Goal: Task Accomplishment & Management: Manage account settings

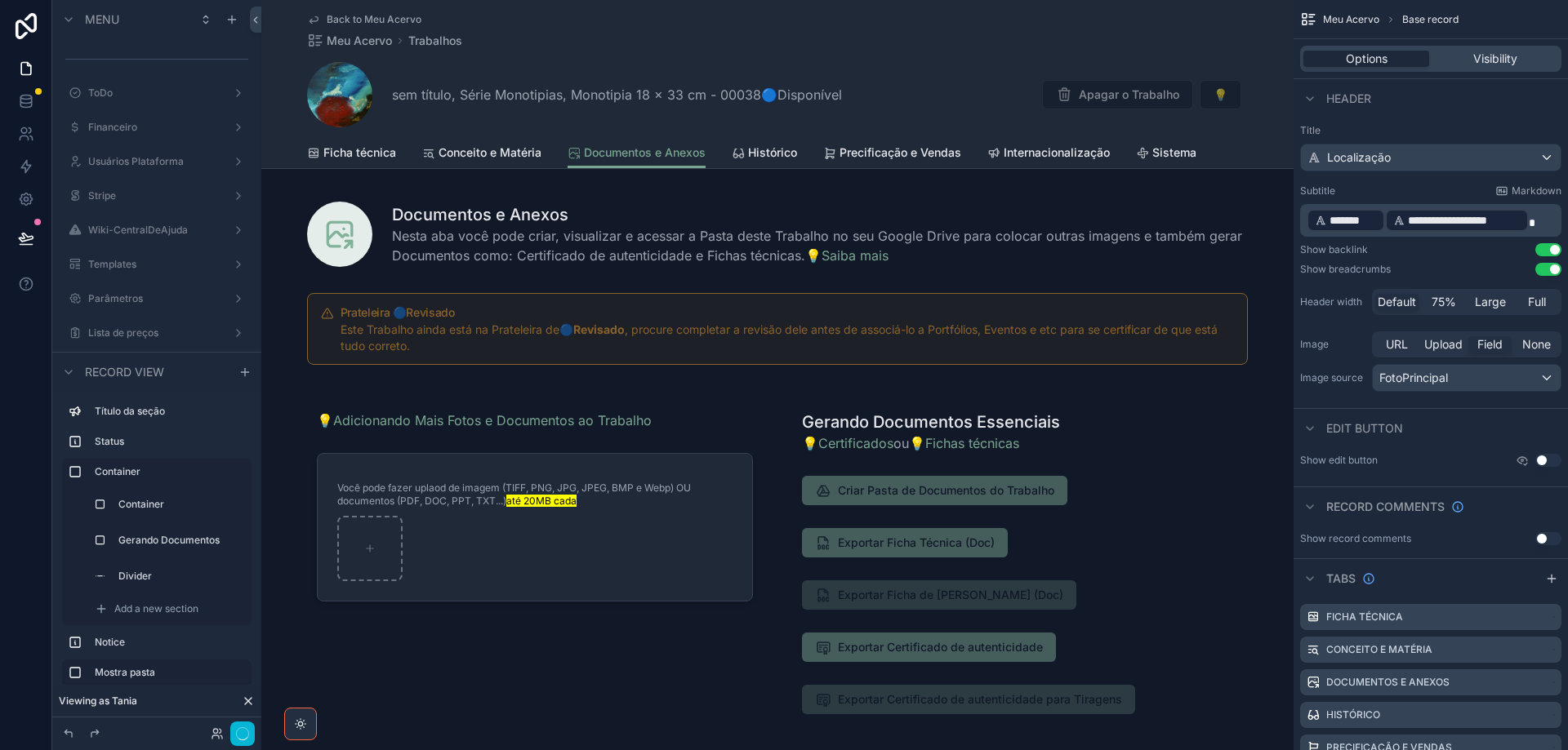
scroll to position [1387, 0]
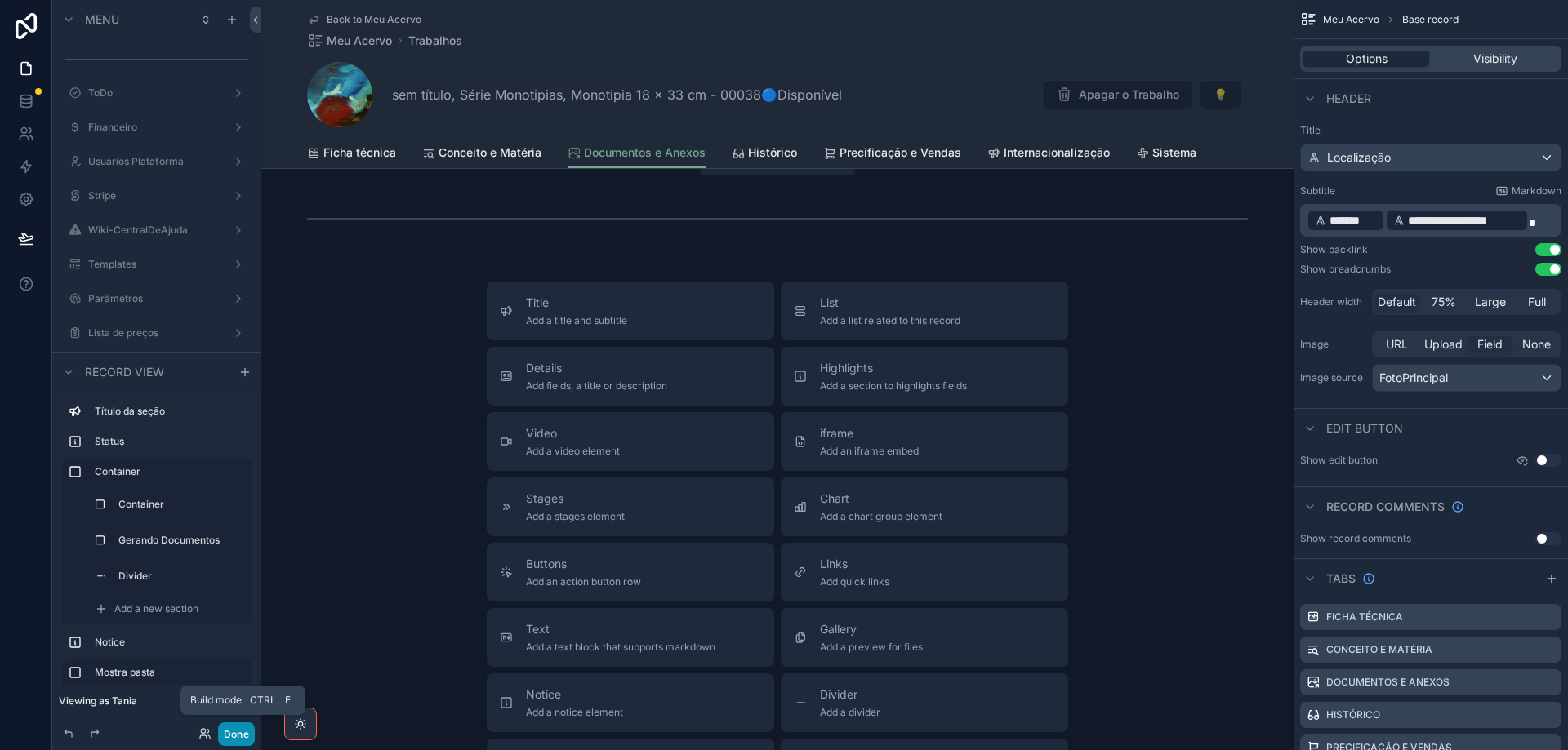
click at [239, 739] on button "Done" at bounding box center [236, 734] width 36 height 23
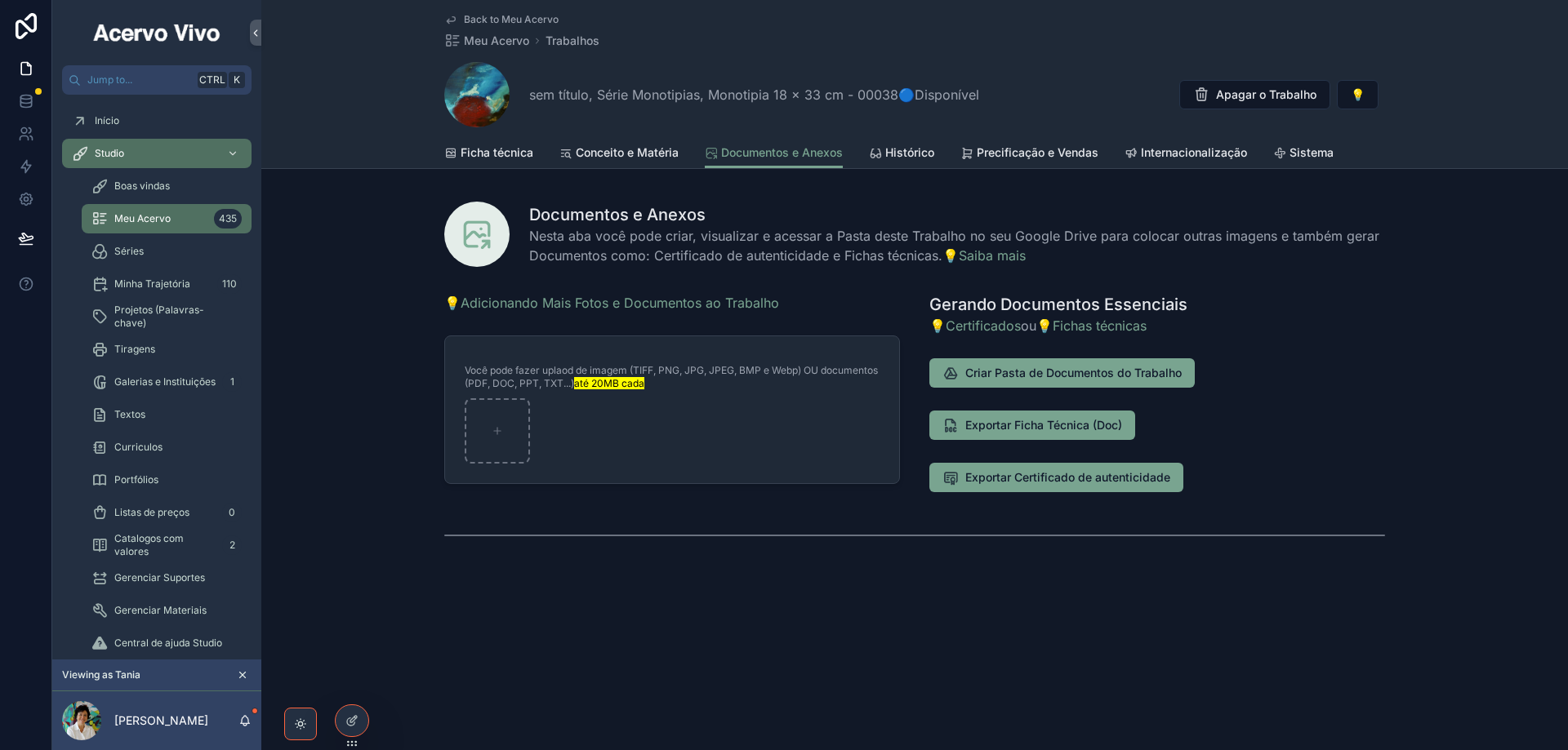
scroll to position [0, 0]
click at [138, 311] on span "Projetos (Palavras-chave)" at bounding box center [175, 317] width 121 height 26
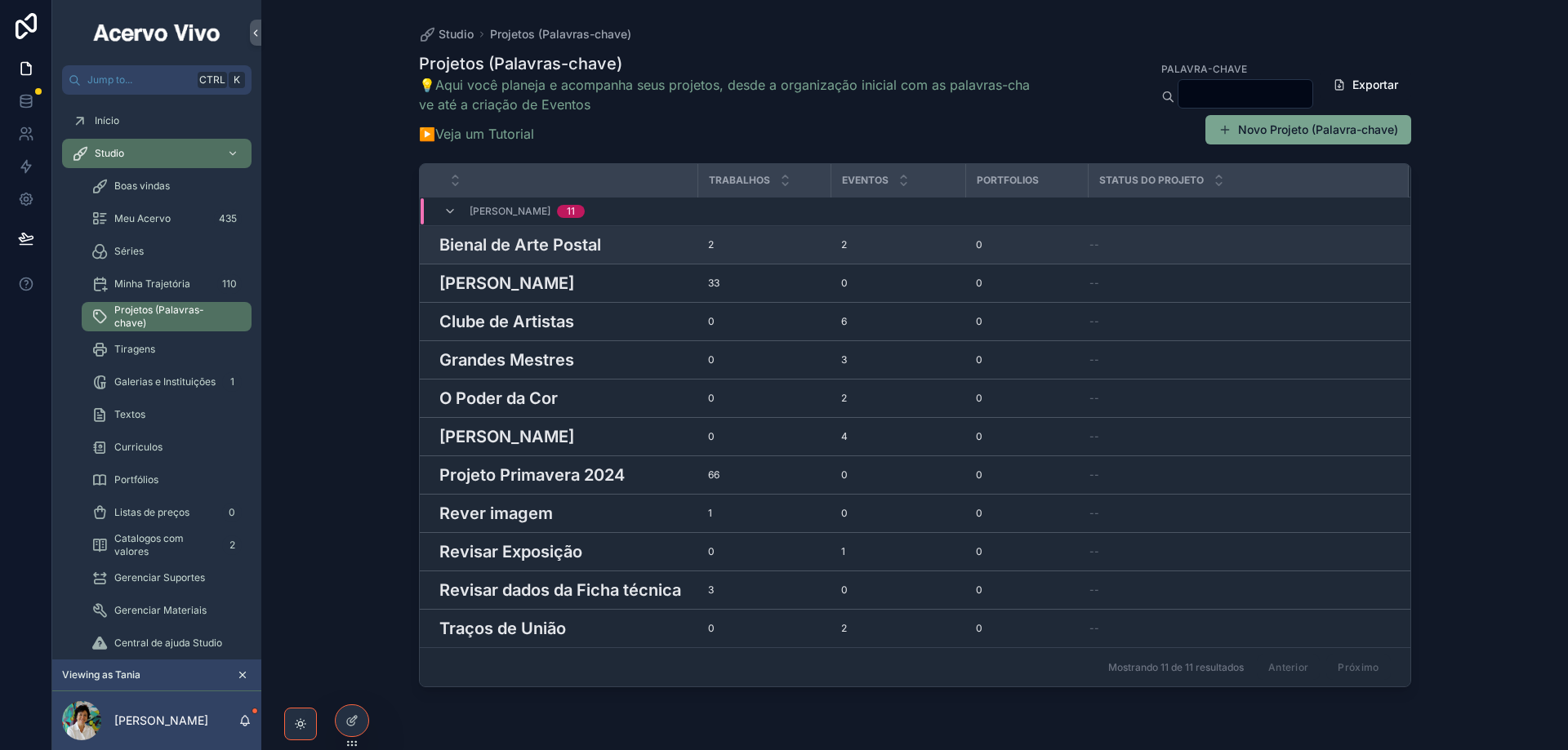
click at [541, 249] on h3 "Bienal de Arte Postal" at bounding box center [520, 245] width 162 height 24
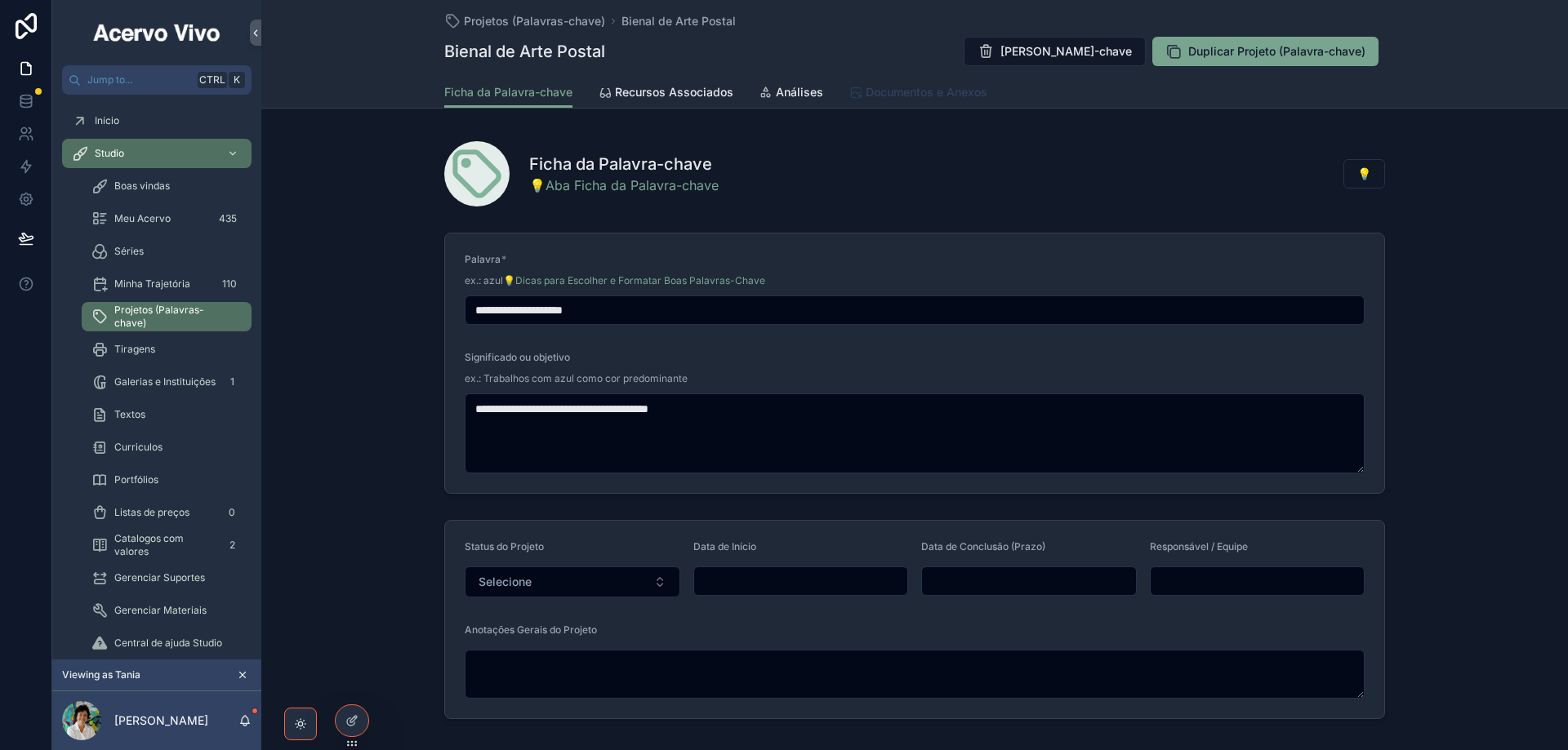
click at [901, 95] on span "Documentos e Anexos" at bounding box center [926, 92] width 122 height 16
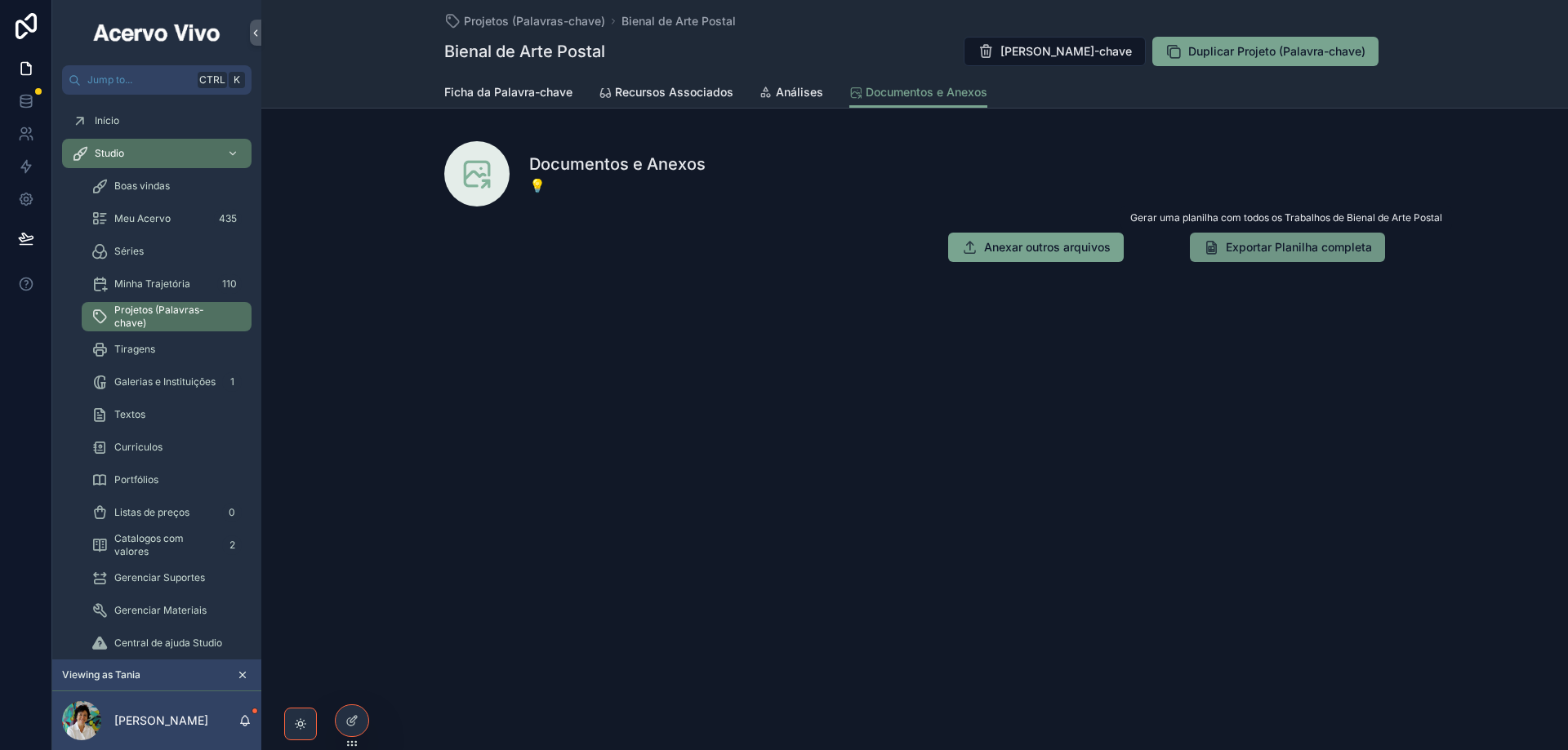
click at [1301, 253] on span "Exportar Planilha completa" at bounding box center [1298, 247] width 146 height 16
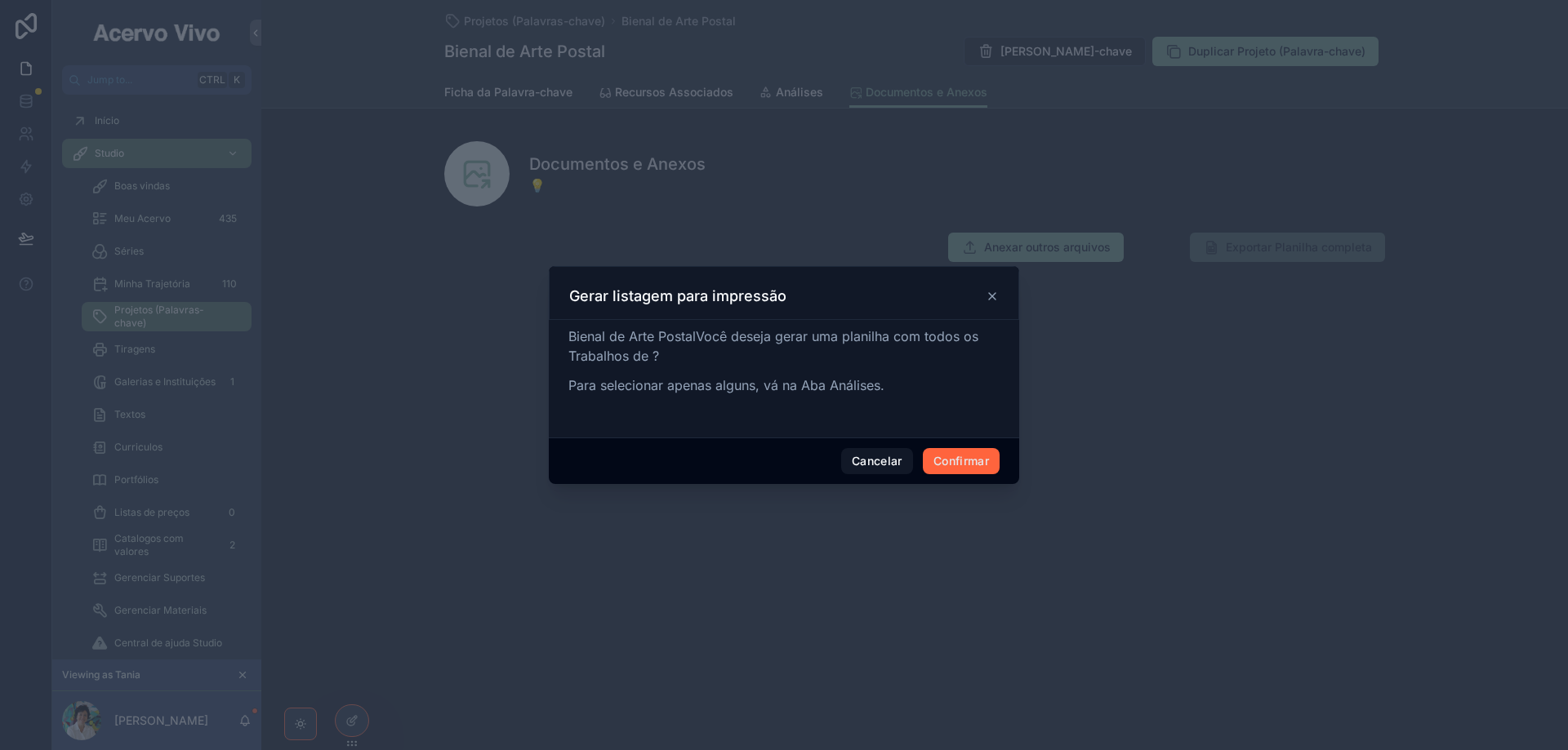
click at [982, 467] on button "Confirmar" at bounding box center [961, 461] width 77 height 26
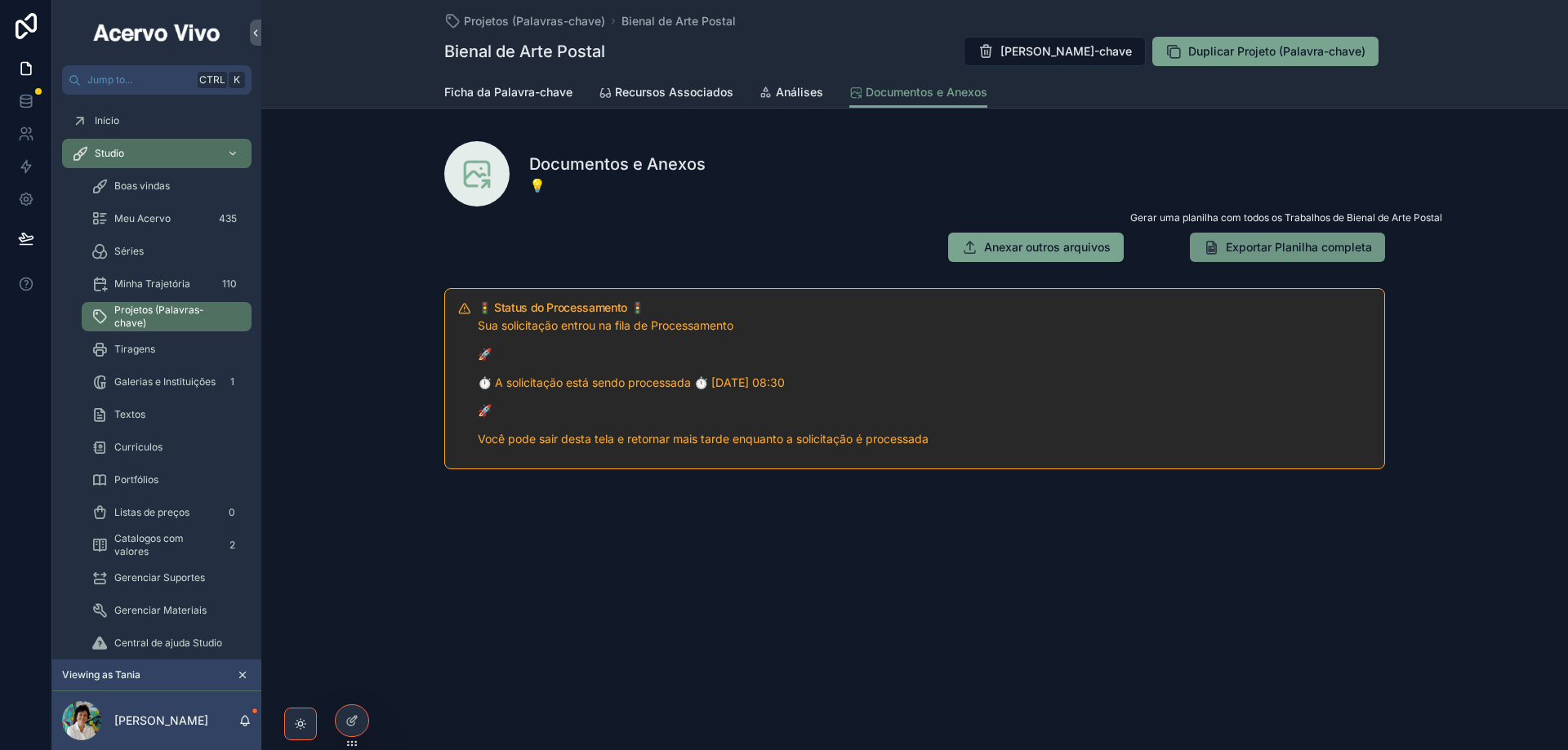
click at [1288, 257] on button "Exportar Planilha completa" at bounding box center [1288, 247] width 196 height 29
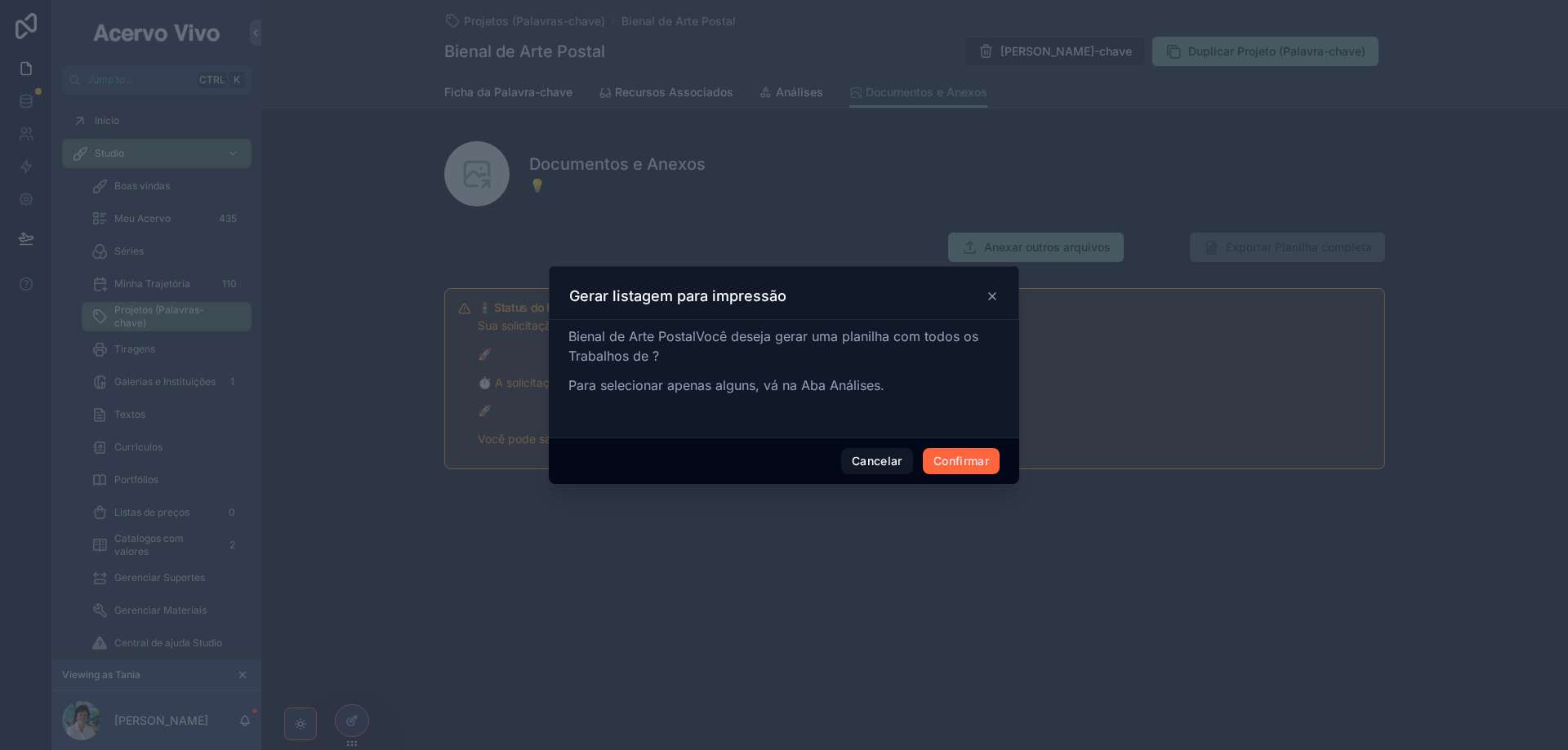
click at [986, 464] on button "Confirmar" at bounding box center [961, 461] width 77 height 26
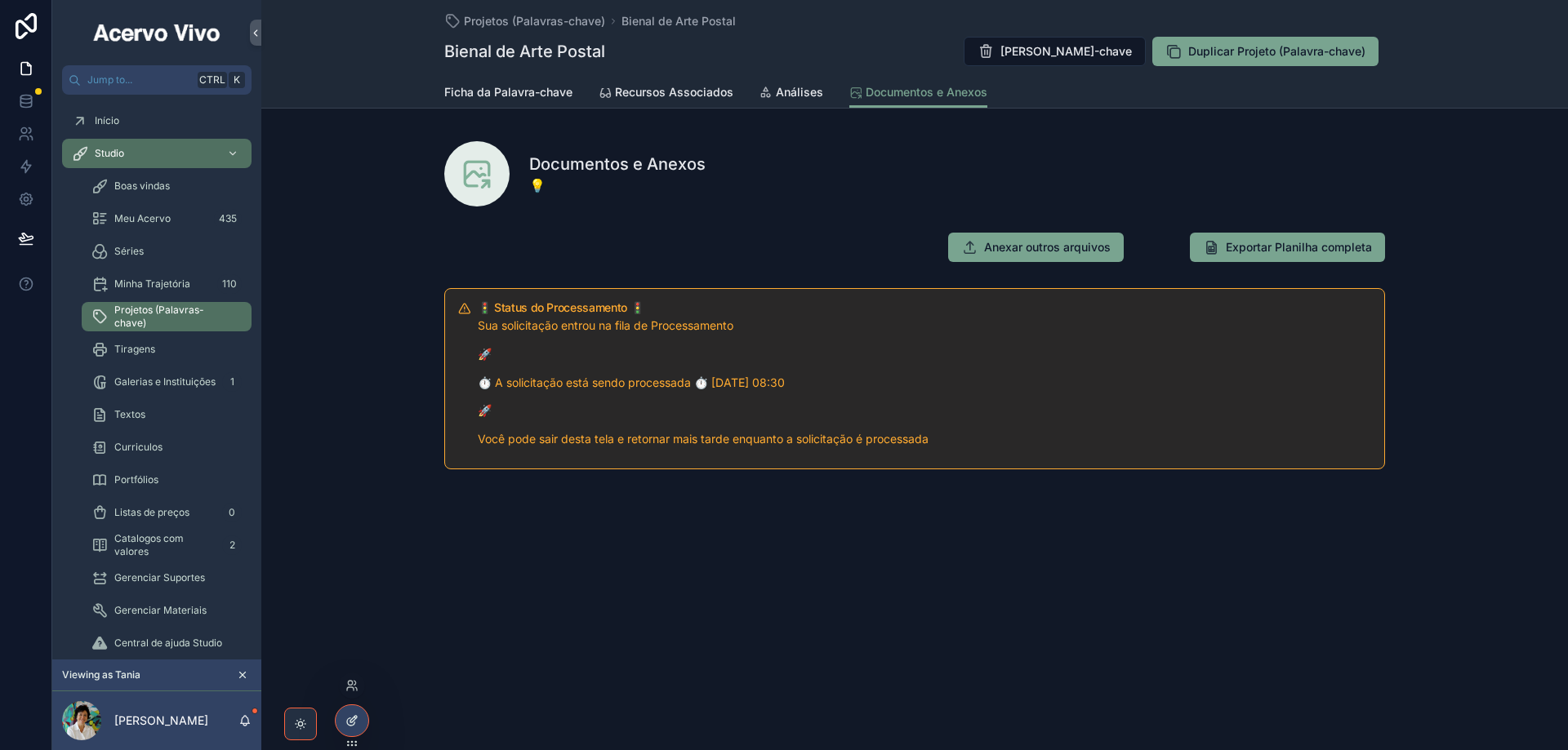
click at [350, 725] on icon at bounding box center [351, 721] width 13 height 13
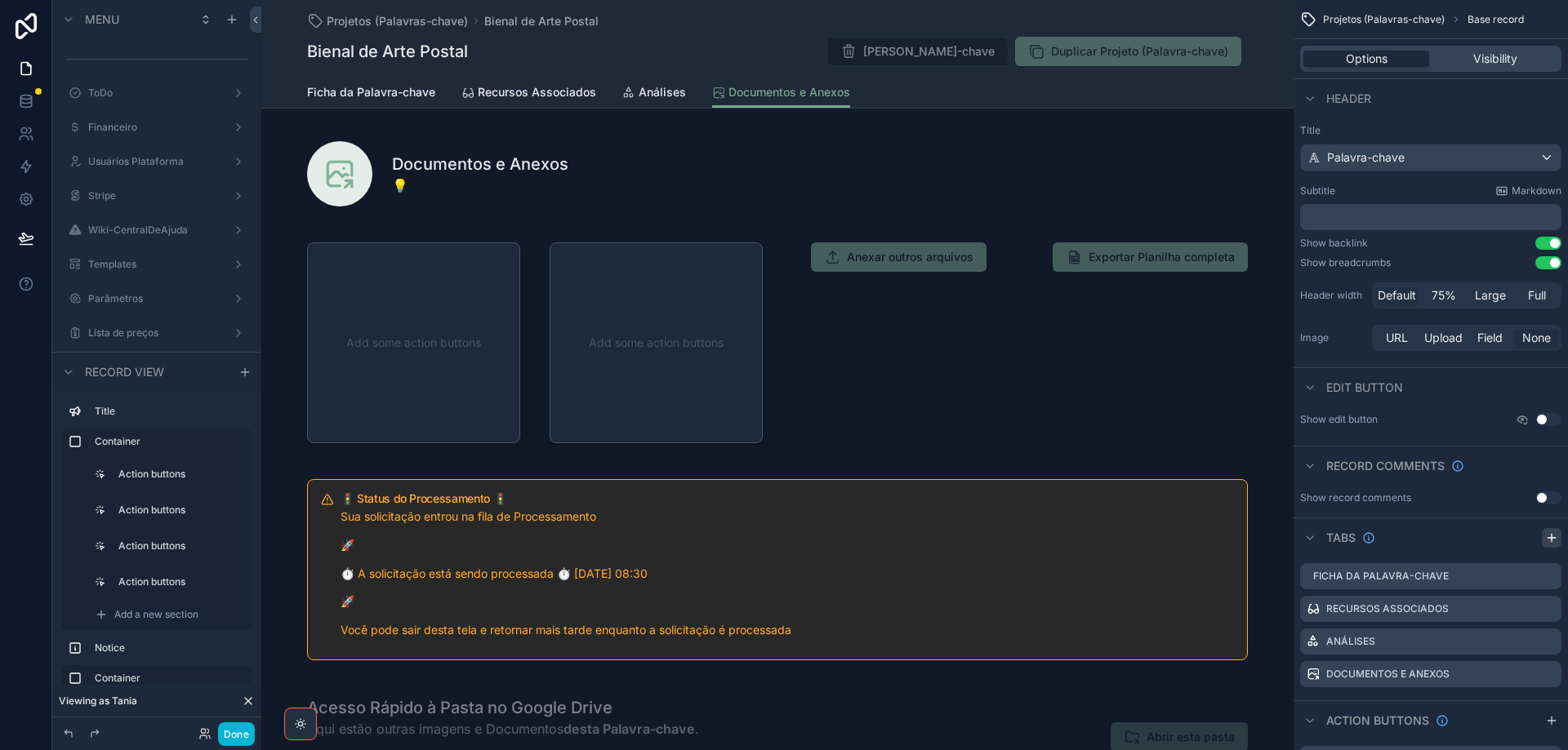
click at [1552, 538] on icon "scrollable content" at bounding box center [1551, 538] width 7 height 0
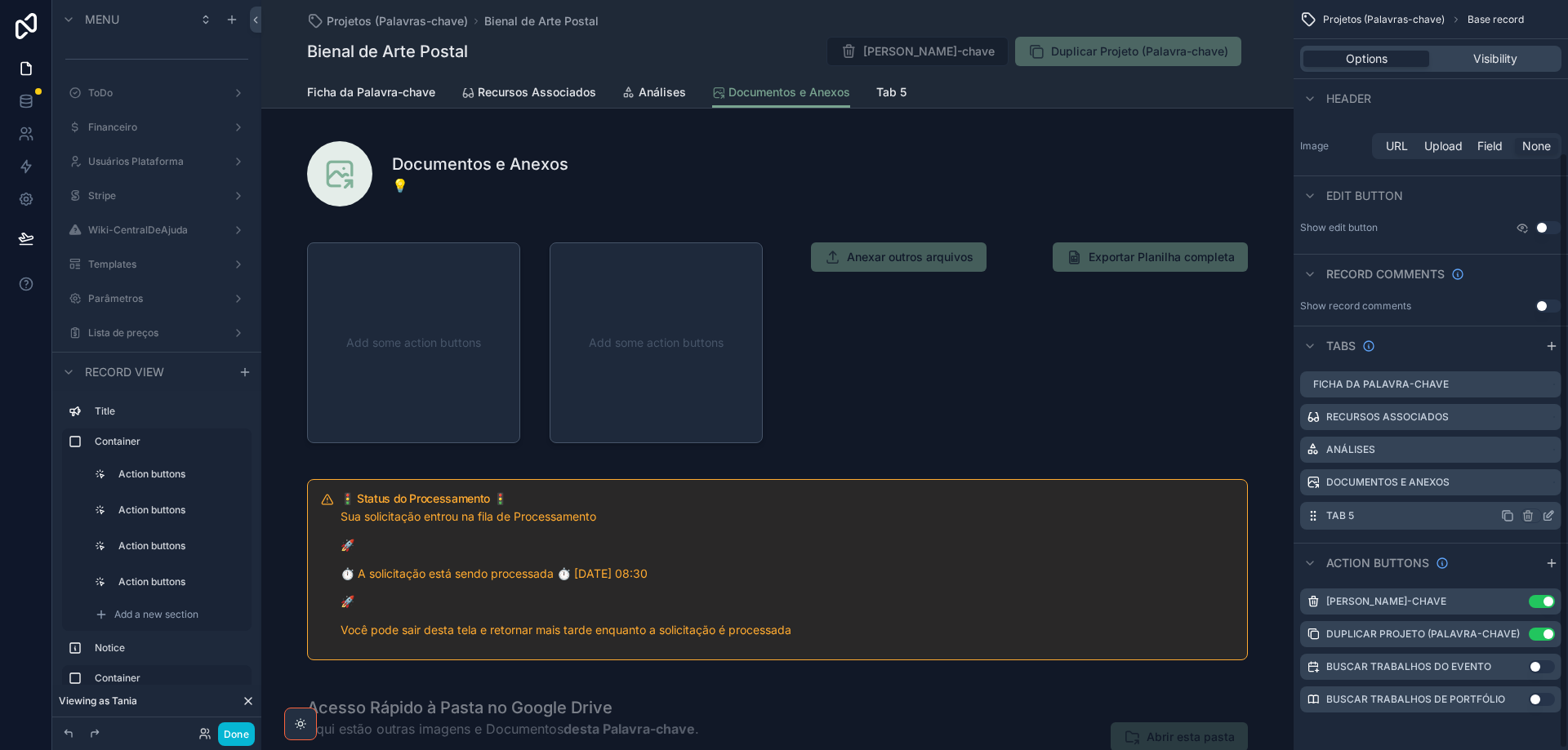
click at [1546, 516] on icon "scrollable content" at bounding box center [1548, 516] width 13 height 13
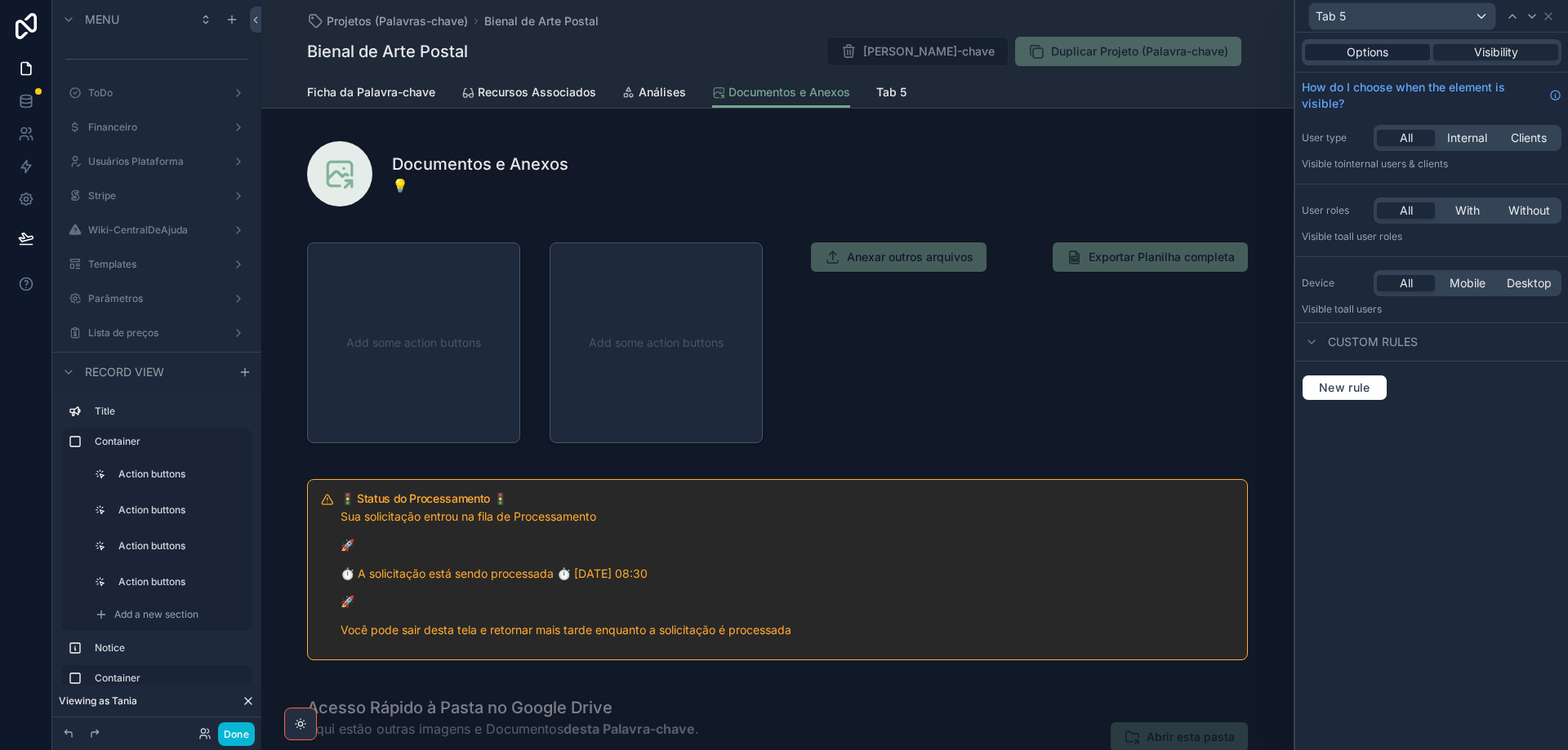
click at [1381, 53] on span "Options" at bounding box center [1367, 52] width 42 height 16
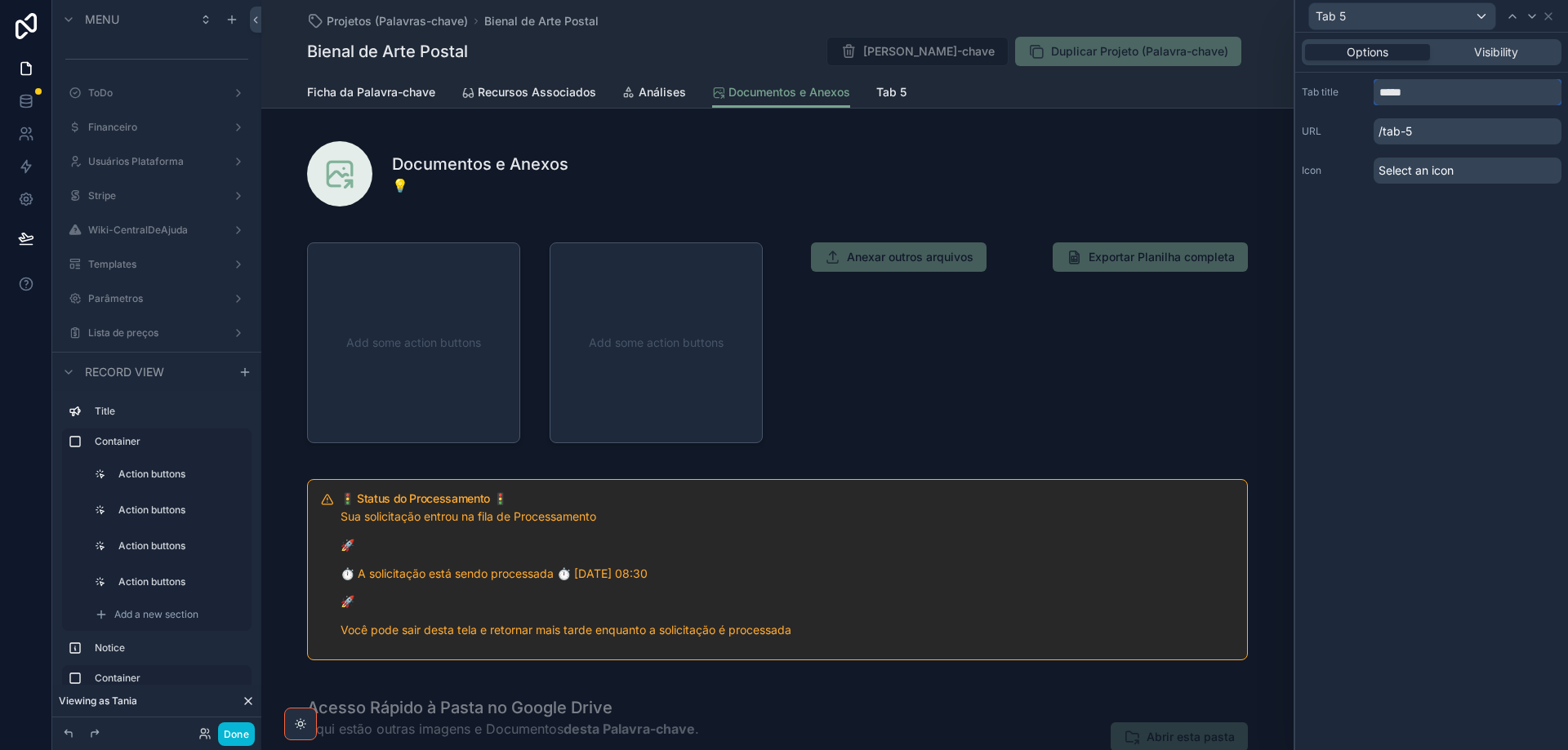
drag, startPoint x: 1416, startPoint y: 94, endPoint x: 1343, endPoint y: 90, distance: 73.1
click at [1345, 92] on div "Tab title *****" at bounding box center [1431, 93] width 260 height 26
type input "*******"
click at [1443, 178] on span "Select an icon" at bounding box center [1416, 170] width 75 height 16
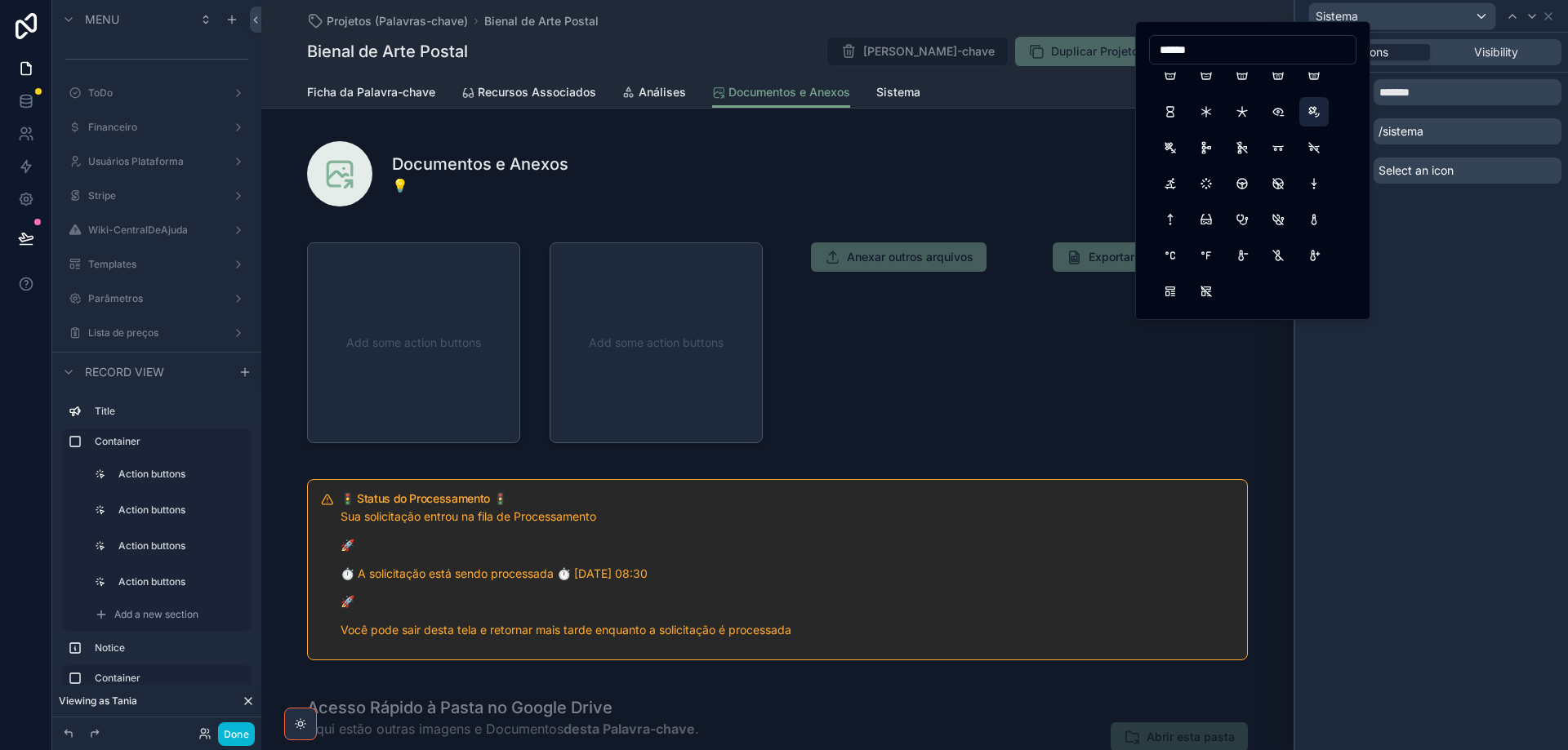
scroll to position [0, 0]
type input "*"
click at [1462, 268] on div "Options Visibility Tab title ******* URL /sistema Icon Select an icon" at bounding box center [1431, 391] width 273 height 717
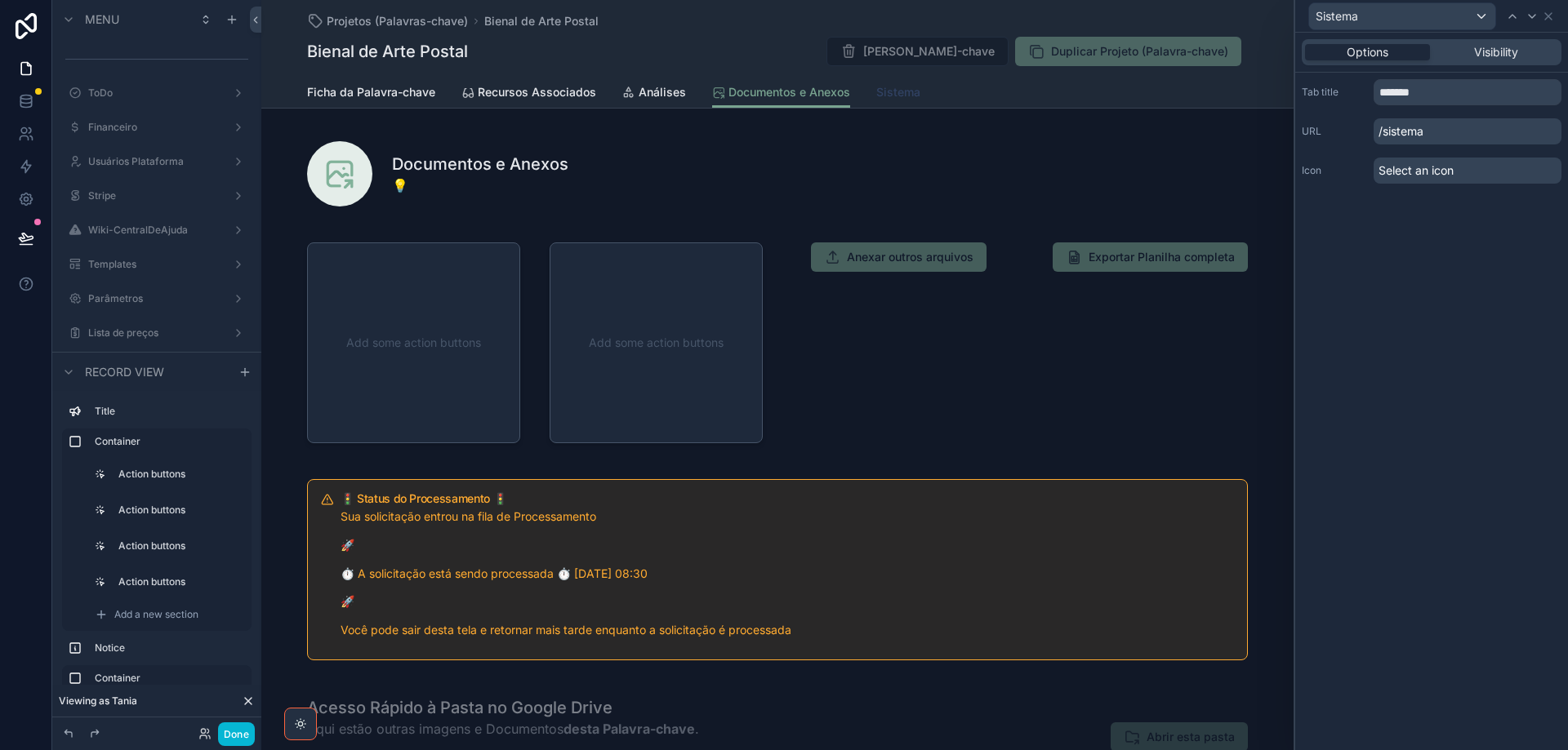
click at [894, 95] on span "Sistema" at bounding box center [898, 92] width 44 height 16
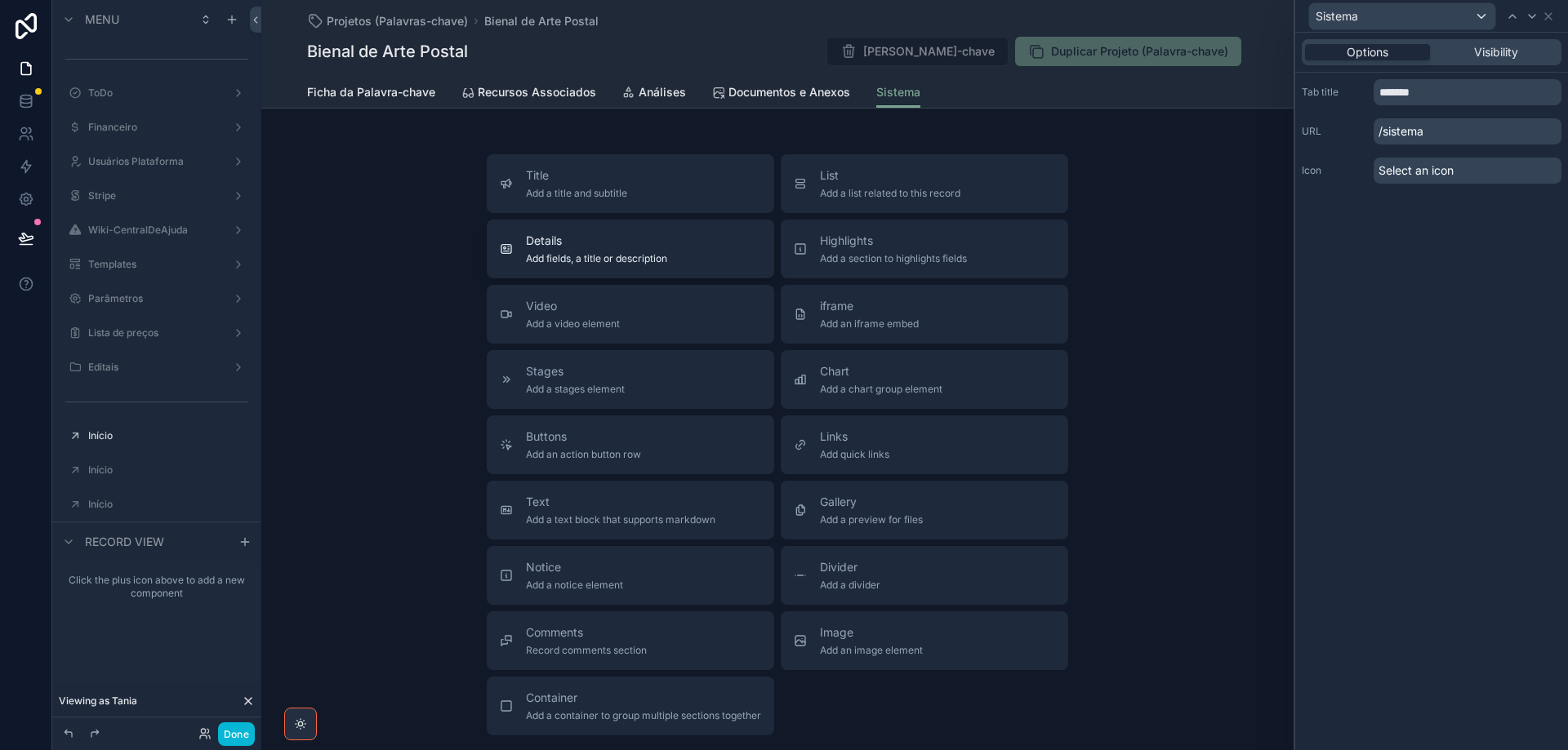
click at [542, 260] on span "Add fields, a title or description" at bounding box center [596, 259] width 141 height 13
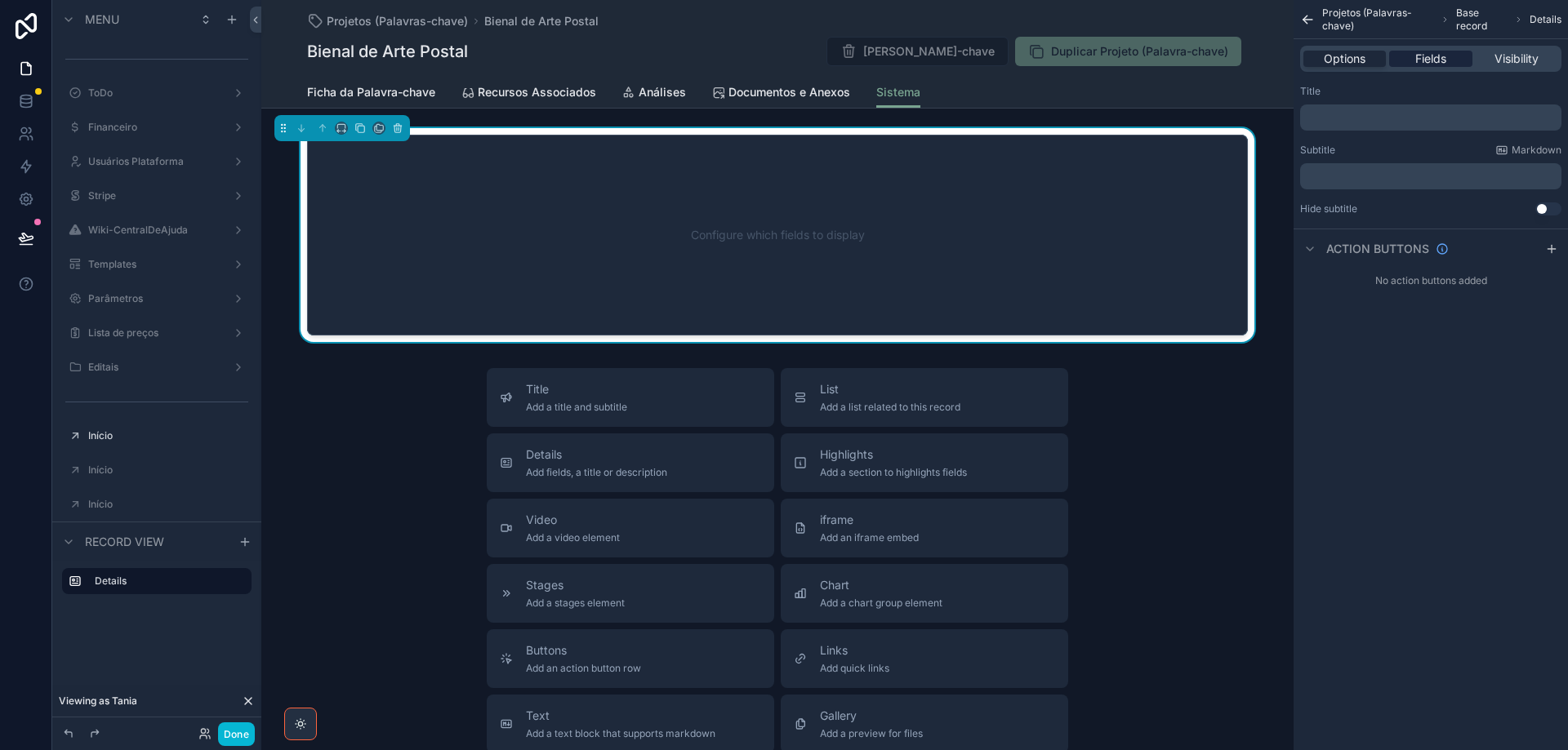
click at [1440, 59] on span "Fields" at bounding box center [1430, 59] width 31 height 16
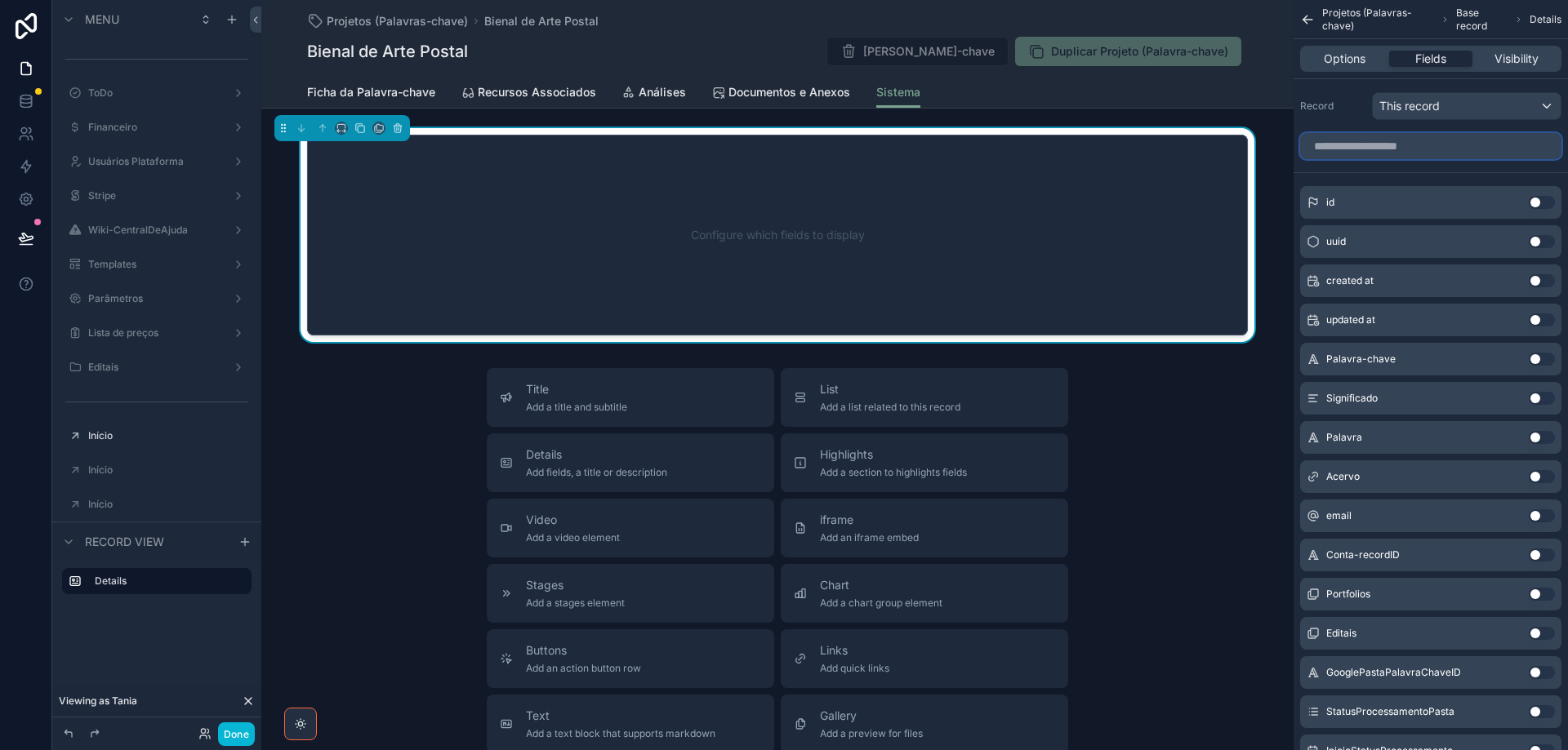
click at [1456, 148] on input "scrollable content" at bounding box center [1430, 146] width 261 height 26
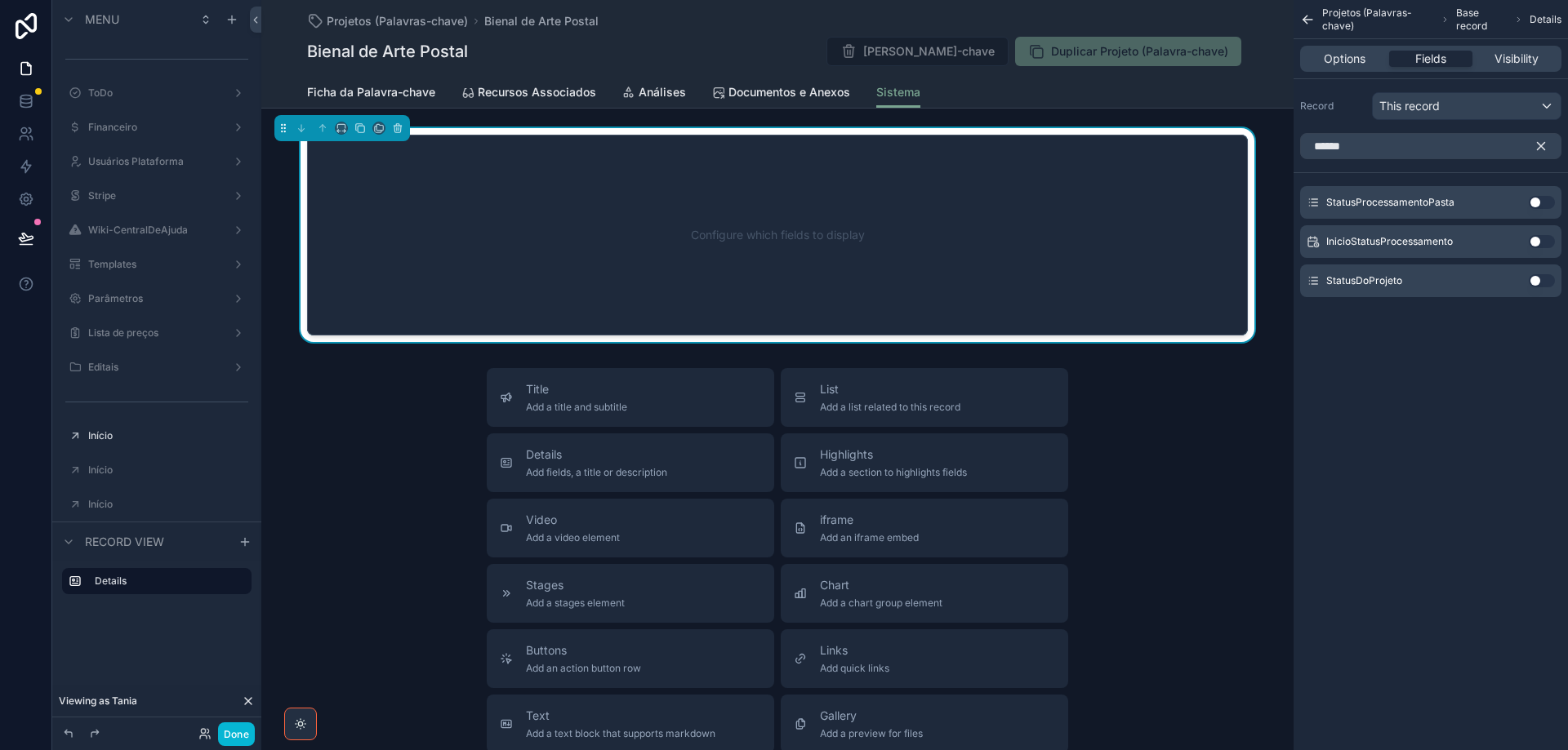
click at [1544, 207] on button "Use setting" at bounding box center [1542, 202] width 26 height 13
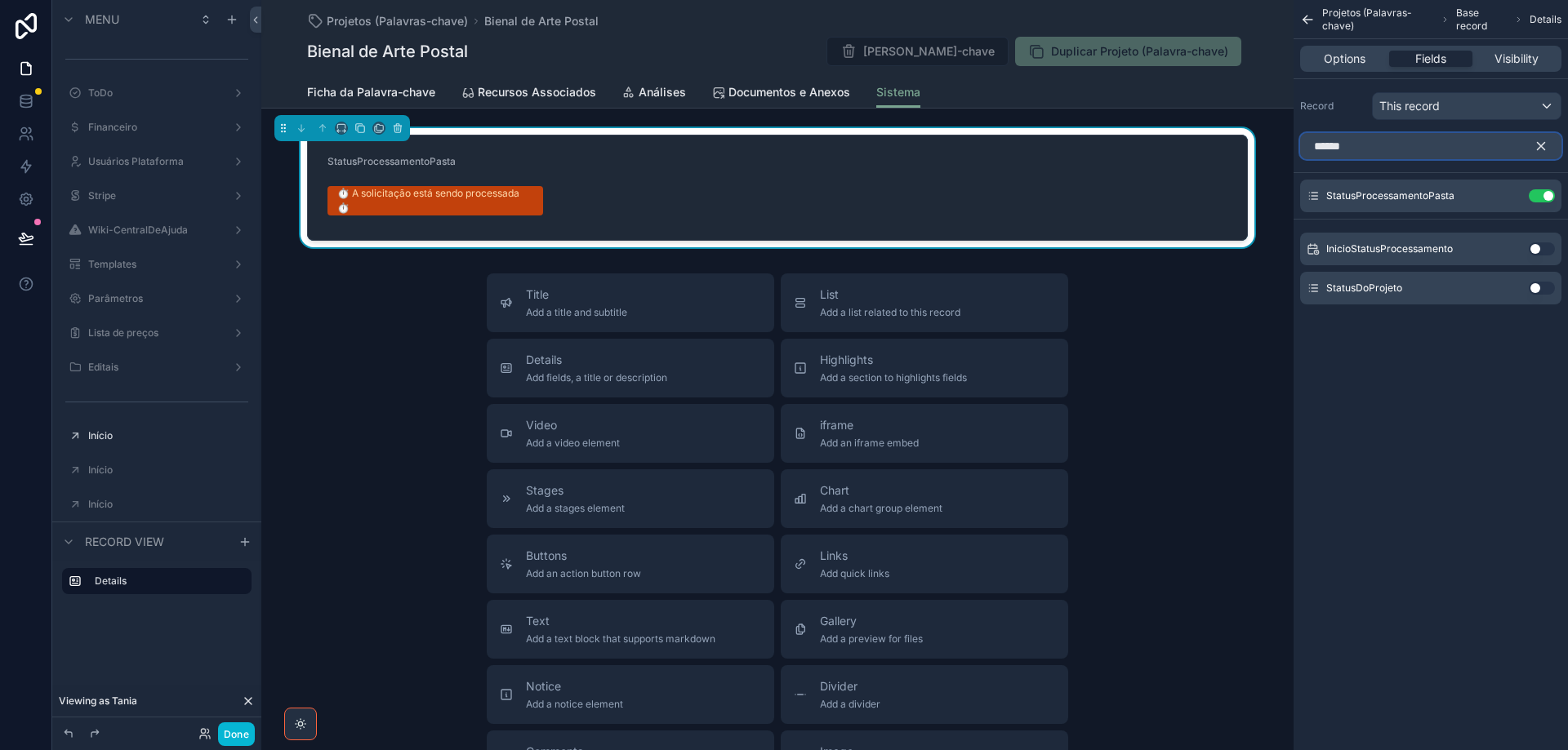
drag, startPoint x: 1406, startPoint y: 148, endPoint x: 1254, endPoint y: 153, distance: 152.1
click at [1254, 153] on div "Jump to... Ctrl K ToDo Financeiro Usuários Plataforma Stripe Wiki-CentralDeAjud…" at bounding box center [915, 375] width 1307 height 750
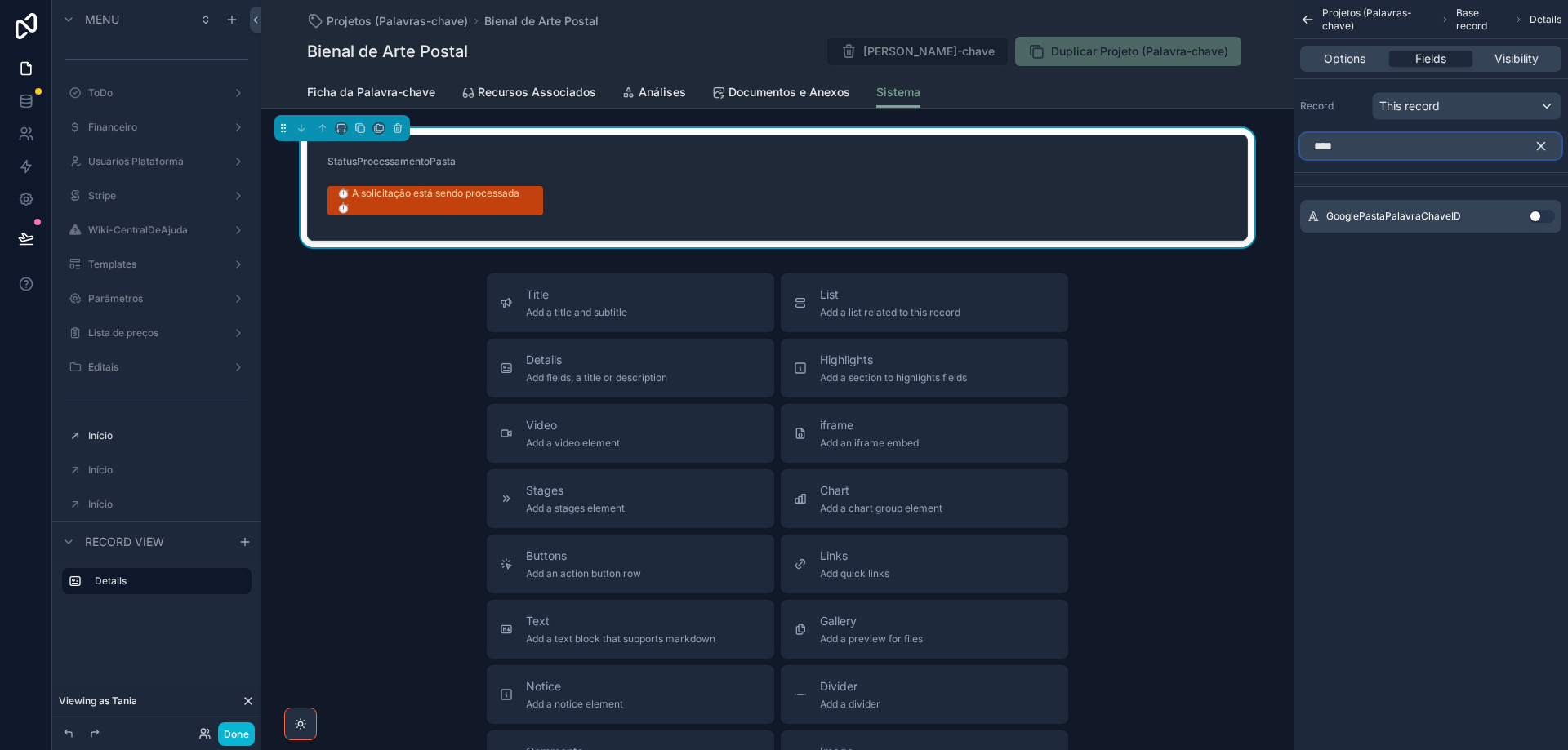
type input "****"
click at [1548, 217] on button "Use setting" at bounding box center [1542, 216] width 26 height 13
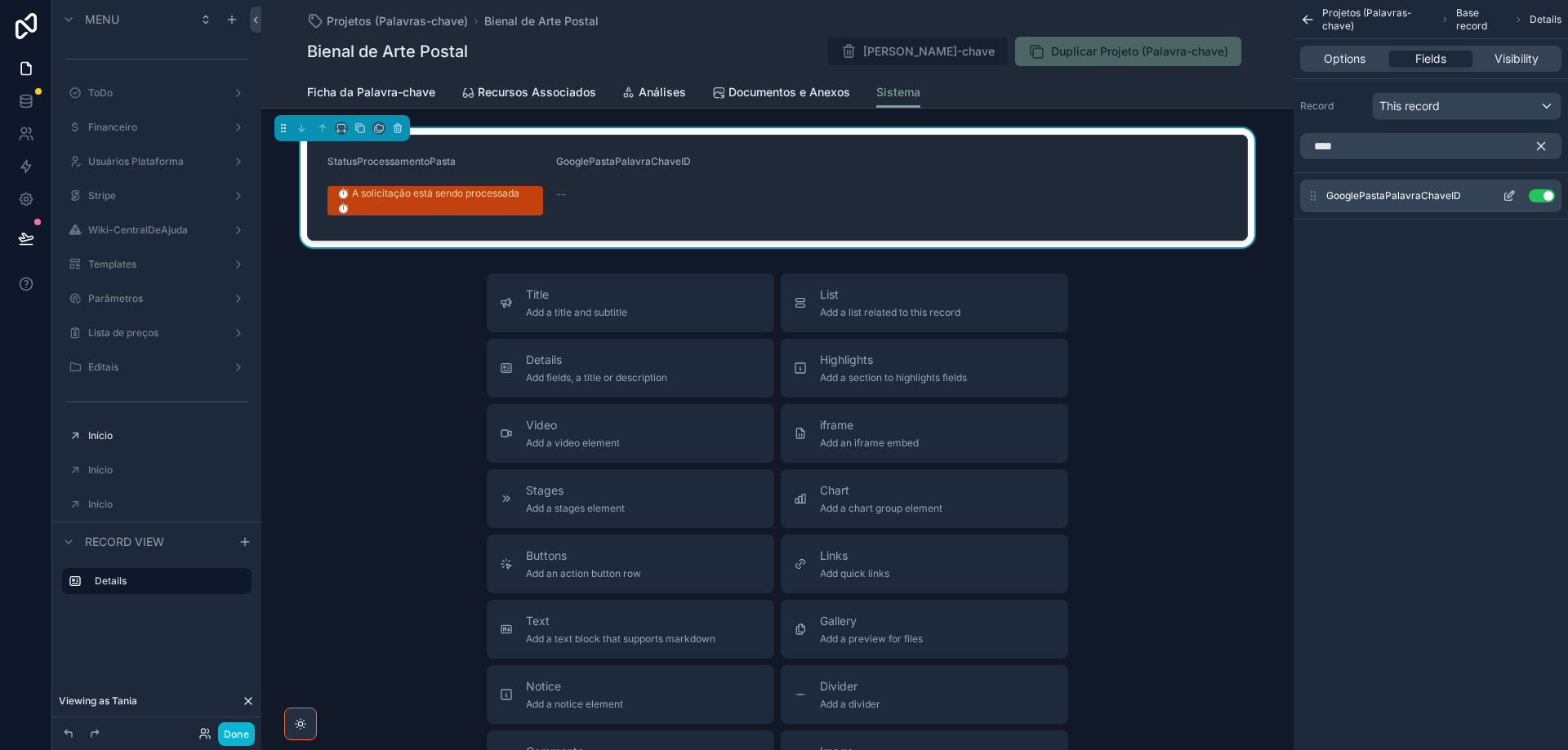
click at [1503, 196] on icon "scrollable content" at bounding box center [1508, 196] width 13 height 13
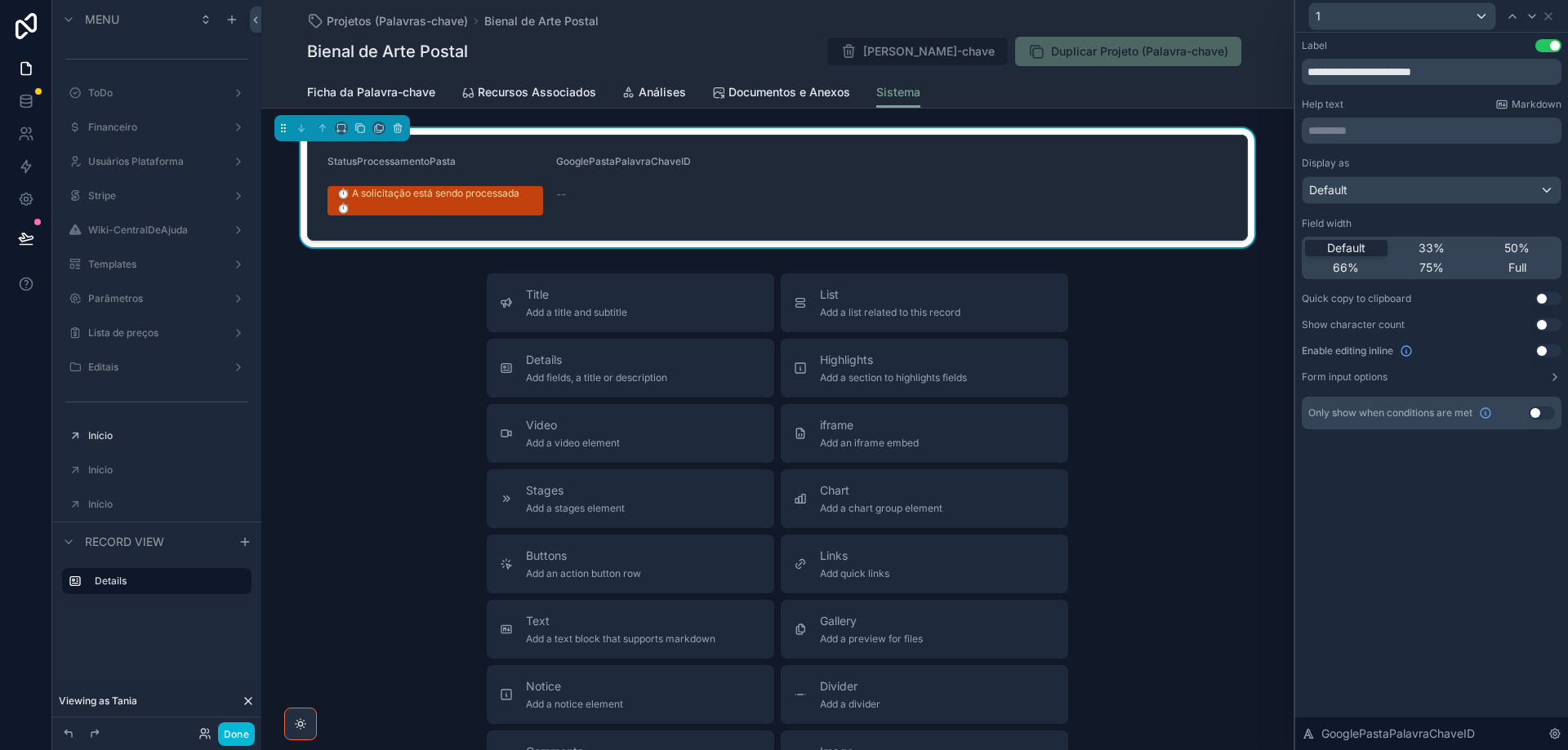
click at [1552, 351] on button "Use setting" at bounding box center [1548, 350] width 26 height 13
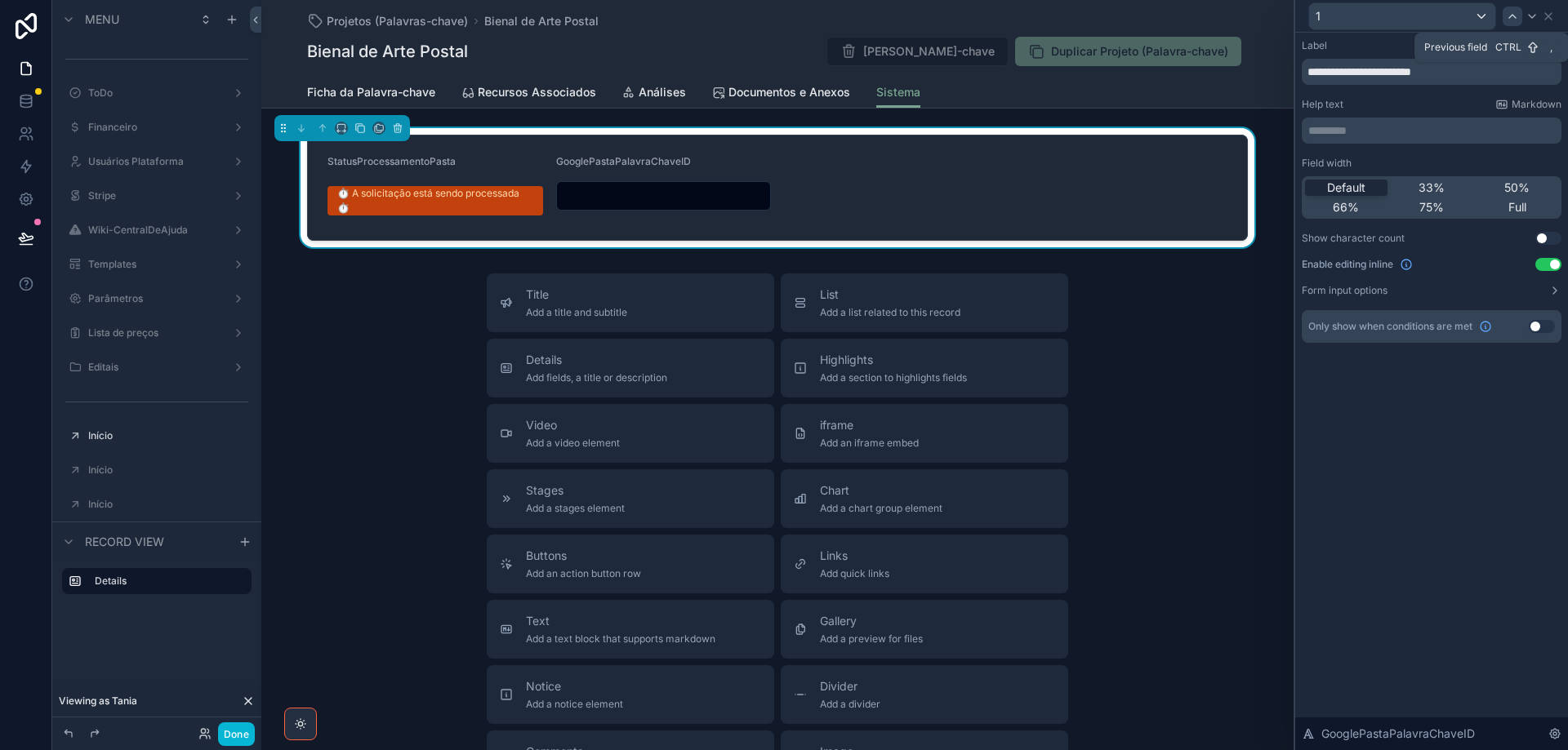
click at [1518, 12] on icon at bounding box center [1512, 16] width 13 height 13
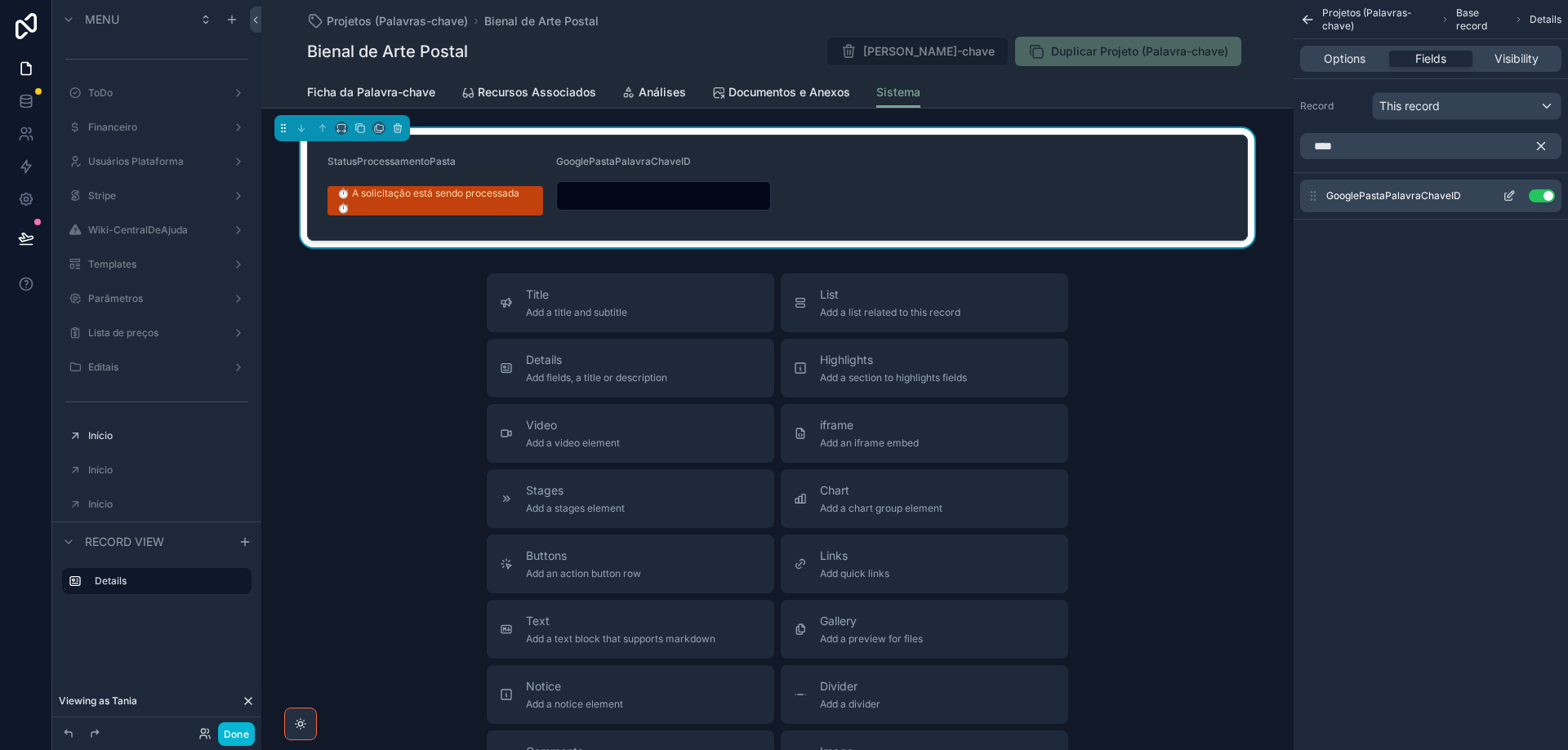
click at [1512, 198] on icon "scrollable content" at bounding box center [1508, 197] width 7 height 7
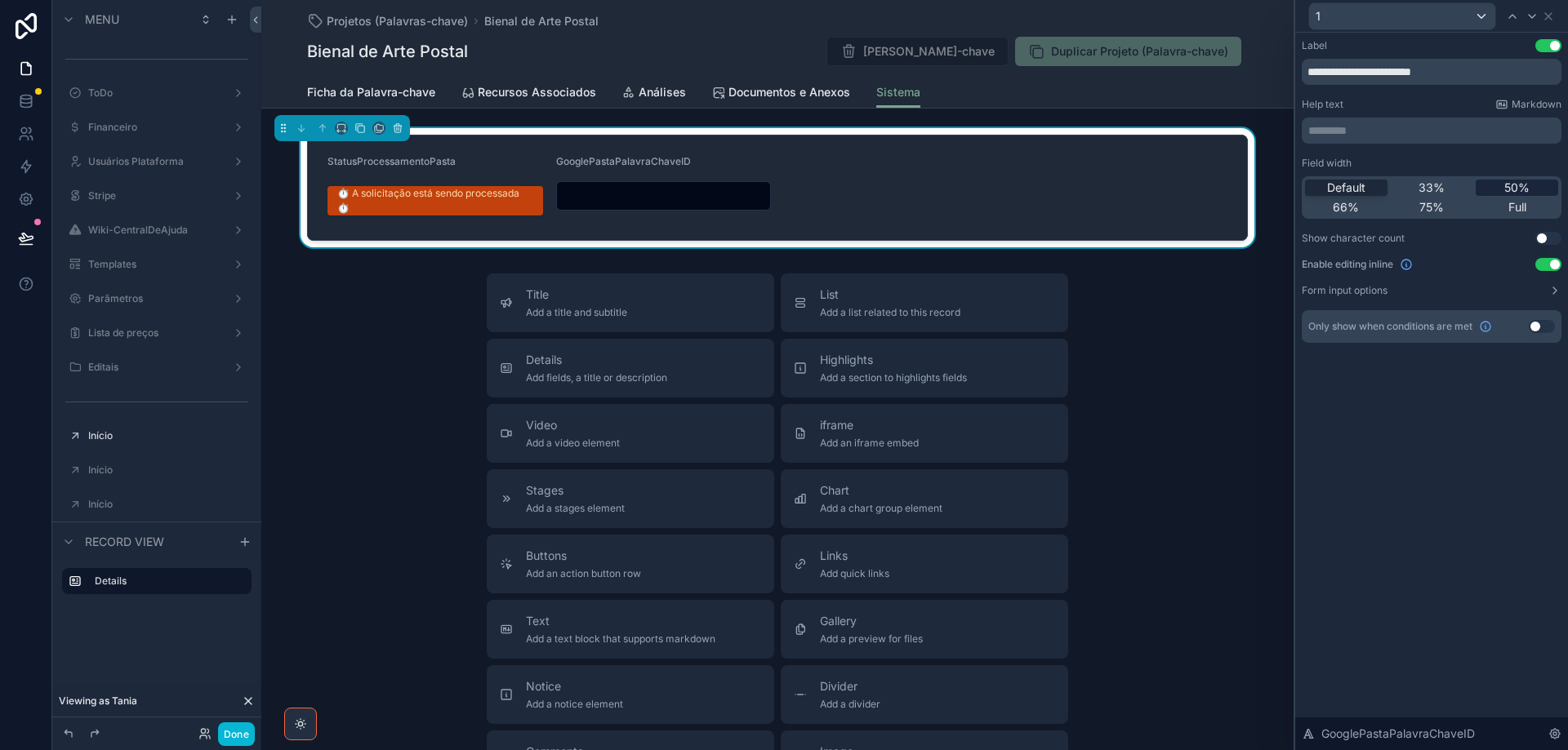
click at [1513, 190] on span "50%" at bounding box center [1516, 188] width 25 height 16
click at [1552, 292] on icon at bounding box center [1554, 290] width 13 height 13
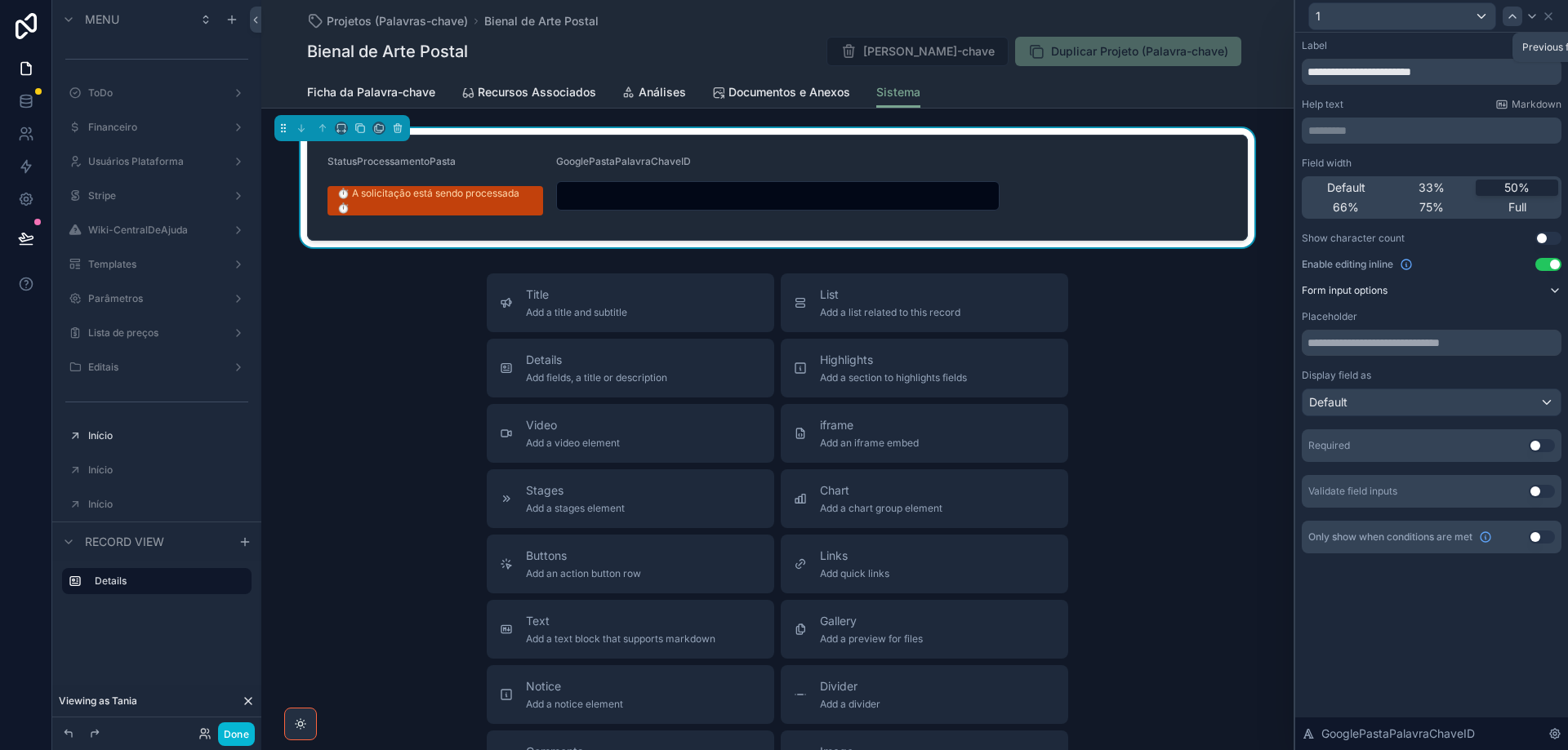
click at [1511, 15] on icon at bounding box center [1512, 16] width 13 height 13
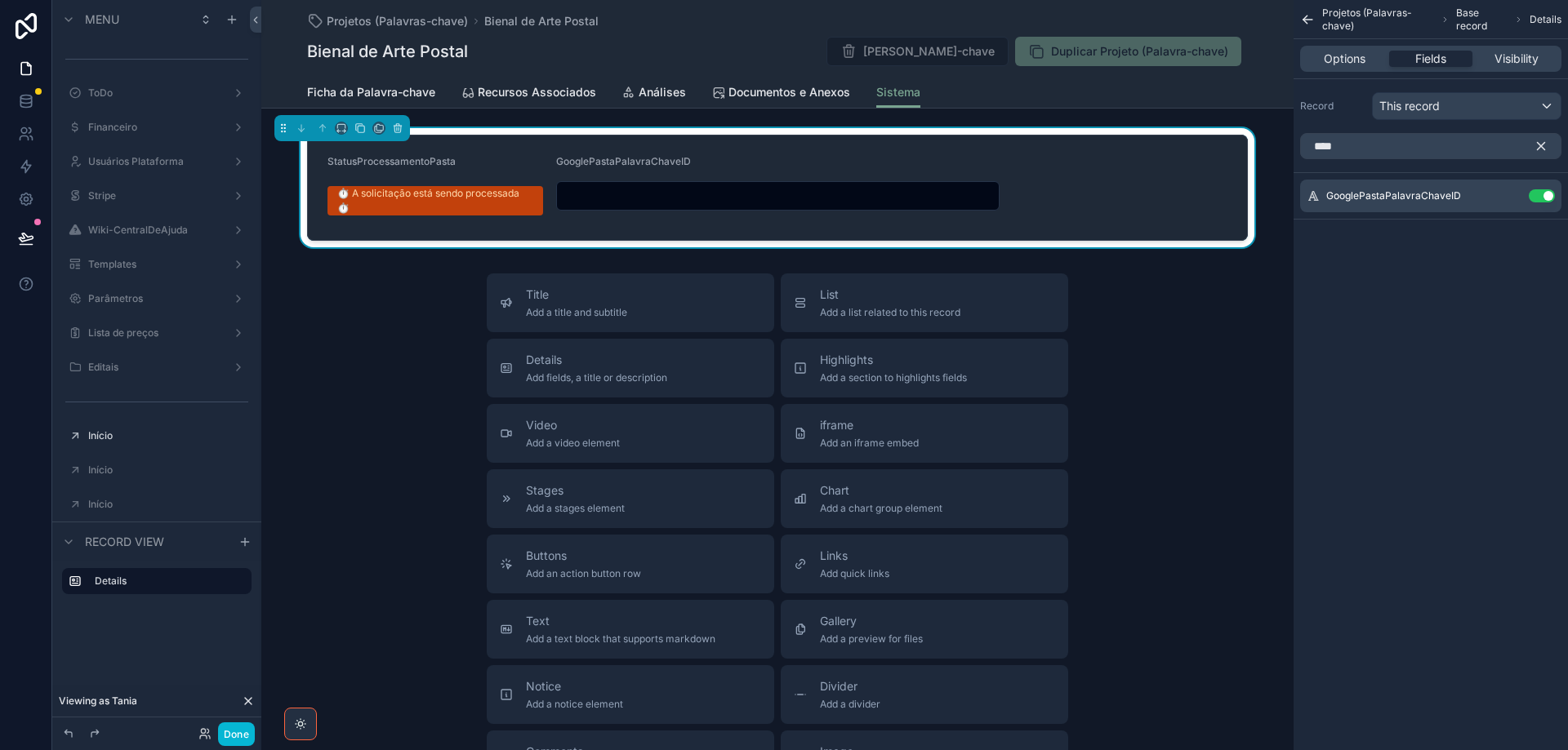
click at [1542, 144] on icon "scrollable content" at bounding box center [1541, 146] width 7 height 7
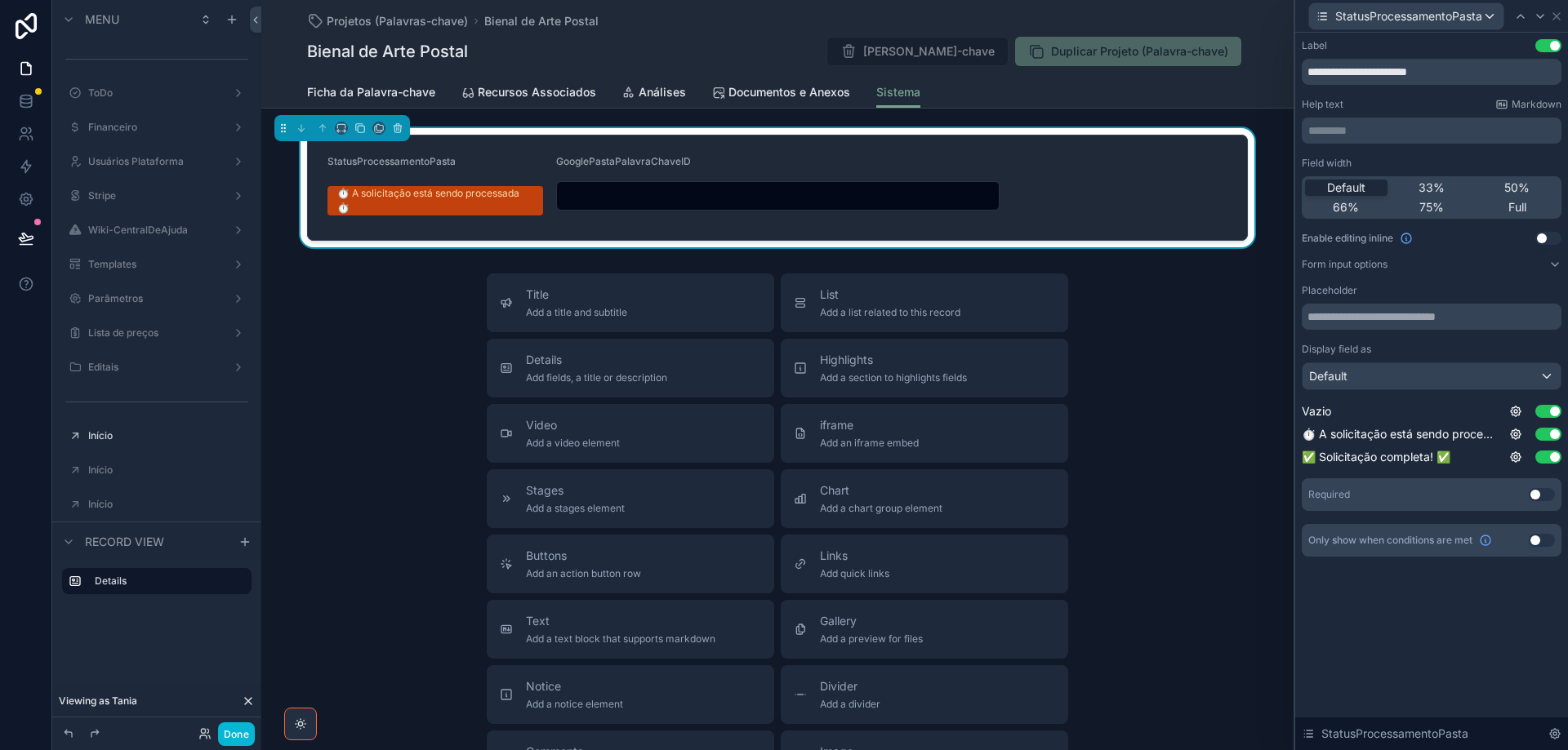
click at [1551, 240] on button "Use setting" at bounding box center [1548, 238] width 26 height 13
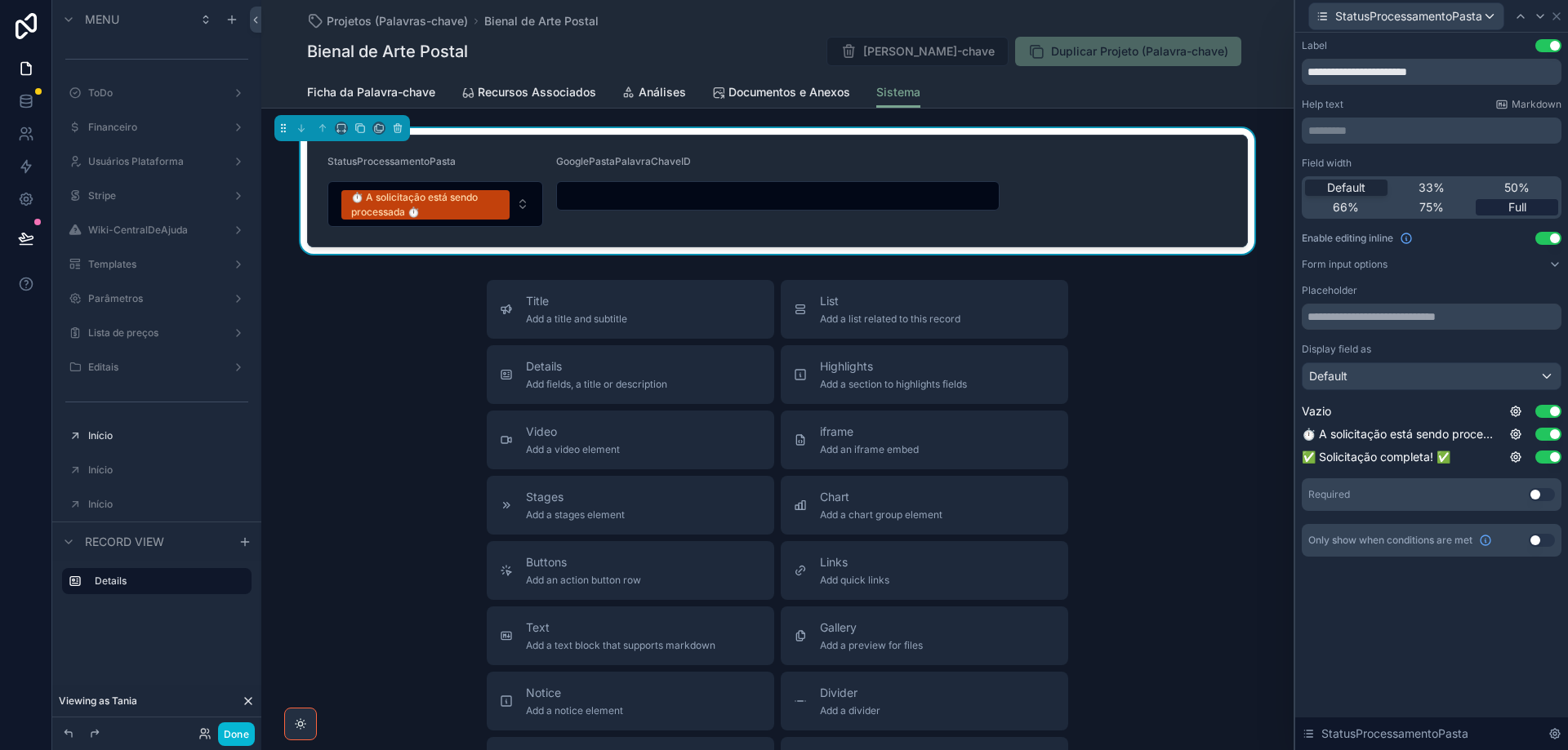
click at [1533, 200] on div "Full" at bounding box center [1516, 207] width 82 height 16
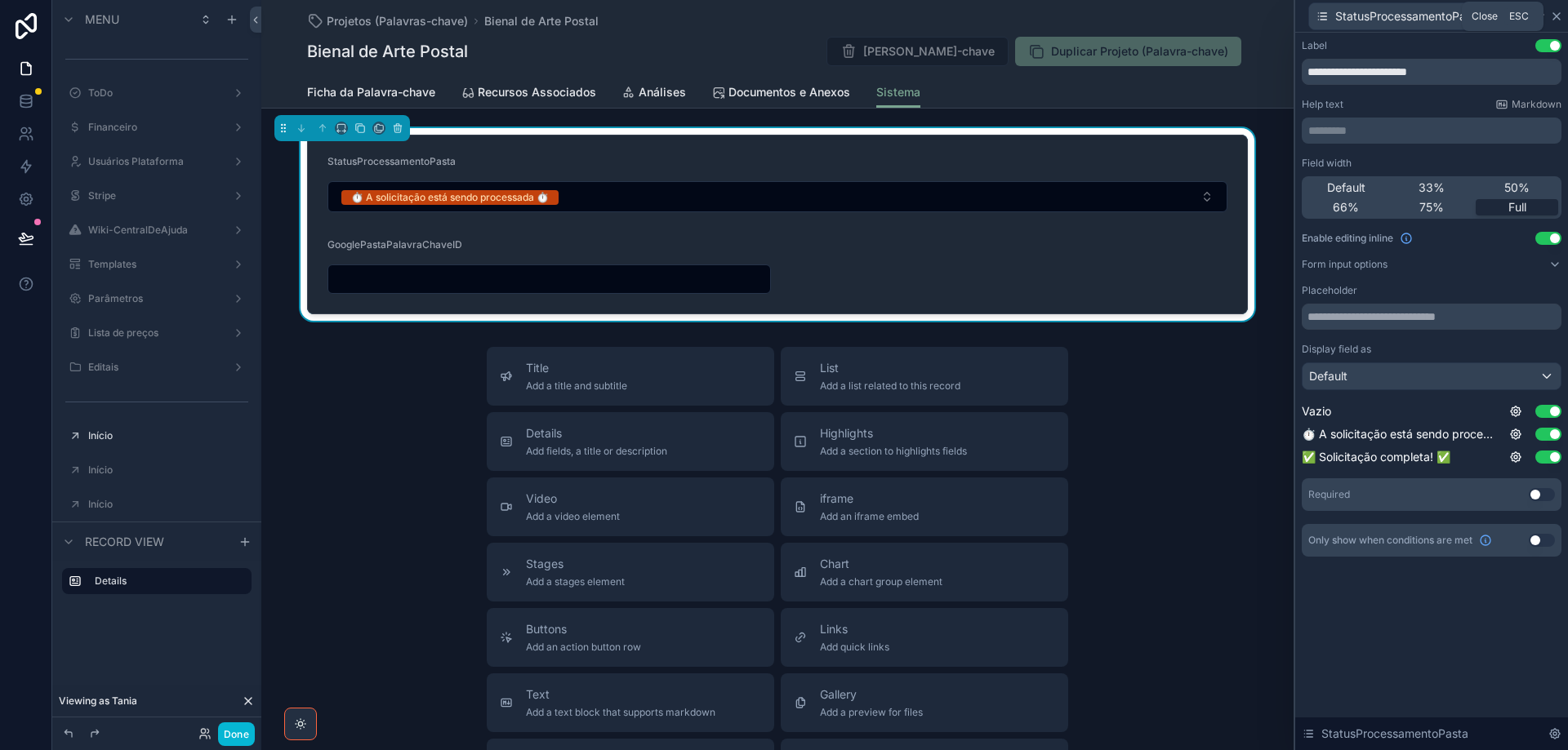
click at [1560, 20] on icon at bounding box center [1556, 16] width 13 height 13
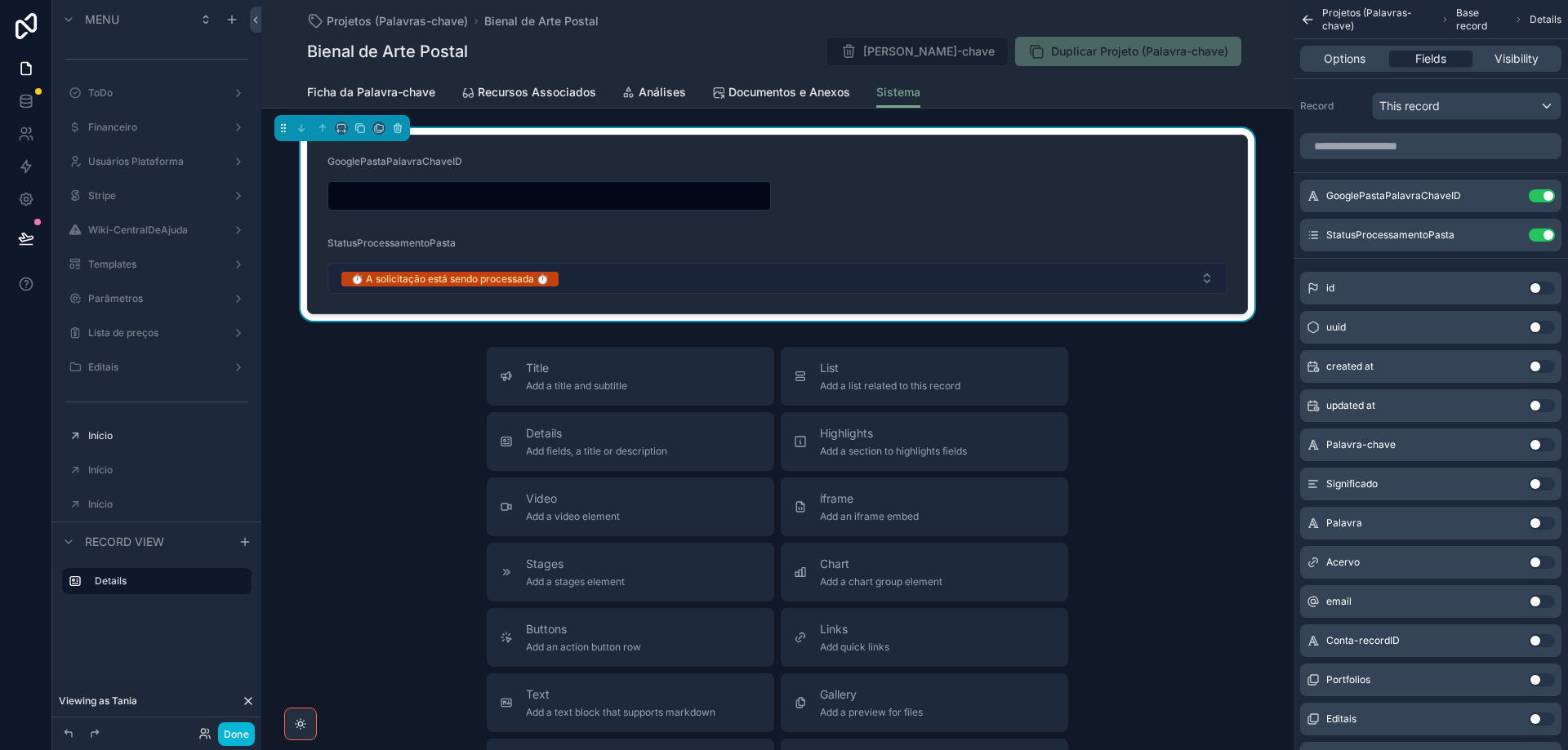
click at [577, 279] on button "⏱️ A solicitação está sendo processada ⏱️" at bounding box center [777, 279] width 900 height 31
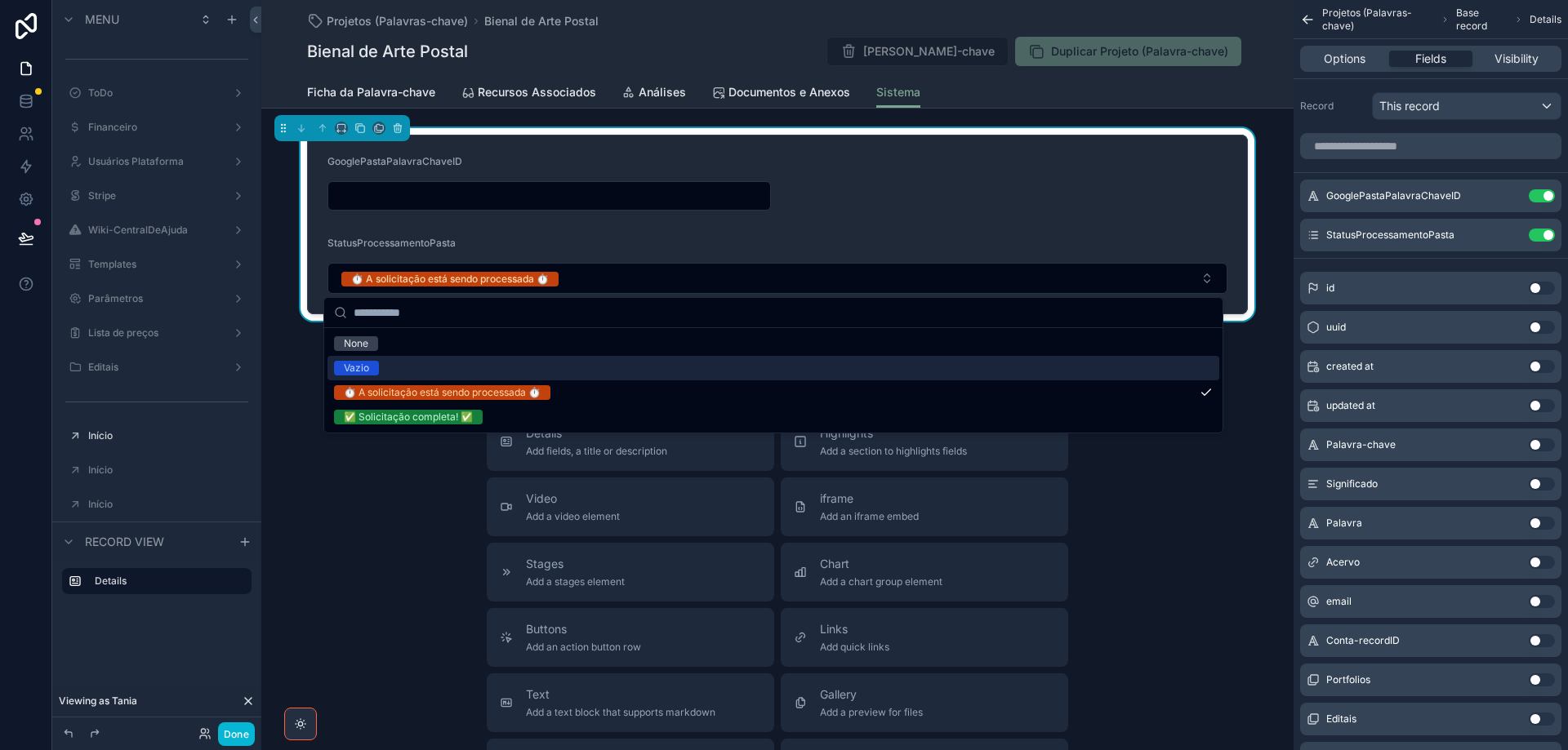
click at [553, 380] on div "Vazio" at bounding box center [773, 368] width 891 height 24
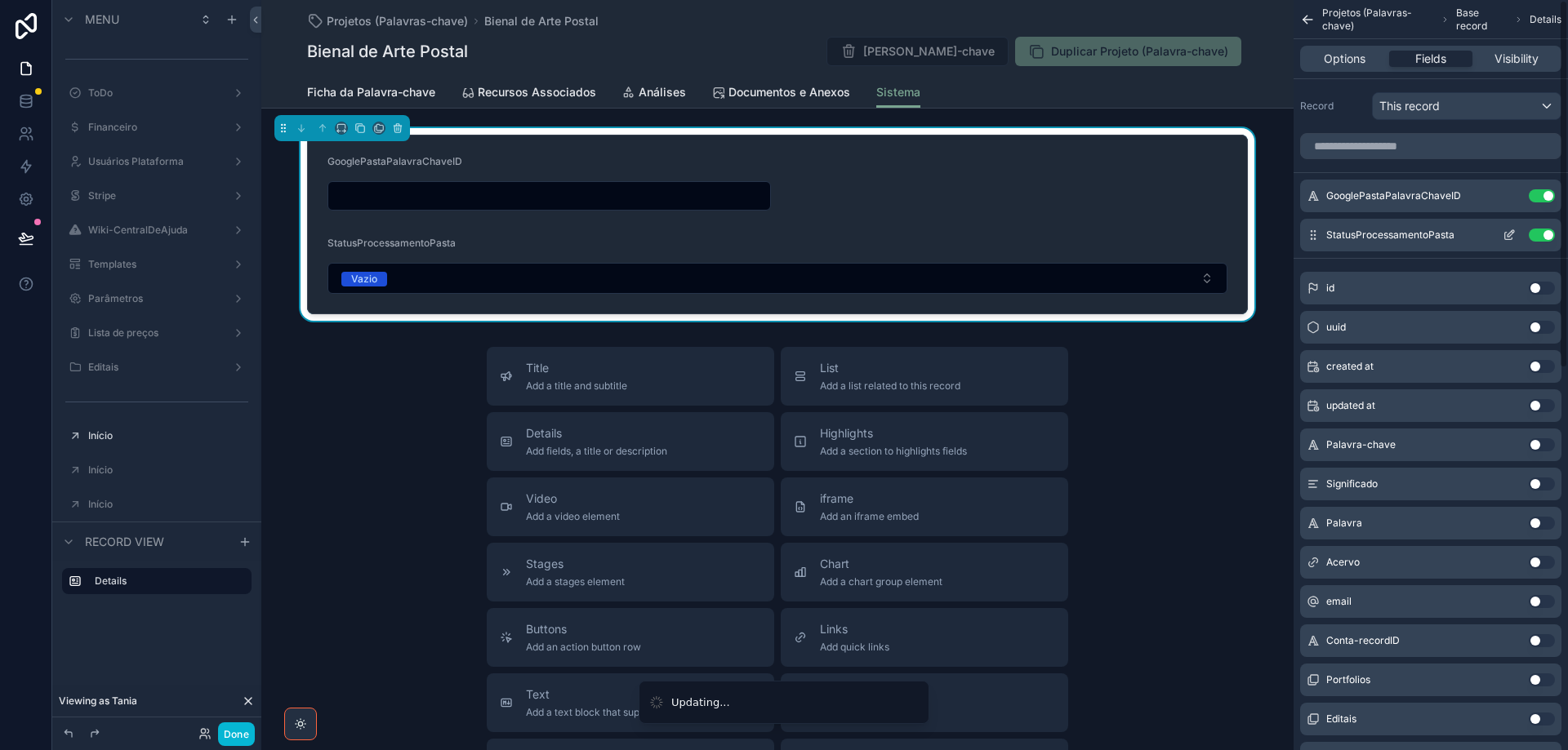
click at [1511, 239] on icon "scrollable content" at bounding box center [1508, 236] width 7 height 7
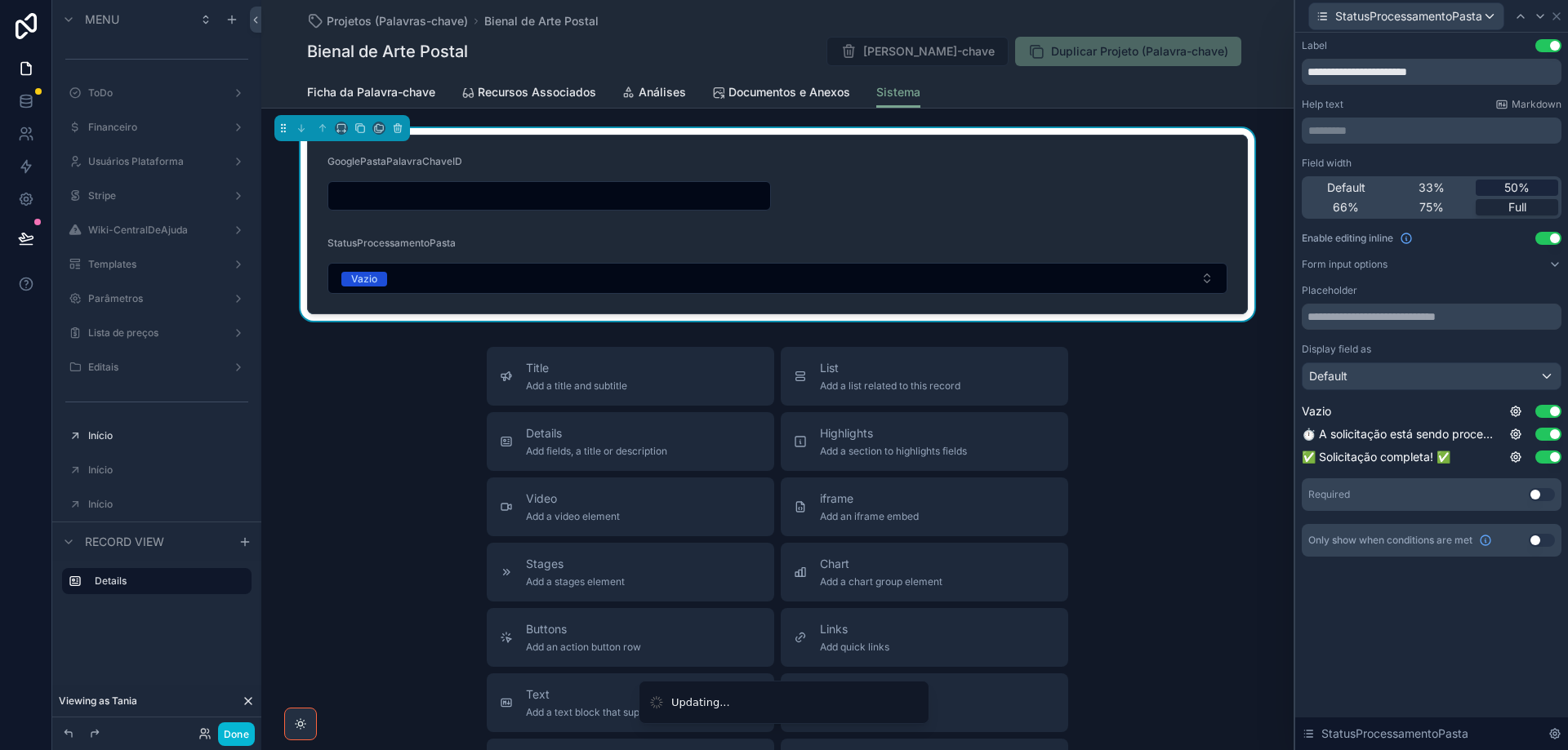
click at [1522, 191] on span "50%" at bounding box center [1516, 188] width 25 height 16
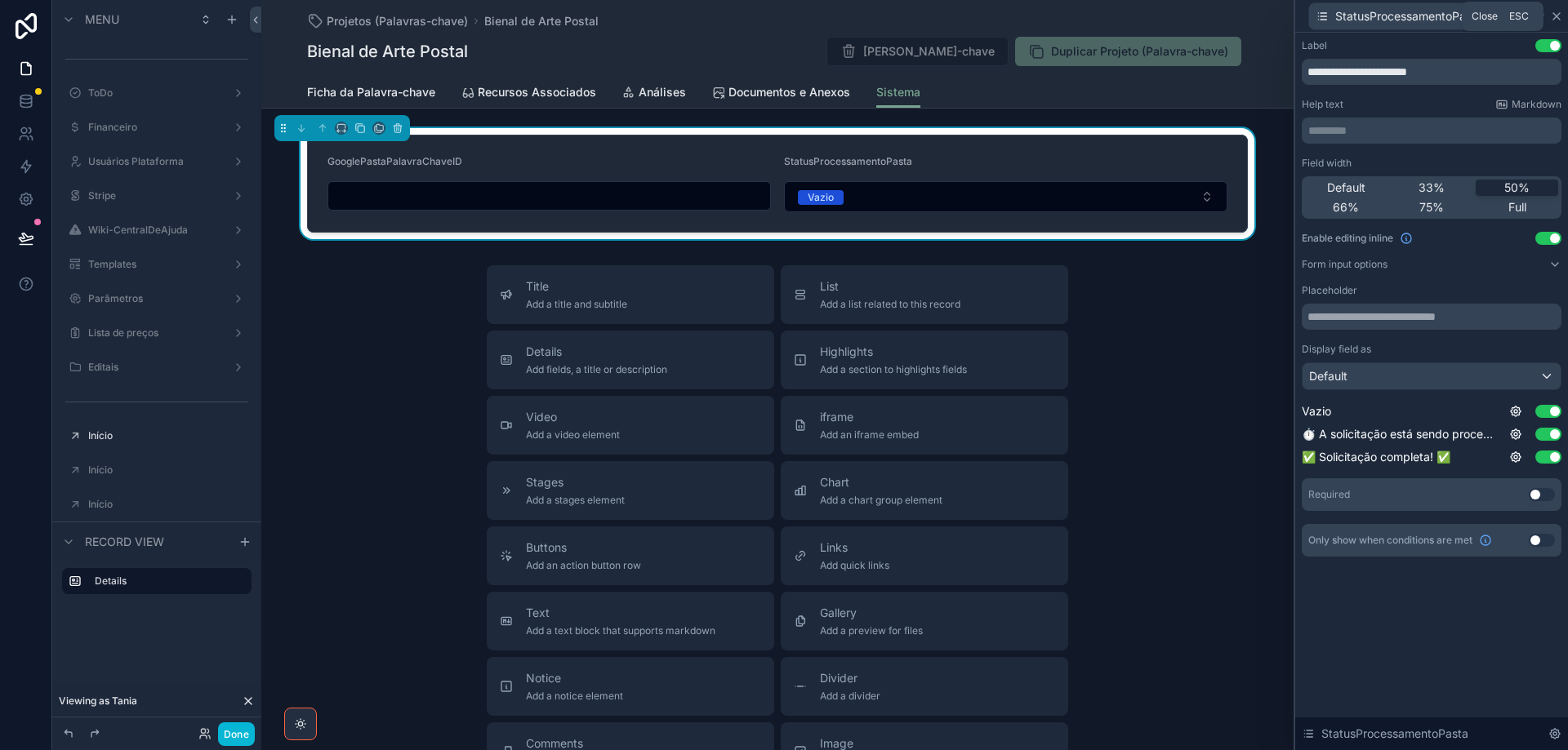
click at [1557, 21] on icon at bounding box center [1556, 16] width 13 height 13
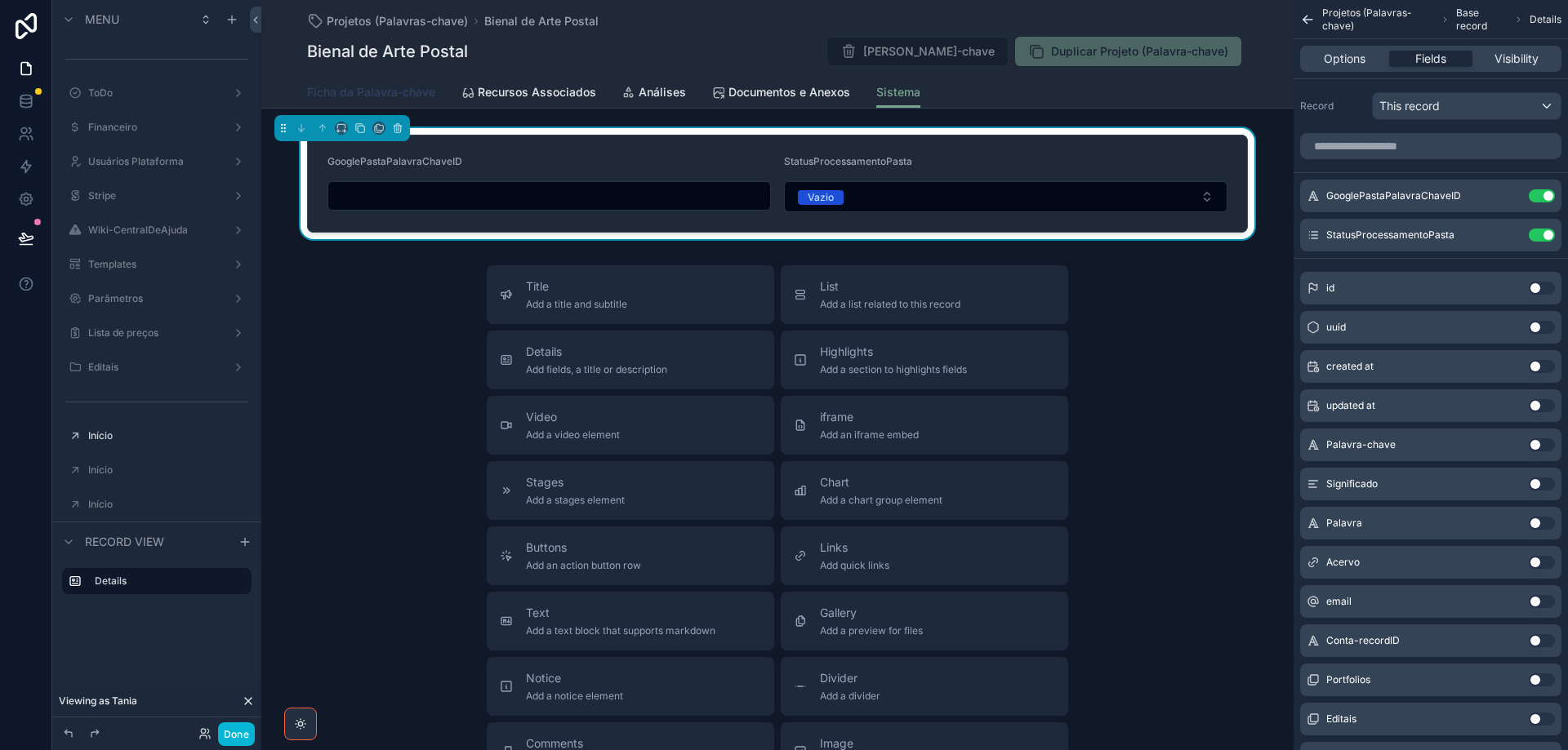
click at [349, 99] on span "Ficha da Palavra-chave" at bounding box center [371, 92] width 128 height 16
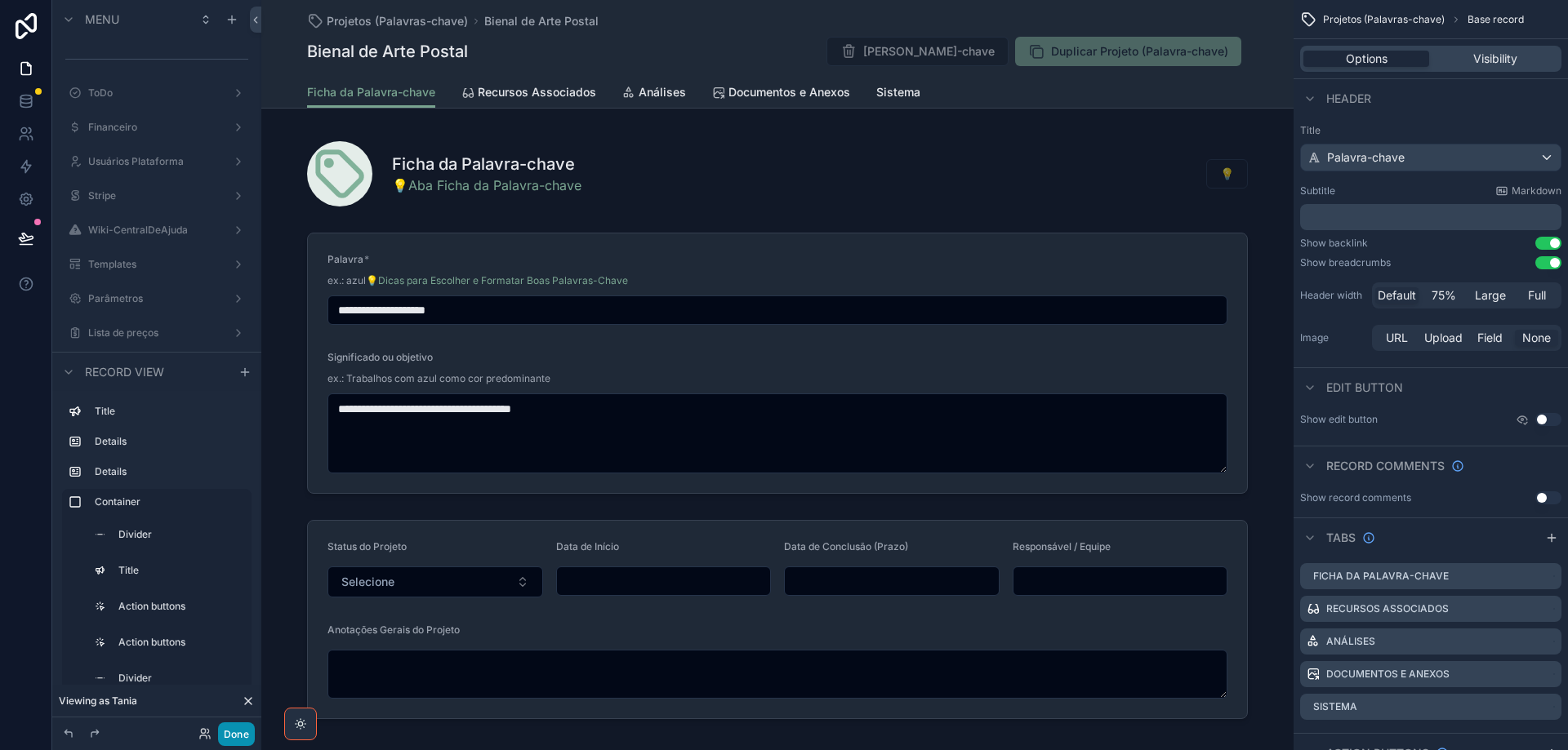
drag, startPoint x: 239, startPoint y: 734, endPoint x: 234, endPoint y: 672, distance: 62.2
click at [239, 734] on button "Done" at bounding box center [236, 734] width 36 height 23
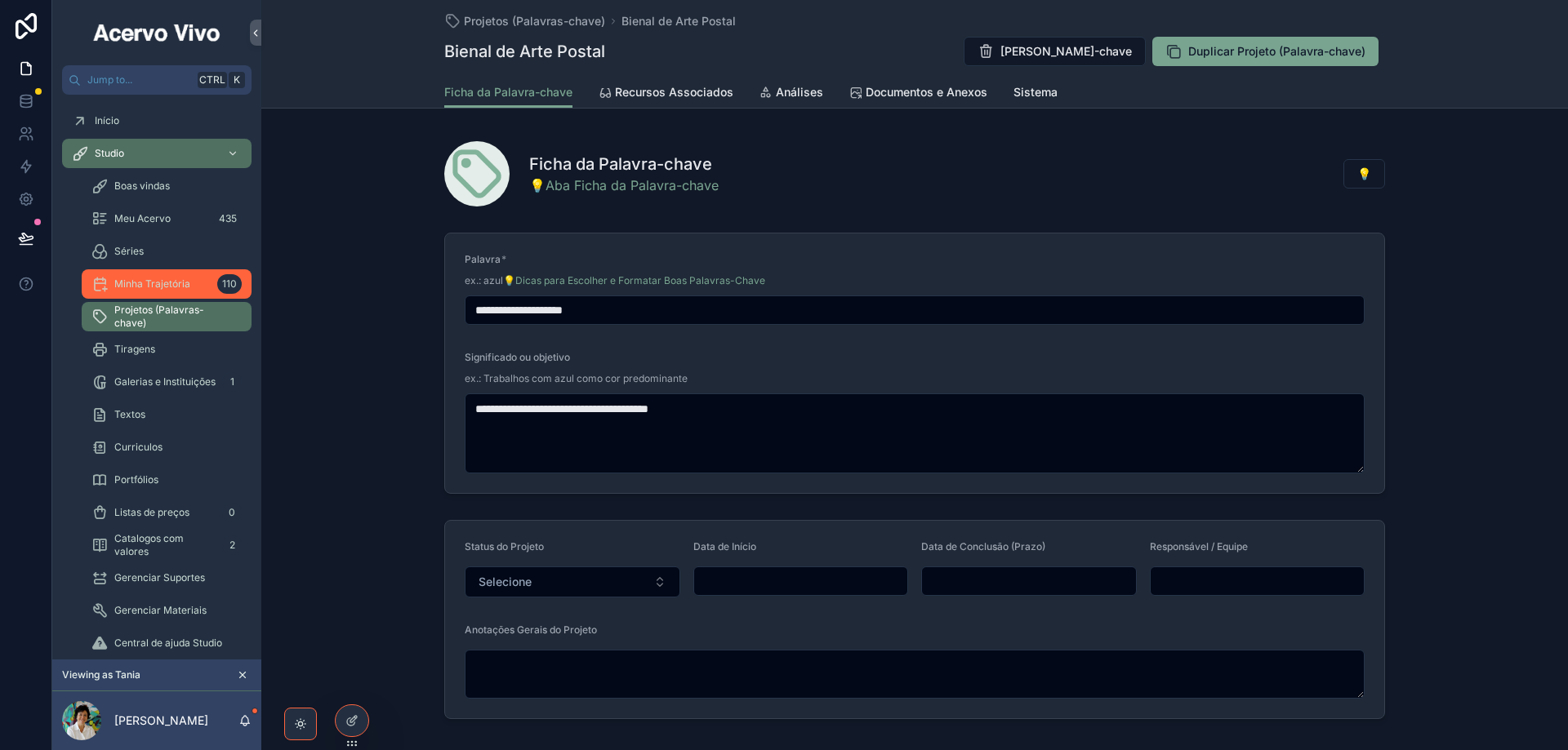
click at [168, 285] on span "Minha Trajetória" at bounding box center [152, 284] width 76 height 13
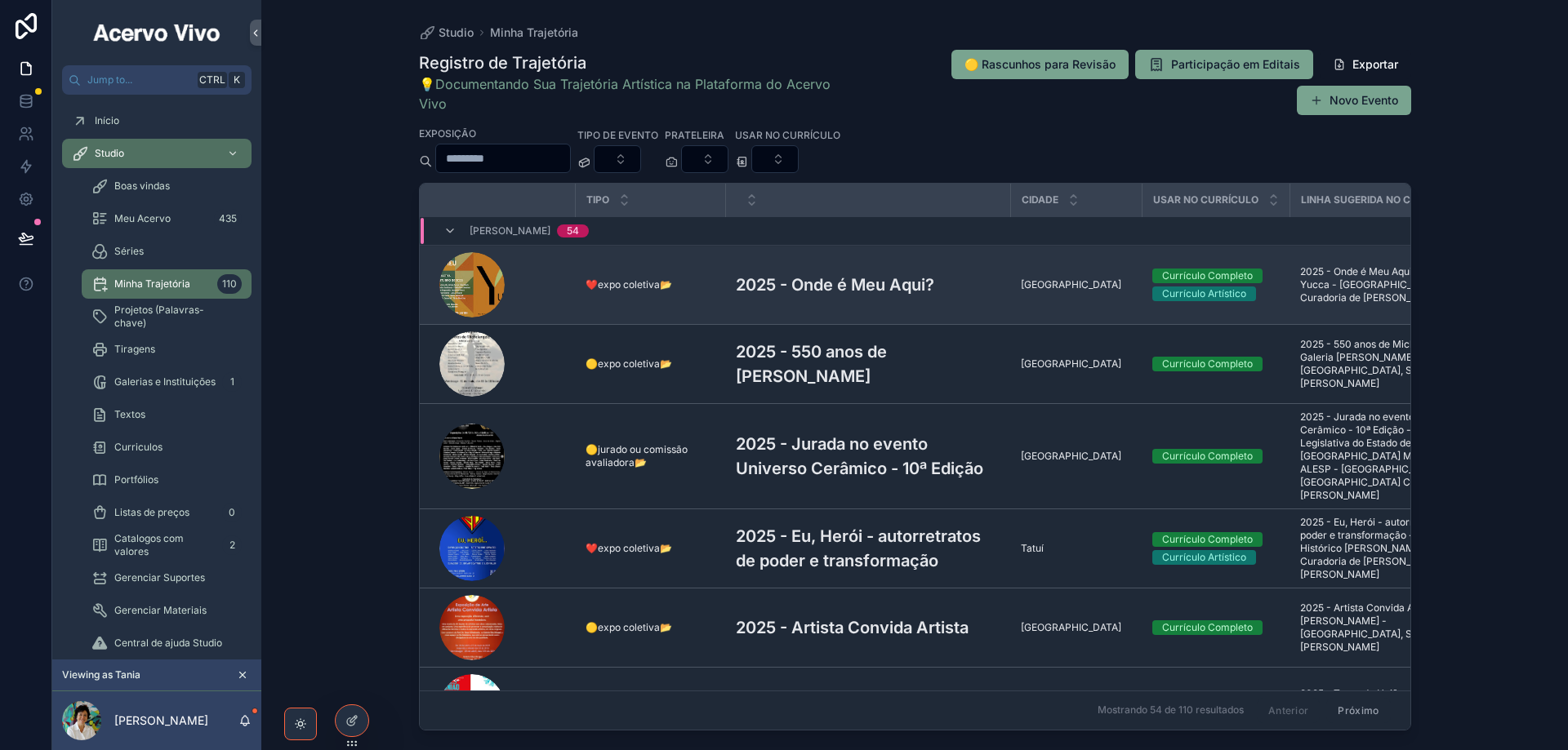
click at [769, 287] on h3 "2025 - Onde é Meu Aqui?" at bounding box center [834, 285] width 198 height 24
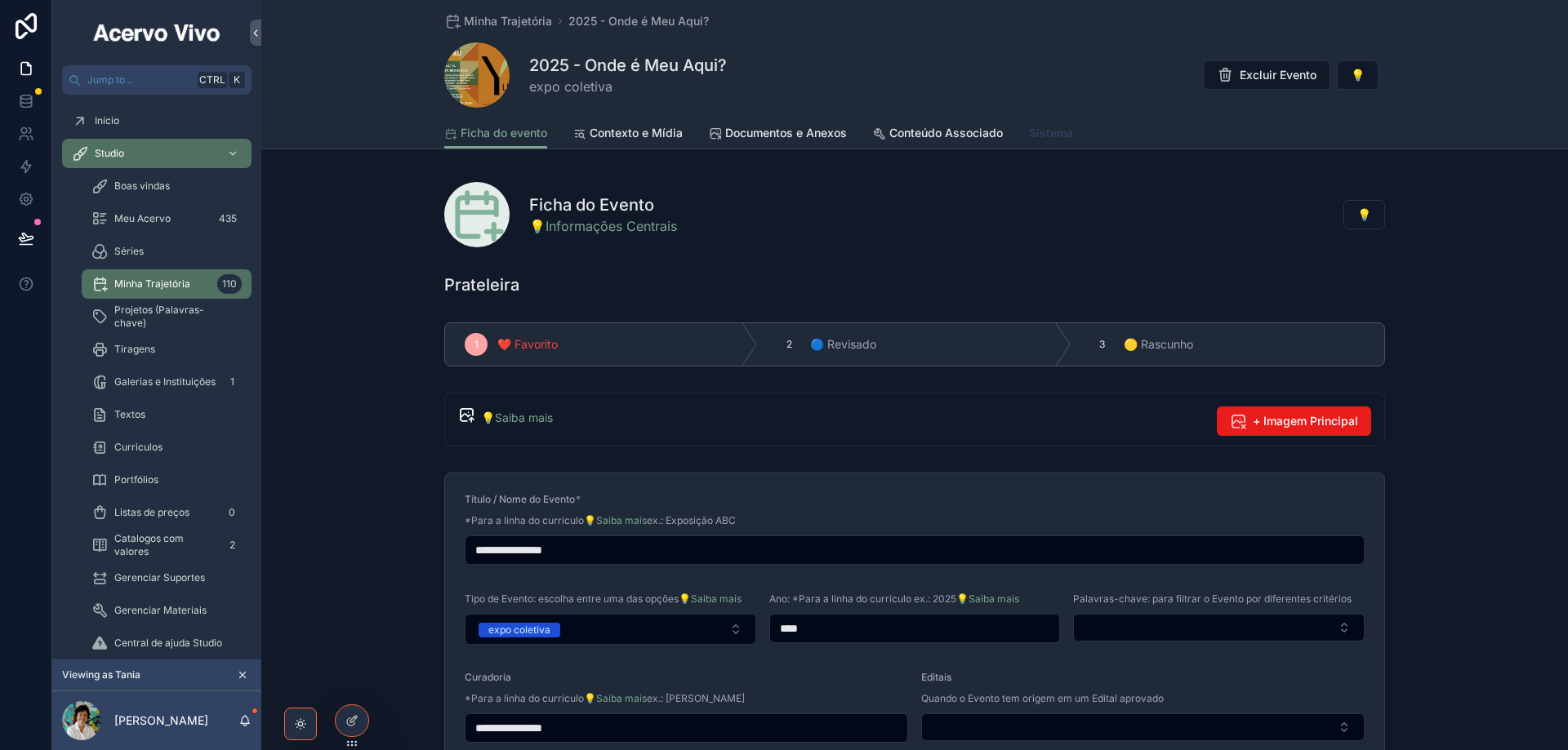
click at [1032, 138] on span "Sistema" at bounding box center [1051, 132] width 44 height 16
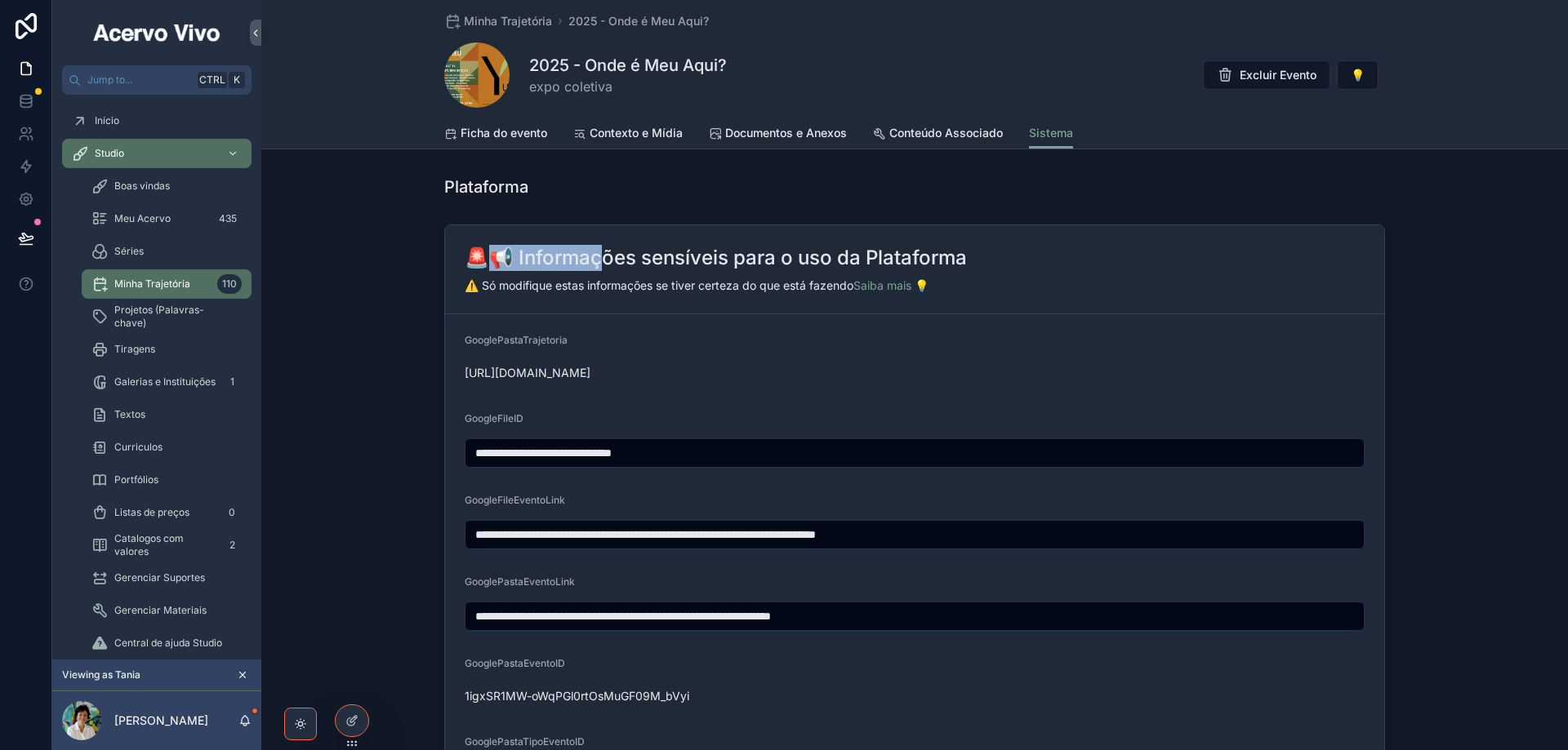
drag, startPoint x: 483, startPoint y: 257, endPoint x: 599, endPoint y: 247, distance: 116.4
click at [599, 247] on h2 "🚨📢 Informações sensíveis para o uso da Plataforma" at bounding box center [716, 258] width 502 height 26
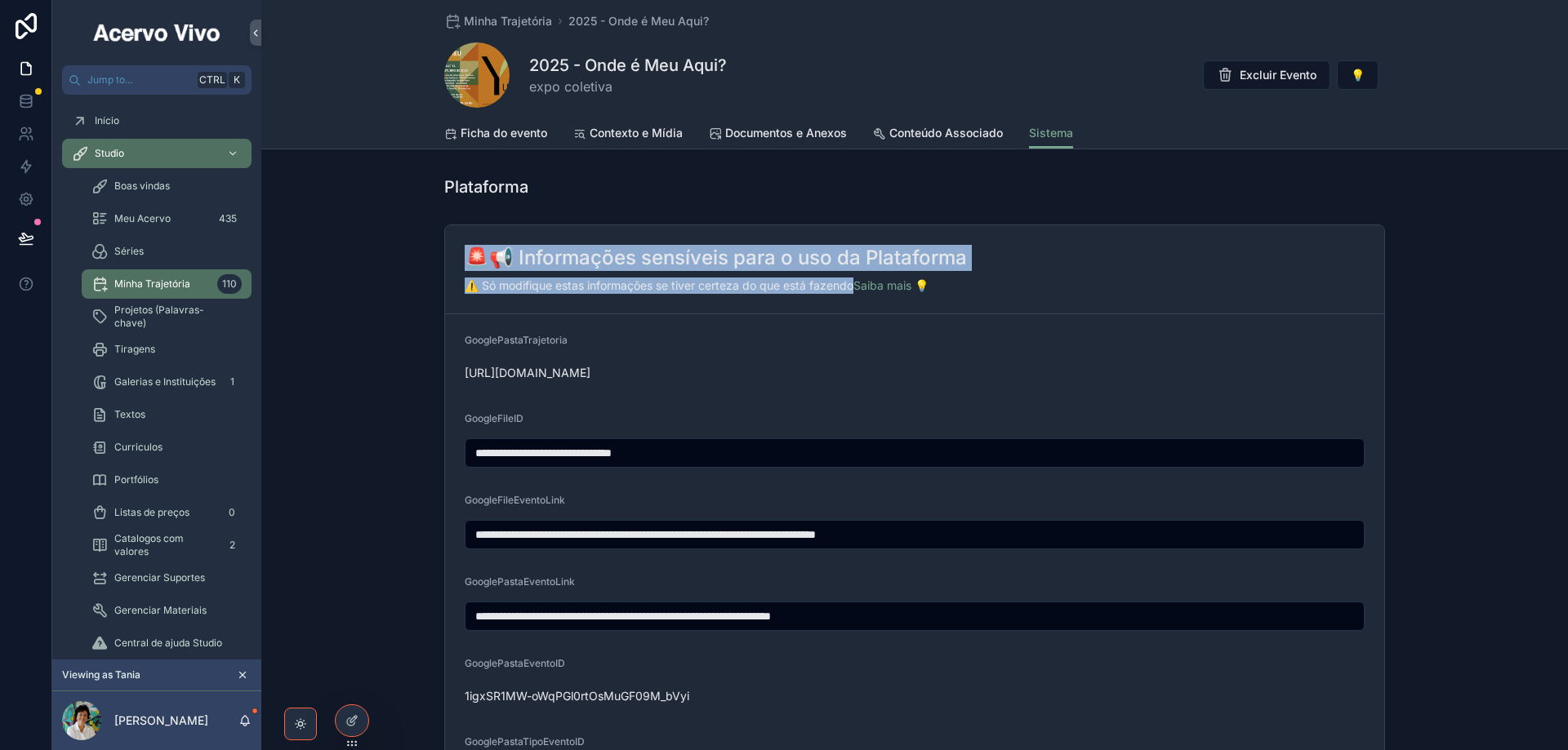
drag, startPoint x: 455, startPoint y: 254, endPoint x: 853, endPoint y: 293, distance: 399.9
click at [853, 293] on div "🚨📢 Informações sensíveis para o uso da Plataforma ⚠️ Só modifique estas informa…" at bounding box center [914, 269] width 939 height 89
copy div "🚨📢 Informações sensíveis para o uso da Plataforma ⚠️ Só modifique estas informa…"
click at [125, 324] on div "Projetos (Palavras-chave)" at bounding box center [167, 317] width 151 height 26
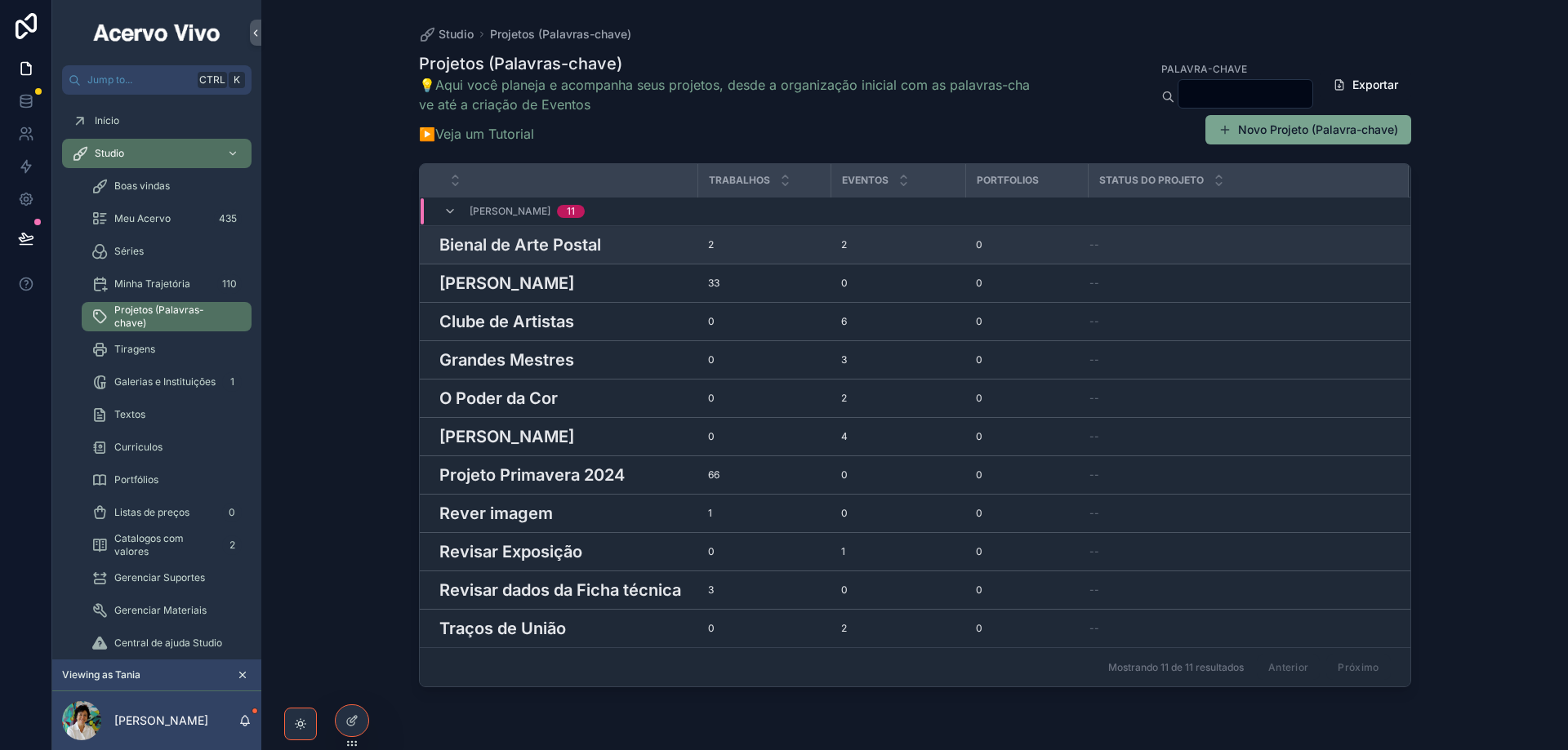
click at [567, 246] on h3 "Bienal de Arte Postal" at bounding box center [520, 245] width 162 height 24
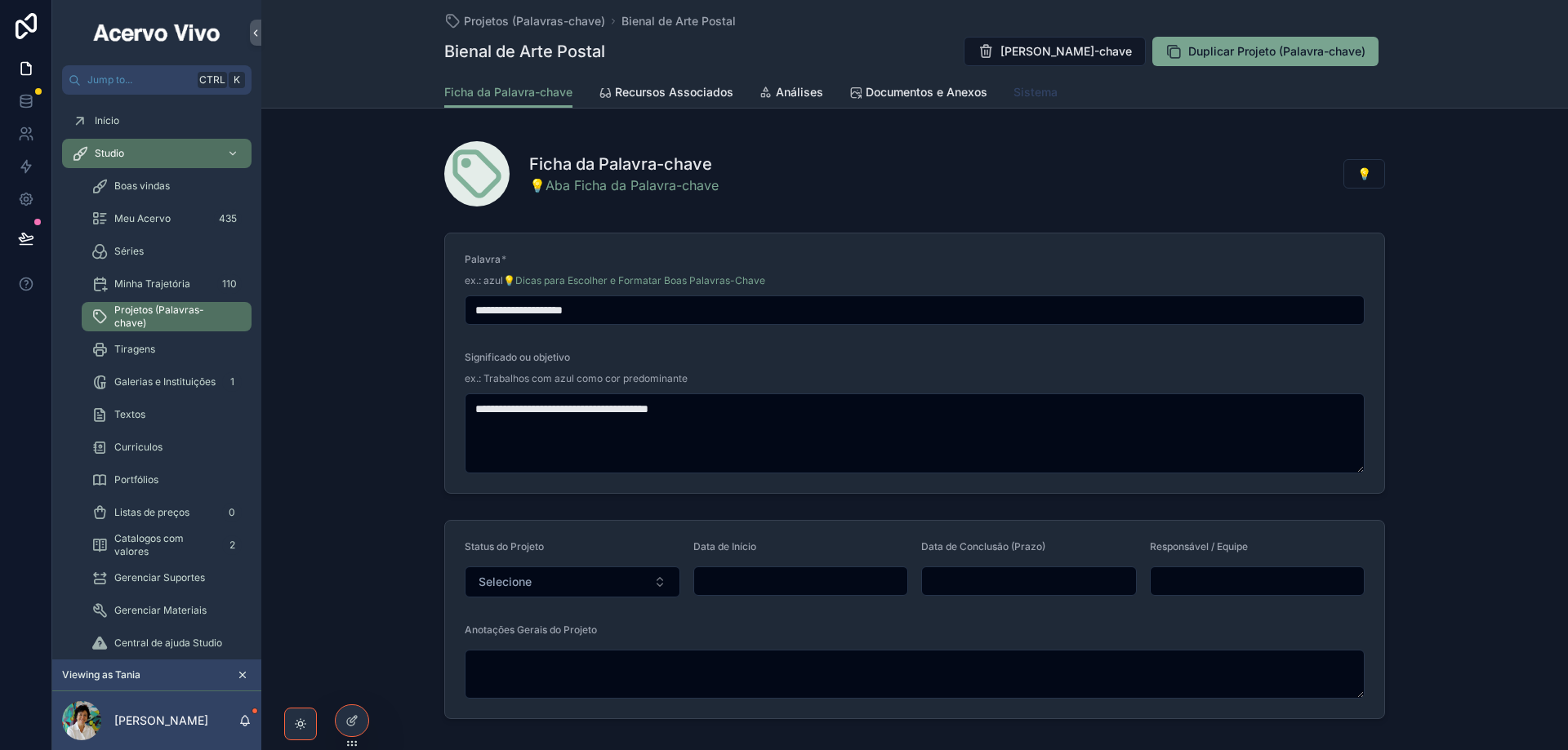
click at [1026, 94] on span "Sistema" at bounding box center [1035, 92] width 44 height 16
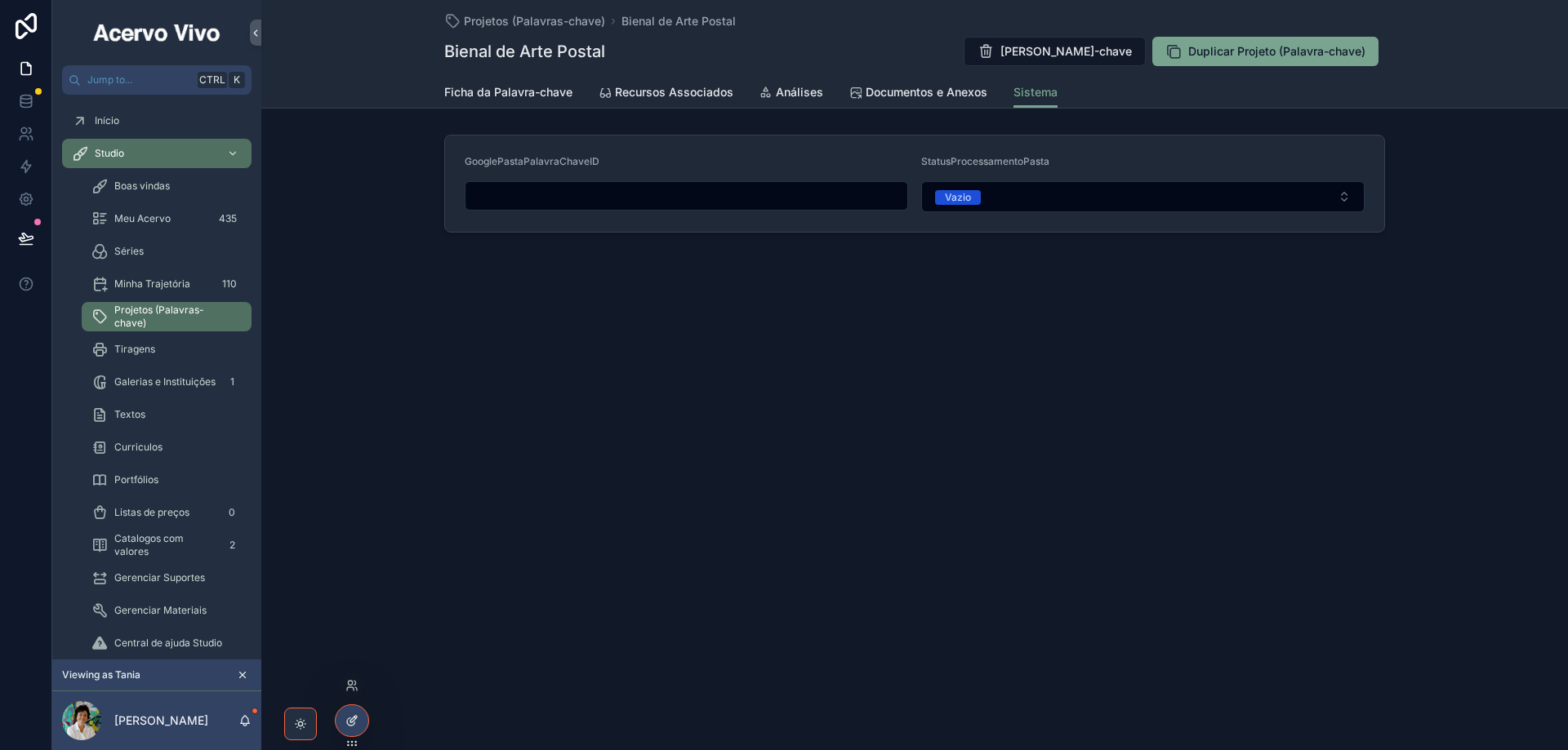
click at [350, 721] on icon at bounding box center [354, 720] width 7 height 7
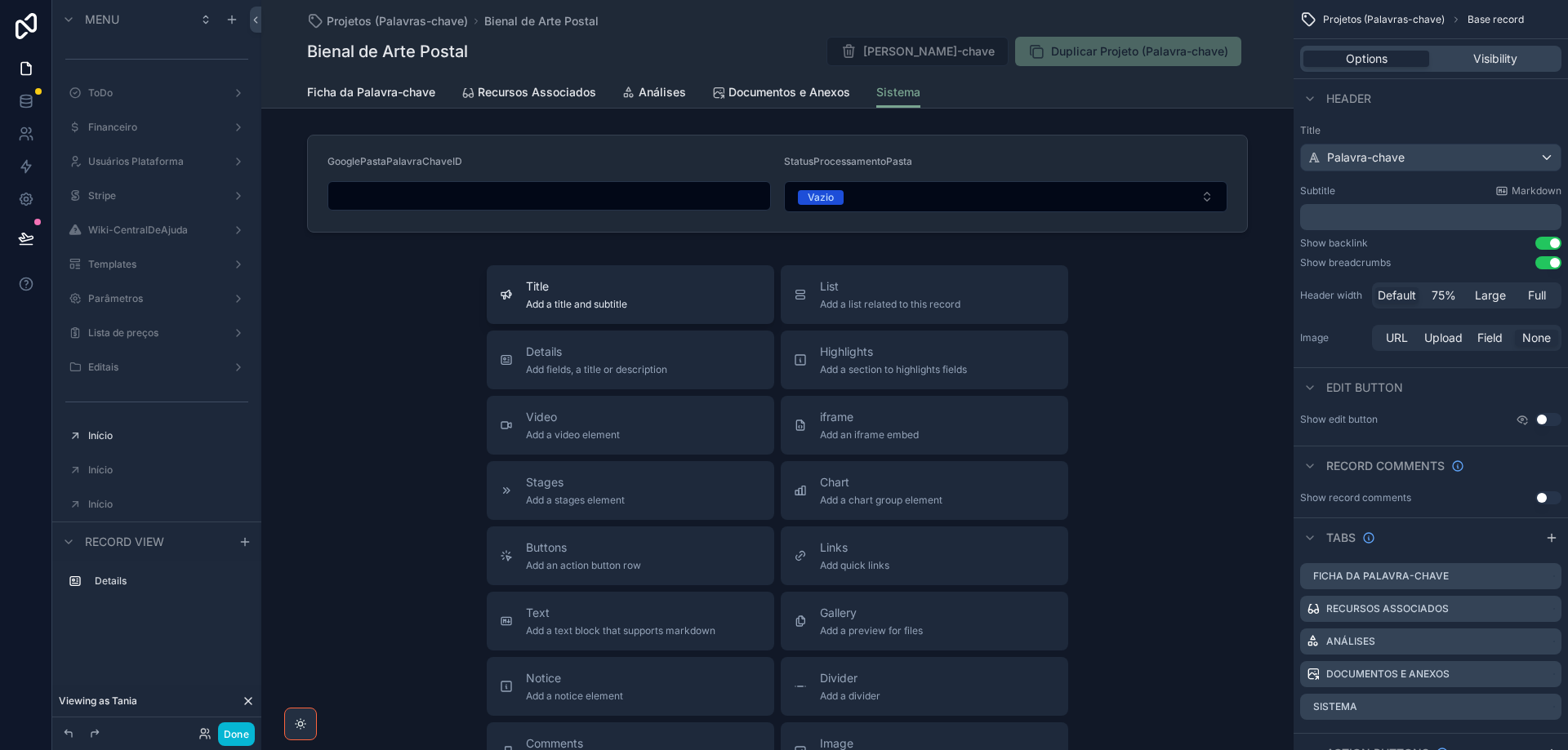
click at [570, 292] on span "Title" at bounding box center [576, 286] width 101 height 16
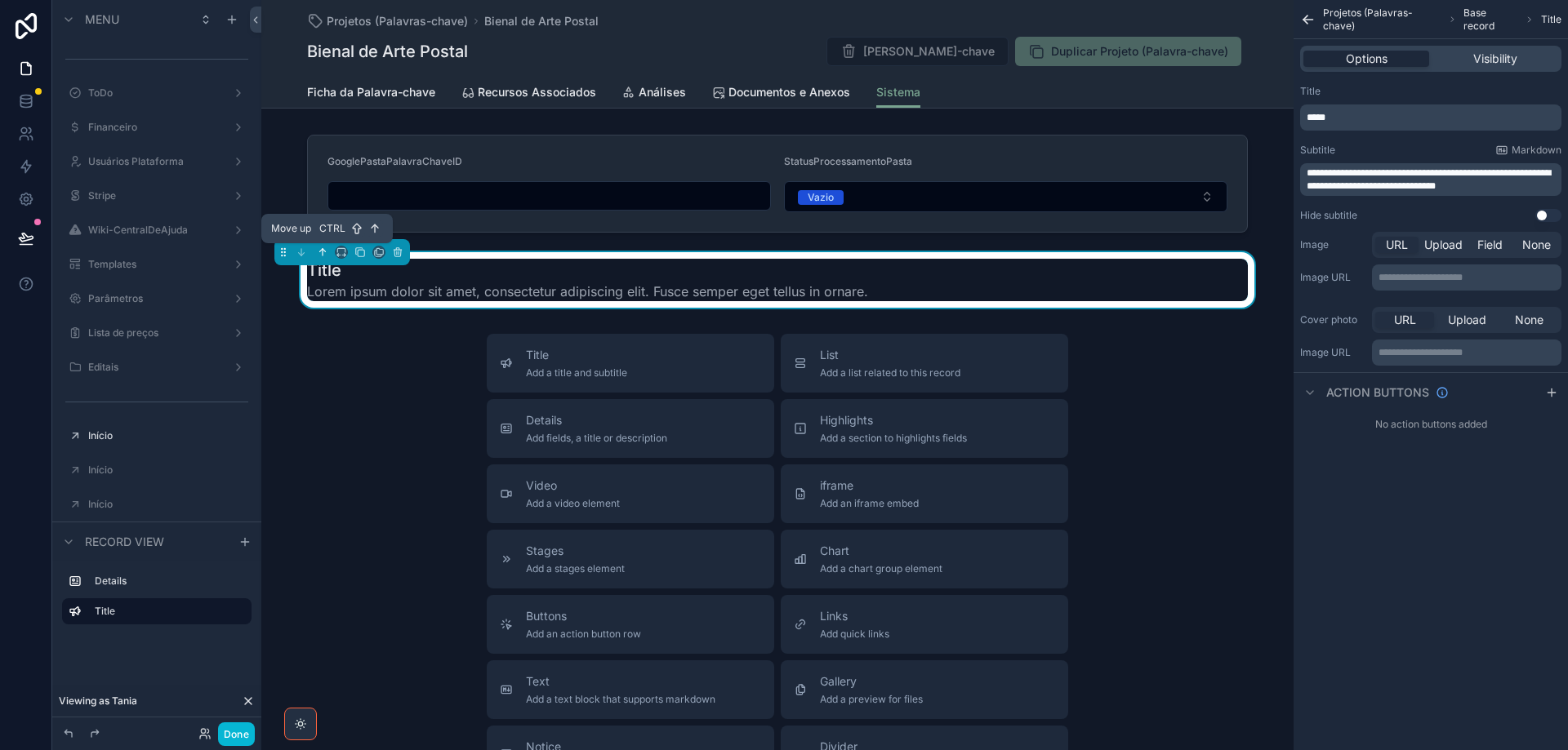
click at [321, 253] on icon "scrollable content" at bounding box center [322, 252] width 11 height 11
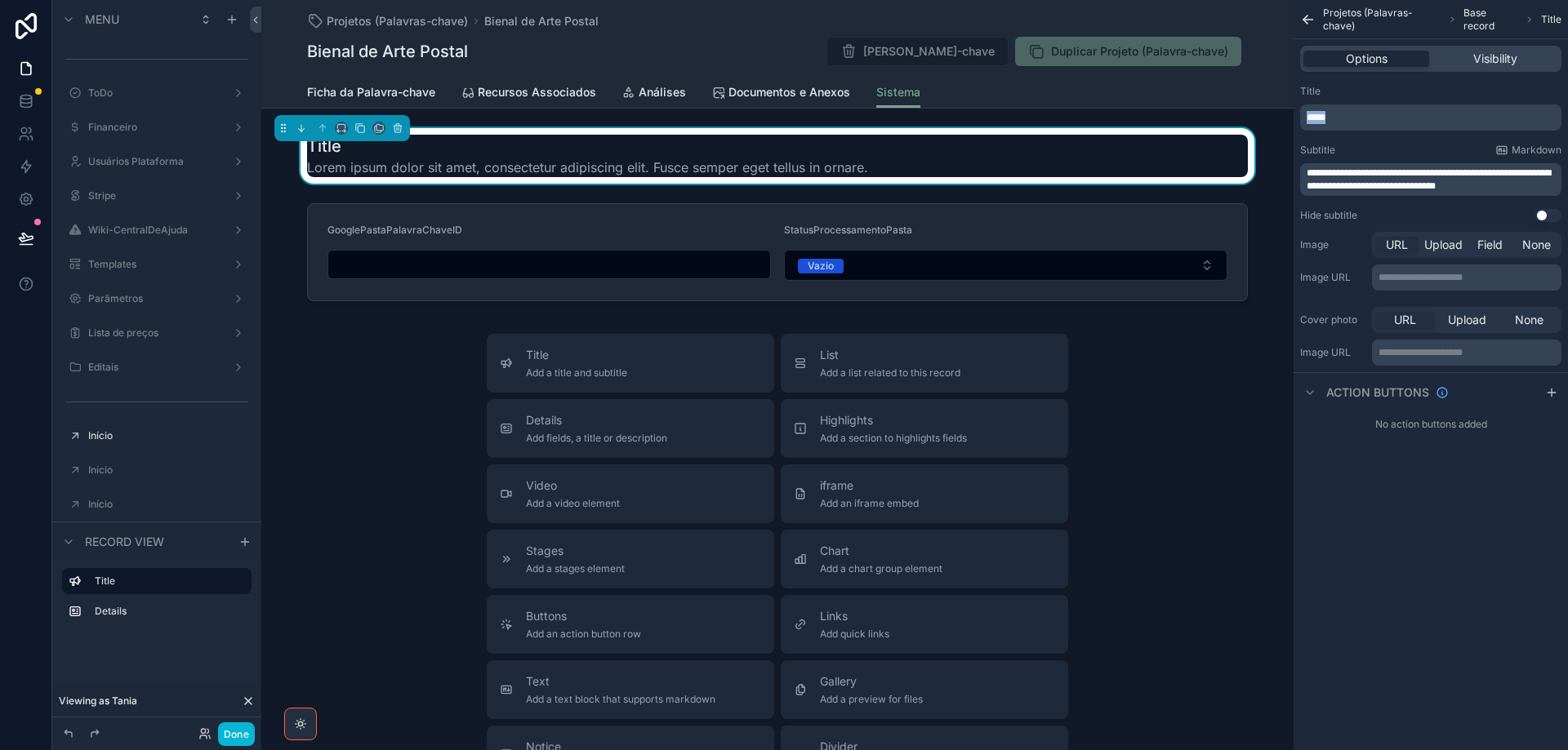
drag, startPoint x: 1342, startPoint y: 112, endPoint x: 1268, endPoint y: 119, distance: 74.3
click at [1268, 119] on div "Jump to... Ctrl K ToDo Financeiro Usuários Plataforma Stripe Wiki-CentralDeAjud…" at bounding box center [915, 375] width 1307 height 750
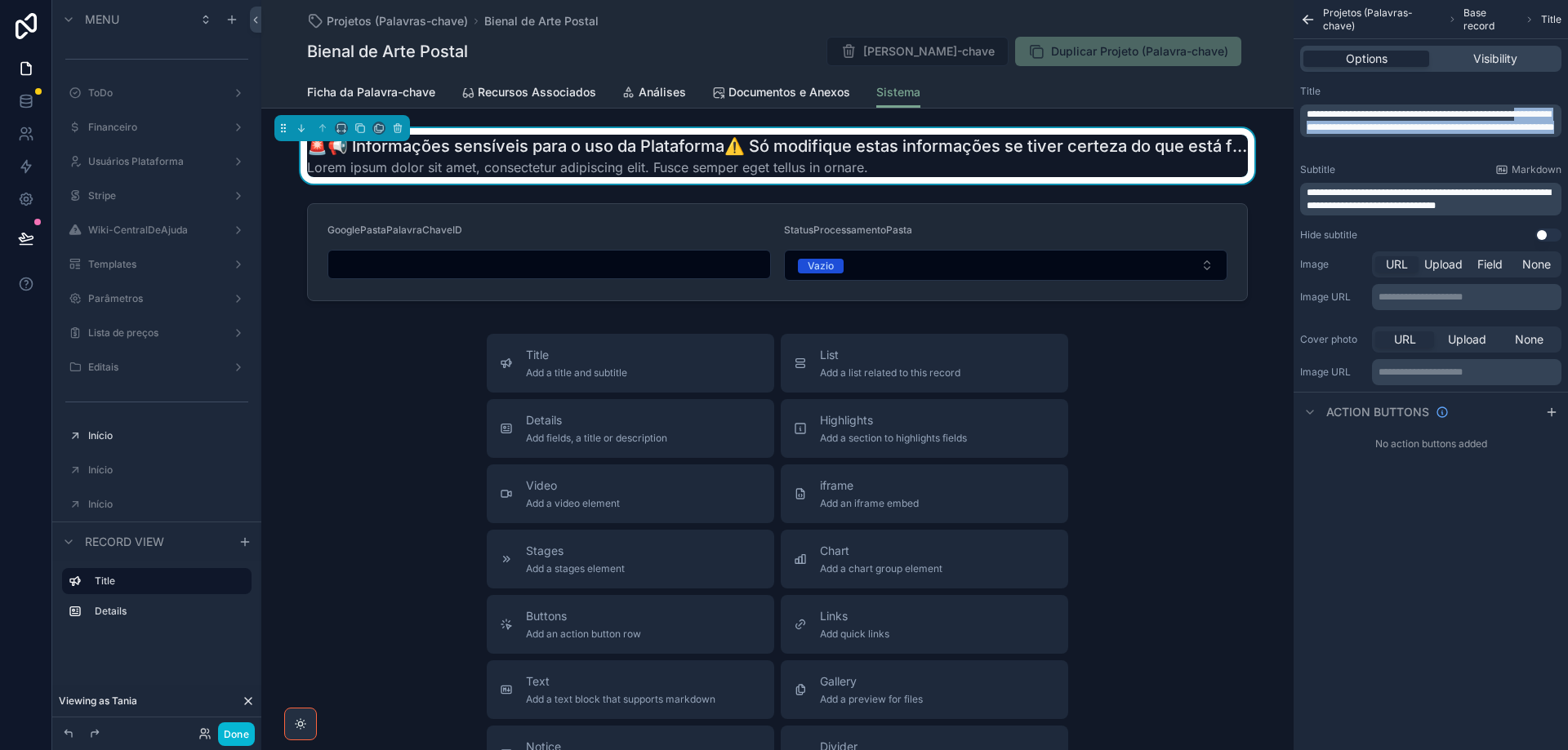
drag, startPoint x: 1359, startPoint y: 127, endPoint x: 1462, endPoint y: 152, distance: 106.0
click at [1462, 152] on div "**********" at bounding box center [1430, 163] width 274 height 170
drag, startPoint x: 1359, startPoint y: 128, endPoint x: 1442, endPoint y: 136, distance: 83.4
click at [1442, 132] on span "**********" at bounding box center [1430, 120] width 247 height 22
click at [1371, 128] on span "**********" at bounding box center [1430, 120] width 247 height 22
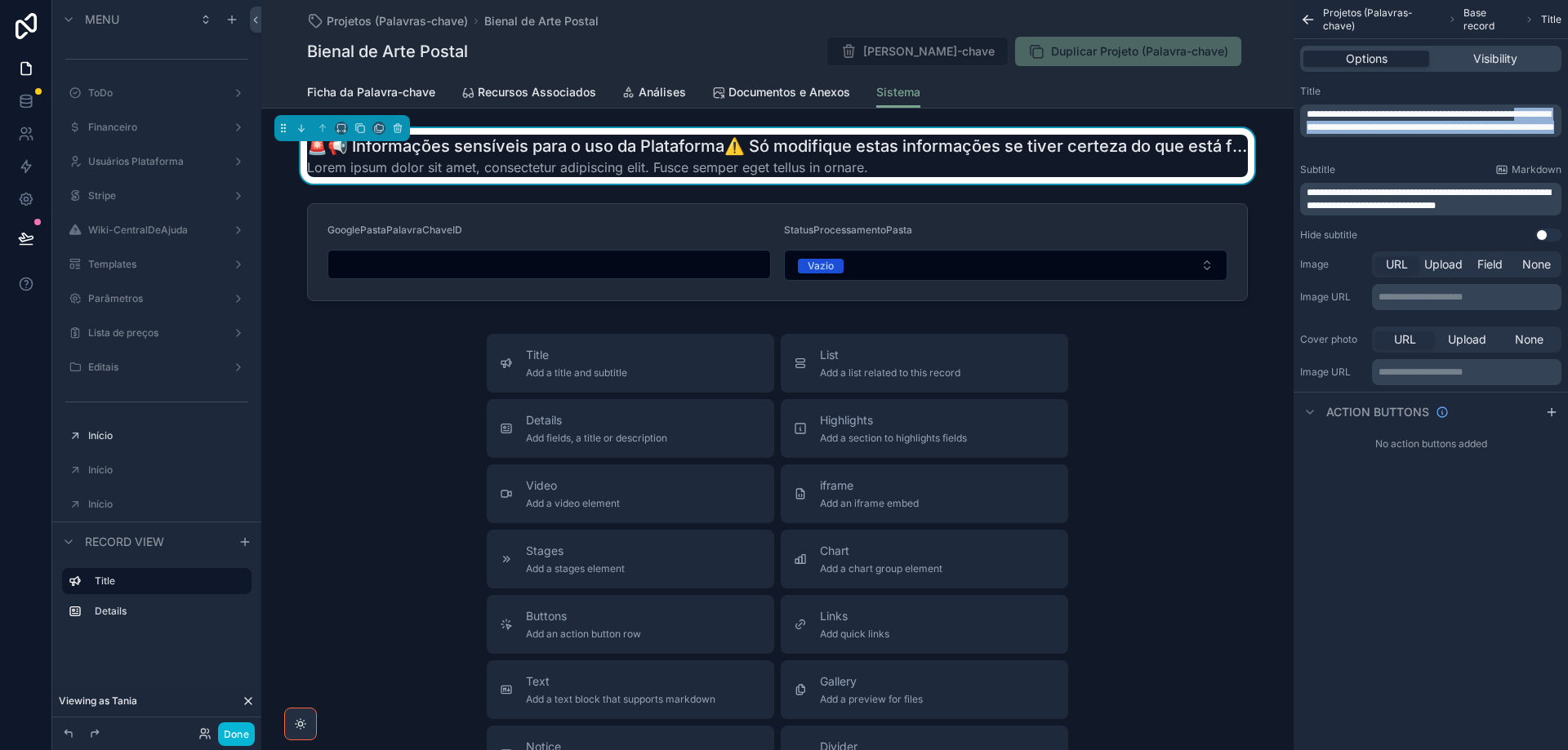
drag, startPoint x: 1359, startPoint y: 129, endPoint x: 1484, endPoint y: 148, distance: 126.4
click at [1484, 138] on div "**********" at bounding box center [1430, 121] width 261 height 33
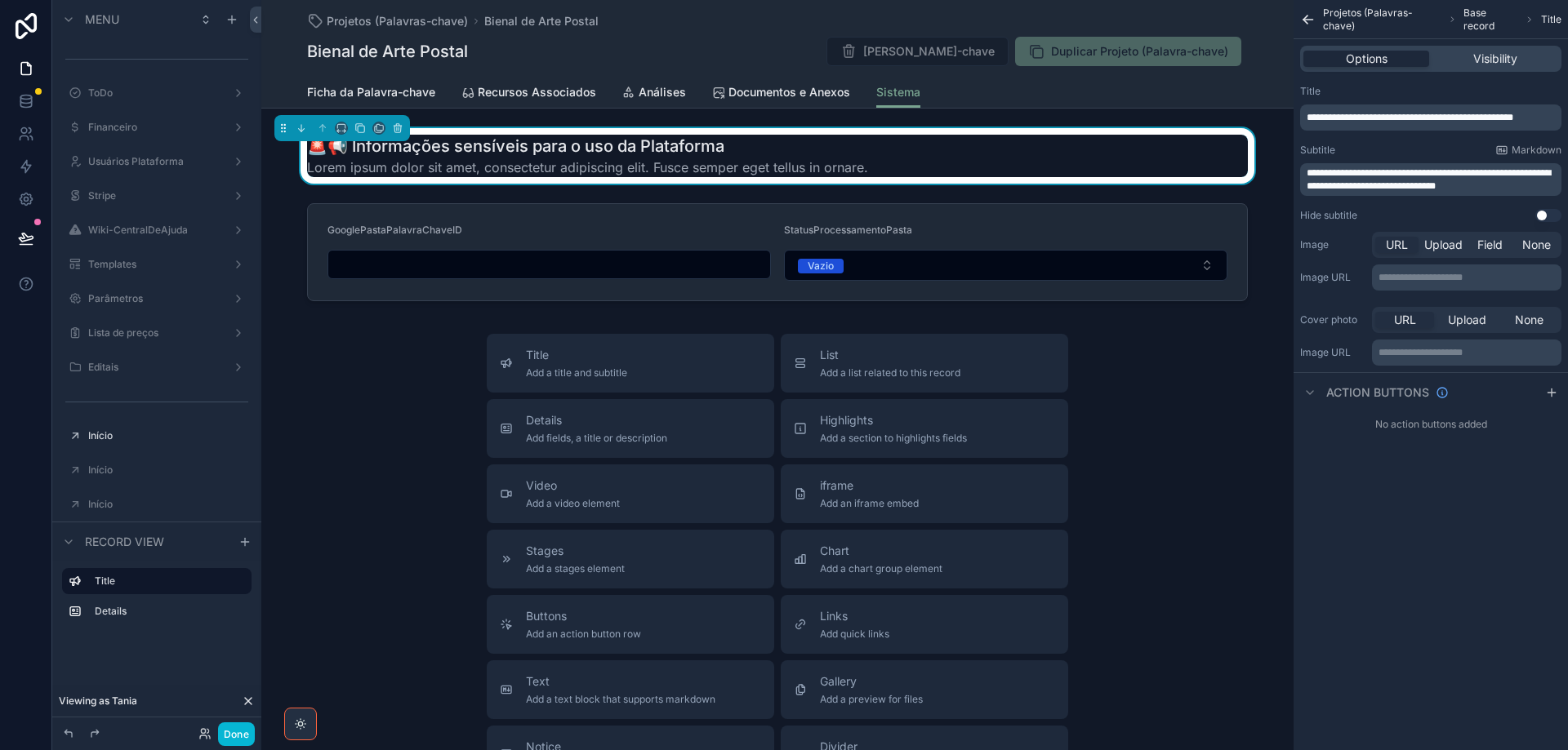
click at [1386, 173] on span "**********" at bounding box center [1429, 179] width 244 height 22
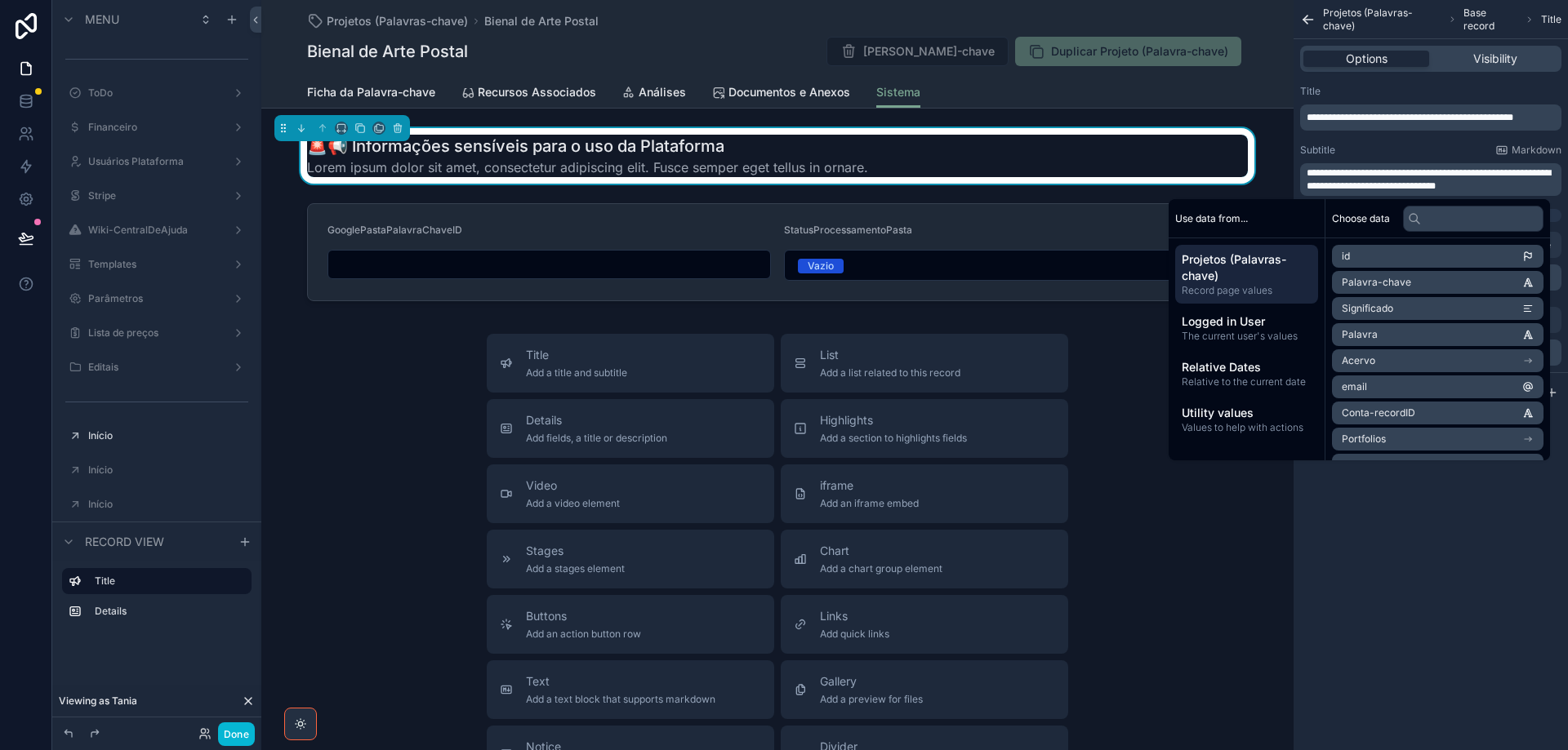
click at [1386, 173] on span "**********" at bounding box center [1429, 179] width 244 height 22
click at [243, 731] on button "Done" at bounding box center [236, 734] width 36 height 23
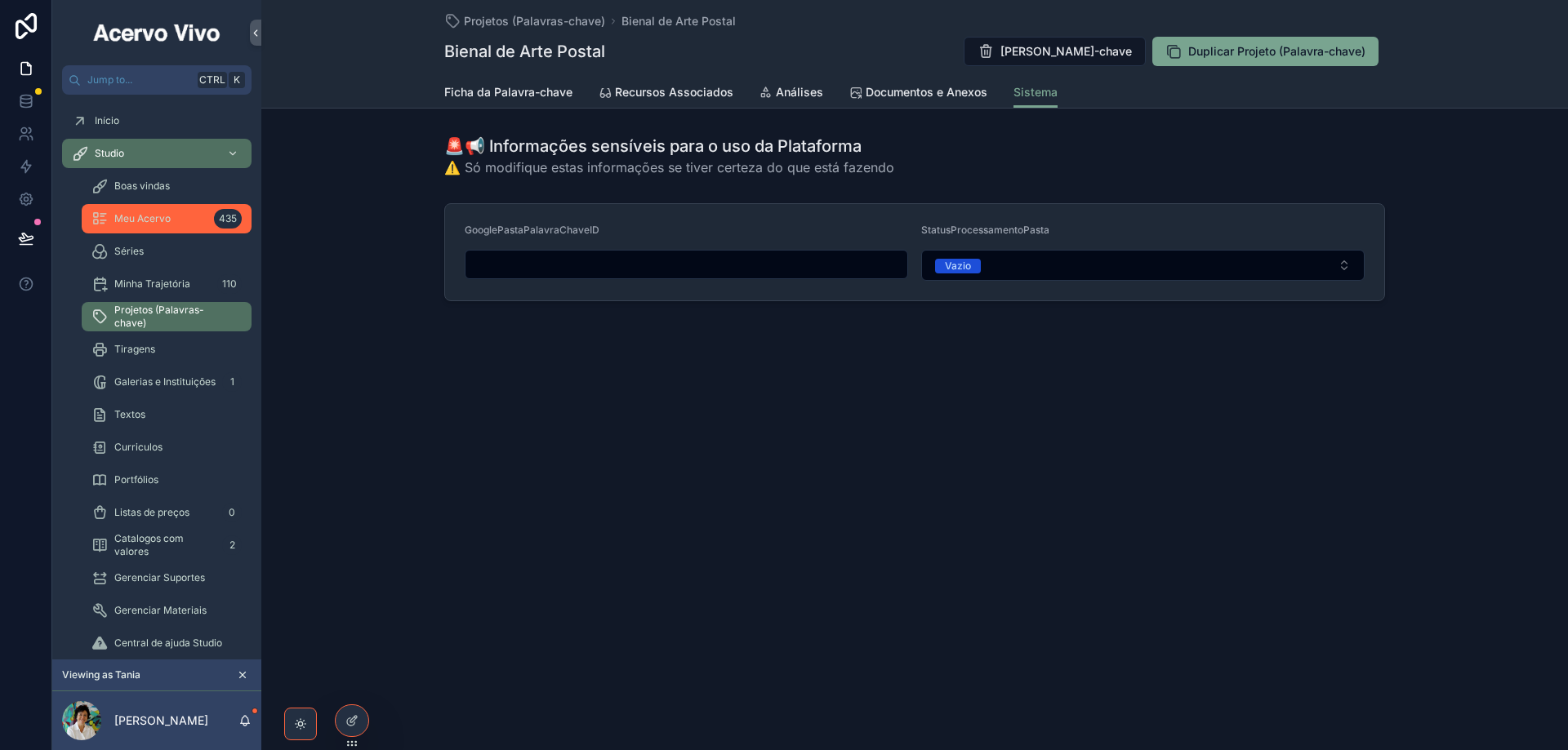
click at [155, 213] on span "Meu Acervo" at bounding box center [142, 218] width 56 height 13
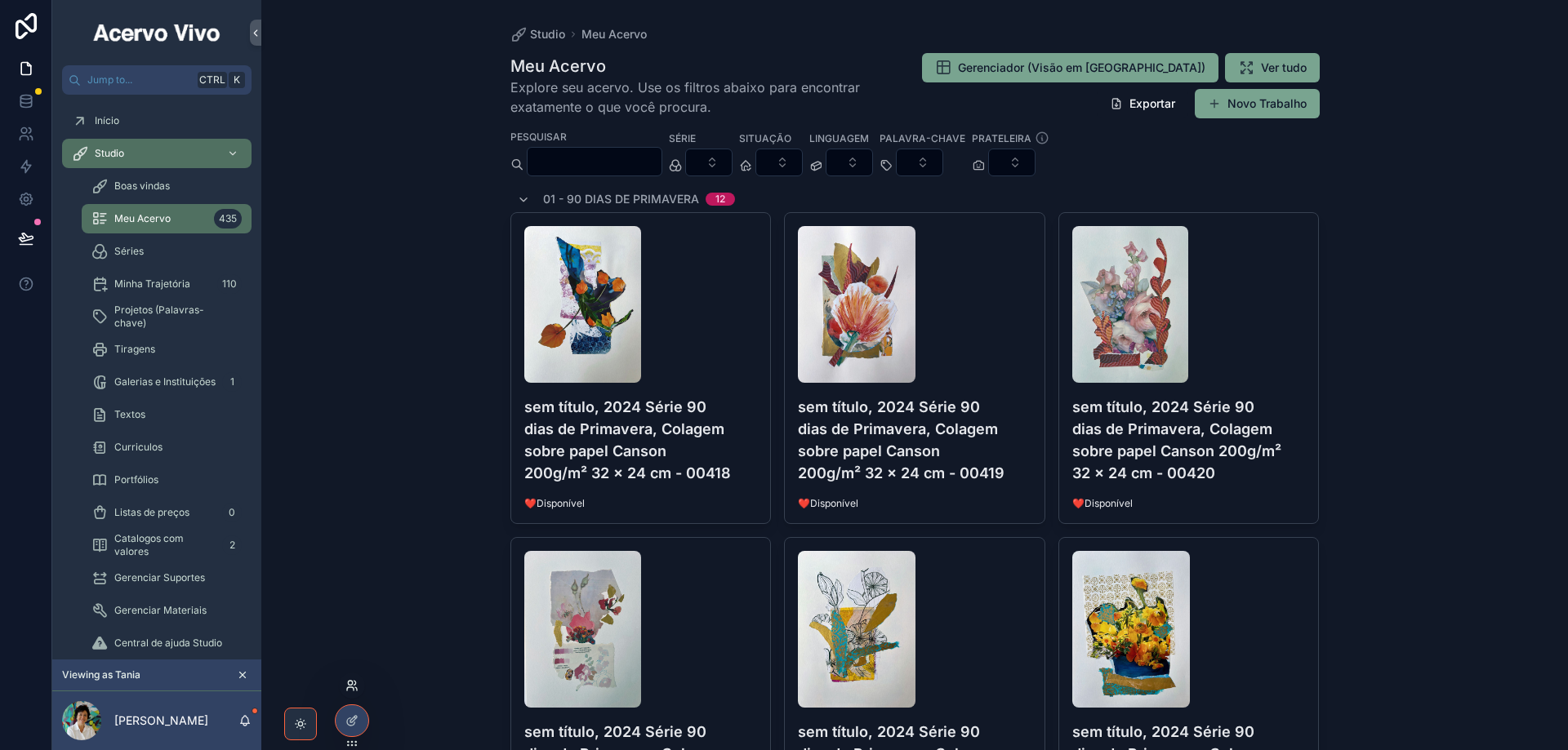
click at [351, 689] on icon at bounding box center [351, 685] width 13 height 13
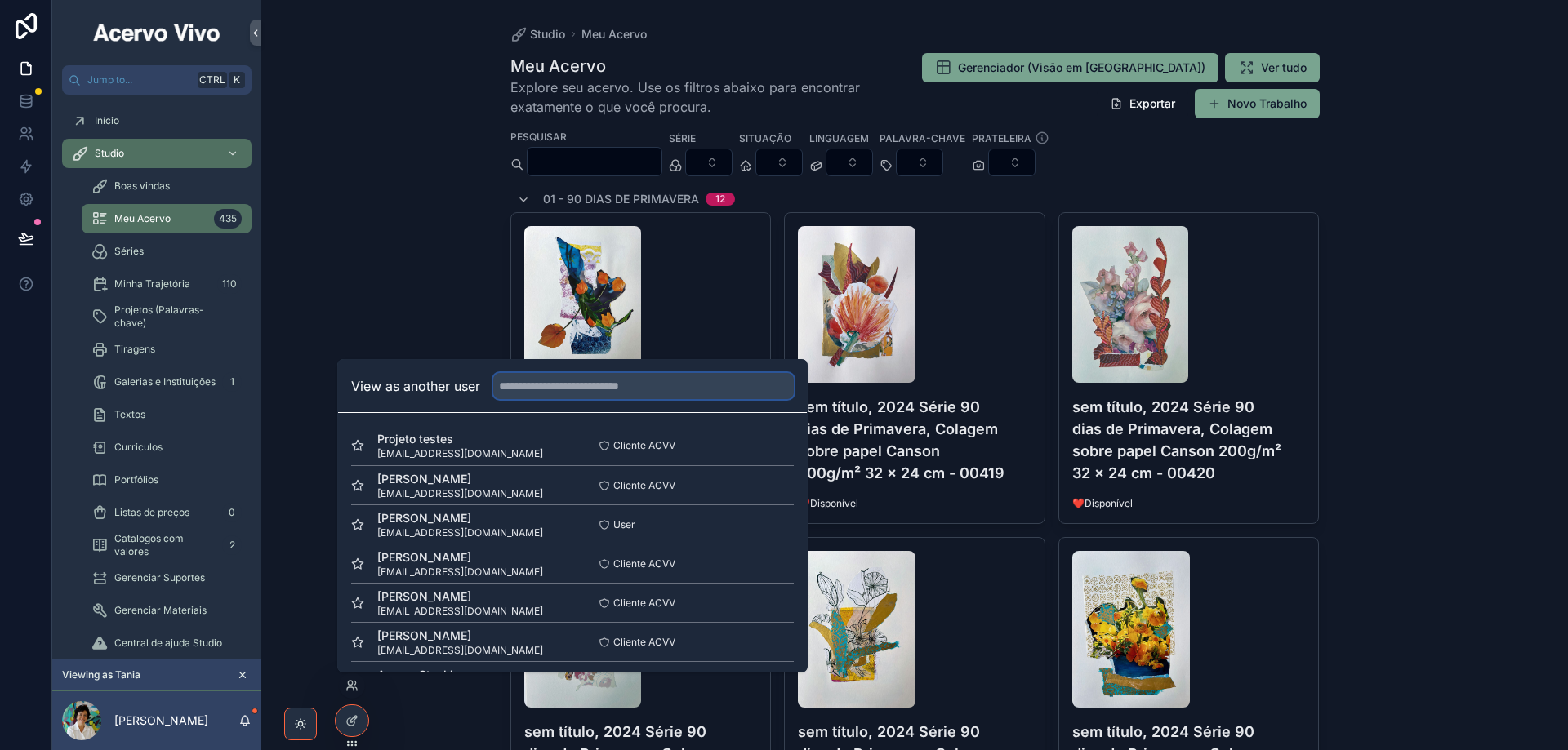
click at [545, 382] on input "text" at bounding box center [643, 386] width 300 height 26
click at [762, 485] on button "Select" at bounding box center [772, 484] width 42 height 23
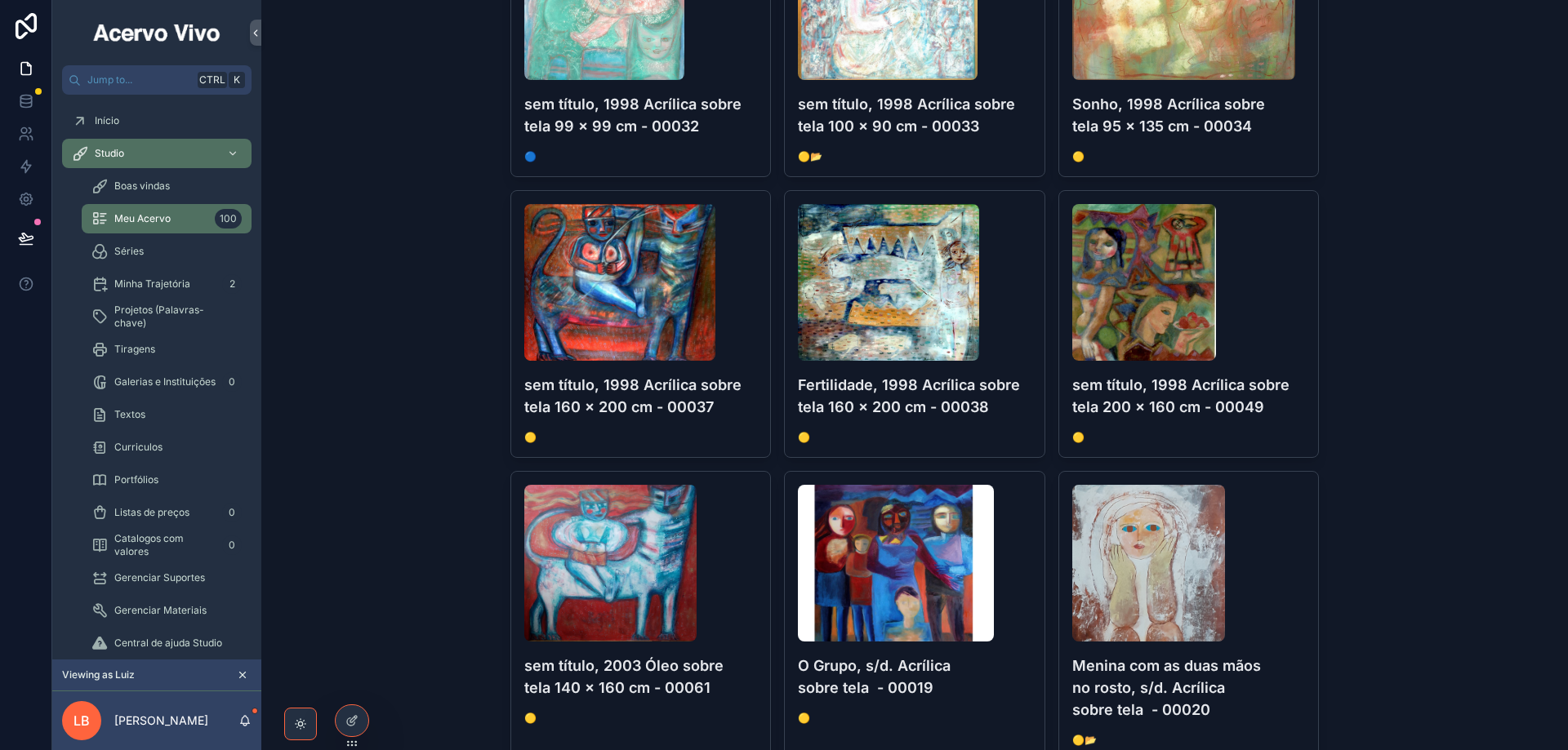
scroll to position [4326, 0]
click at [170, 326] on div "Projetos (Palavras-chave)" at bounding box center [167, 317] width 151 height 26
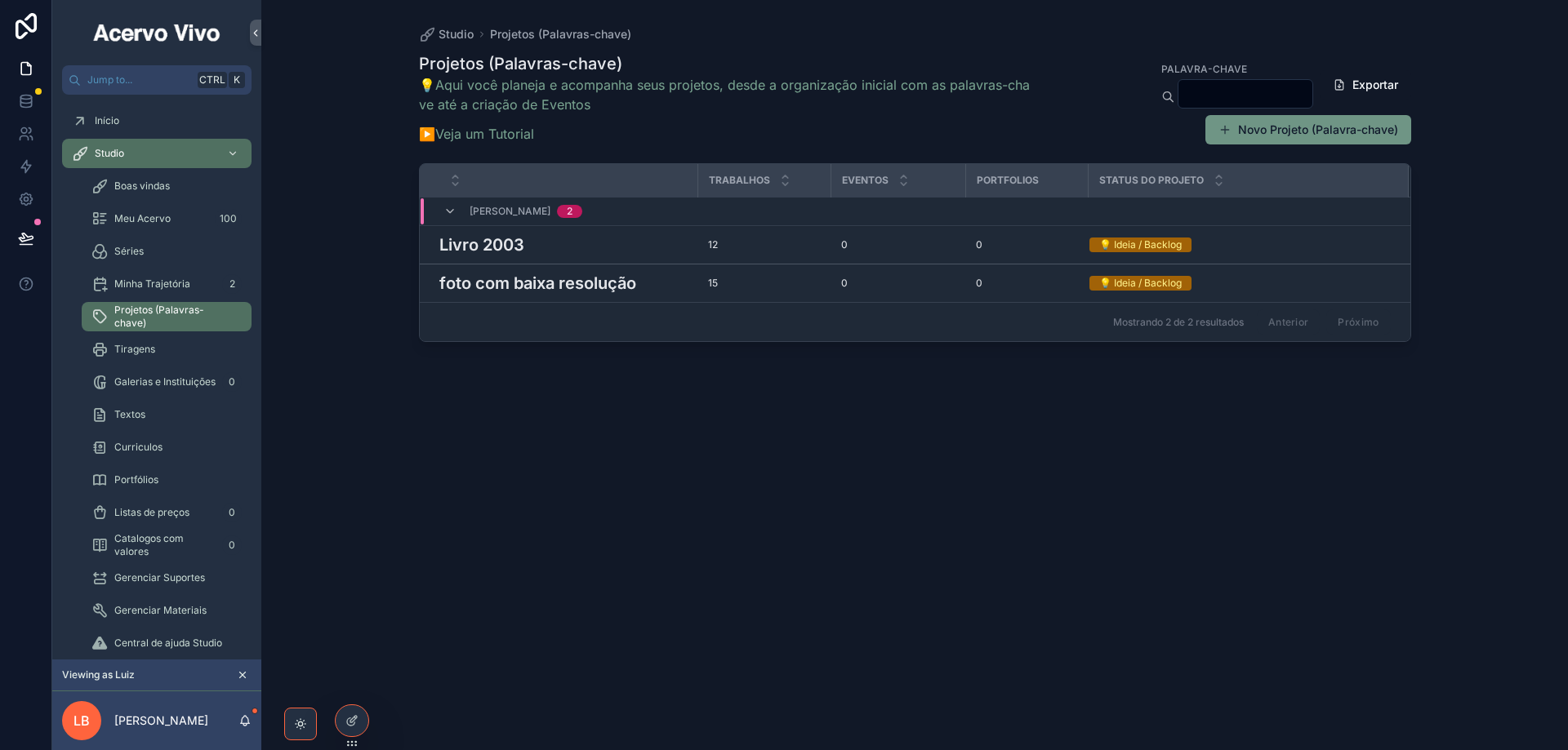
click at [1254, 131] on button "Novo Projeto (Palavra-chave)" at bounding box center [1308, 130] width 206 height 29
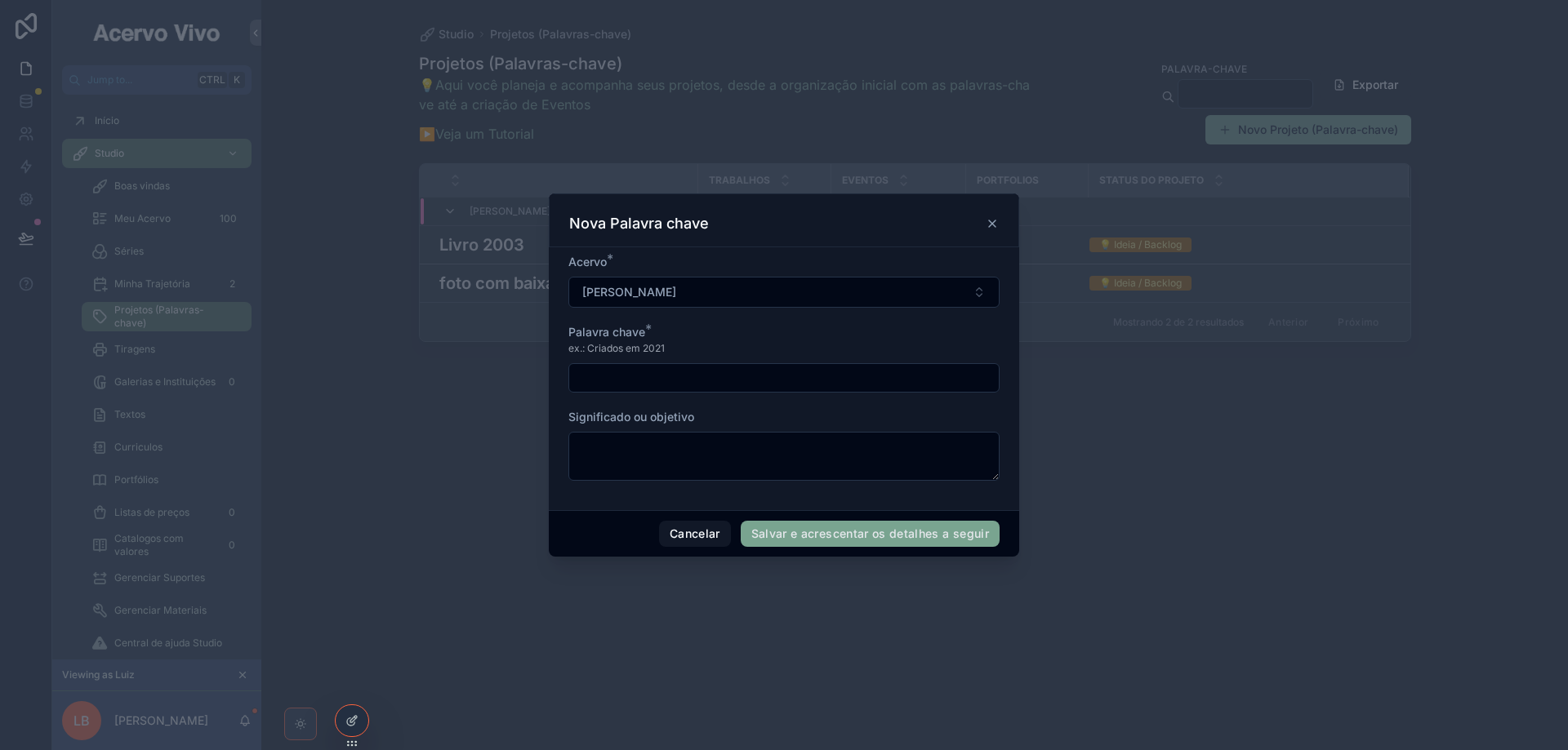
click at [687, 387] on input "scrollable content" at bounding box center [784, 378] width 429 height 22
type input "*******"
click at [836, 531] on button "Salvar e acrescentar os detalhes a seguir" at bounding box center [870, 534] width 259 height 26
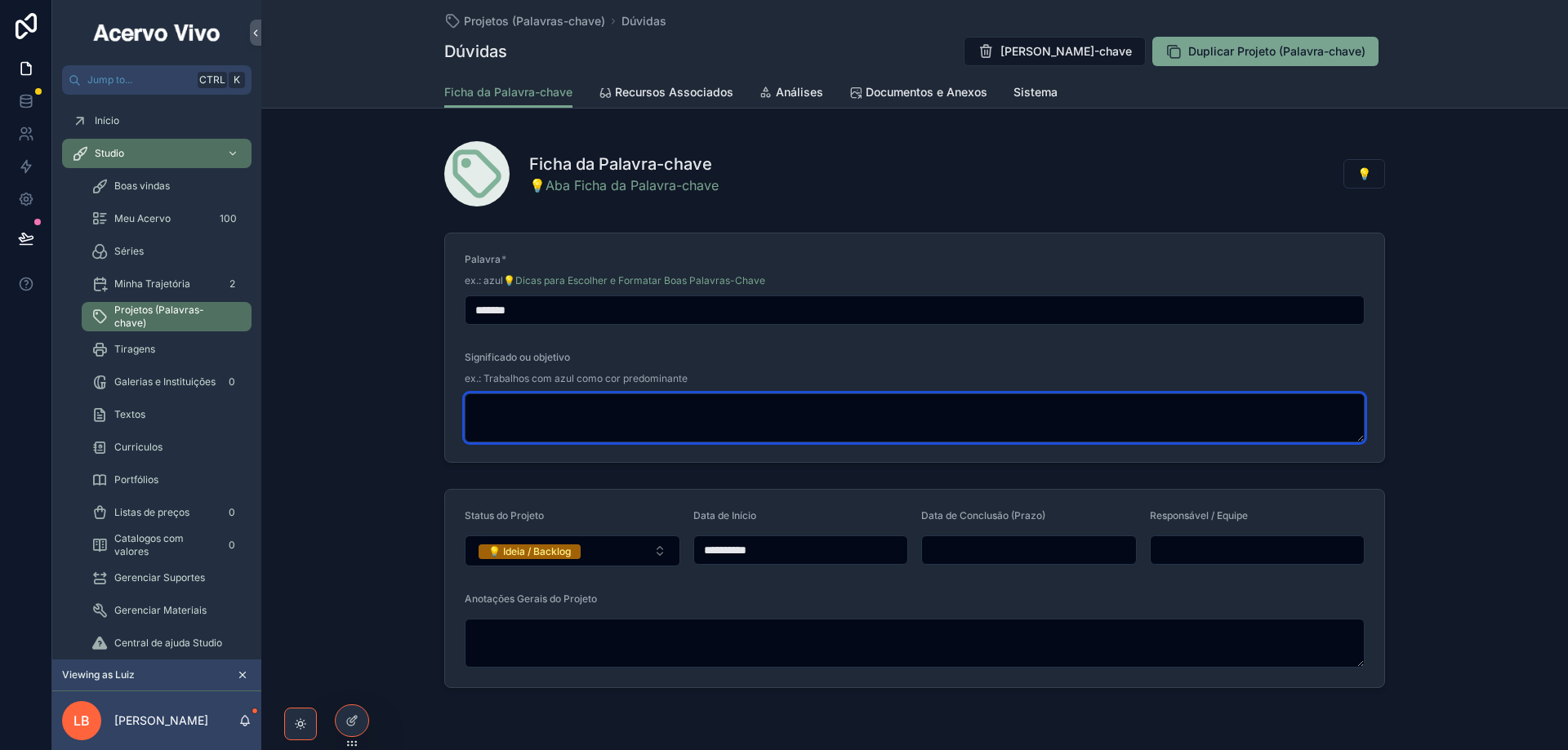
click at [549, 414] on textarea "scrollable content" at bounding box center [915, 418] width 900 height 49
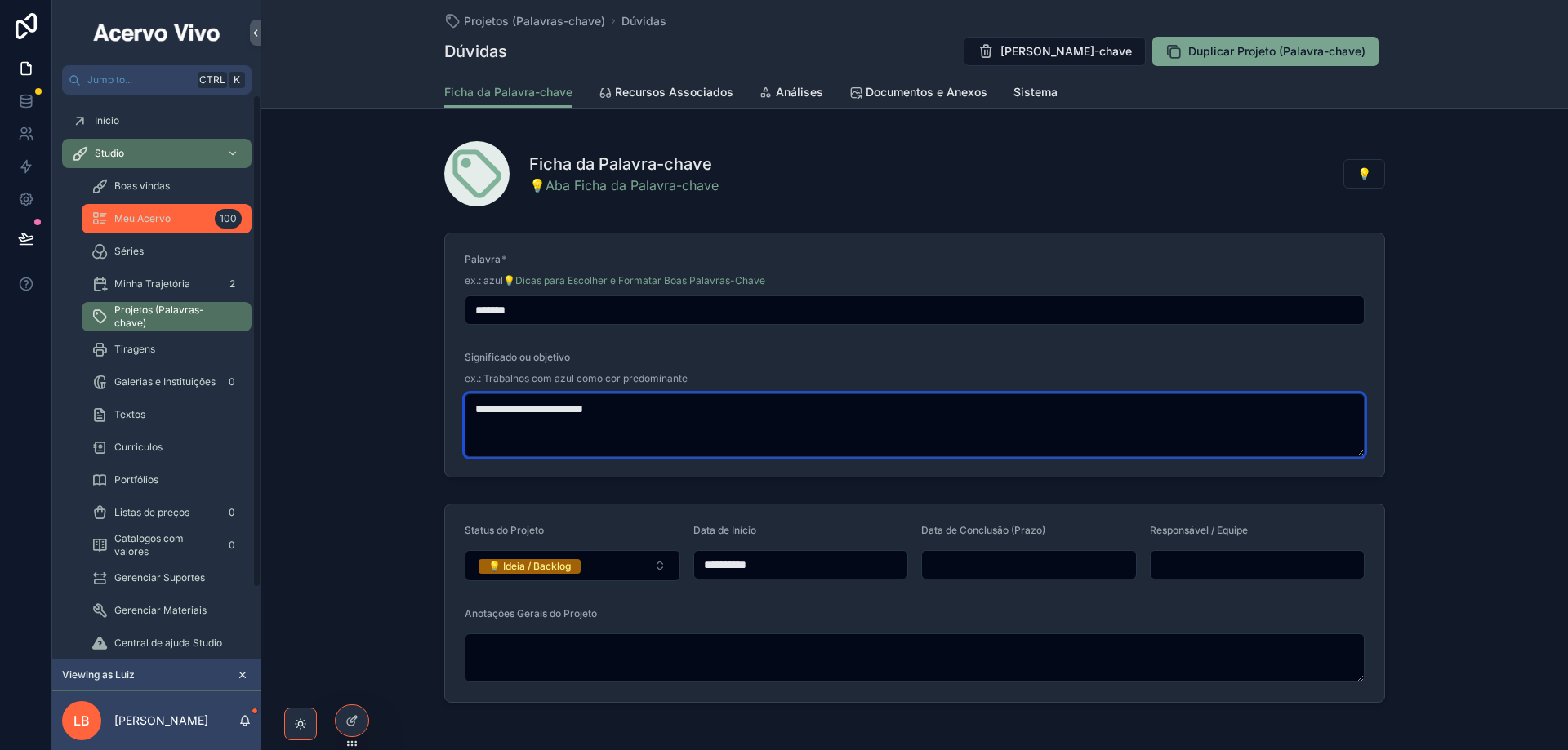
type textarea "**********"
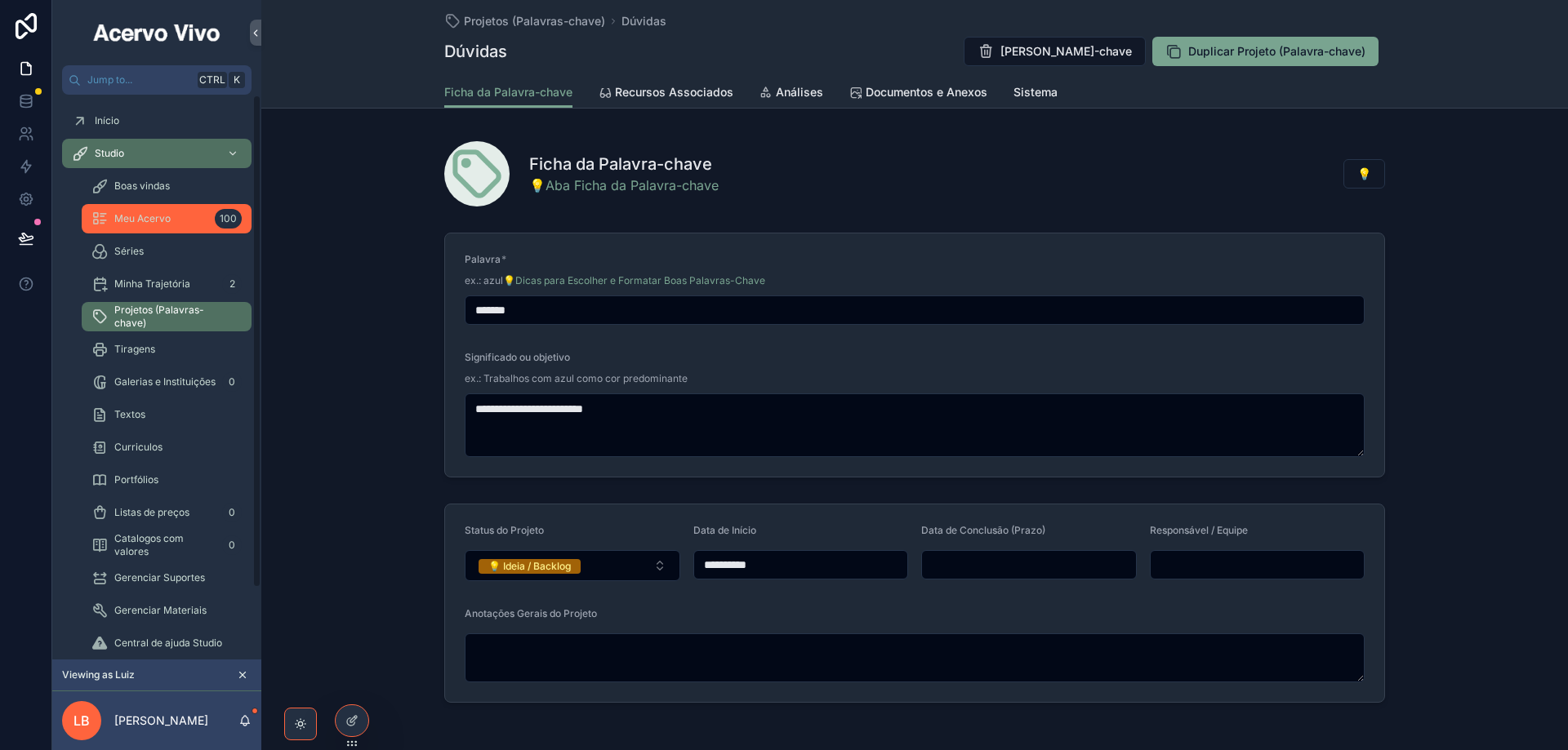
click at [155, 219] on span "Meu Acervo" at bounding box center [142, 218] width 56 height 13
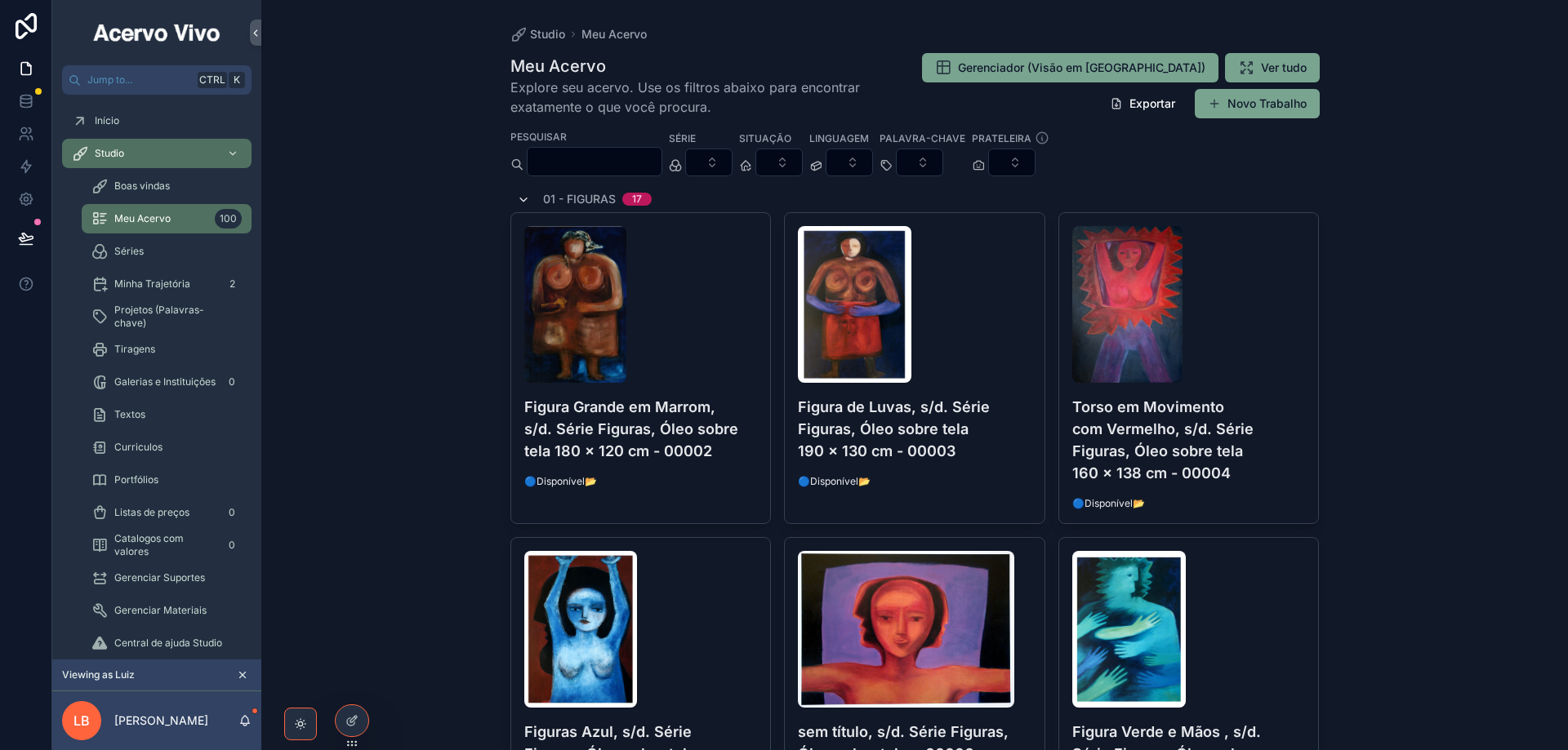
click at [519, 200] on icon "scrollable content" at bounding box center [523, 200] width 13 height 13
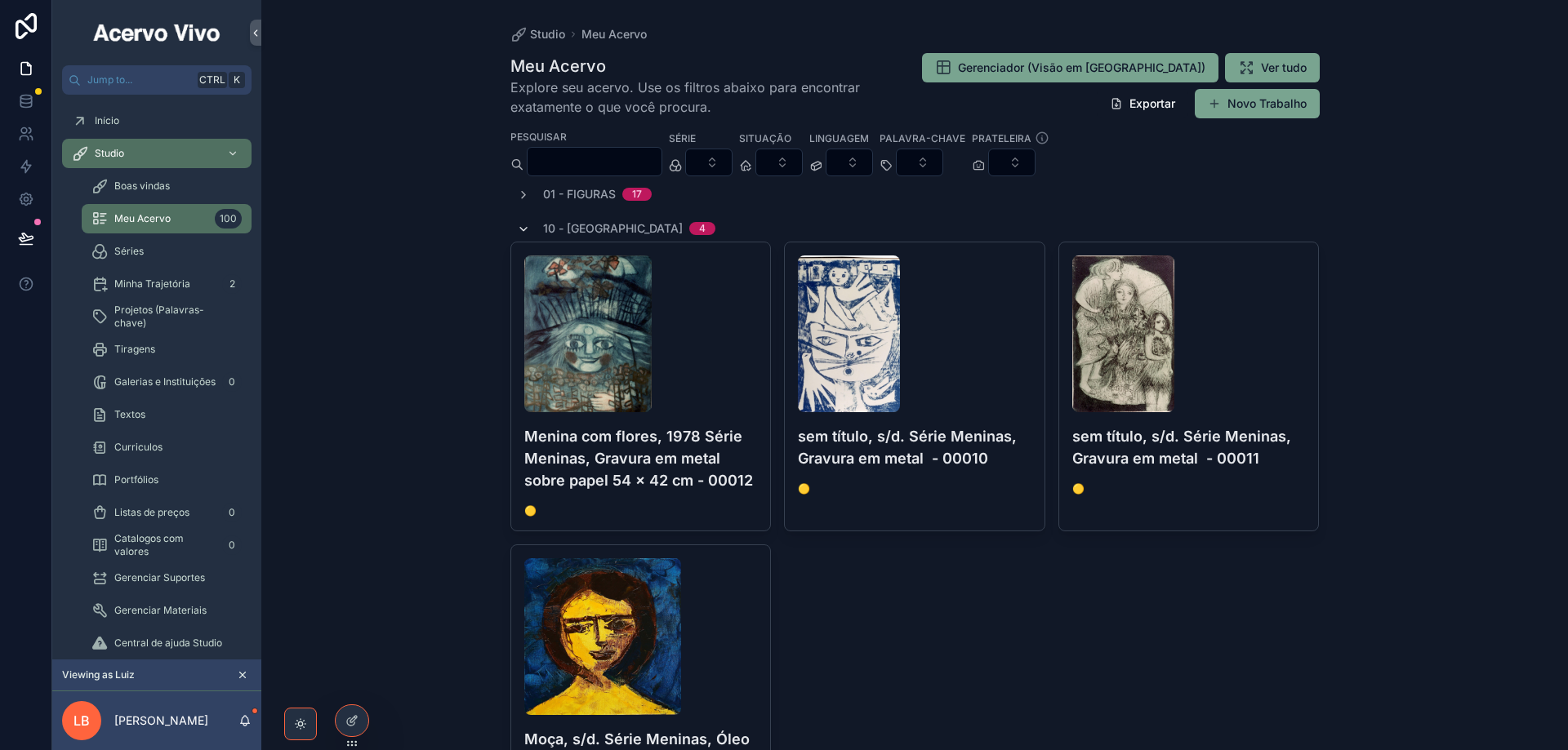
click at [519, 227] on icon "scrollable content" at bounding box center [523, 229] width 13 height 13
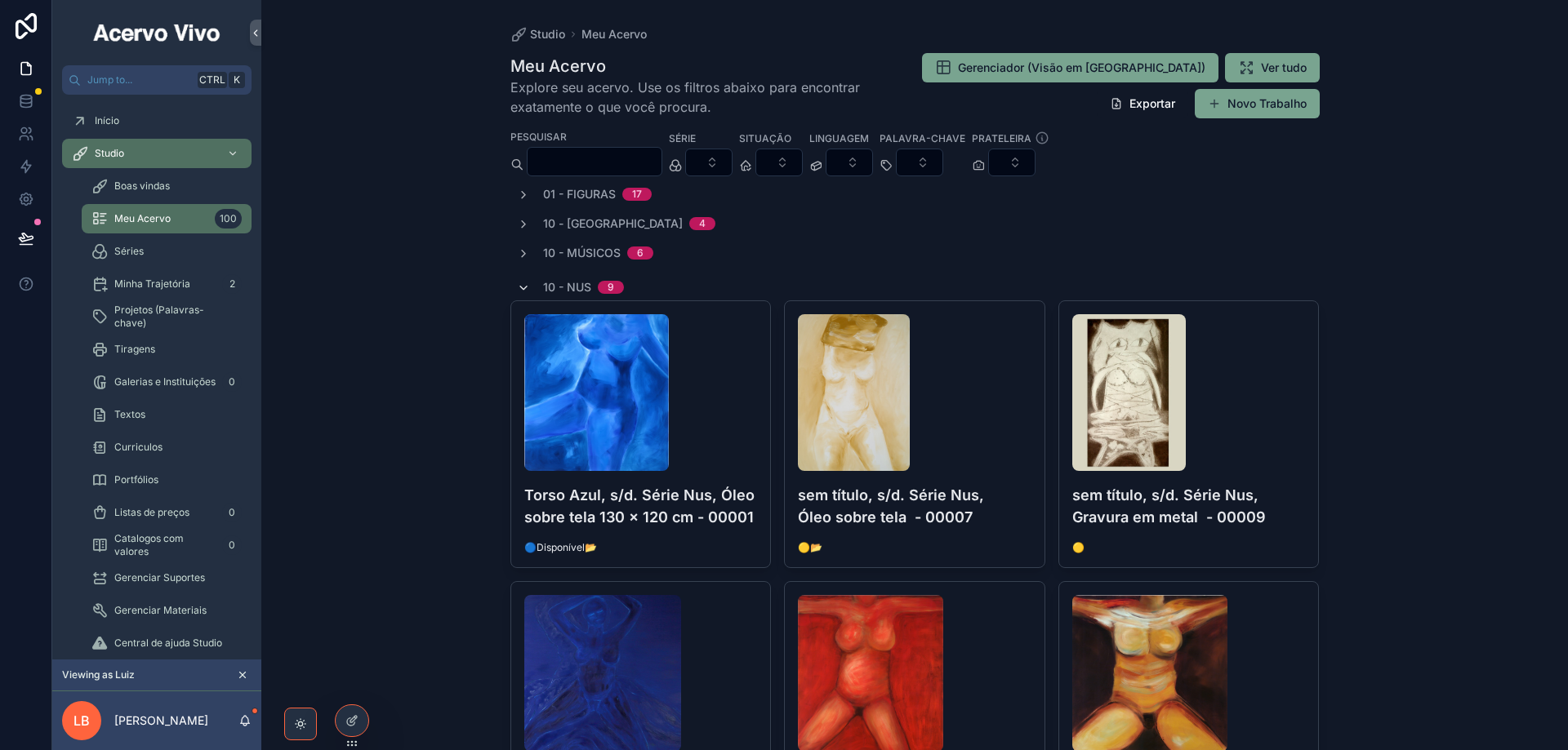
click at [519, 287] on icon "scrollable content" at bounding box center [523, 288] width 13 height 13
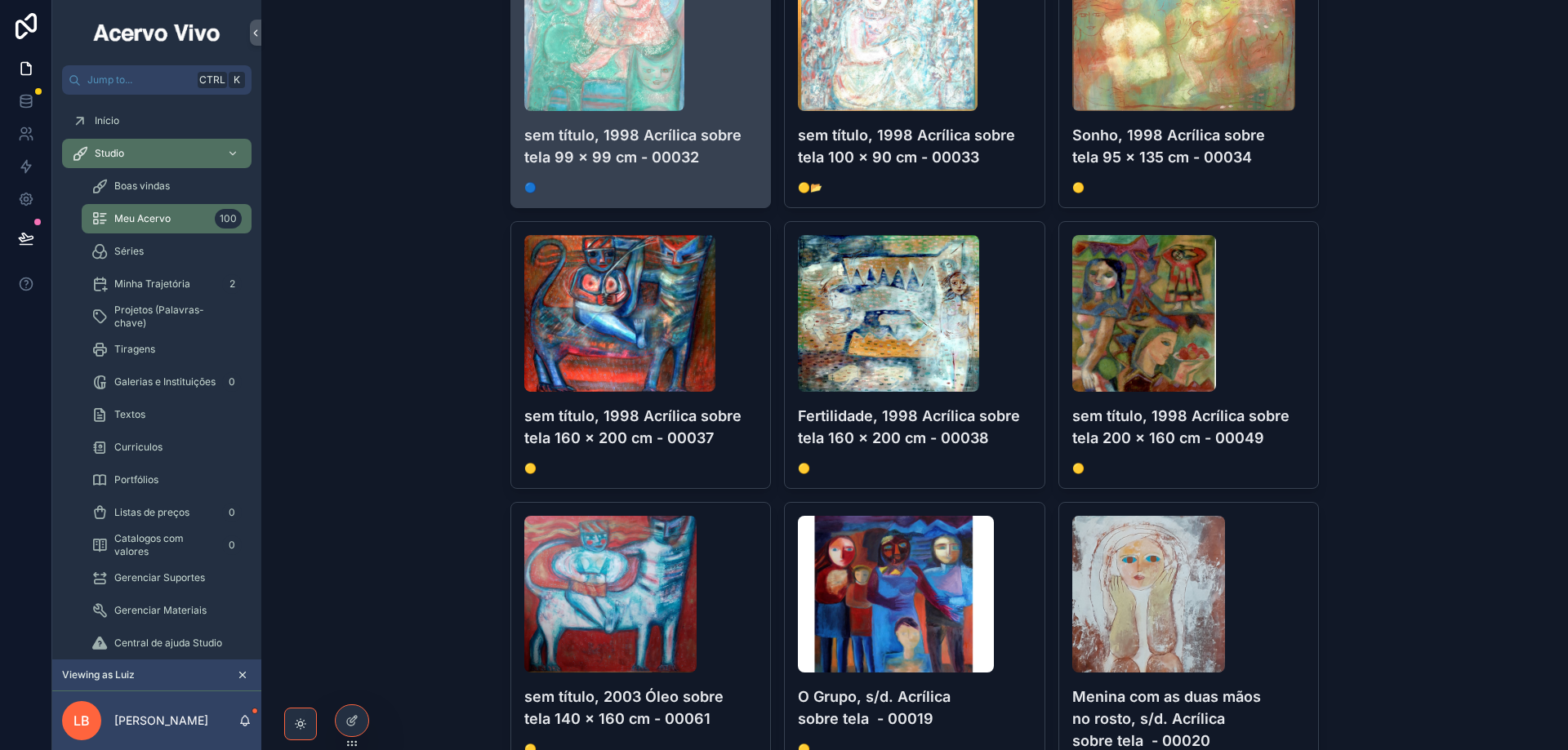
scroll to position [979, 0]
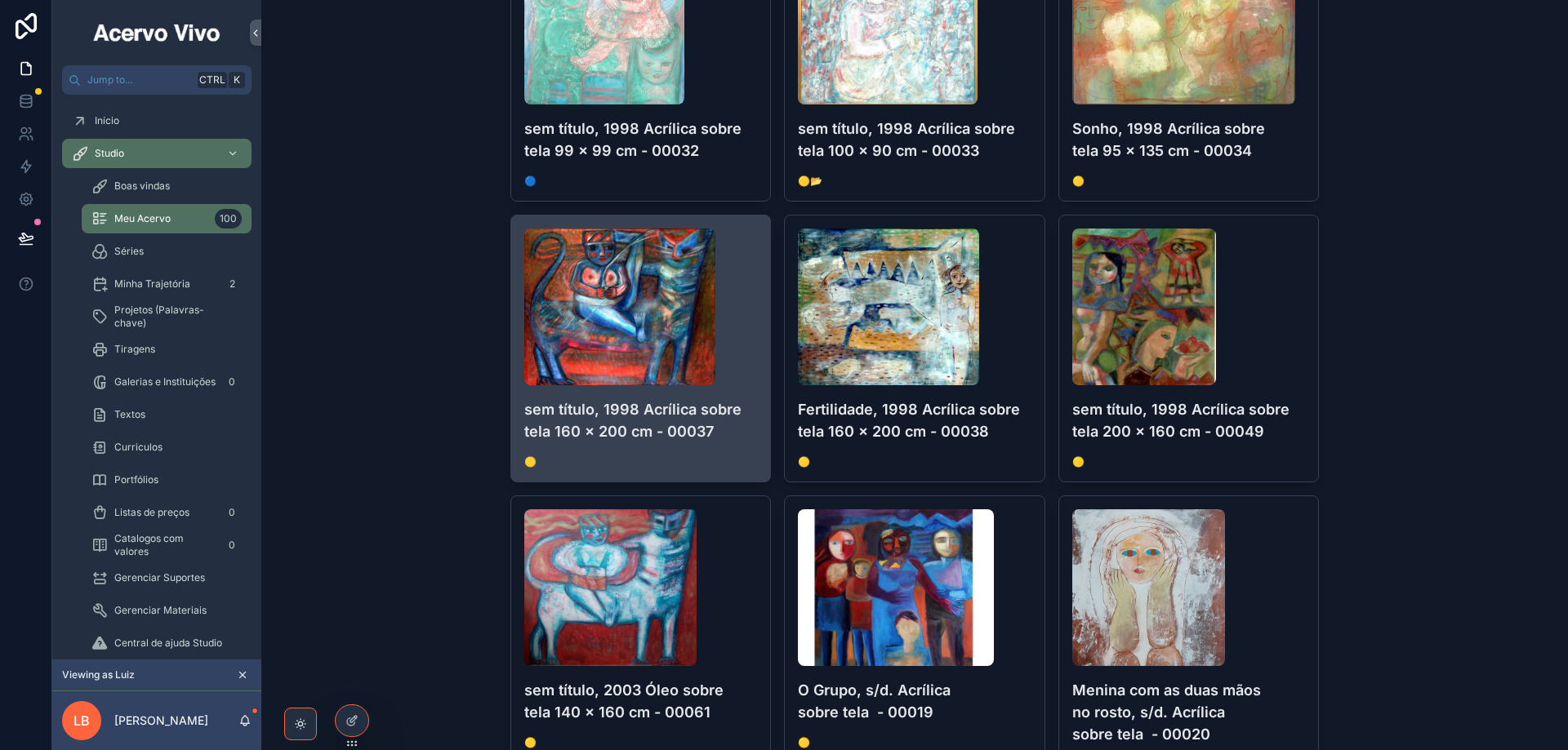
click at [749, 463] on span "🟡" at bounding box center [641, 462] width 234 height 13
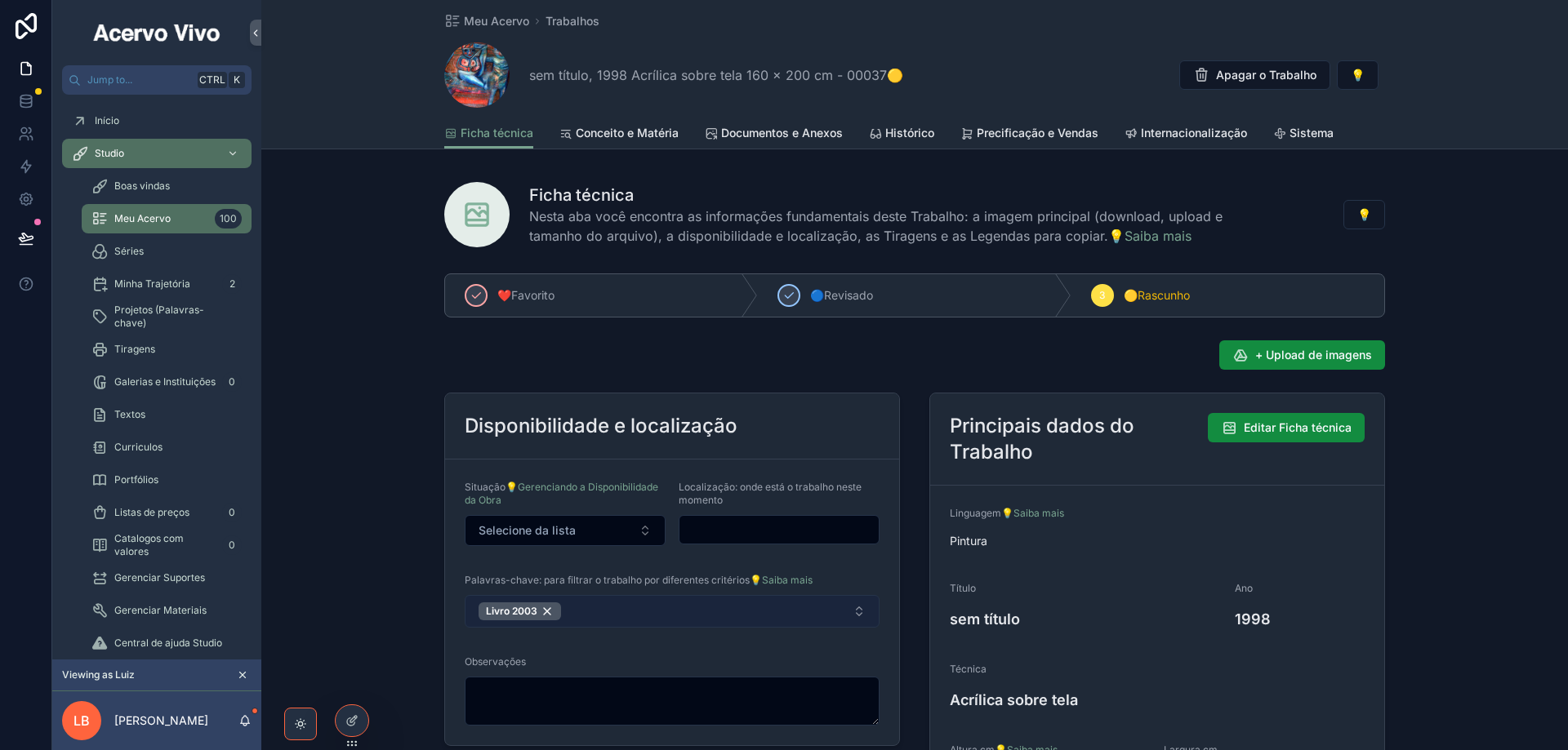
click at [652, 607] on button "Livro 2003" at bounding box center [672, 612] width 414 height 33
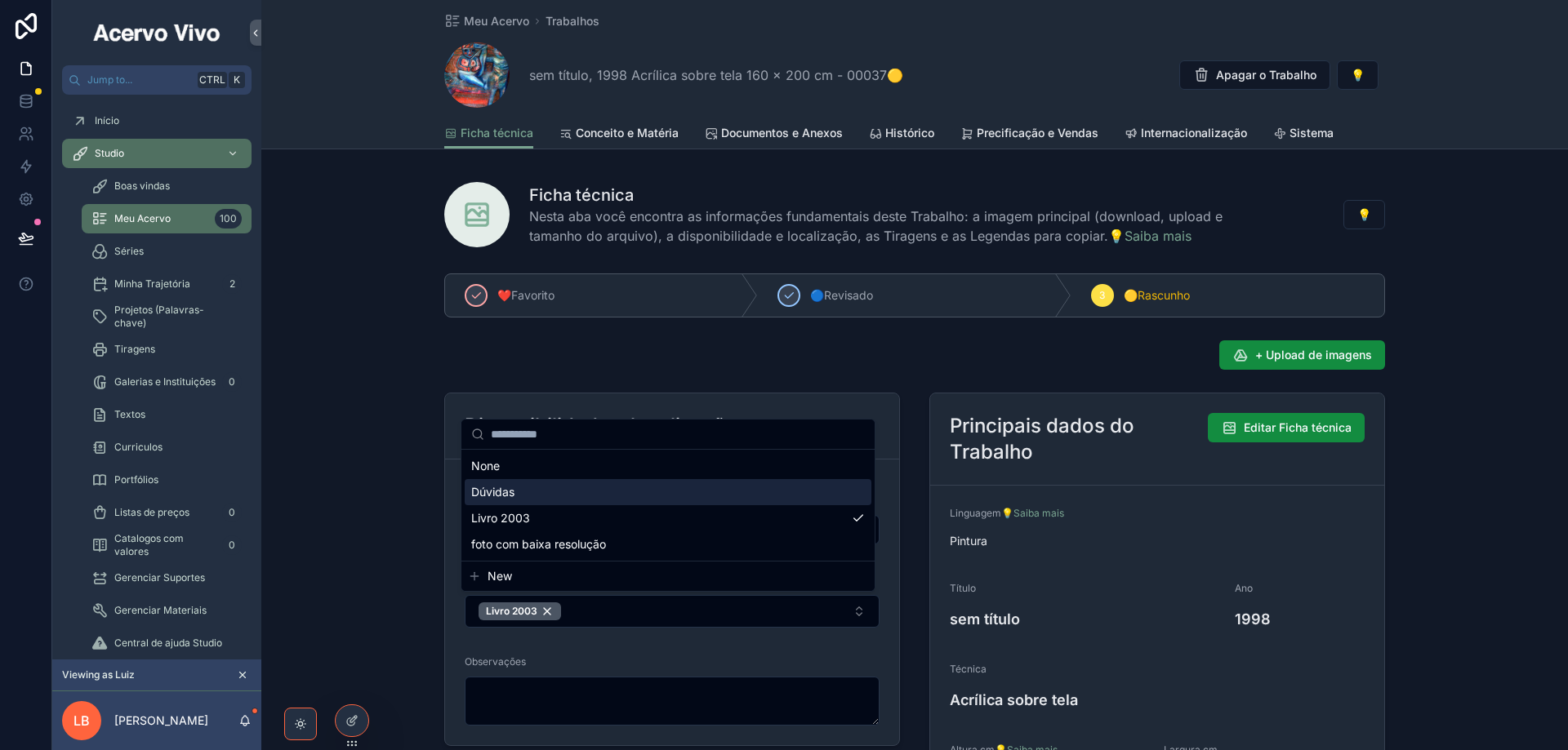
click at [644, 503] on div "Dúvidas" at bounding box center [668, 492] width 407 height 26
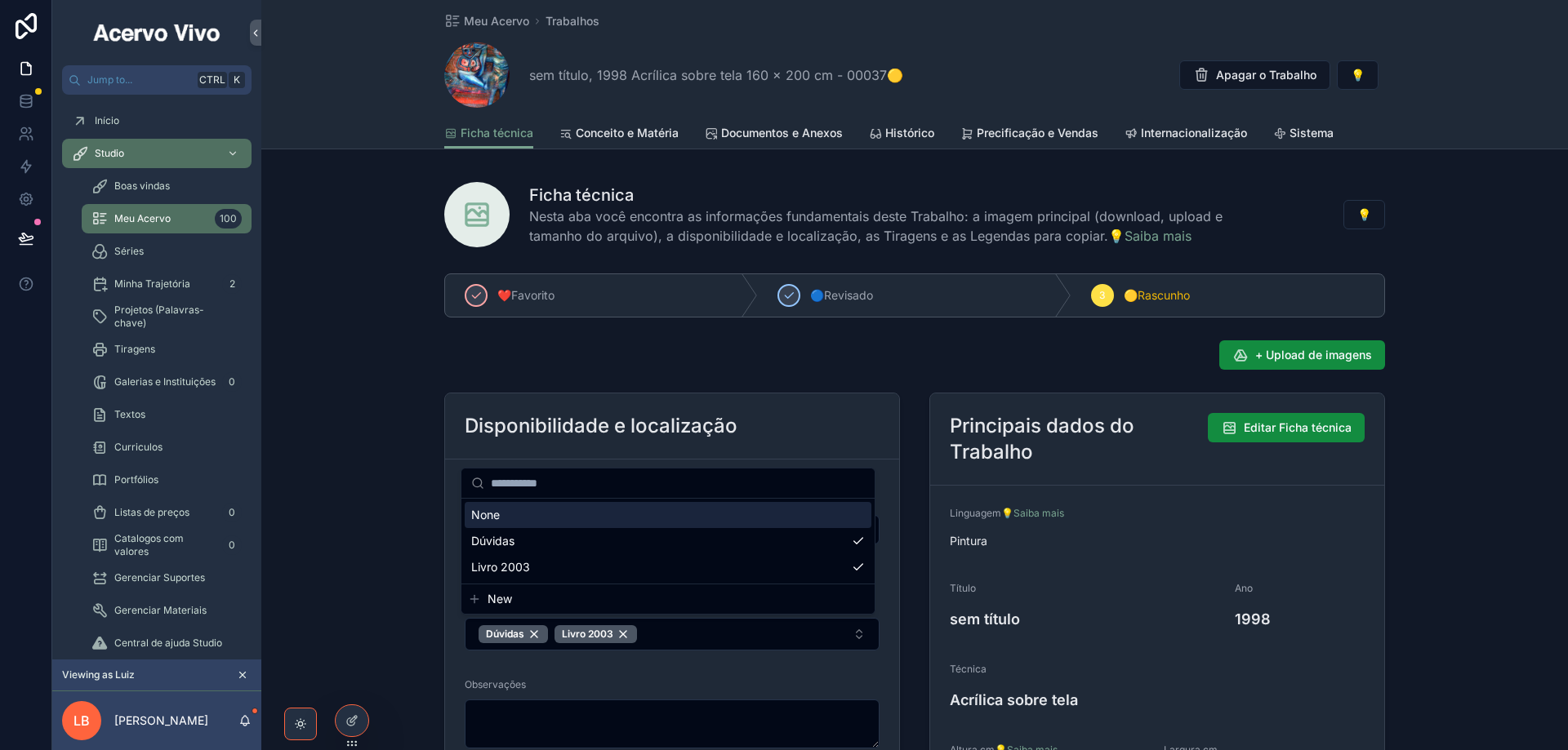
click at [674, 349] on div "+ Upload de imagens" at bounding box center [914, 356] width 941 height 29
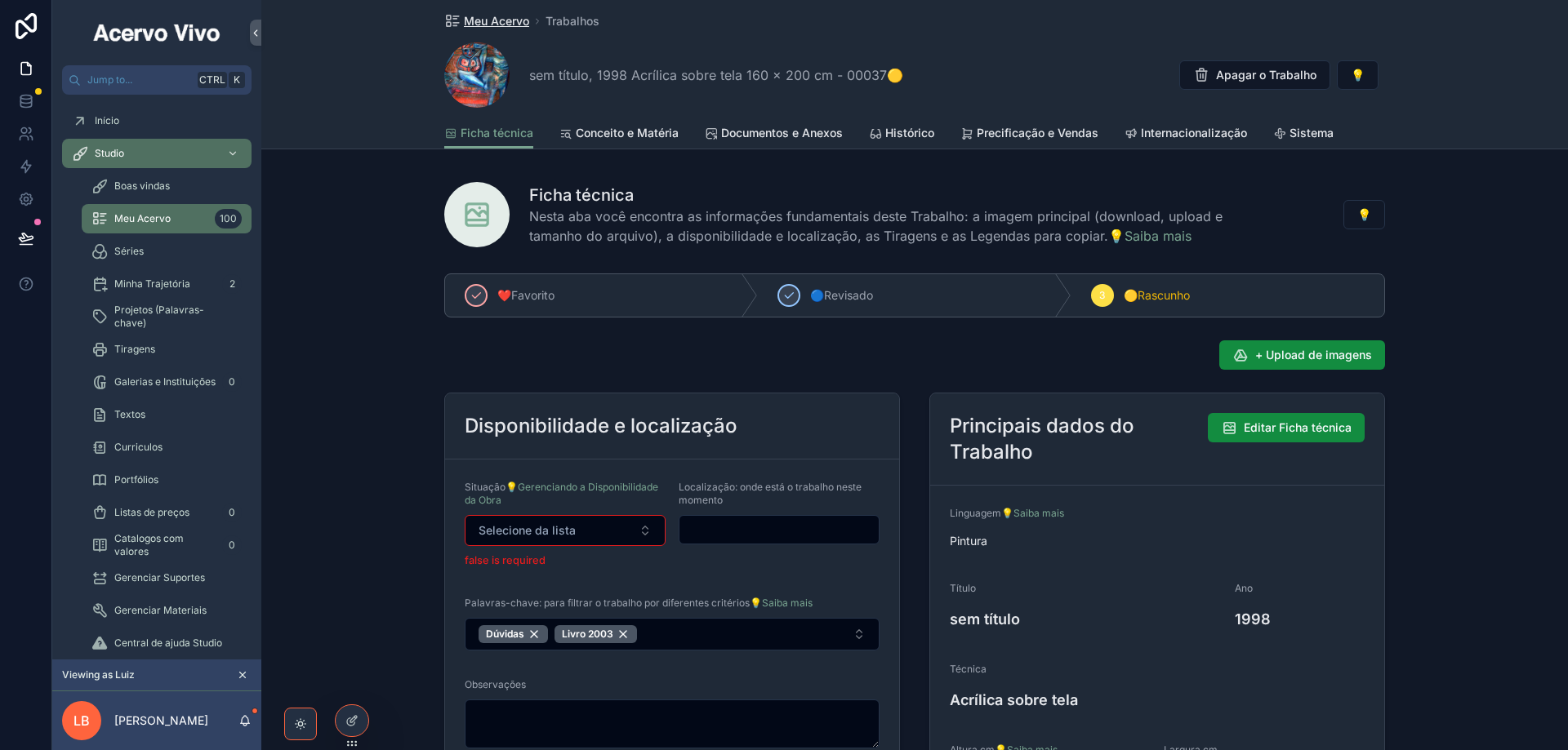
click at [500, 22] on span "Meu Acervo" at bounding box center [496, 21] width 65 height 16
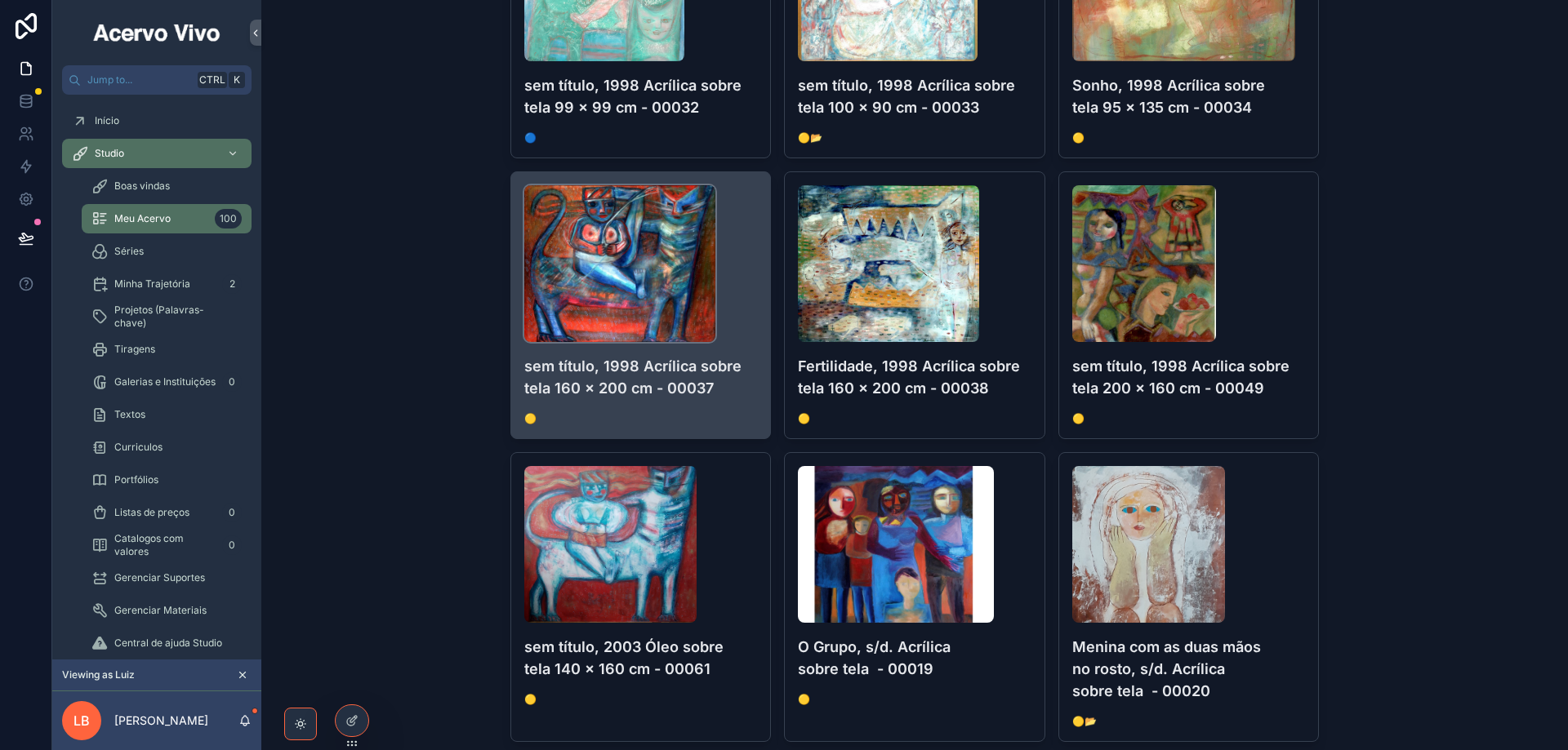
scroll to position [1143, 0]
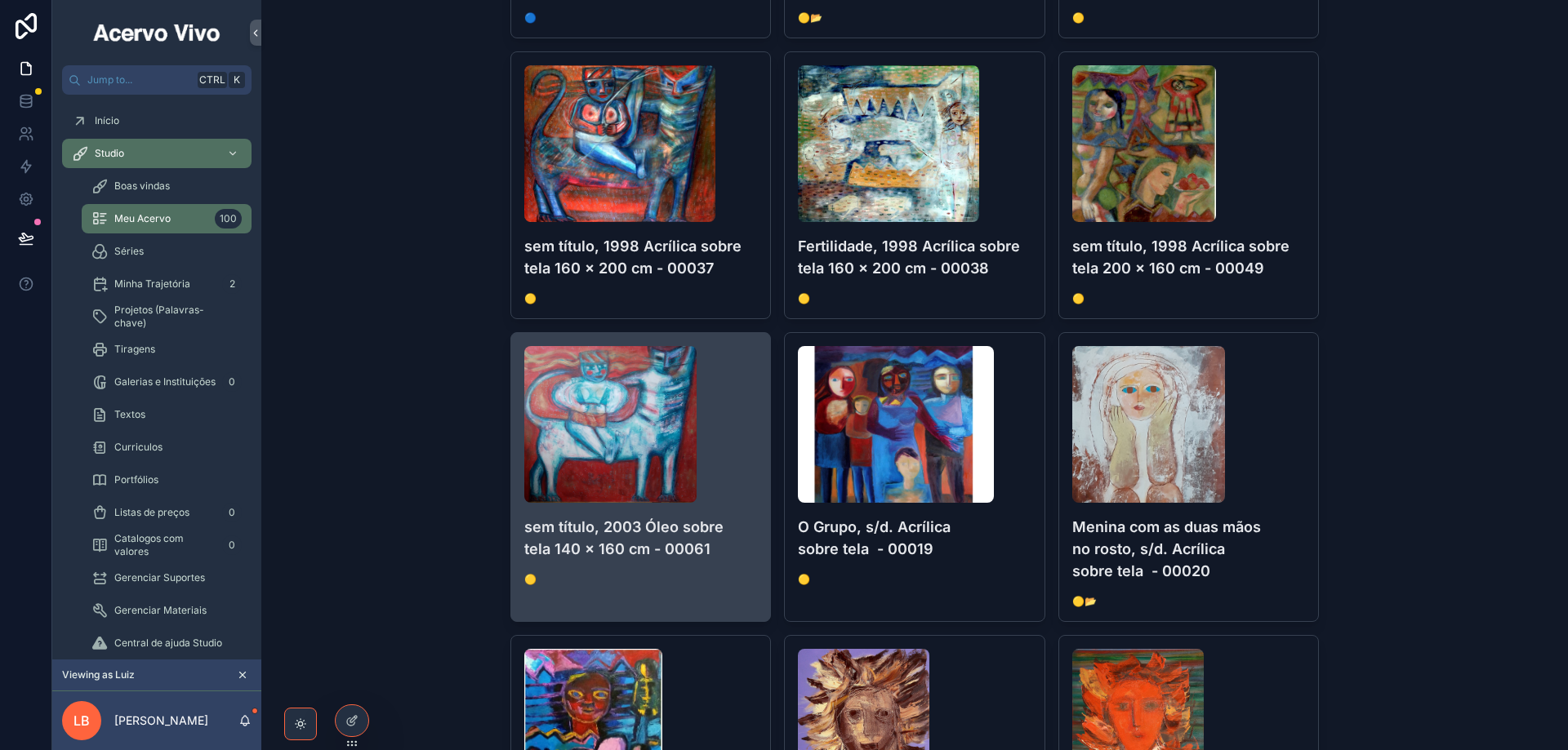
click at [736, 465] on div "scrollable content" at bounding box center [641, 424] width 234 height 157
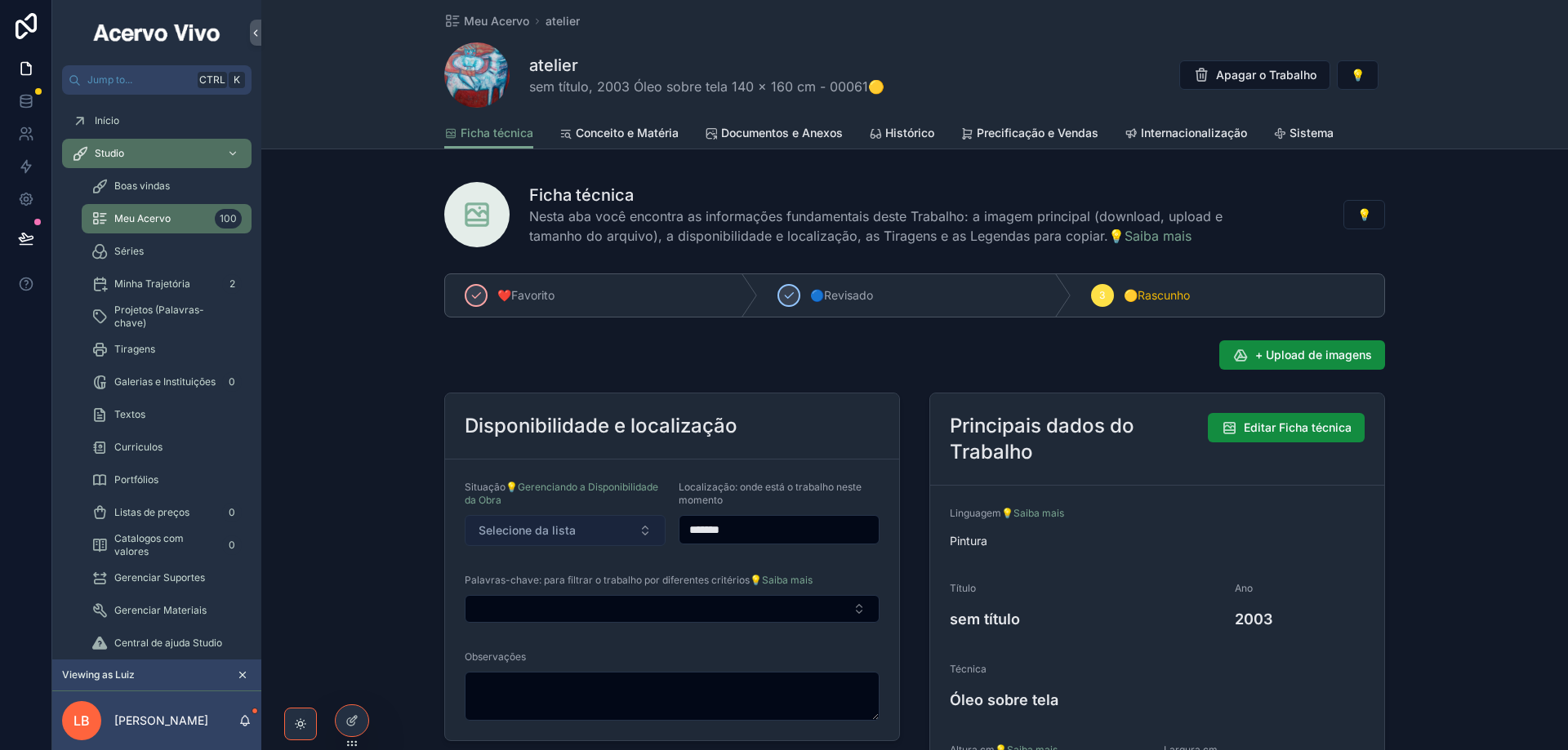
click at [589, 527] on button "Selecione da lista" at bounding box center [565, 530] width 201 height 31
click at [787, 413] on div "Disponibilidade e localização" at bounding box center [672, 426] width 454 height 66
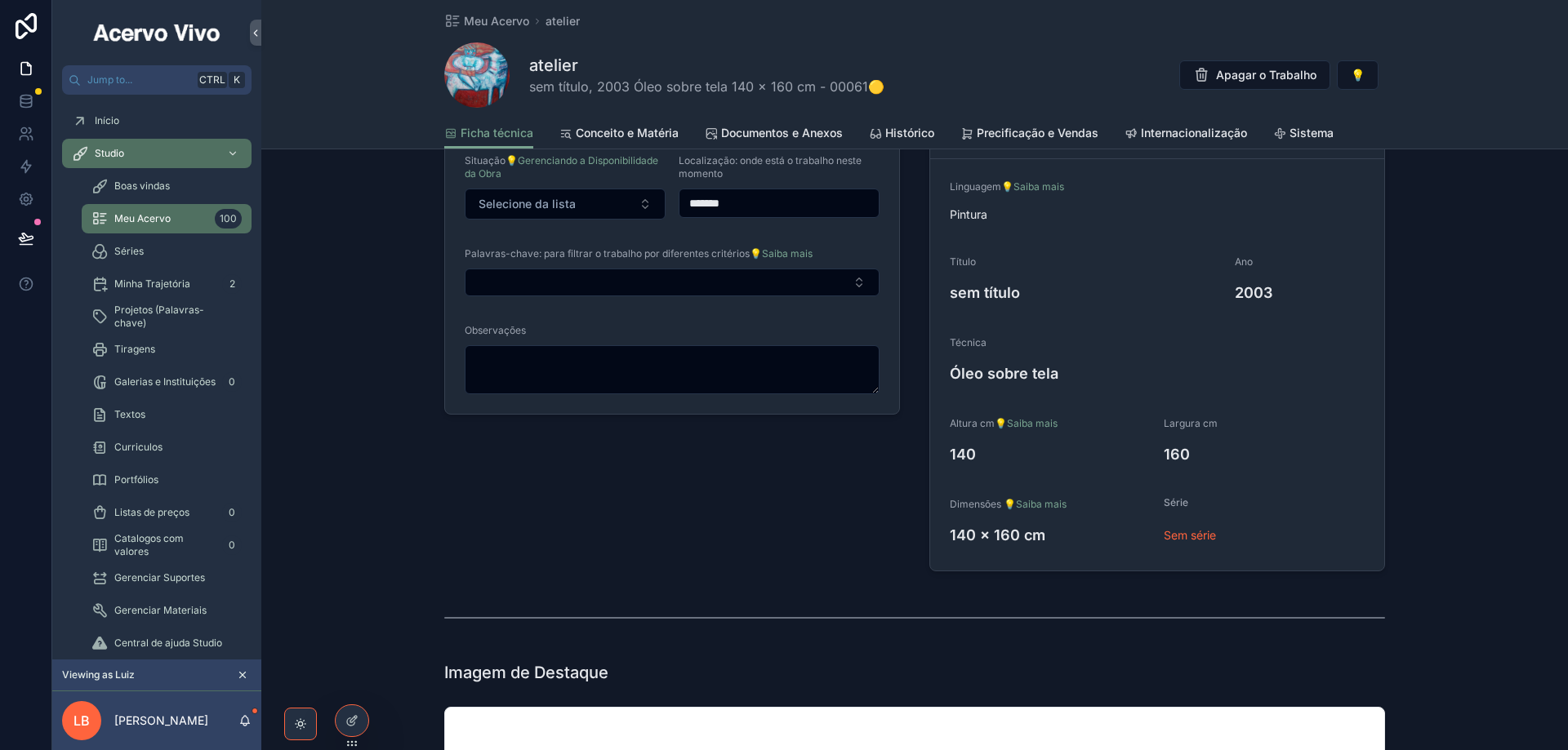
scroll to position [163, 0]
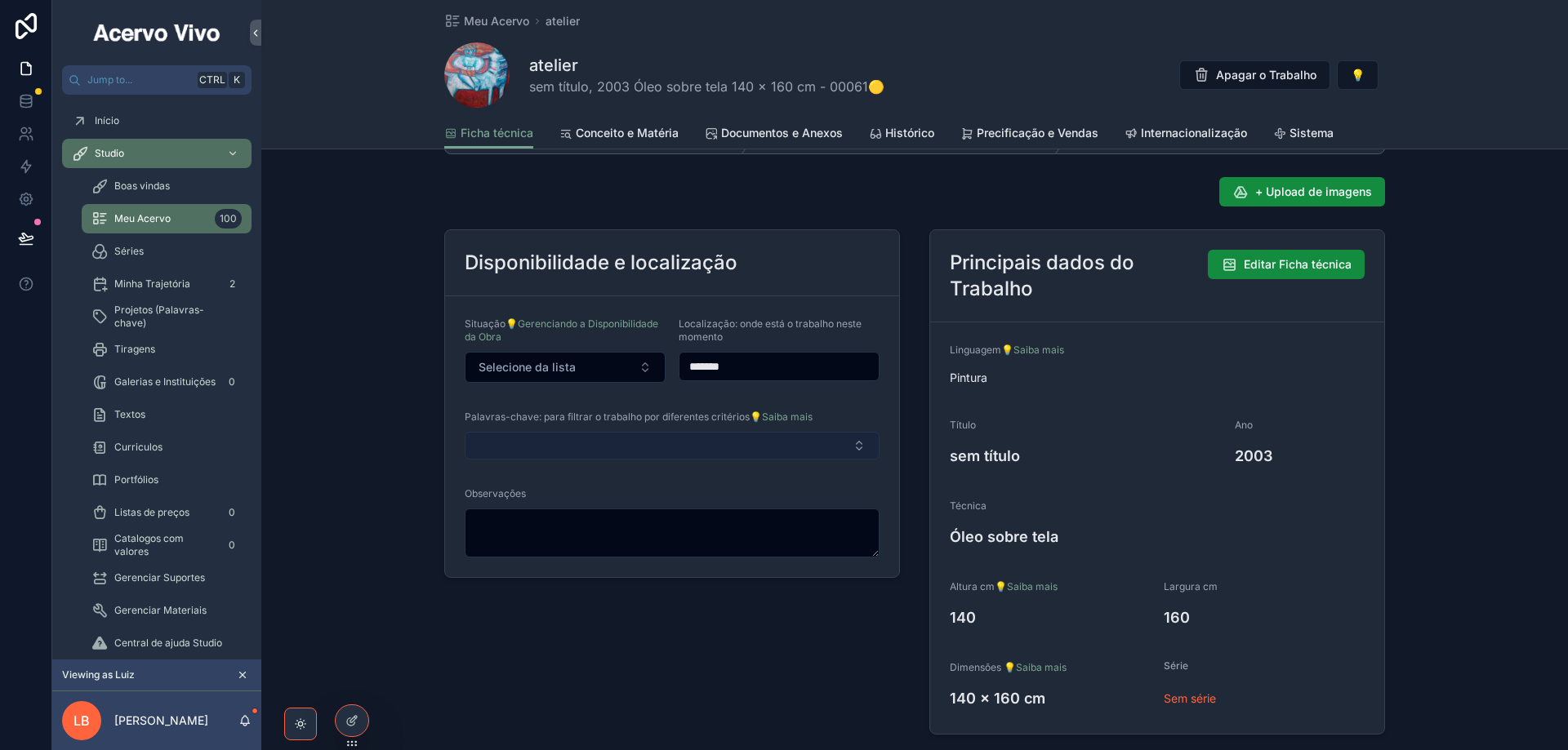
click at [672, 446] on button "Select Button" at bounding box center [672, 446] width 414 height 28
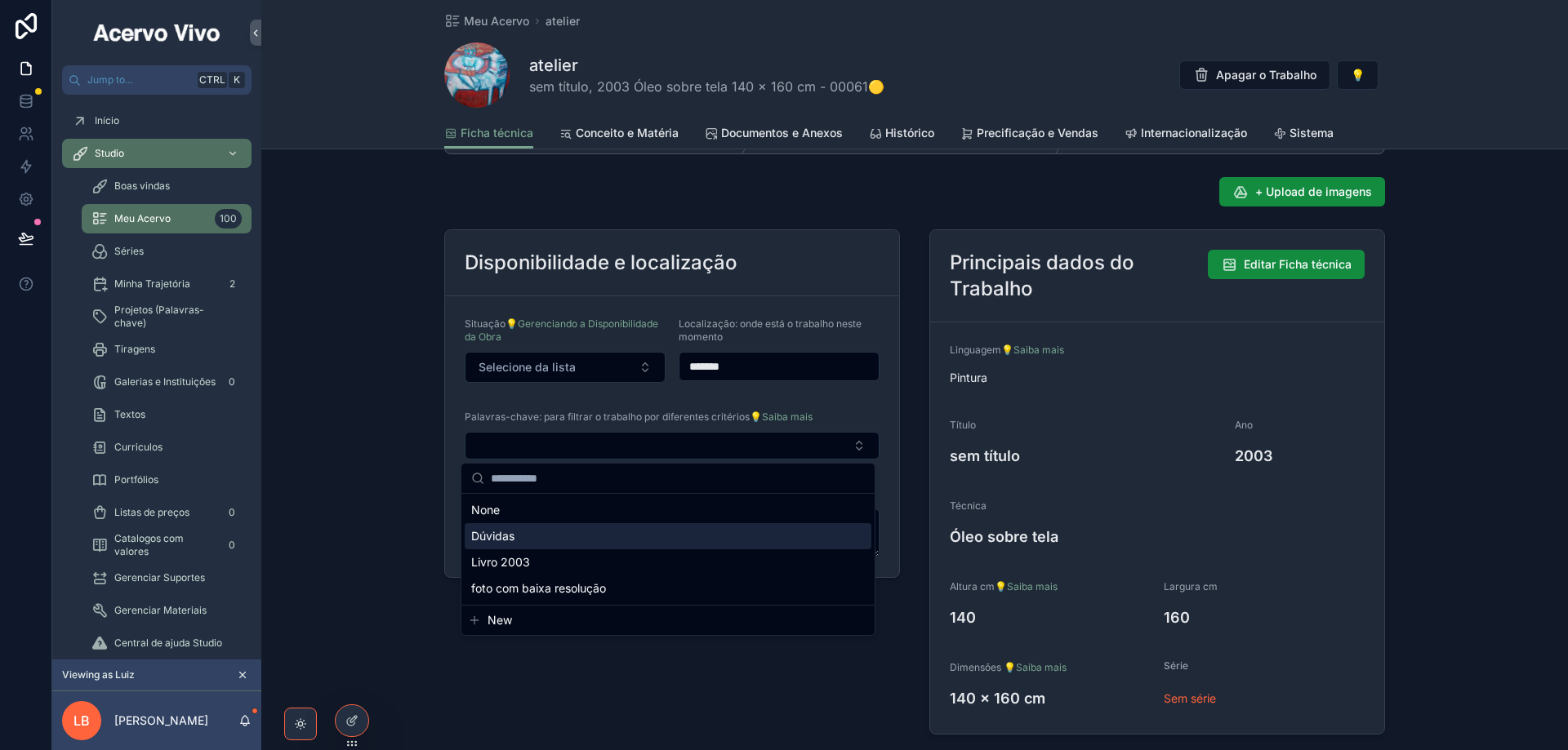
click at [630, 540] on div "Dúvidas" at bounding box center [668, 536] width 407 height 26
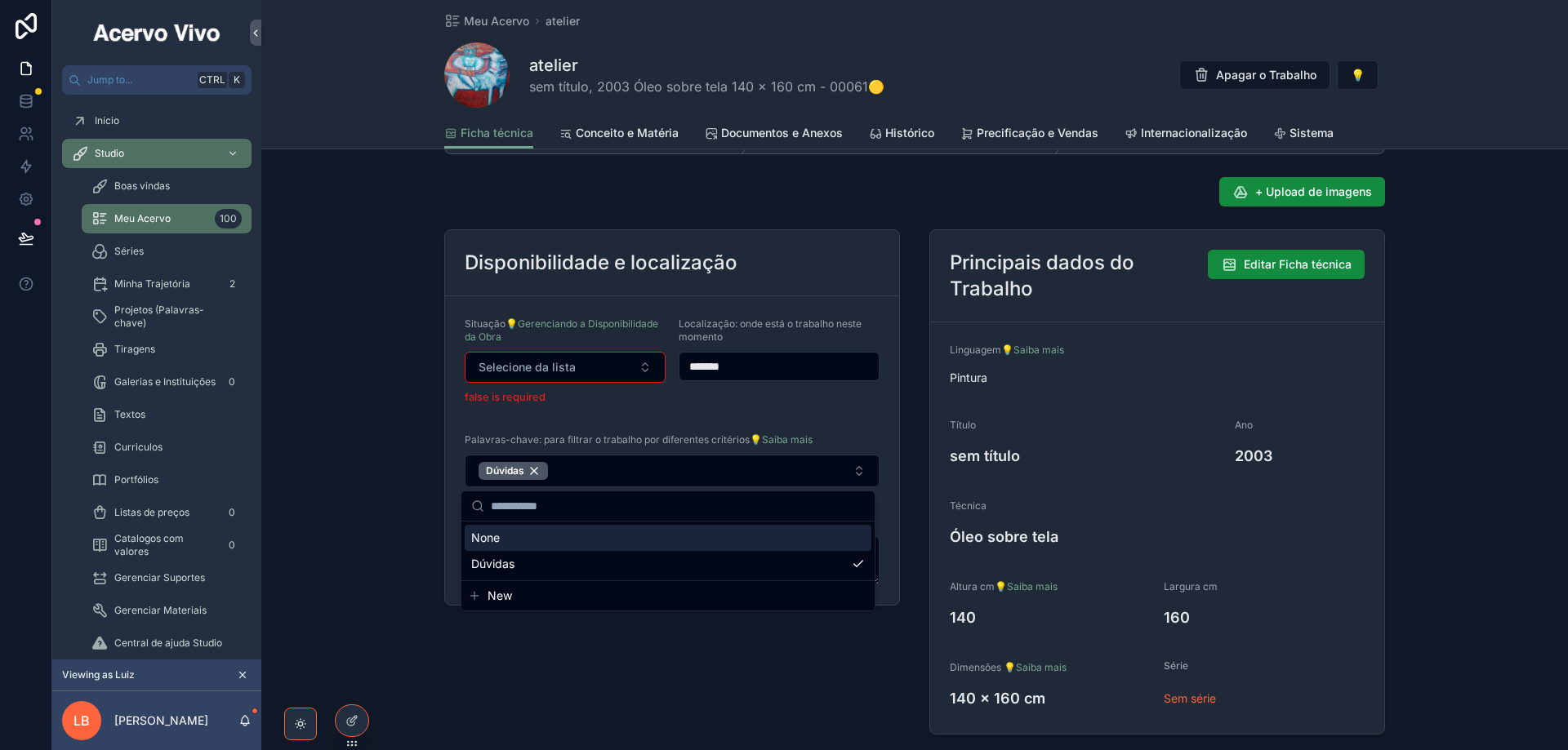
click at [684, 412] on form "Situação 💡Gerenciando a Disponibilidade da Obra Selecione da lista false is req…" at bounding box center [672, 451] width 454 height 309
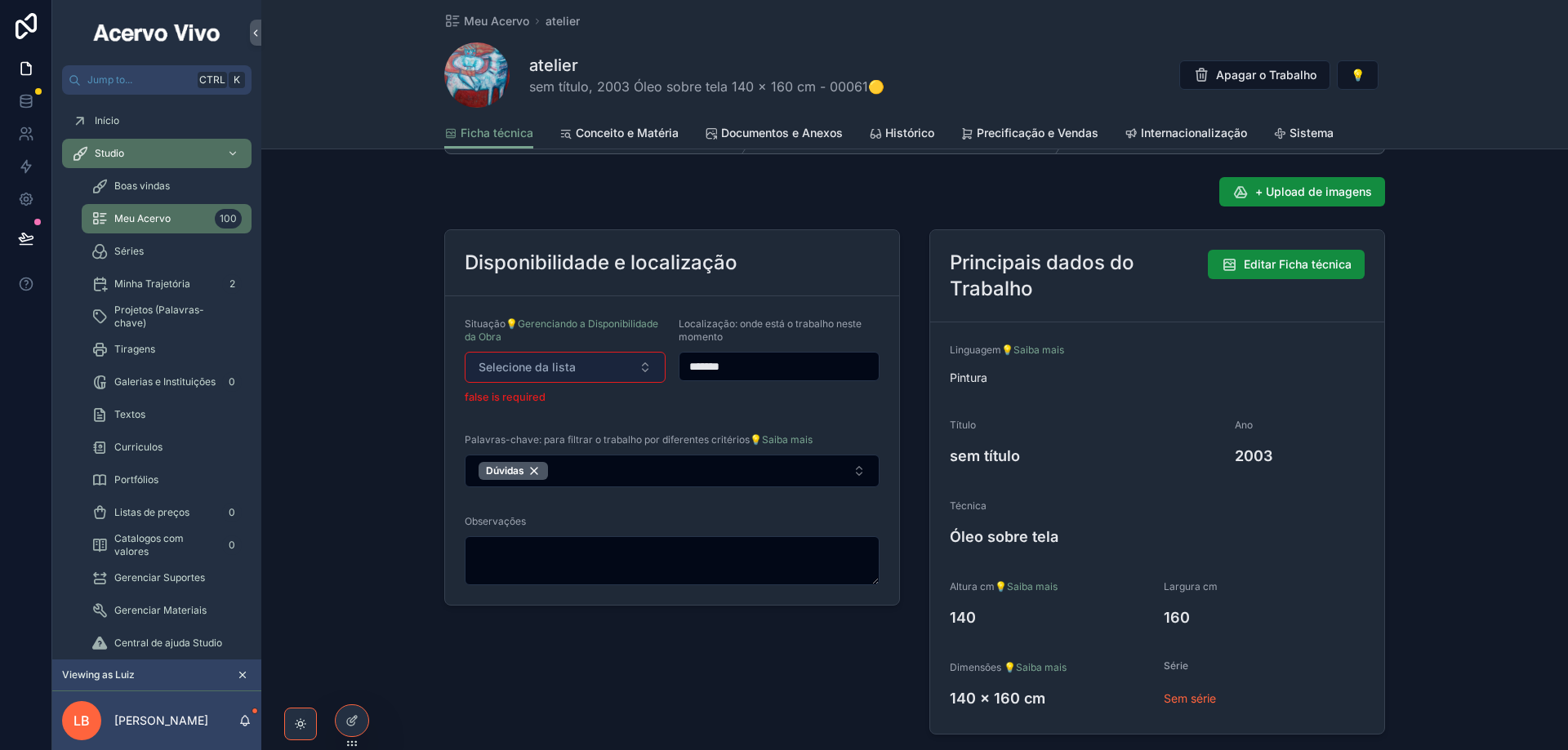
click at [575, 372] on button "Selecione da lista" at bounding box center [565, 368] width 201 height 31
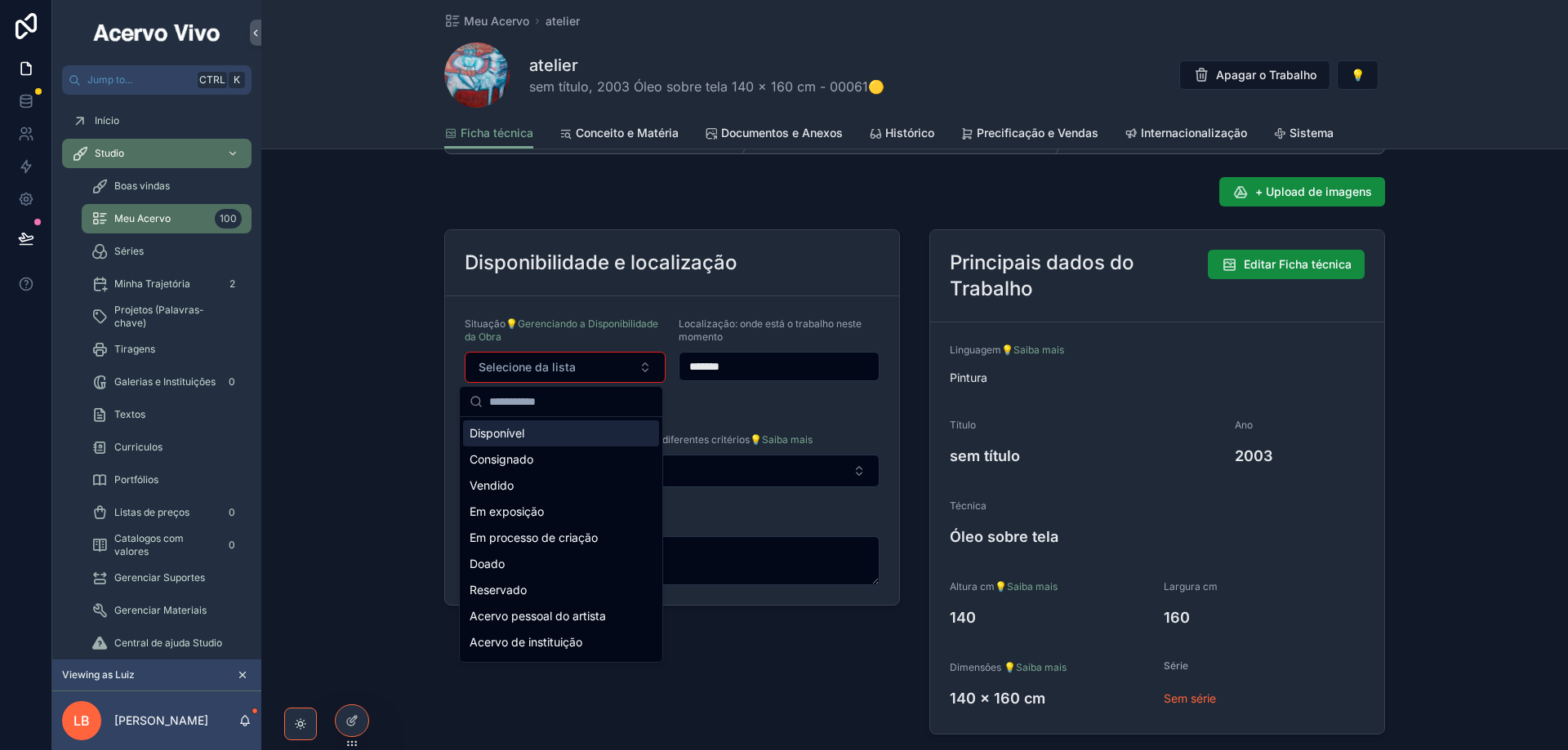
click at [558, 431] on div "Disponível" at bounding box center [561, 433] width 196 height 26
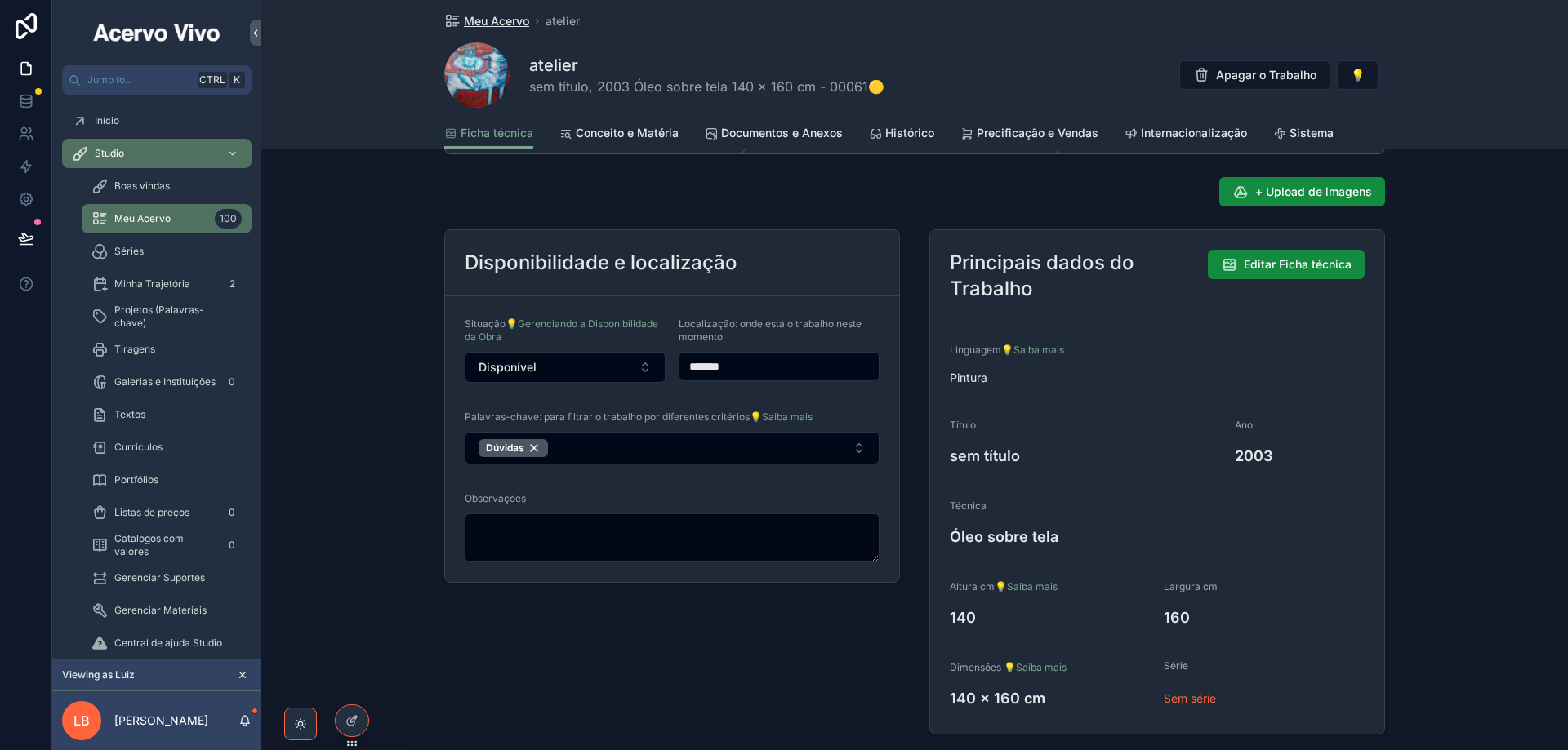
click at [472, 24] on span "Meu Acervo" at bounding box center [496, 21] width 65 height 16
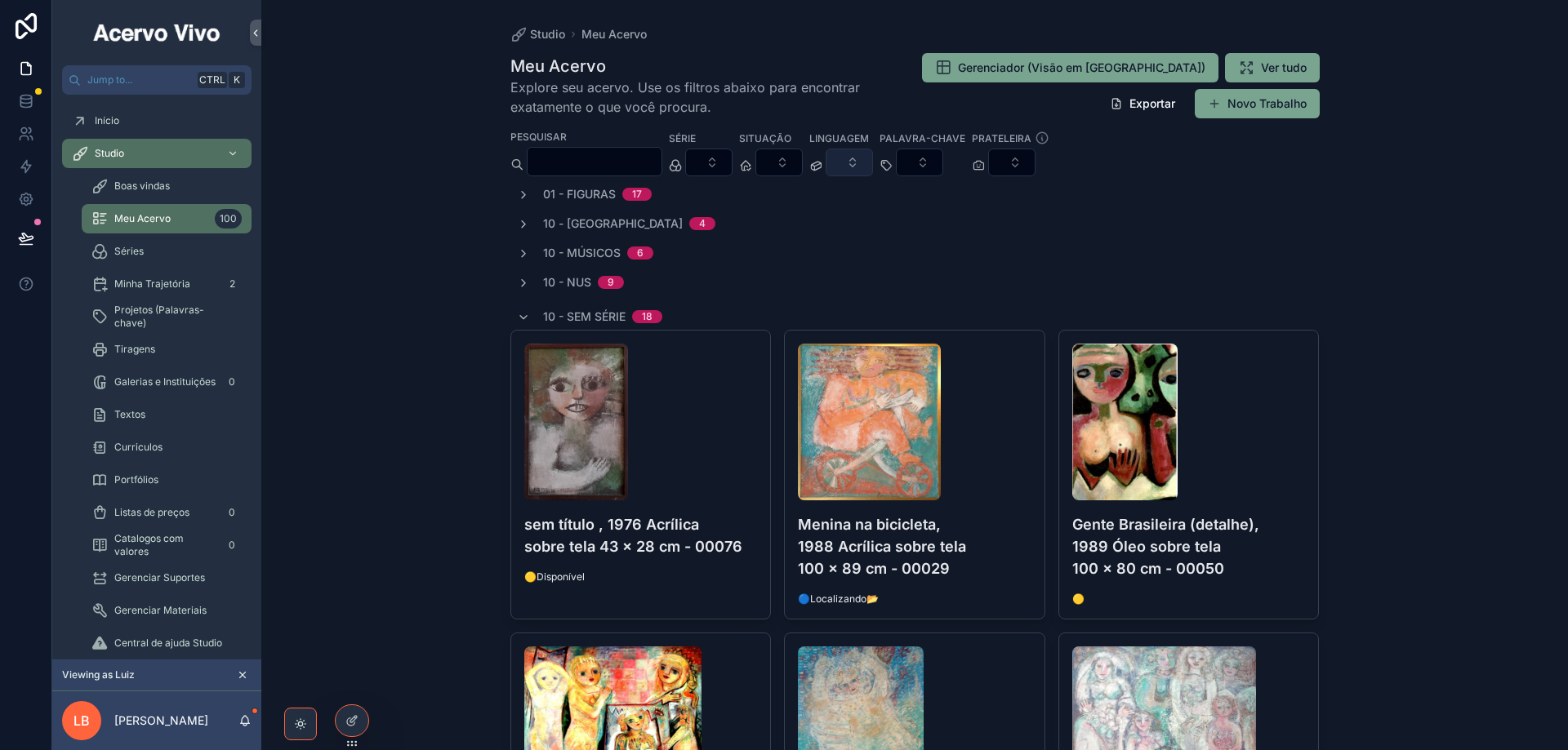
click at [873, 167] on button "Select Button" at bounding box center [849, 163] width 48 height 28
click at [890, 261] on div "Gravura" at bounding box center [887, 253] width 196 height 26
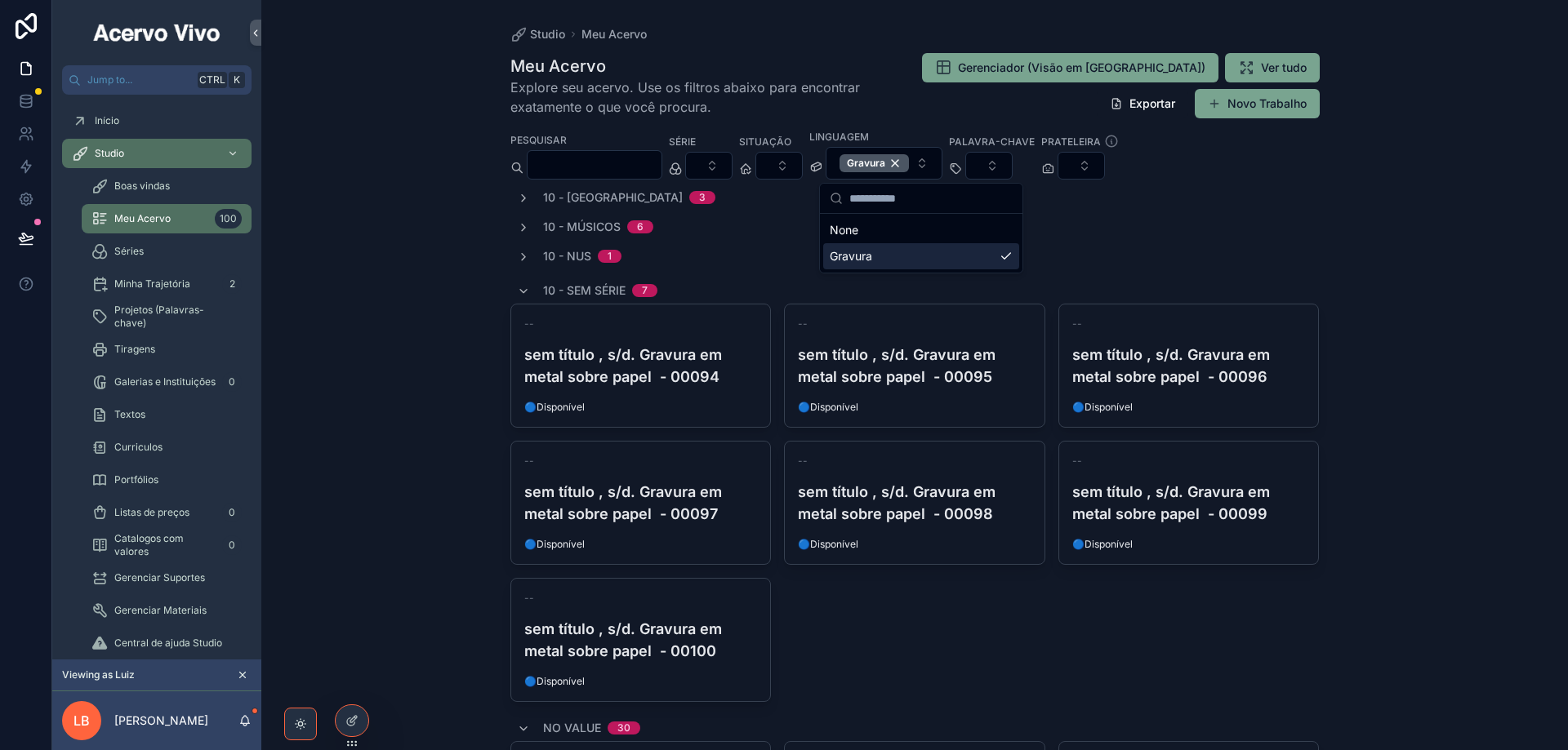
drag, startPoint x: 518, startPoint y: 202, endPoint x: 517, endPoint y: 210, distance: 8.1
click at [517, 202] on icon "scrollable content" at bounding box center [523, 198] width 13 height 13
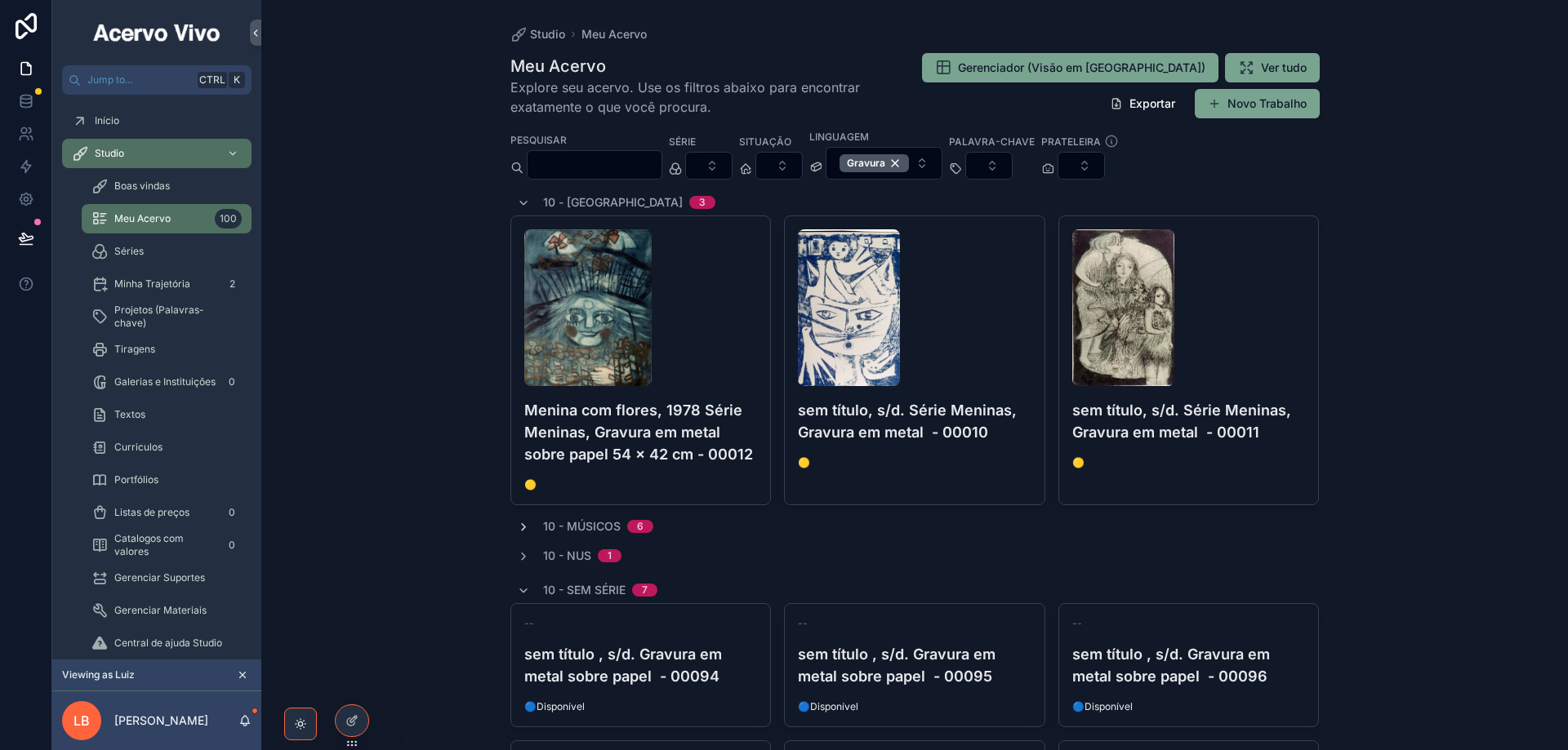
click at [520, 524] on icon "scrollable content" at bounding box center [523, 527] width 13 height 13
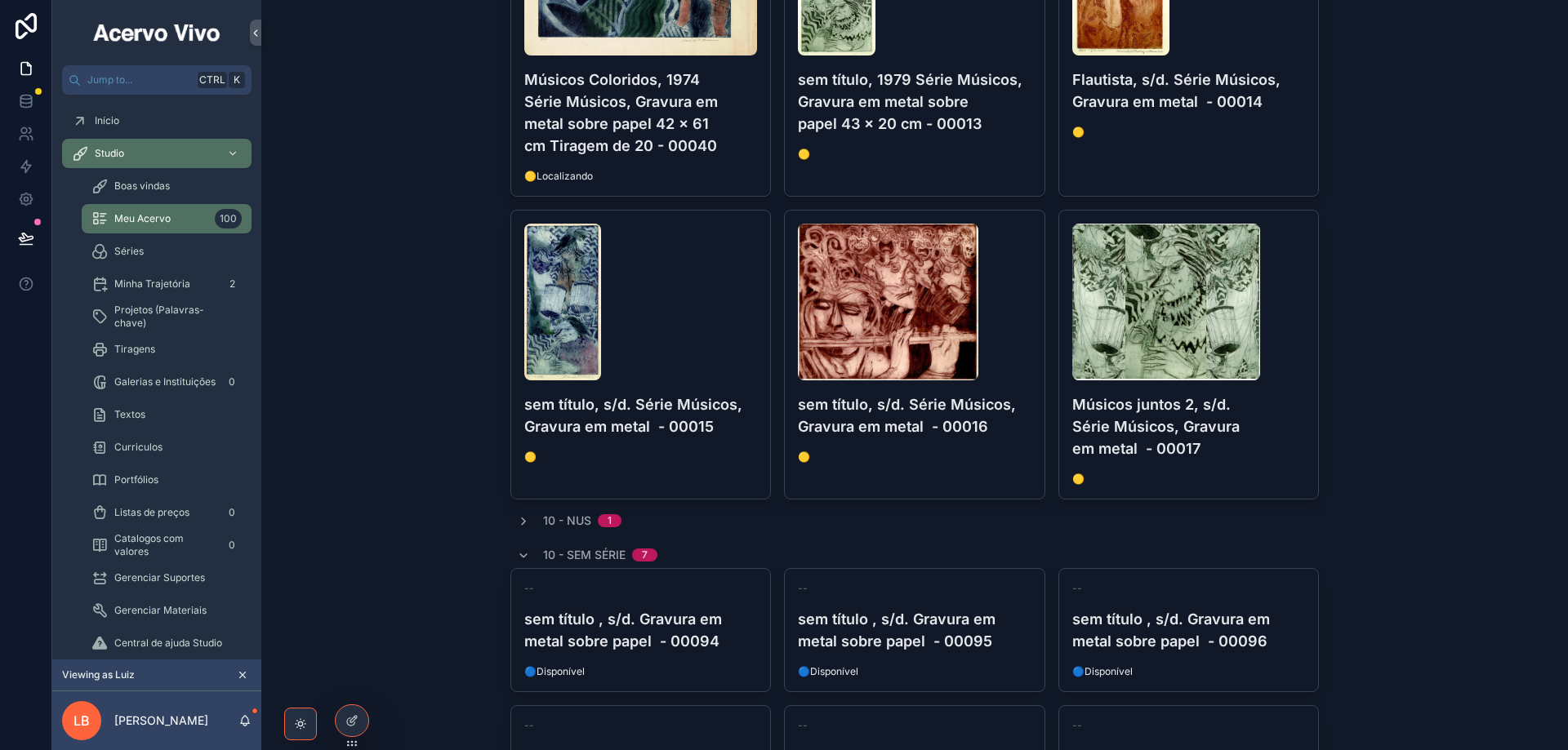
scroll to position [734, 0]
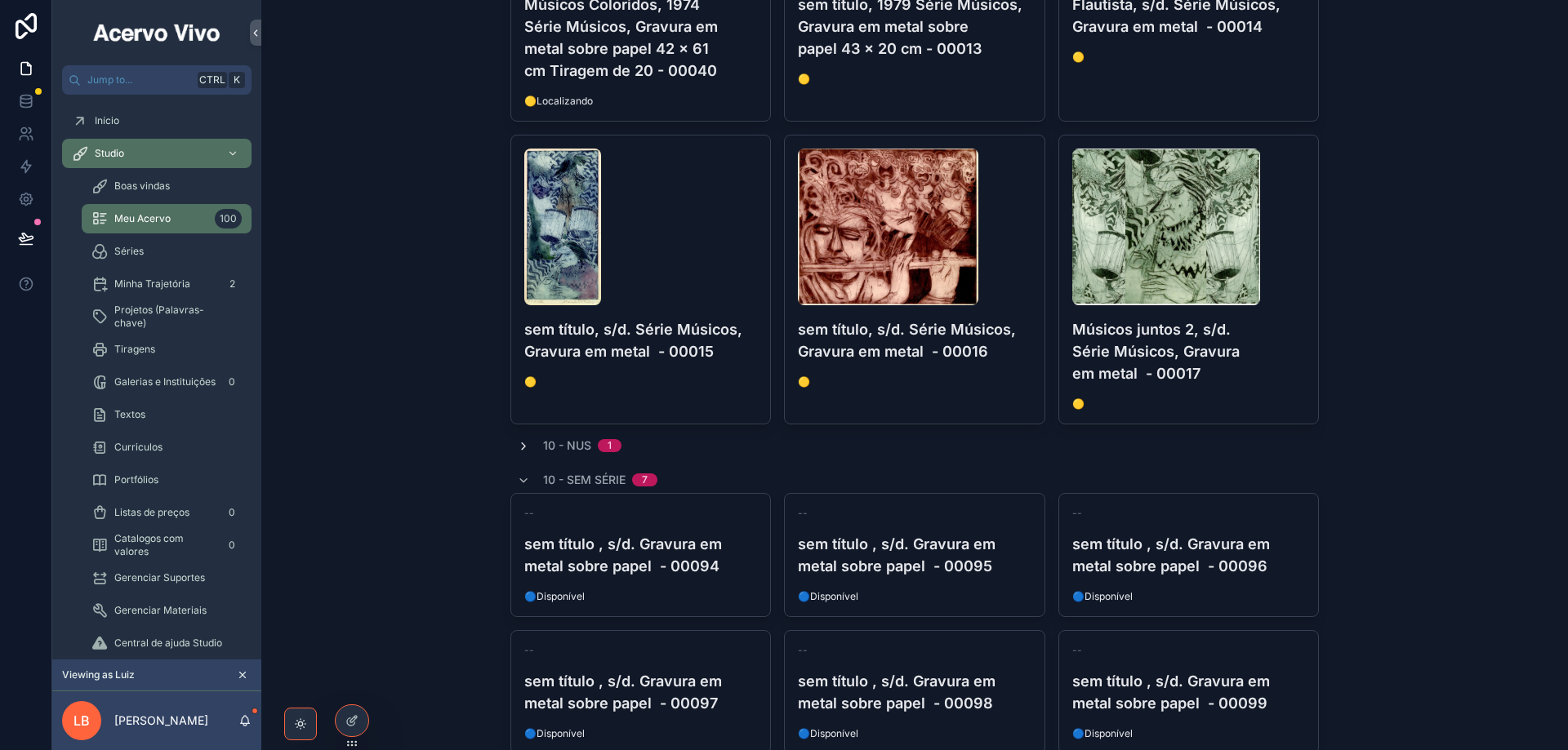
click at [517, 442] on icon "scrollable content" at bounding box center [523, 446] width 13 height 13
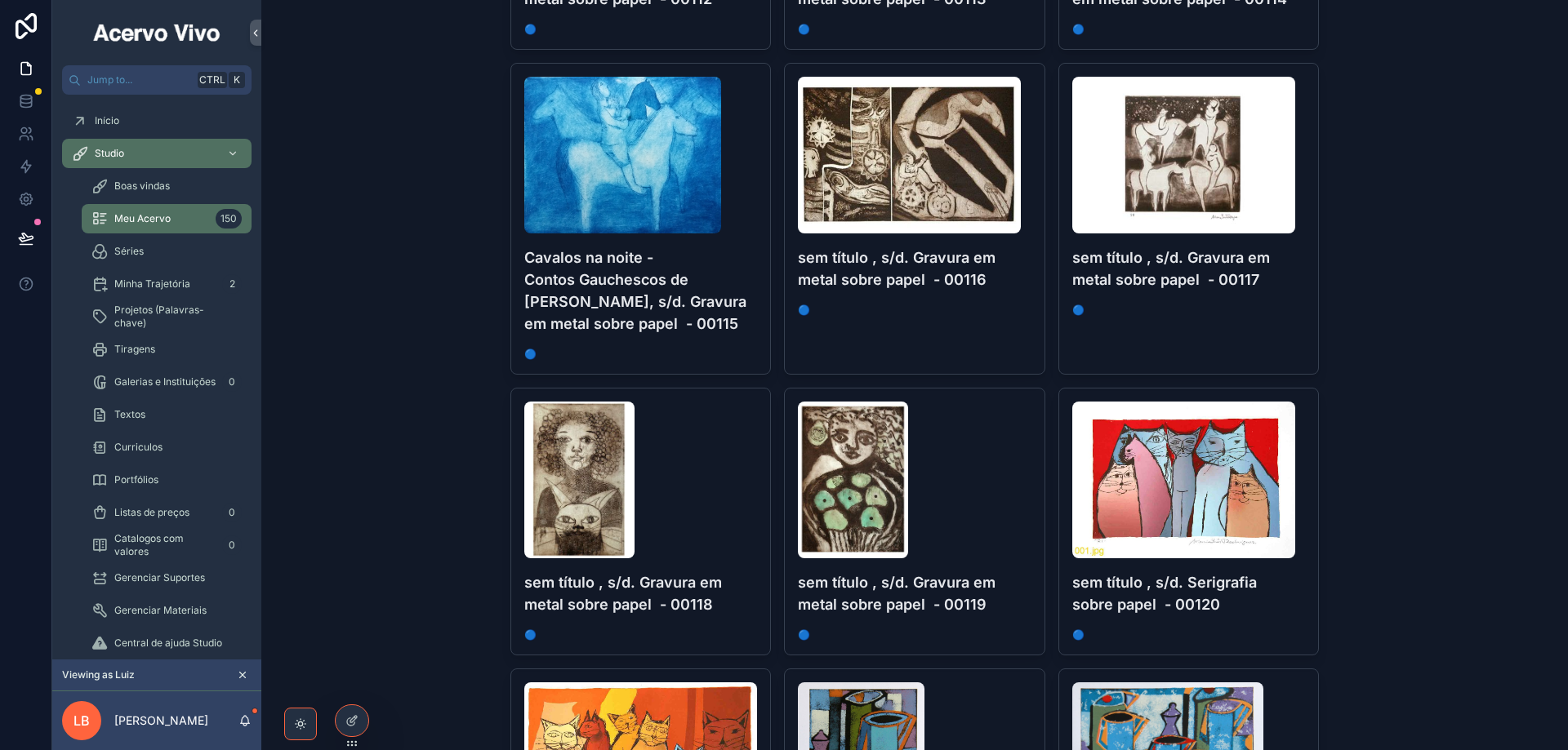
scroll to position [3799, 0]
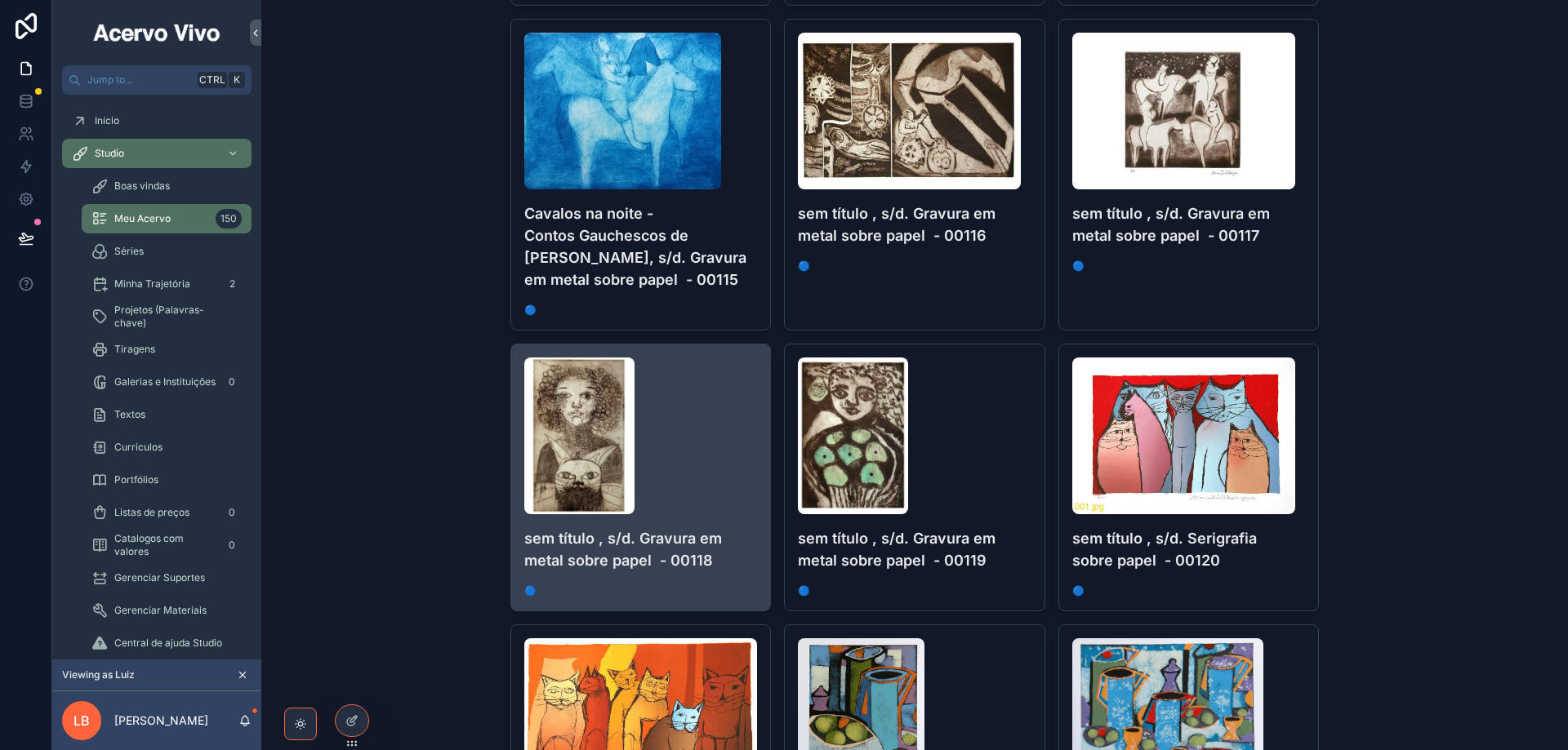
click at [748, 458] on div "scrollable content" at bounding box center [641, 435] width 234 height 157
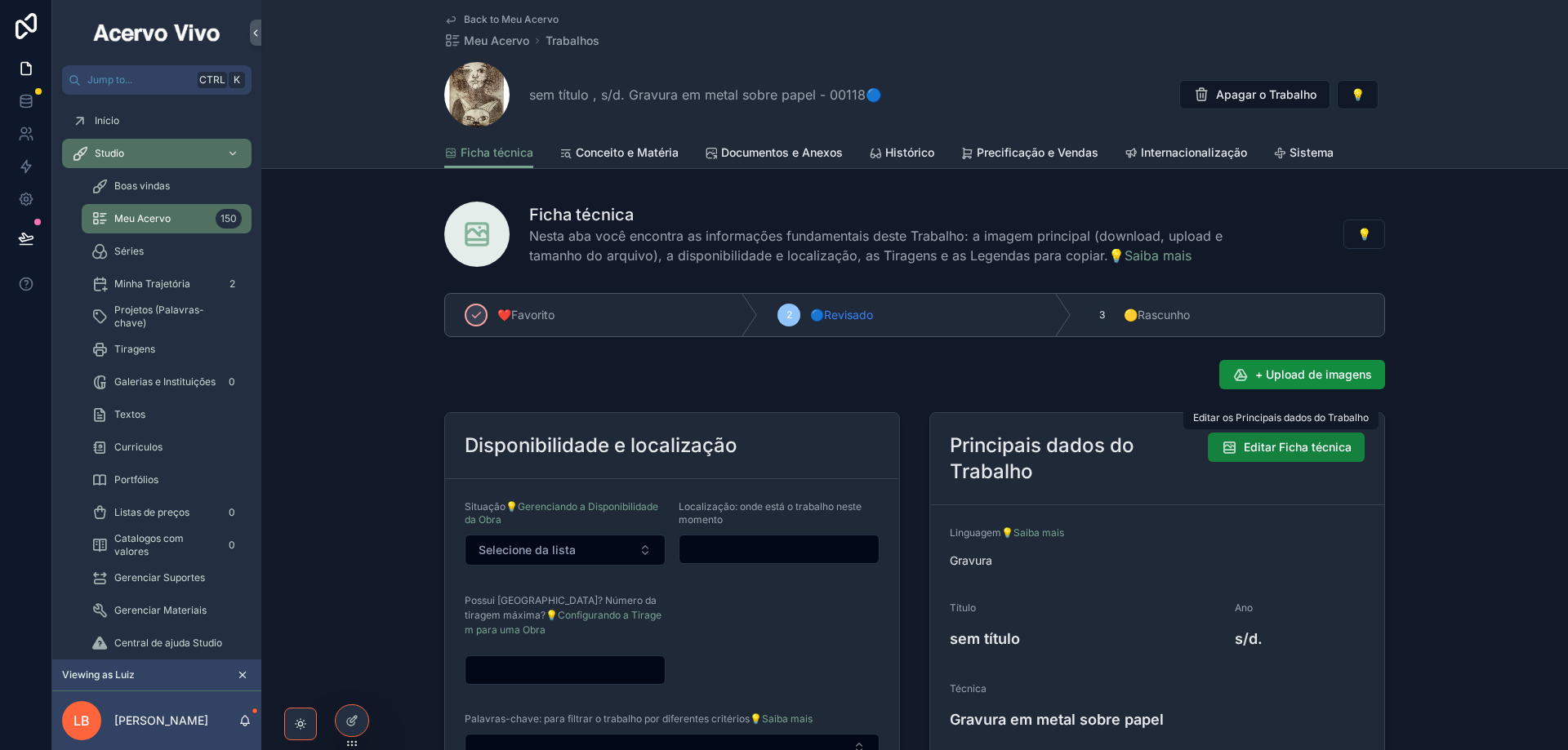
click at [1269, 452] on span "Editar Ficha técnica" at bounding box center [1297, 447] width 108 height 16
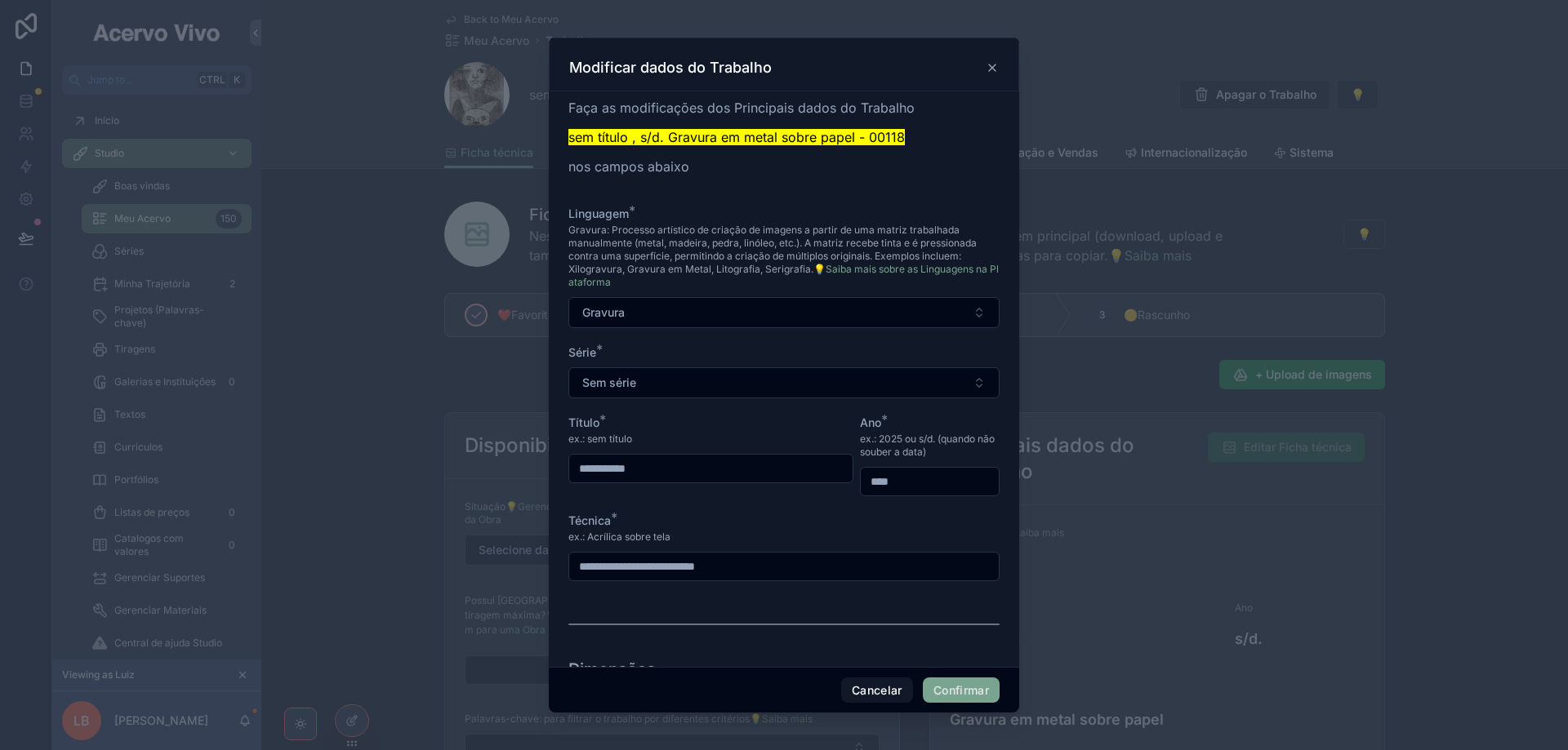
drag, startPoint x: 911, startPoint y: 483, endPoint x: 806, endPoint y: 484, distance: 105.0
click at [806, 484] on form "**********" at bounding box center [784, 497] width 431 height 583
type input "****"
type input "**********"
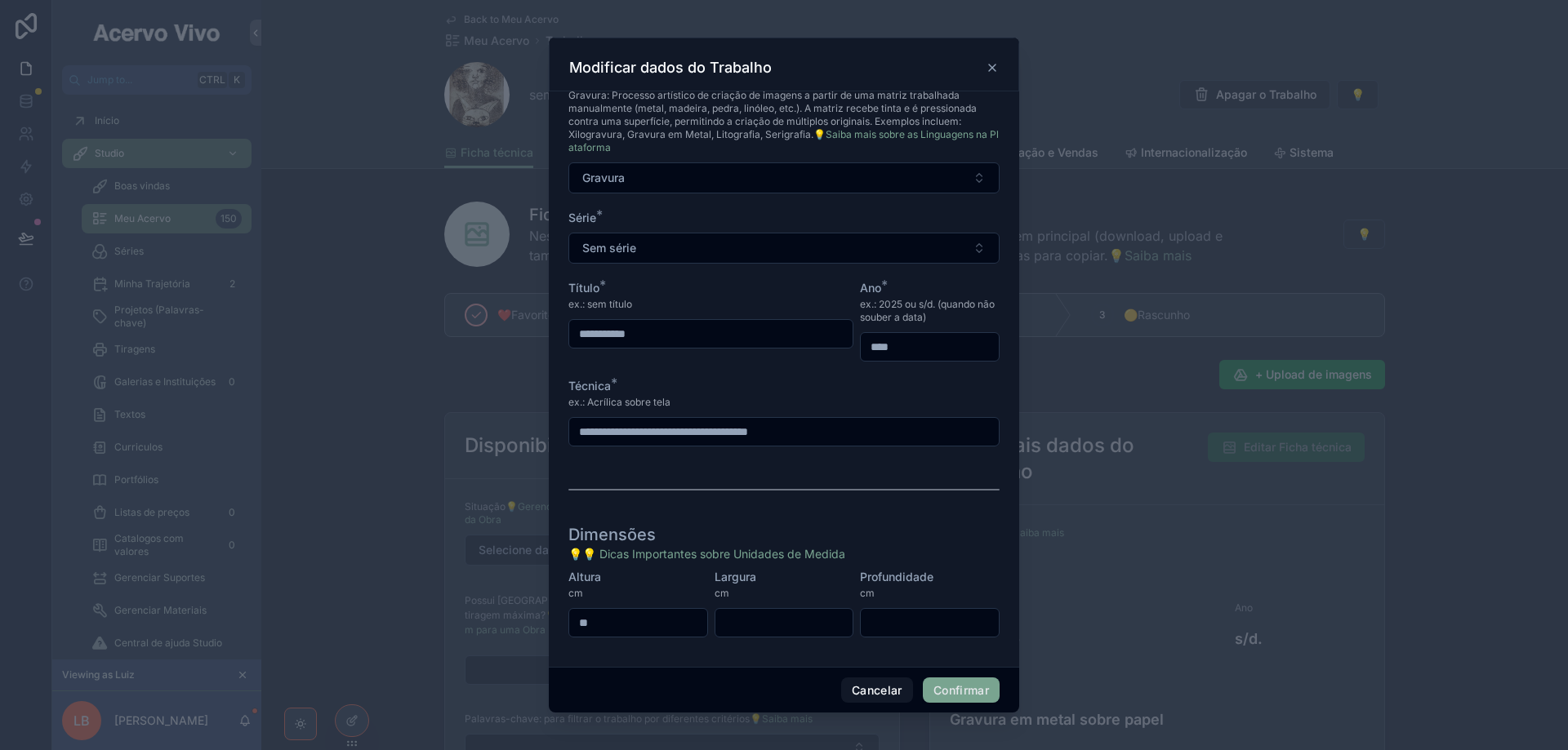
type input "**"
click at [970, 691] on button "Confirmar" at bounding box center [961, 690] width 77 height 26
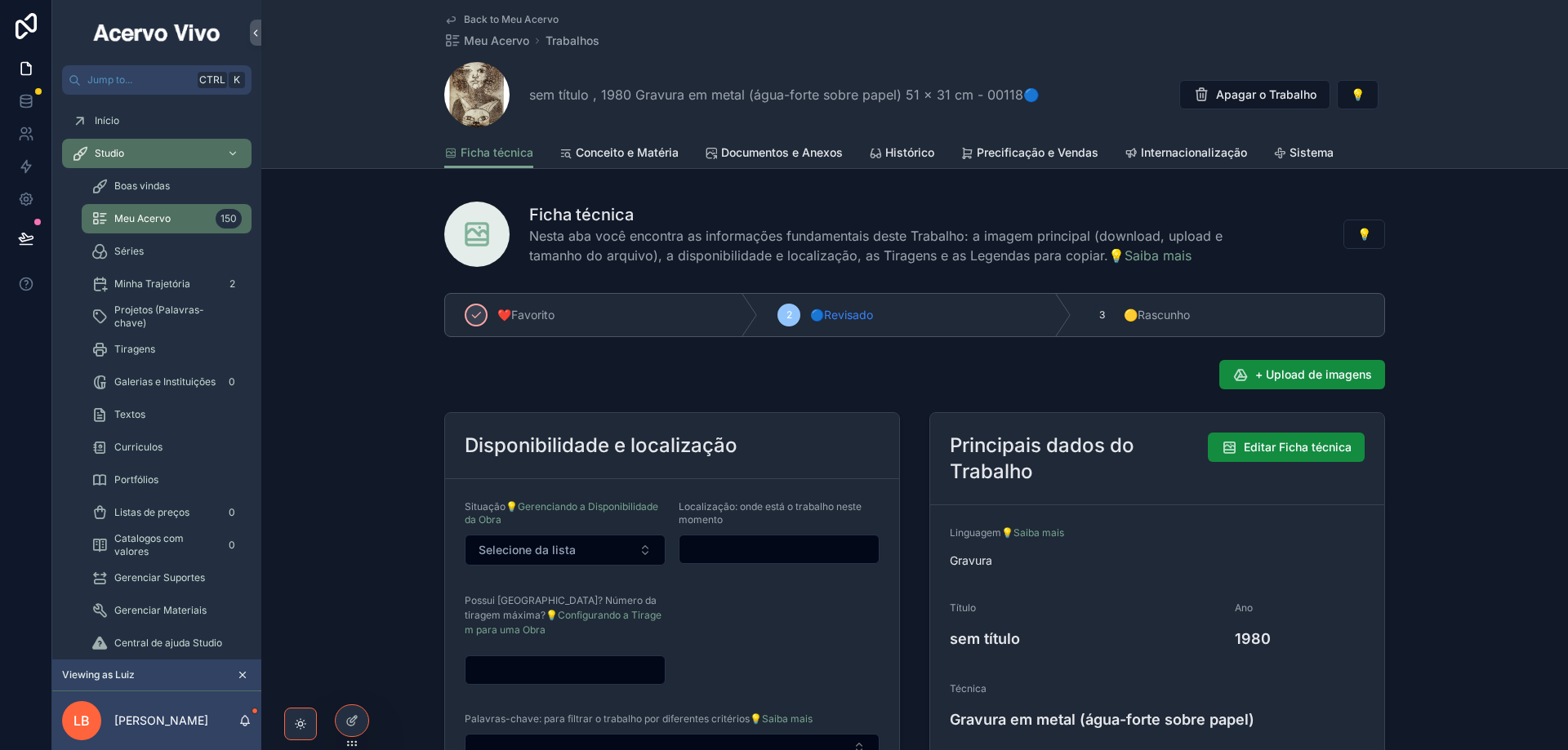
click at [499, 16] on span "Back to Meu Acervo" at bounding box center [511, 19] width 94 height 13
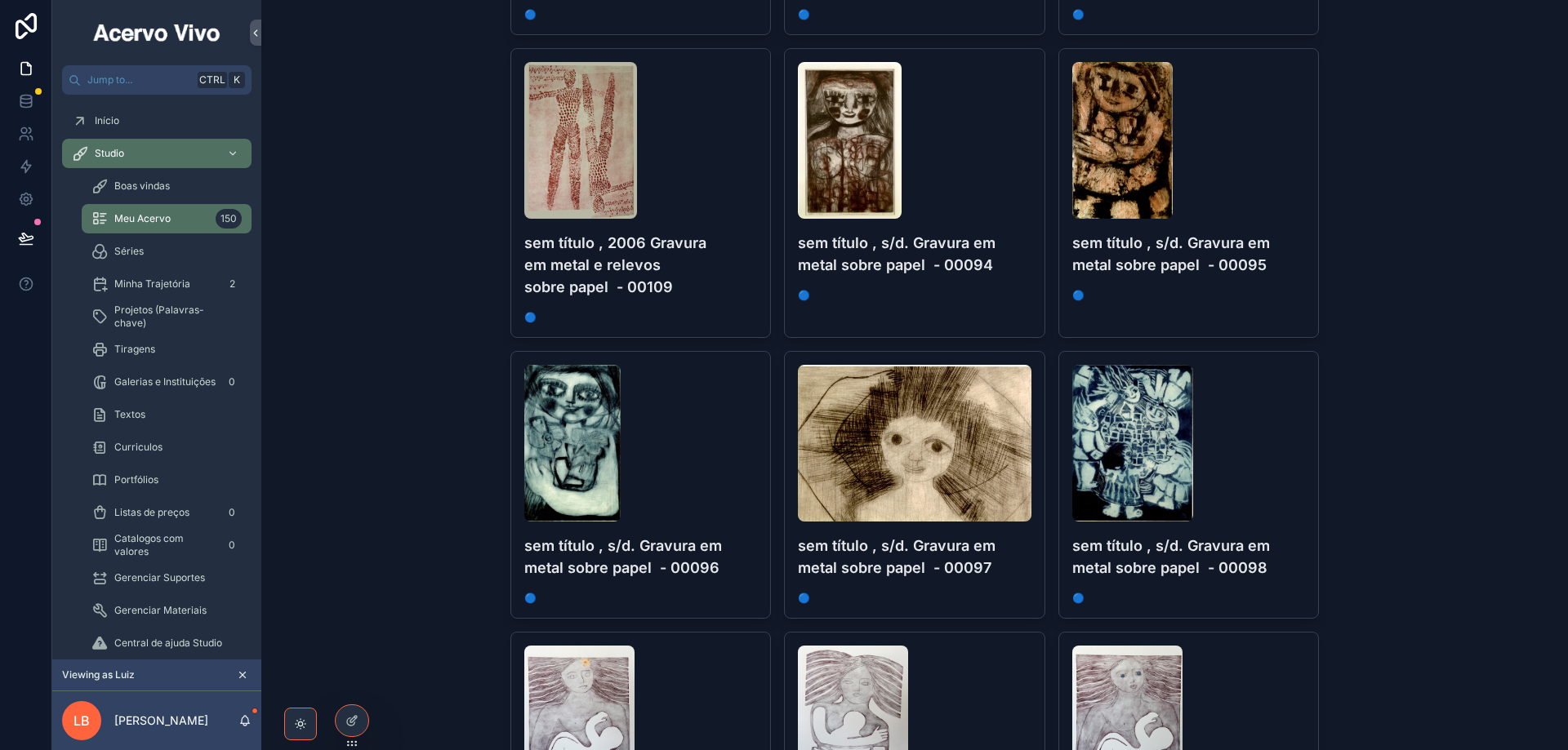
scroll to position [2368, 0]
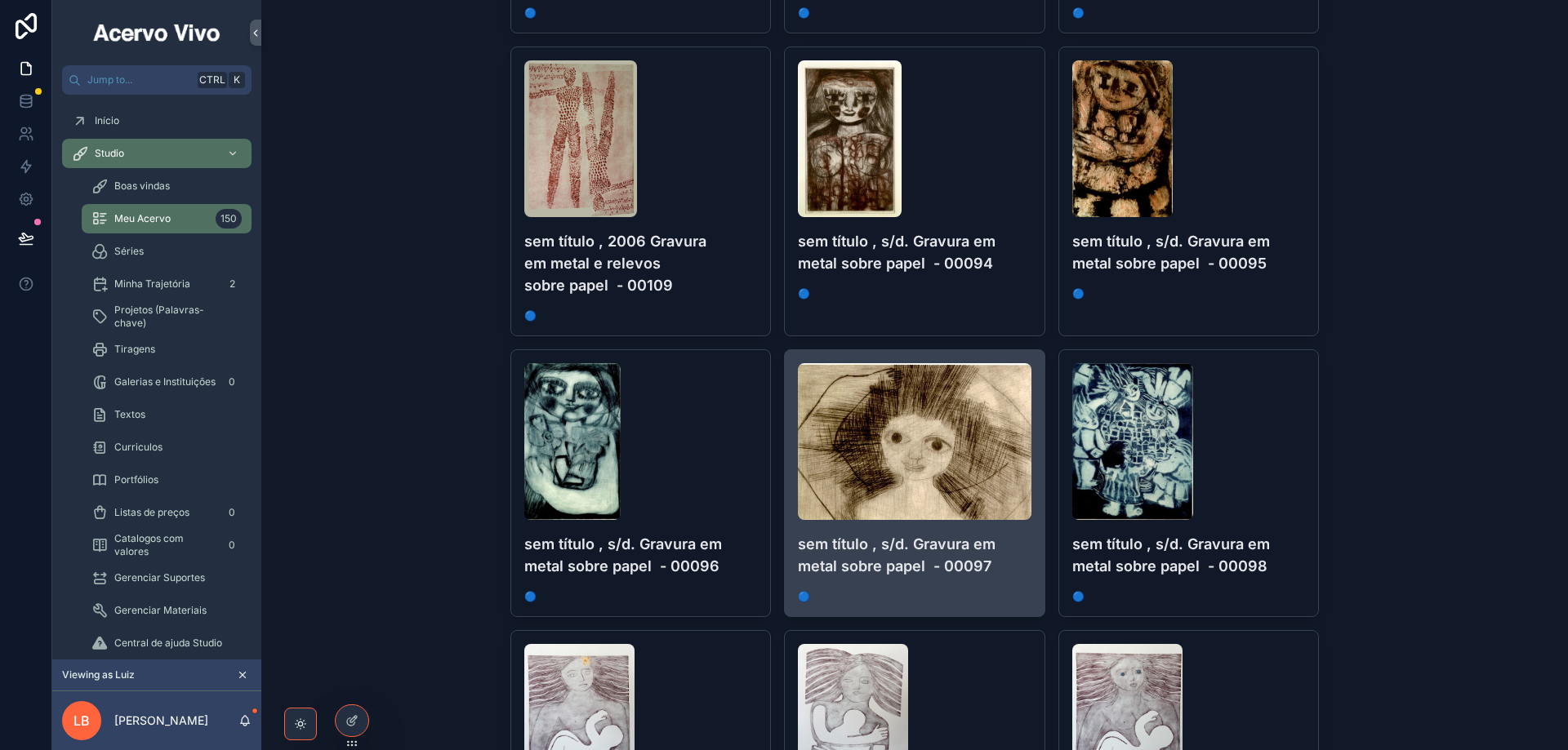
click at [975, 594] on span "🔵" at bounding box center [915, 596] width 234 height 13
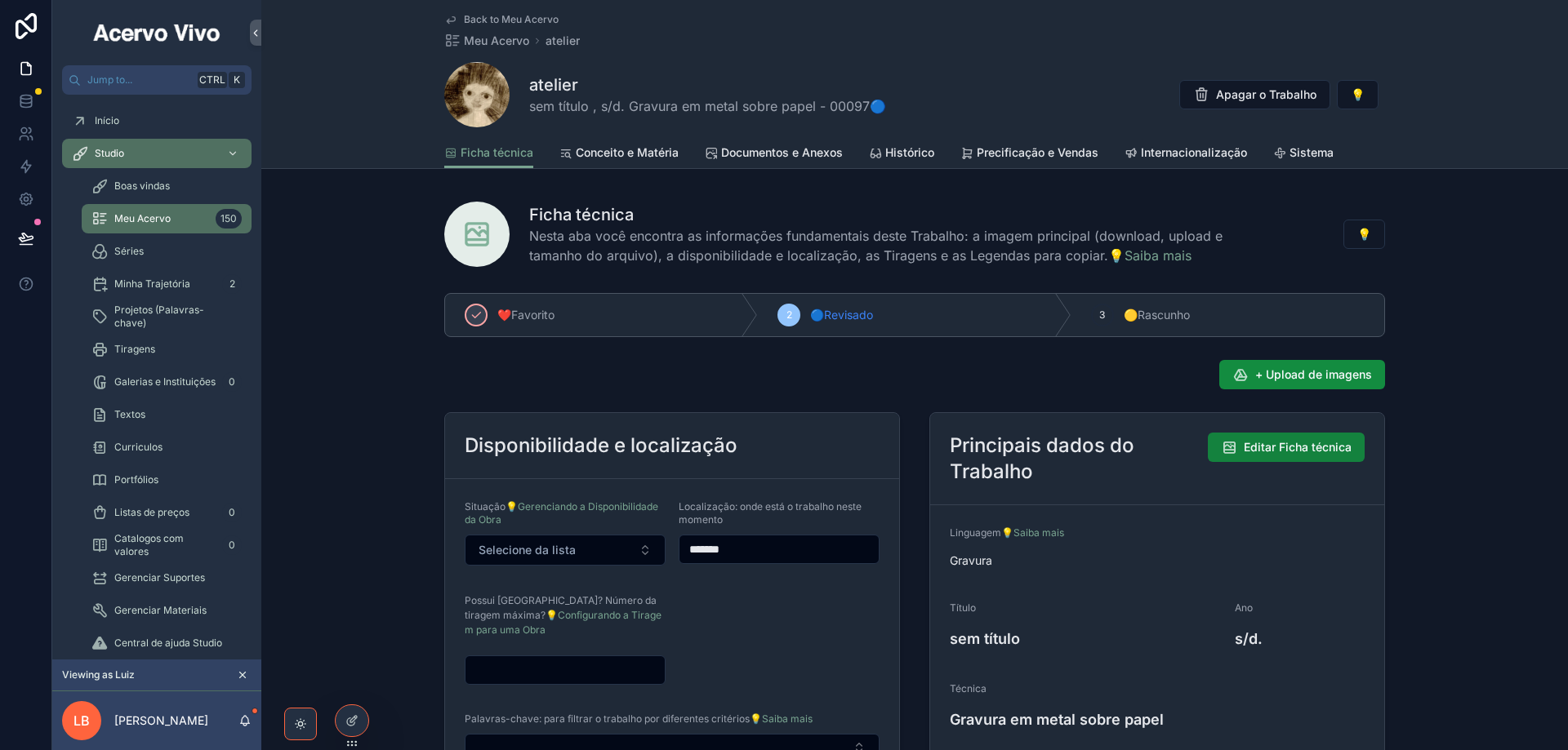
click at [1314, 452] on span "Editar Ficha técnica" at bounding box center [1297, 447] width 108 height 16
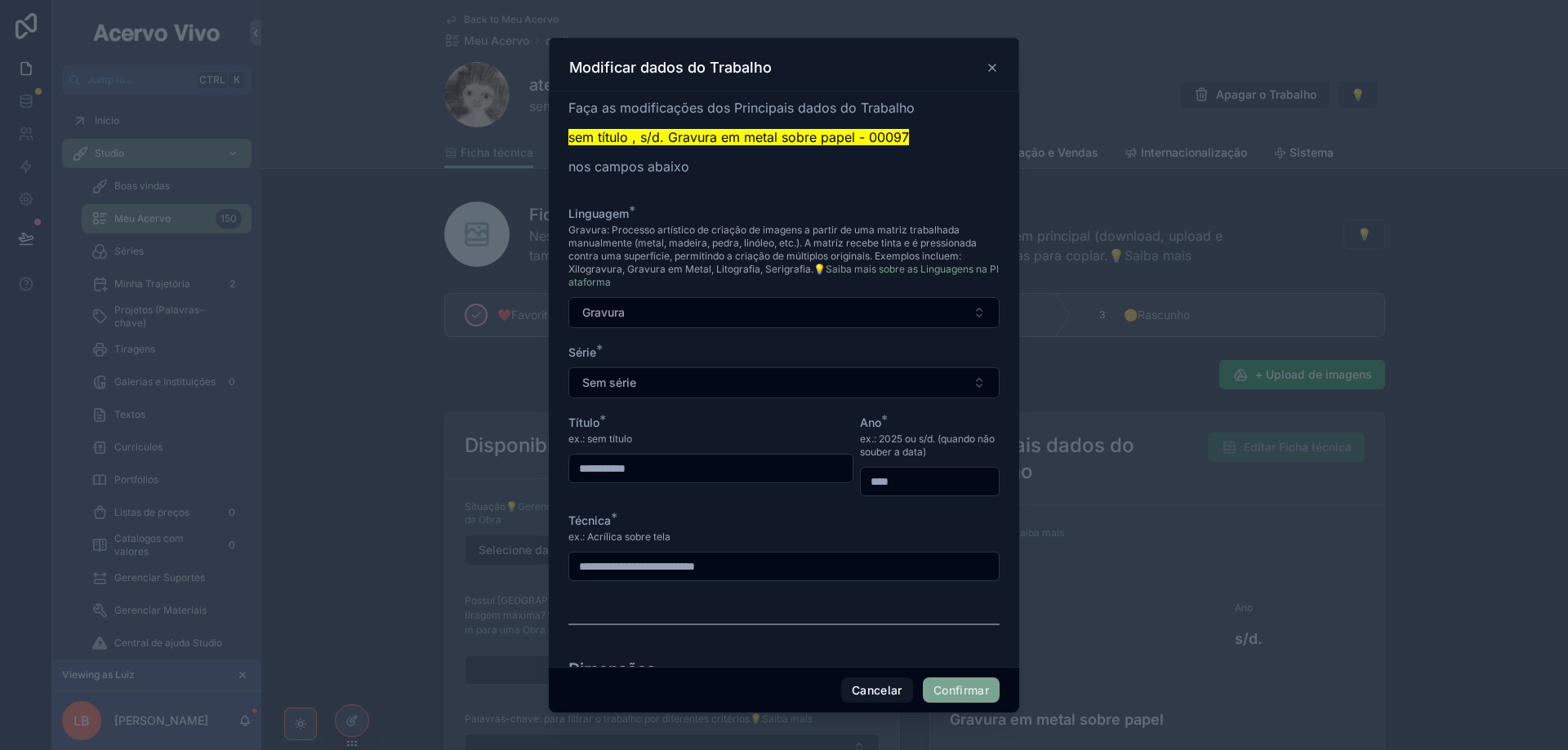
drag, startPoint x: 659, startPoint y: 461, endPoint x: 569, endPoint y: 462, distance: 90.0
click at [570, 462] on input "**********" at bounding box center [710, 468] width 283 height 22
type input "*"
type input "**"
type input "****"
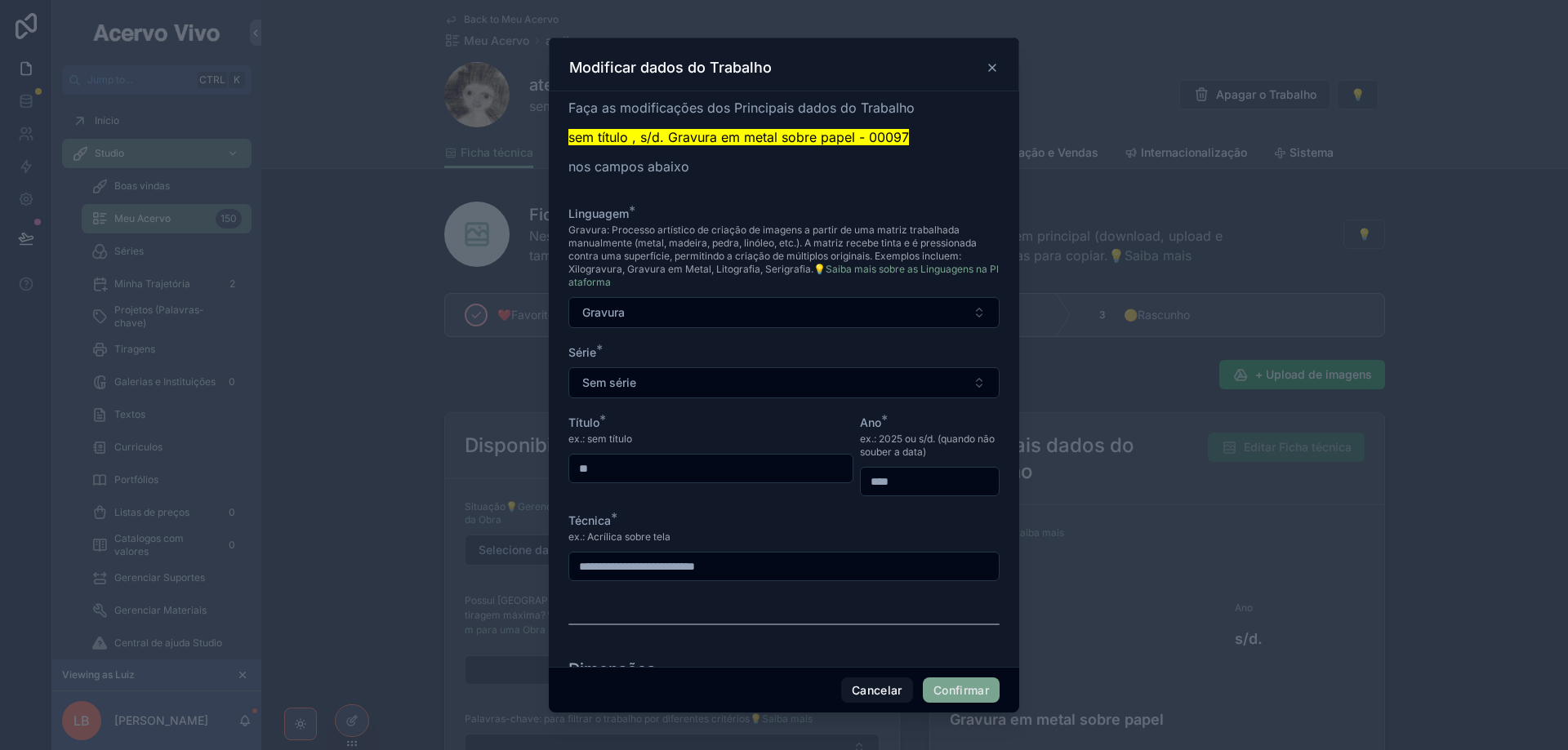
scroll to position [135, 0]
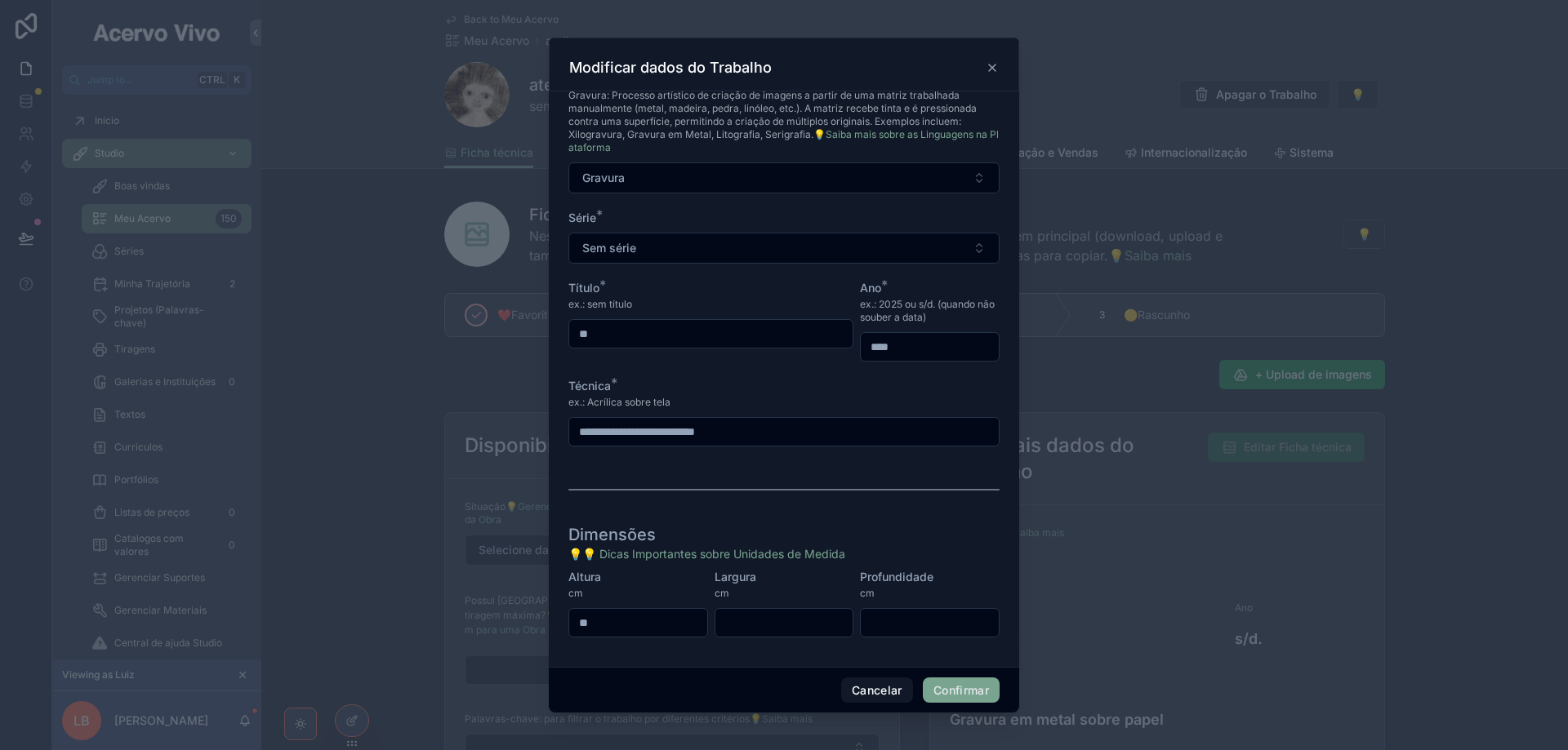
type input "**"
drag, startPoint x: 967, startPoint y: 689, endPoint x: 942, endPoint y: 691, distance: 25.1
click at [967, 690] on button "Confirmar" at bounding box center [961, 690] width 77 height 26
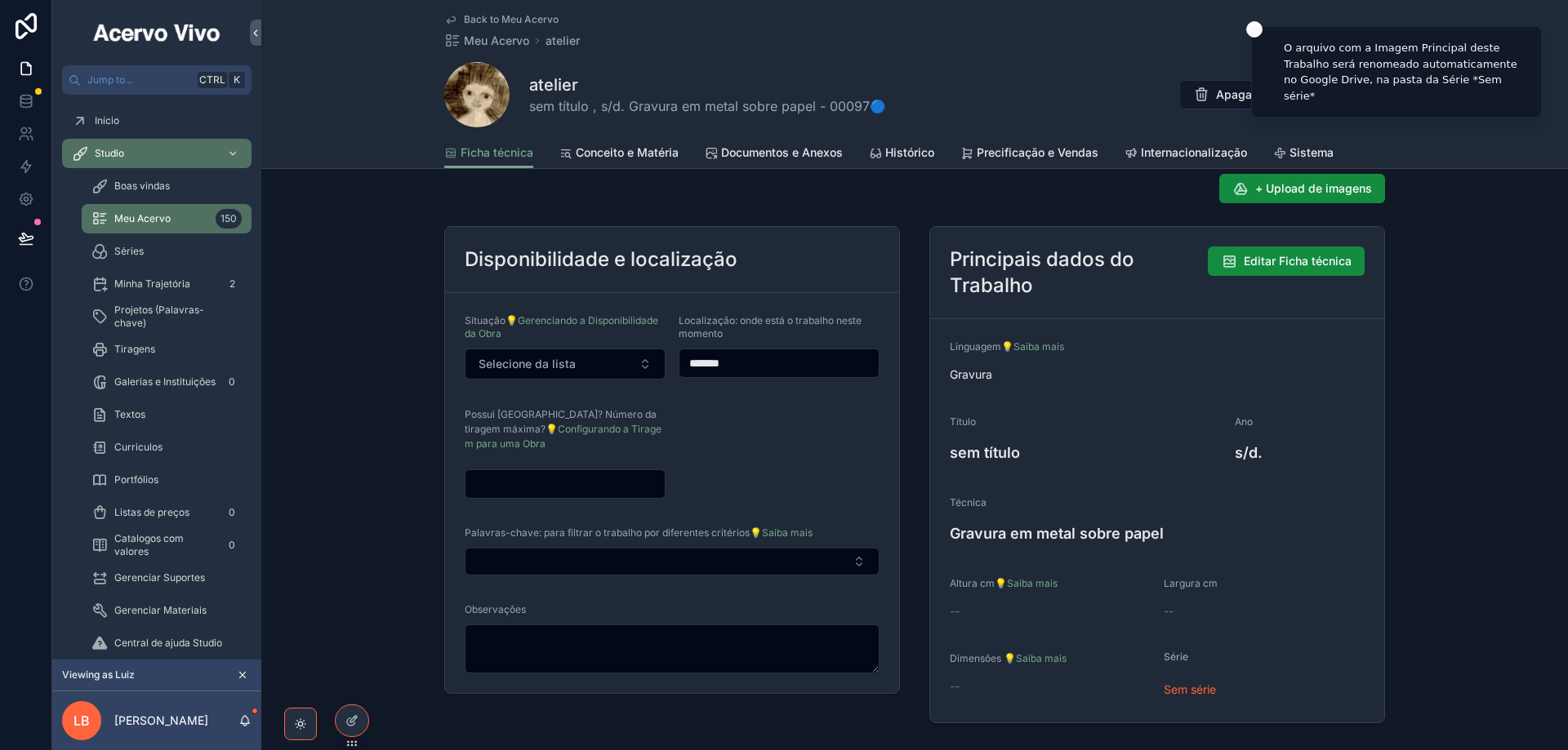
scroll to position [326, 0]
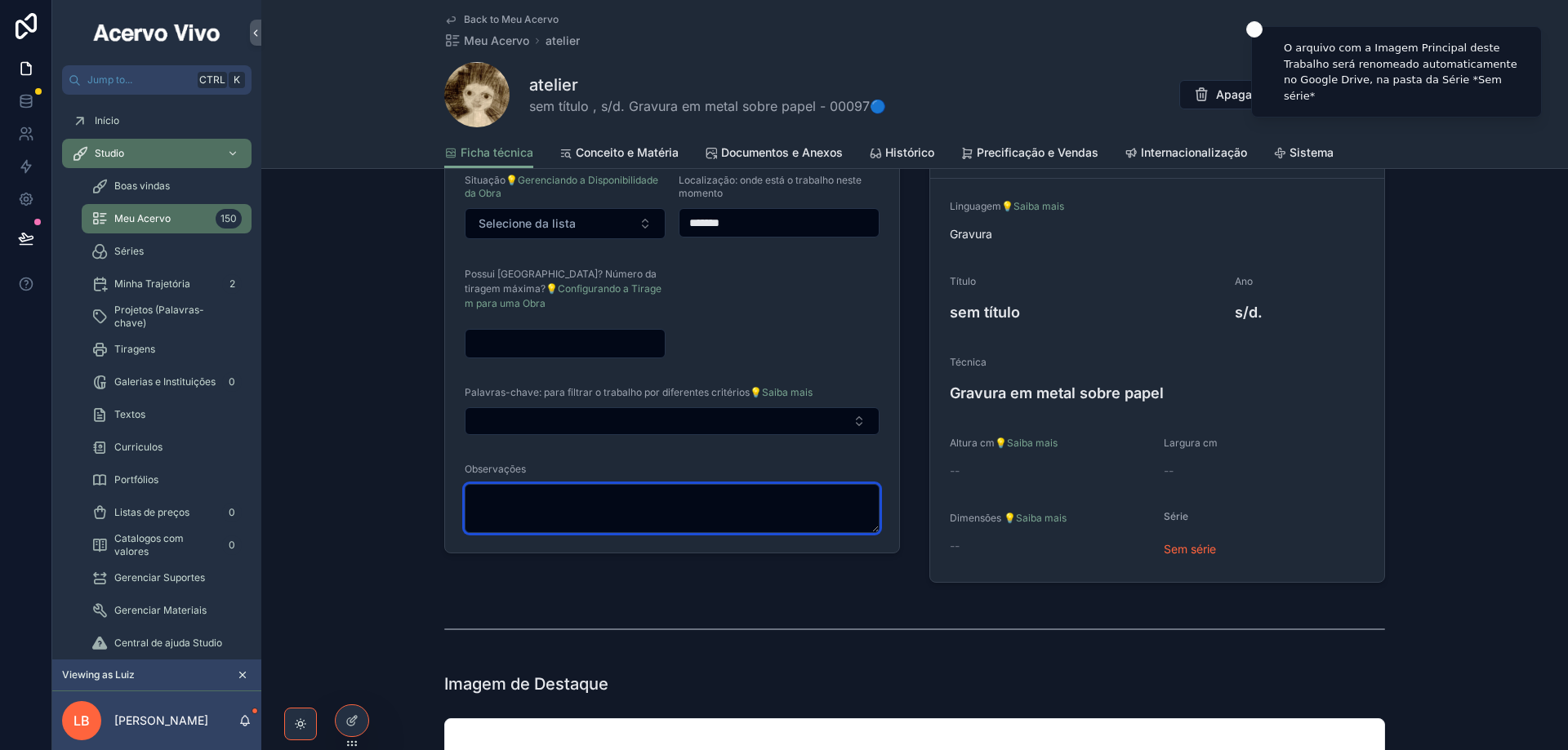
click at [637, 508] on textarea "scrollable content" at bounding box center [672, 509] width 414 height 49
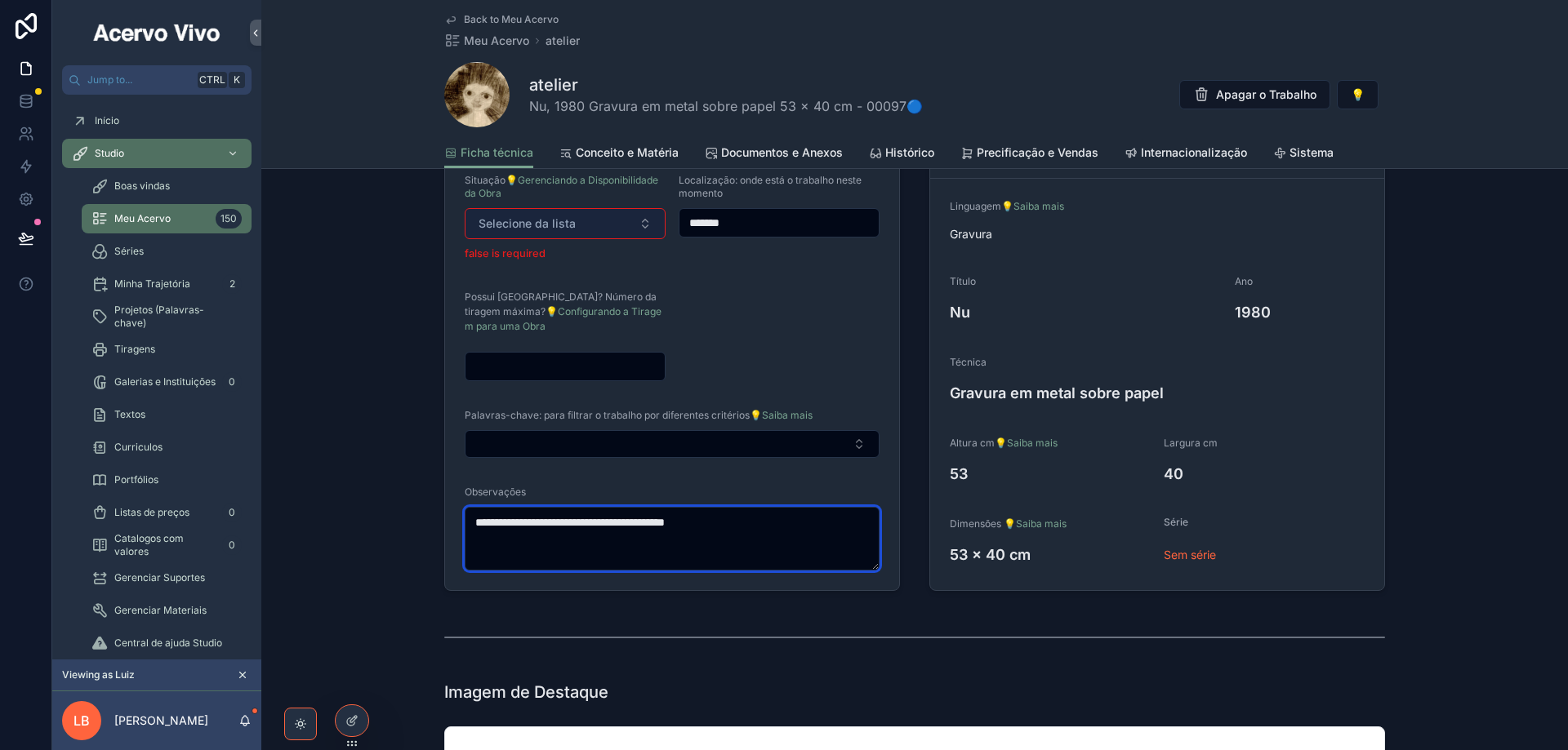
type textarea "**********"
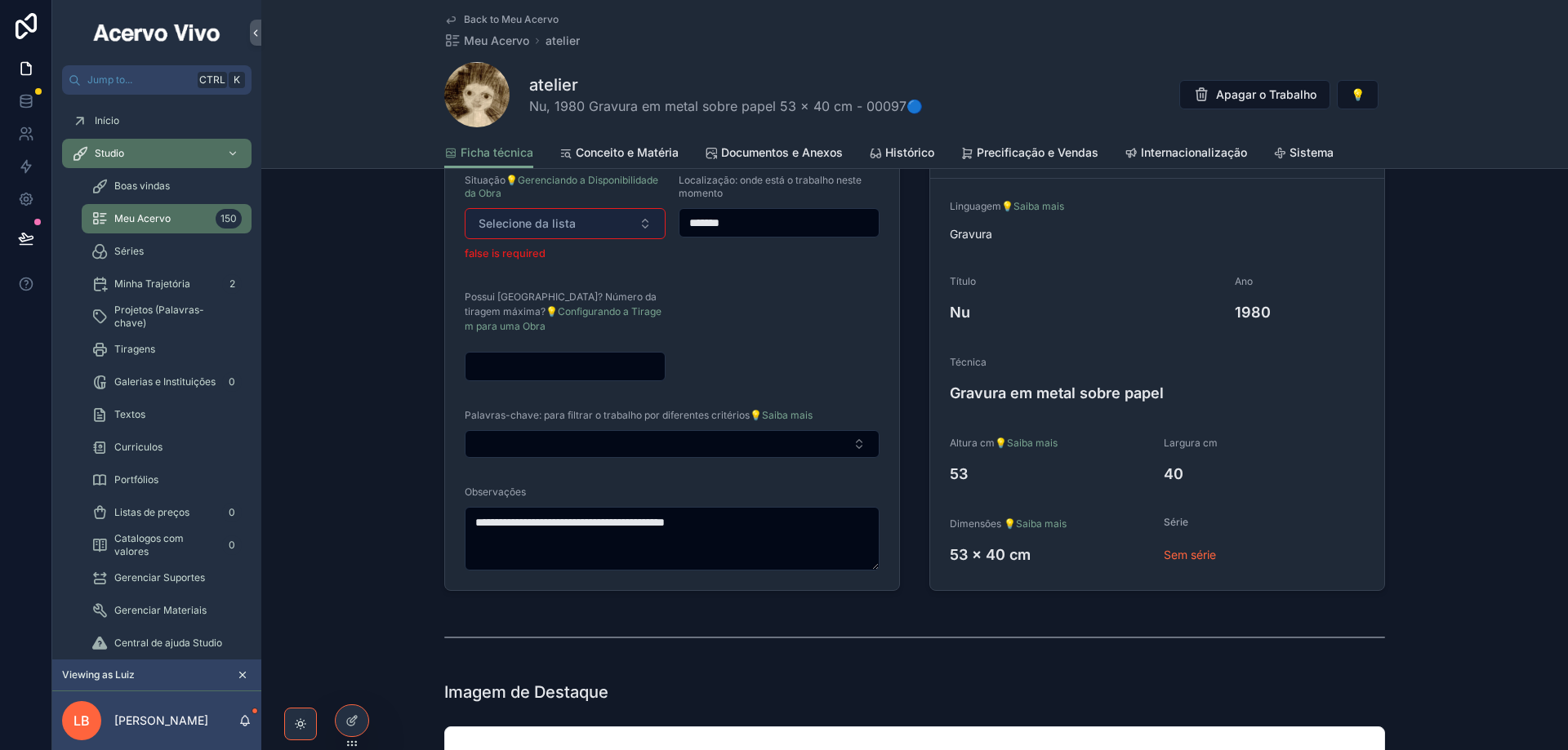
click at [567, 229] on span "Selecione da lista" at bounding box center [527, 223] width 97 height 16
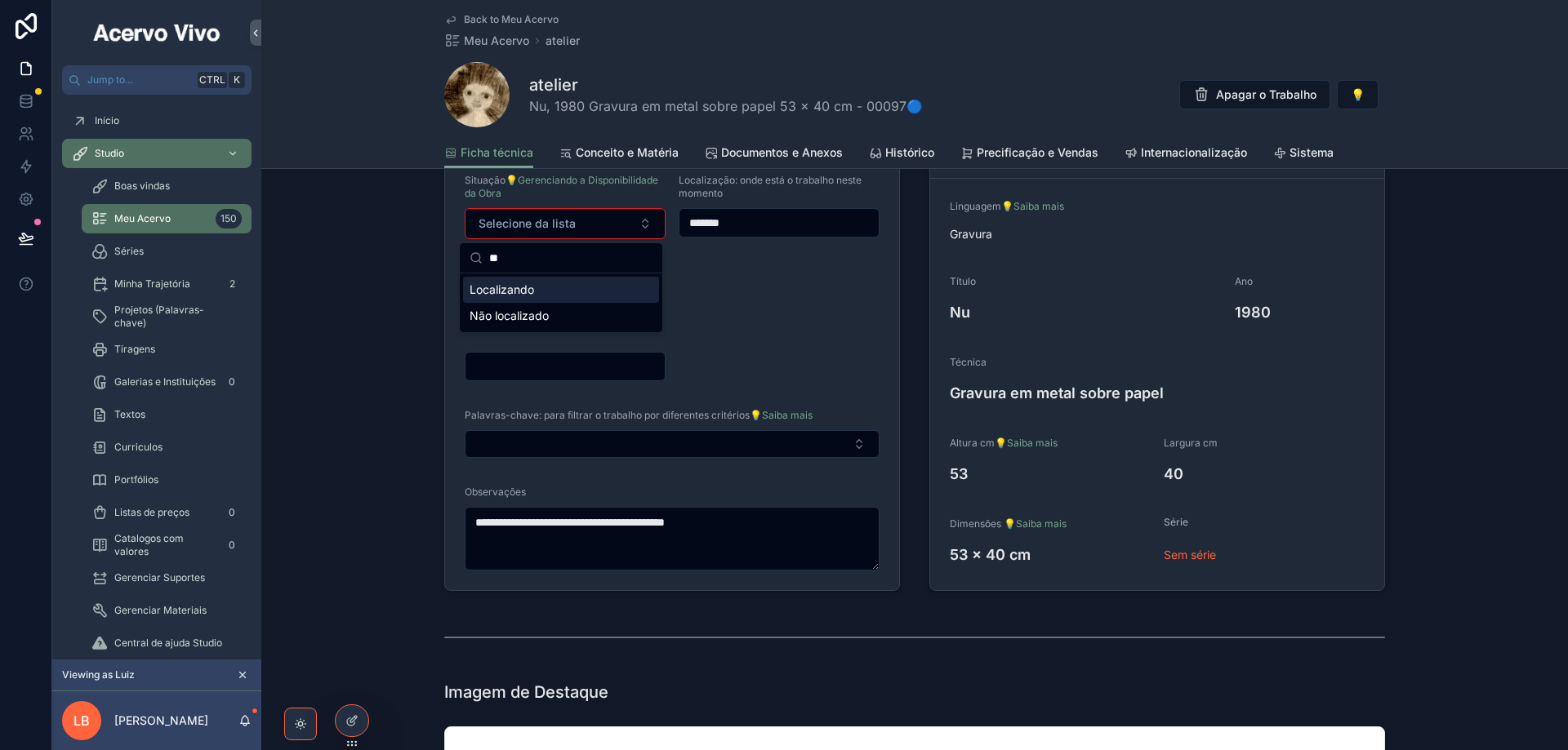
type input "**"
drag, startPoint x: 565, startPoint y: 285, endPoint x: 674, endPoint y: 271, distance: 109.9
click at [567, 285] on div "Localizando" at bounding box center [561, 290] width 196 height 26
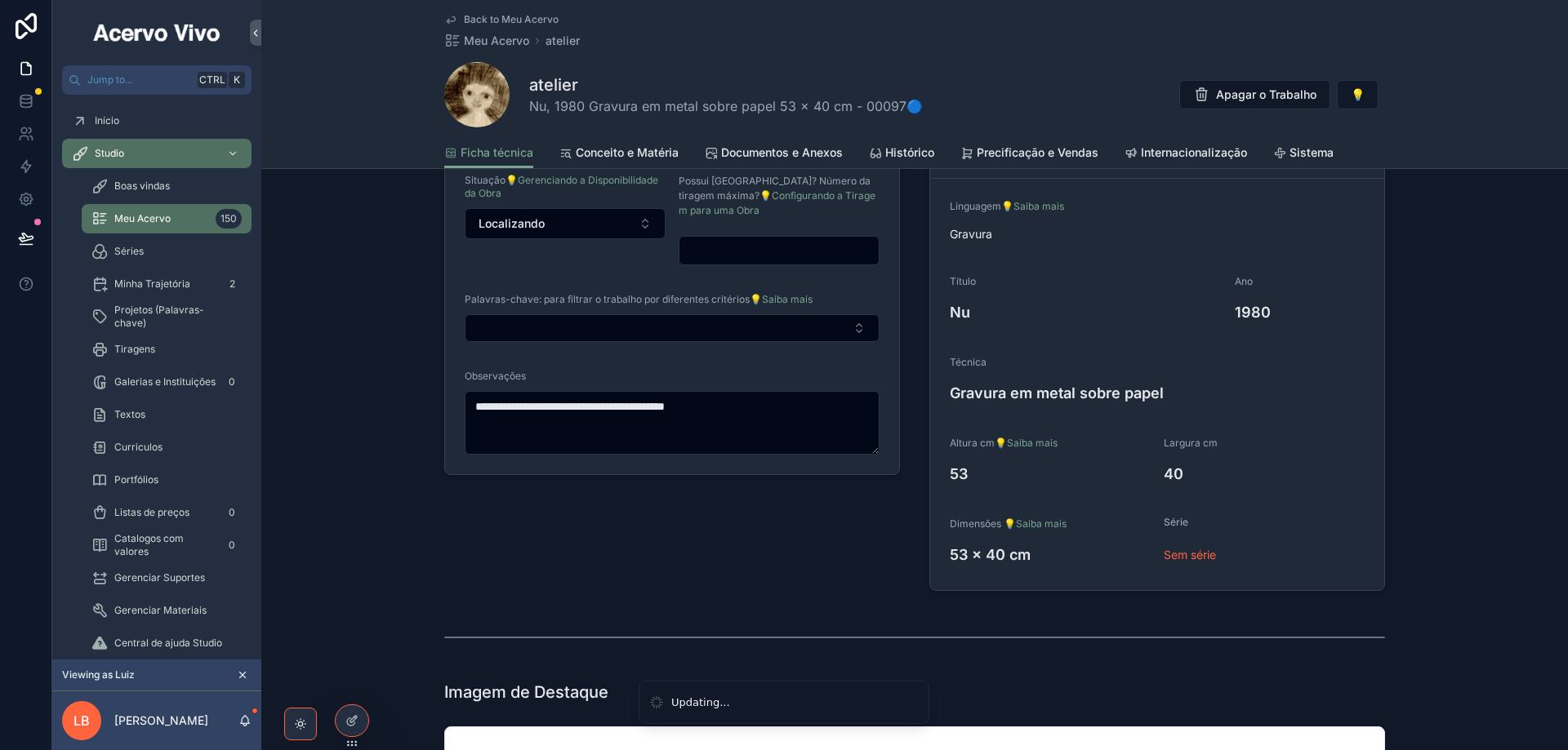
click at [494, 16] on span "Back to Meu Acervo" at bounding box center [511, 19] width 94 height 13
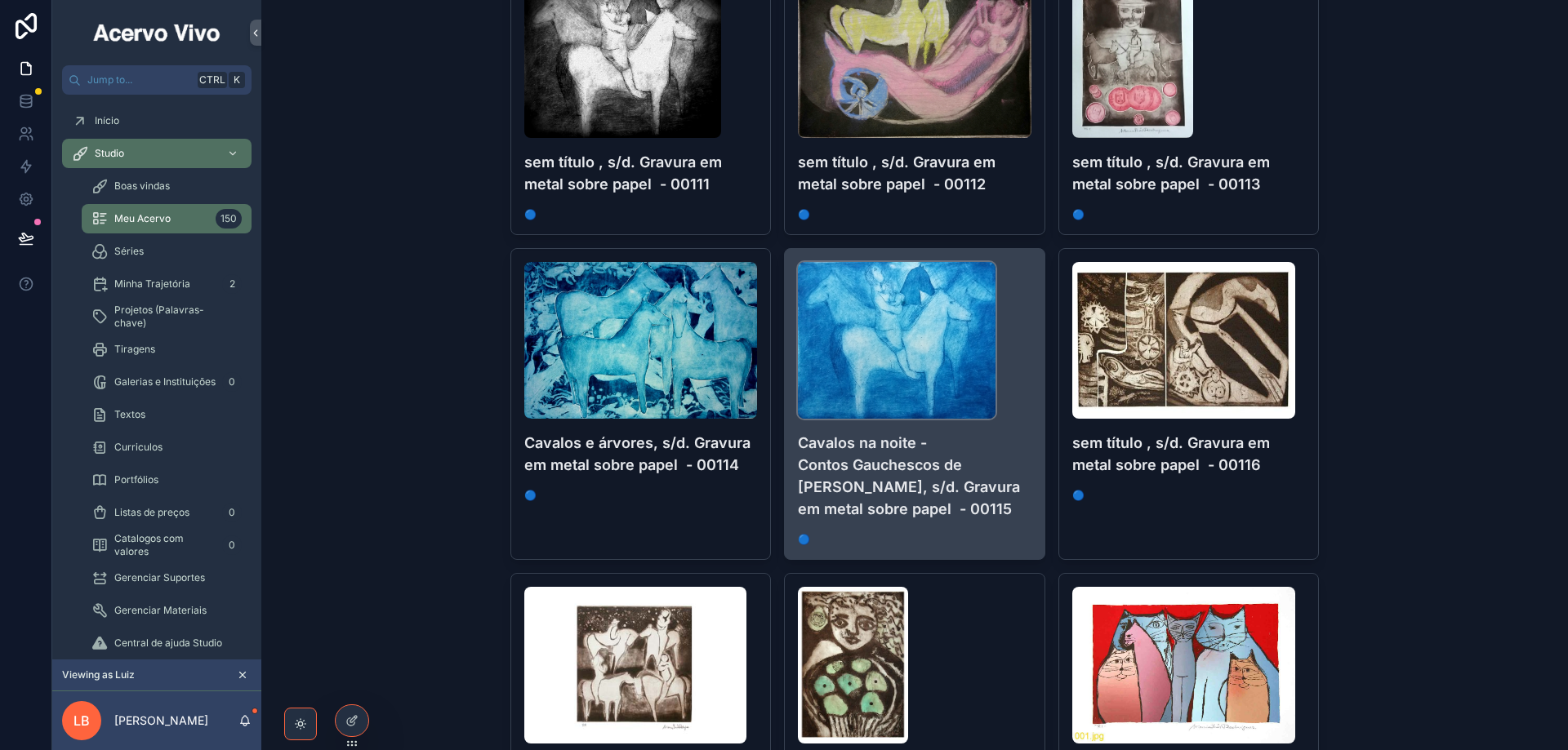
scroll to position [3919, 0]
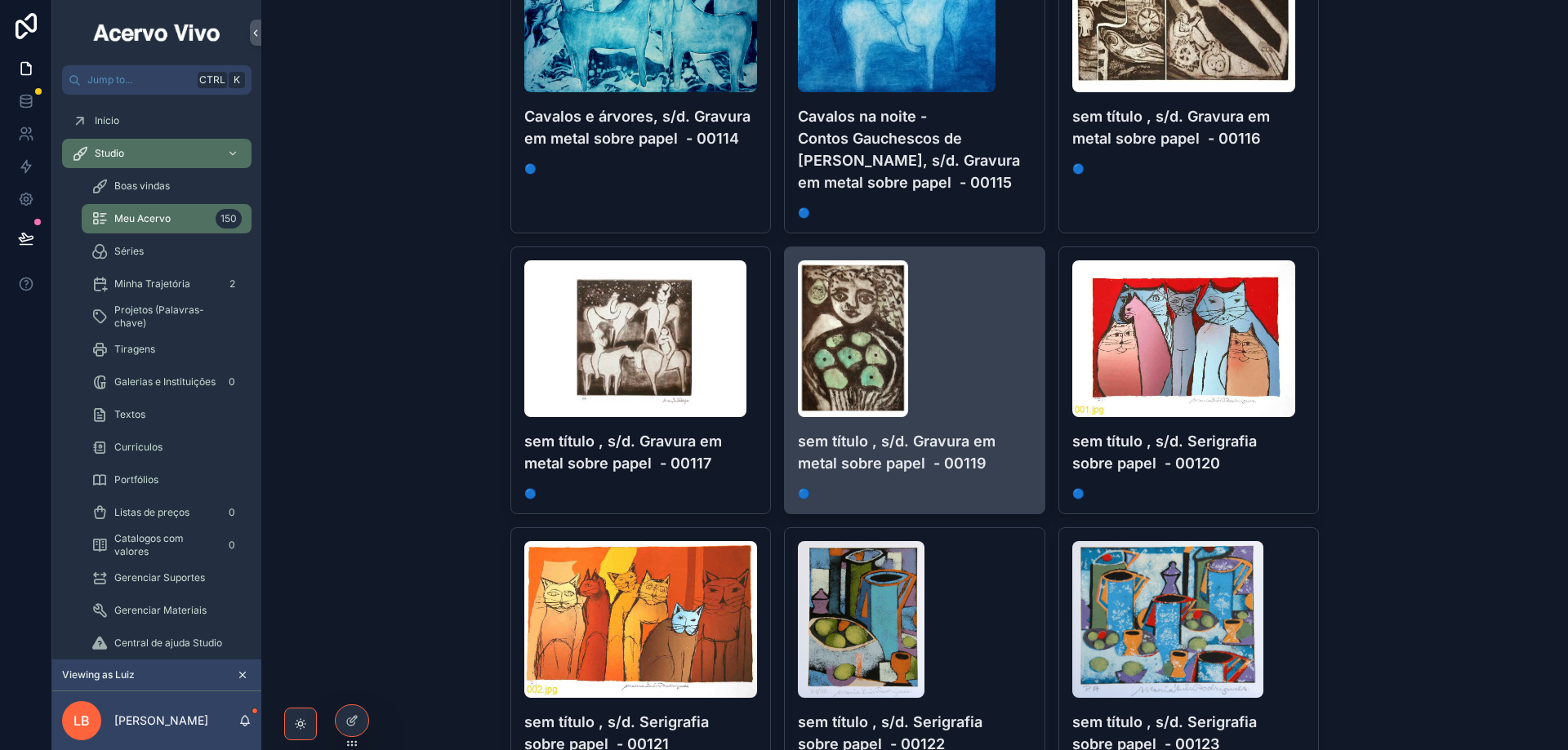
click at [986, 381] on div "scrollable content" at bounding box center [915, 338] width 234 height 157
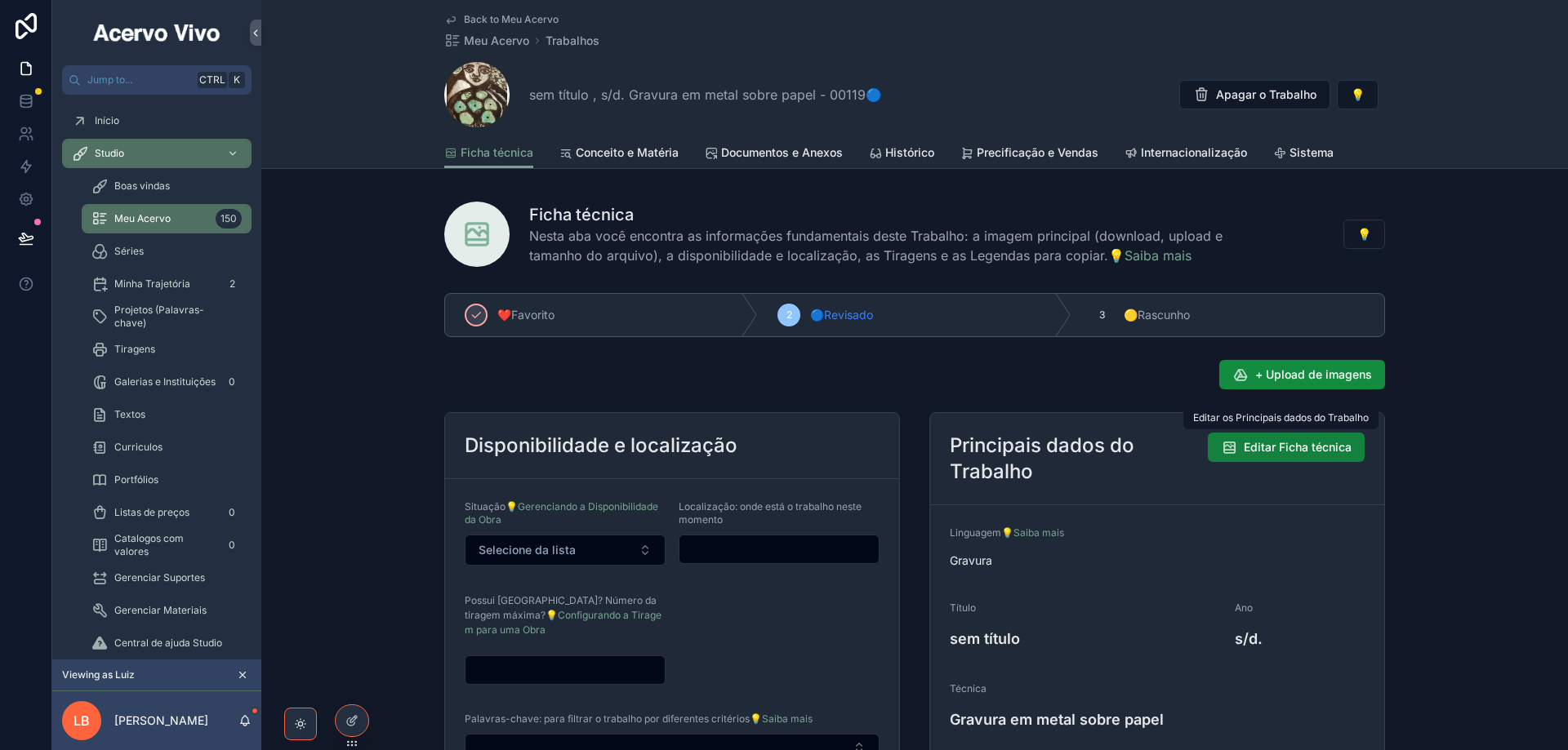
click at [1286, 453] on span "Editar Ficha técnica" at bounding box center [1297, 447] width 108 height 16
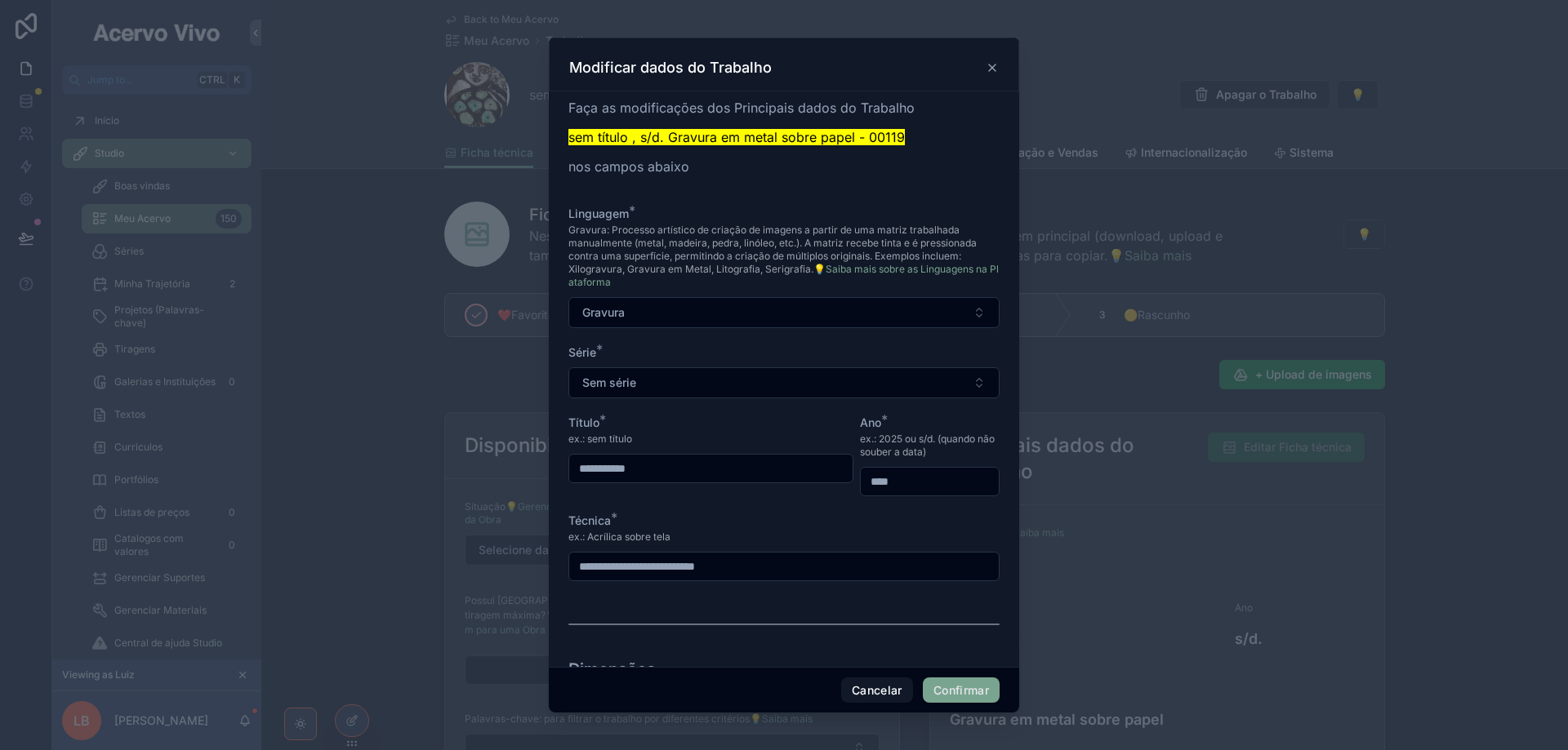
drag, startPoint x: 900, startPoint y: 481, endPoint x: 780, endPoint y: 490, distance: 120.3
click at [780, 490] on form "**********" at bounding box center [784, 497] width 431 height 583
type input "****"
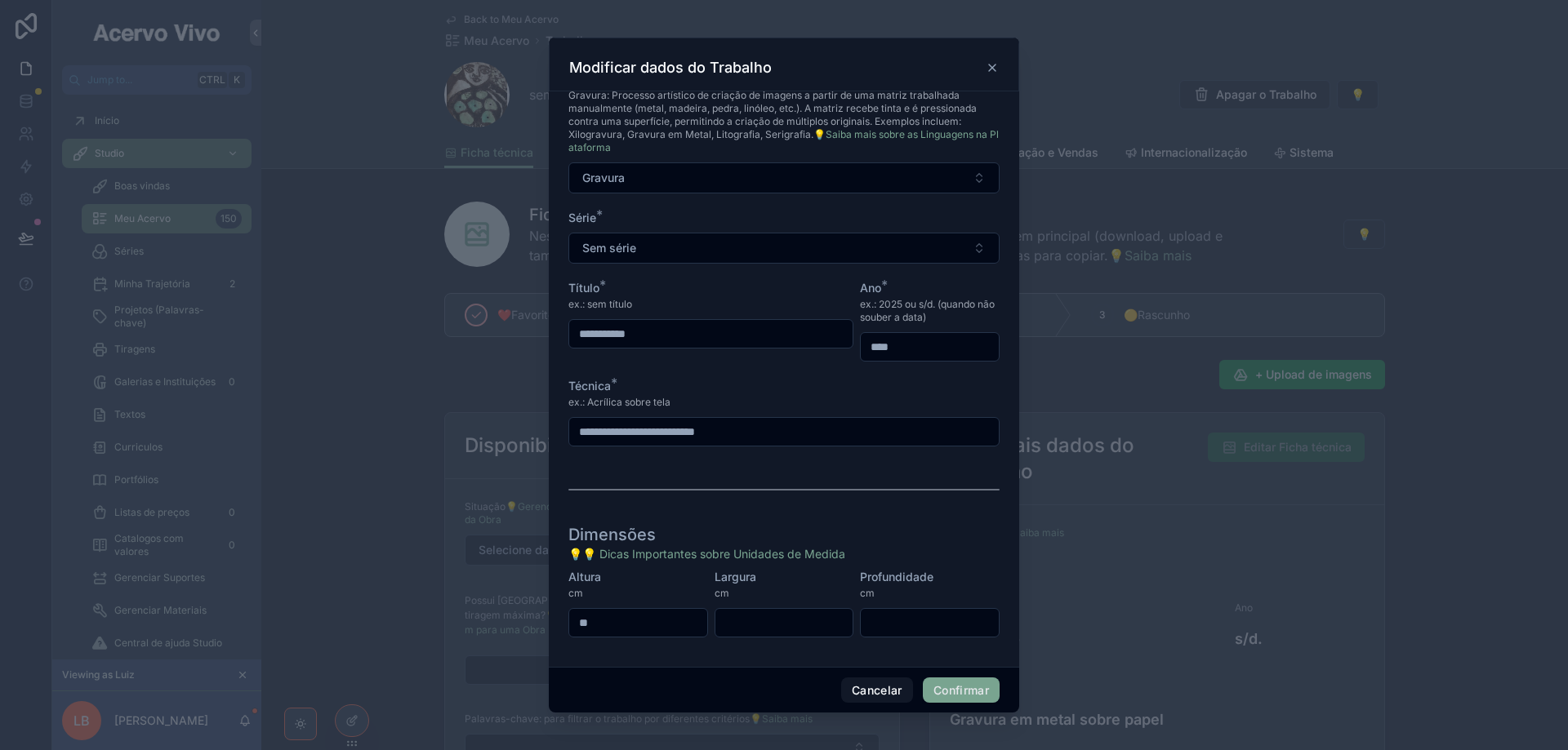
type input "**"
click at [960, 693] on button "Confirmar" at bounding box center [961, 690] width 77 height 26
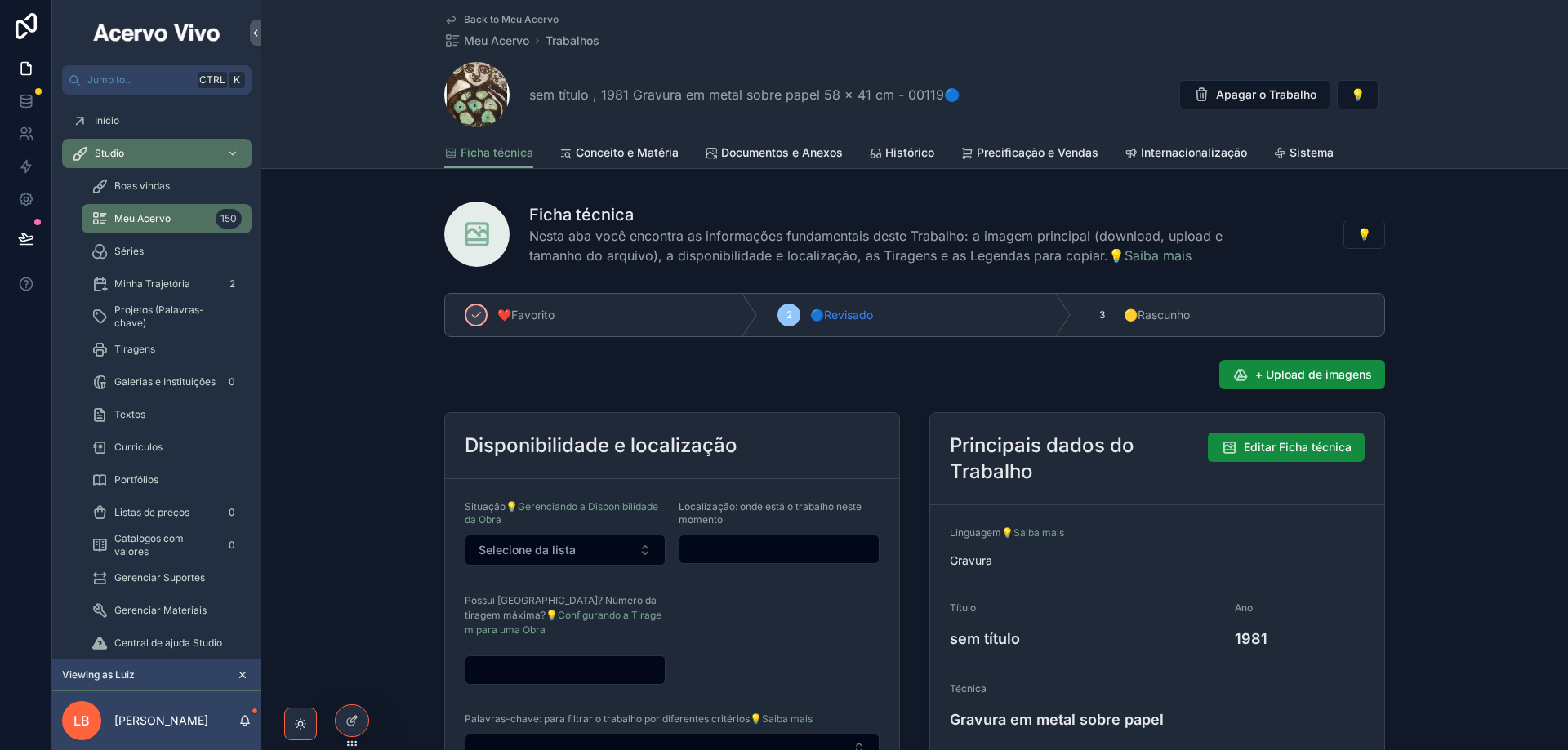
click at [514, 21] on span "Back to Meu Acervo" at bounding box center [511, 19] width 94 height 13
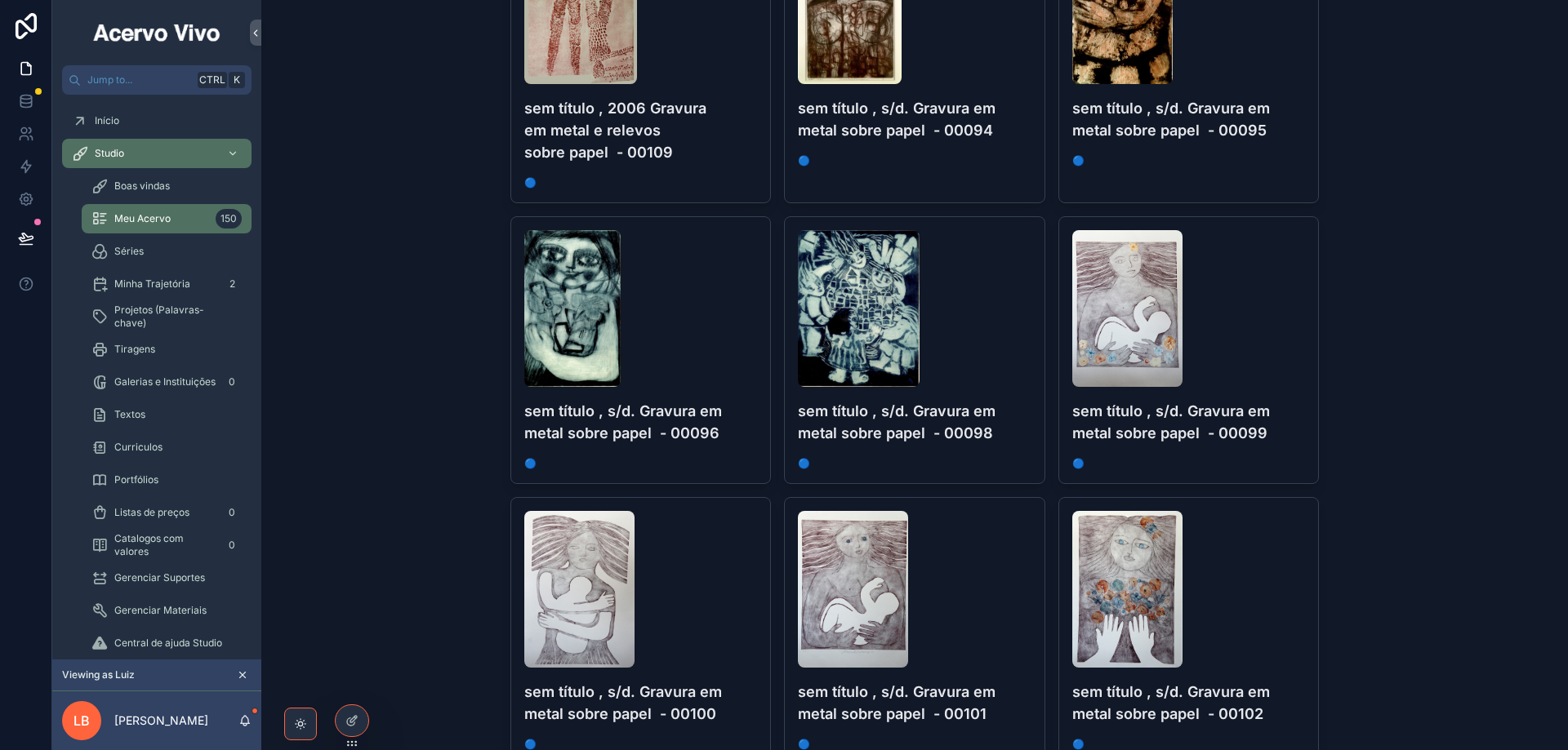
scroll to position [2728, 0]
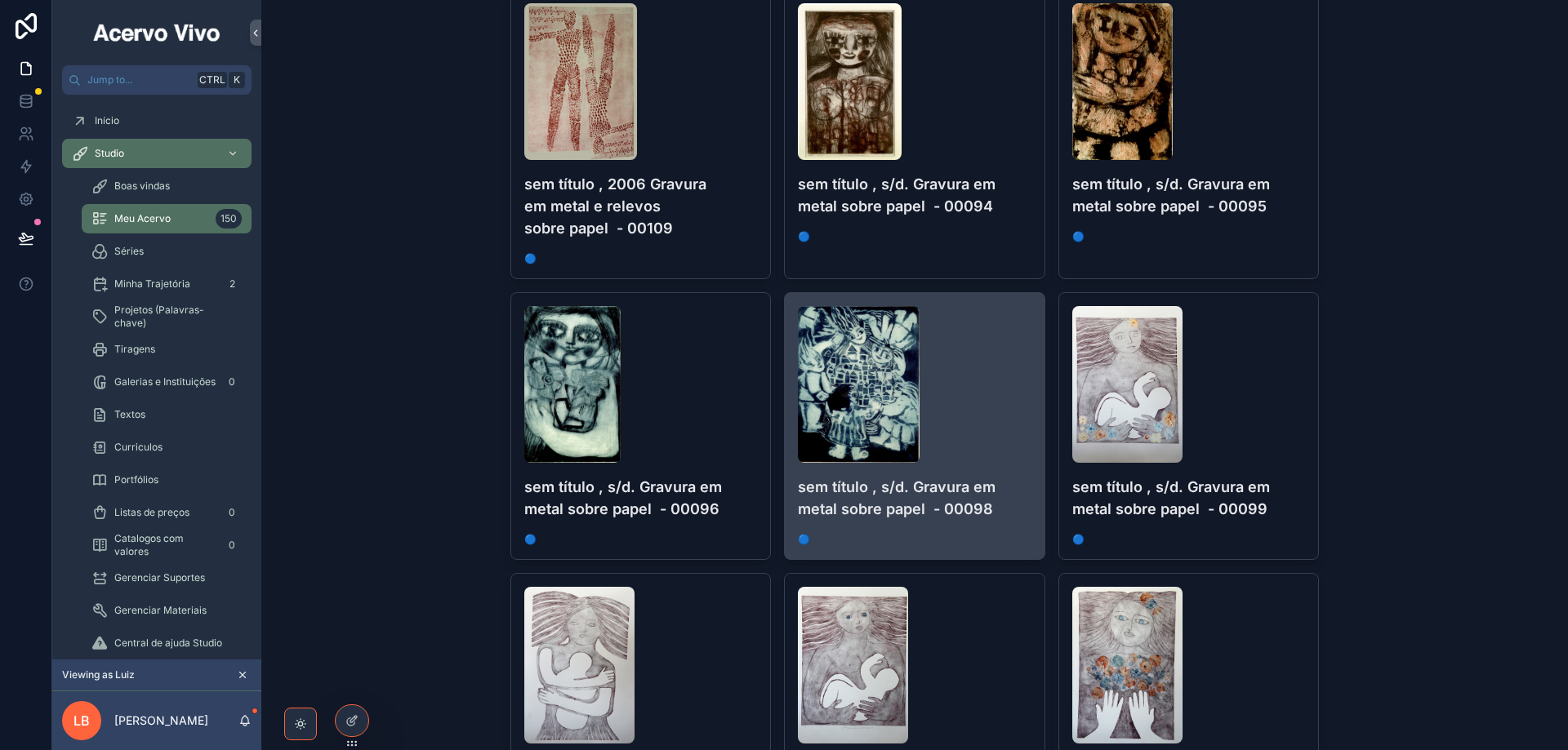
click at [986, 434] on div "scrollable content" at bounding box center [915, 384] width 234 height 157
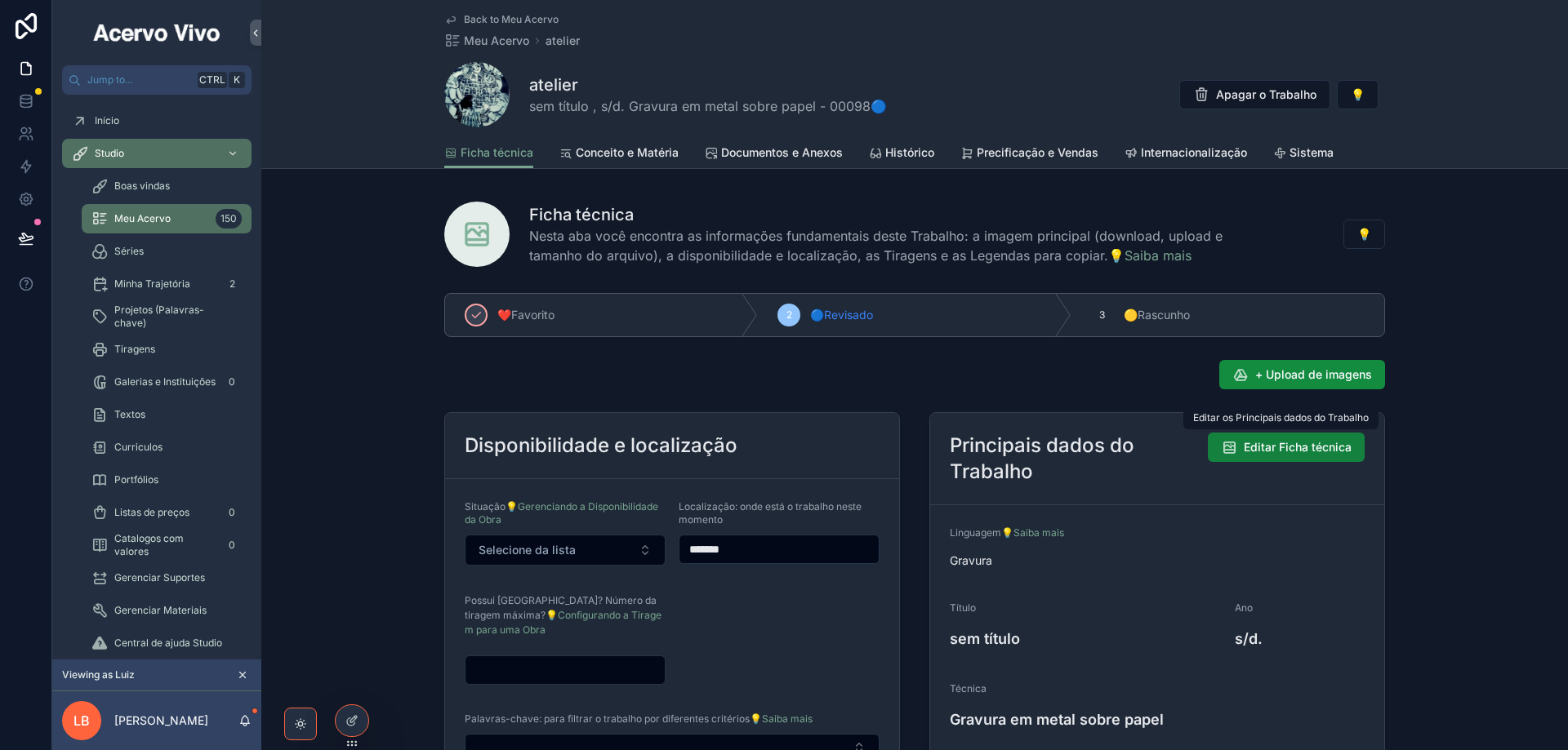
click at [1271, 448] on span "Editar Ficha técnica" at bounding box center [1297, 447] width 108 height 16
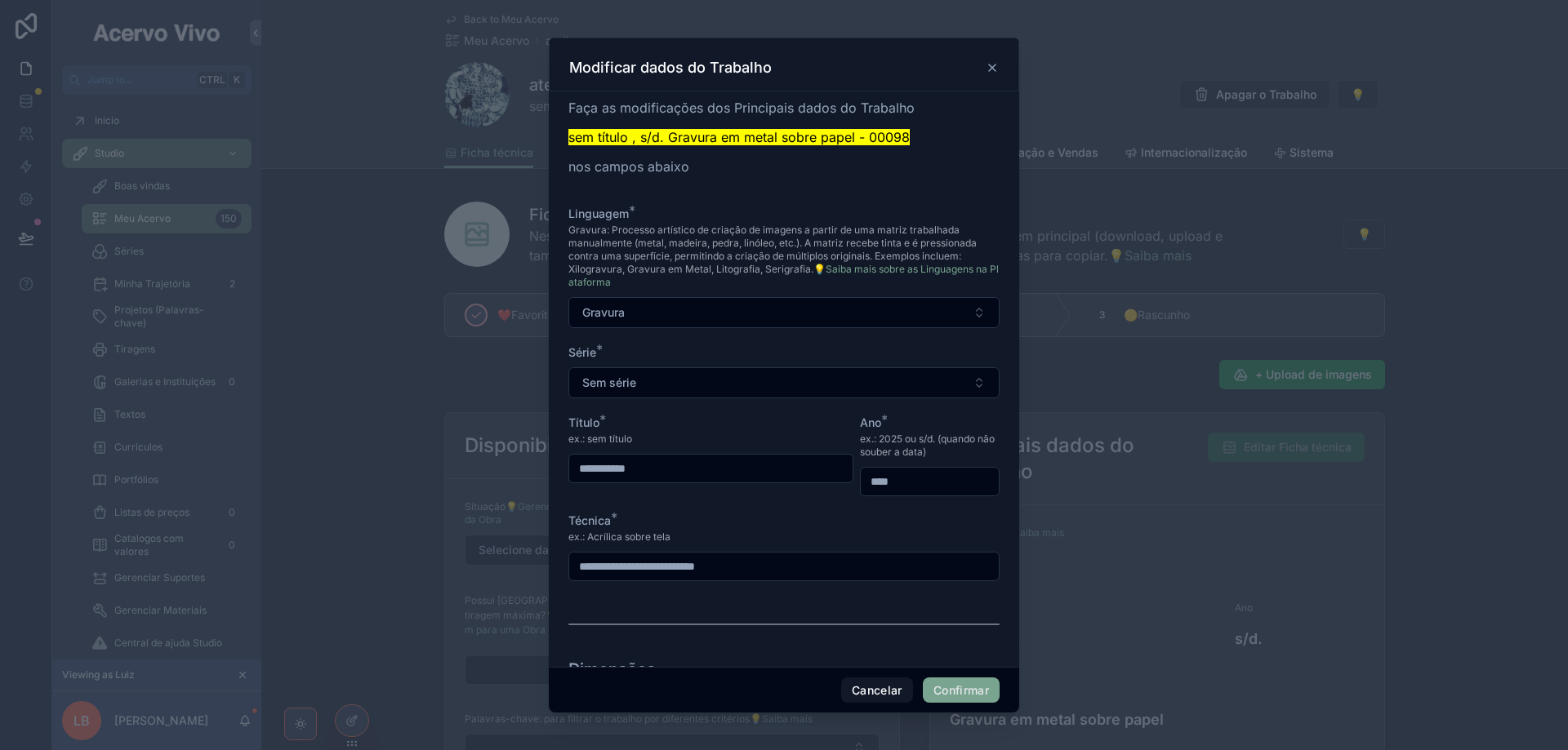
drag, startPoint x: 684, startPoint y: 474, endPoint x: 512, endPoint y: 471, distance: 172.0
click at [512, 471] on div "**********" at bounding box center [784, 375] width 1568 height 750
type input "*******"
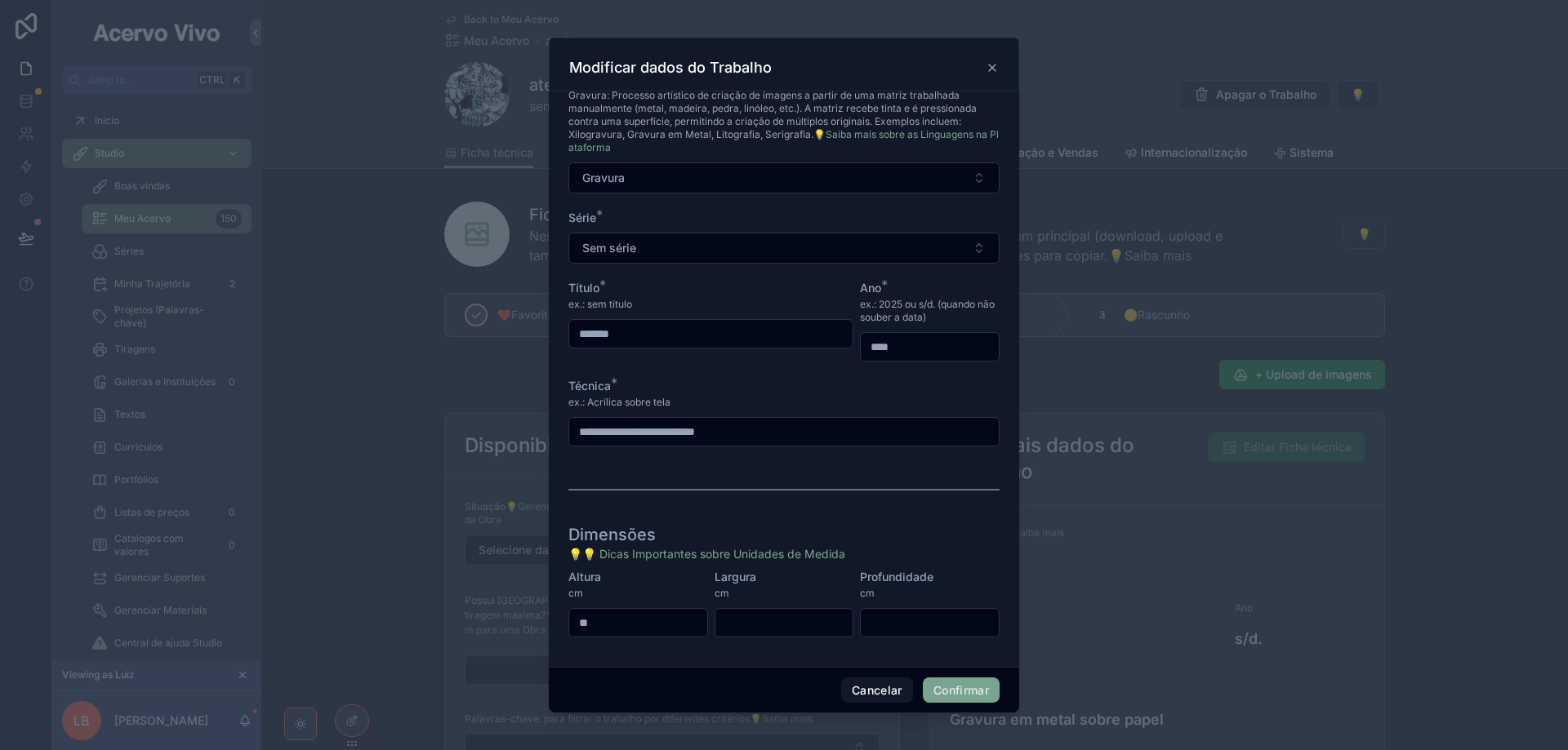
type input "**"
click at [977, 684] on button "Confirmar" at bounding box center [961, 690] width 77 height 26
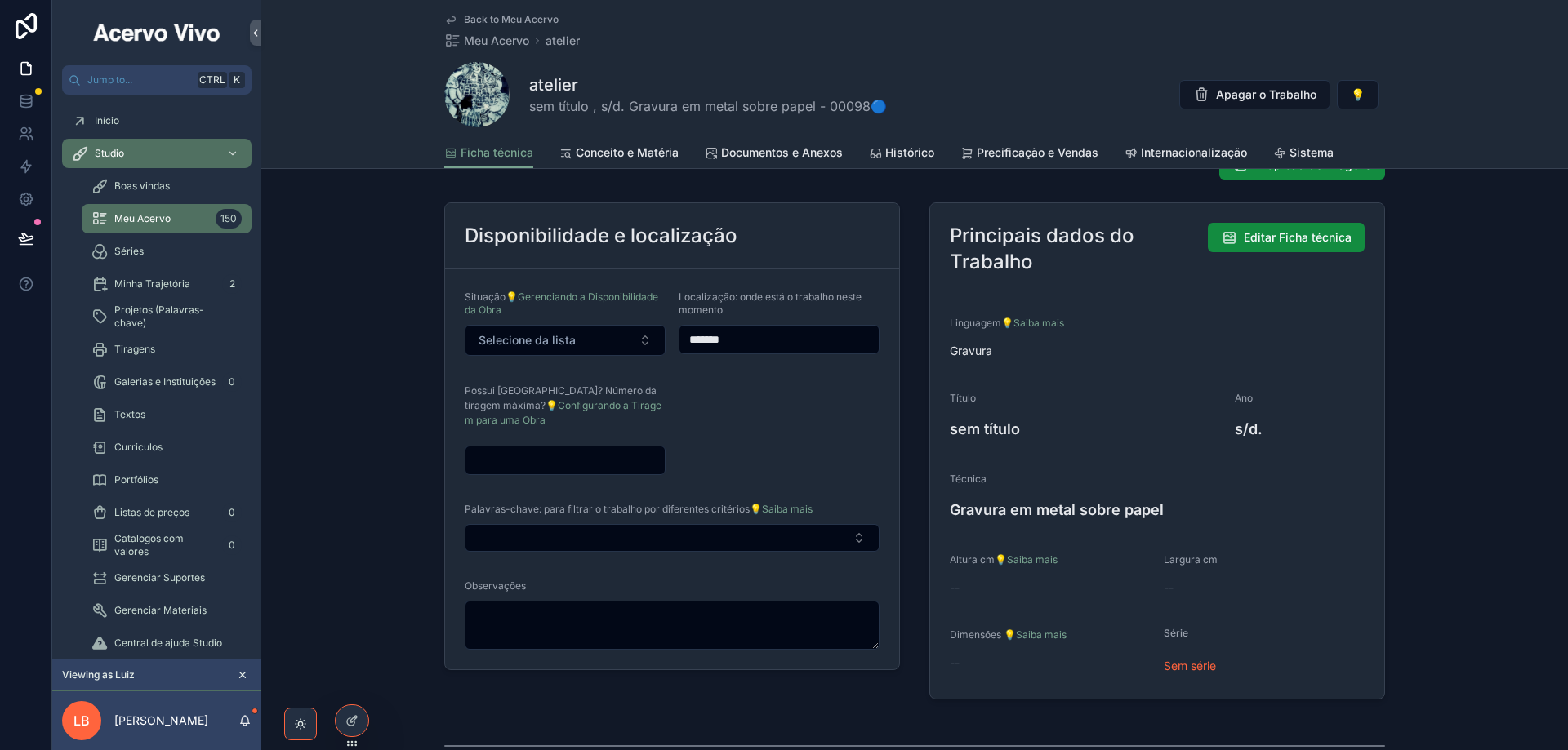
scroll to position [245, 0]
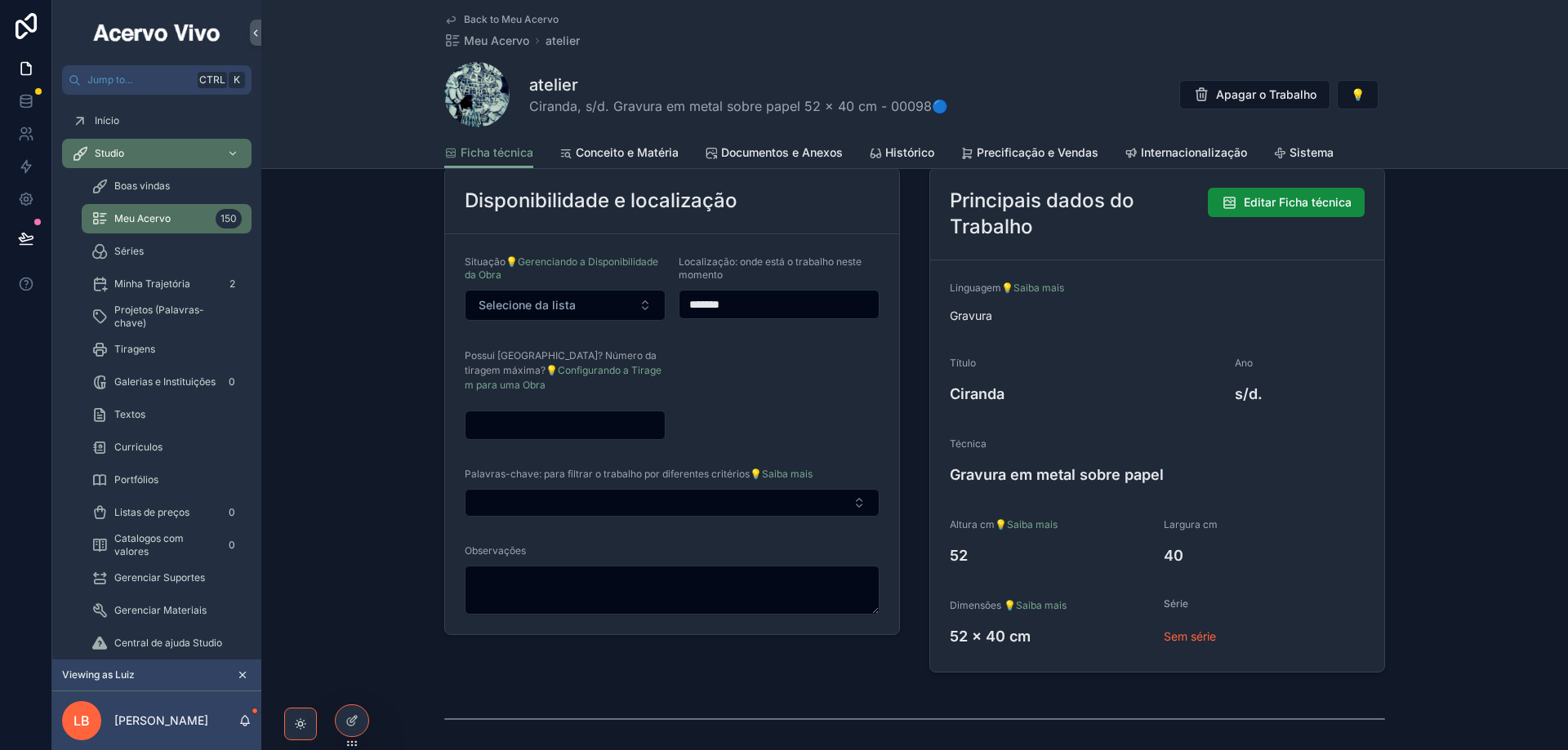
click at [521, 21] on span "Back to Meu Acervo" at bounding box center [511, 19] width 94 height 13
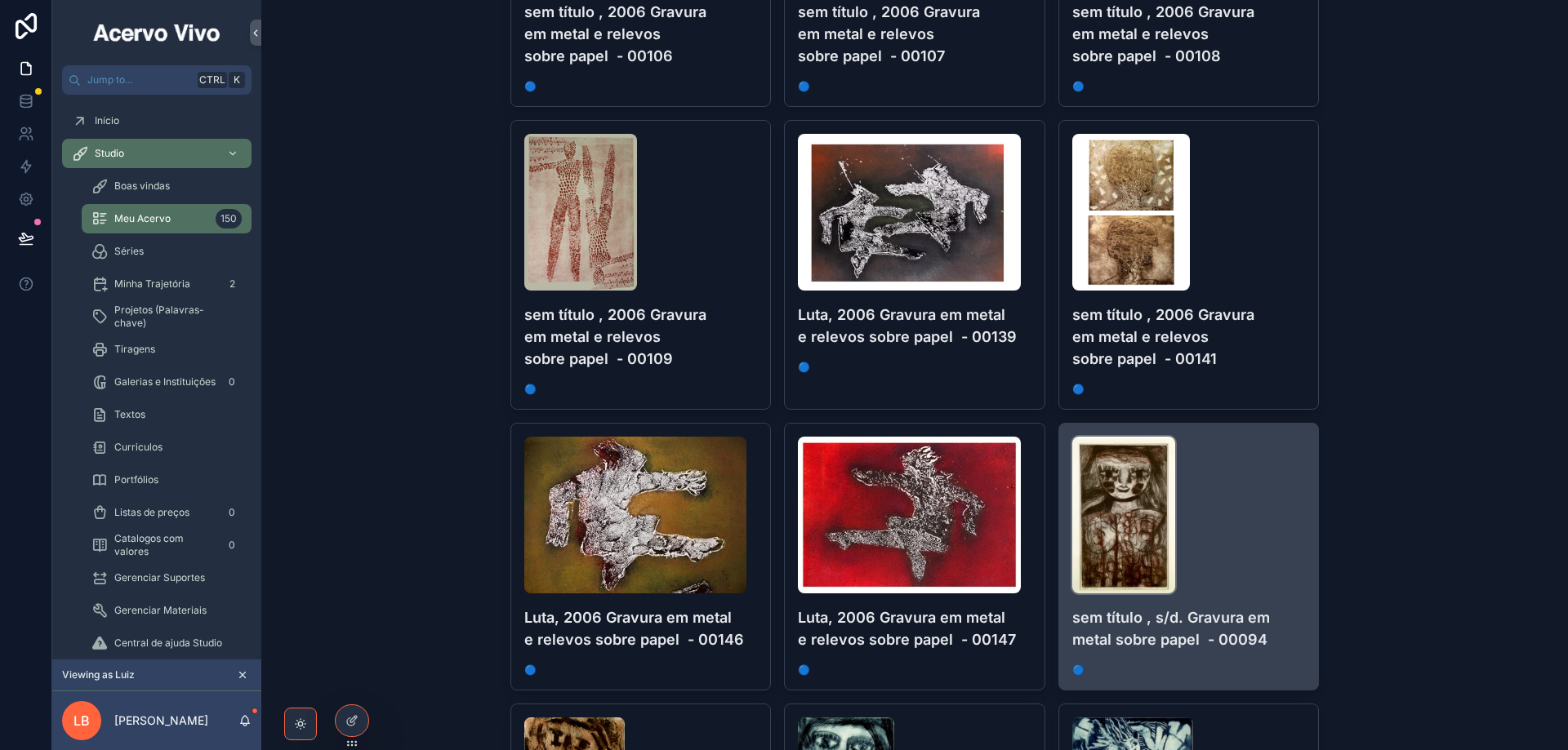
scroll to position [2612, 0]
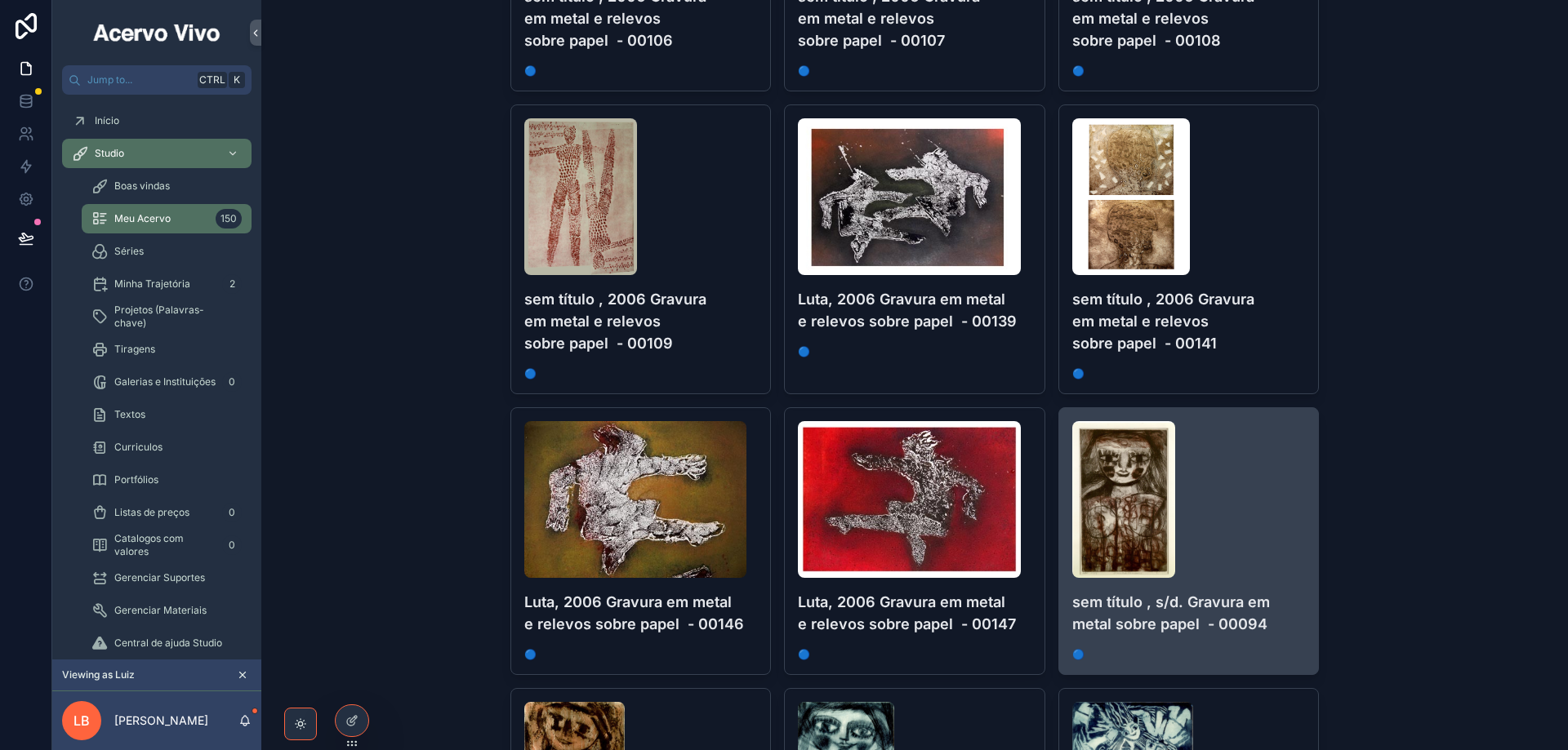
click at [1238, 522] on div "scrollable content" at bounding box center [1189, 499] width 234 height 157
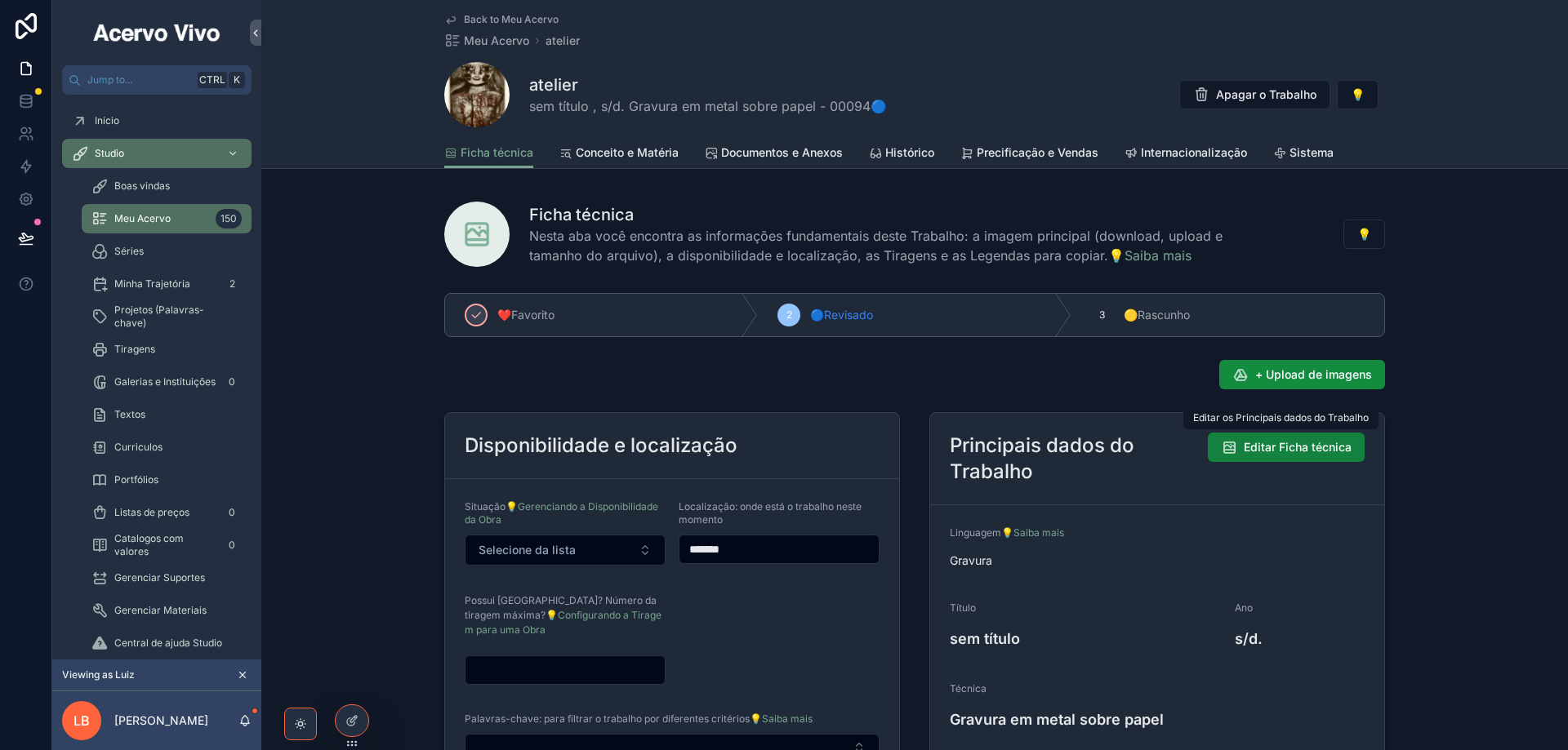
click at [1271, 451] on span "Editar Ficha técnica" at bounding box center [1297, 447] width 108 height 16
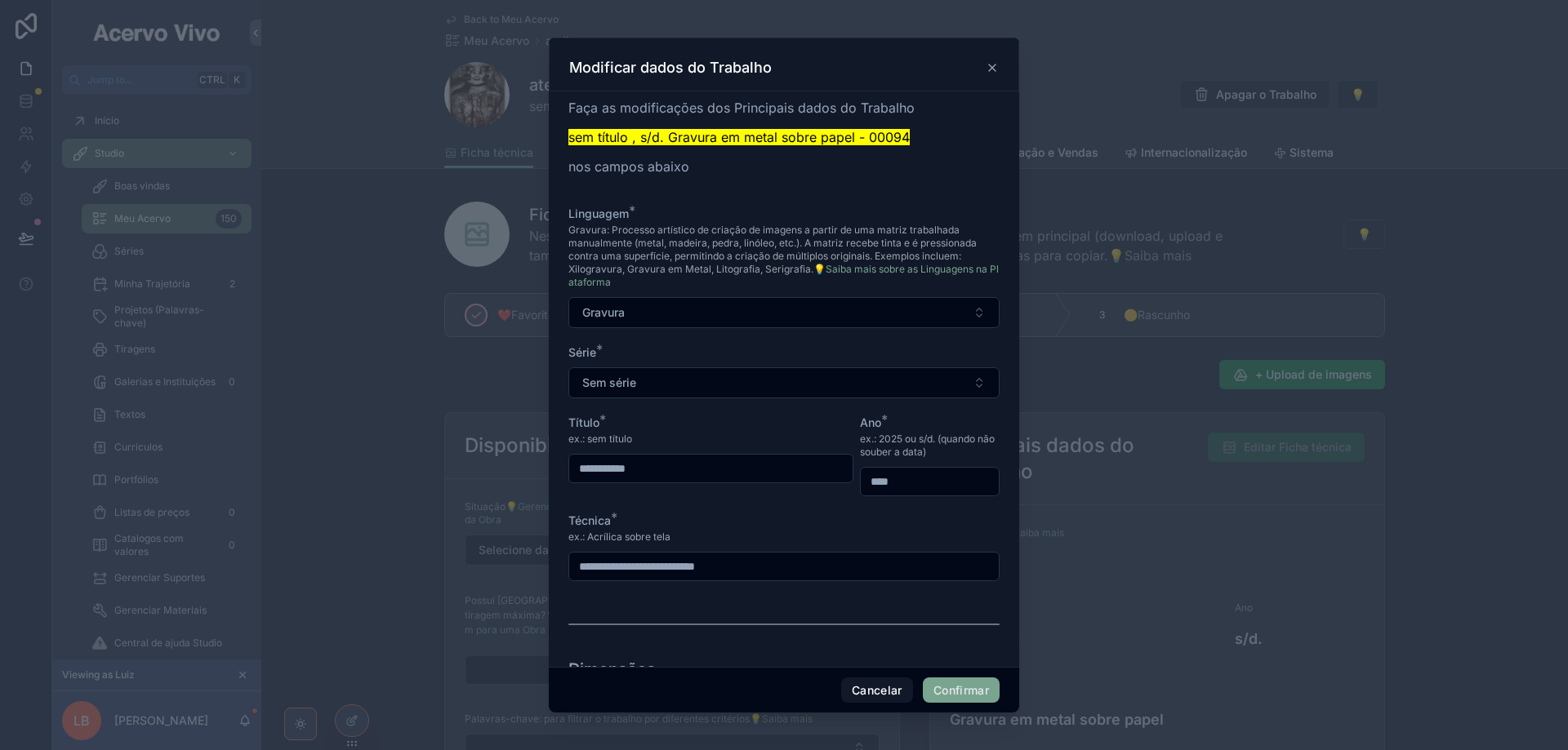
drag, startPoint x: 647, startPoint y: 475, endPoint x: 498, endPoint y: 457, distance: 150.1
click at [505, 459] on div "**********" at bounding box center [784, 375] width 1568 height 750
type input "**********"
type input "****"
type input "**********"
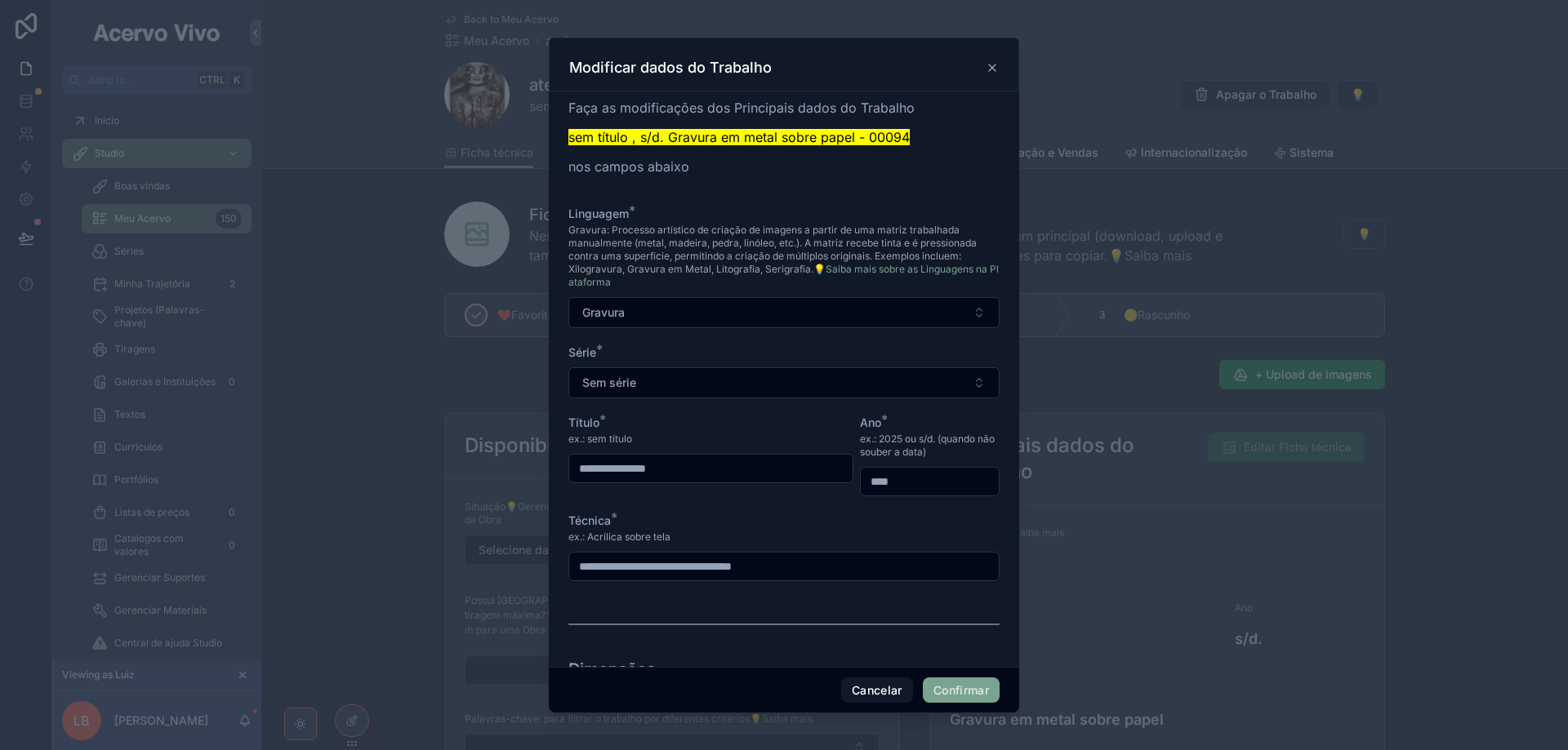
scroll to position [135, 0]
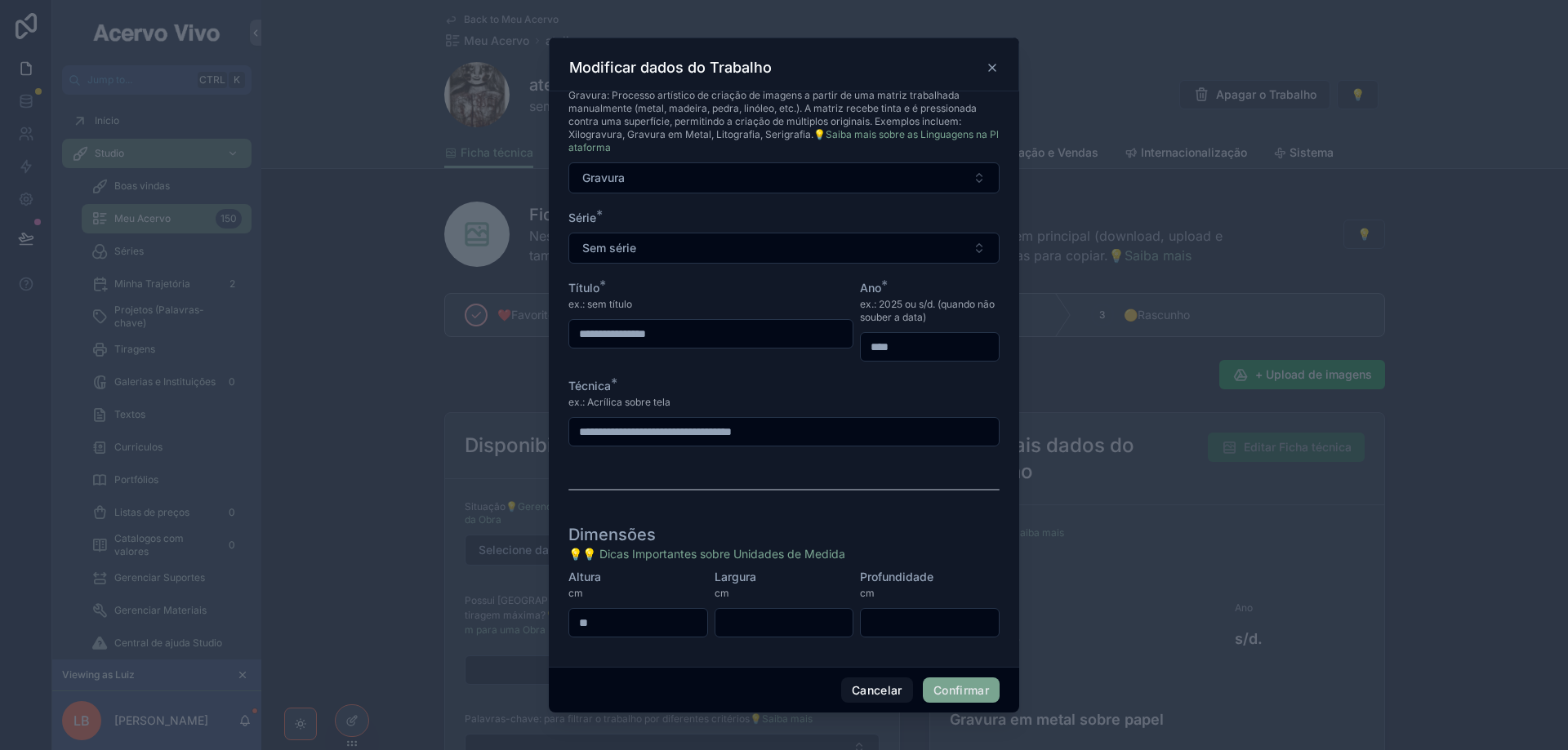
type input "**"
click at [974, 700] on button "Confirmar" at bounding box center [961, 690] width 77 height 26
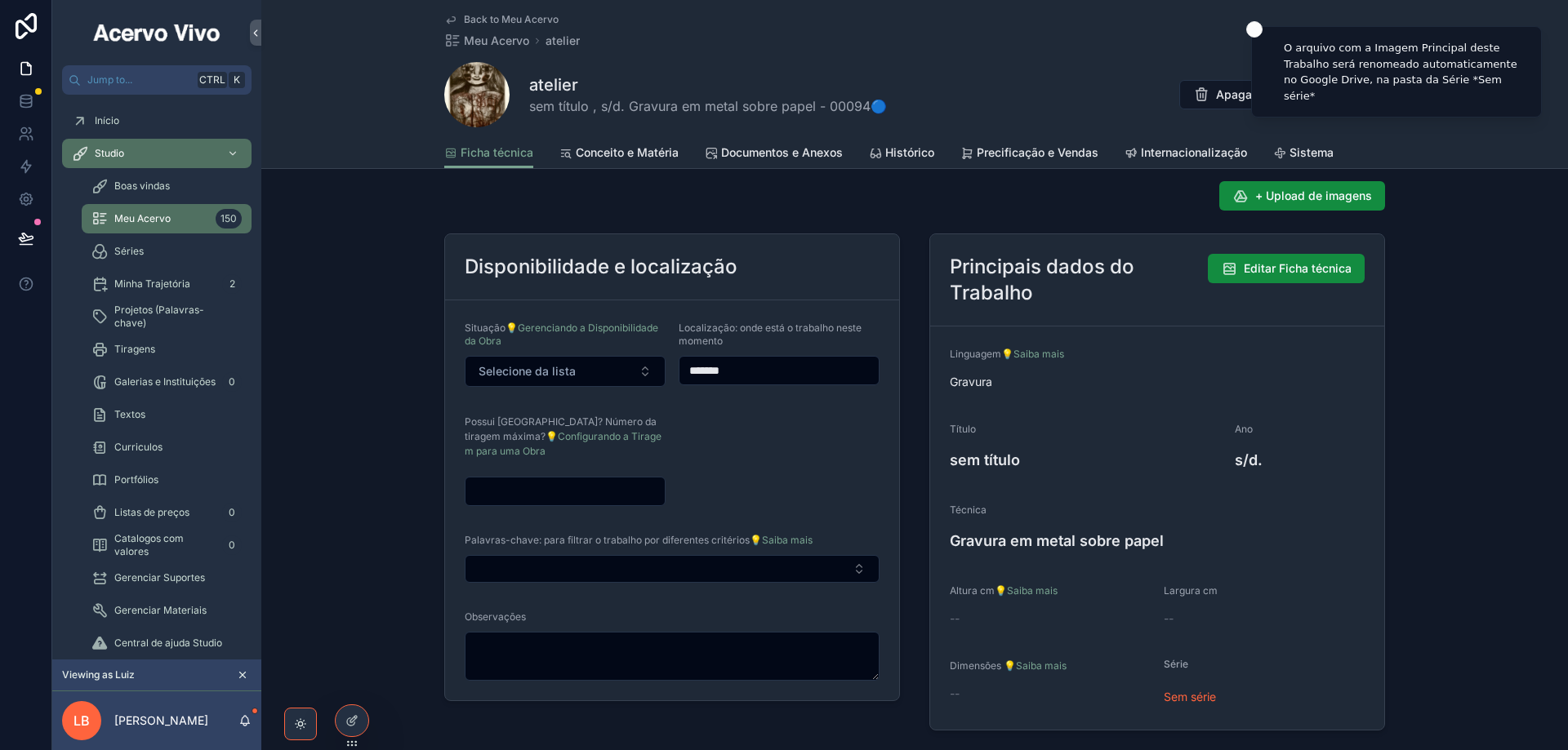
scroll to position [0, 0]
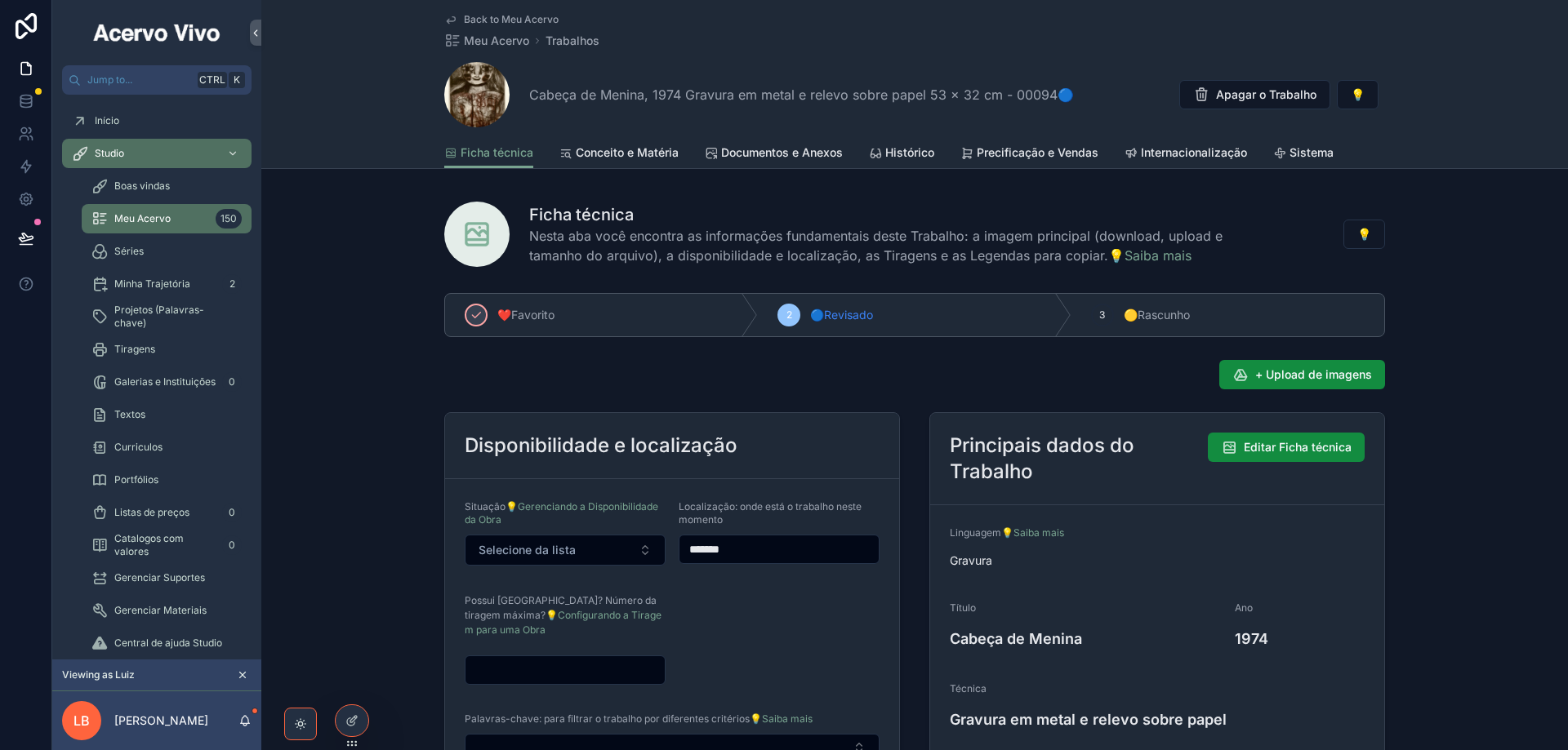
click at [498, 22] on span "Back to Meu Acervo" at bounding box center [511, 19] width 94 height 13
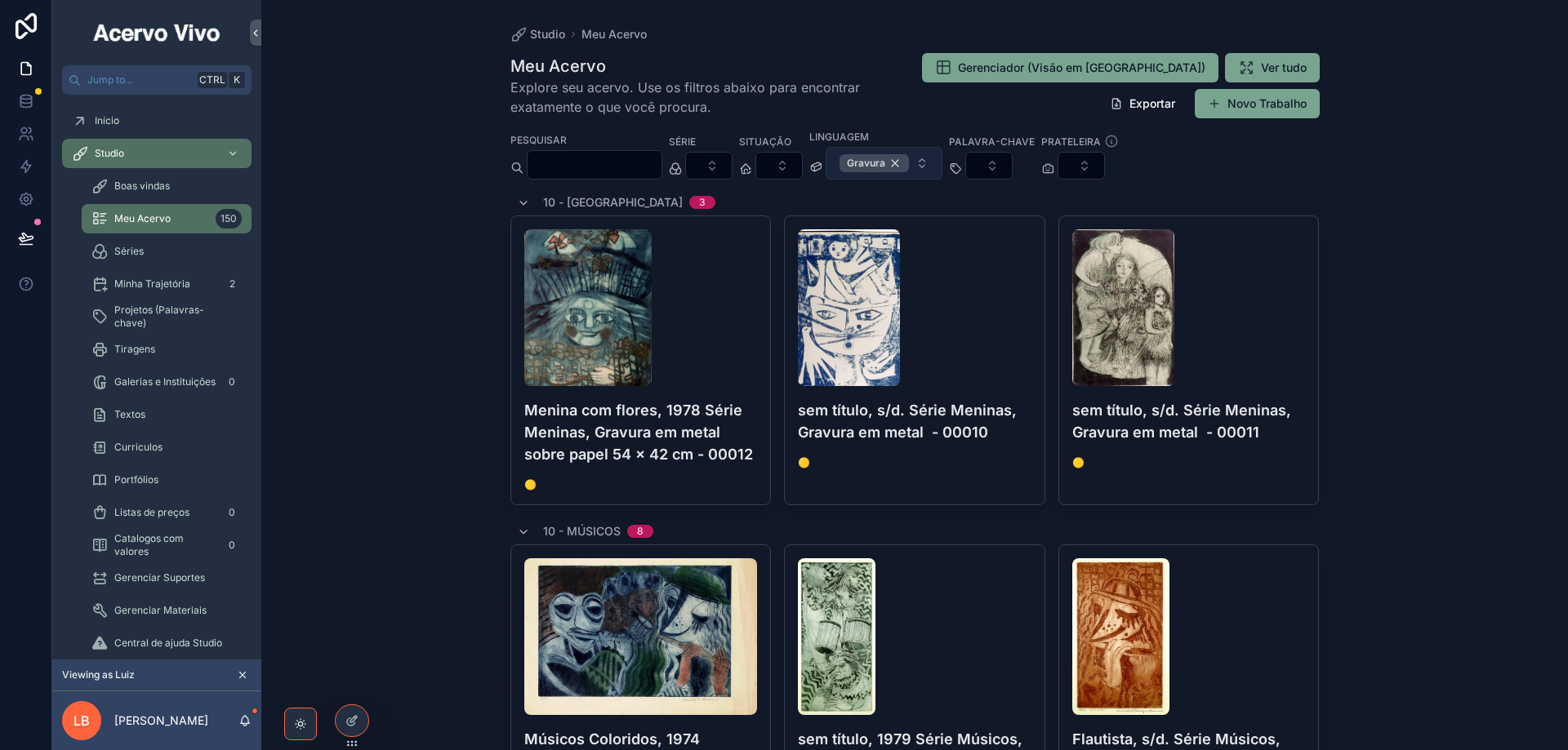
click at [909, 164] on div "Gravura" at bounding box center [874, 163] width 69 height 18
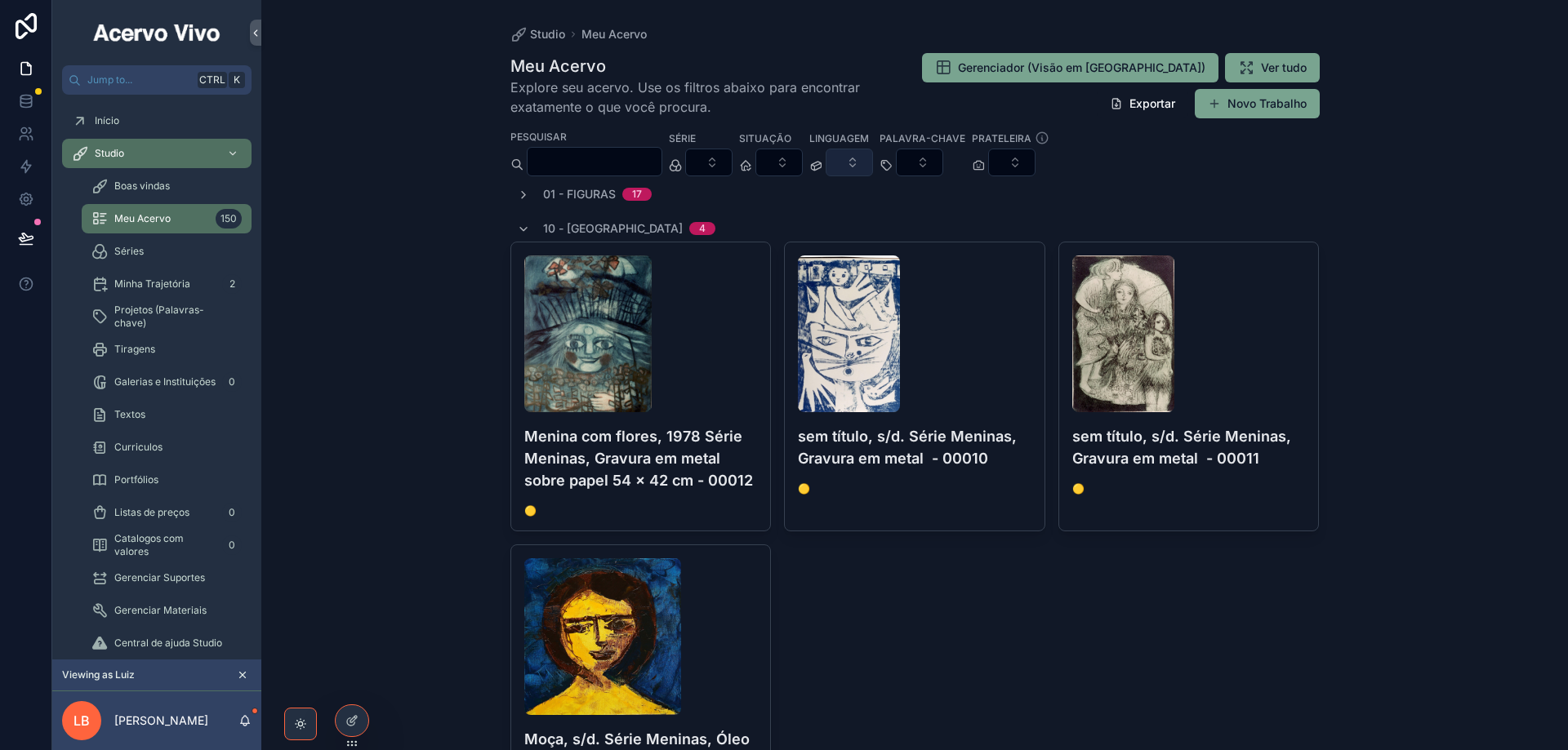
click at [873, 163] on button "Select Button" at bounding box center [849, 163] width 48 height 28
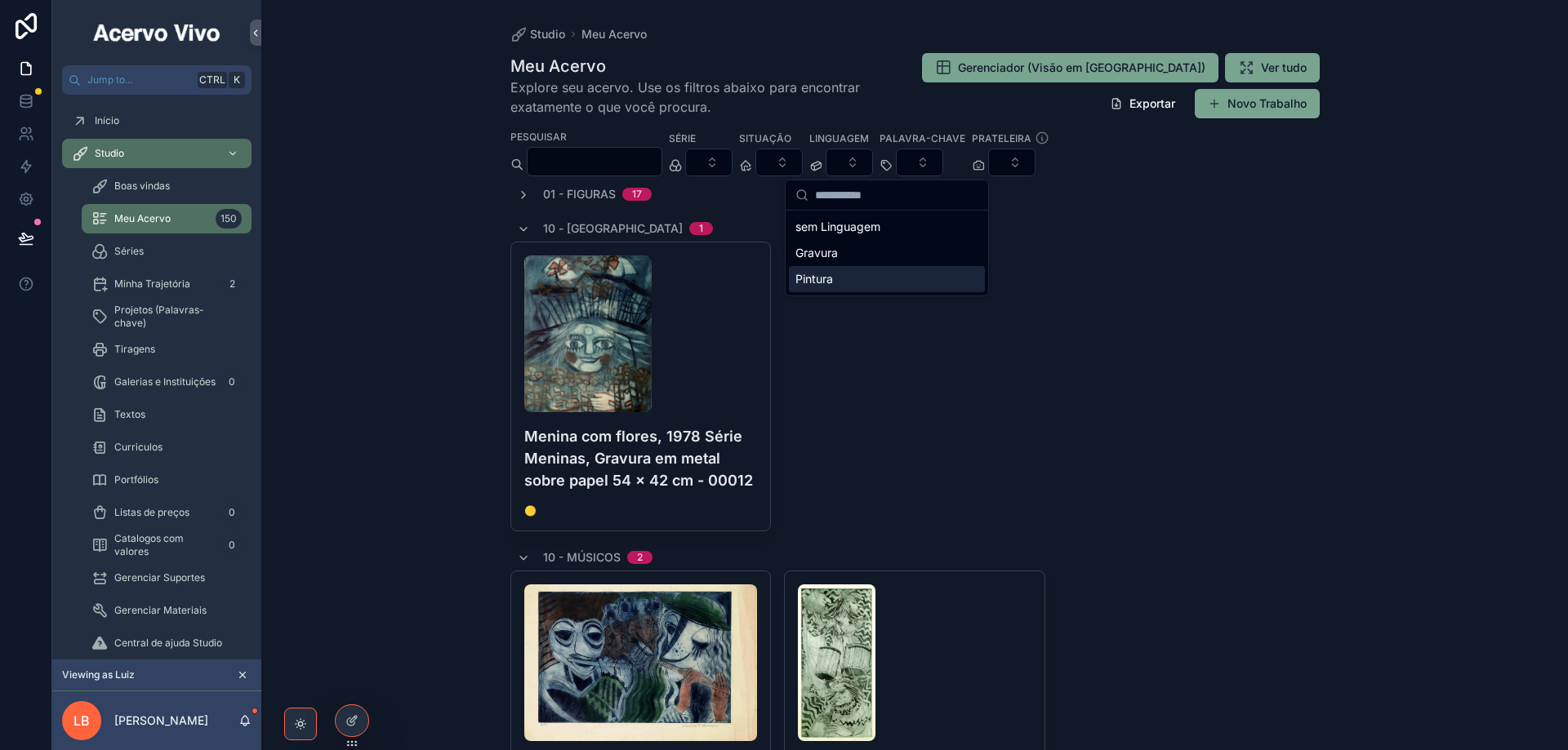
click at [884, 279] on div "Pintura" at bounding box center [887, 279] width 196 height 26
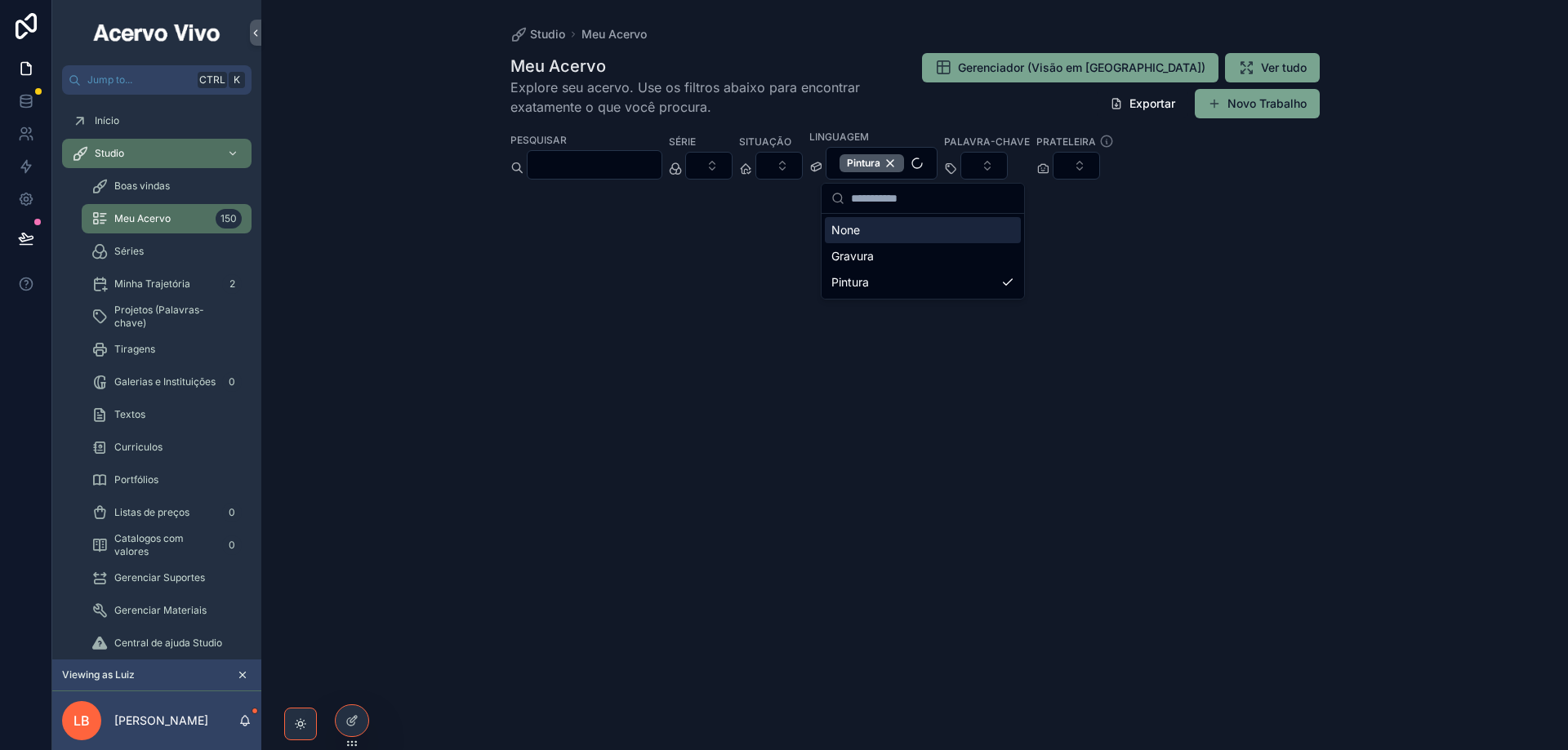
click at [931, 53] on div "Gerenciador (Visão em [GEOGRAPHIC_DATA]) Ver tudo Exportar Novo Trabalho" at bounding box center [1101, 85] width 435 height 67
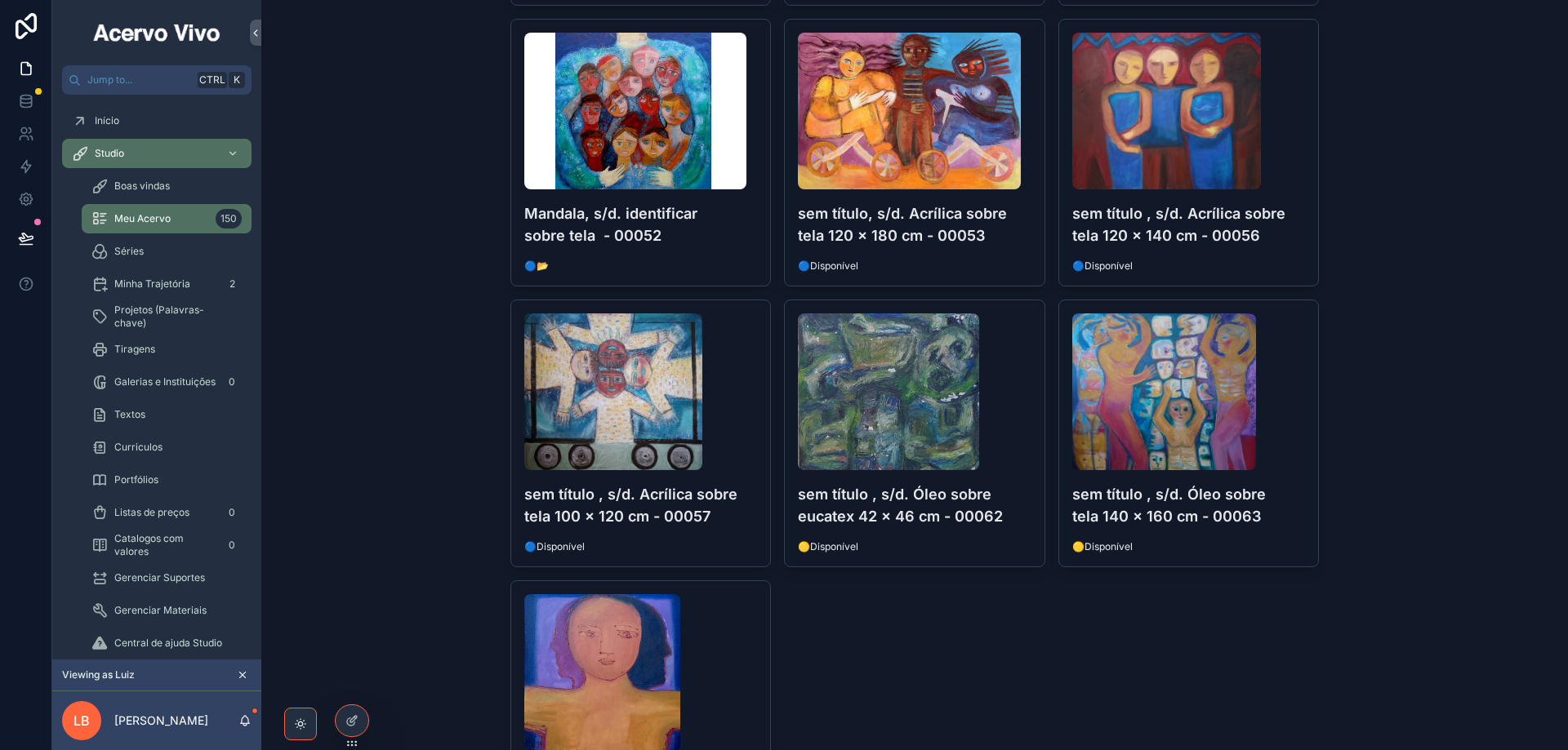
scroll to position [3657, 0]
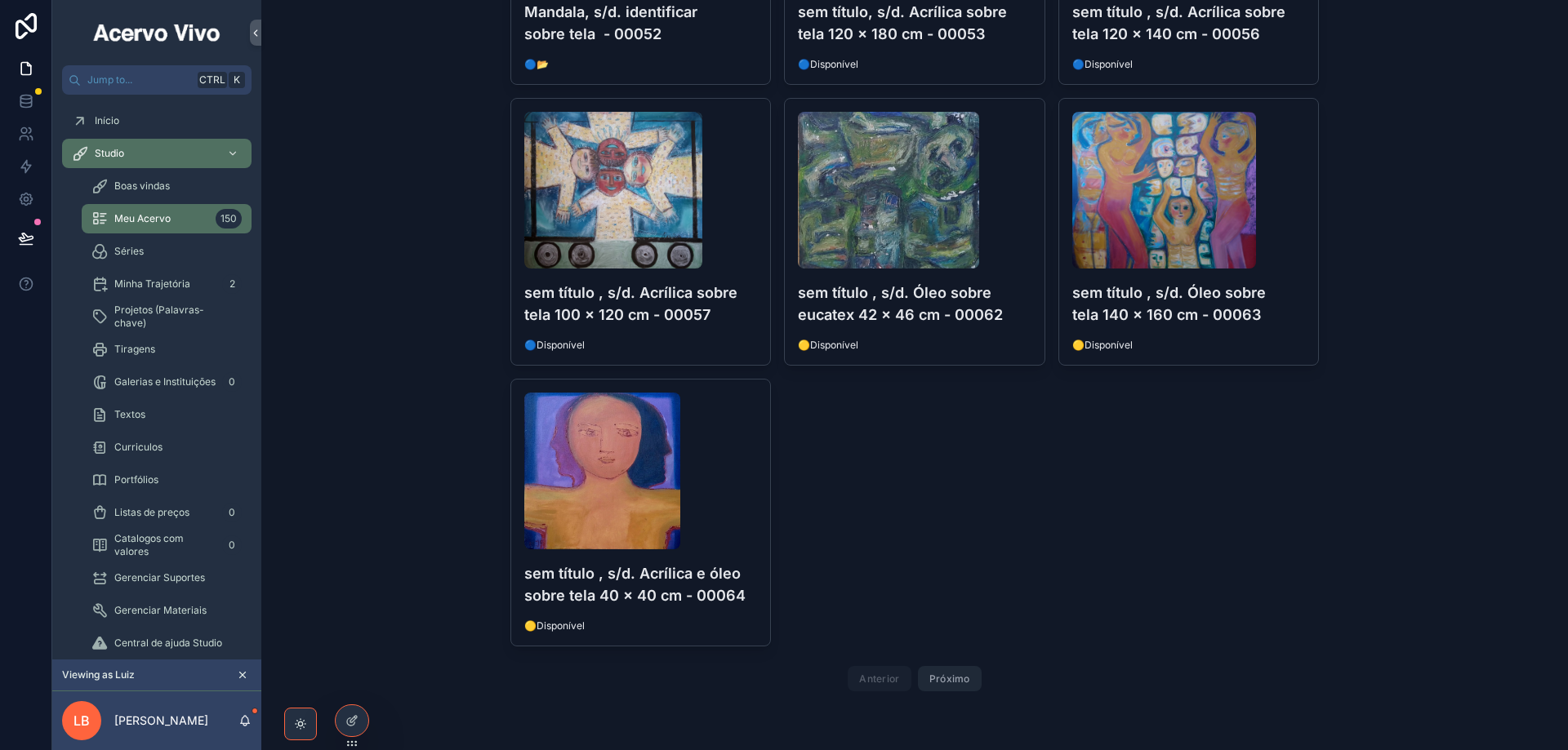
drag, startPoint x: 954, startPoint y: 681, endPoint x: 978, endPoint y: 673, distance: 25.3
click at [955, 681] on button "Próximo" at bounding box center [950, 678] width 64 height 25
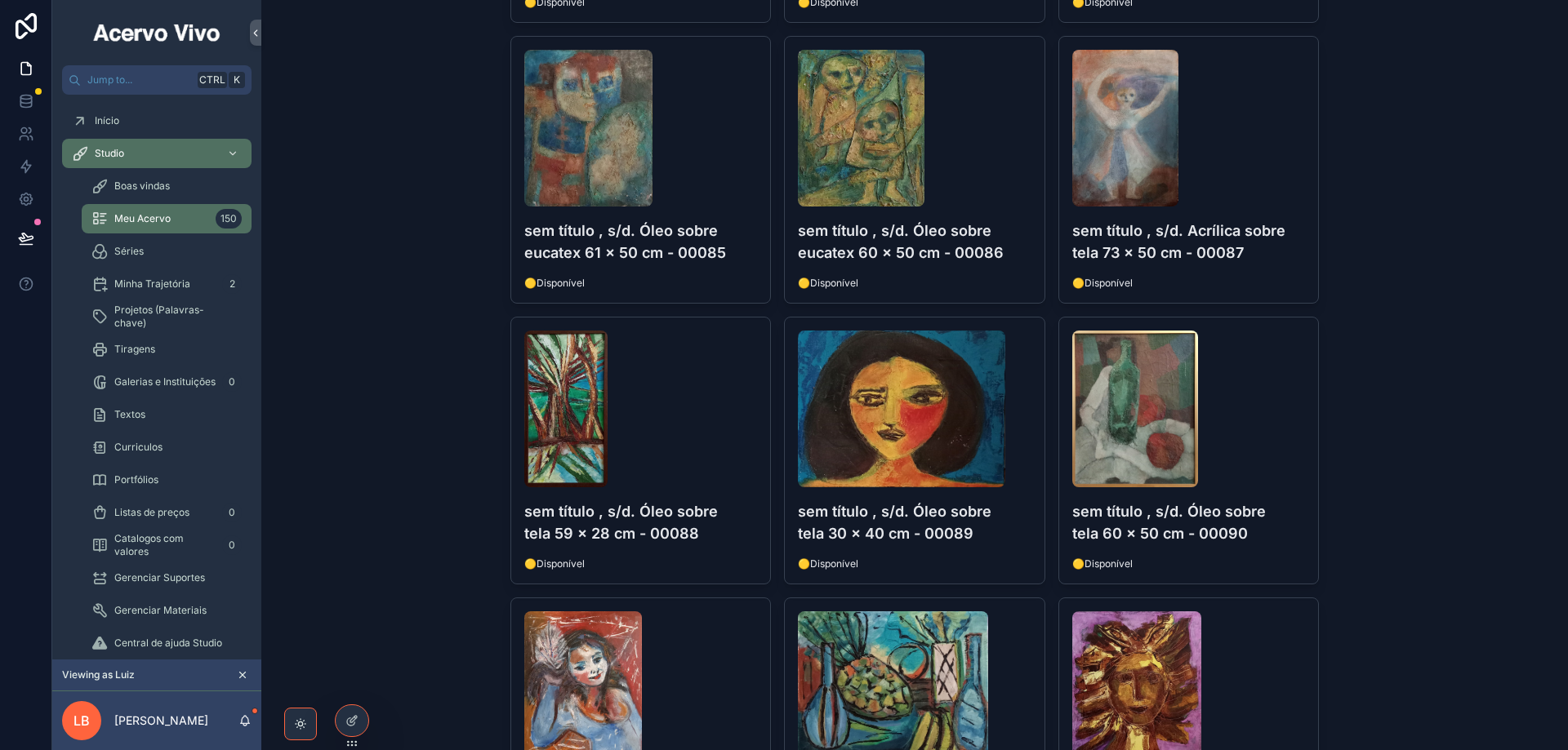
scroll to position [2106, 0]
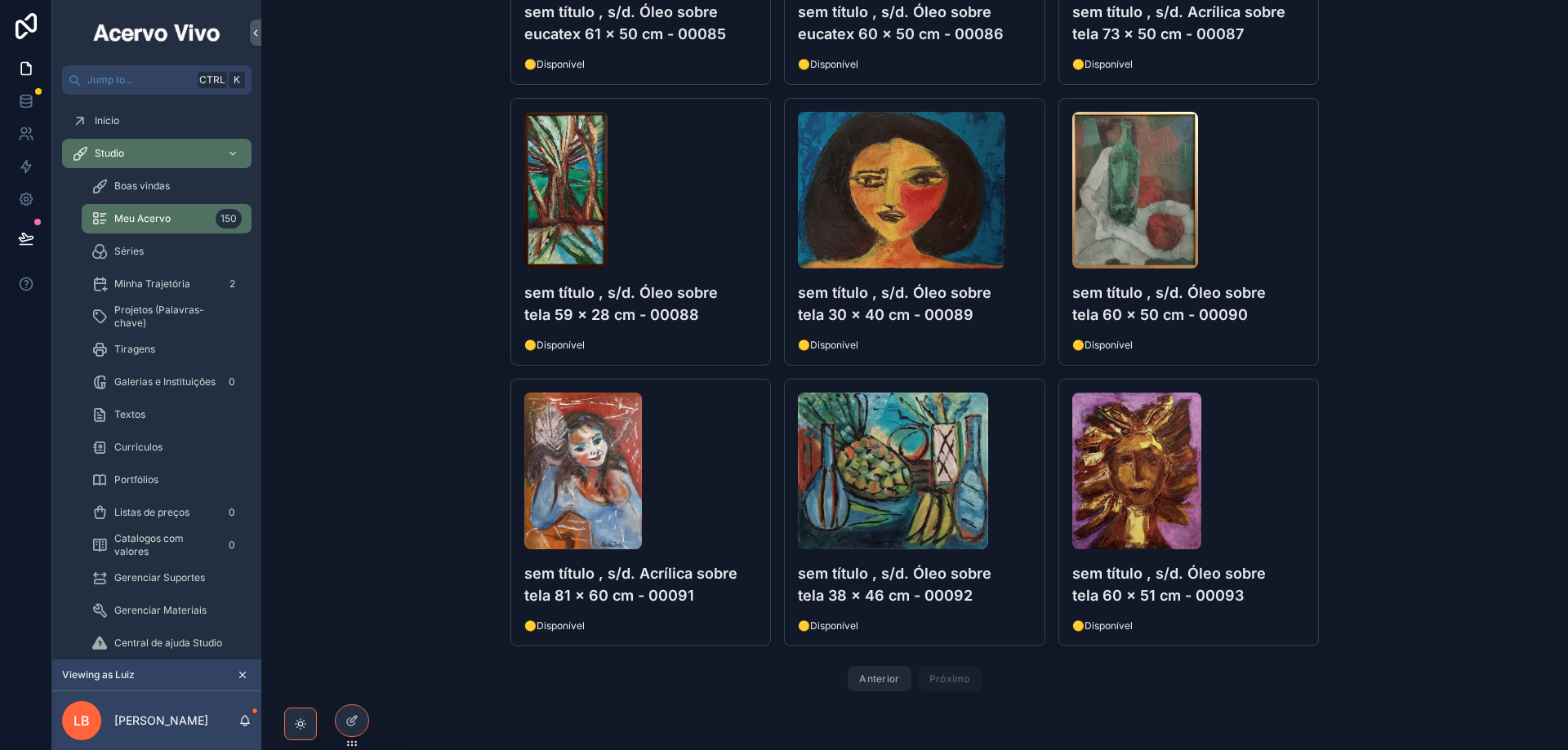
click at [871, 677] on button "Anterior" at bounding box center [879, 678] width 63 height 25
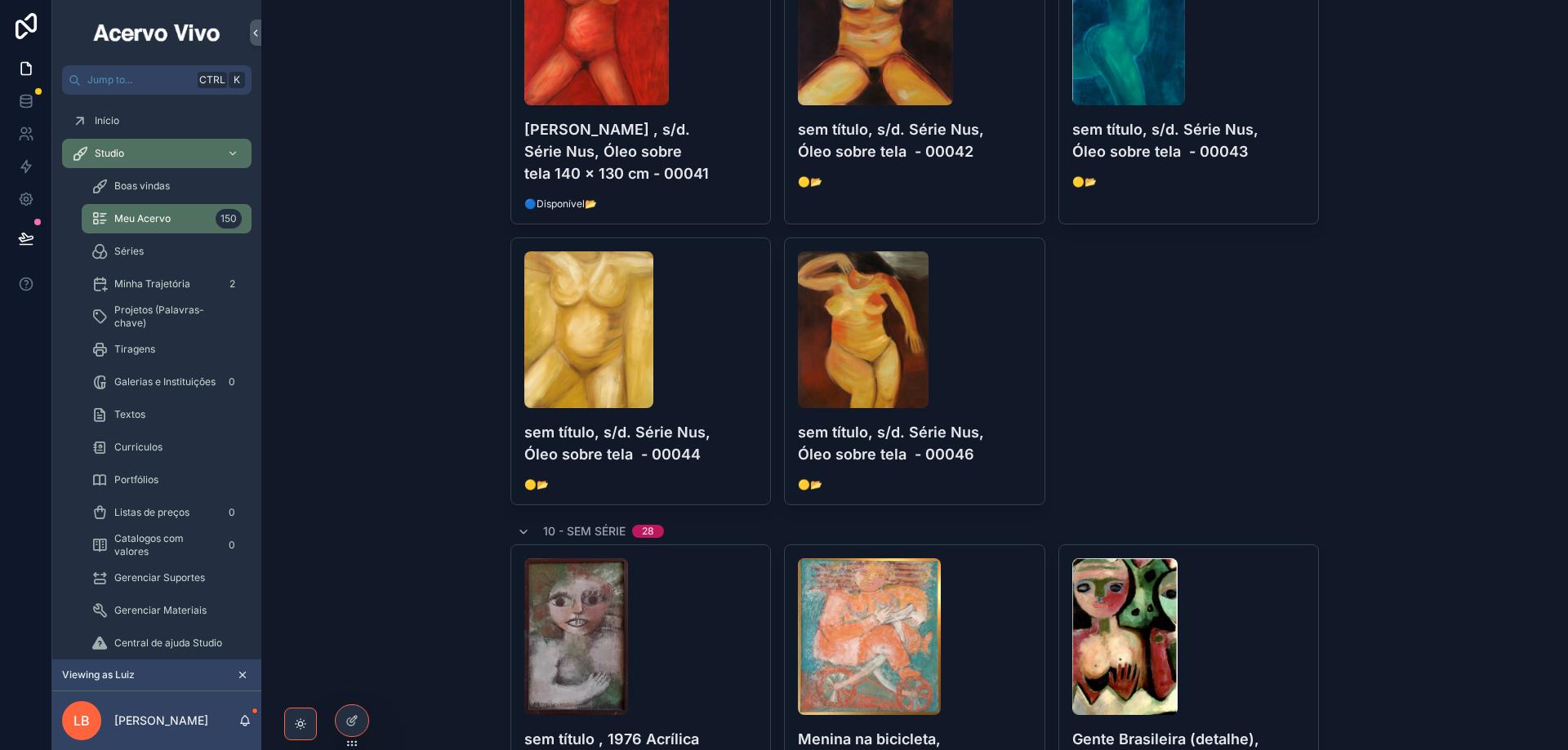
scroll to position [1306, 0]
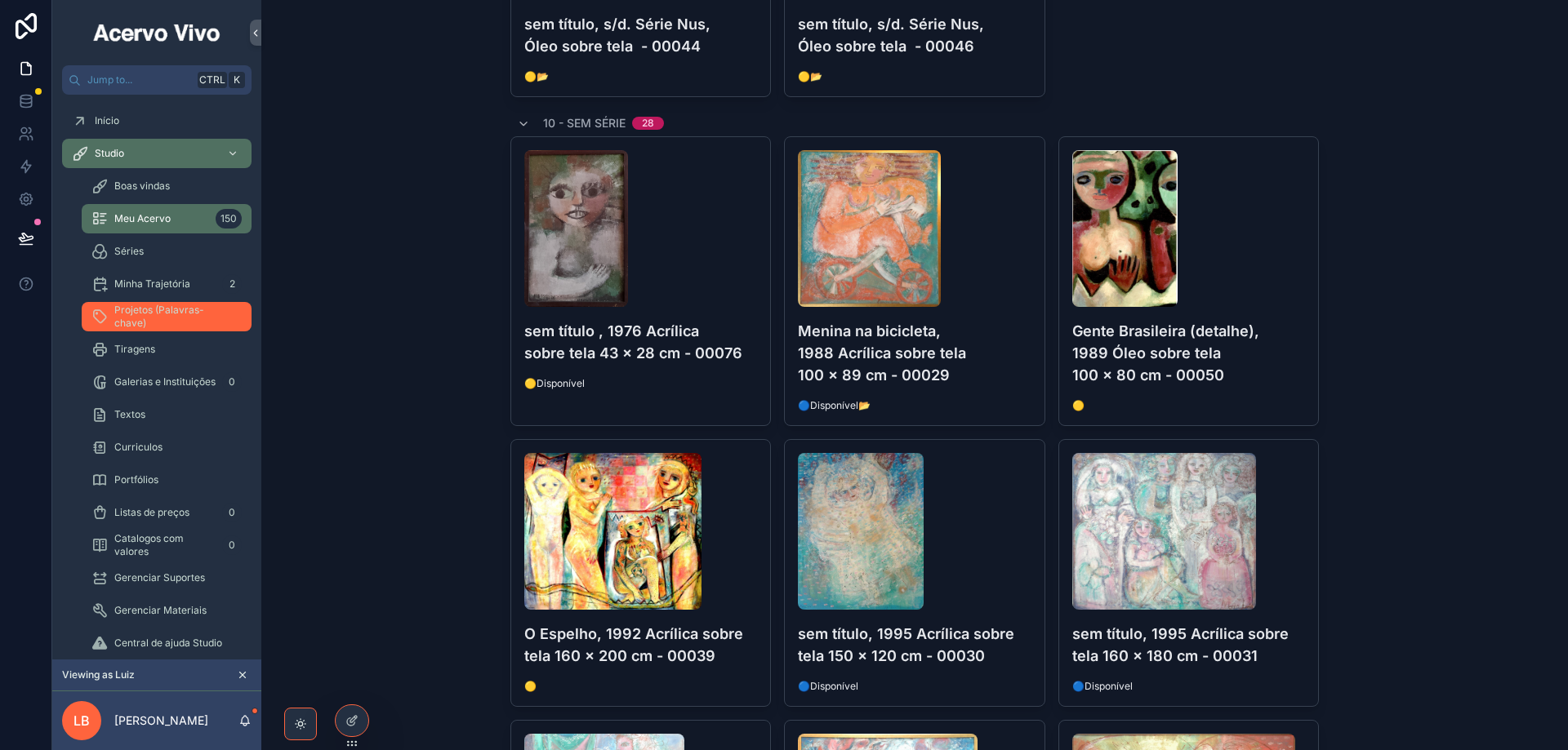
click at [164, 317] on span "Projetos (Palavras-chave)" at bounding box center [175, 317] width 121 height 26
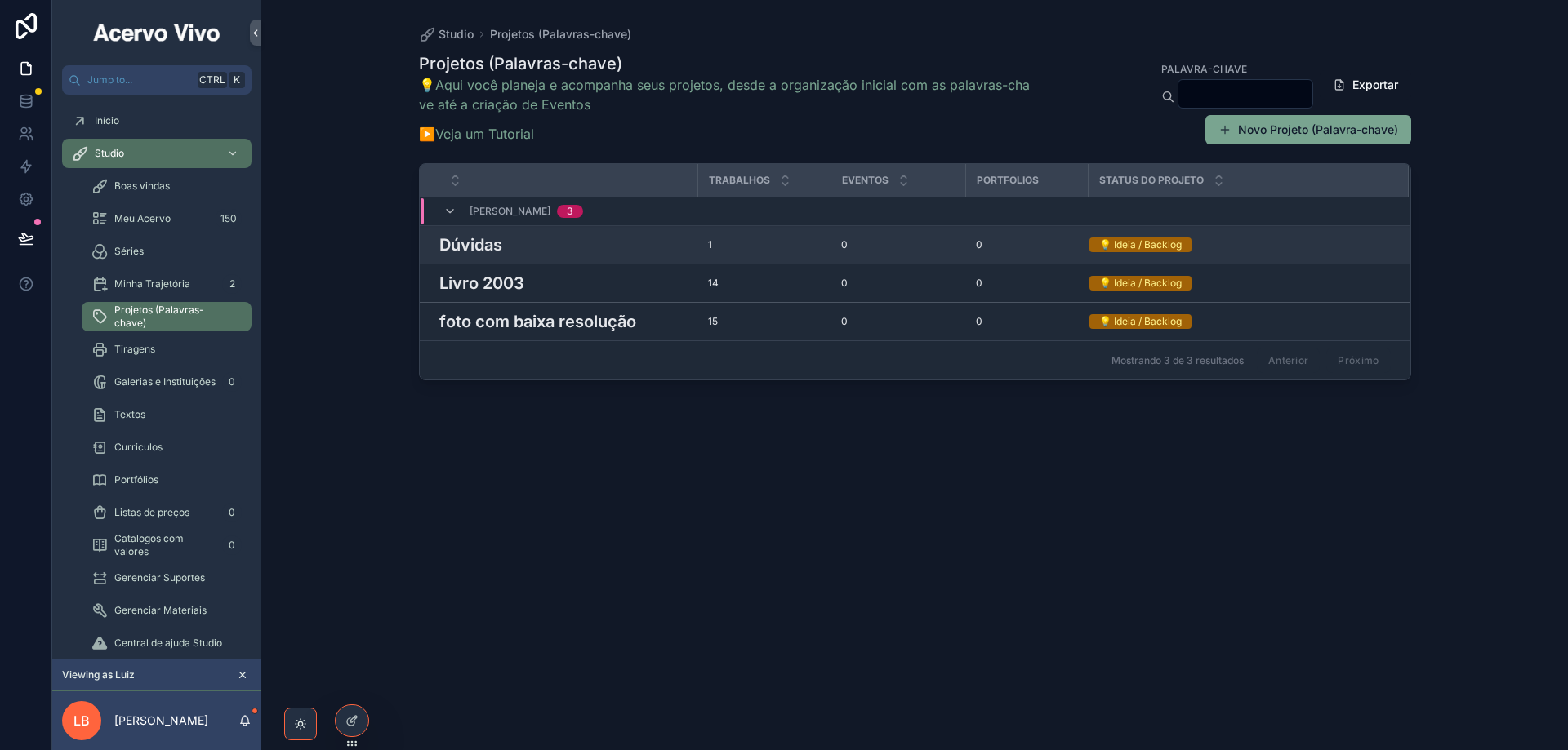
click at [494, 240] on h3 "Dúvidas" at bounding box center [471, 245] width 63 height 24
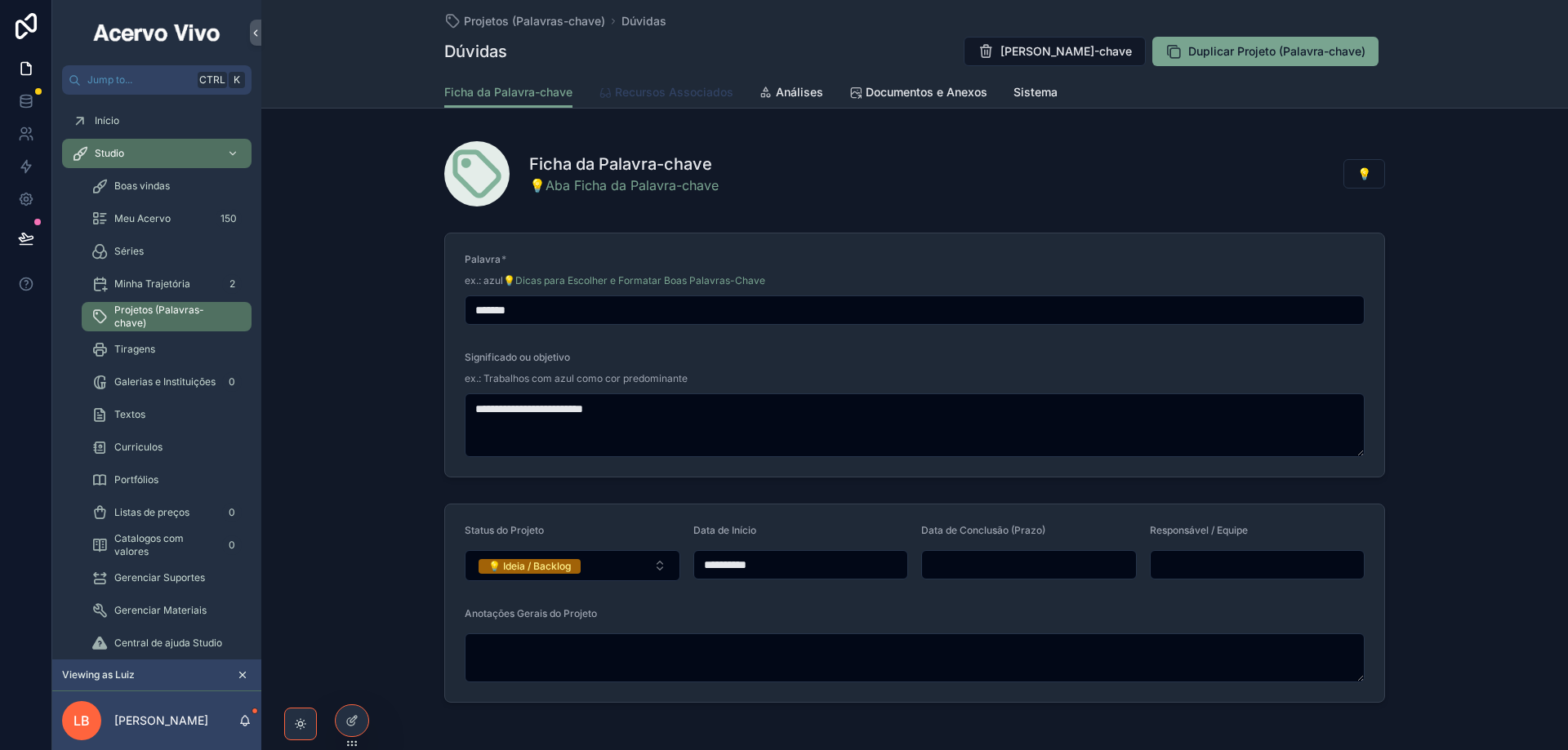
click at [649, 94] on span "Recursos Associados" at bounding box center [674, 92] width 119 height 16
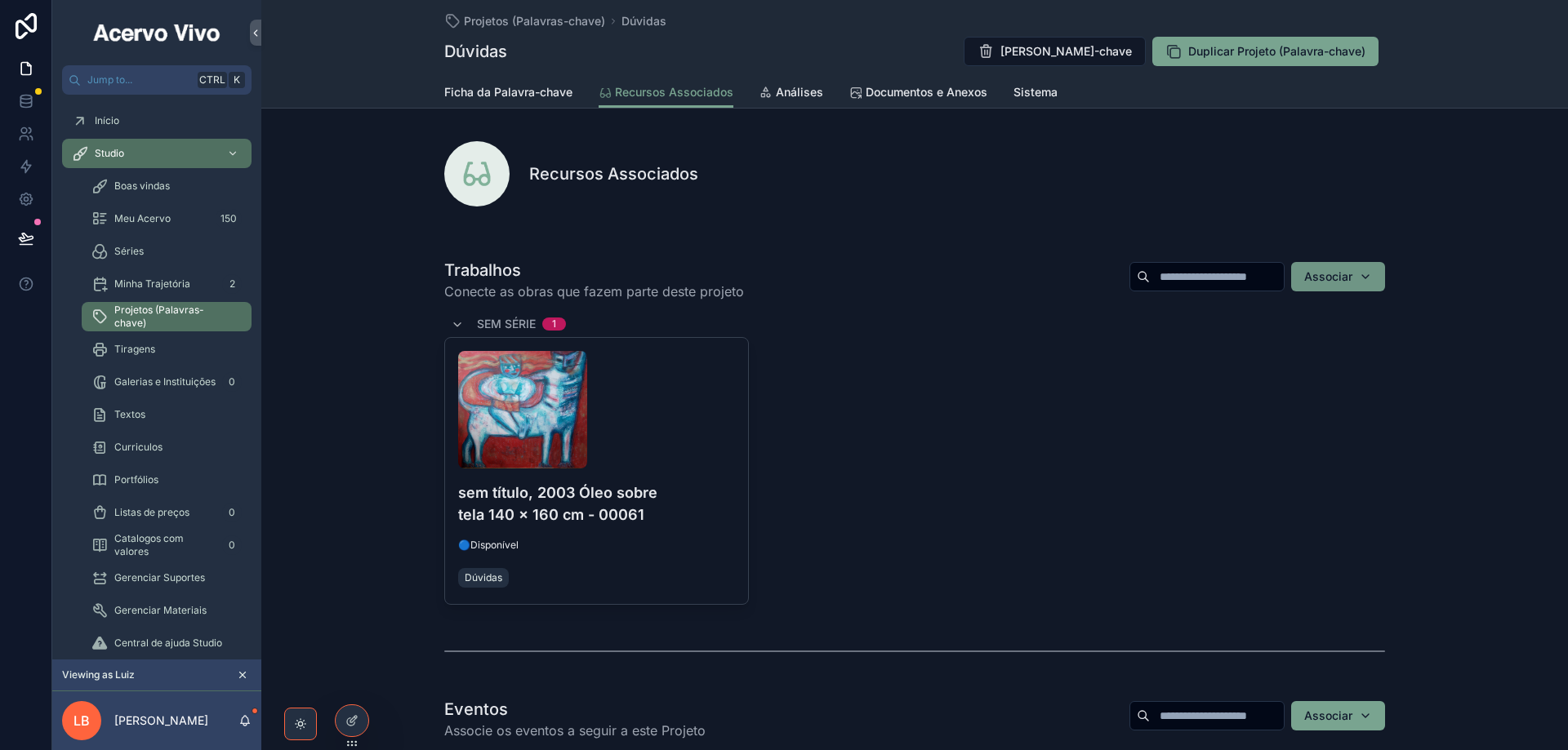
click at [1365, 283] on div "Associar" at bounding box center [1338, 276] width 67 height 16
type input "*****"
click at [1295, 343] on span "sem título, 1998 Acrílica sobre tela 160 x 200 cm - 00037" at bounding box center [1324, 342] width 164 height 16
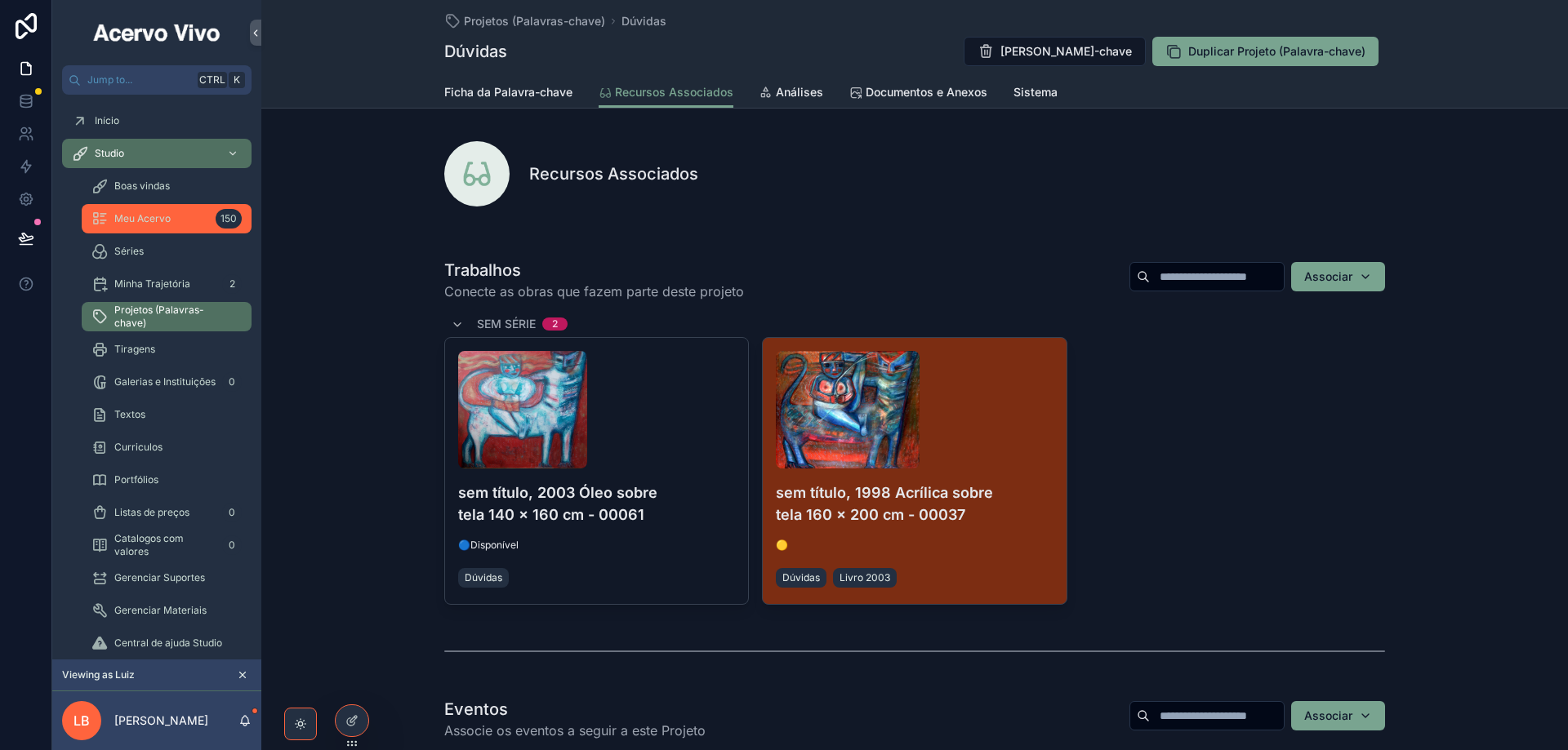
click at [177, 225] on div "Meu Acervo 150" at bounding box center [167, 219] width 151 height 26
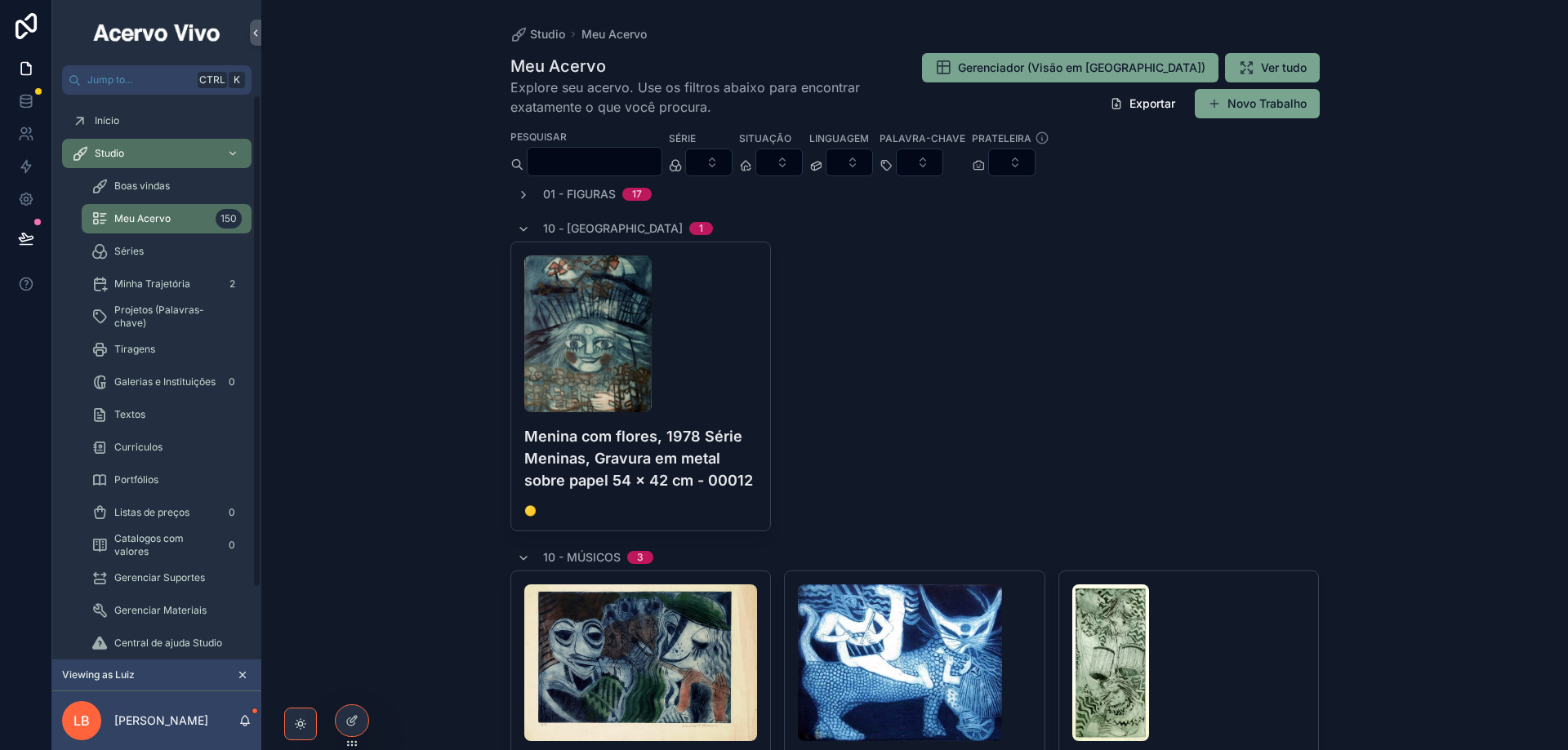
click at [614, 152] on input "scrollable content" at bounding box center [594, 162] width 134 height 22
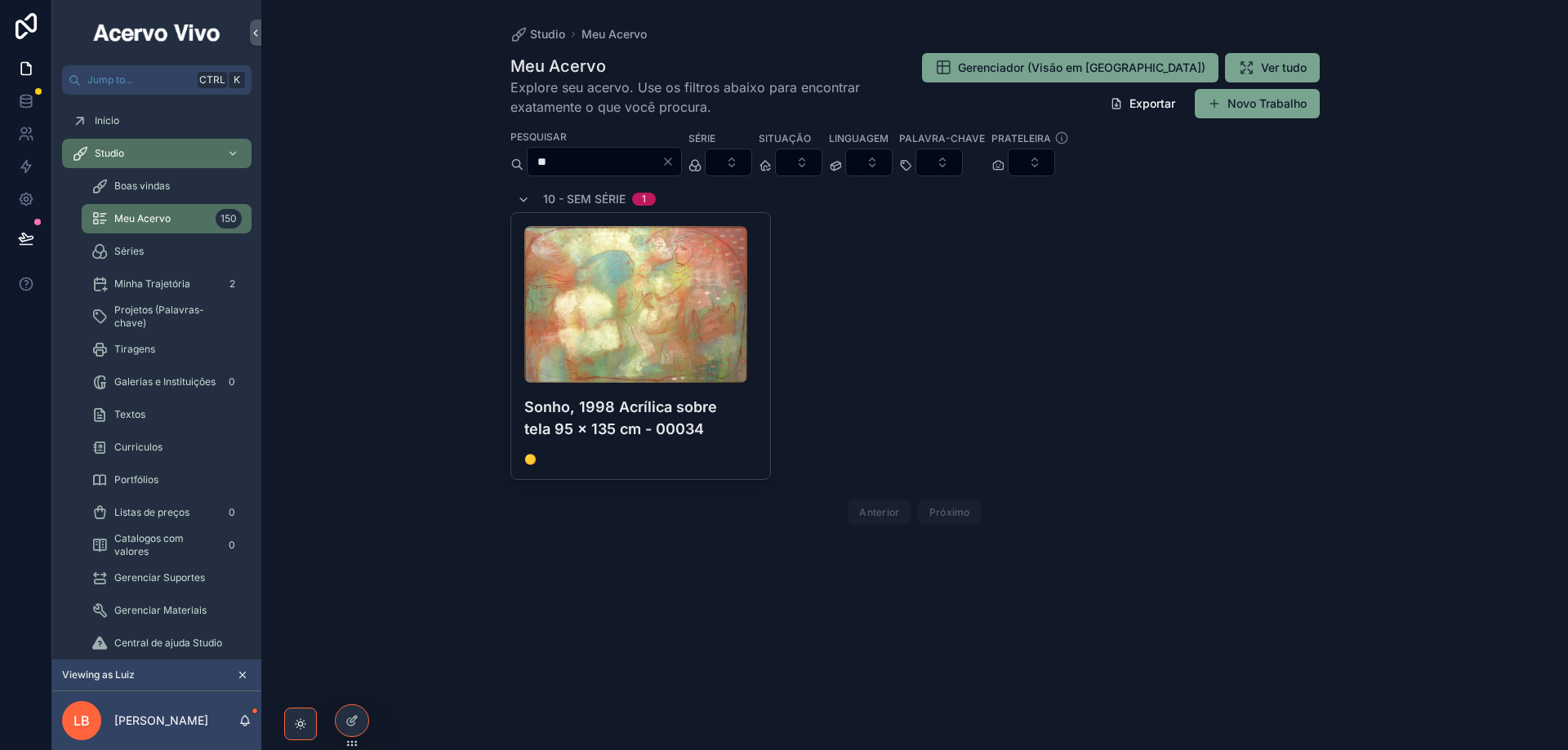
type input "*"
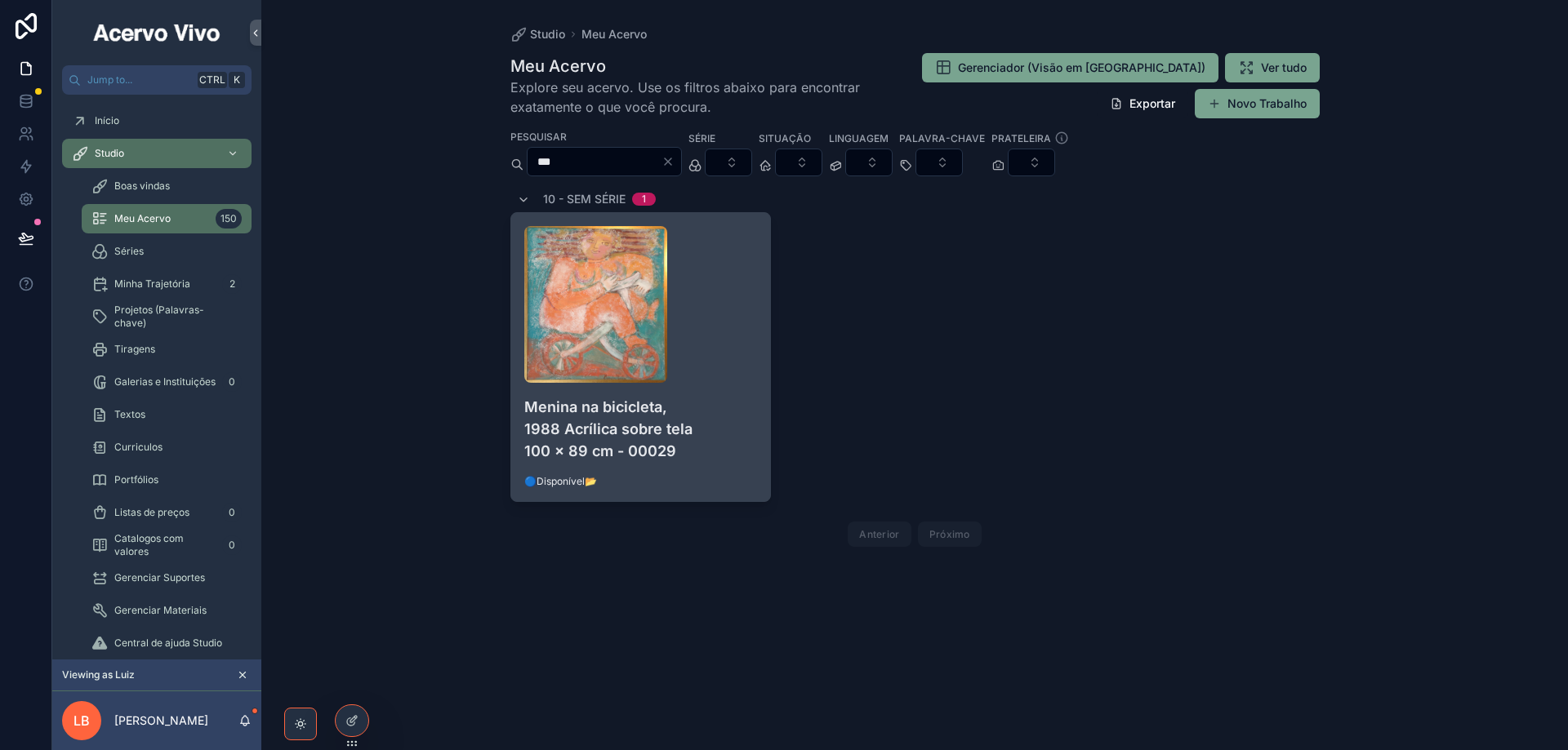
type input "***"
click at [728, 269] on div "scrollable content" at bounding box center [641, 304] width 234 height 157
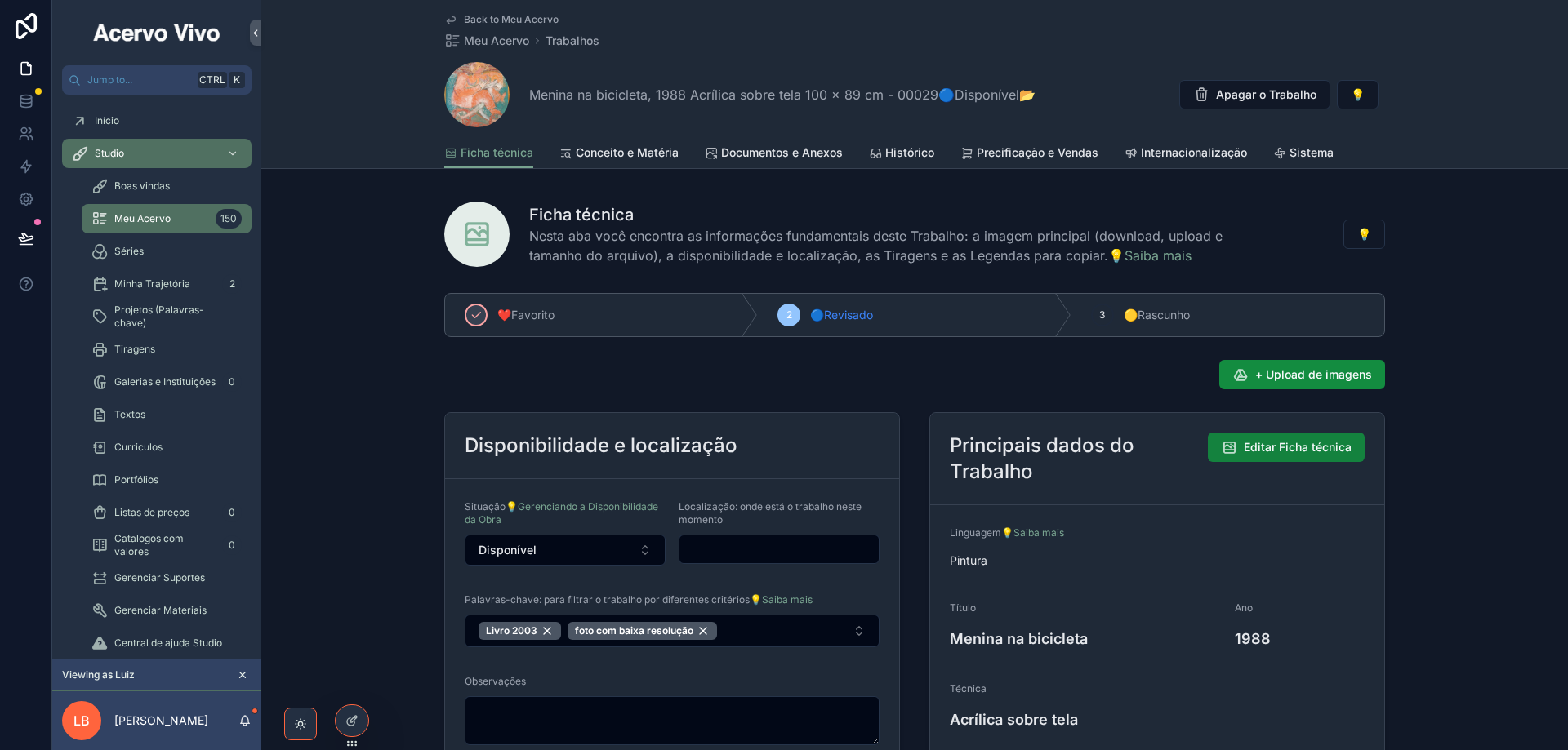
click at [1327, 449] on span "Editar Ficha técnica" at bounding box center [1297, 447] width 108 height 16
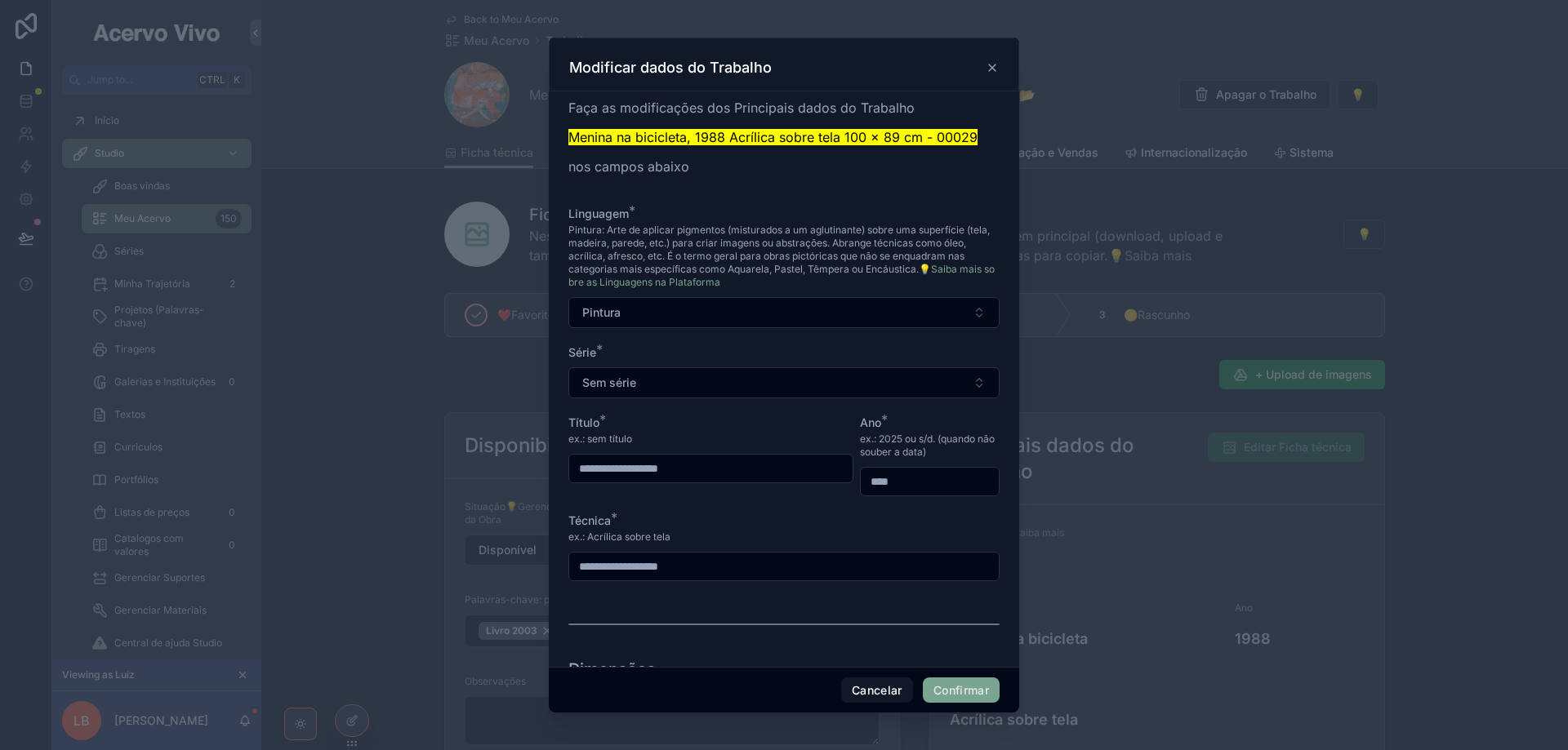
click at [891, 481] on input "****" at bounding box center [929, 482] width 138 height 22
type input "****"
click at [963, 686] on button "Confirmar" at bounding box center [961, 690] width 77 height 26
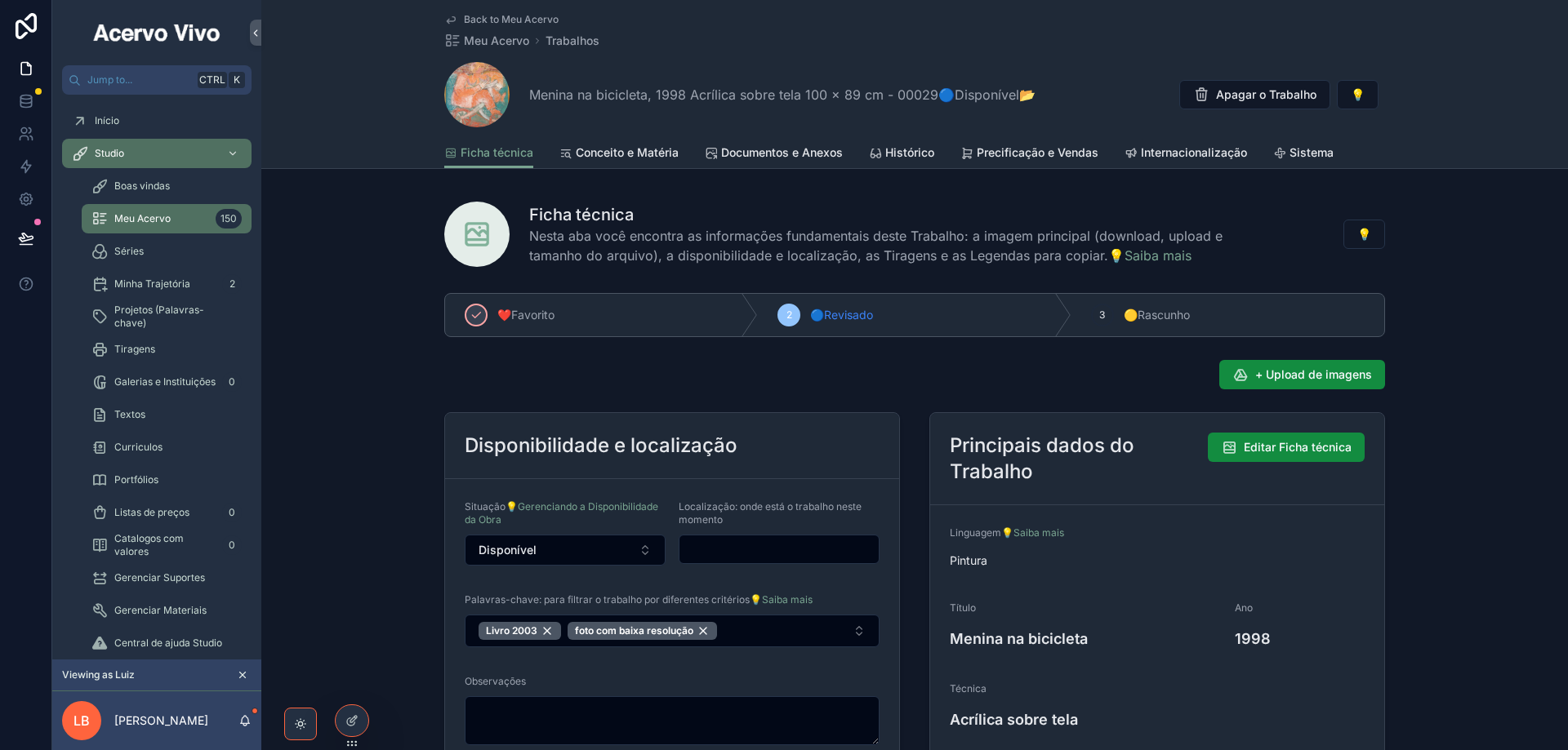
click at [506, 22] on span "Back to Meu Acervo" at bounding box center [511, 19] width 94 height 13
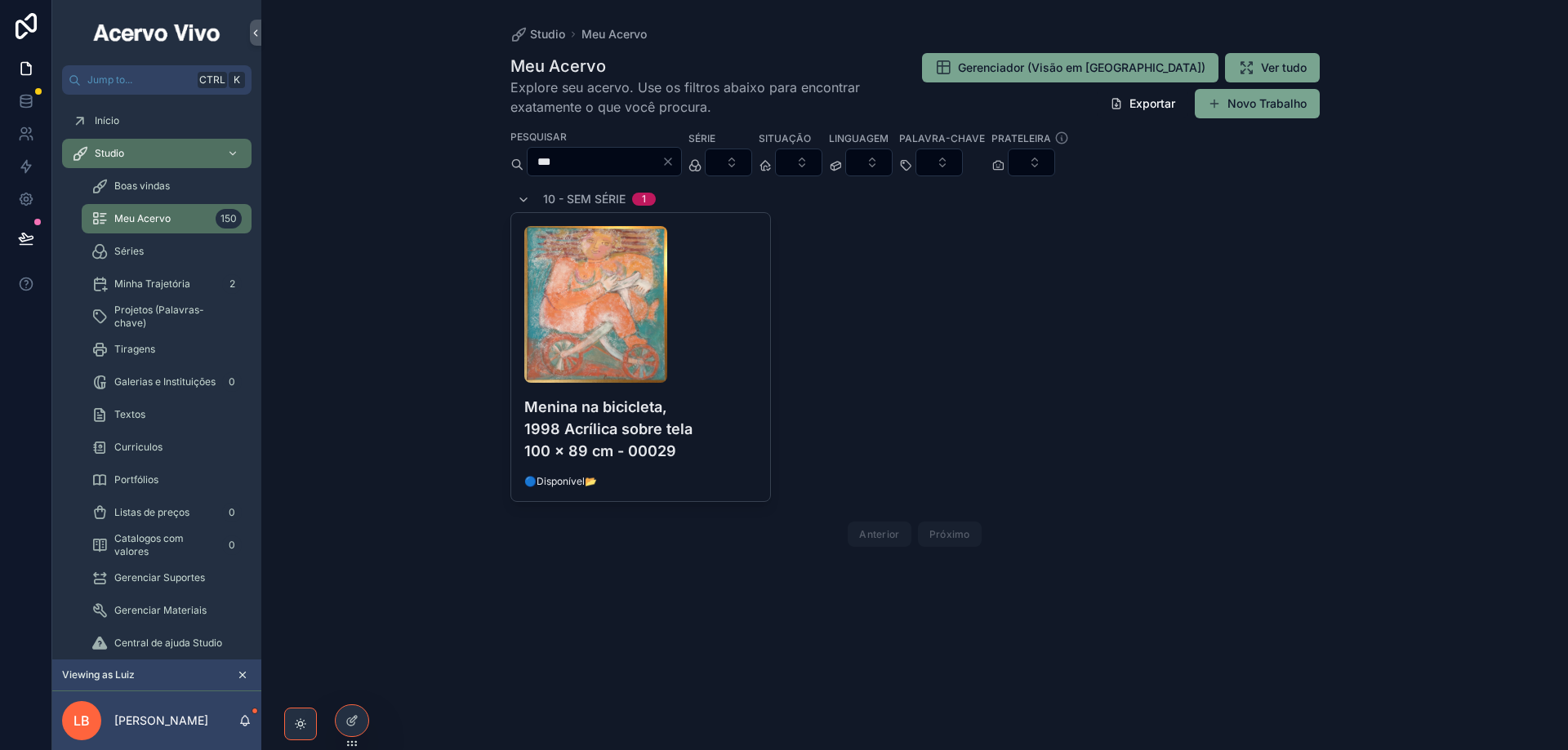
drag, startPoint x: 543, startPoint y: 158, endPoint x: 517, endPoint y: 158, distance: 26.0
click at [517, 158] on div "***" at bounding box center [596, 162] width 171 height 29
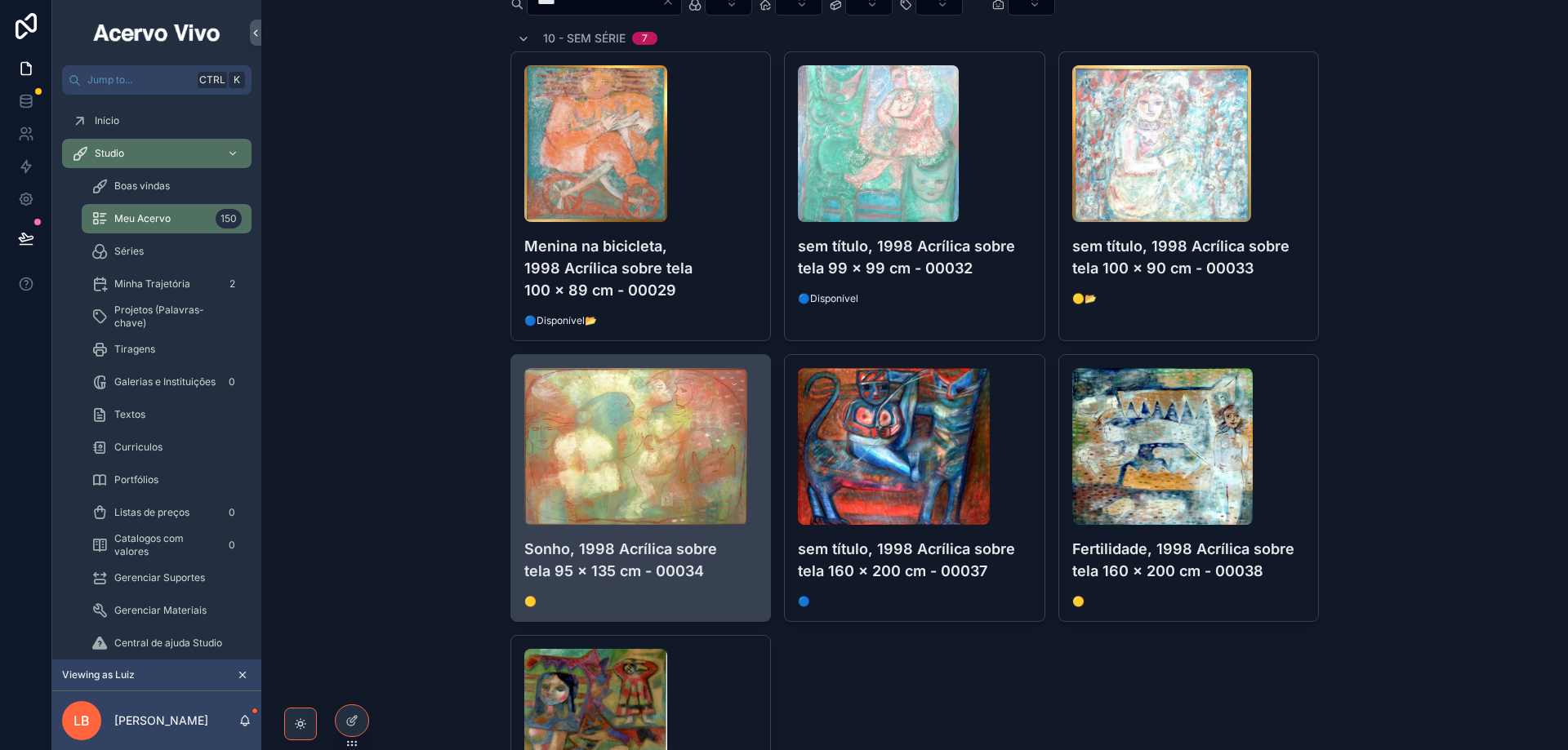
scroll to position [245, 0]
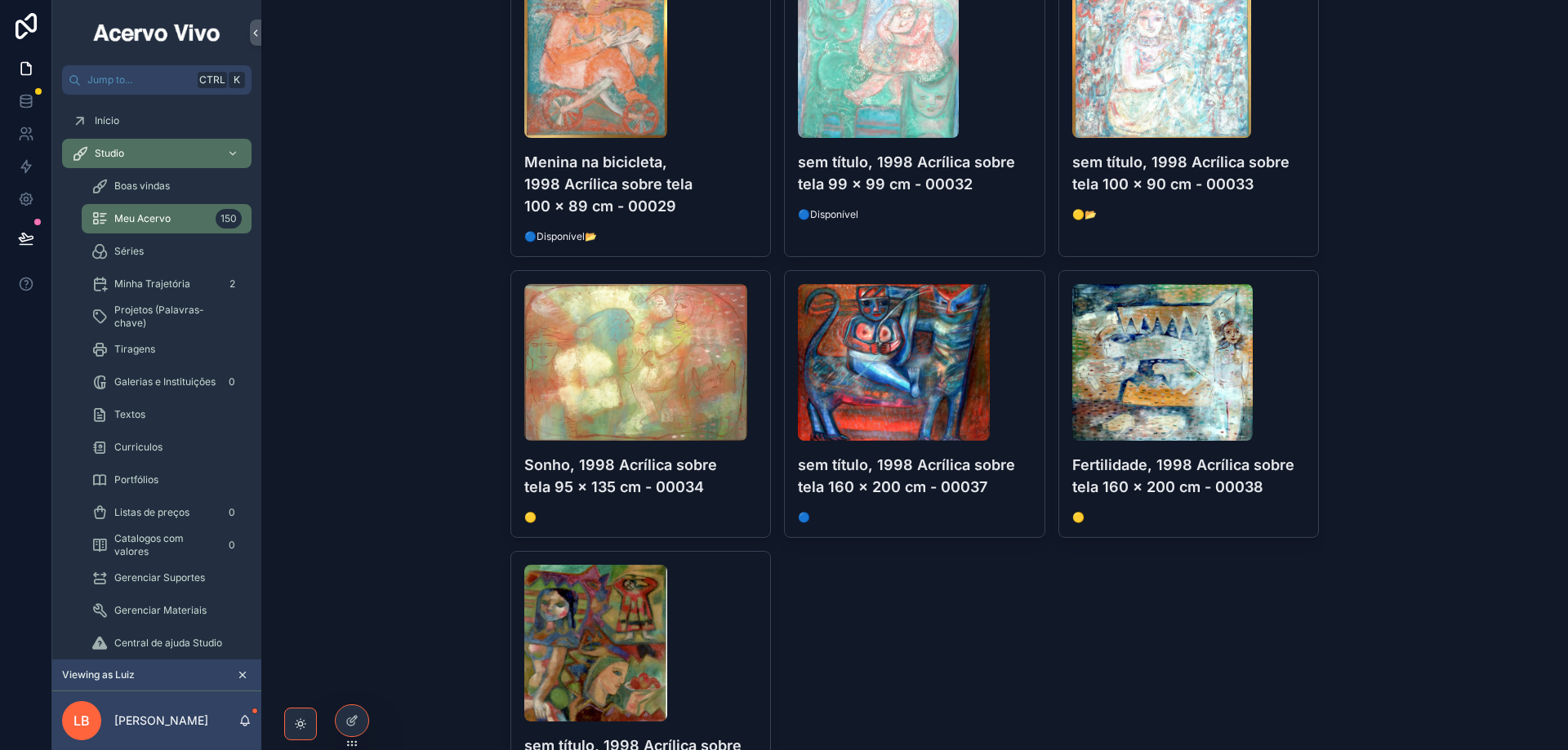
type input "****"
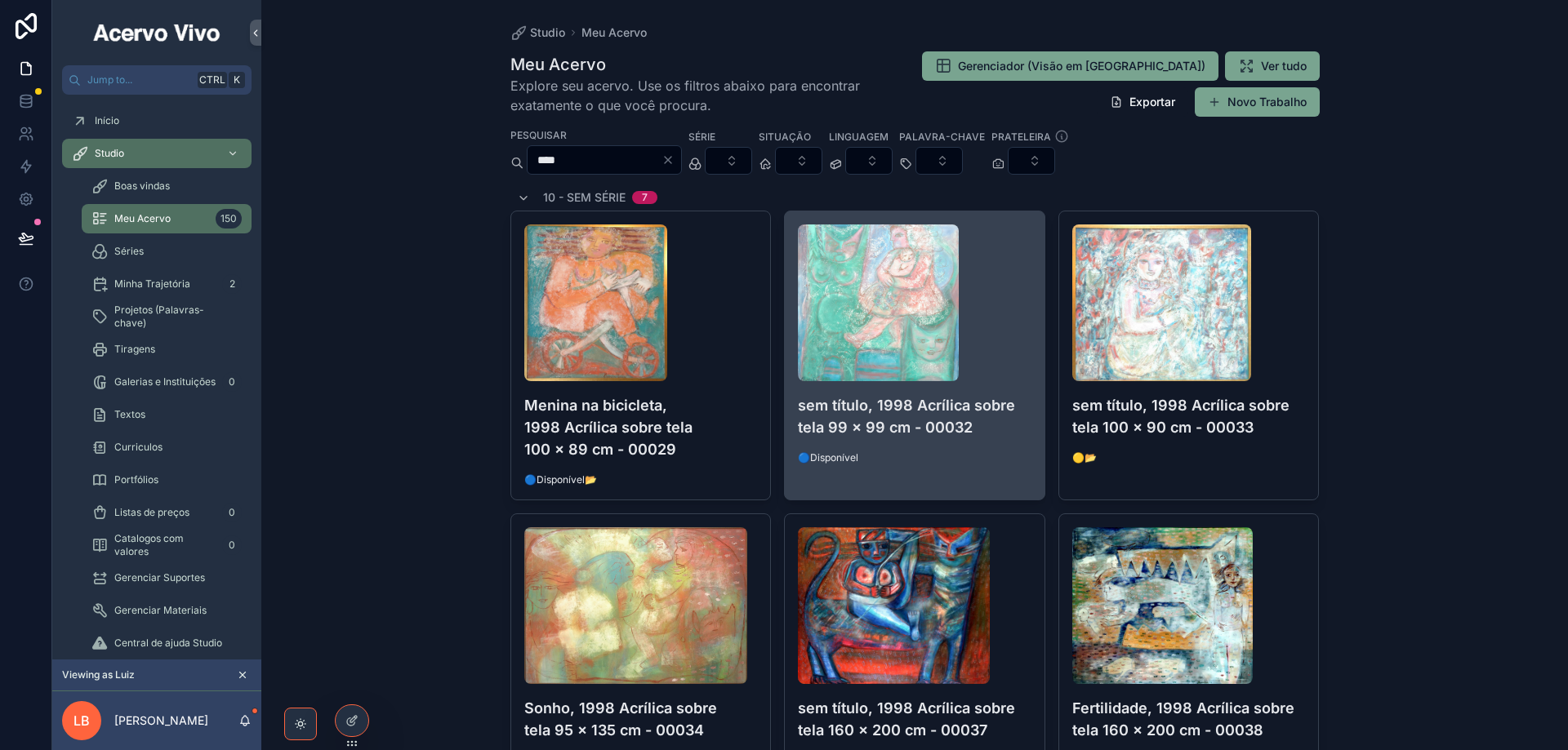
scroll to position [0, 0]
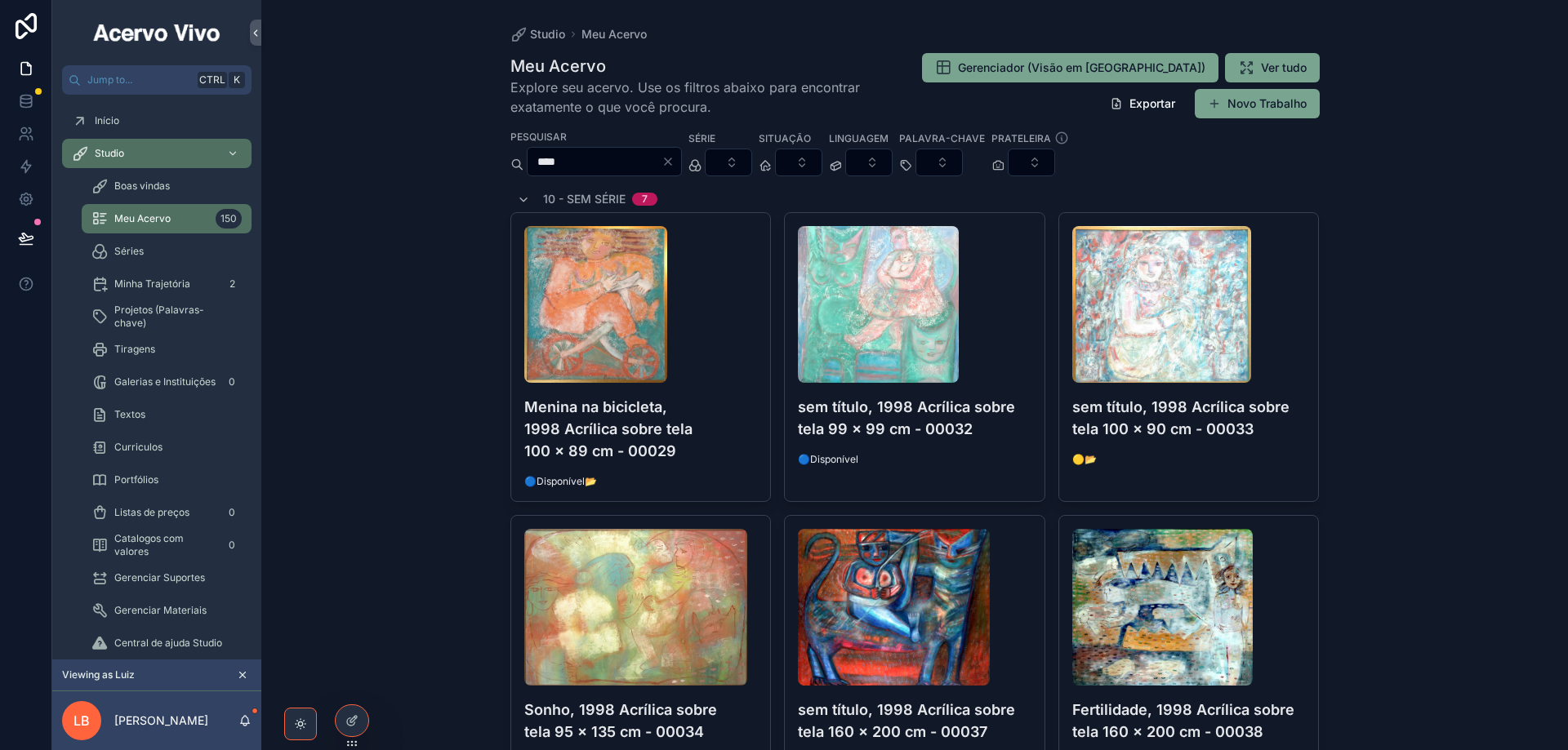
click at [674, 162] on icon "Clear" at bounding box center [667, 161] width 13 height 13
click at [873, 166] on button "Select Button" at bounding box center [849, 163] width 48 height 28
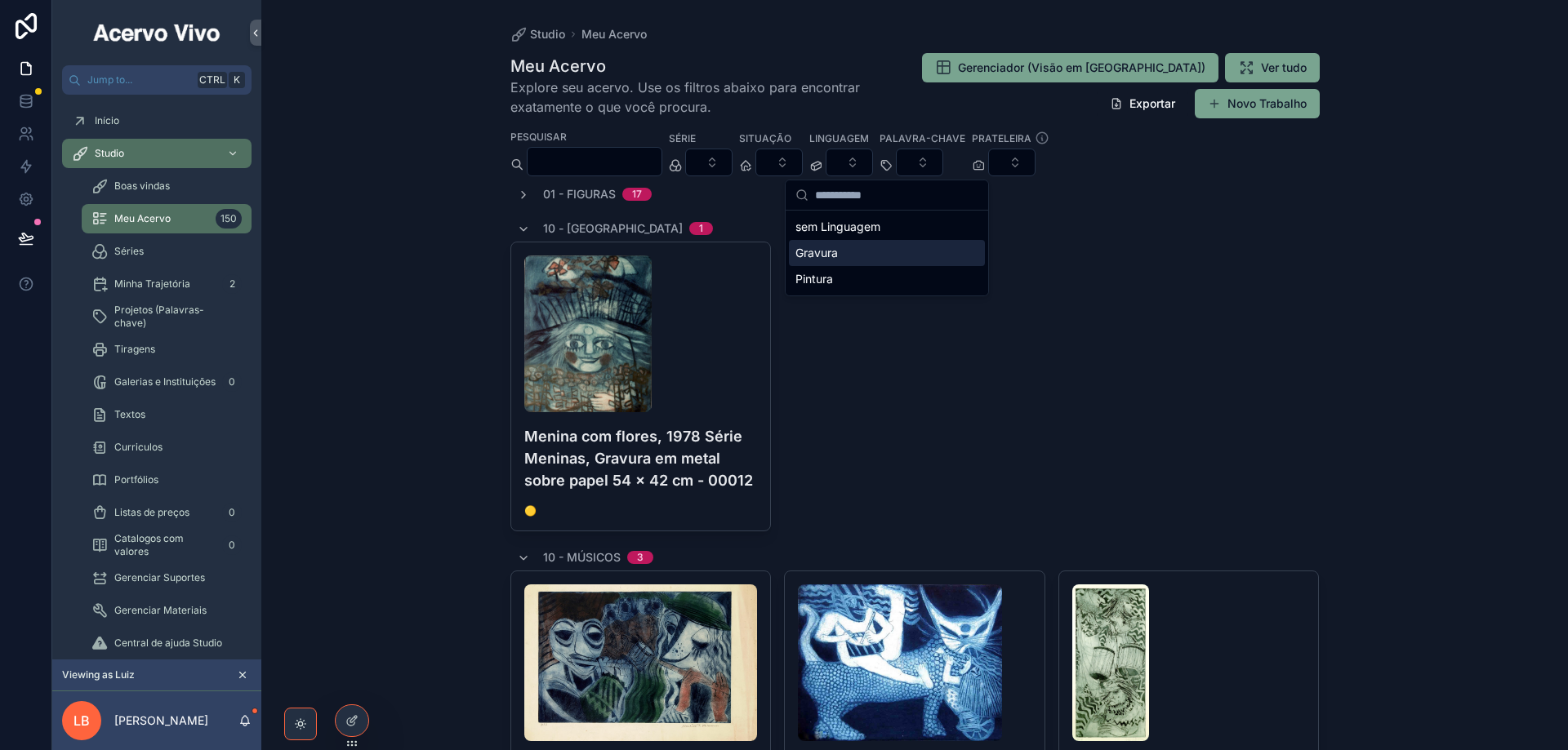
click at [854, 257] on div "Gravura" at bounding box center [887, 253] width 196 height 26
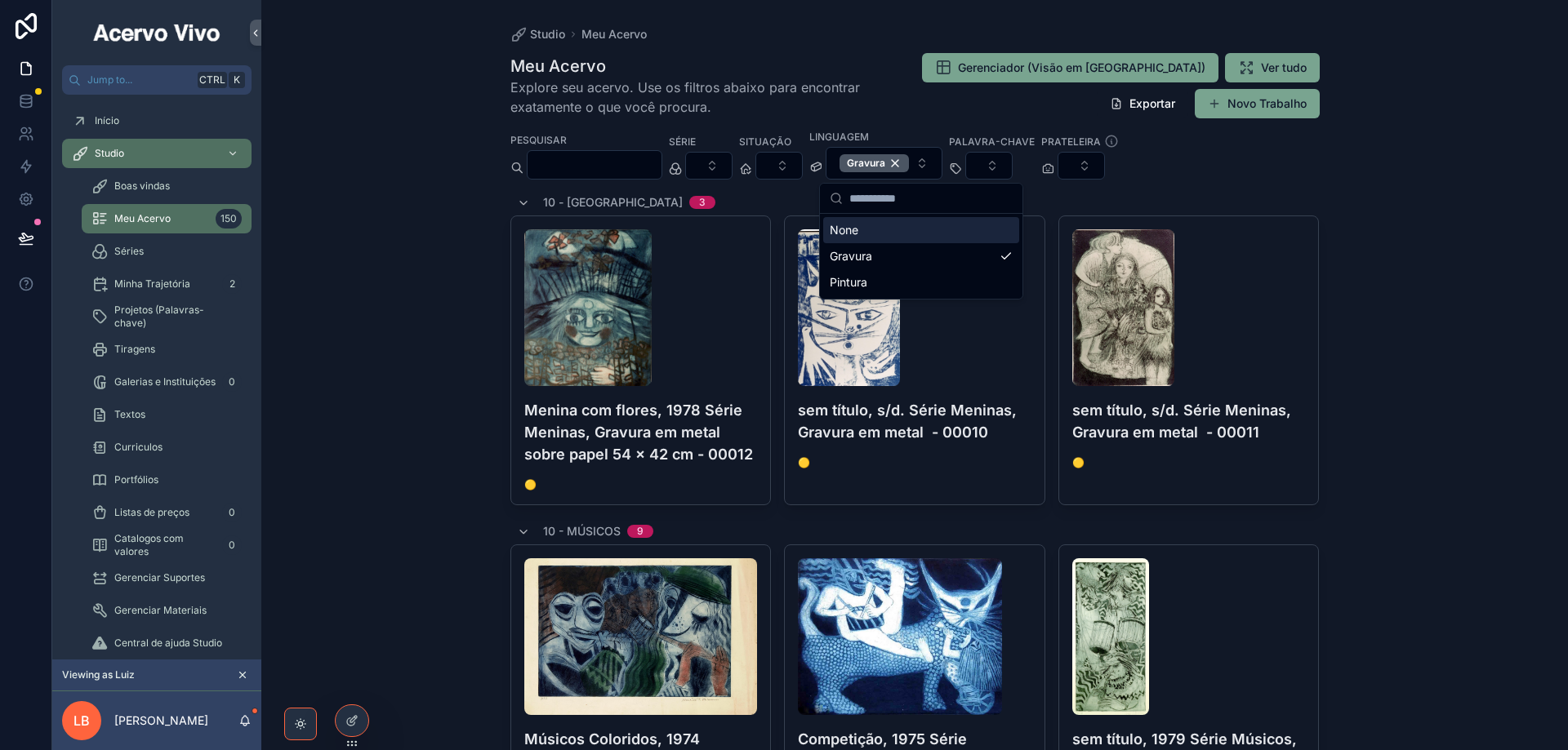
drag, startPoint x: 936, startPoint y: 163, endPoint x: 575, endPoint y: 170, distance: 361.1
click at [909, 163] on div "Gravura" at bounding box center [874, 163] width 69 height 18
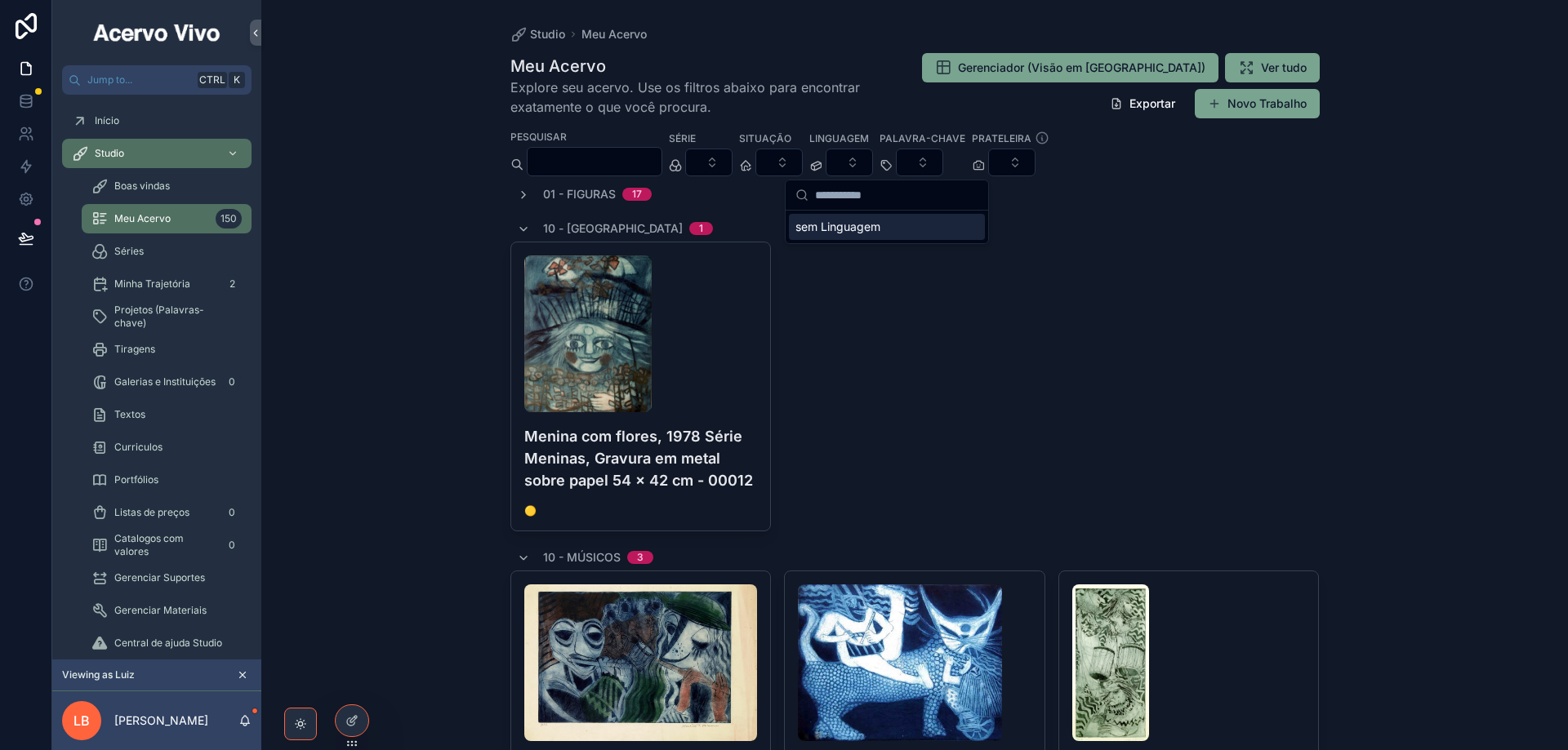
click at [576, 163] on input "scrollable content" at bounding box center [594, 162] width 134 height 22
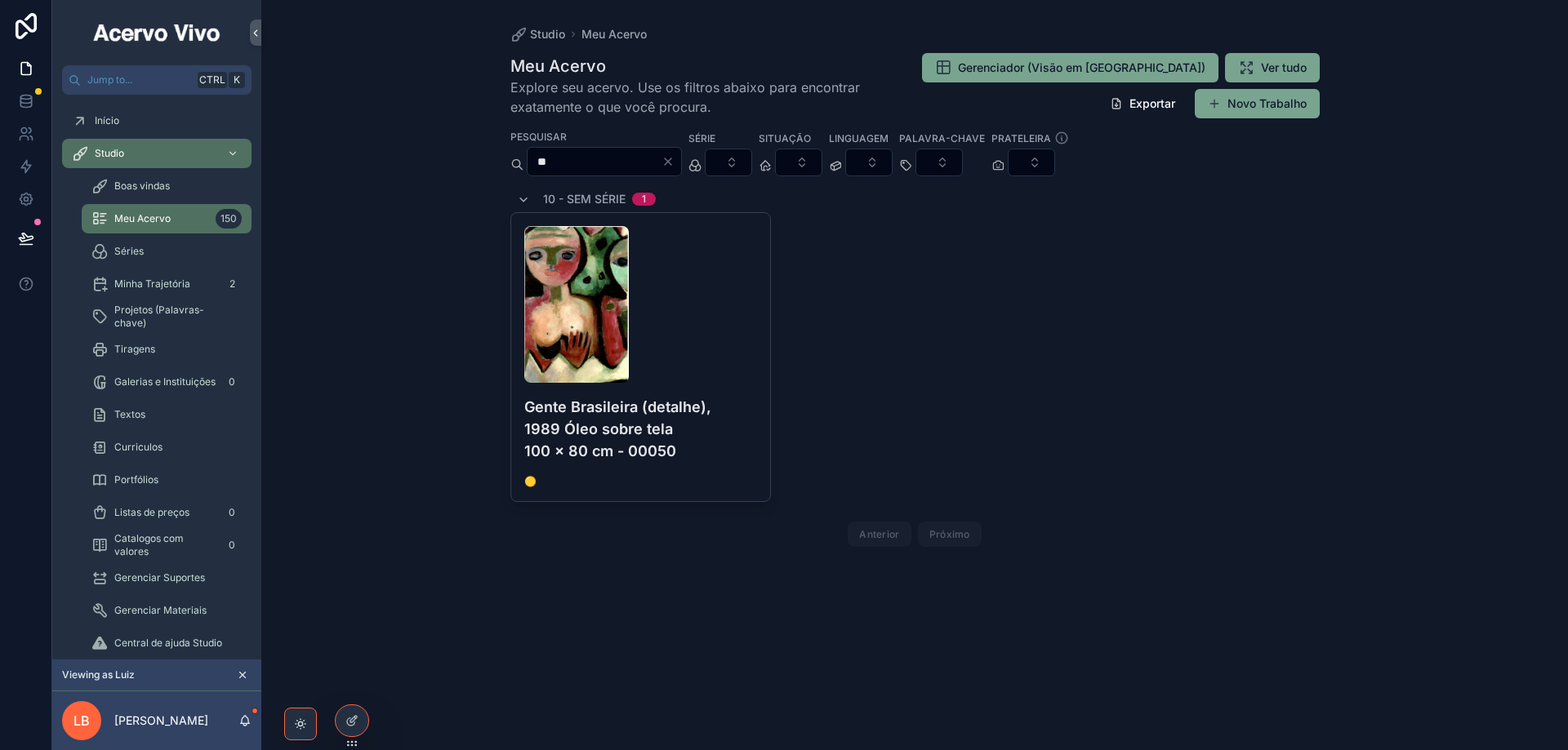
type input "*"
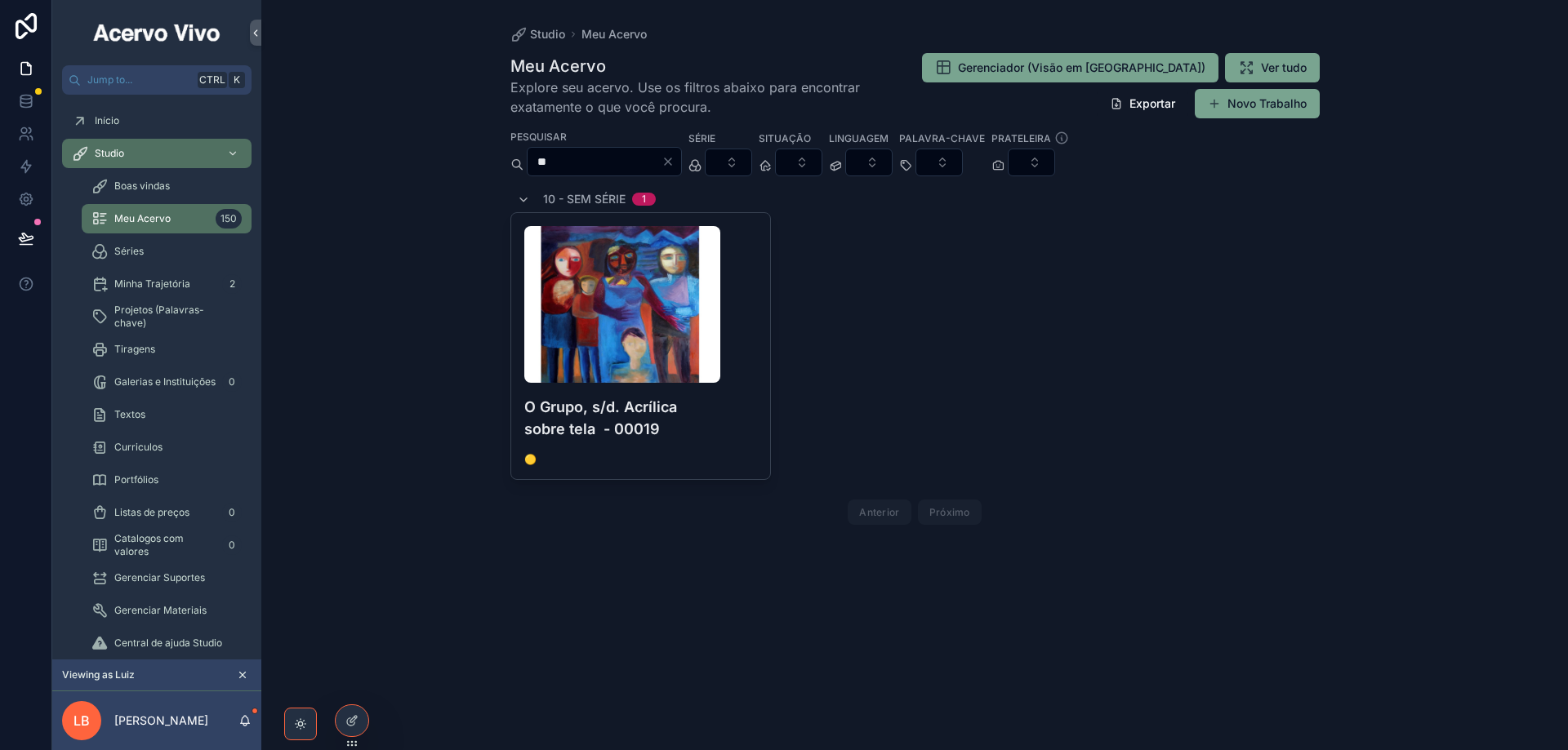
type input "*"
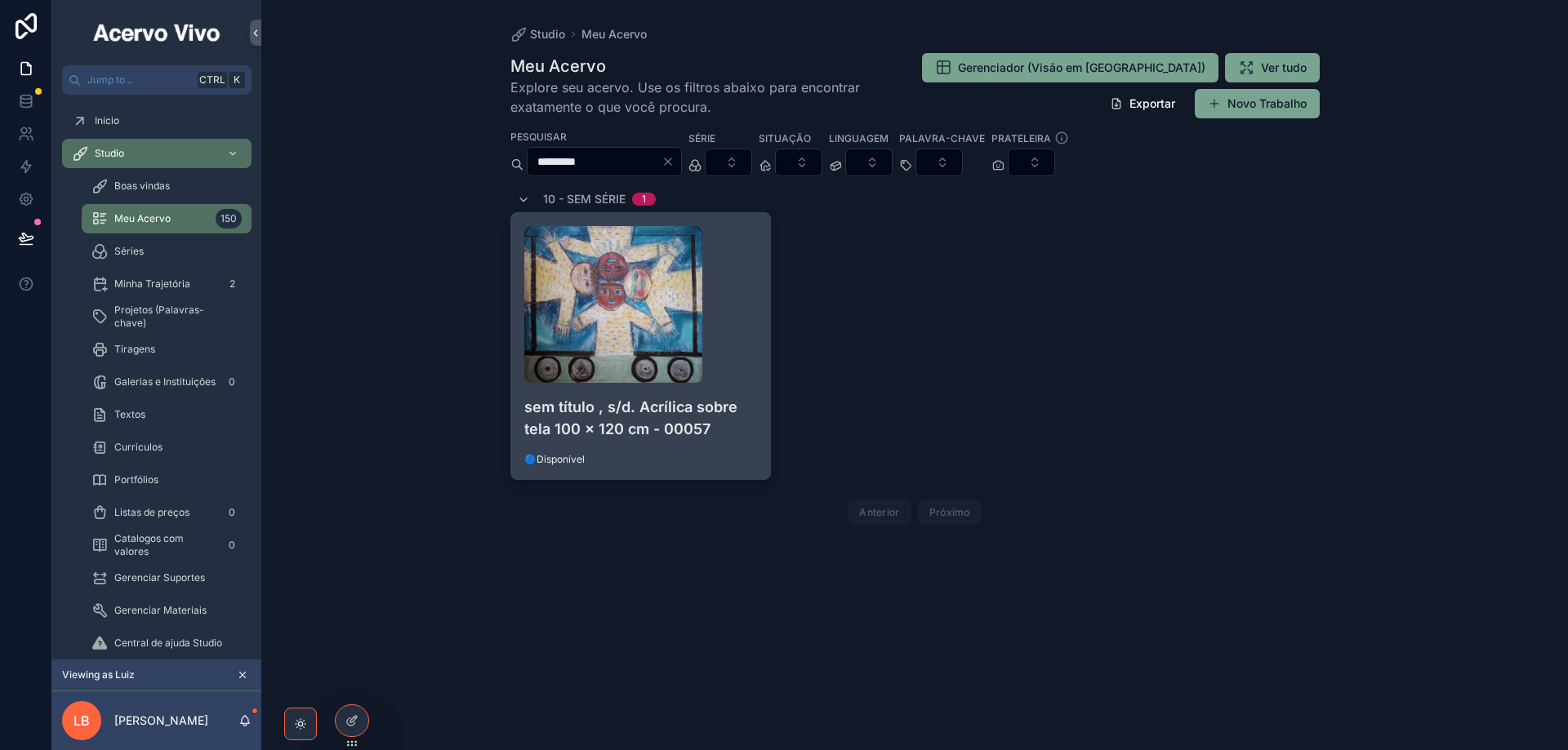
type input "*********"
click at [747, 349] on div "scrollable content" at bounding box center [641, 304] width 234 height 157
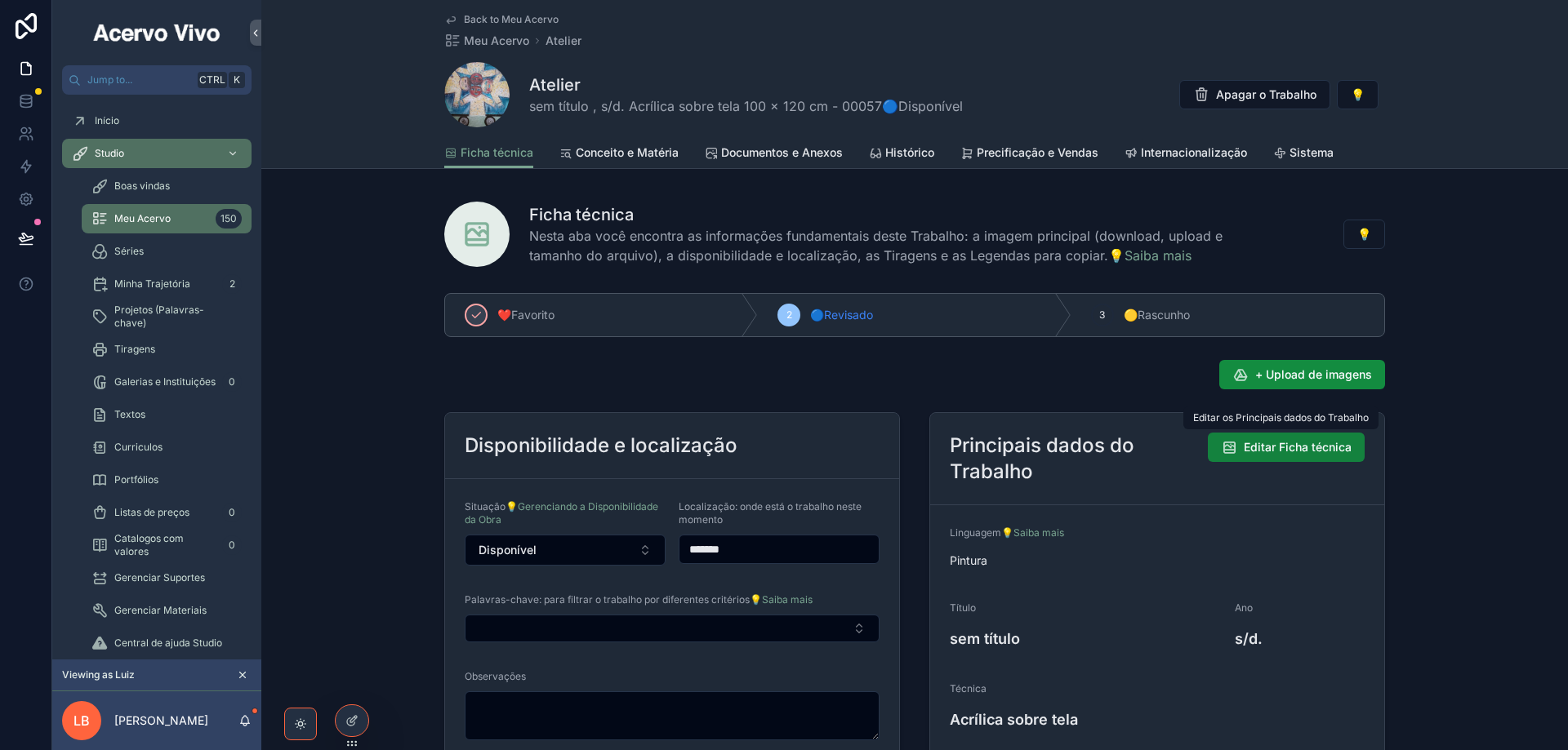
click at [1300, 452] on span "Editar Ficha técnica" at bounding box center [1297, 447] width 108 height 16
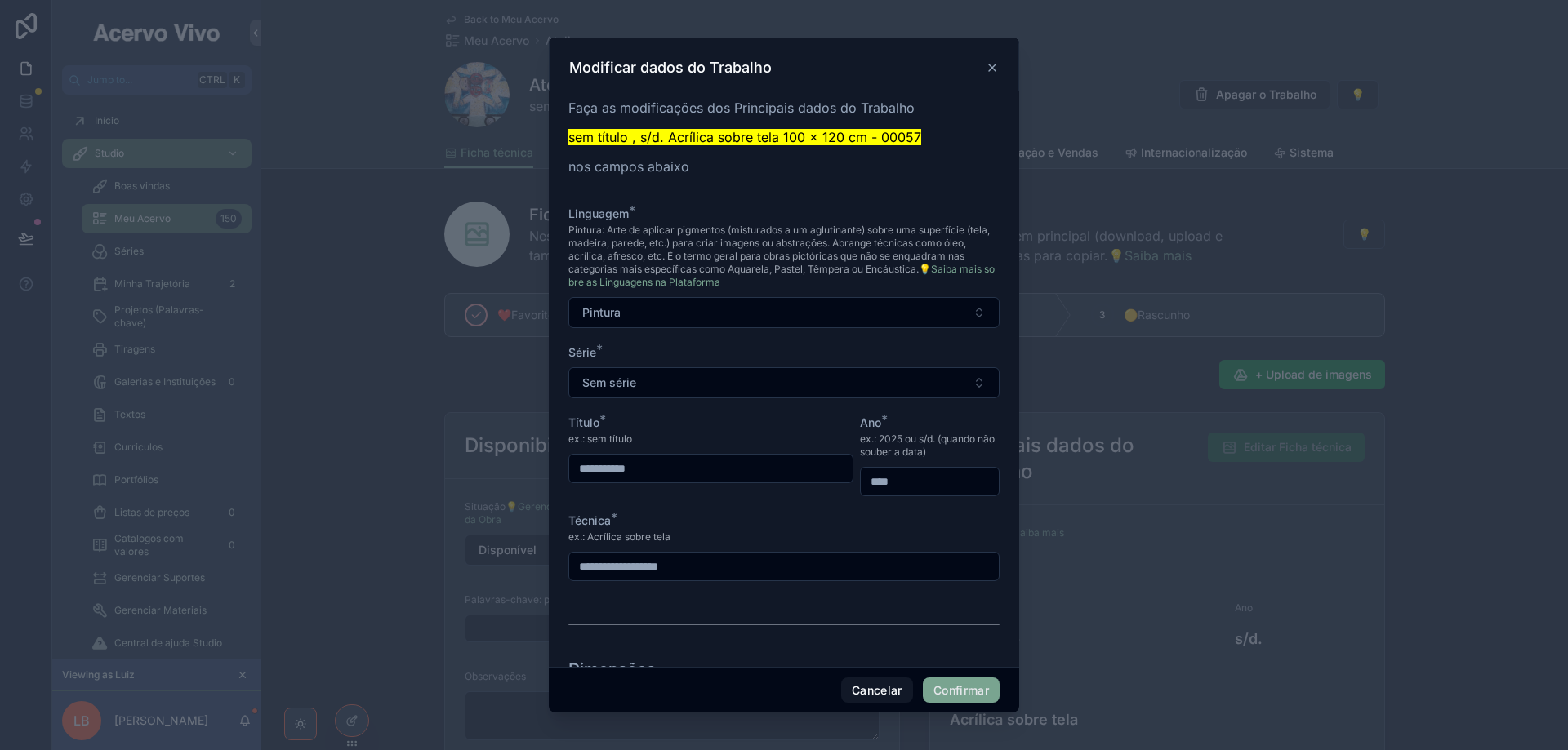
drag, startPoint x: 667, startPoint y: 464, endPoint x: 538, endPoint y: 457, distance: 129.2
click at [538, 456] on div "**********" at bounding box center [784, 375] width 1568 height 750
type input "**********"
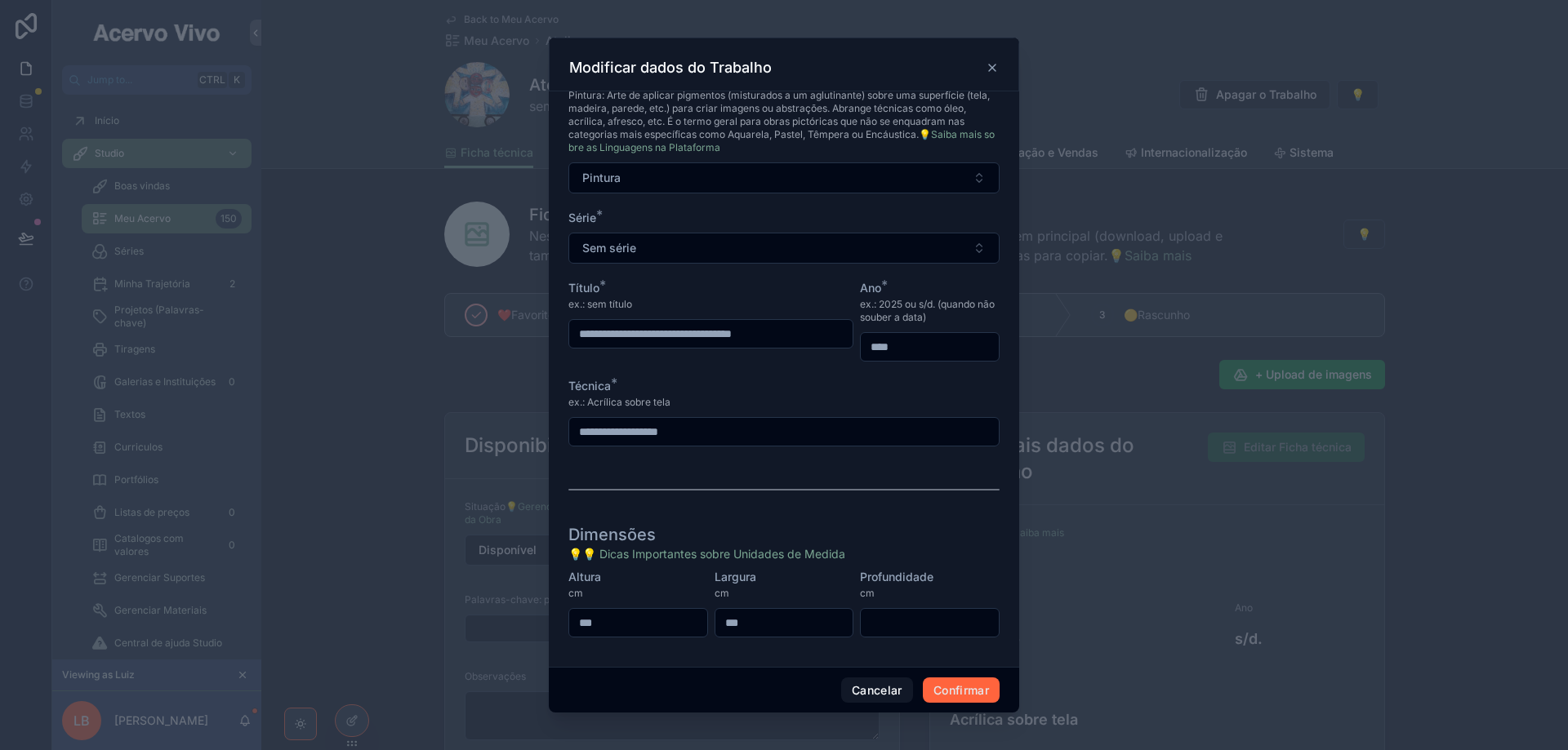
click at [952, 688] on button "Confirmar" at bounding box center [961, 690] width 77 height 26
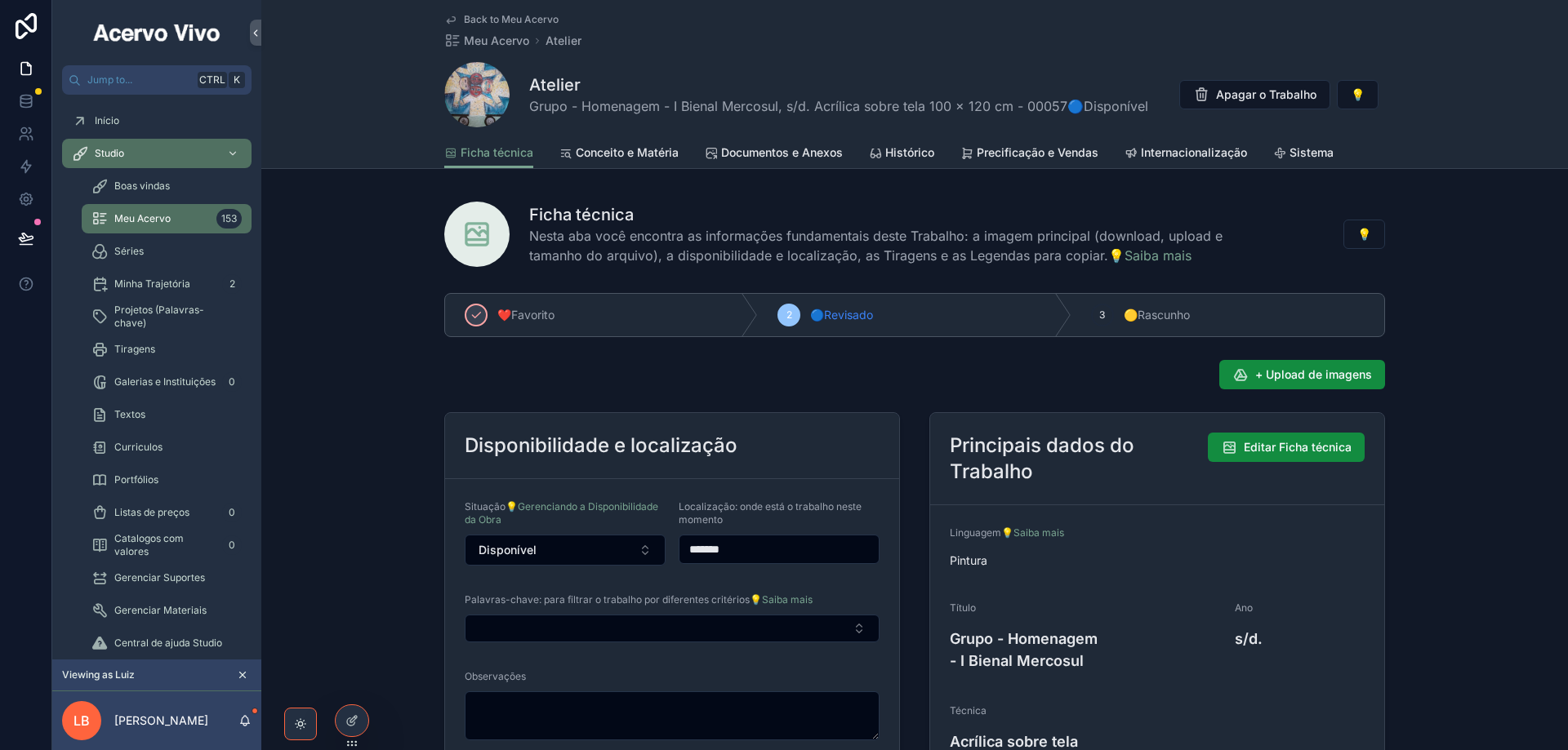
click at [515, 21] on span "Back to Meu Acervo" at bounding box center [511, 19] width 94 height 13
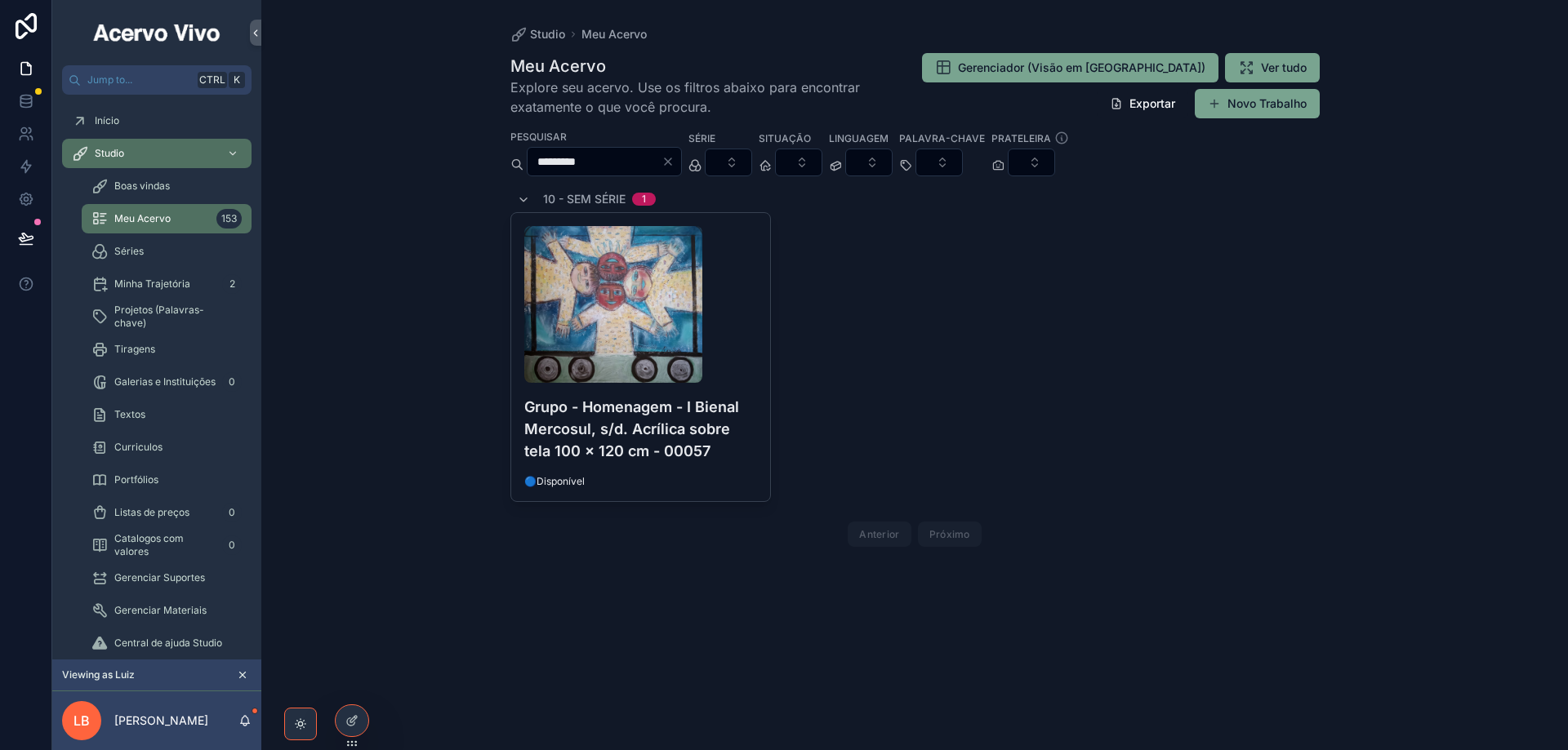
drag, startPoint x: 704, startPoint y: 161, endPoint x: 723, endPoint y: 162, distance: 19.0
click at [674, 161] on icon "Clear" at bounding box center [667, 161] width 13 height 13
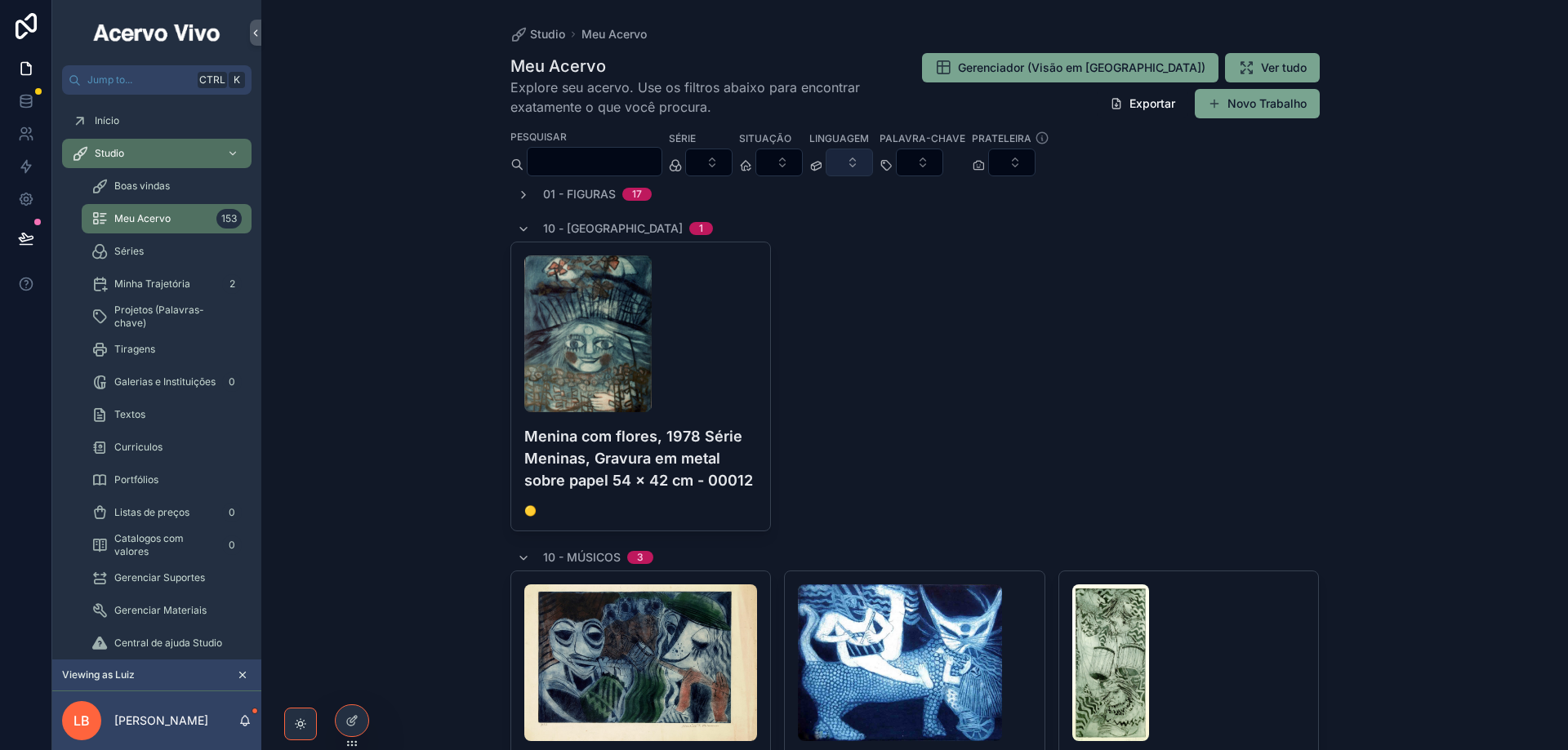
click at [873, 163] on button "Select Button" at bounding box center [849, 163] width 48 height 28
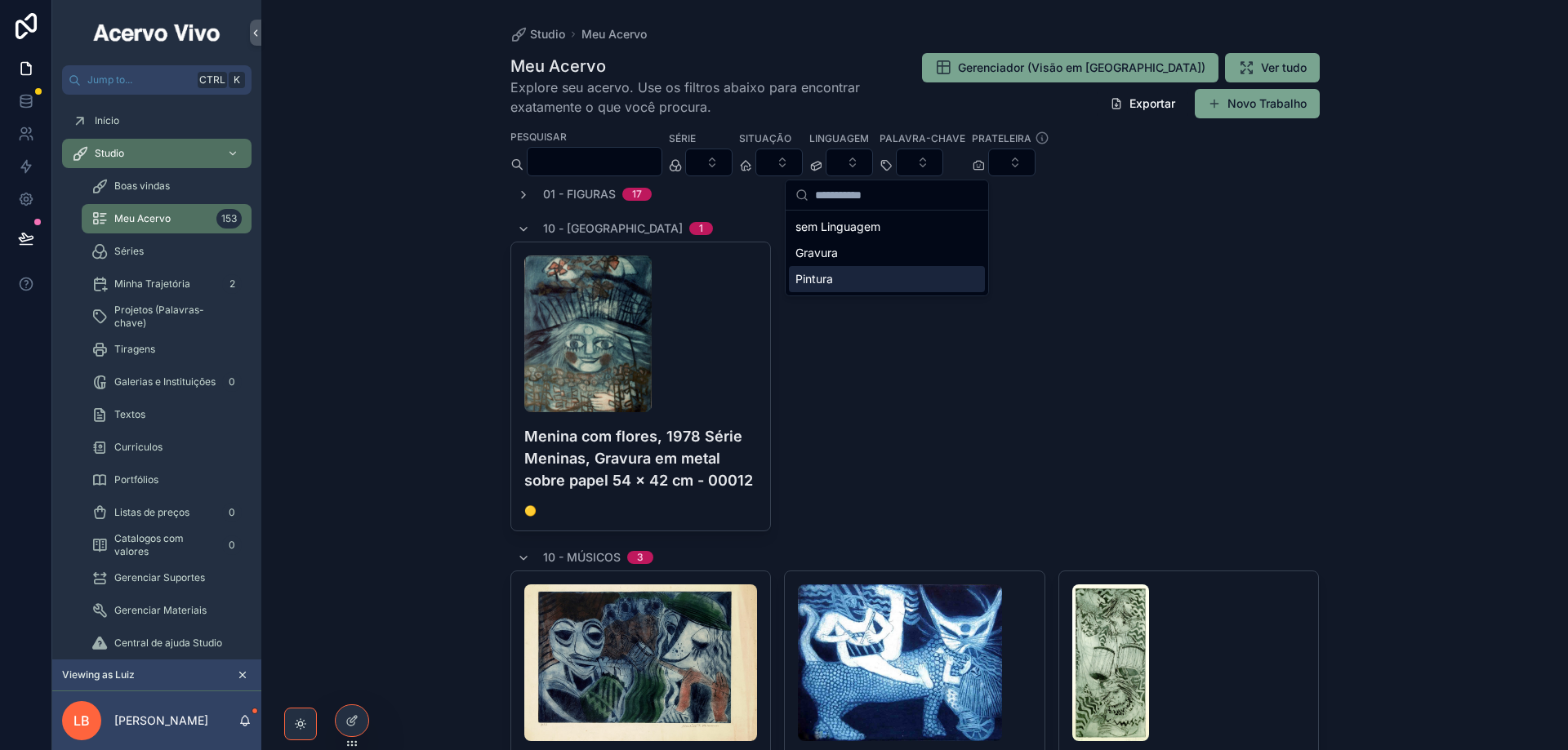
click at [910, 279] on div "Pintura" at bounding box center [887, 279] width 196 height 26
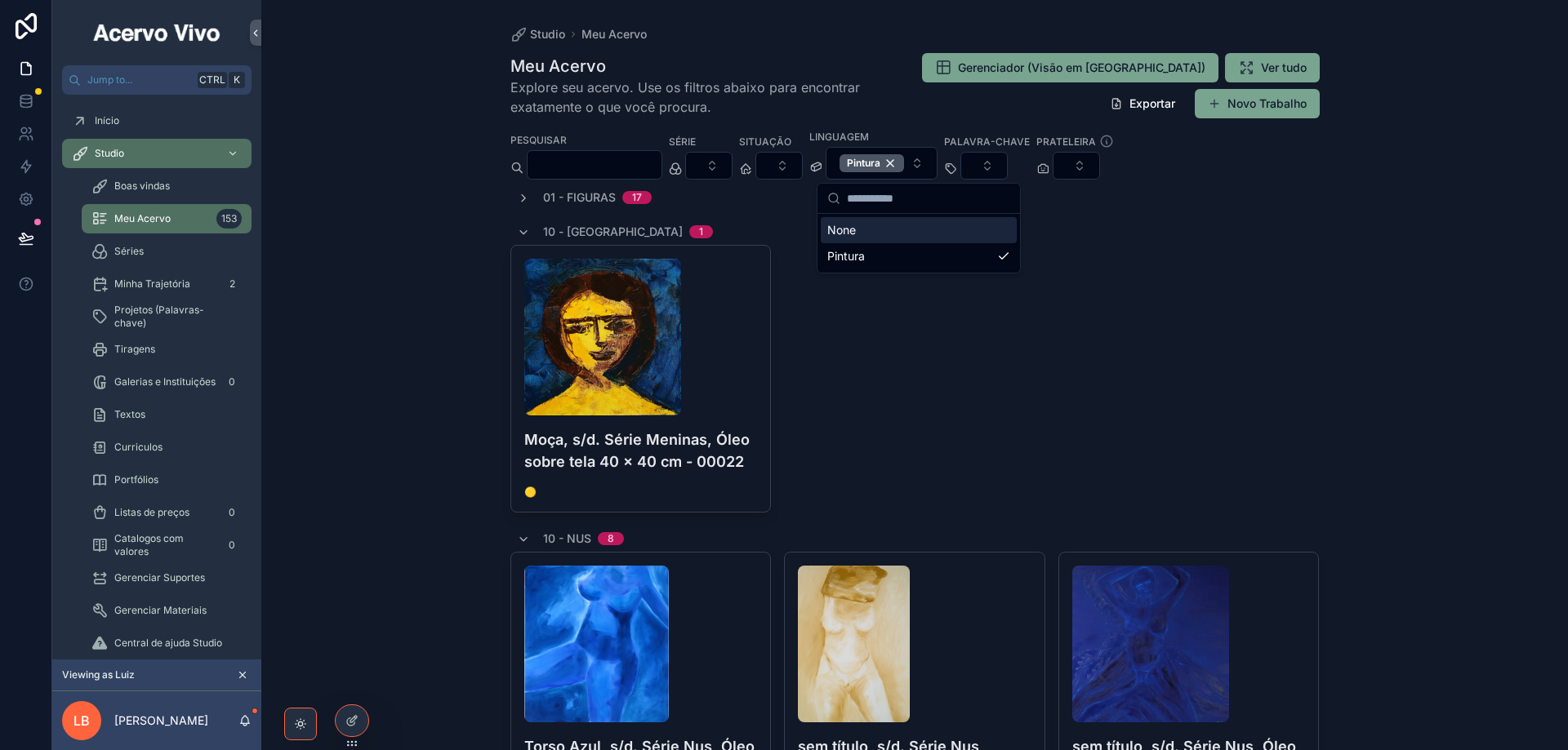
drag, startPoint x: 831, startPoint y: 36, endPoint x: 940, endPoint y: 121, distance: 138.2
click at [832, 35] on div "Studio Meu Acervo" at bounding box center [915, 34] width 809 height 16
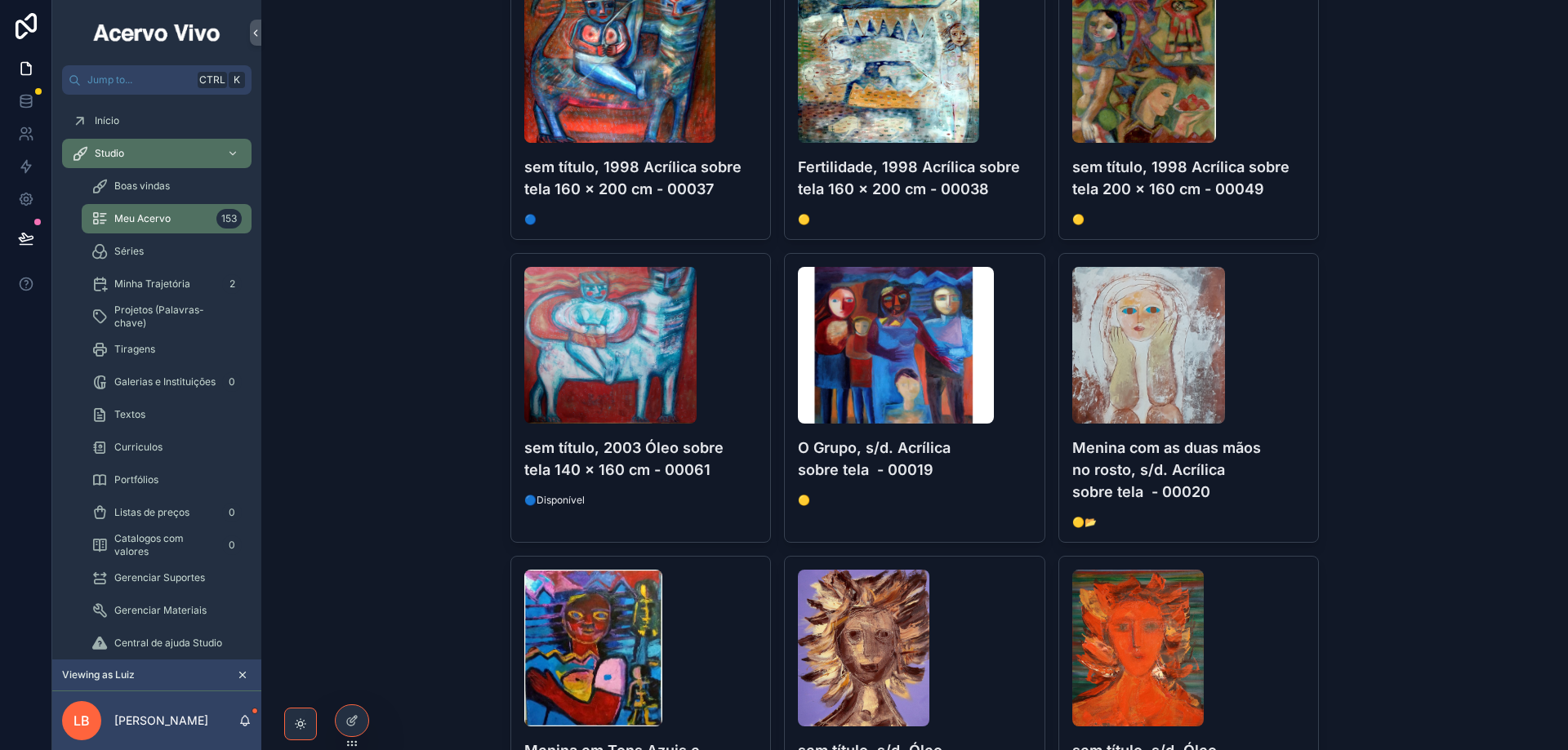
scroll to position [2368, 0]
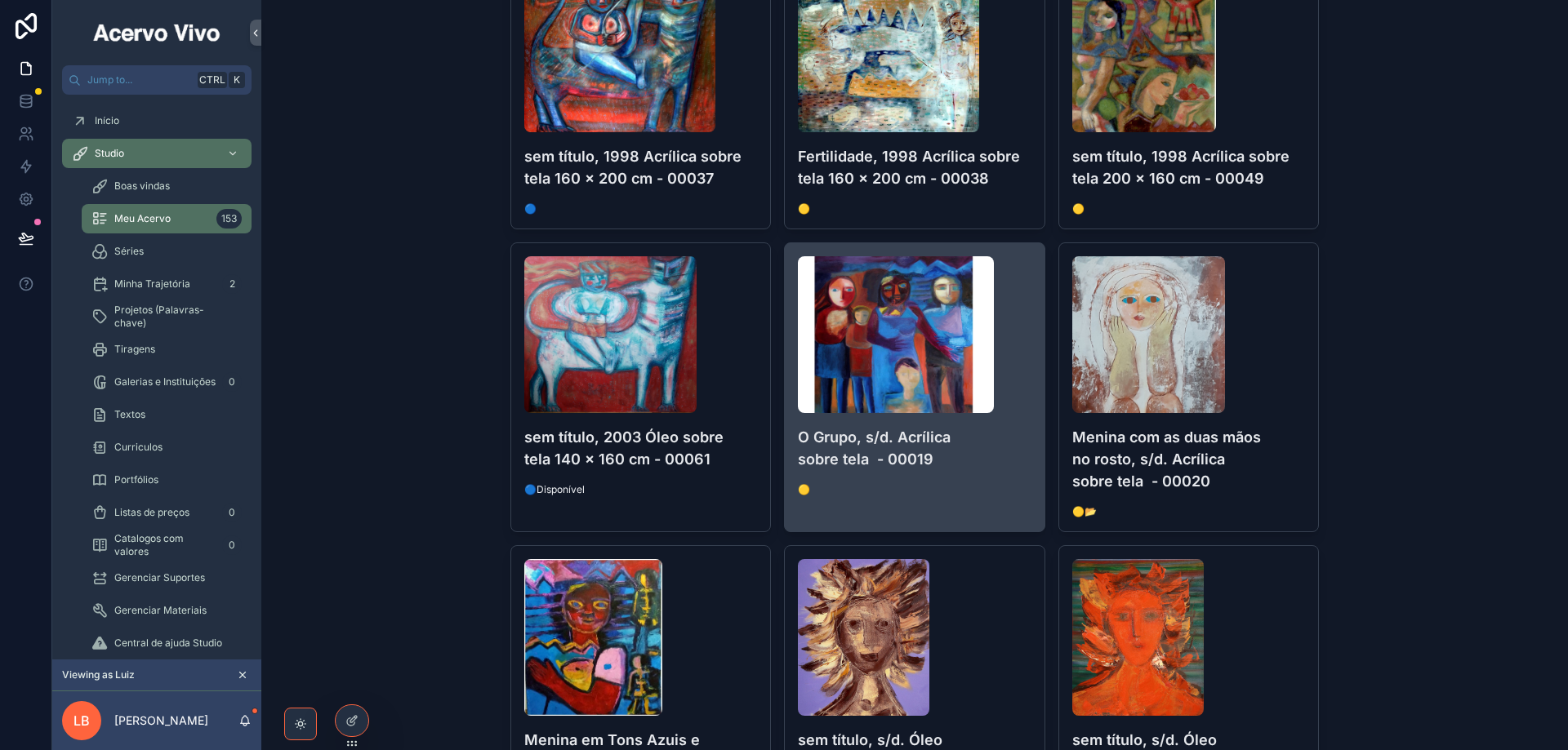
click at [954, 494] on span "🟡" at bounding box center [915, 490] width 234 height 13
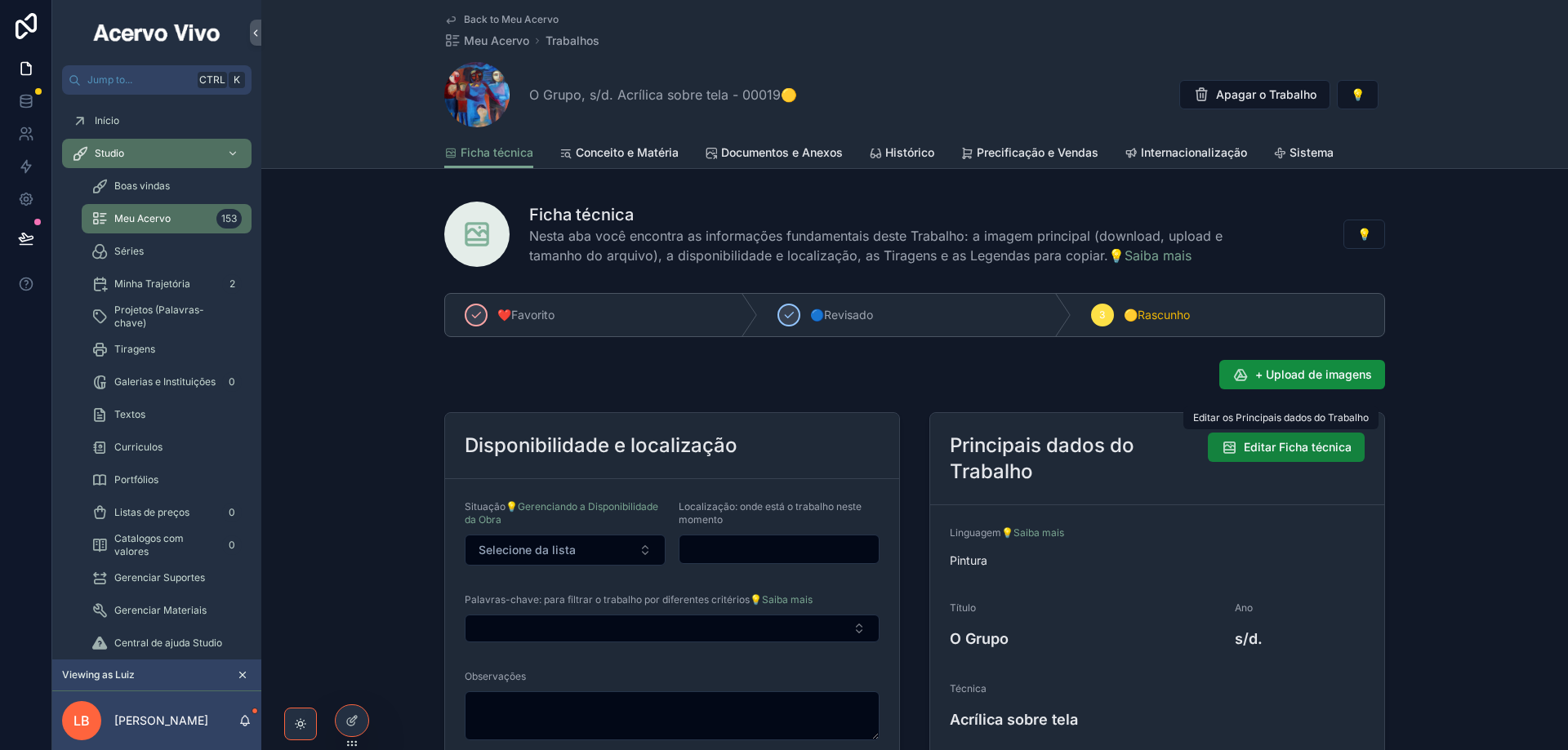
click at [1248, 448] on span "Editar Ficha técnica" at bounding box center [1297, 447] width 108 height 16
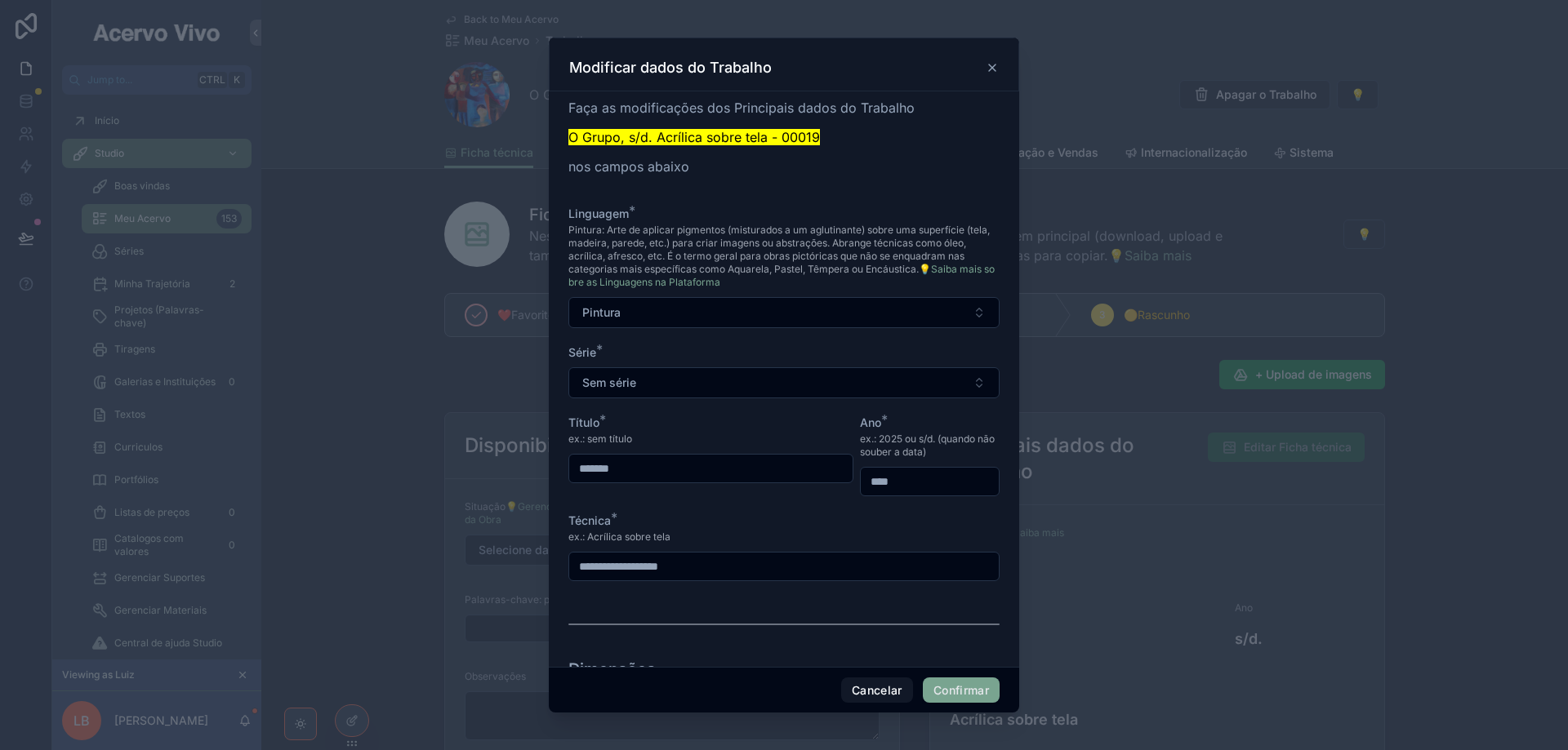
drag, startPoint x: 654, startPoint y: 471, endPoint x: 553, endPoint y: 463, distance: 101.3
click at [553, 463] on div "**********" at bounding box center [784, 379] width 471 height 575
type input "********"
click at [984, 687] on button "Confirmar" at bounding box center [961, 690] width 77 height 26
click at [382, 514] on div at bounding box center [784, 375] width 1568 height 750
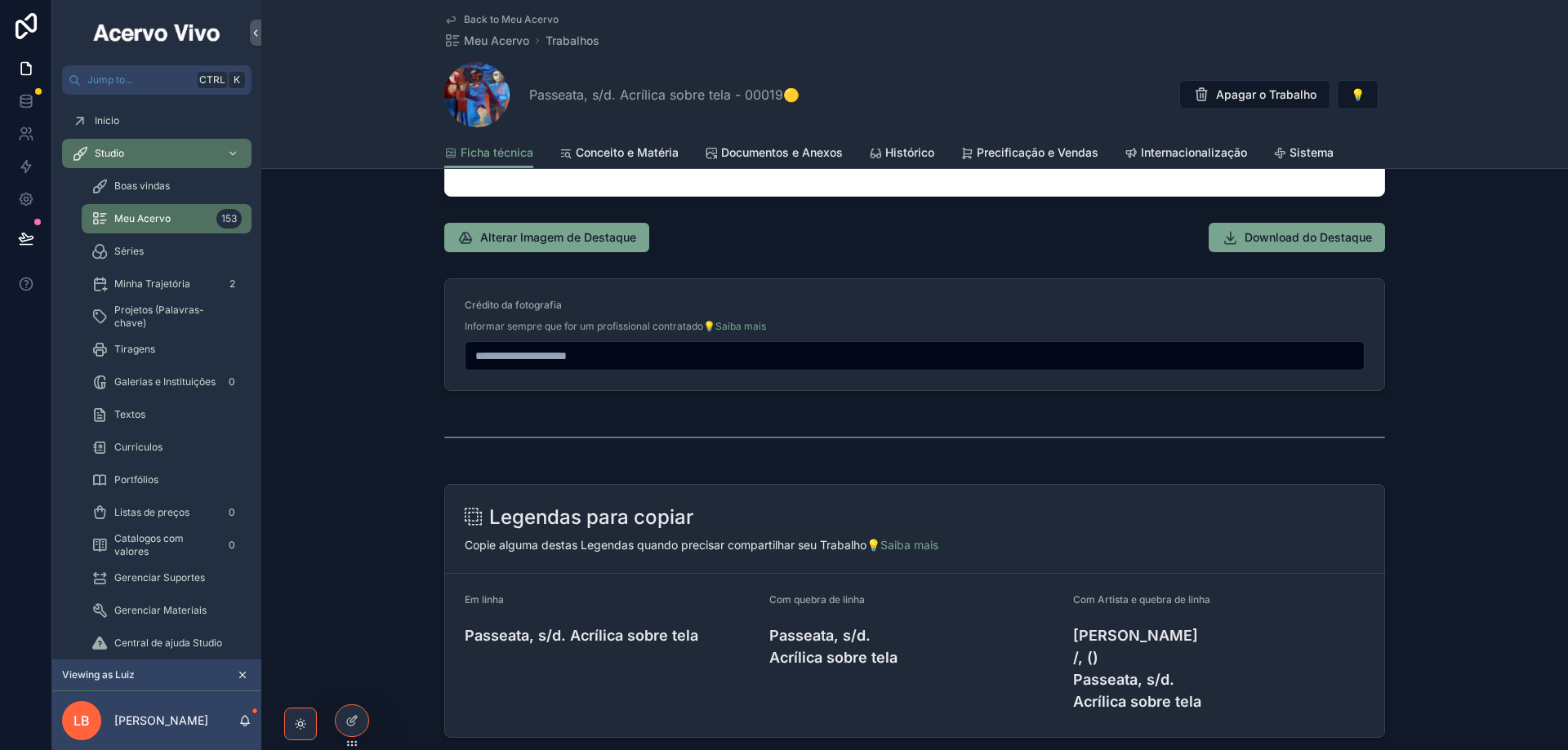
scroll to position [1388, 0]
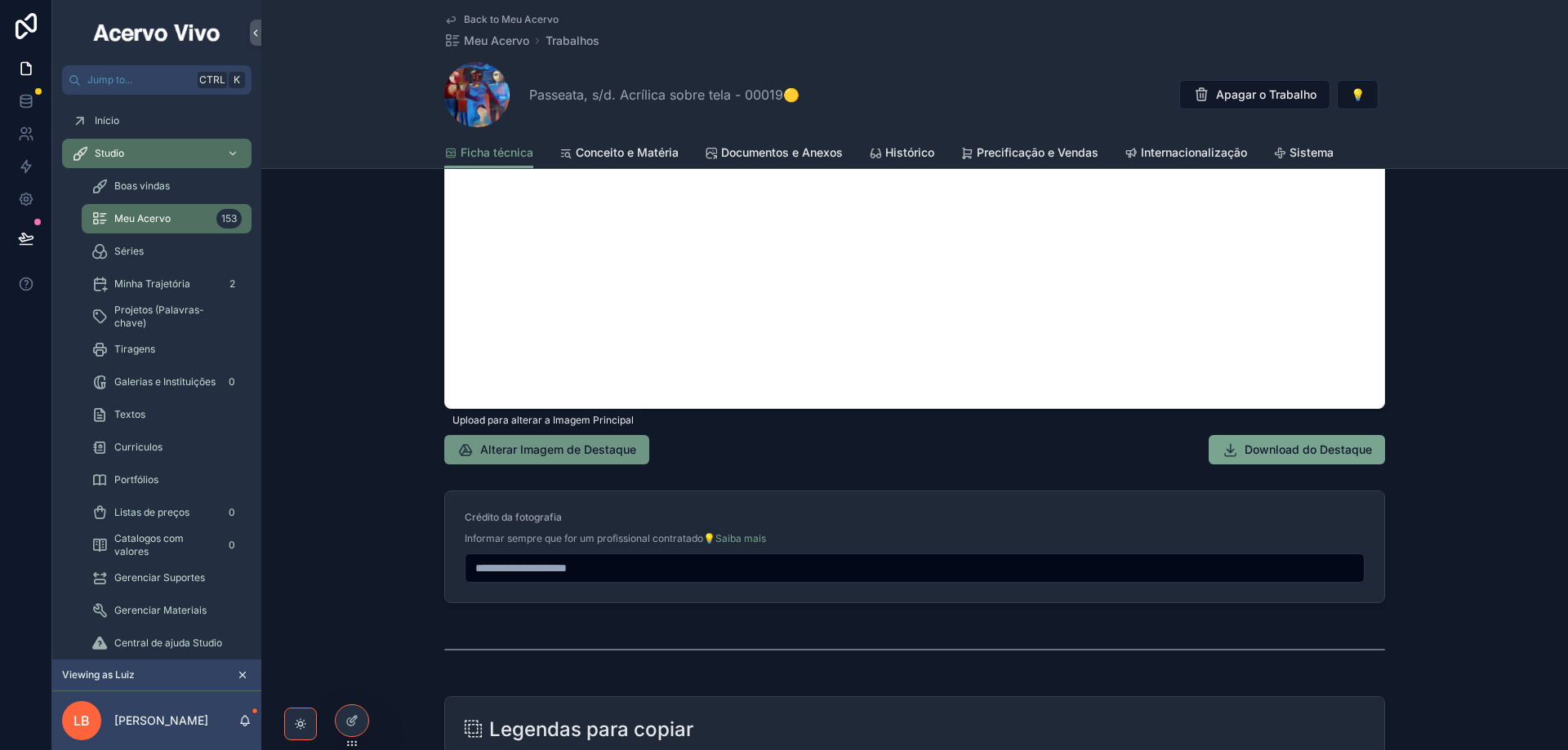
click at [540, 451] on span "Alterar Imagem de Destaque" at bounding box center [558, 450] width 156 height 16
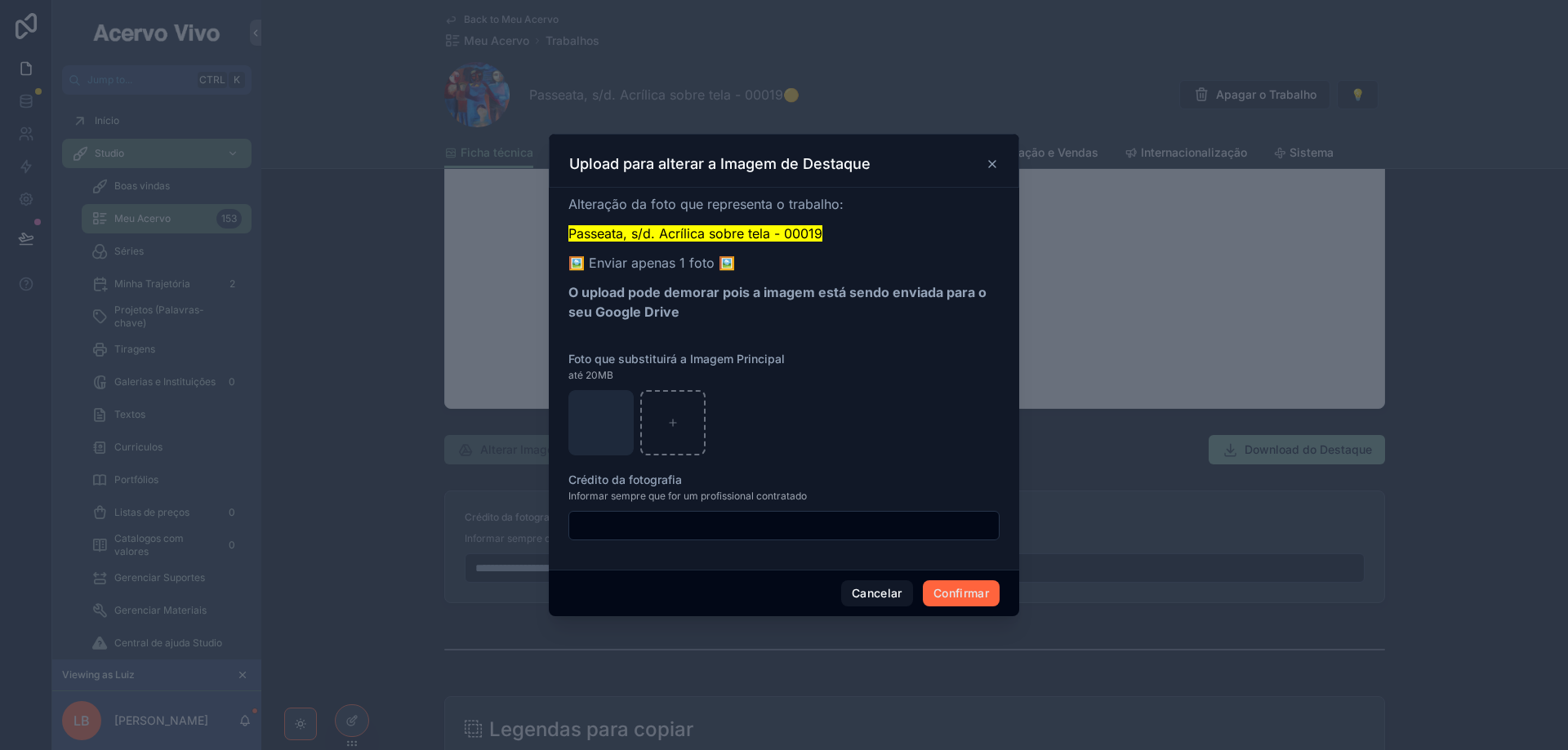
click at [959, 593] on button "Confirmar" at bounding box center [961, 593] width 77 height 26
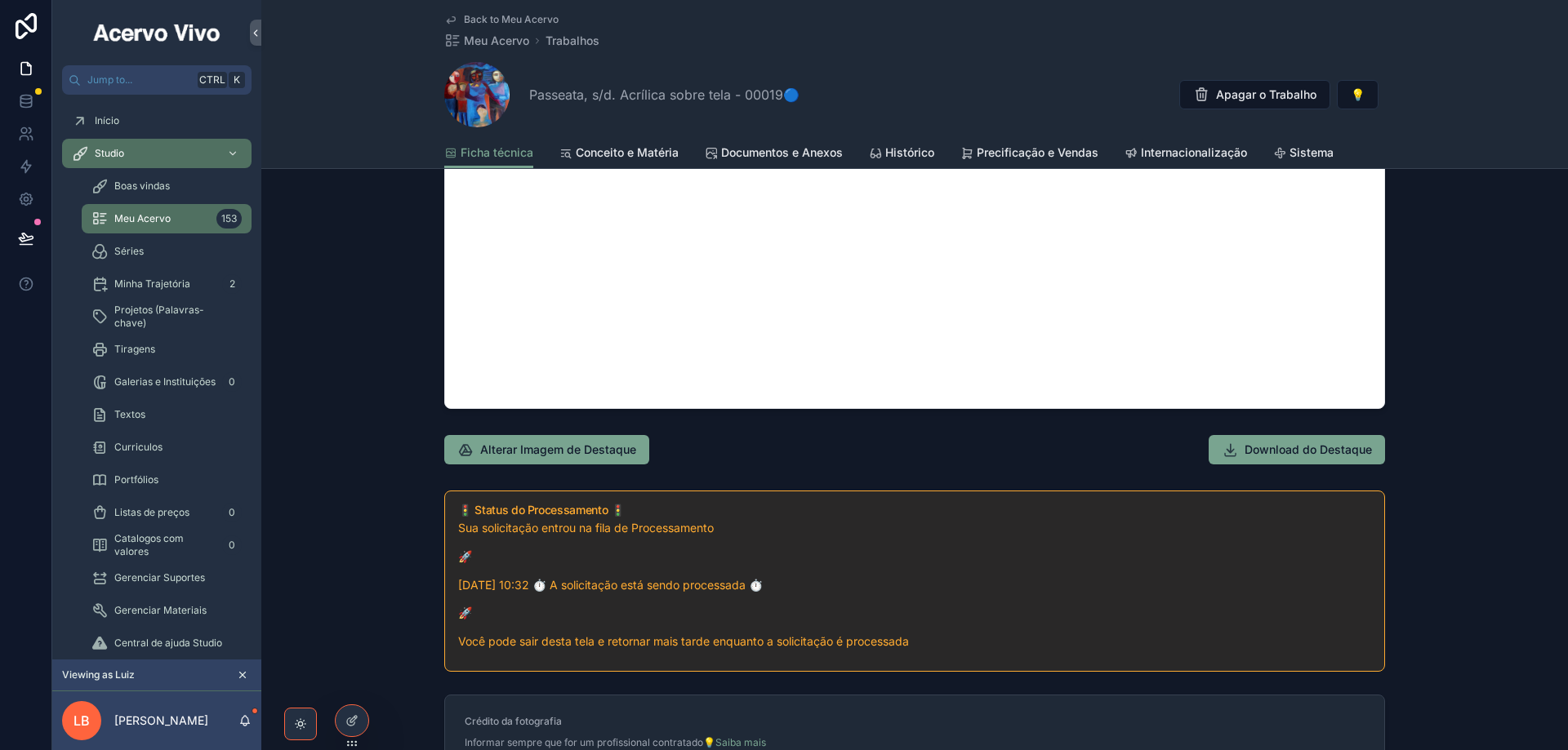
click at [482, 22] on span "Back to Meu Acervo" at bounding box center [511, 19] width 94 height 13
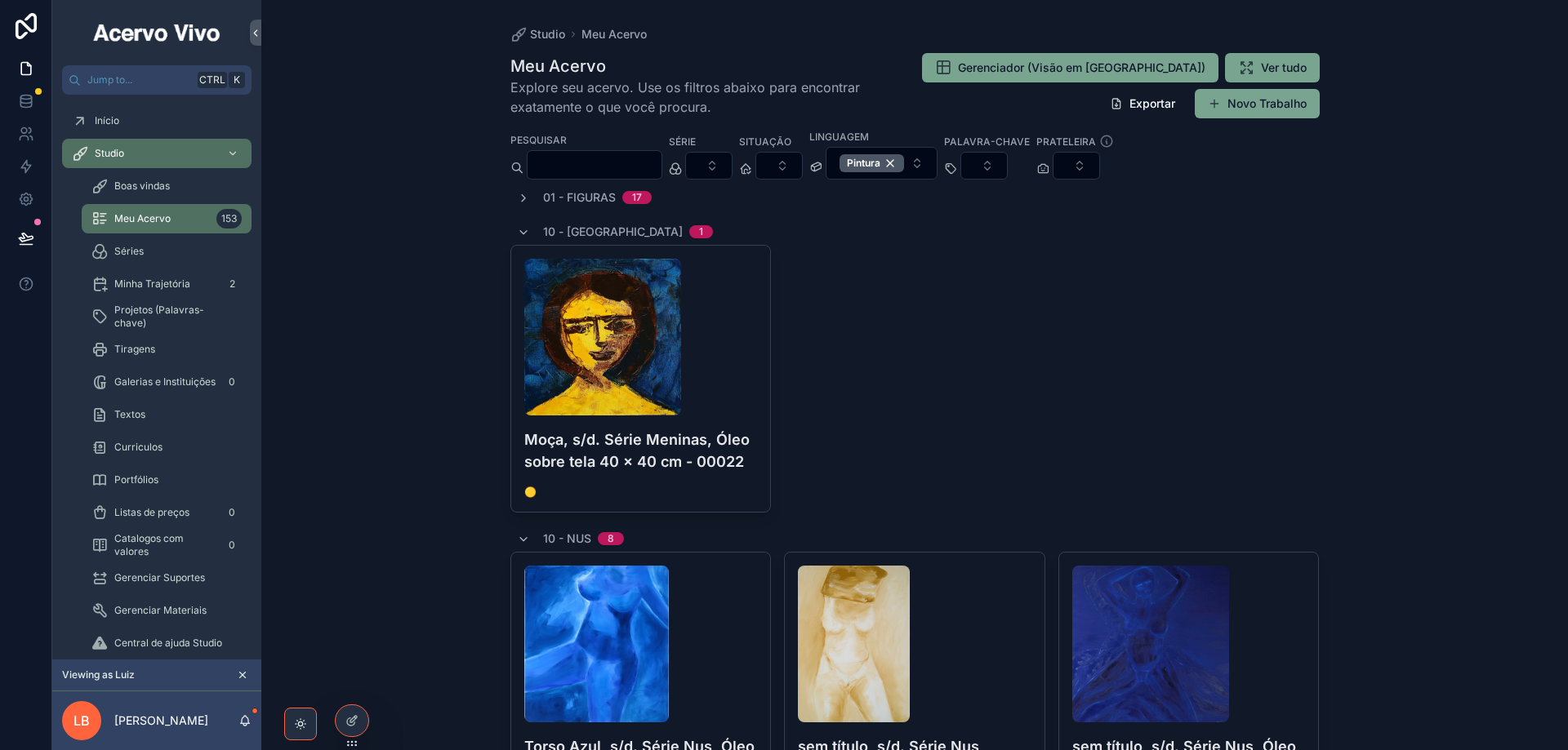
click at [517, 234] on icon "scrollable content" at bounding box center [523, 232] width 13 height 13
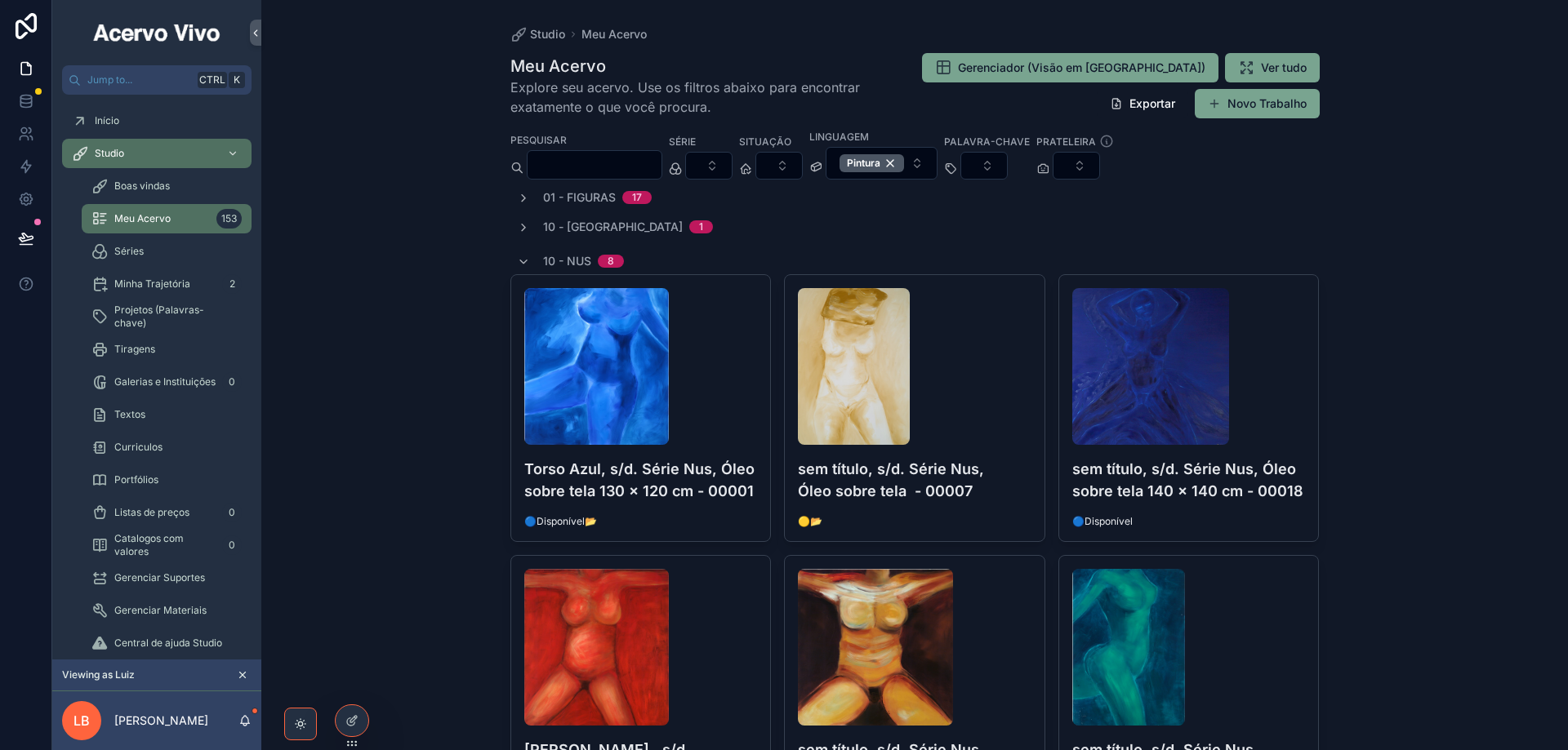
click at [517, 259] on icon "scrollable content" at bounding box center [523, 261] width 13 height 13
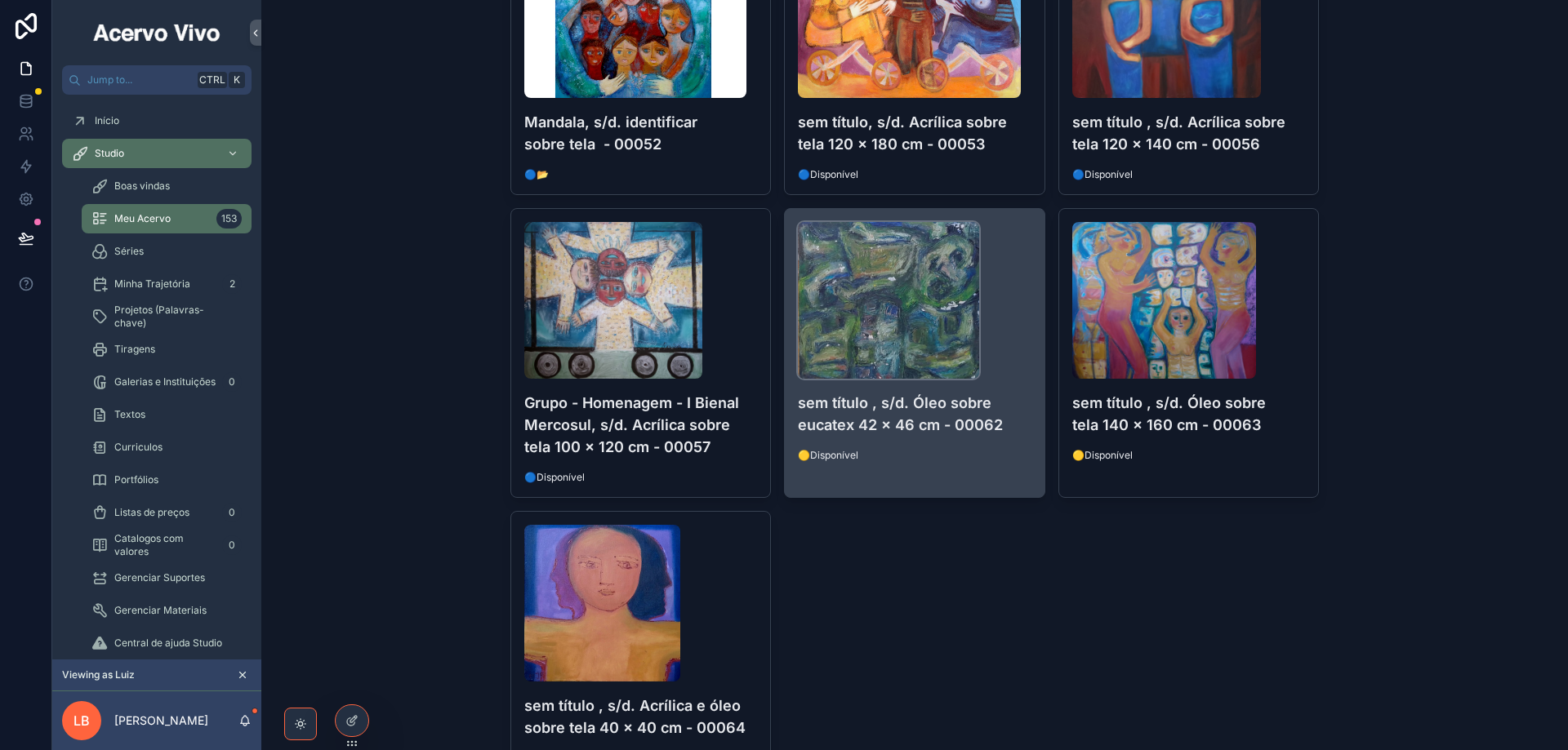
scroll to position [2562, 0]
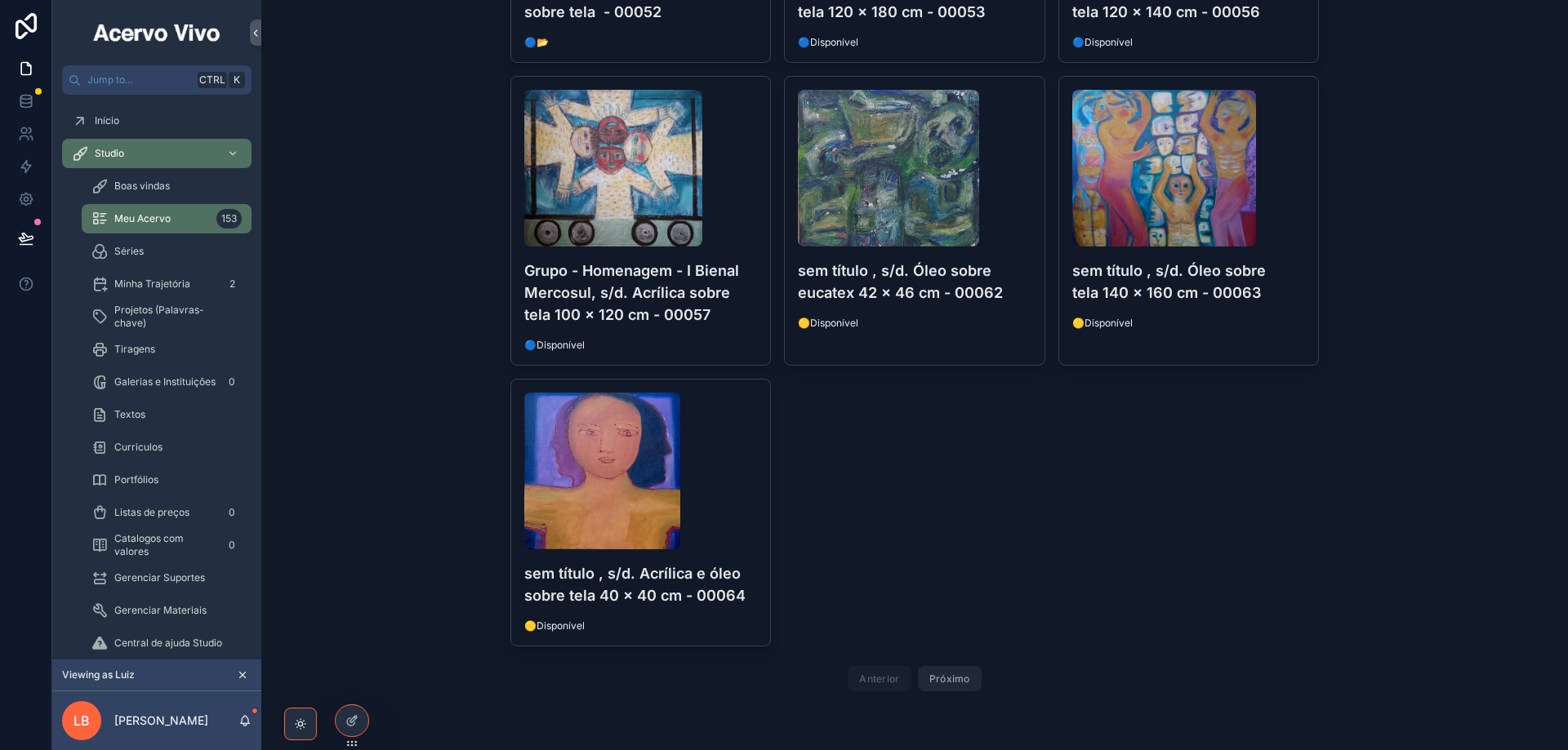
click at [952, 681] on button "Próximo" at bounding box center [950, 678] width 64 height 25
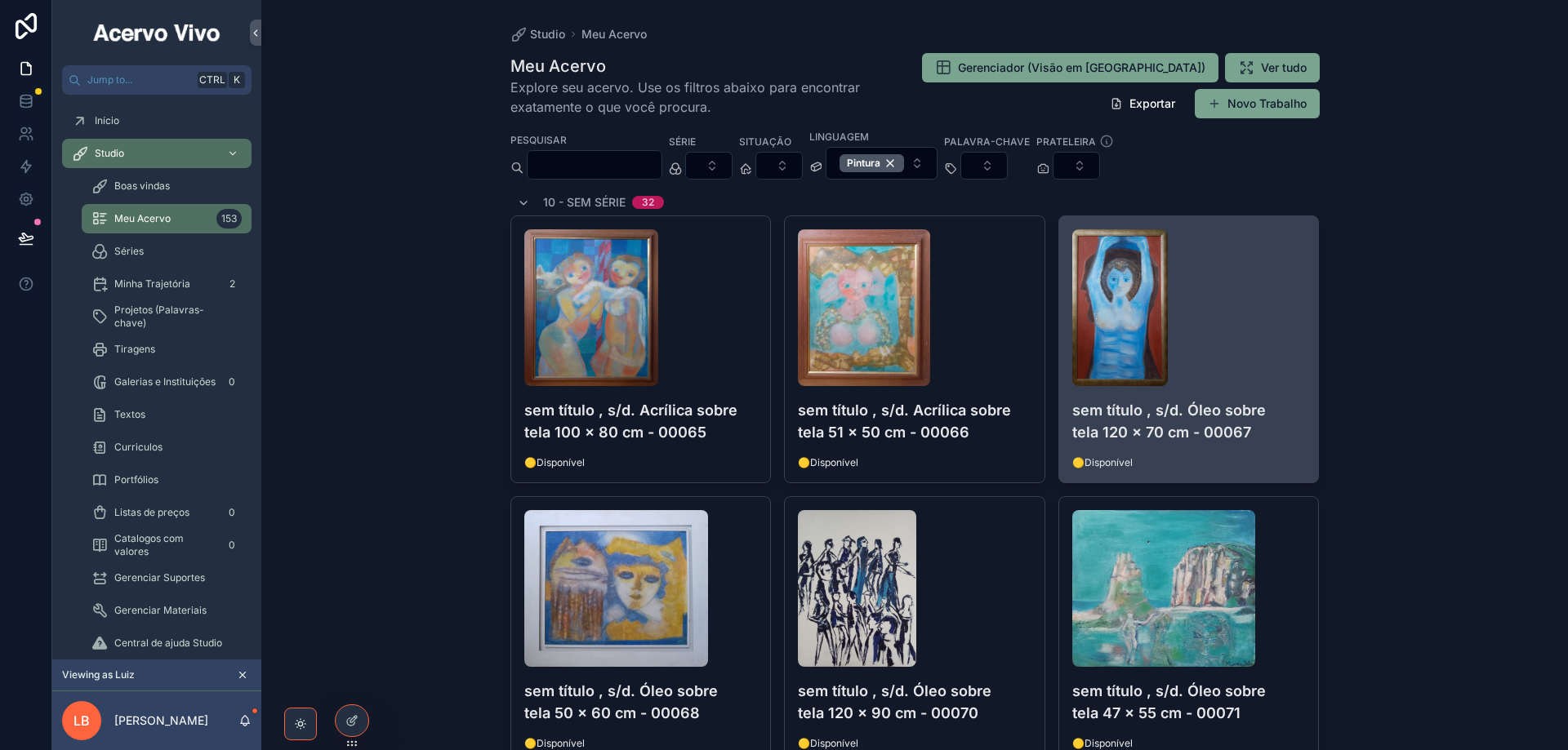
click at [1237, 338] on div "scrollable content" at bounding box center [1189, 307] width 234 height 157
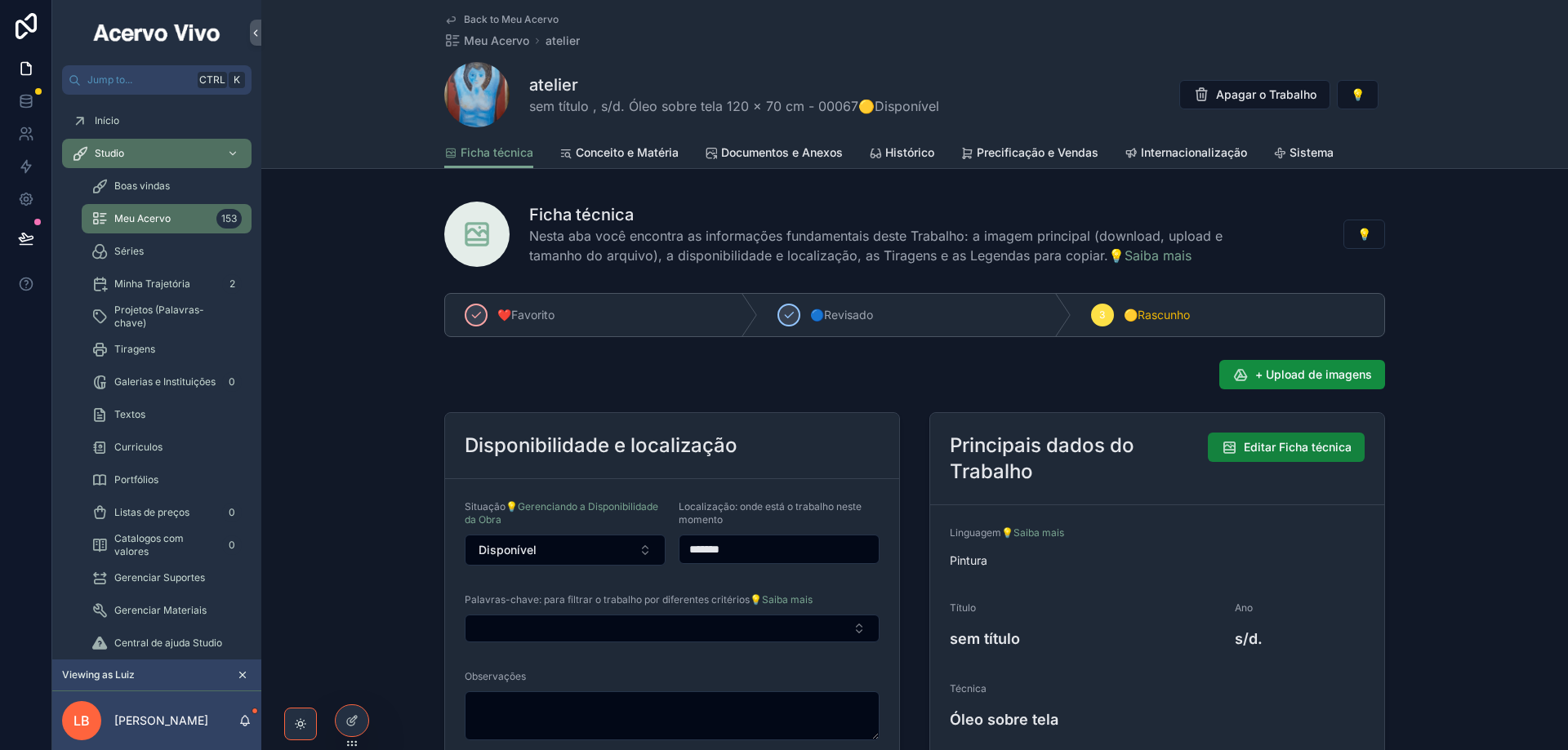
click at [1266, 447] on span "Editar Ficha técnica" at bounding box center [1297, 447] width 108 height 16
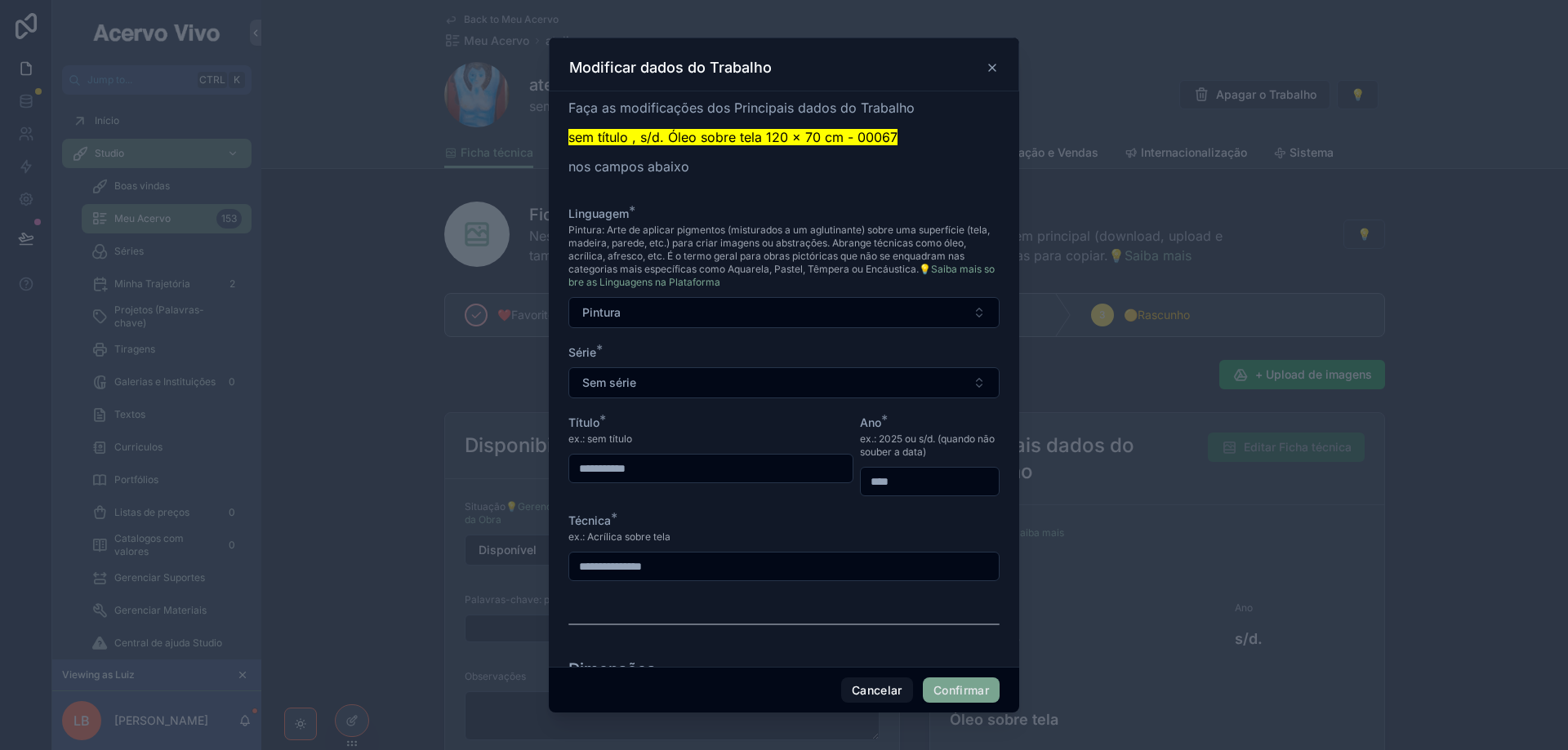
drag, startPoint x: 644, startPoint y: 467, endPoint x: 498, endPoint y: 457, distance: 146.3
click at [498, 457] on div "**********" at bounding box center [784, 375] width 1568 height 750
type input "*******"
drag, startPoint x: 976, startPoint y: 689, endPoint x: 662, endPoint y: 604, distance: 325.3
click at [975, 689] on button "Confirmar" at bounding box center [961, 690] width 77 height 26
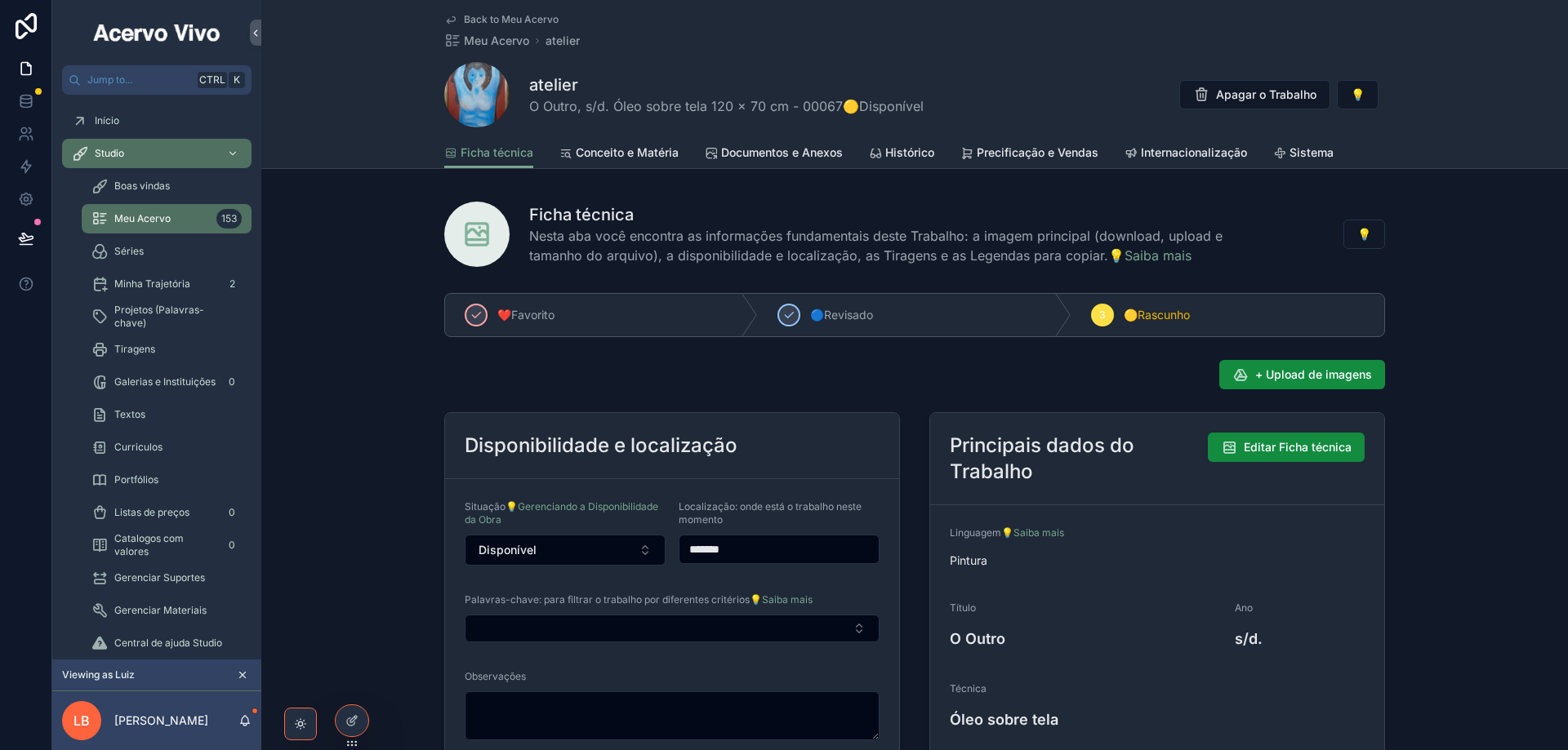
click at [503, 21] on span "Back to Meu Acervo" at bounding box center [511, 19] width 94 height 13
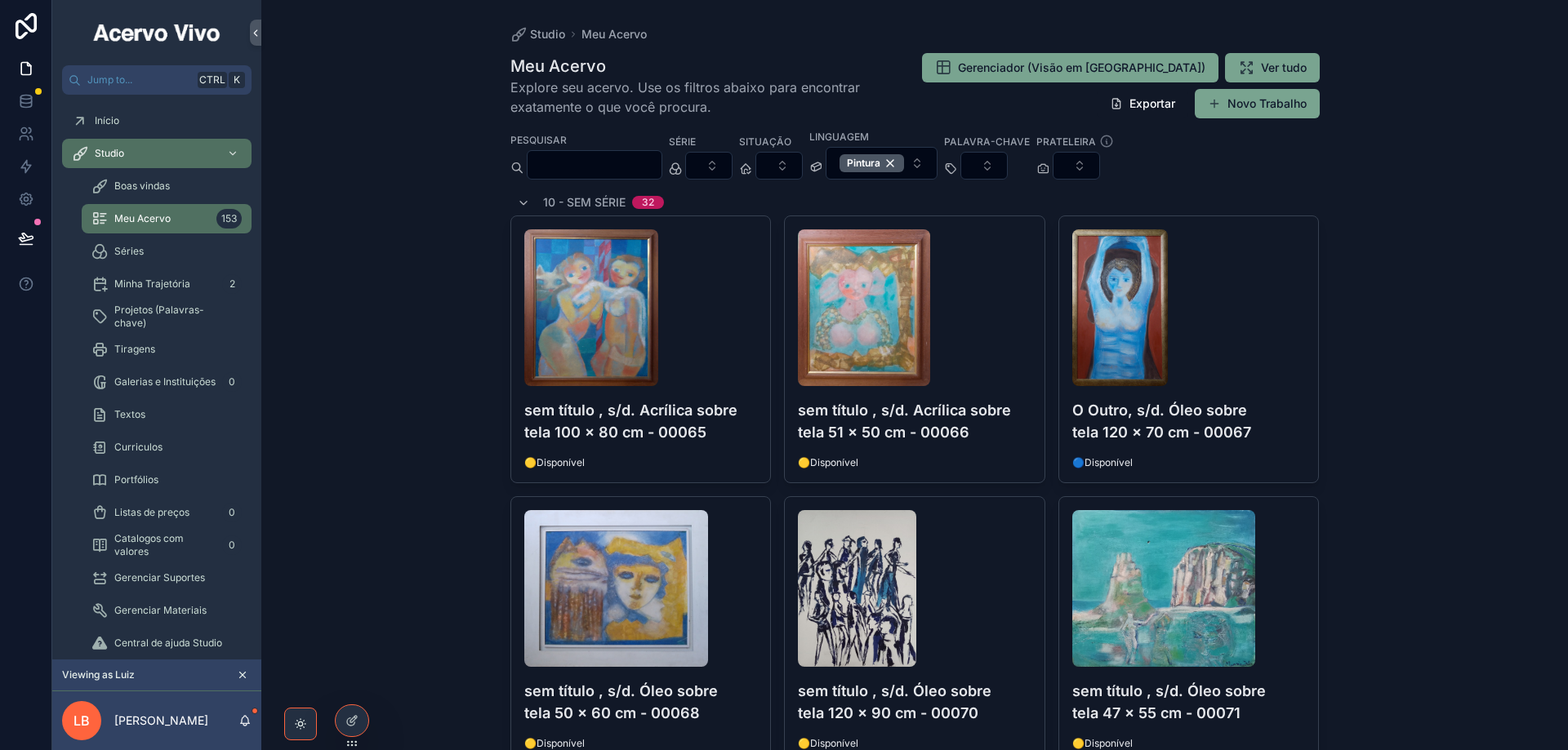
click at [904, 164] on div "Pintura" at bounding box center [871, 163] width 65 height 18
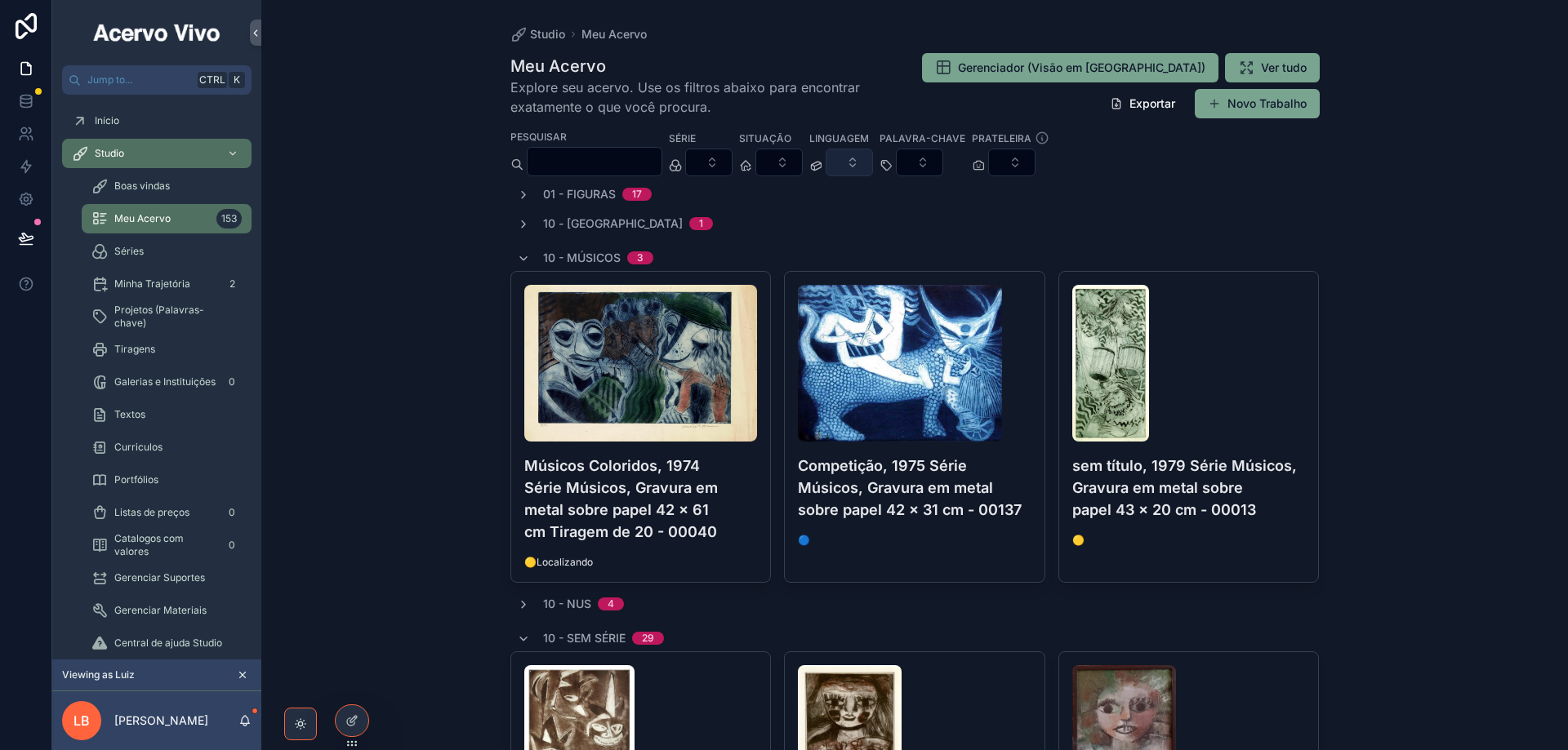
click at [873, 162] on button "Select Button" at bounding box center [849, 163] width 48 height 28
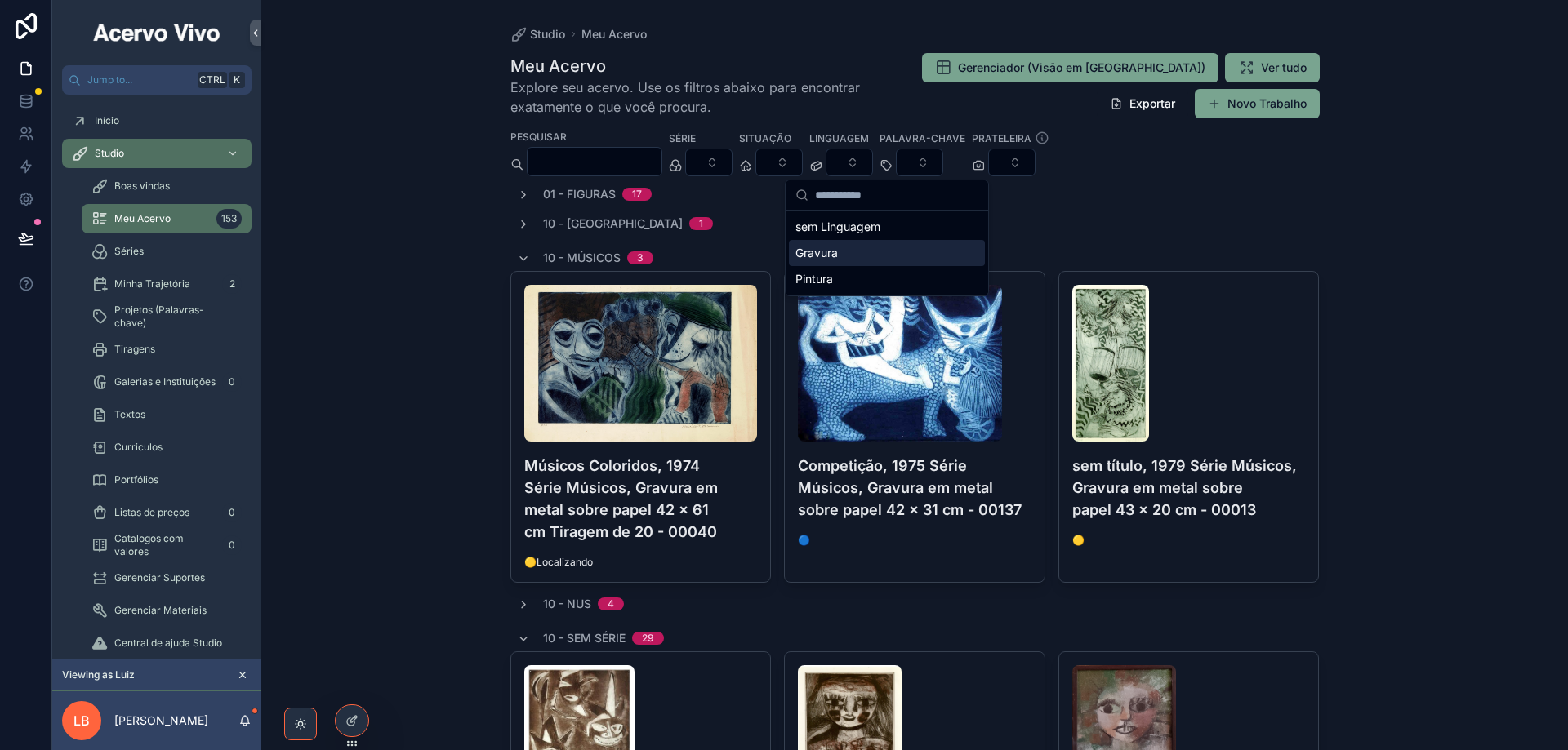
click at [863, 251] on div "Gravura" at bounding box center [887, 253] width 196 height 26
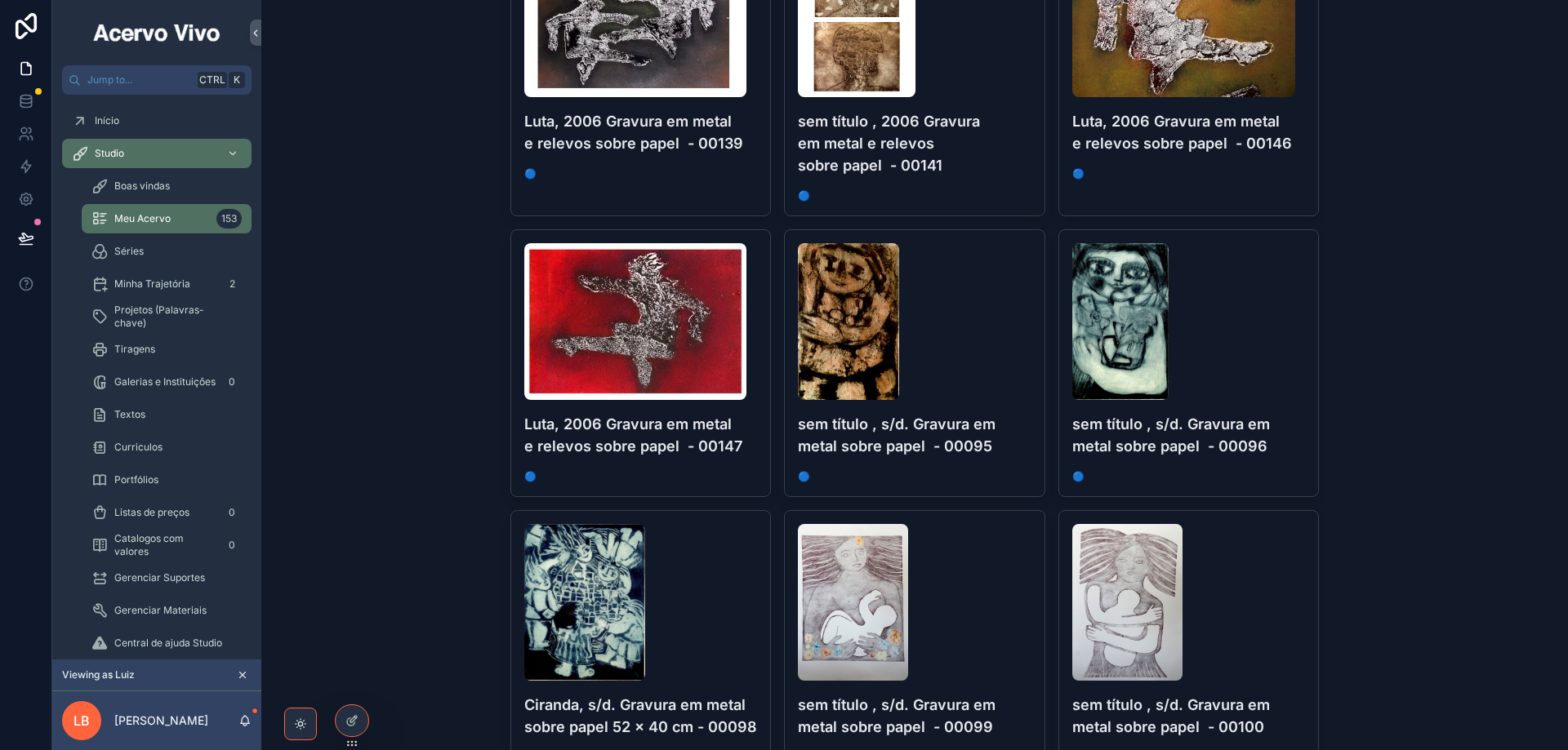
scroll to position [2775, 0]
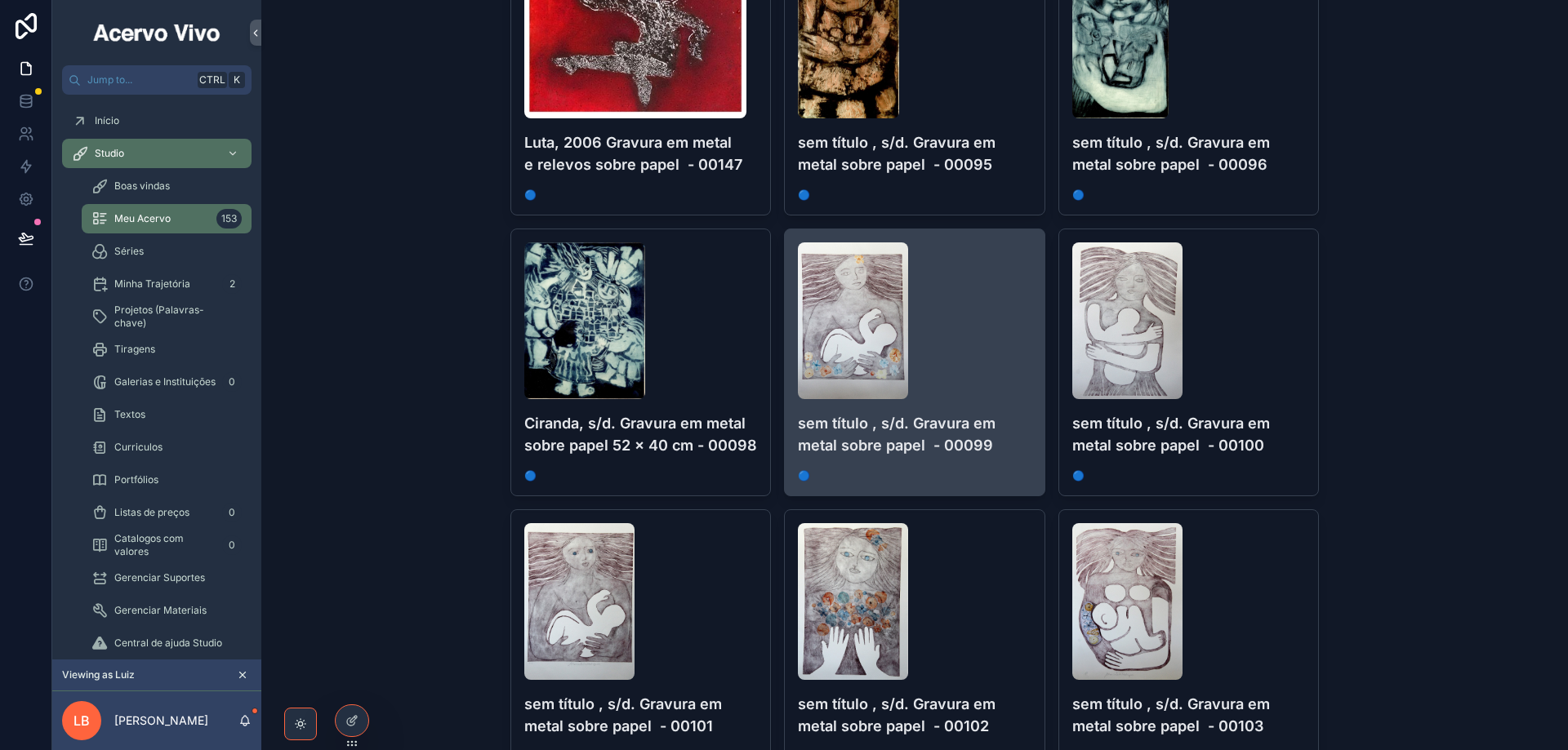
click at [974, 353] on div "scrollable content" at bounding box center [915, 320] width 234 height 157
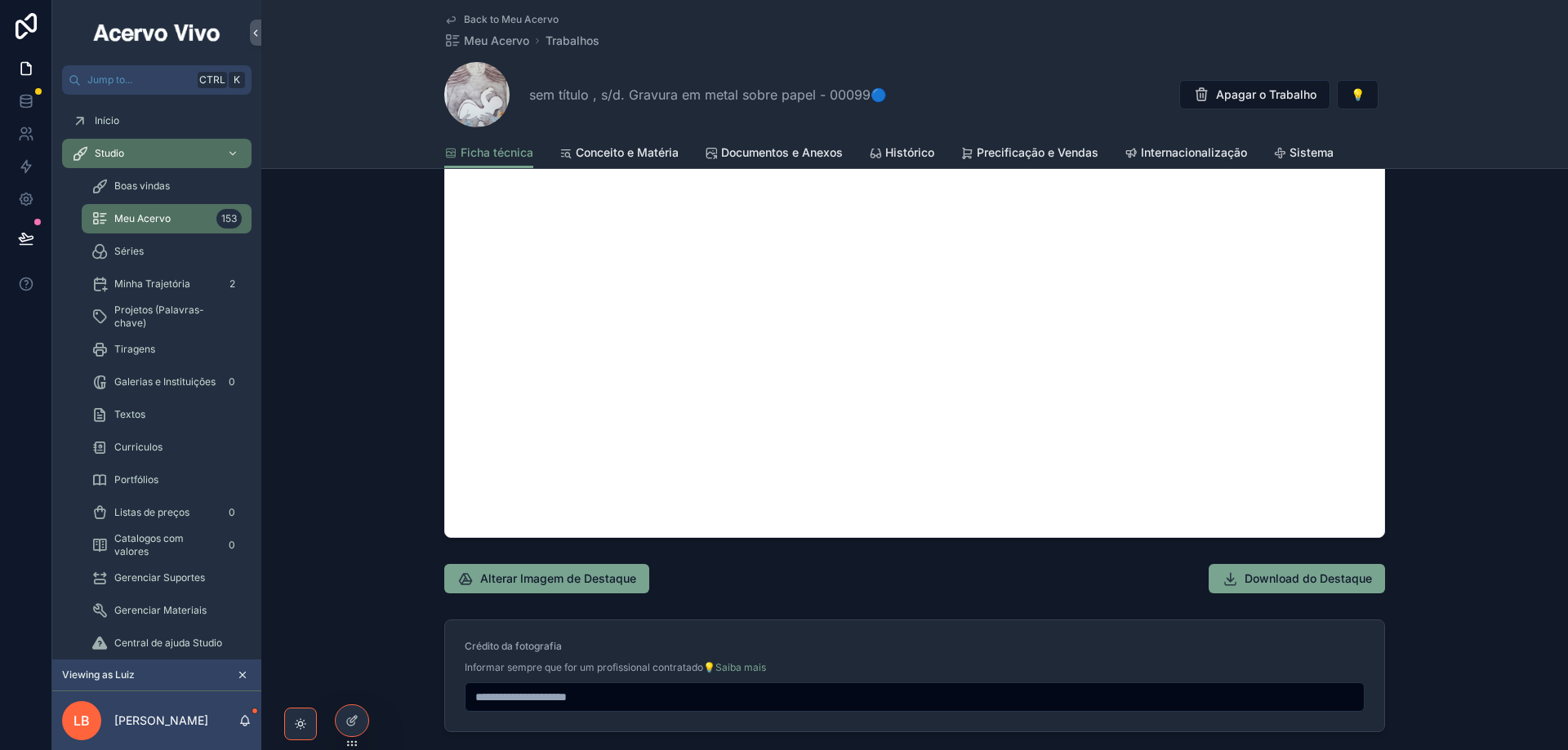
scroll to position [1177, 0]
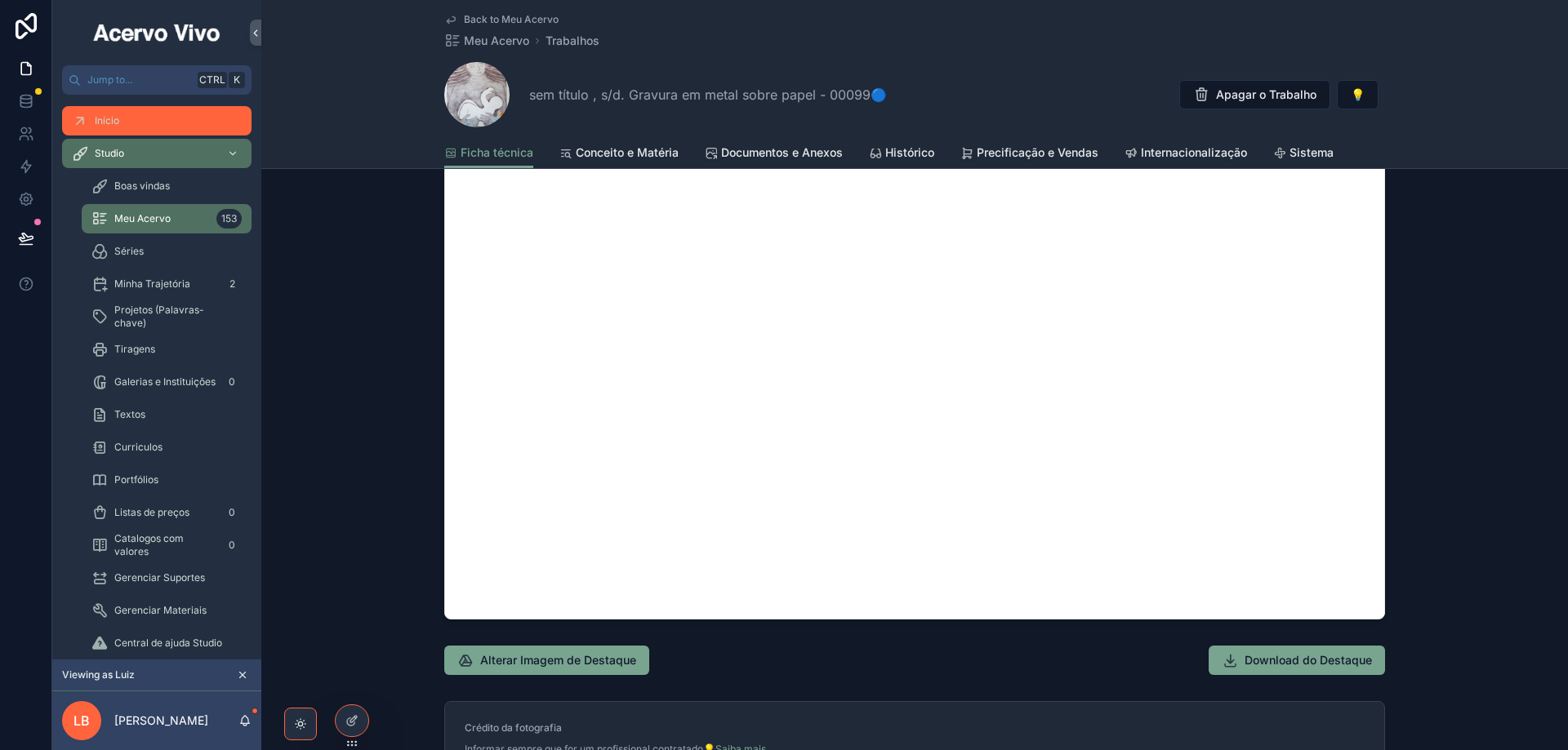
click at [499, 22] on span "Back to Meu Acervo" at bounding box center [511, 19] width 94 height 13
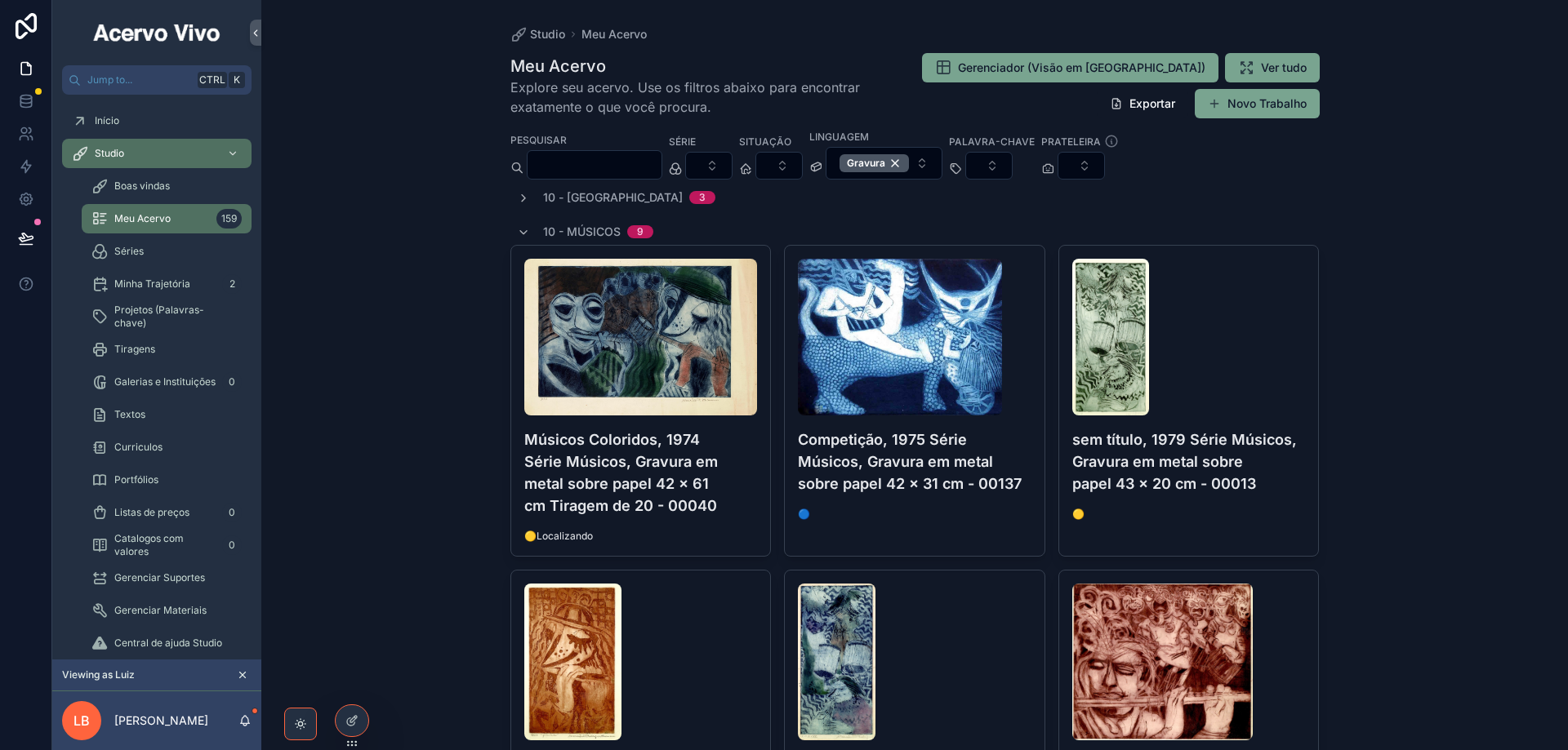
click at [644, 168] on input "scrollable content" at bounding box center [594, 164] width 134 height 22
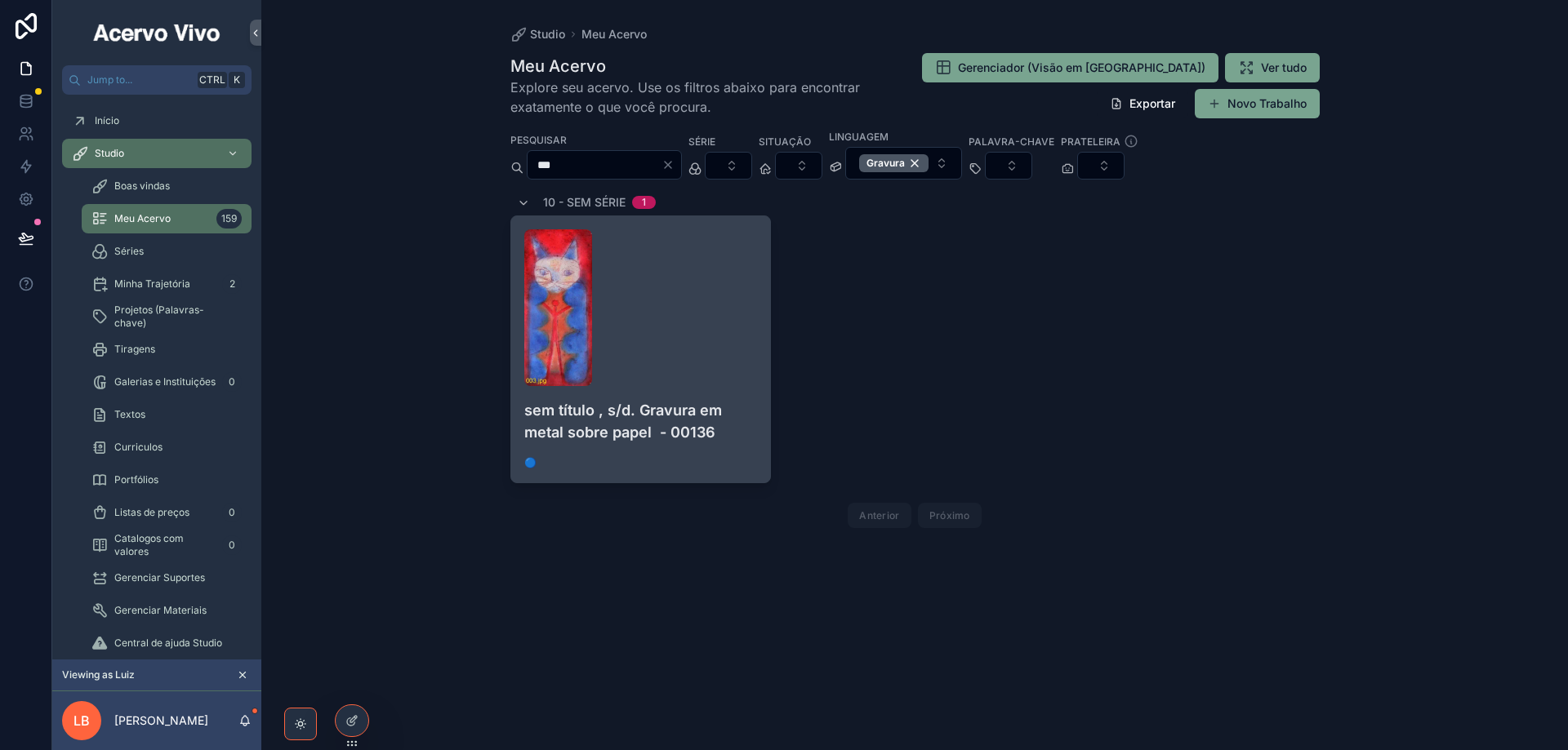
type input "***"
click at [720, 330] on div "scrollable content" at bounding box center [641, 307] width 234 height 157
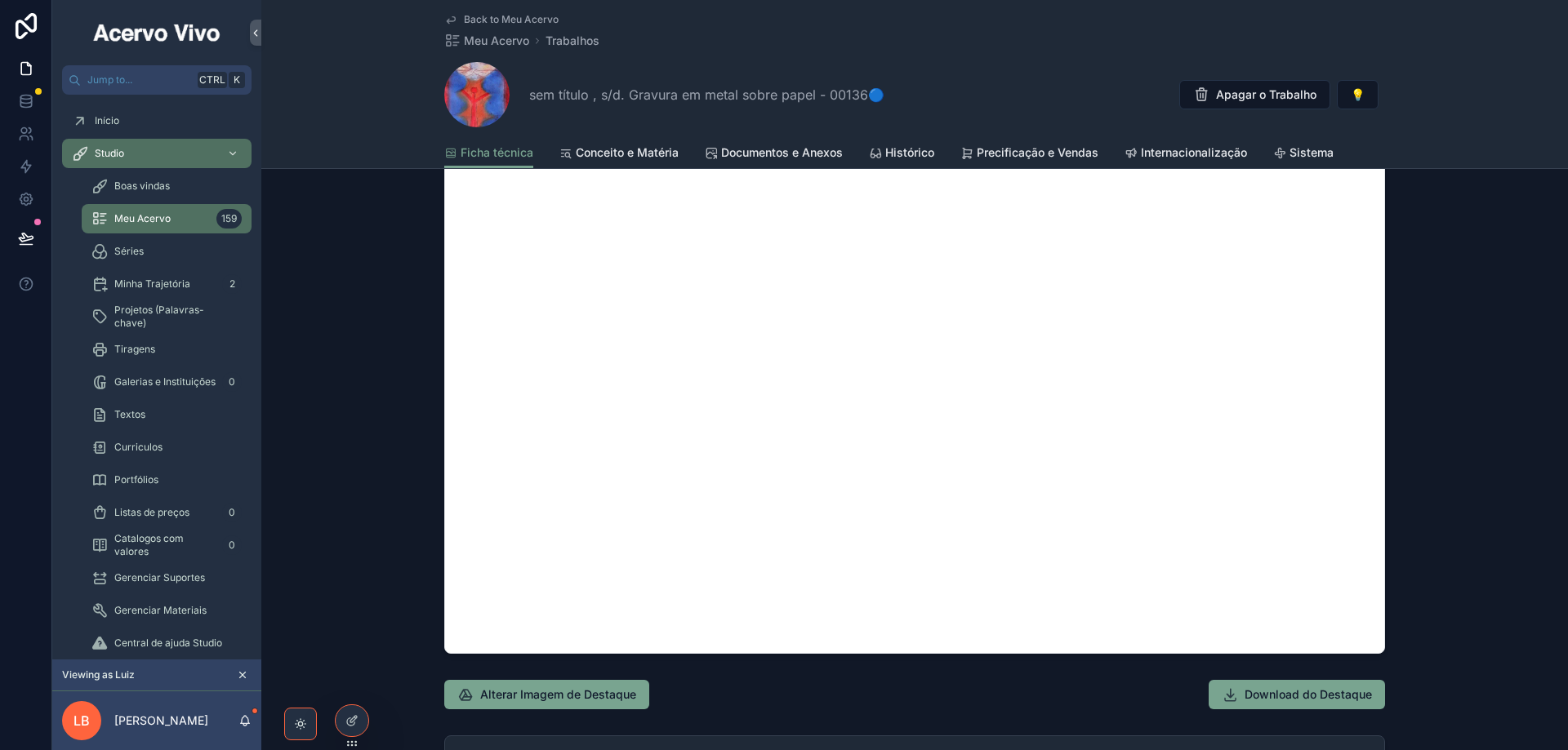
scroll to position [1632, 0]
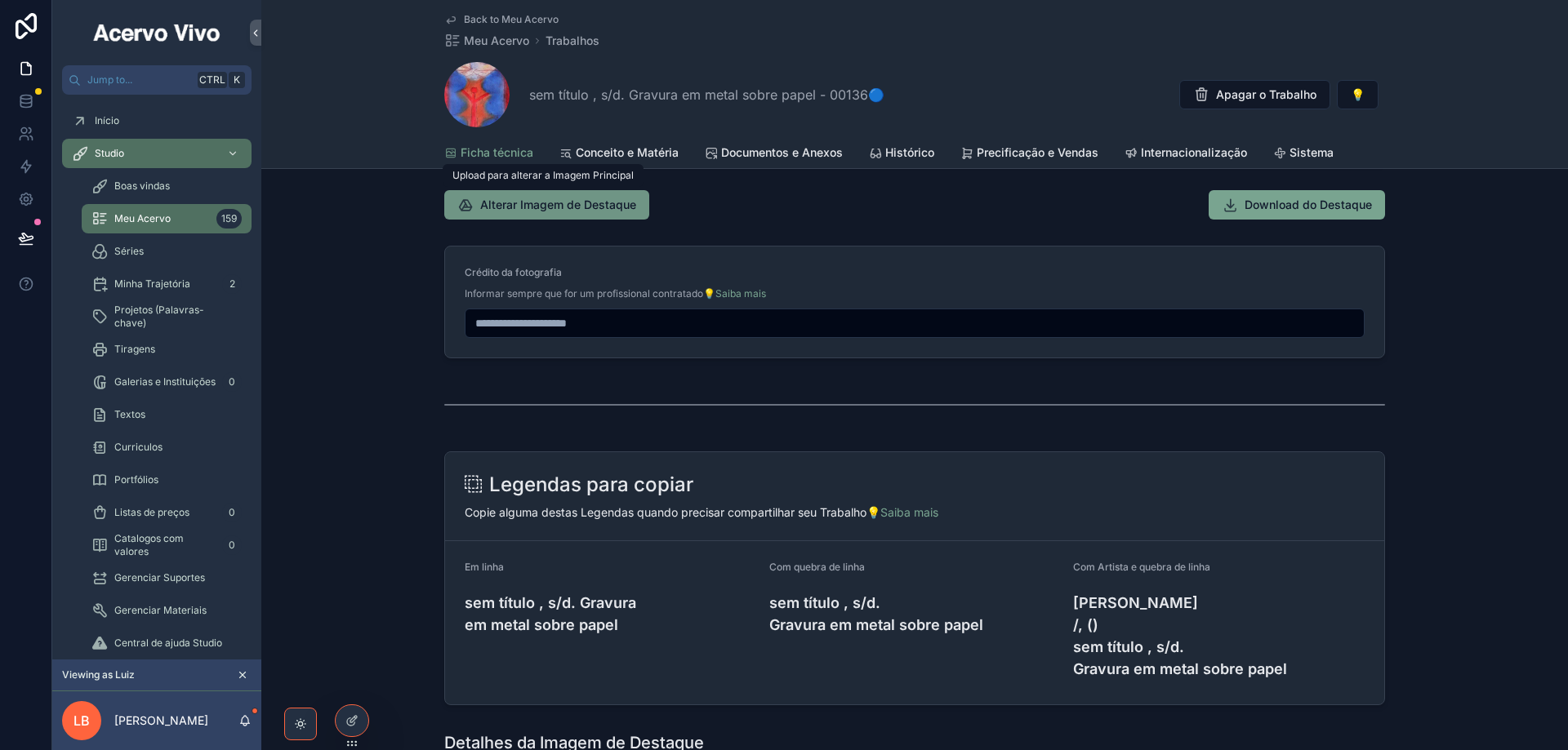
click at [530, 207] on span "Alterar Imagem de Destaque" at bounding box center [558, 204] width 156 height 16
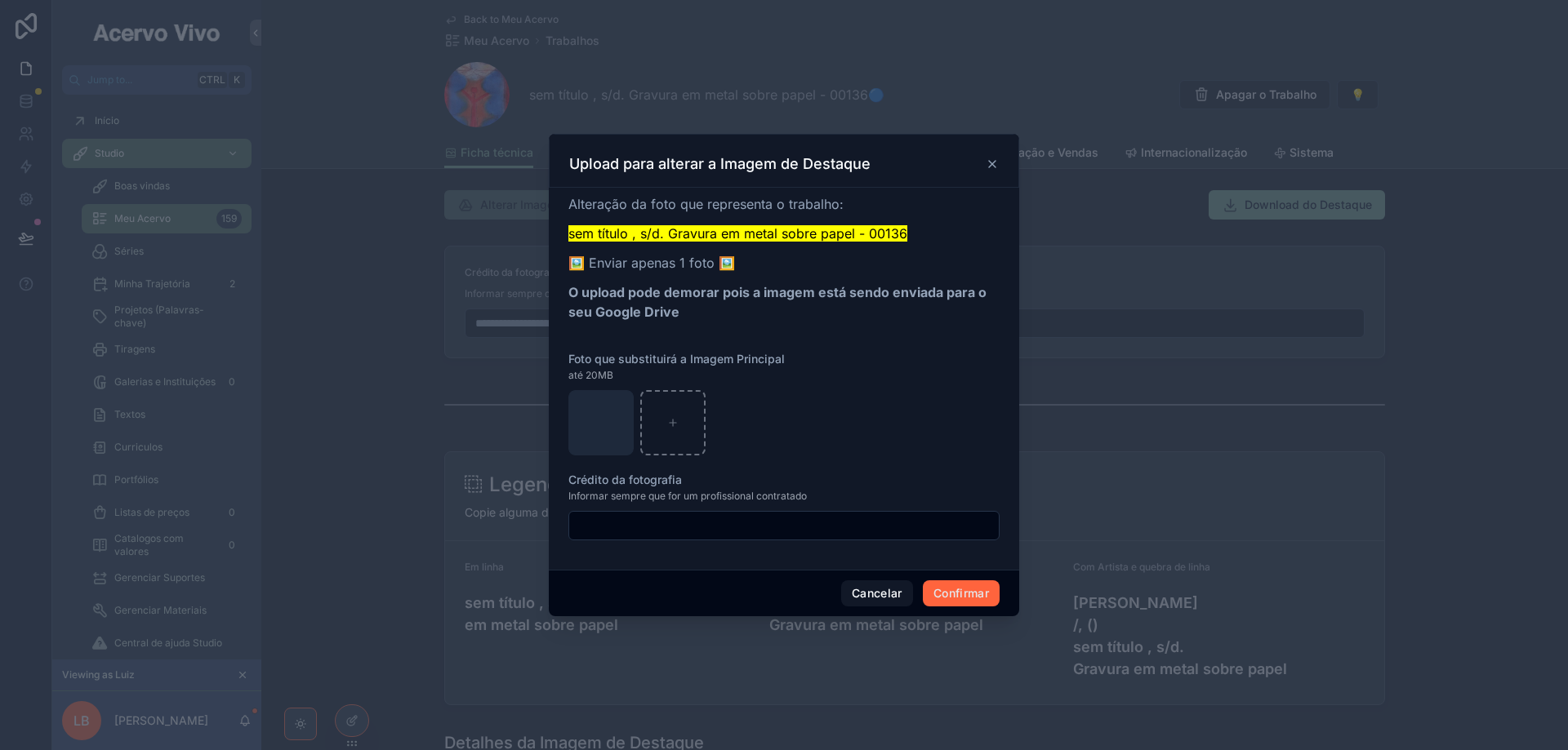
click at [959, 599] on button "Confirmar" at bounding box center [961, 593] width 77 height 26
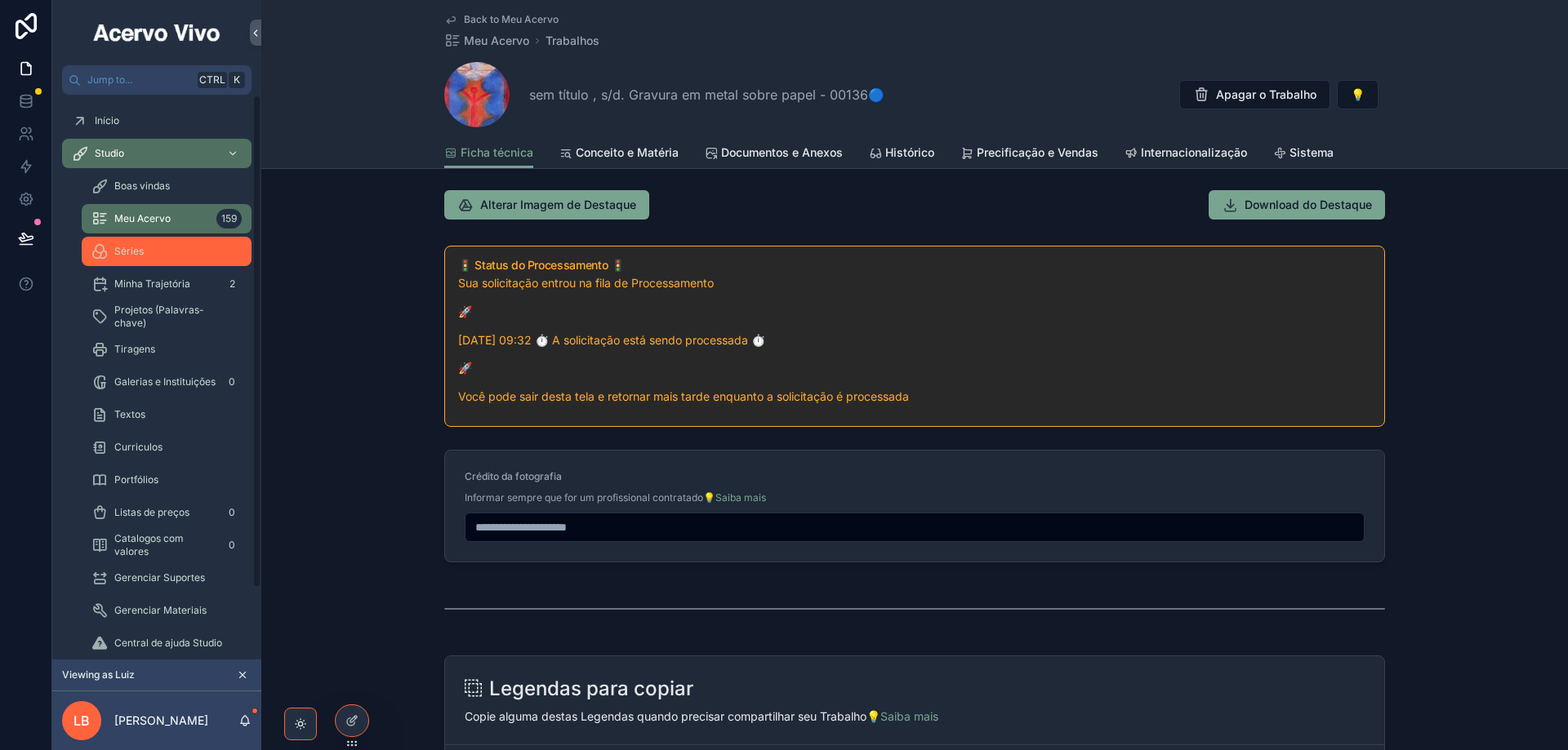
click at [163, 258] on div "Séries" at bounding box center [167, 252] width 151 height 26
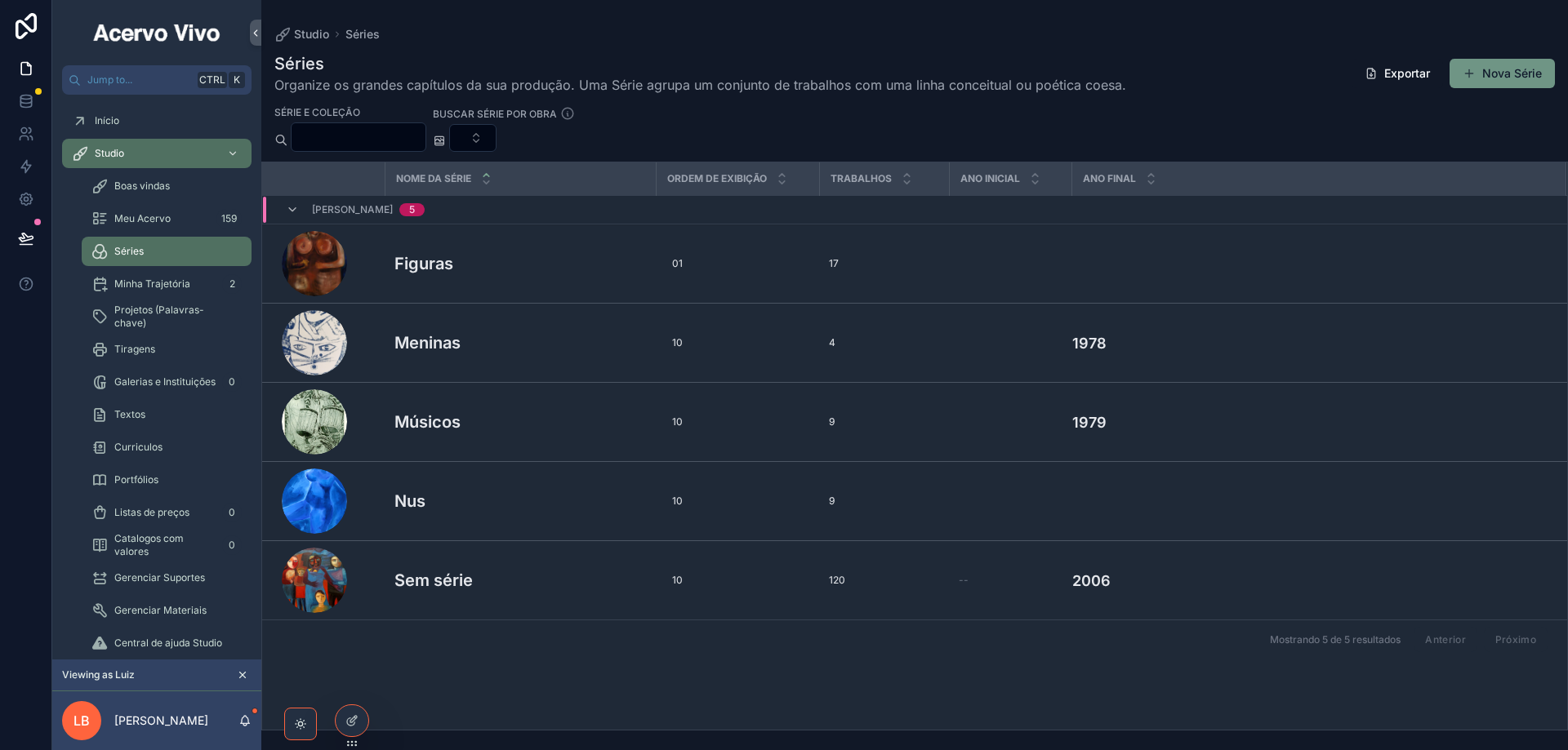
click at [1505, 79] on button "Nova Série" at bounding box center [1502, 74] width 106 height 29
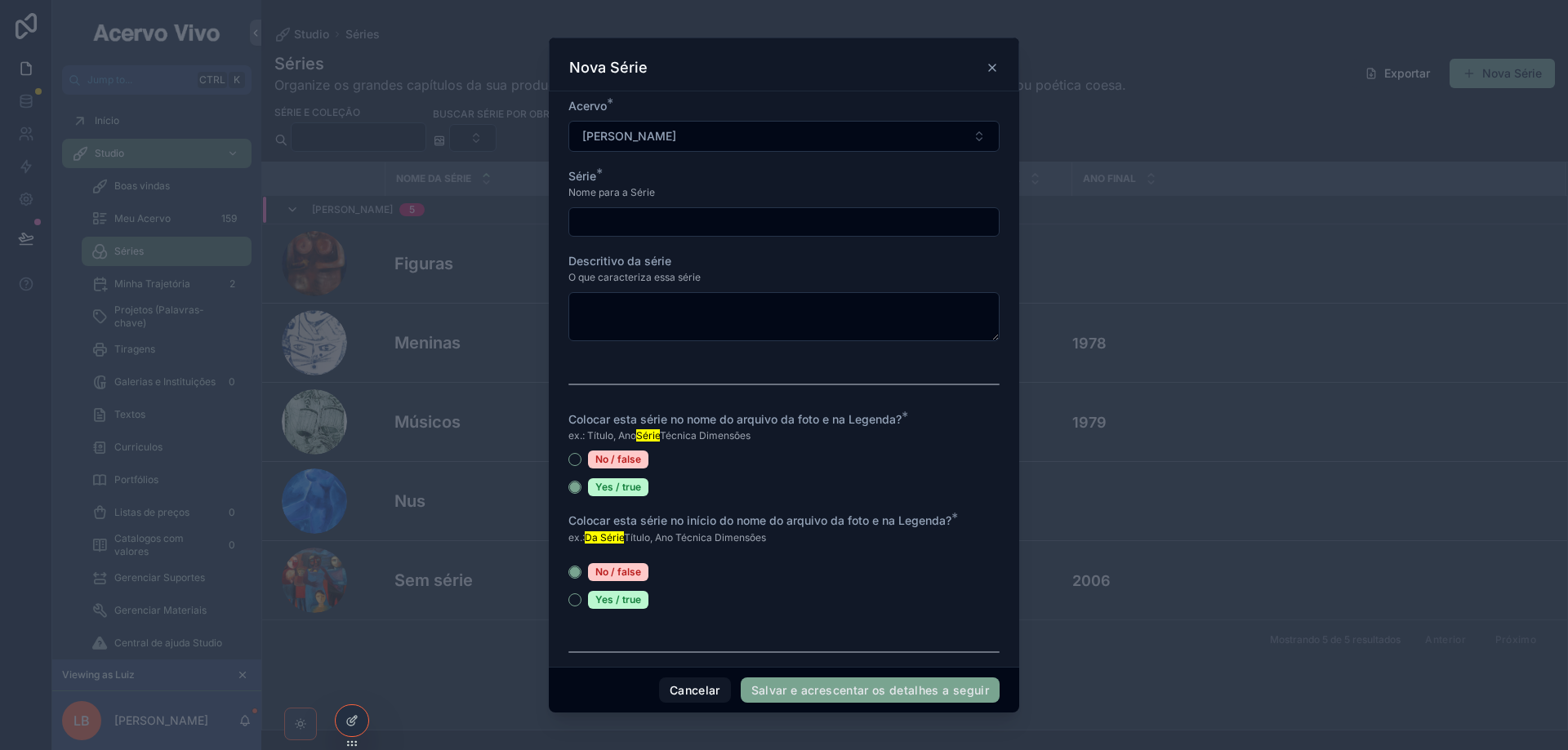
click at [717, 221] on input "scrollable content" at bounding box center [784, 221] width 429 height 22
type input "*****"
click at [851, 690] on button "Salvar e acrescentar os detalhes a seguir" at bounding box center [870, 690] width 259 height 26
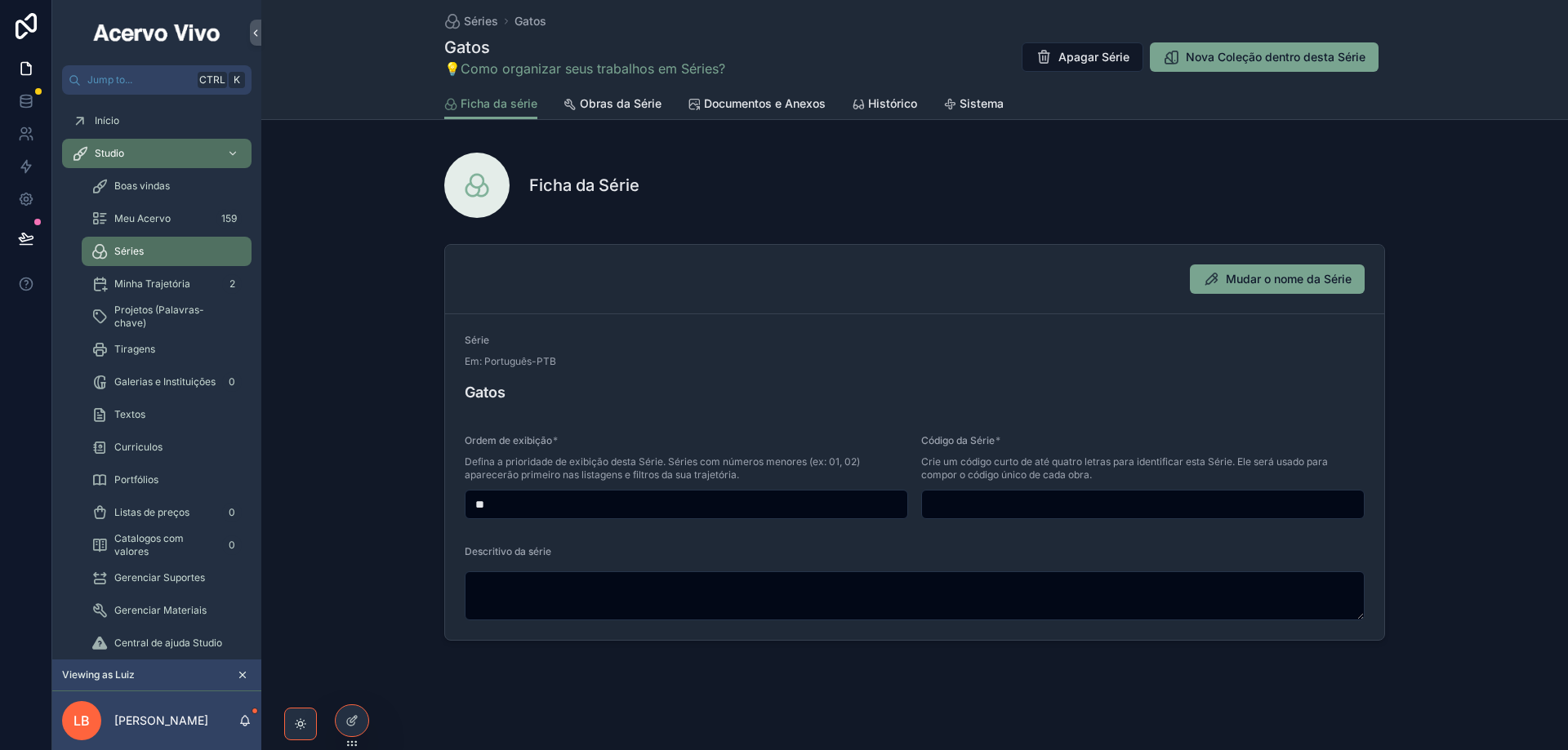
click at [1004, 505] on input "scrollable content" at bounding box center [1142, 504] width 442 height 22
type input "****"
drag, startPoint x: 543, startPoint y: 509, endPoint x: 400, endPoint y: 500, distance: 143.3
click at [402, 501] on div "Mudar o nome da Série Série Em: Português-PTB Gatos Ordem de exibição * Defina …" at bounding box center [915, 443] width 1307 height 410
type input "**"
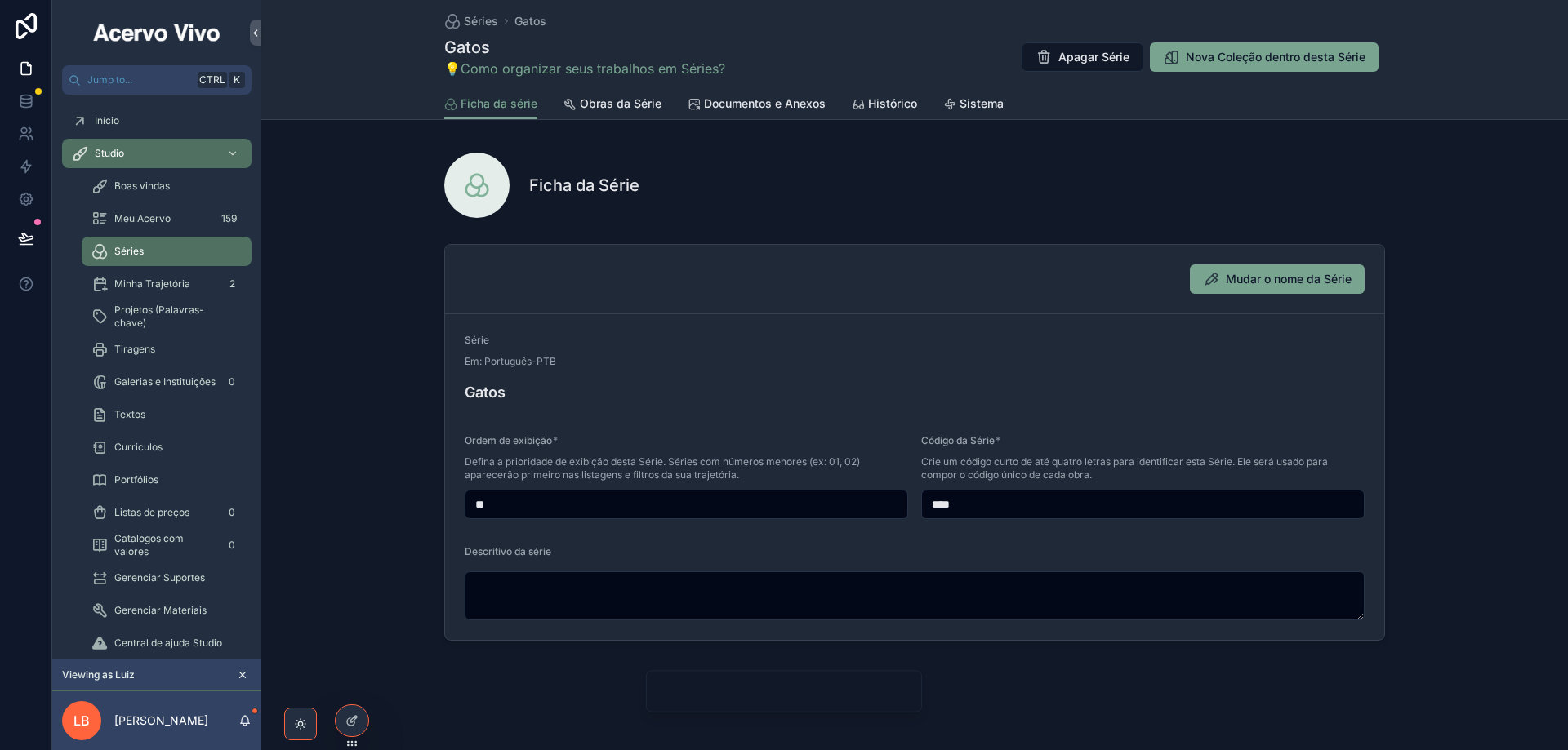
click at [788, 303] on div "Mudar o nome da Série" at bounding box center [914, 279] width 939 height 69
click at [153, 212] on span "Meu Acervo" at bounding box center [142, 218] width 56 height 13
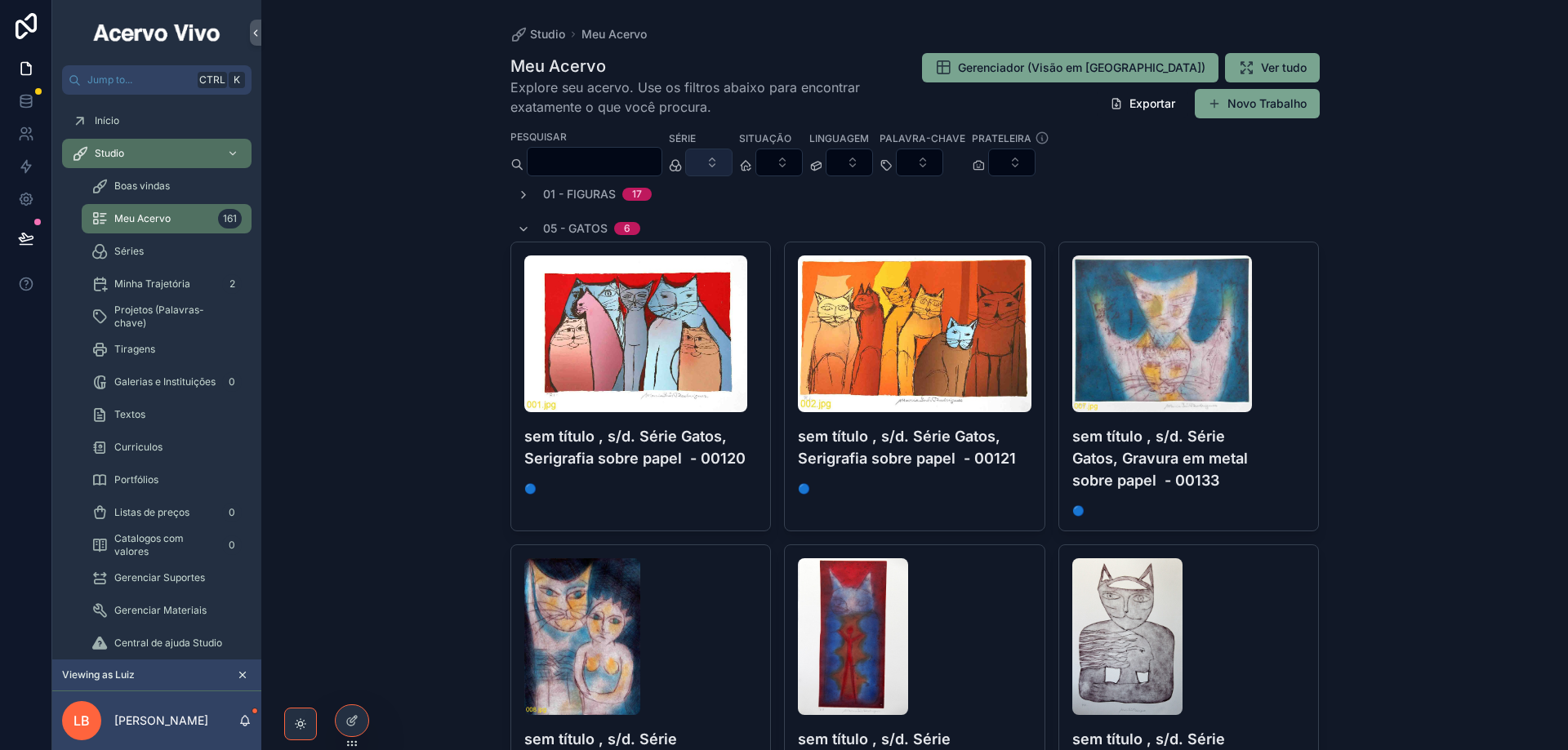
click at [732, 172] on button "Select Button" at bounding box center [709, 163] width 48 height 28
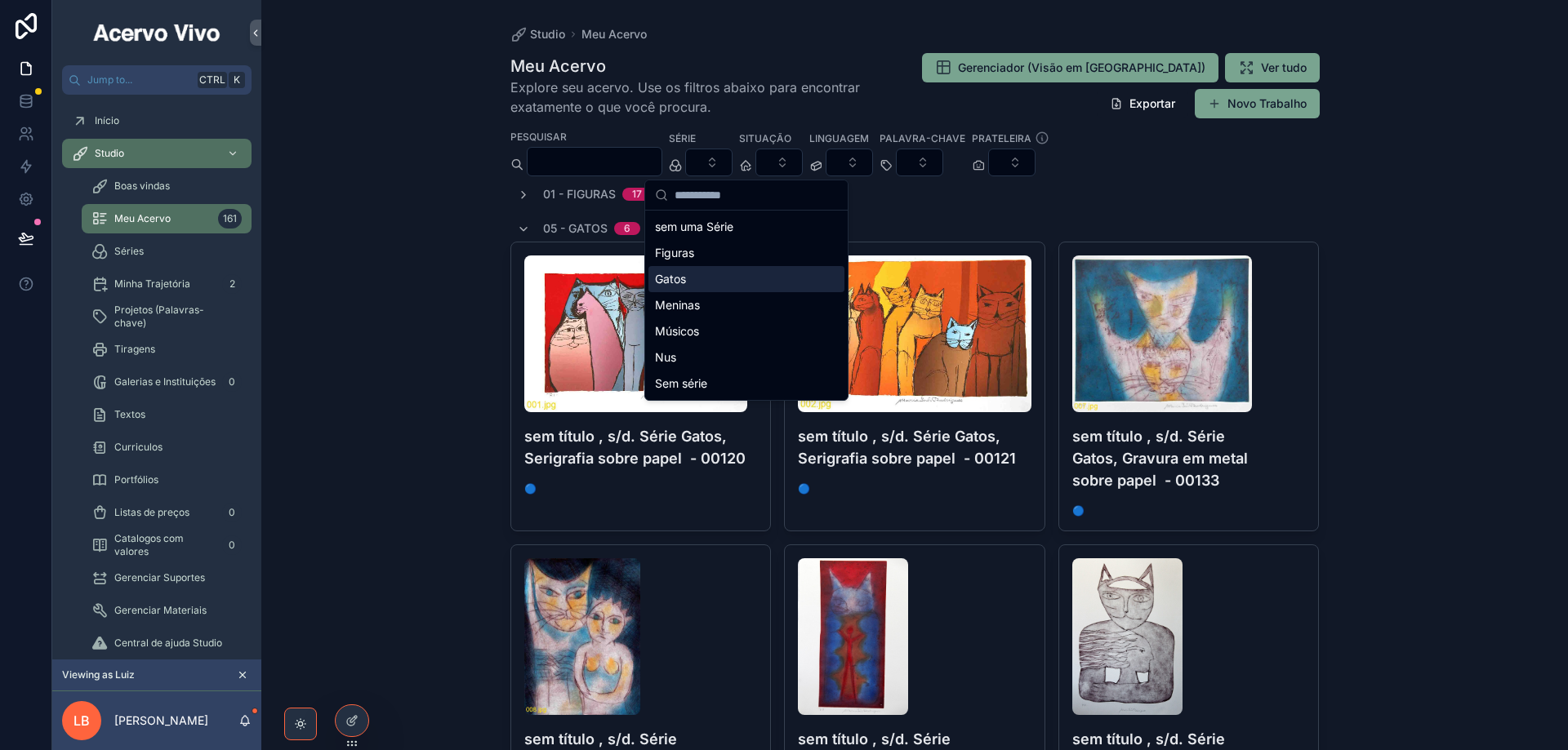
click at [735, 271] on div "Gatos" at bounding box center [746, 279] width 196 height 26
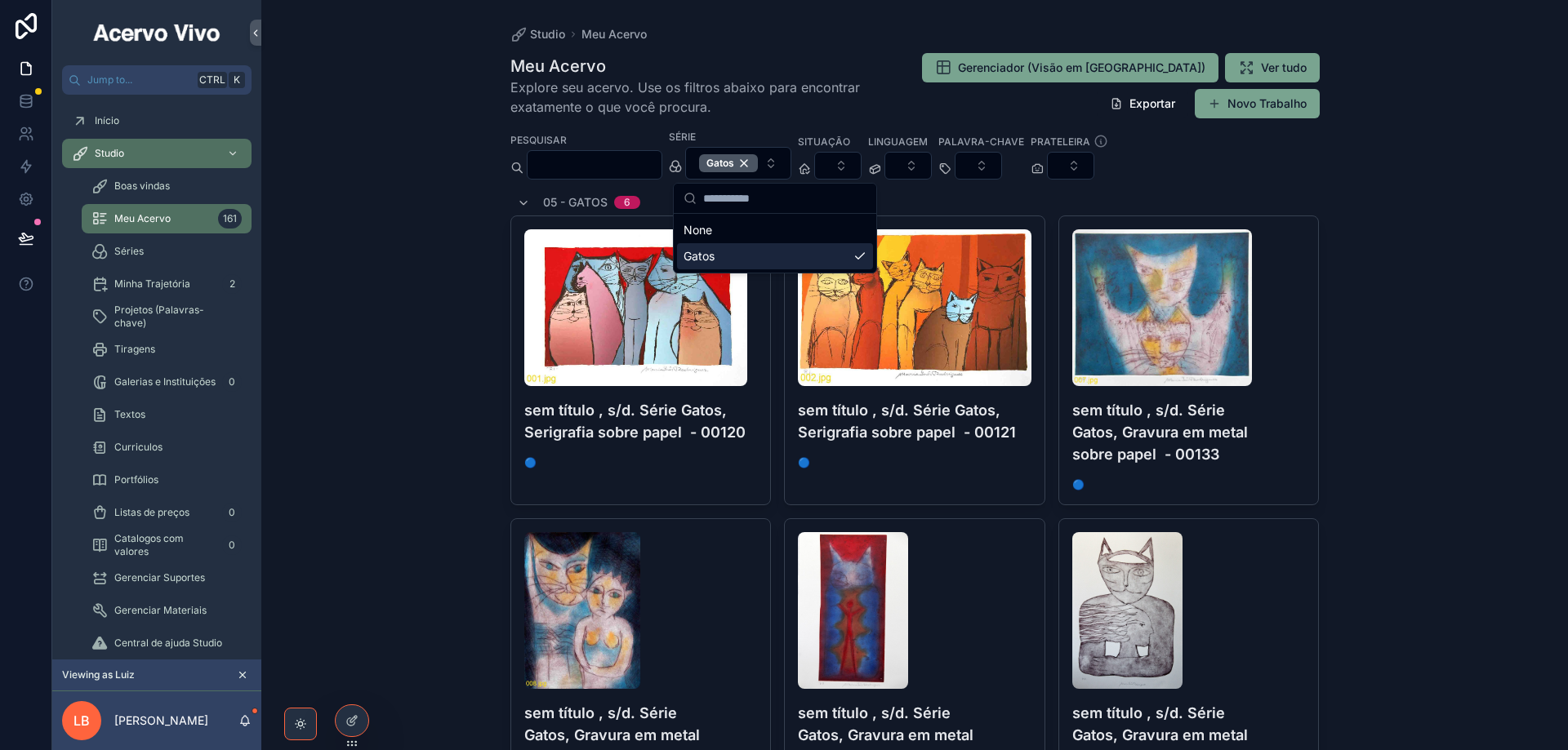
click at [451, 285] on div "Studio Meu Acervo Meu Acervo Explore seu acervo. Use os filtros abaixo para enc…" at bounding box center [915, 375] width 1307 height 750
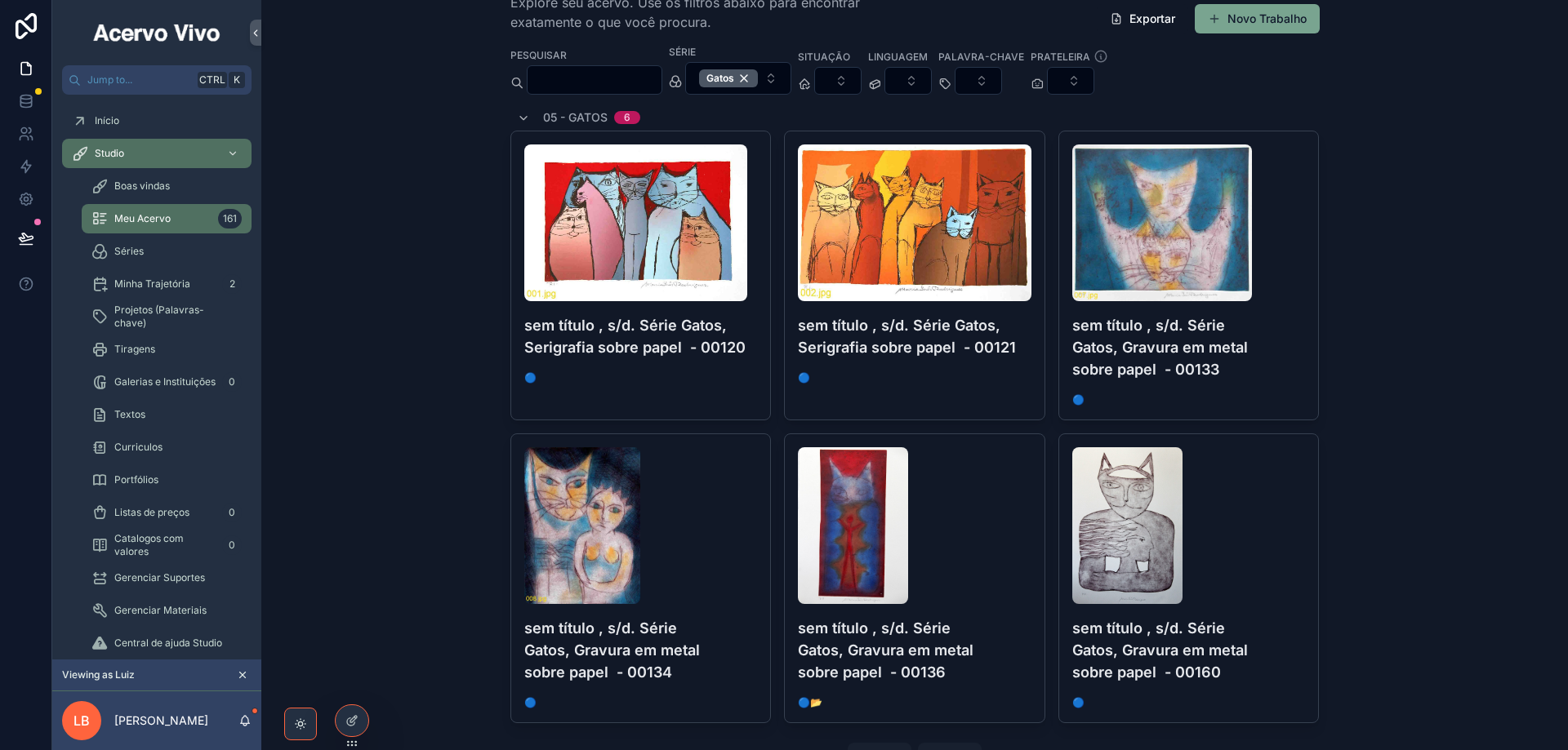
scroll to position [162, 0]
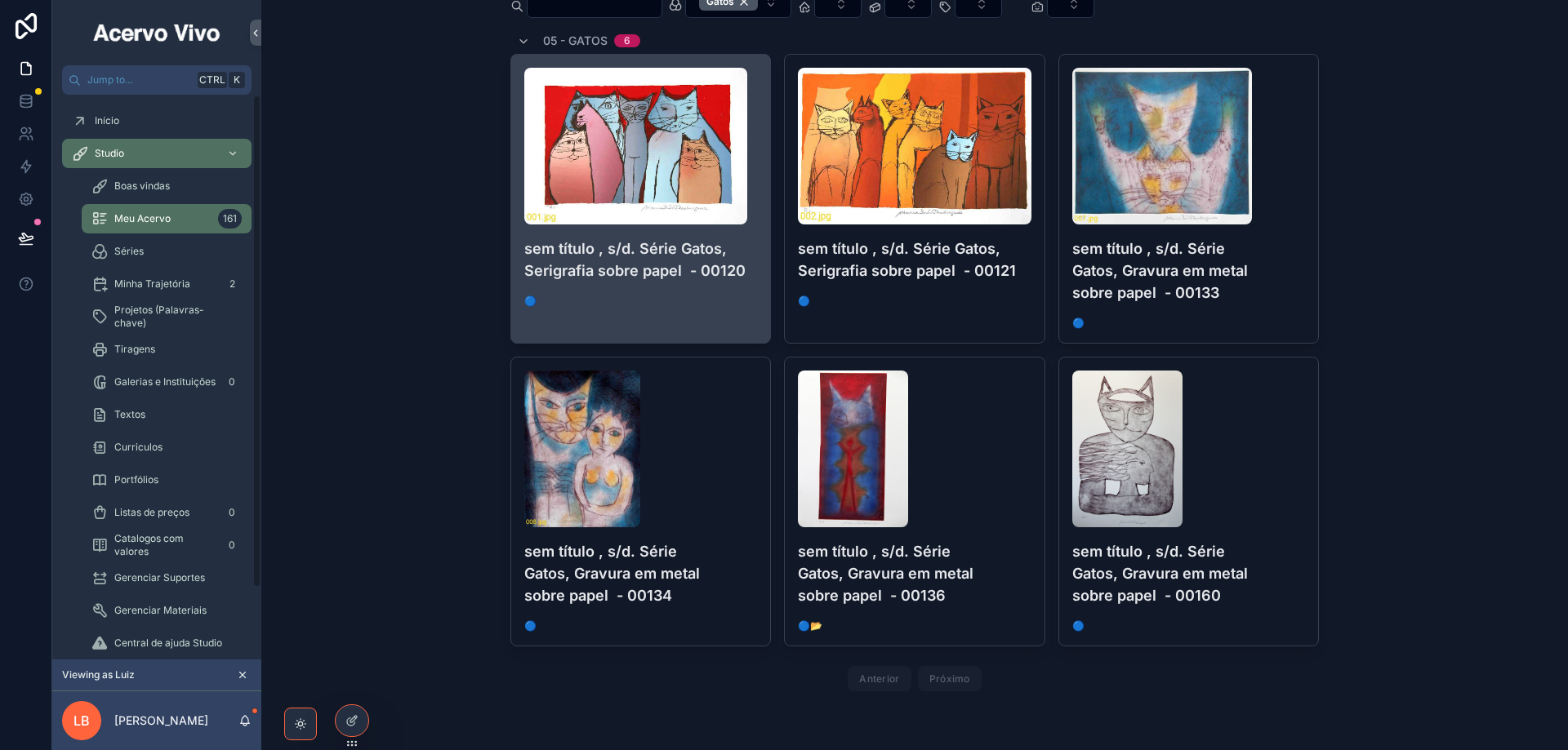
click at [675, 296] on span "🔵" at bounding box center [641, 301] width 234 height 13
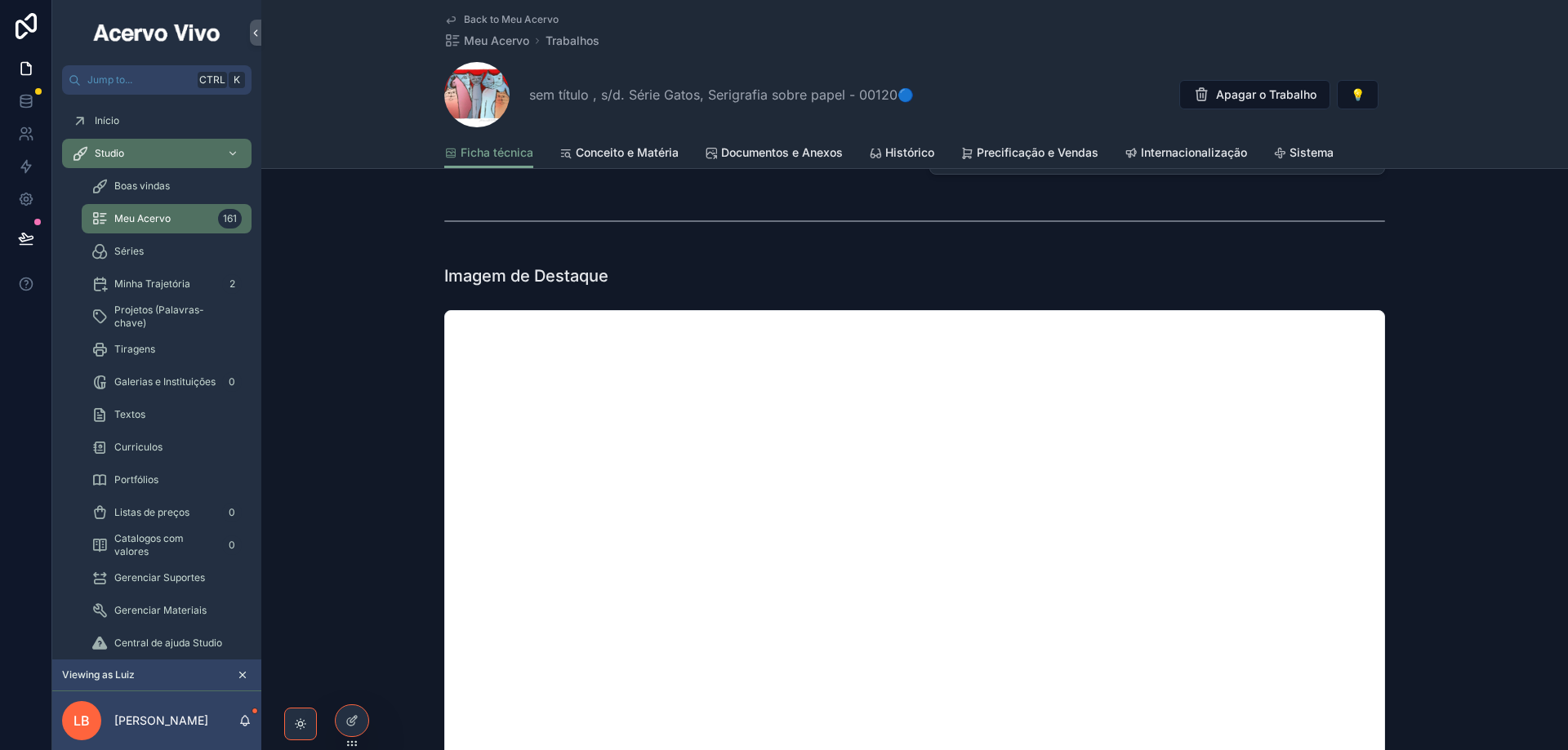
scroll to position [1306, 0]
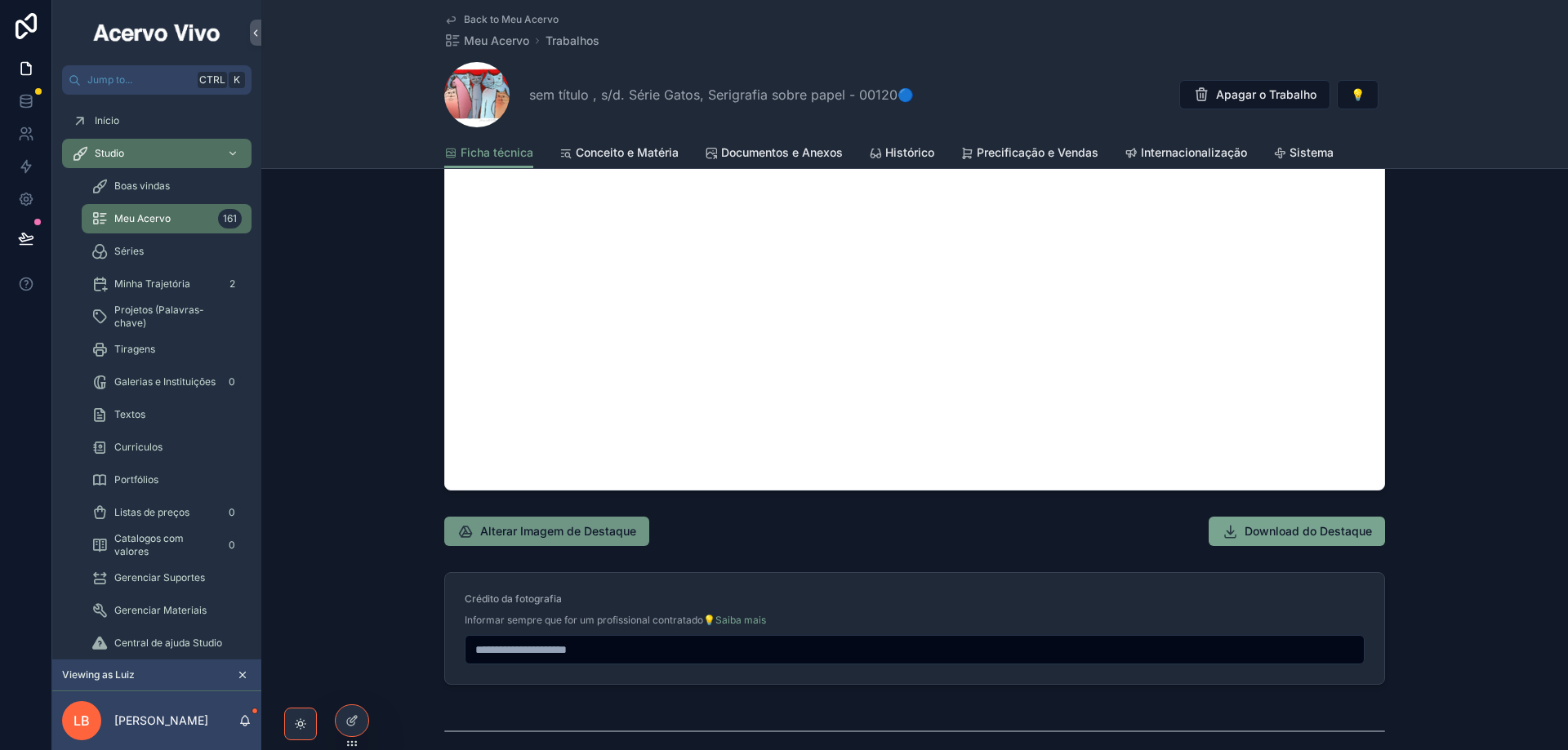
click at [563, 539] on span "Alterar Imagem de Destaque" at bounding box center [558, 531] width 156 height 16
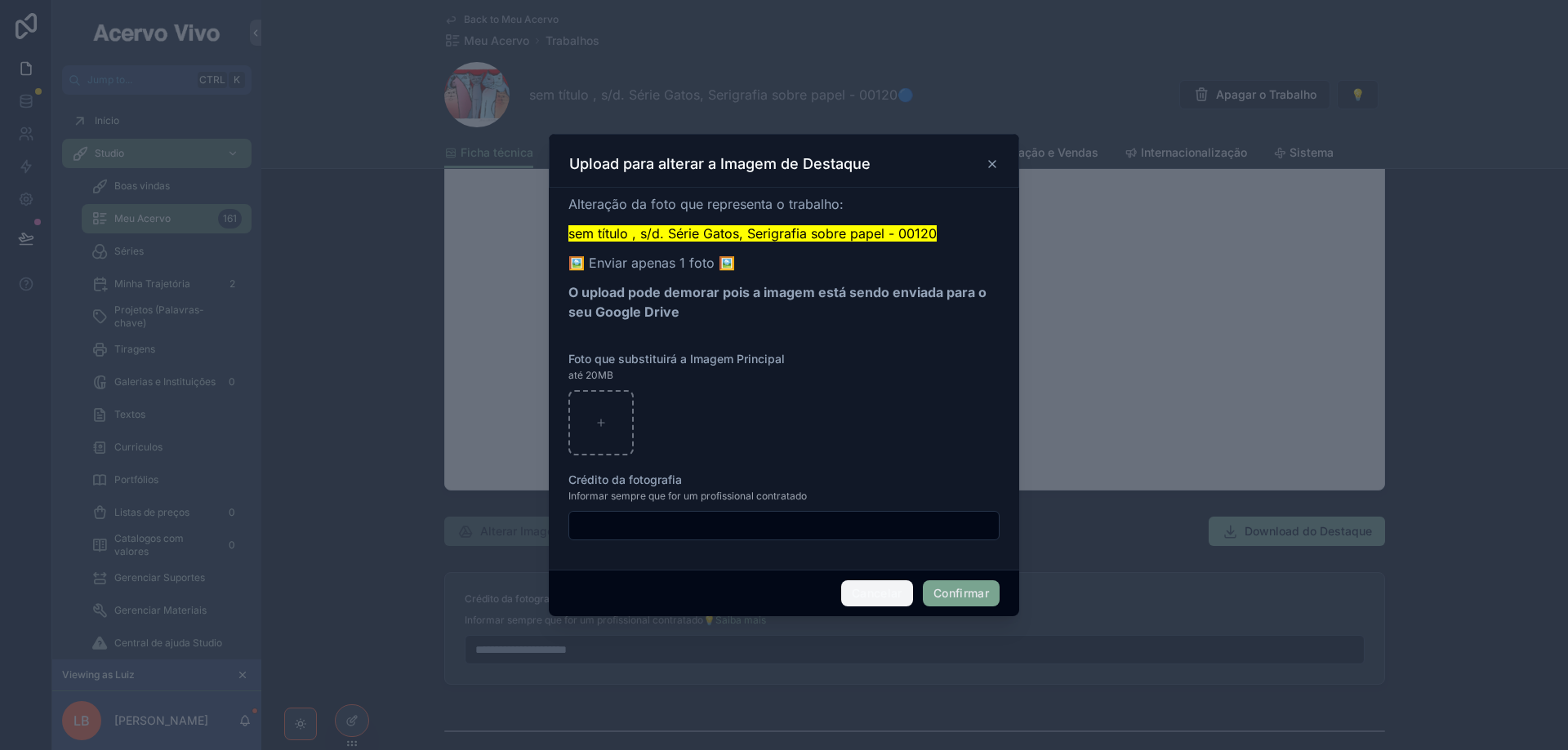
click at [884, 600] on button "Cancelar" at bounding box center [877, 593] width 72 height 26
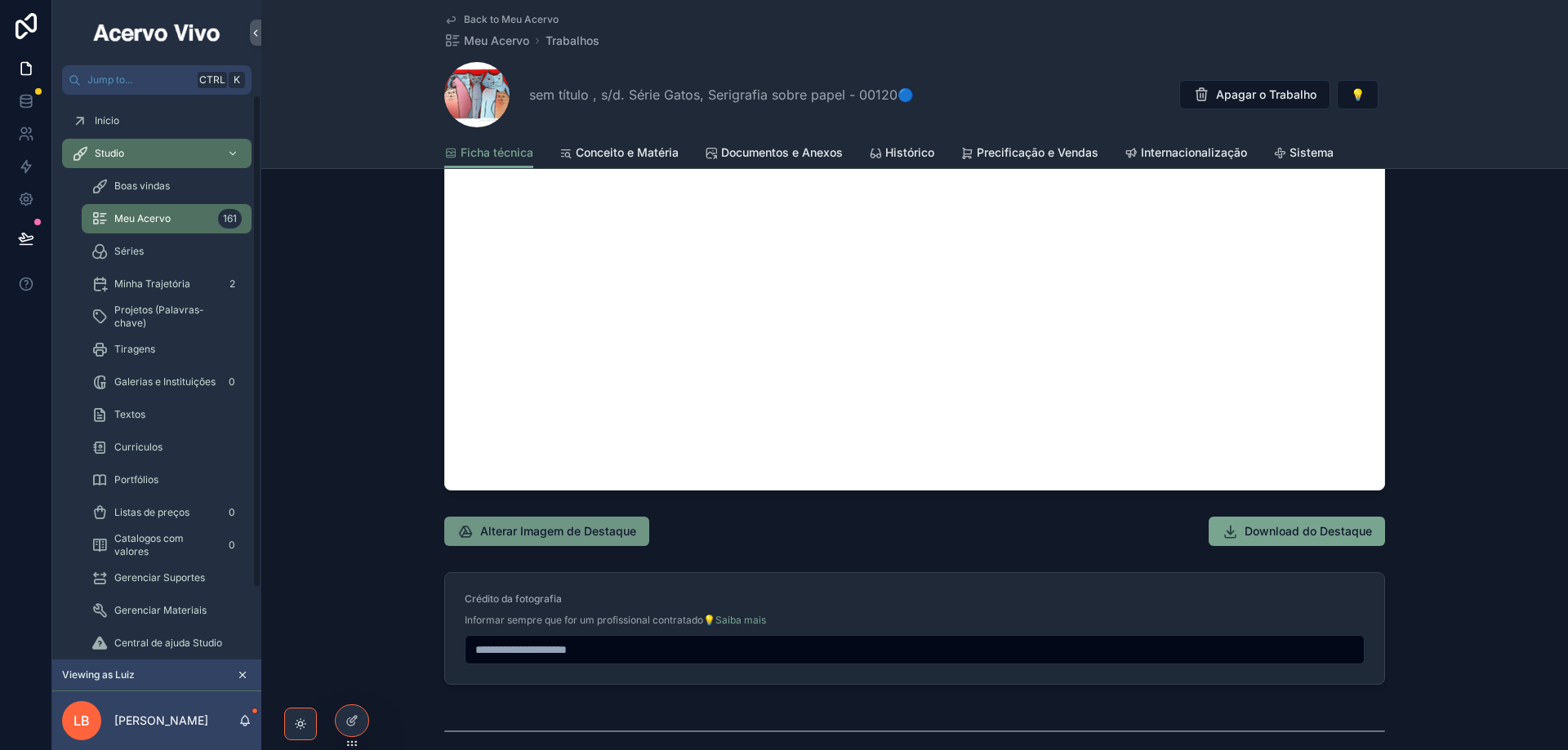
click at [573, 541] on button "Alterar Imagem de Destaque" at bounding box center [546, 531] width 205 height 29
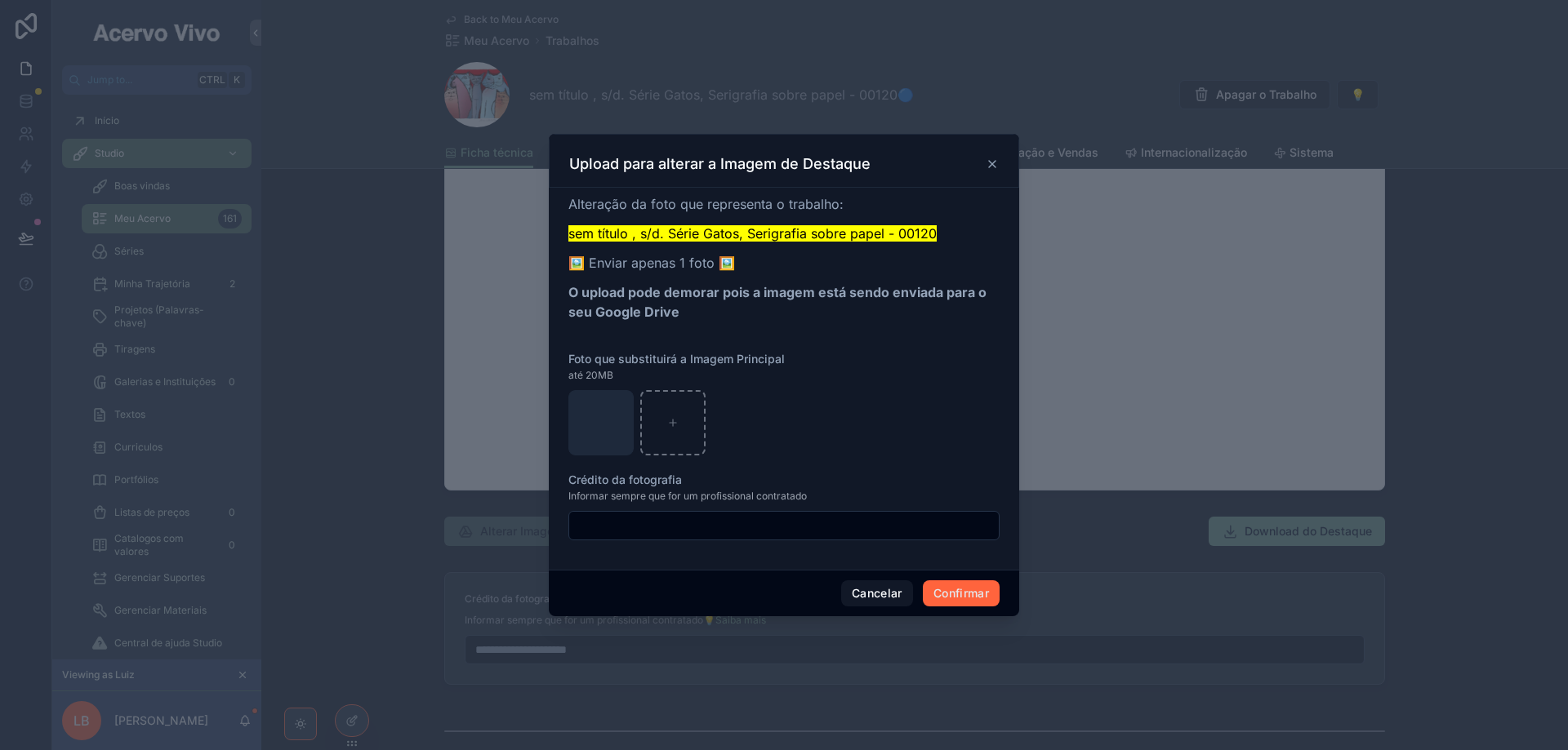
click at [954, 597] on button "Confirmar" at bounding box center [961, 593] width 77 height 26
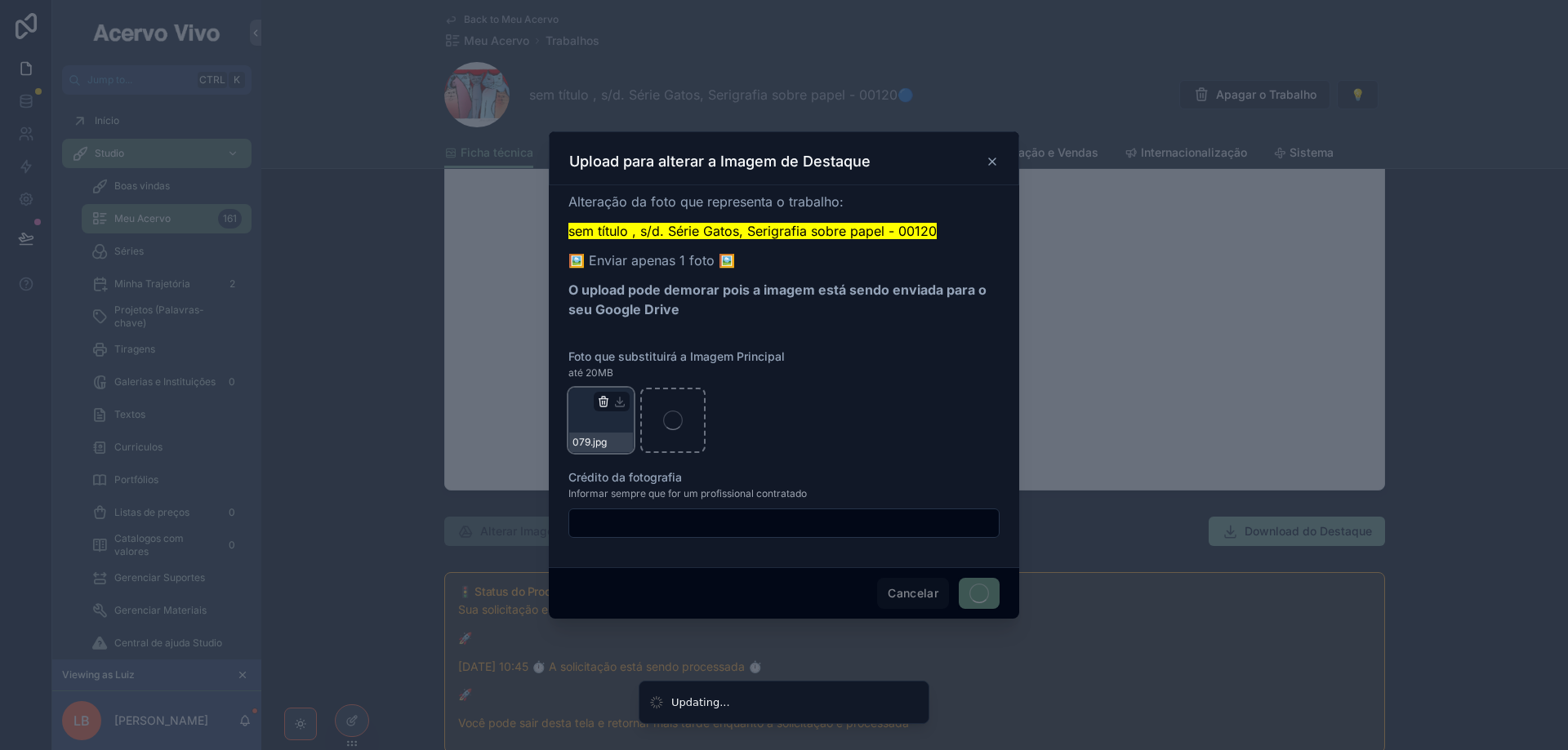
click at [602, 400] on icon "button" at bounding box center [603, 401] width 13 height 13
click at [639, 372] on icon "button" at bounding box center [639, 373] width 0 height 3
drag, startPoint x: 932, startPoint y: 593, endPoint x: 912, endPoint y: 602, distance: 21.9
click at [930, 593] on span "Cancelar" at bounding box center [912, 593] width 72 height 31
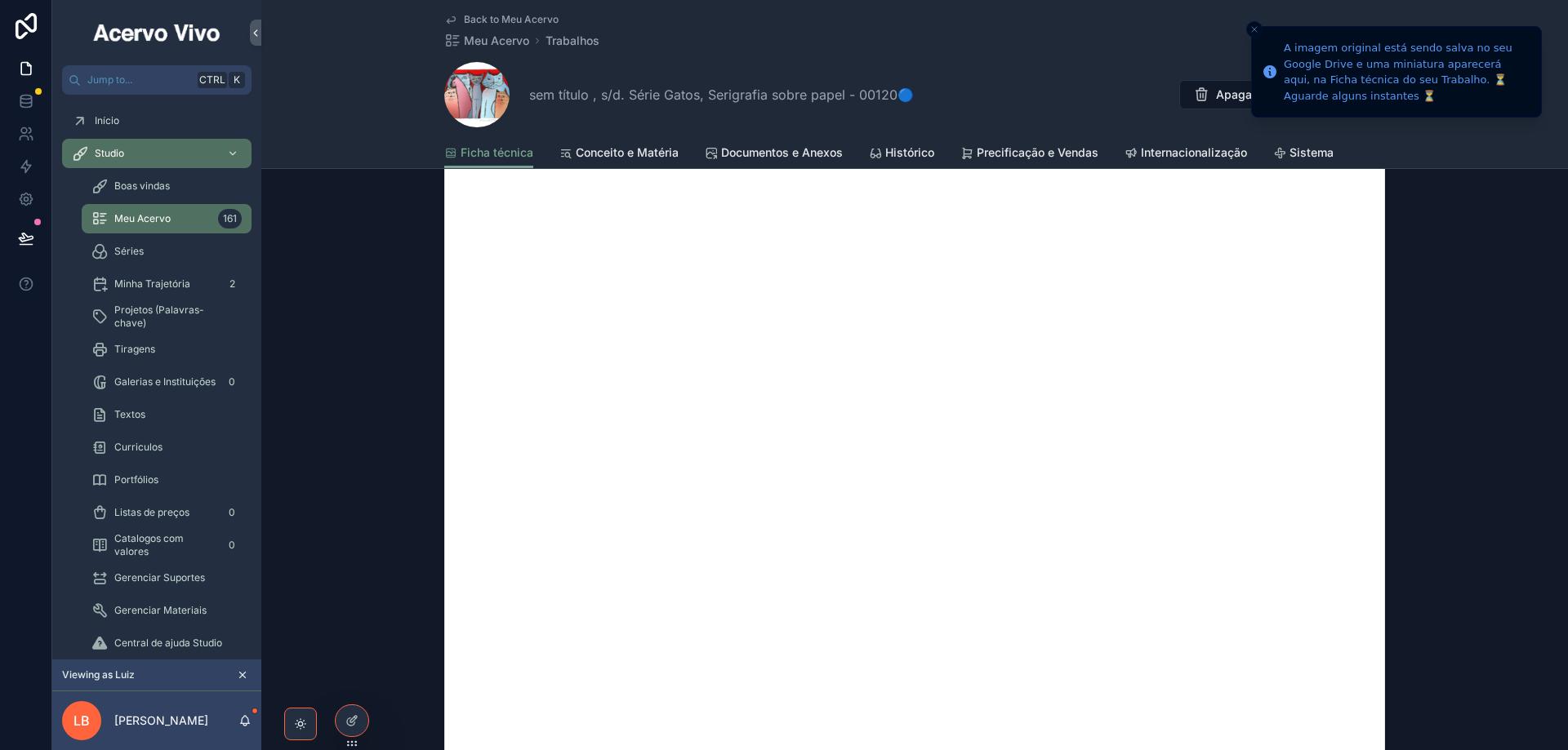
scroll to position [1224, 0]
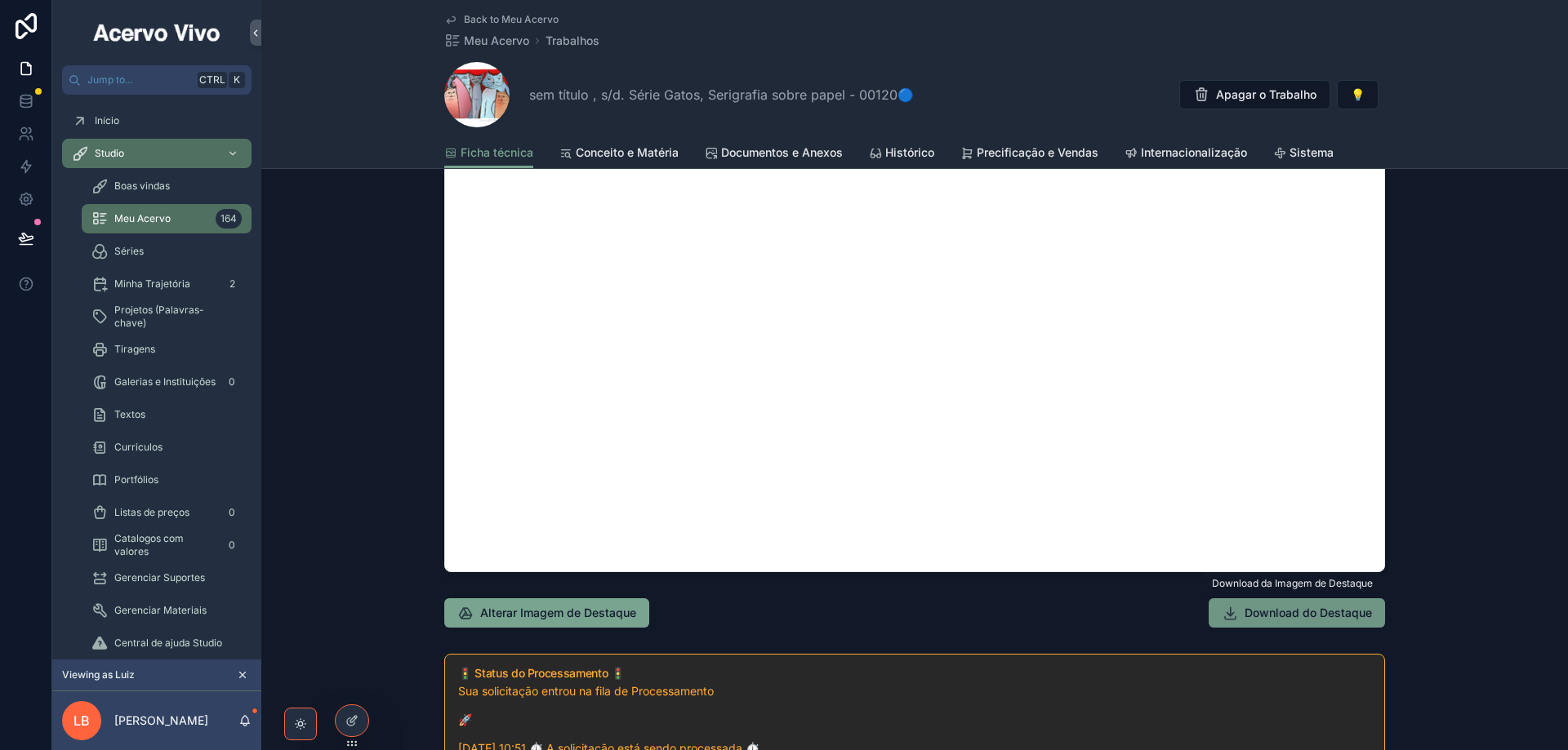
click at [1280, 619] on span "Download do Destaque" at bounding box center [1308, 612] width 127 height 16
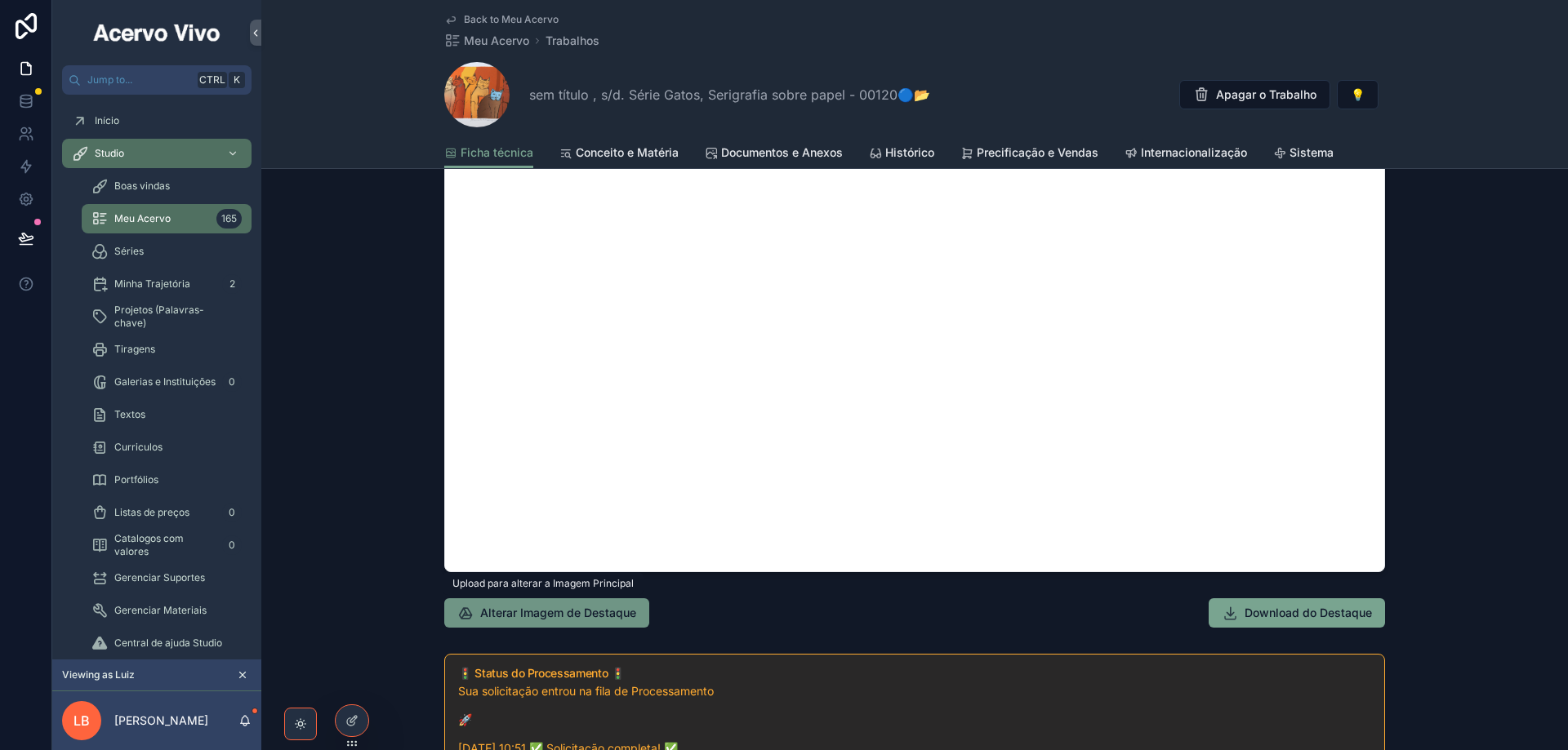
click at [569, 616] on span "Alterar Imagem de Destaque" at bounding box center [558, 612] width 156 height 16
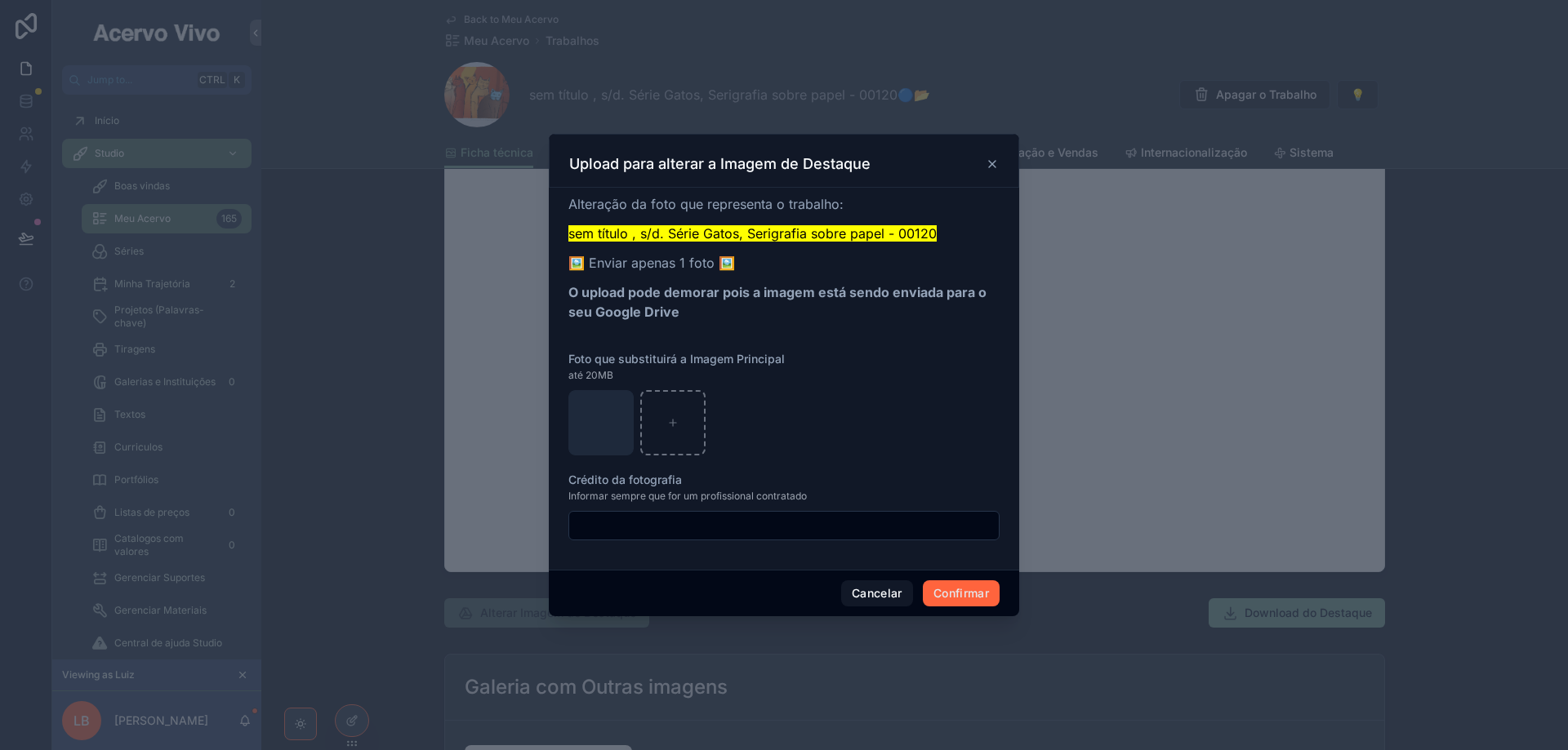
click at [954, 604] on button "Confirmar" at bounding box center [961, 593] width 77 height 26
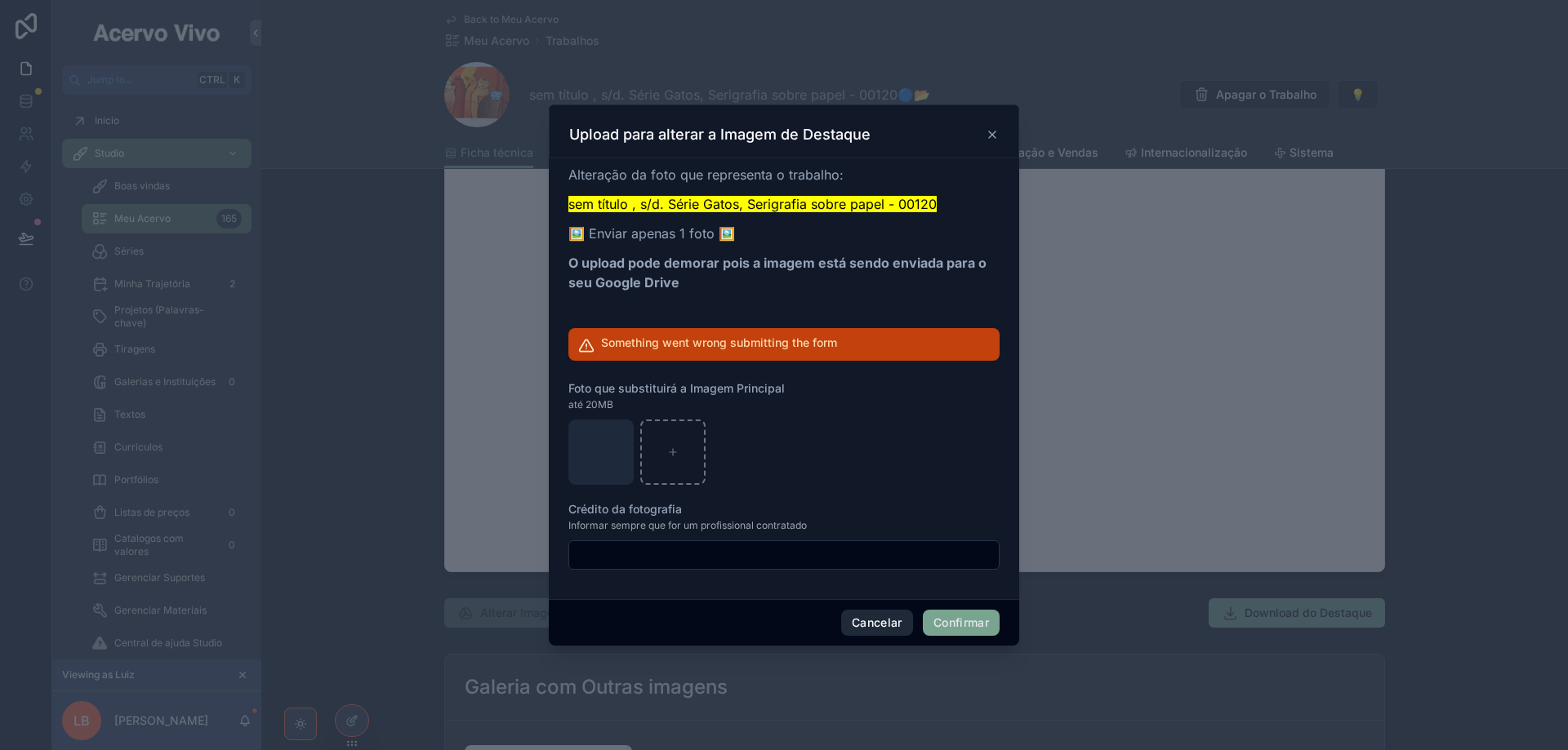
click at [886, 628] on button "Cancelar" at bounding box center [877, 623] width 72 height 26
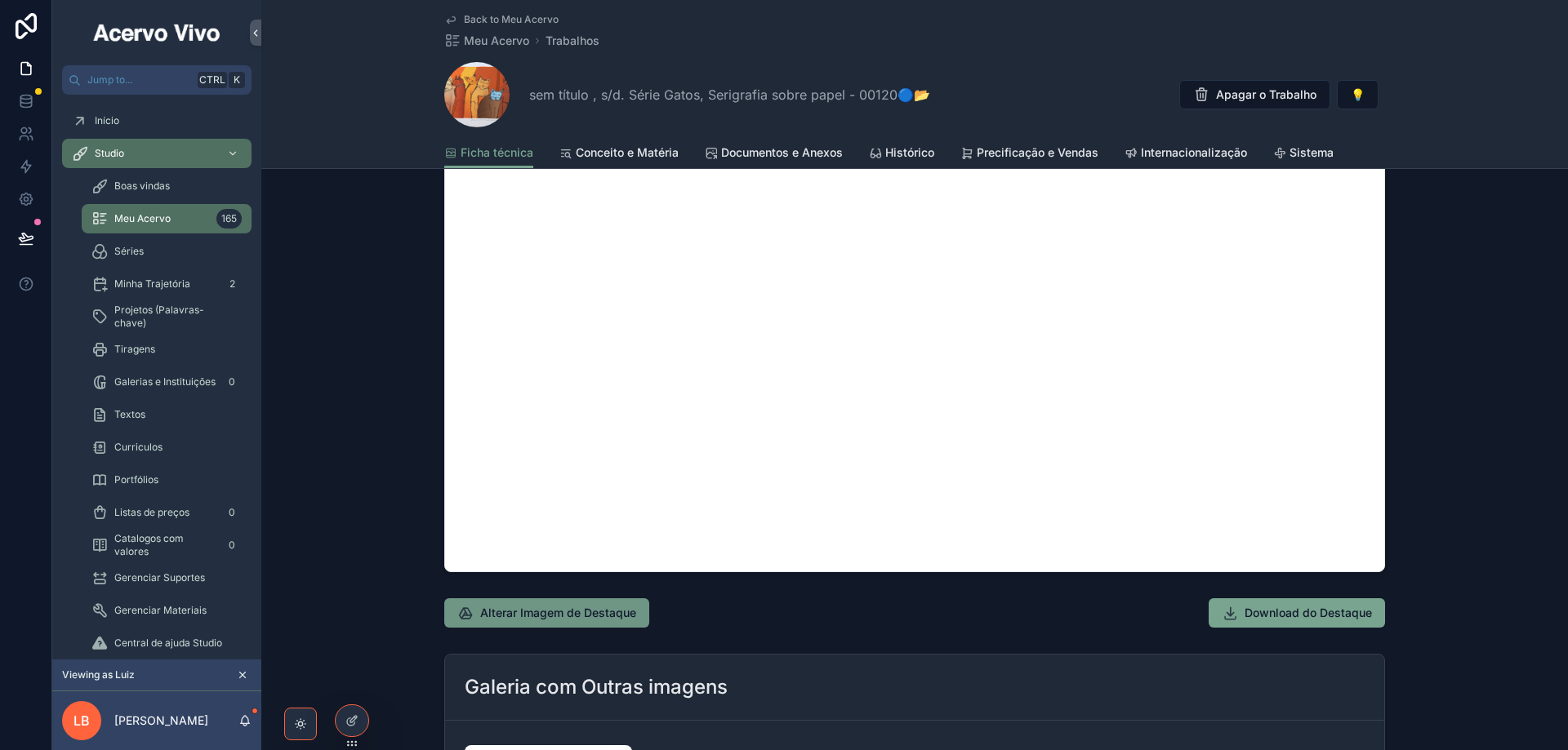
click at [555, 619] on span "Alterar Imagem de Destaque" at bounding box center [558, 612] width 156 height 16
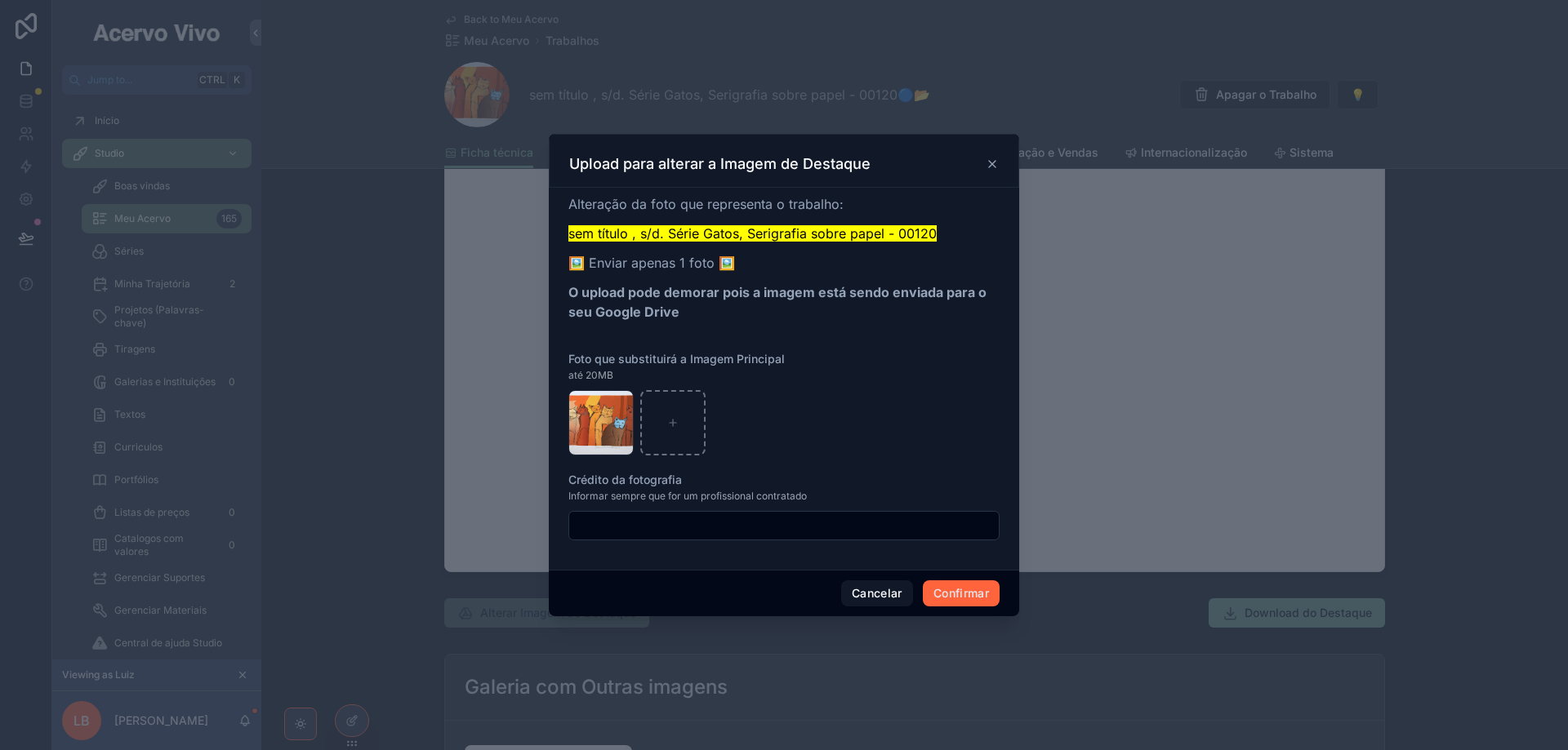
click at [967, 597] on button "Confirmar" at bounding box center [961, 593] width 77 height 26
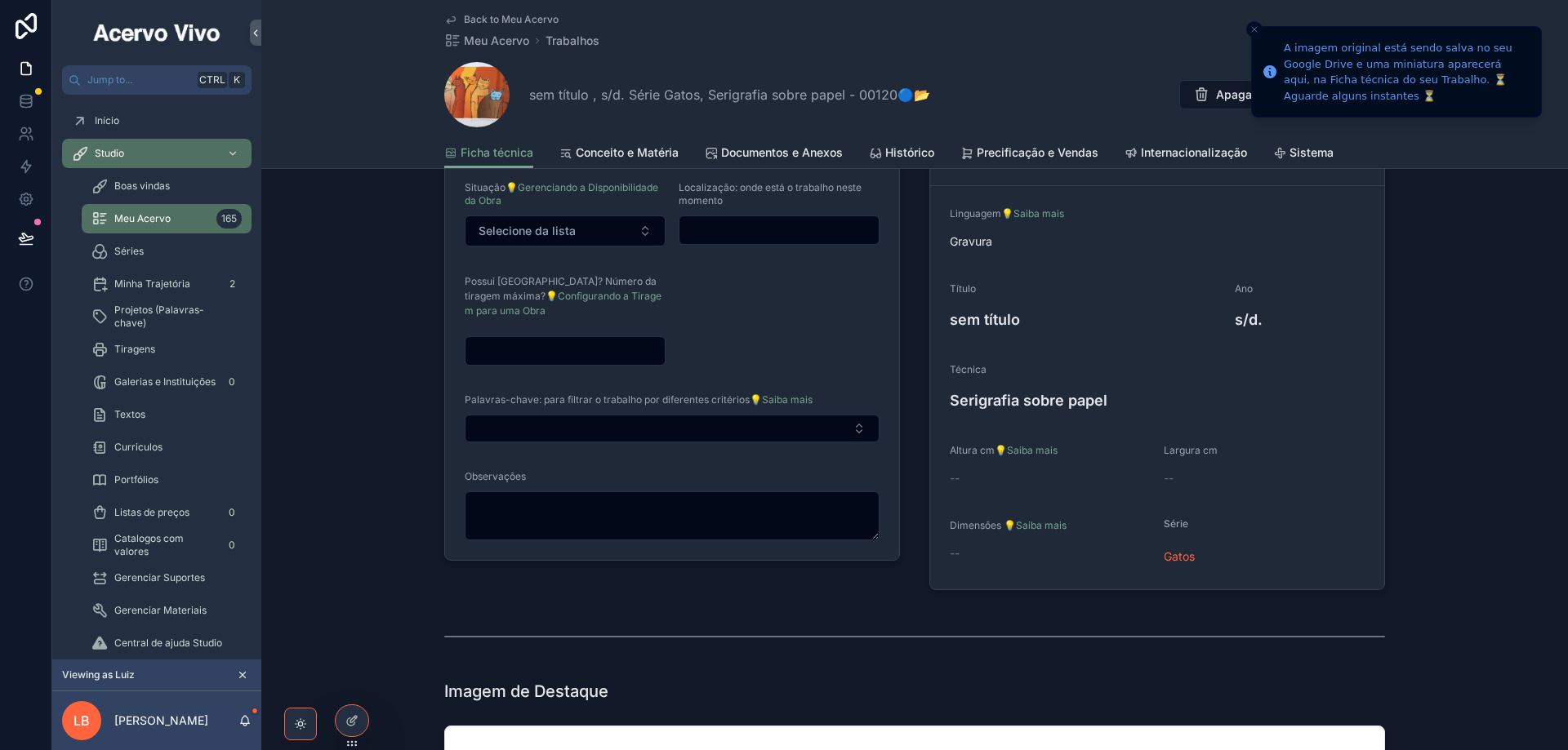
scroll to position [245, 0]
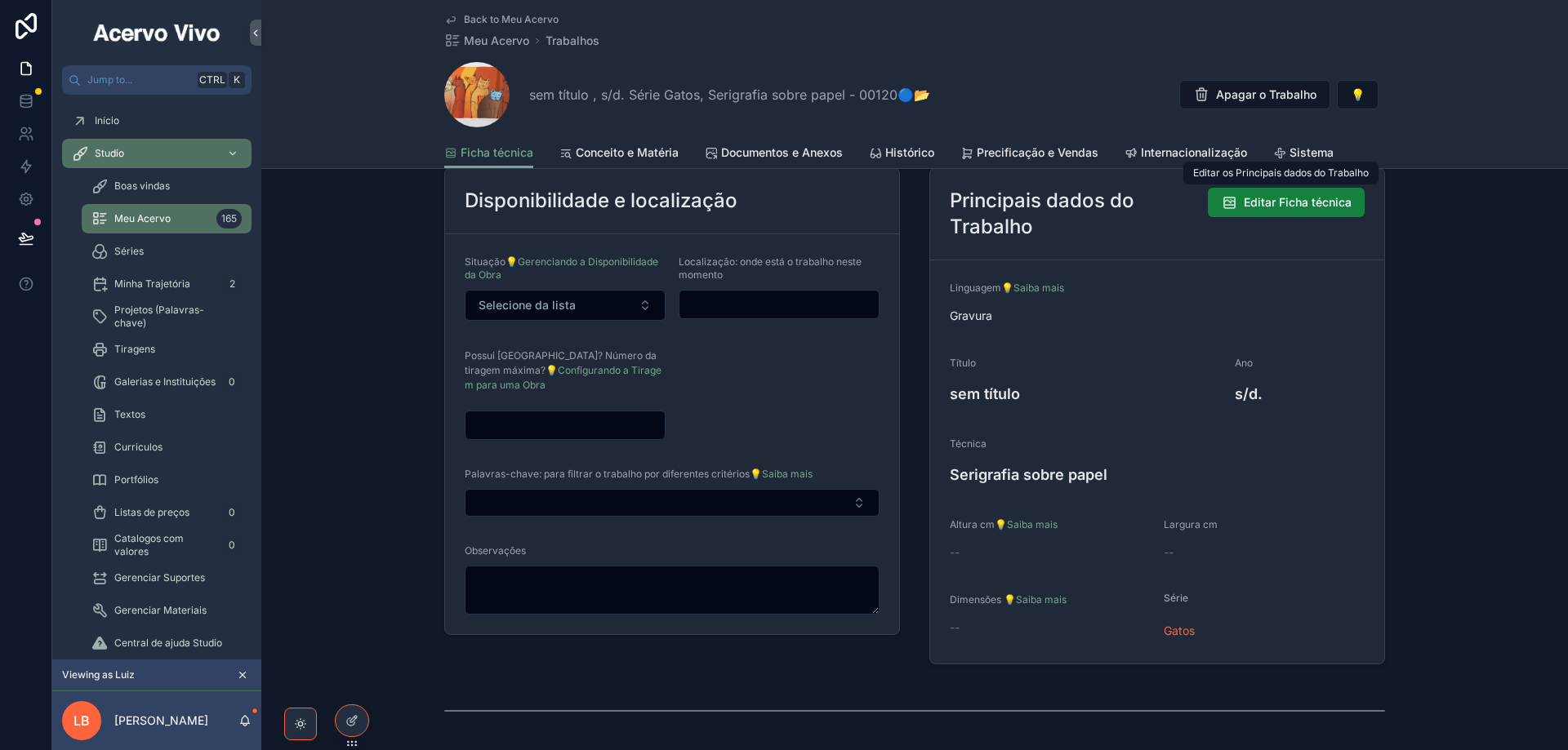
click at [1294, 202] on span "Editar Ficha técnica" at bounding box center [1297, 202] width 108 height 16
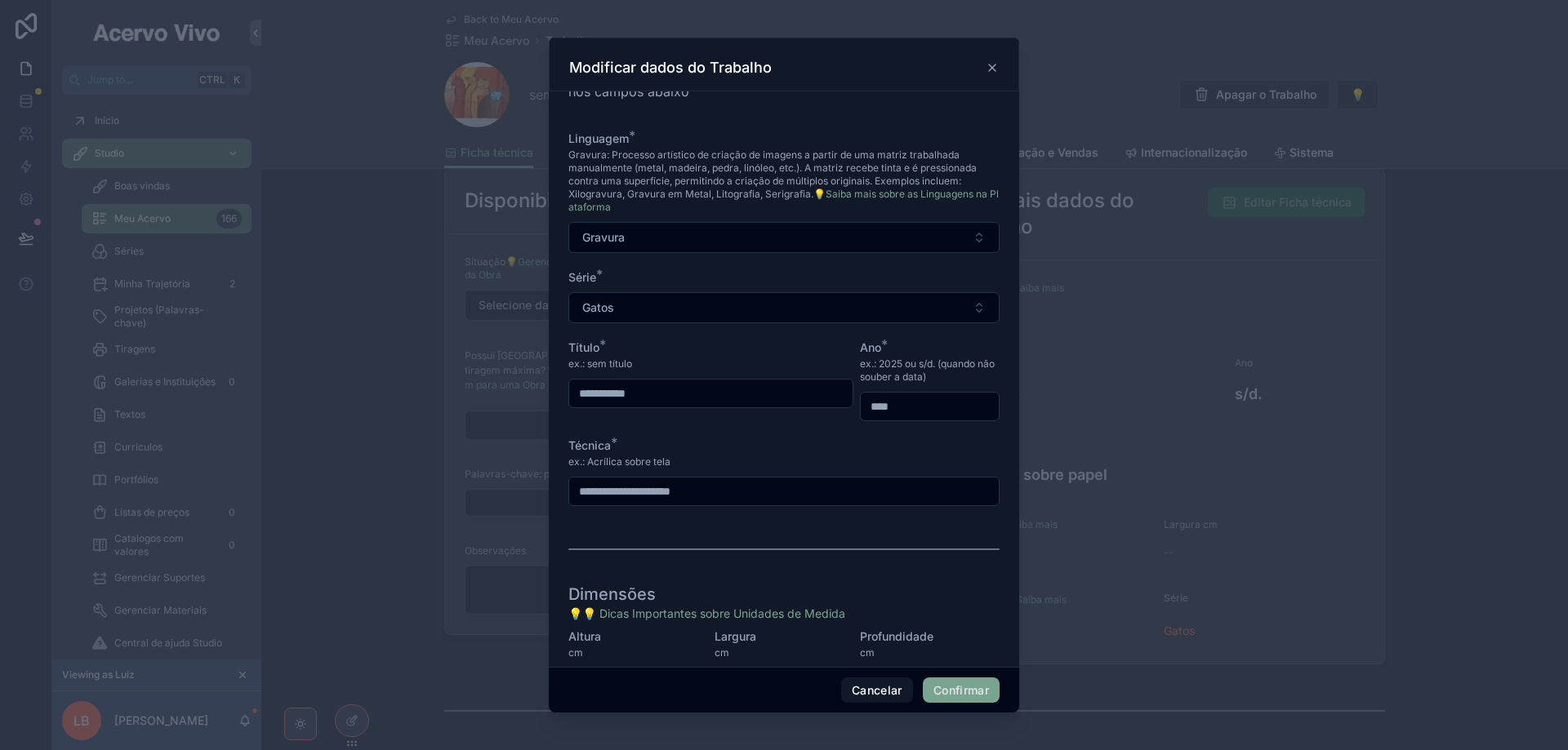
scroll to position [135, 0]
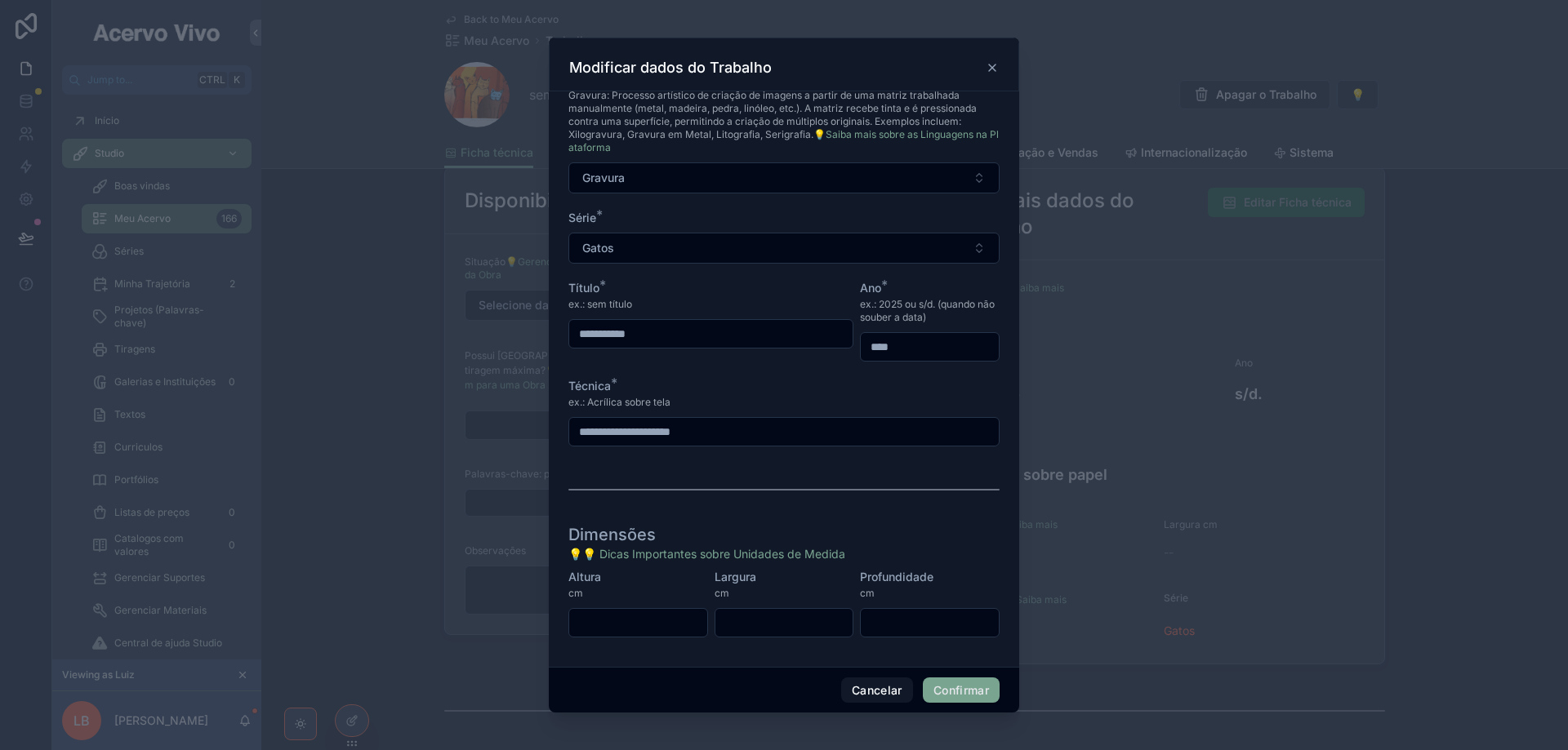
click at [632, 622] on input "text" at bounding box center [638, 623] width 138 height 22
type input "**"
drag, startPoint x: 967, startPoint y: 691, endPoint x: 932, endPoint y: 686, distance: 35.4
click at [967, 691] on button "Confirmar" at bounding box center [961, 690] width 77 height 26
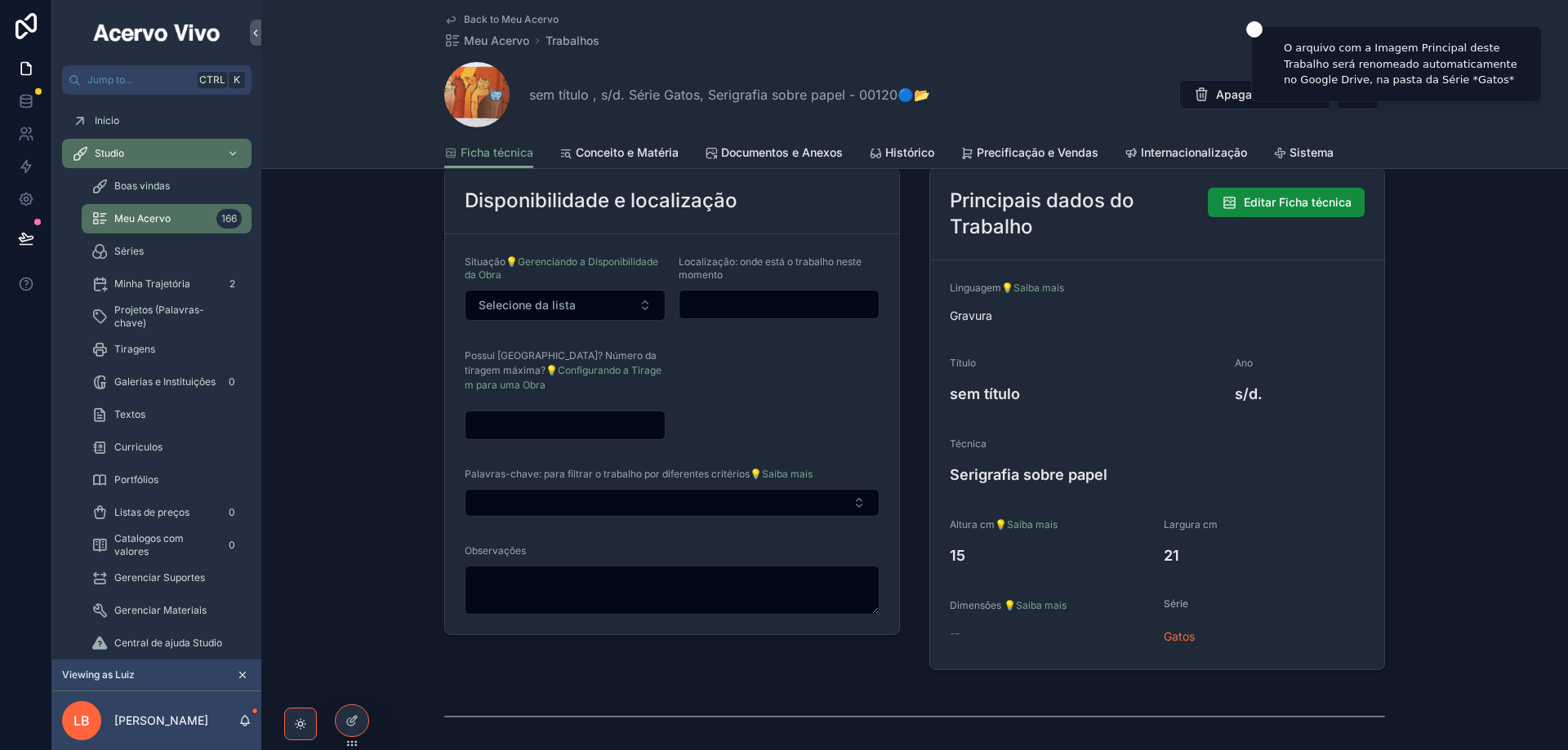
click at [529, 427] on input "scrollable content" at bounding box center [565, 425] width 199 height 22
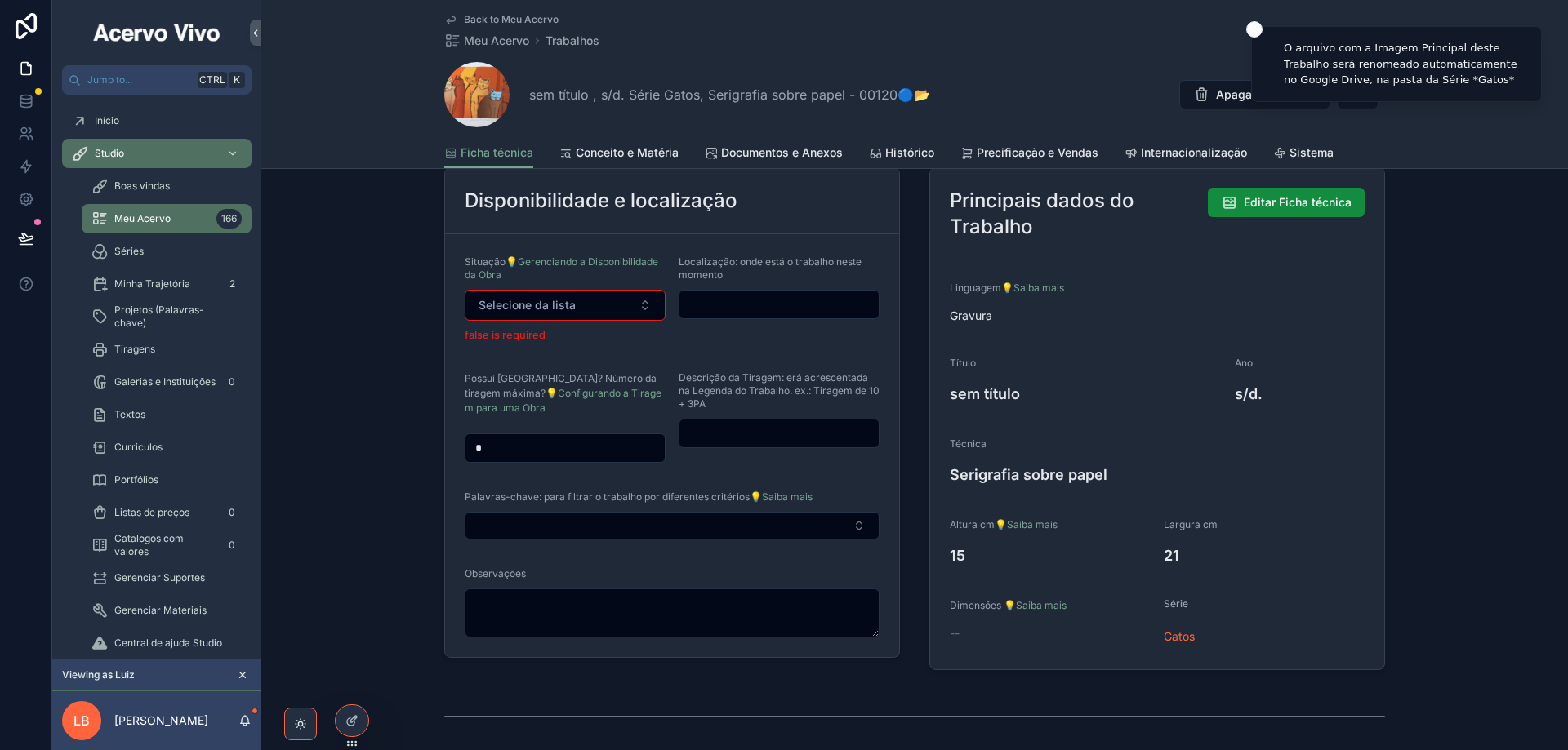
type input "*"
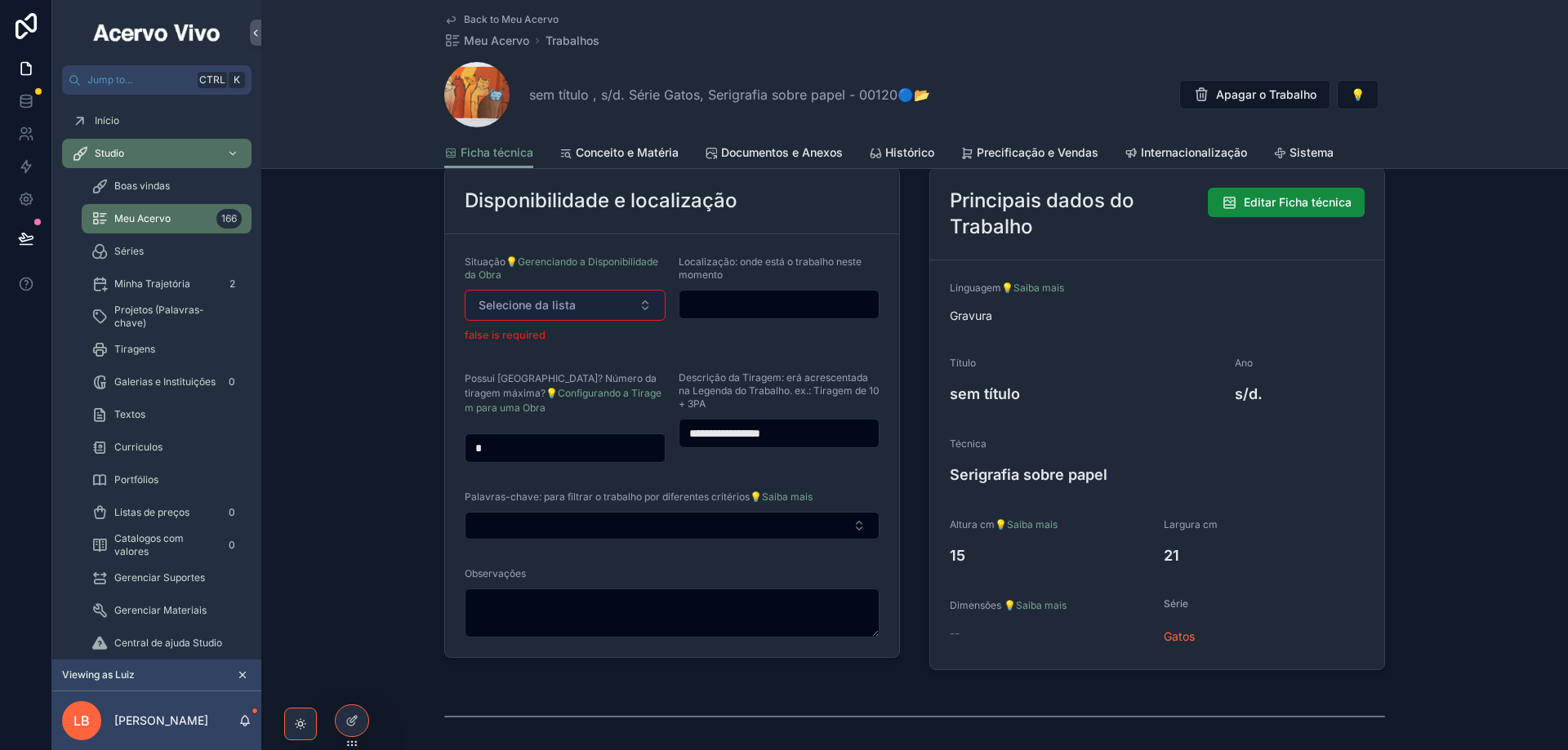
type input "**********"
click at [548, 311] on span "Selecione da lista" at bounding box center [527, 304] width 97 height 16
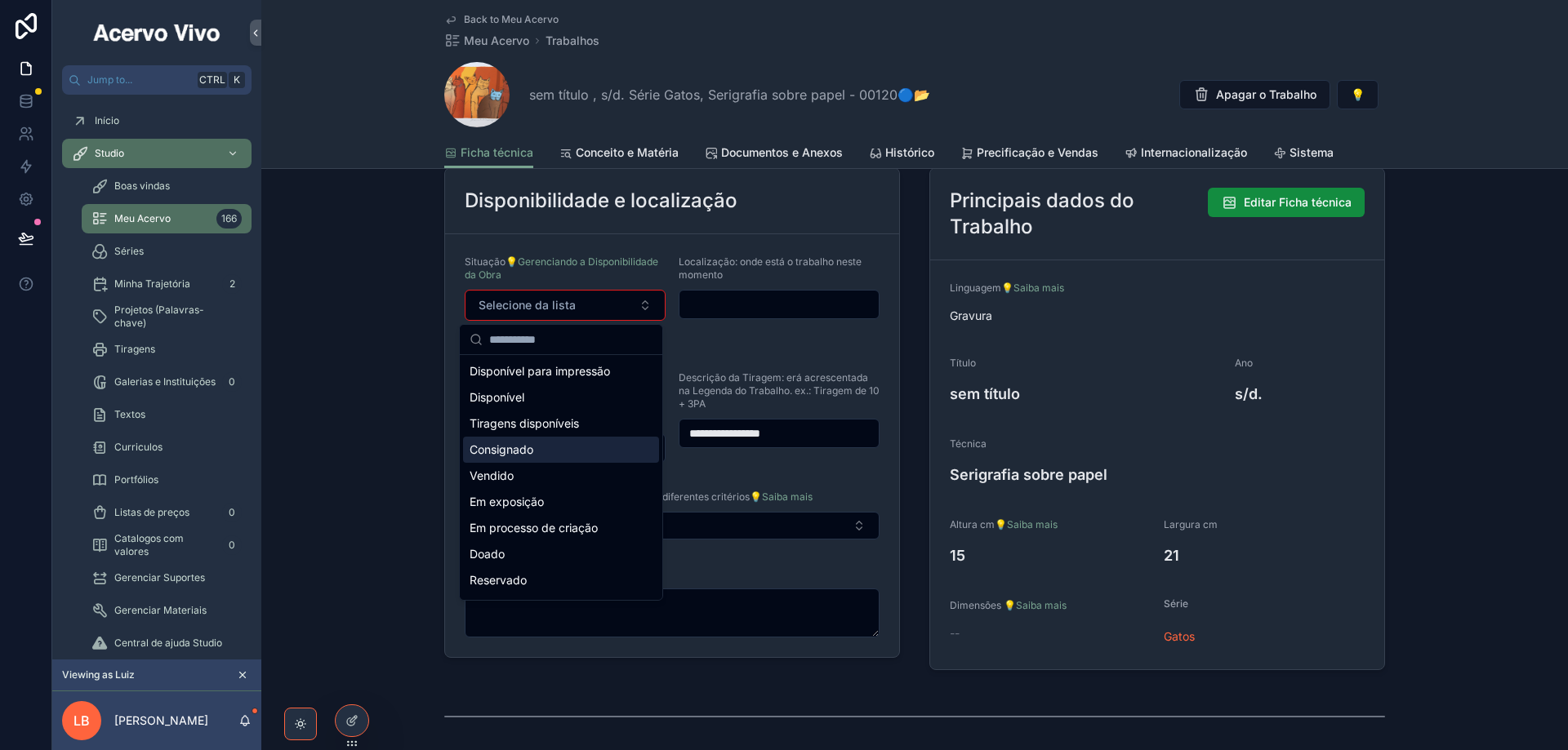
scroll to position [163, 0]
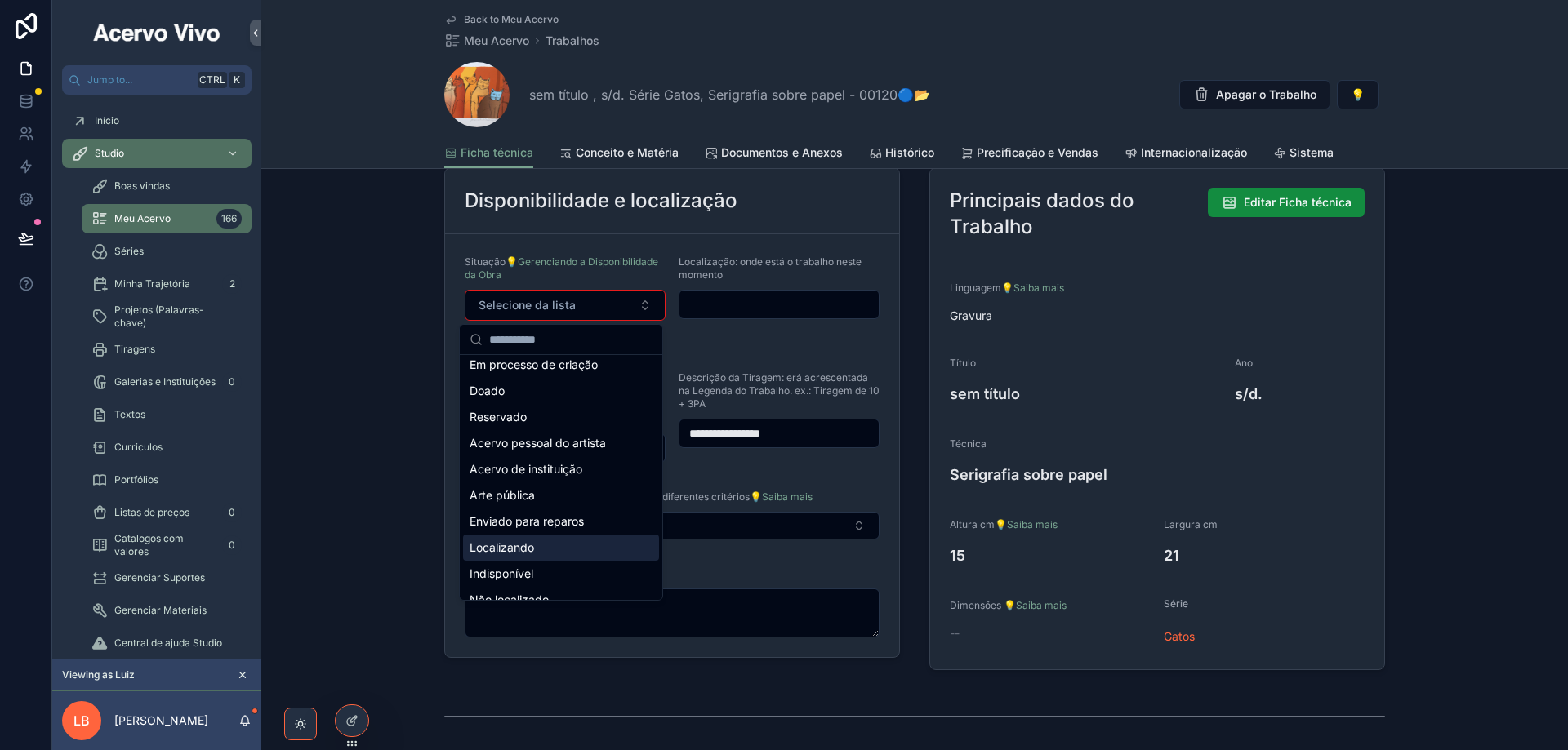
click at [531, 550] on span "Localizando" at bounding box center [502, 548] width 65 height 16
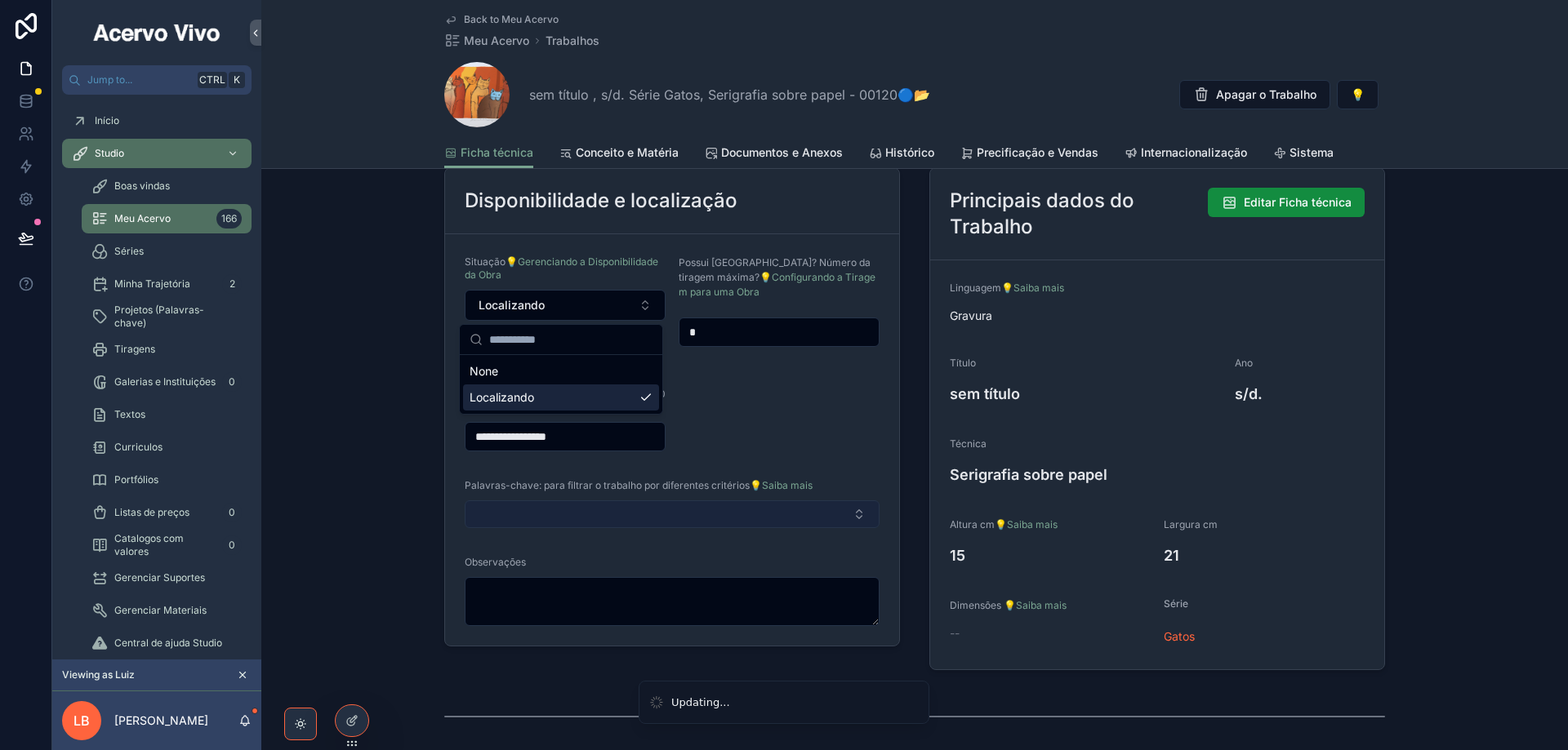
scroll to position [0, 0]
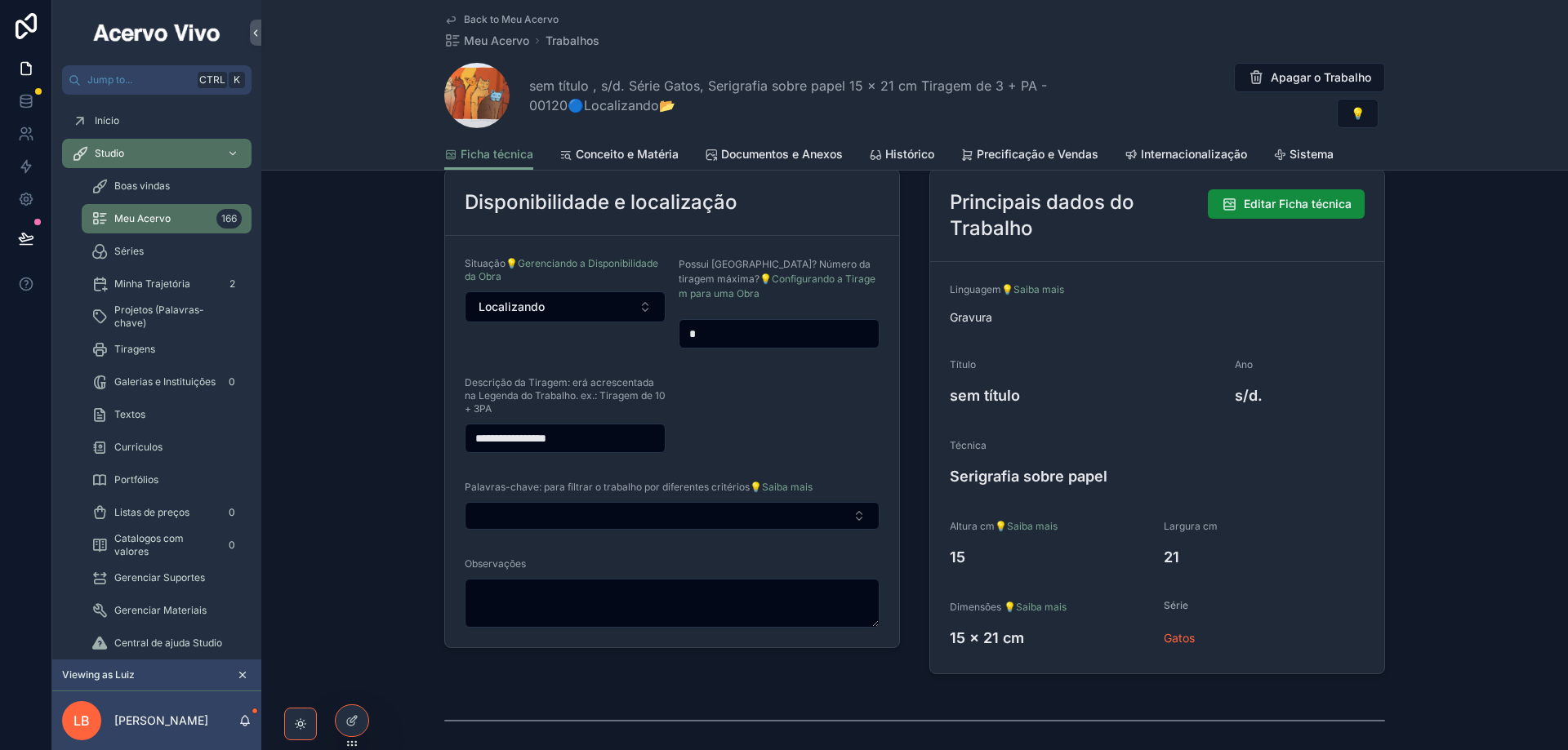
click at [478, 16] on span "Back to Meu Acervo" at bounding box center [511, 19] width 94 height 13
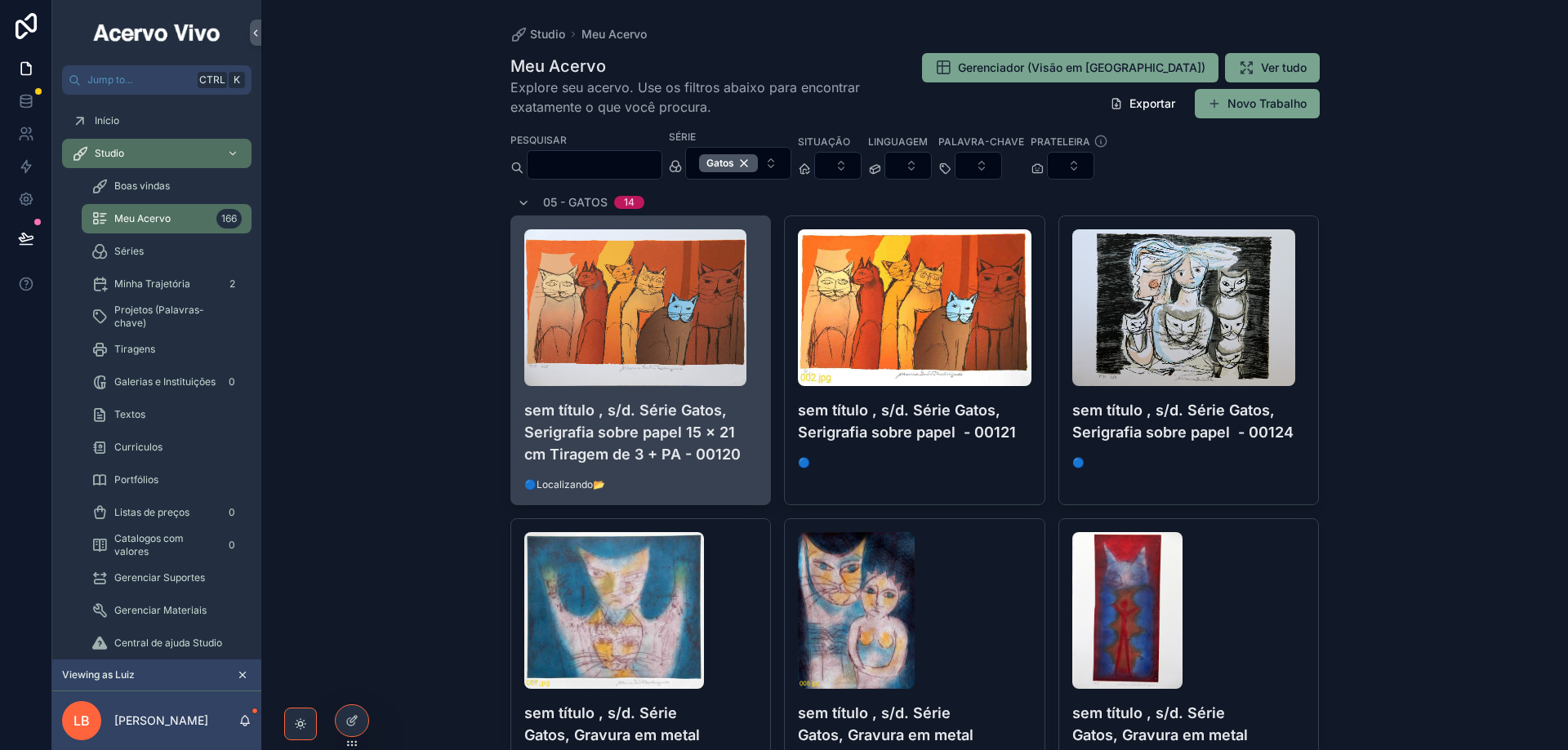
click at [622, 416] on h4 "sem título , s/d. Série Gatos, Serigrafia sobre papel 15 x 21 cm Tiragem de 3 +…" at bounding box center [641, 432] width 234 height 66
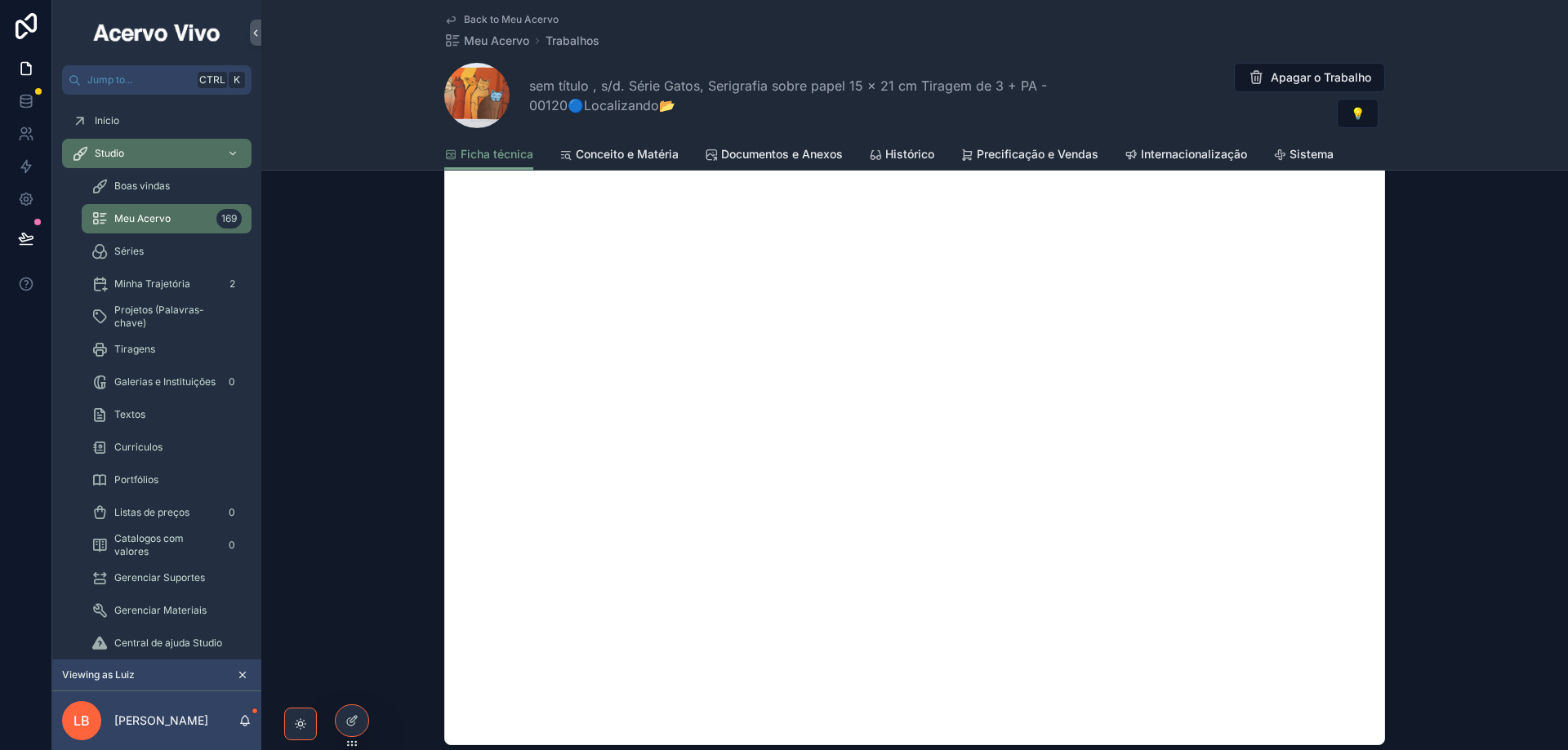
scroll to position [1470, 0]
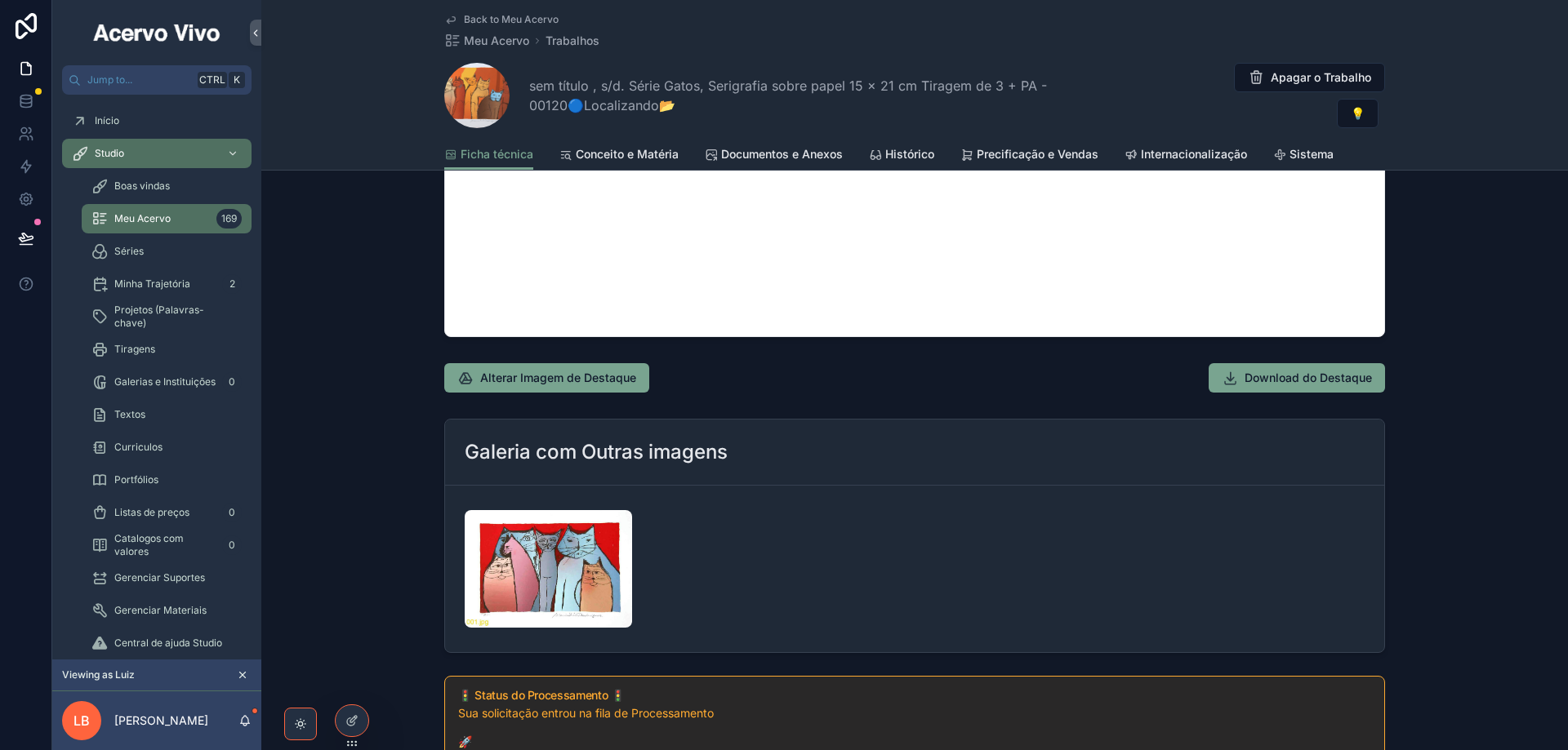
click at [498, 22] on span "Back to Meu Acervo" at bounding box center [511, 19] width 94 height 13
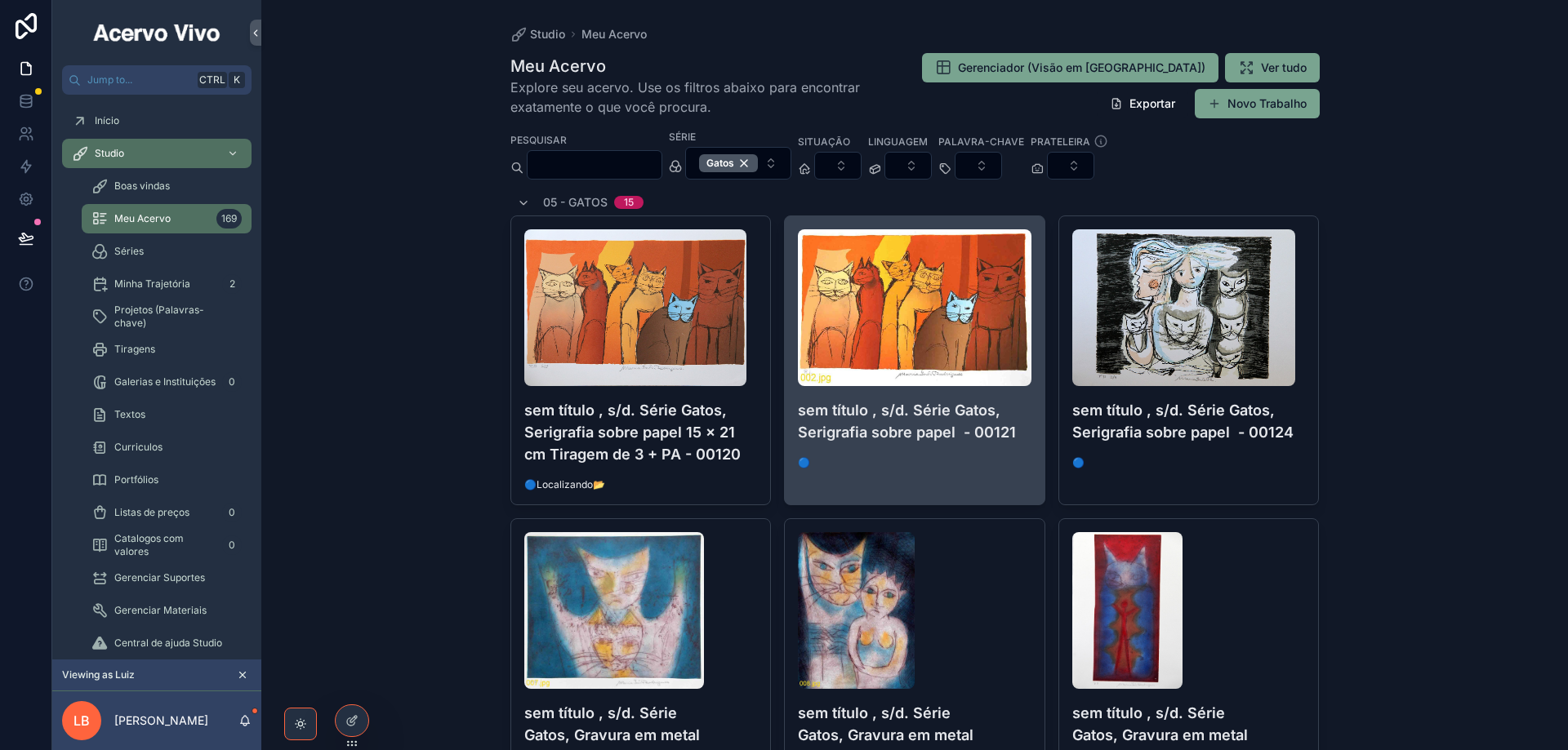
click at [980, 466] on span "🔵" at bounding box center [915, 463] width 234 height 13
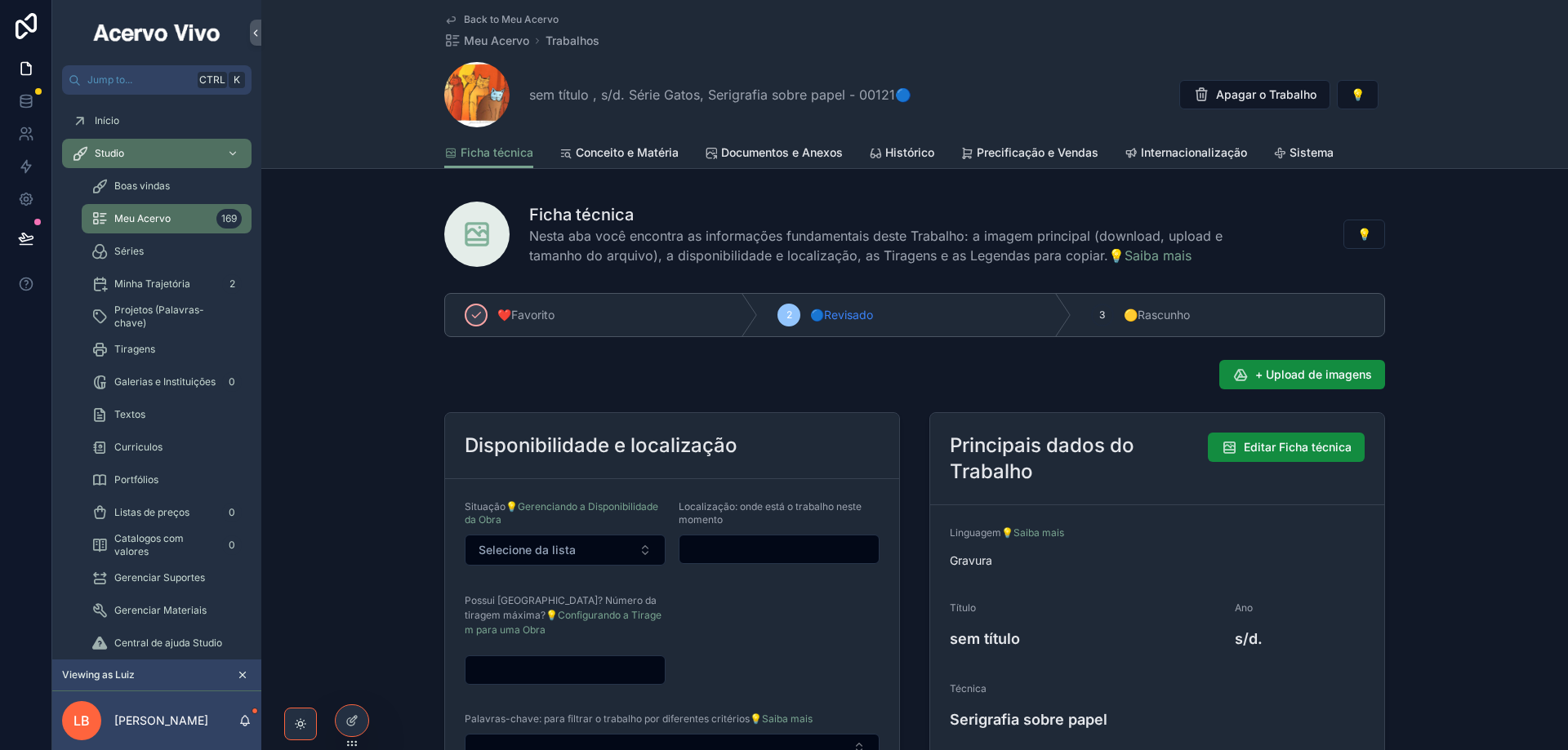
click at [556, 673] on input "scrollable content" at bounding box center [565, 670] width 199 height 22
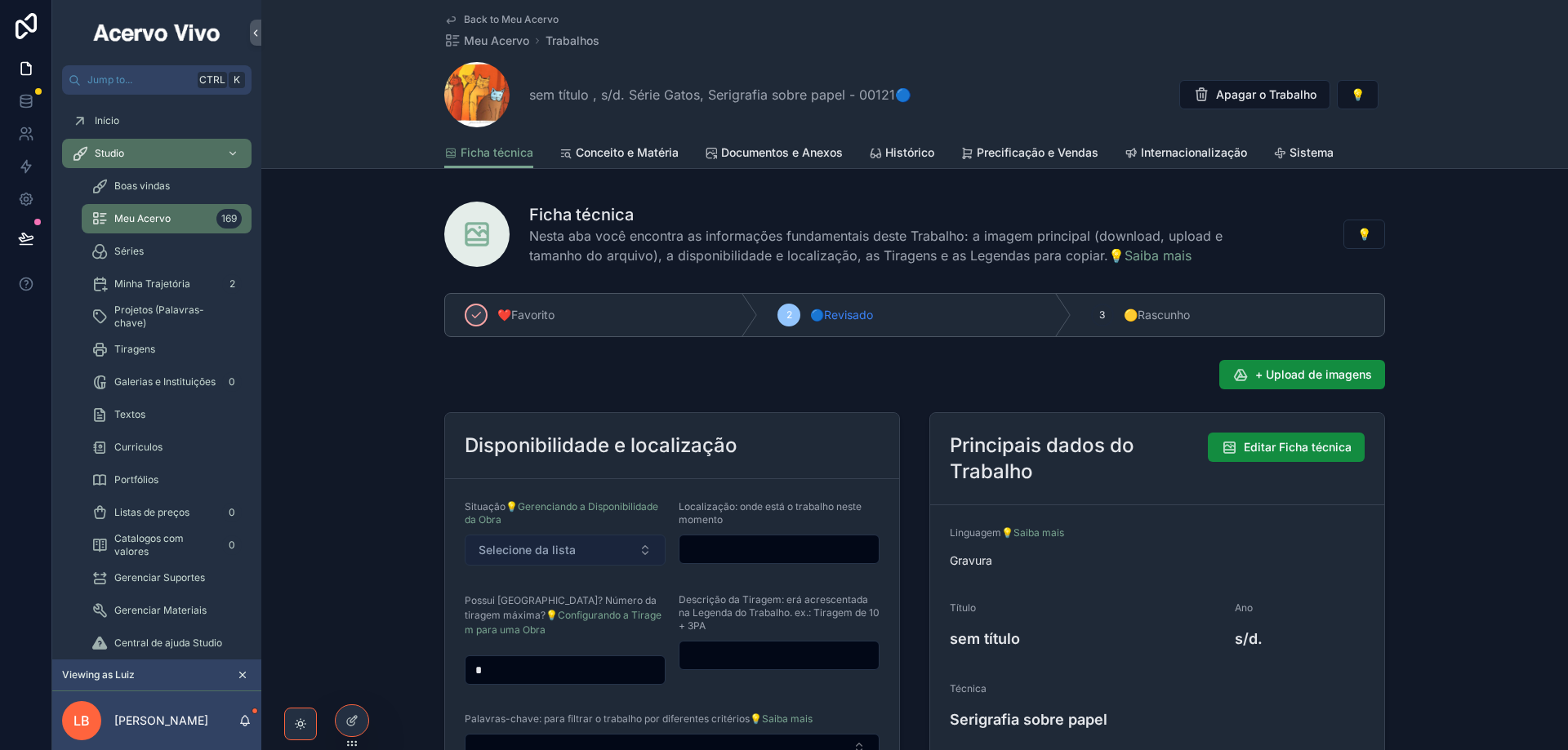
type input "*"
click at [516, 549] on span "Selecione da lista" at bounding box center [527, 550] width 97 height 16
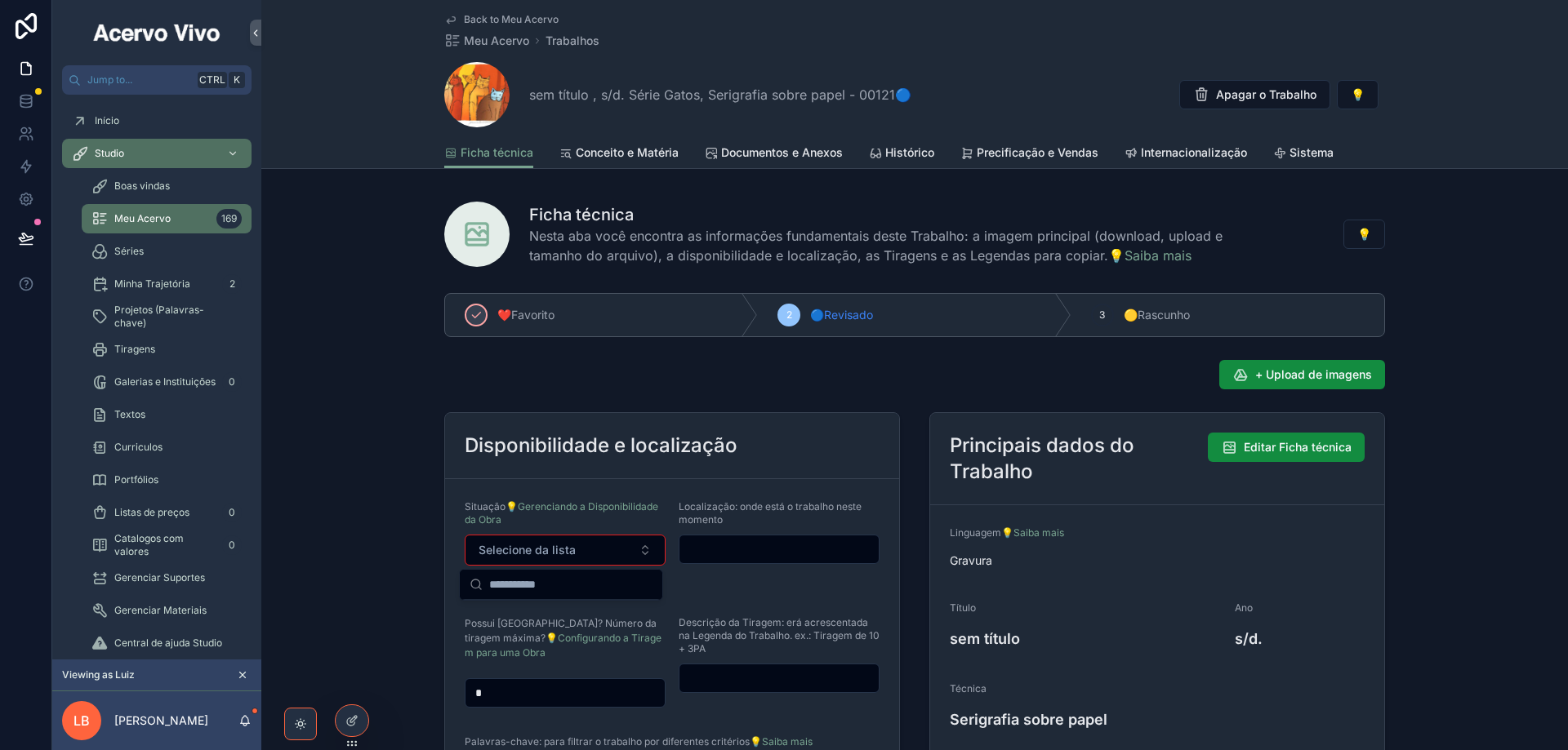
click at [502, 689] on input "*" at bounding box center [565, 693] width 199 height 22
type input "*"
click at [562, 553] on span "Selecione da lista" at bounding box center [527, 550] width 97 height 16
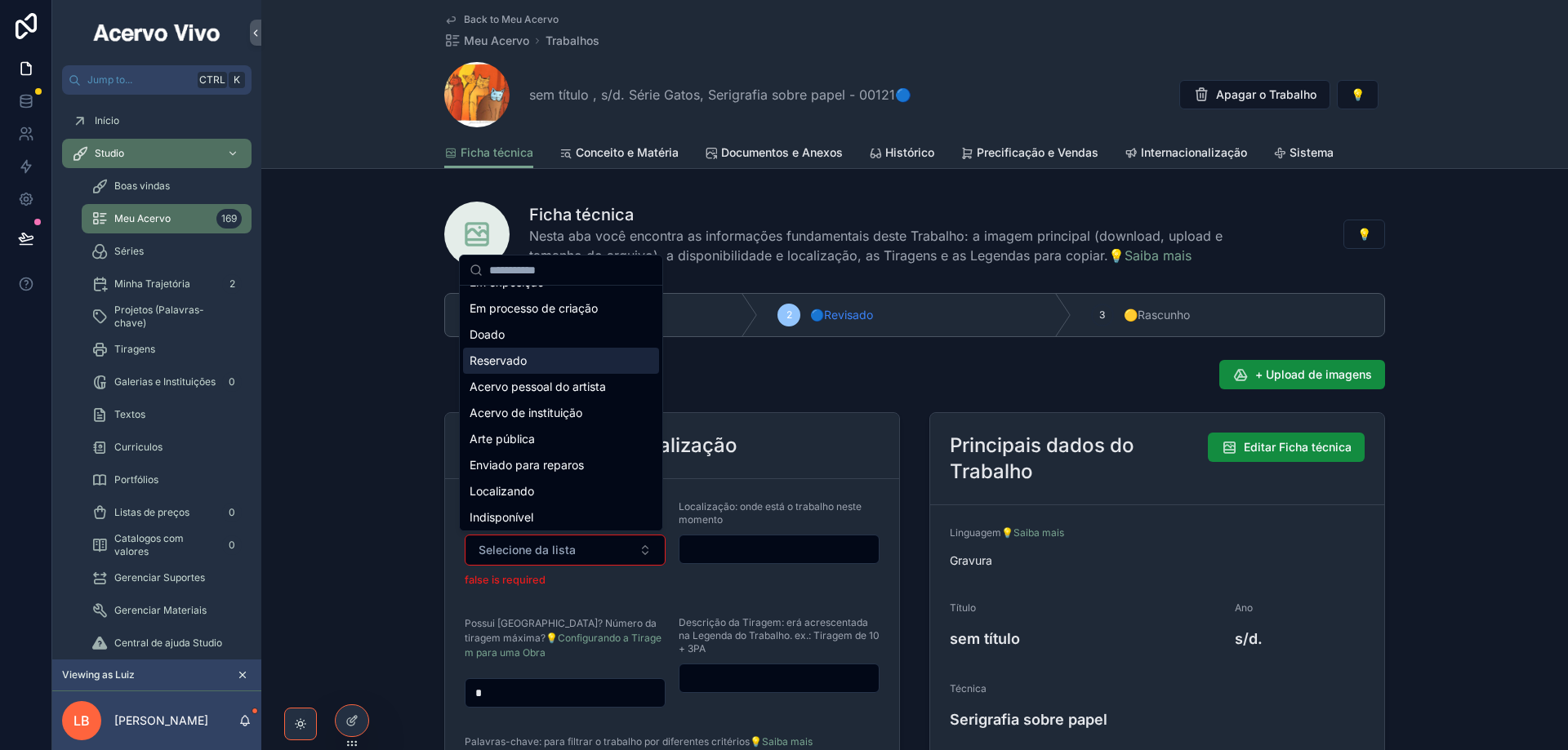
scroll to position [284, 0]
click at [569, 364] on div "Localizando" at bounding box center [561, 357] width 196 height 26
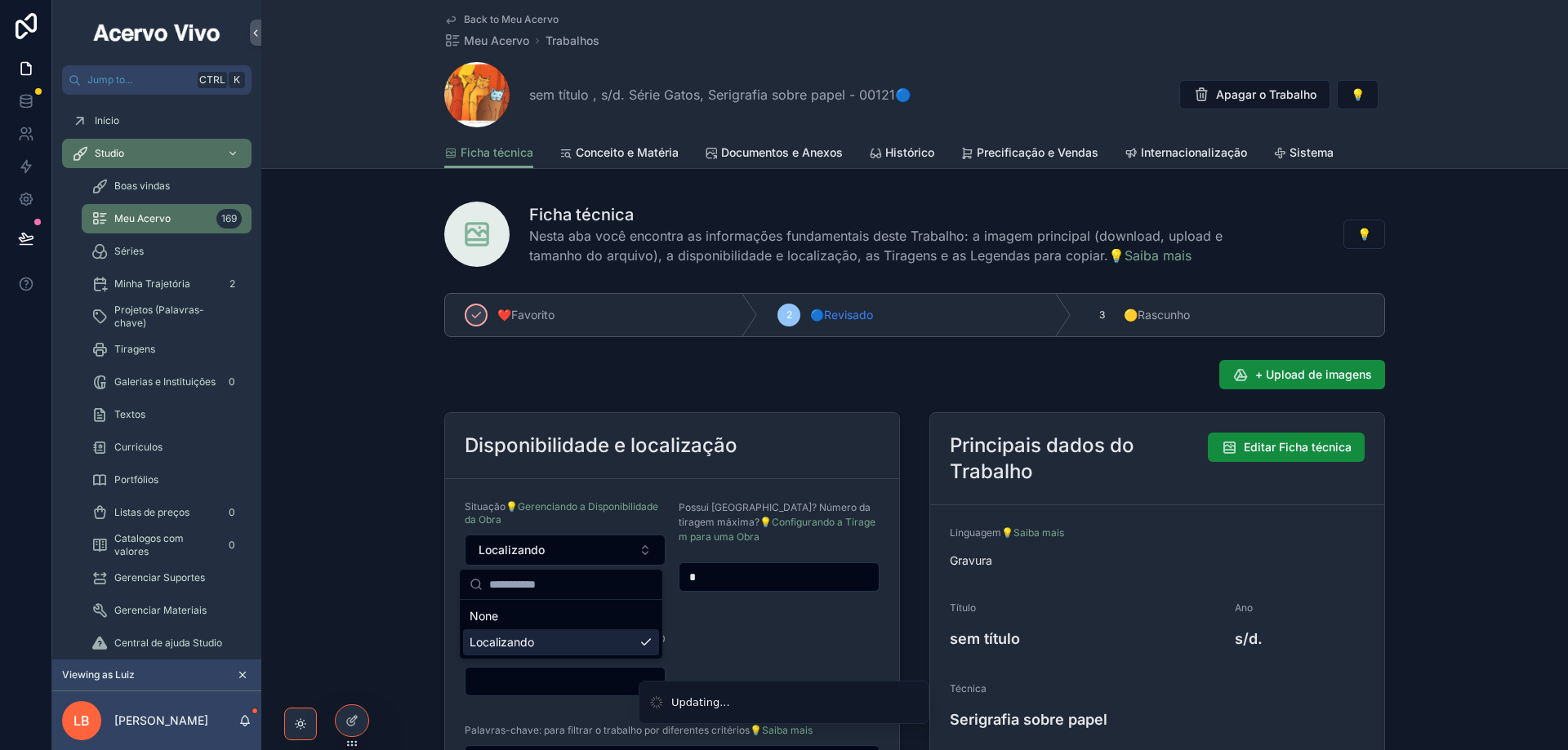
scroll to position [0, 0]
click at [547, 679] on input "scrollable content" at bounding box center [565, 682] width 199 height 22
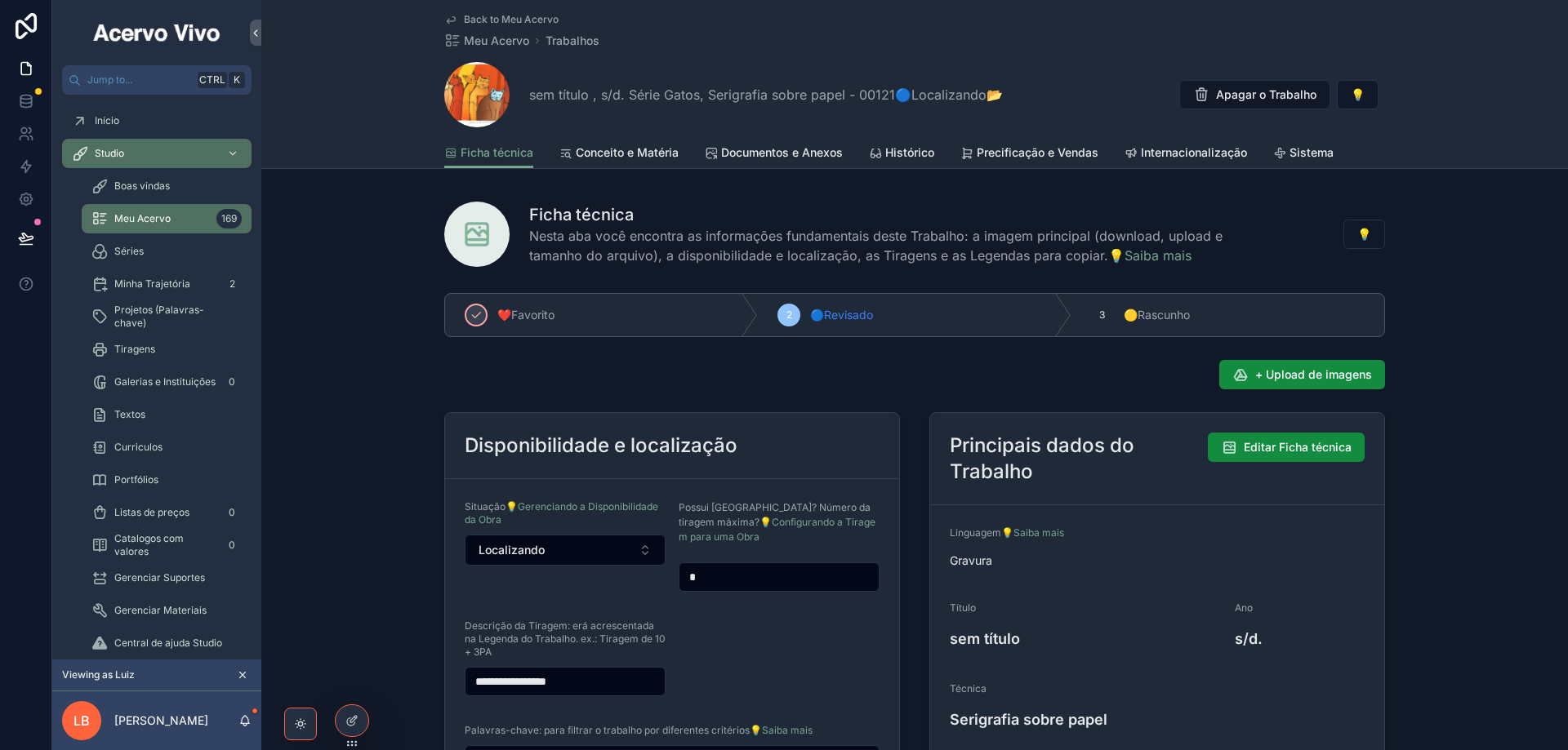
type input "**********"
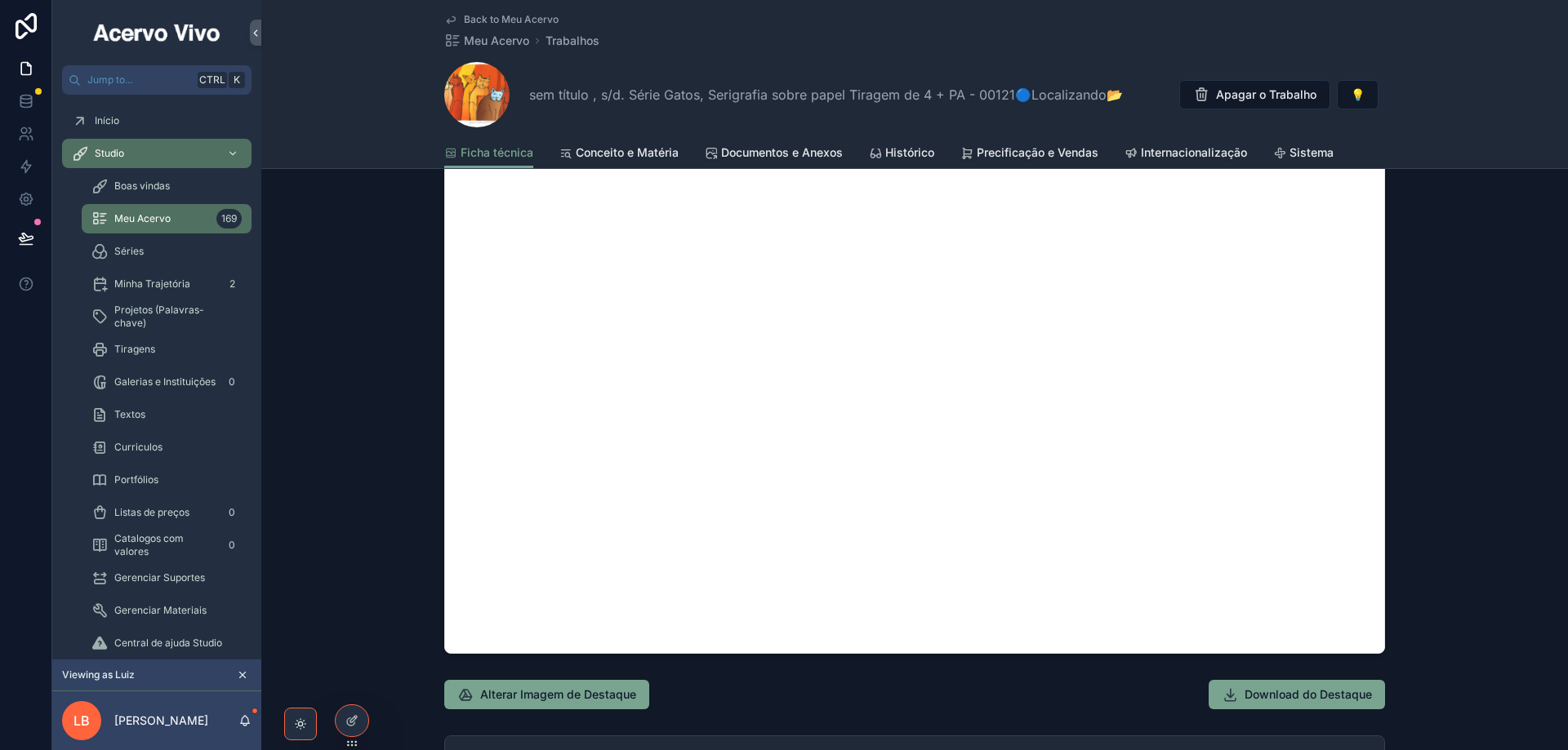
scroll to position [1470, 0]
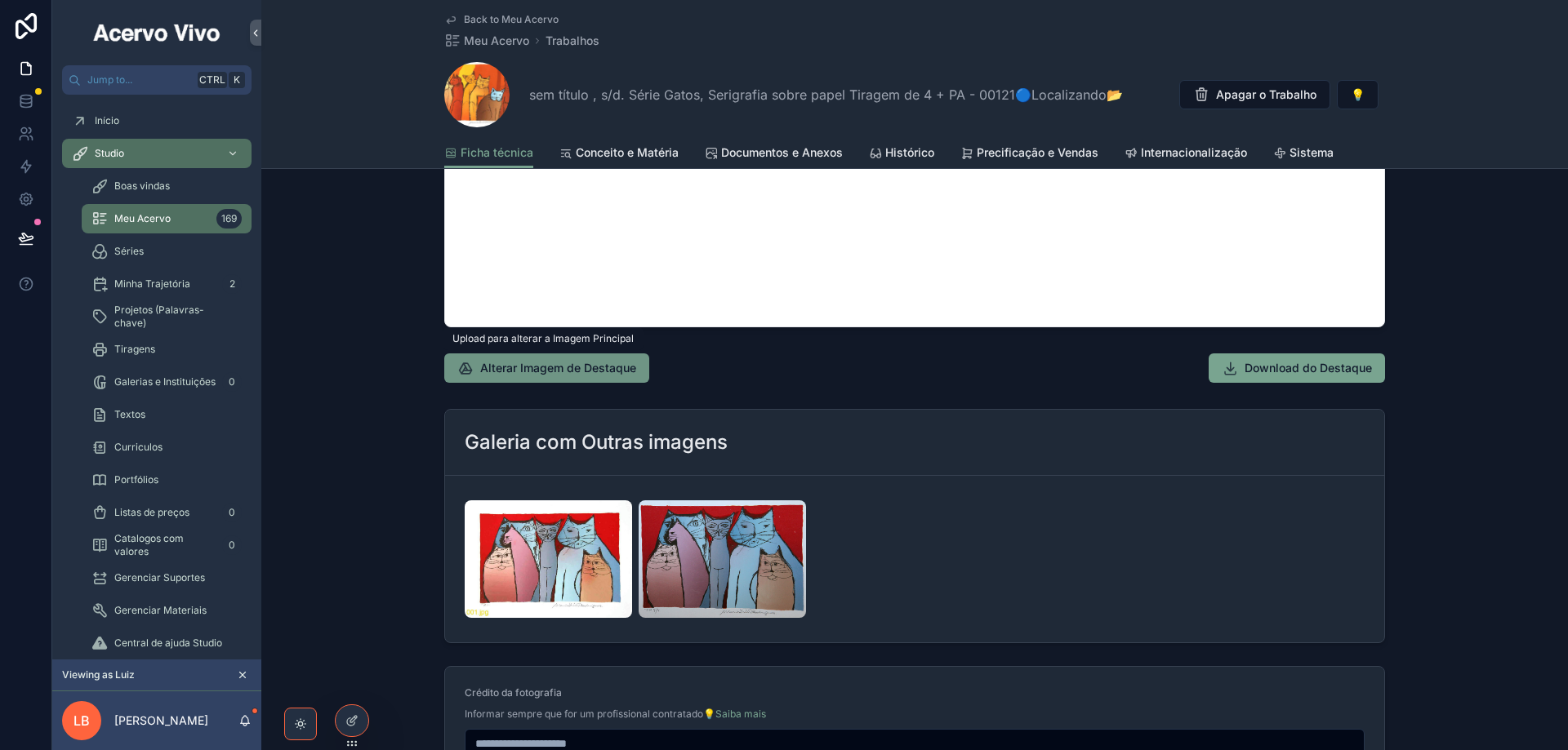
click at [562, 368] on span "Alterar Imagem de Destaque" at bounding box center [558, 368] width 156 height 16
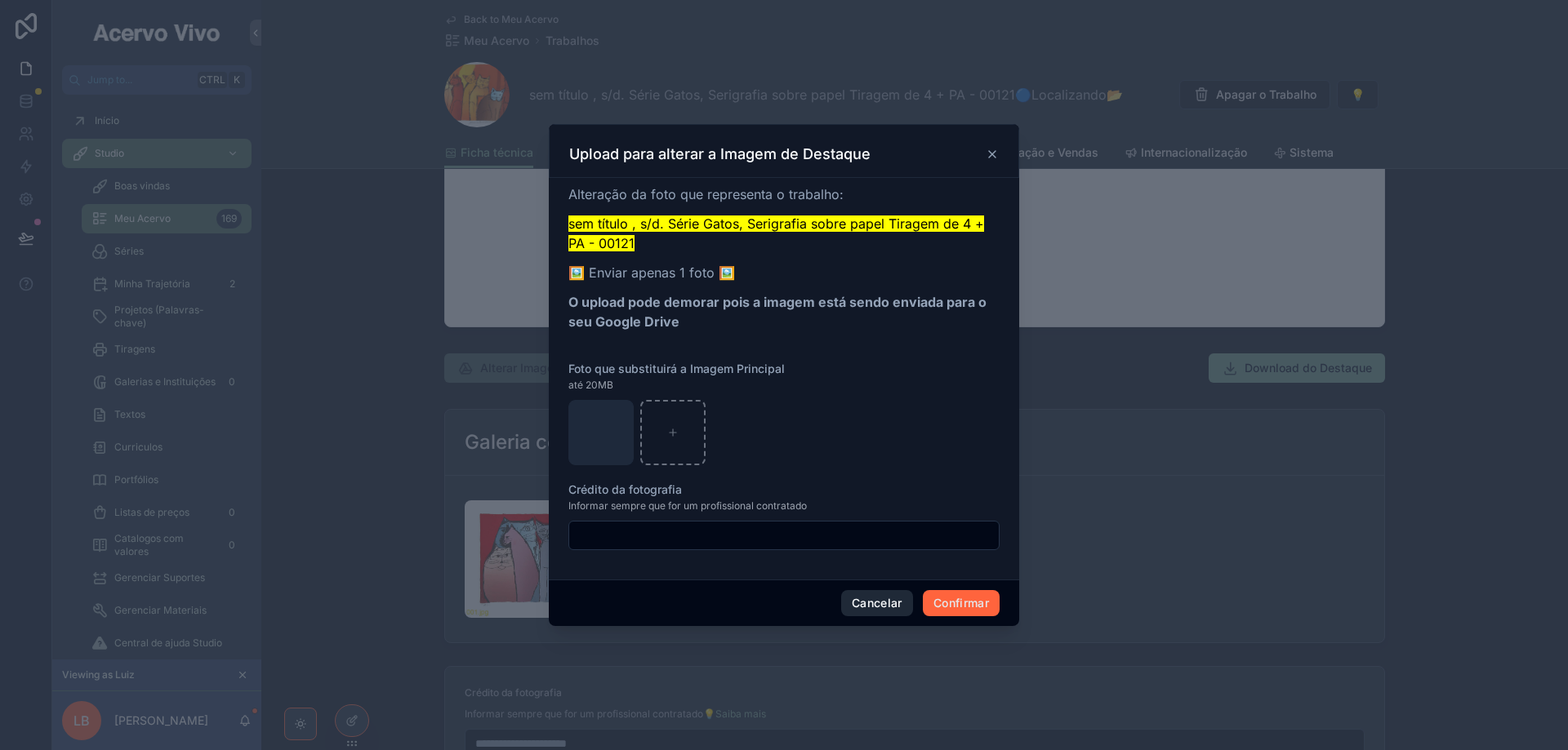
drag, startPoint x: 969, startPoint y: 604, endPoint x: 896, endPoint y: 615, distance: 73.8
click at [969, 603] on button "Confirmar" at bounding box center [961, 603] width 77 height 26
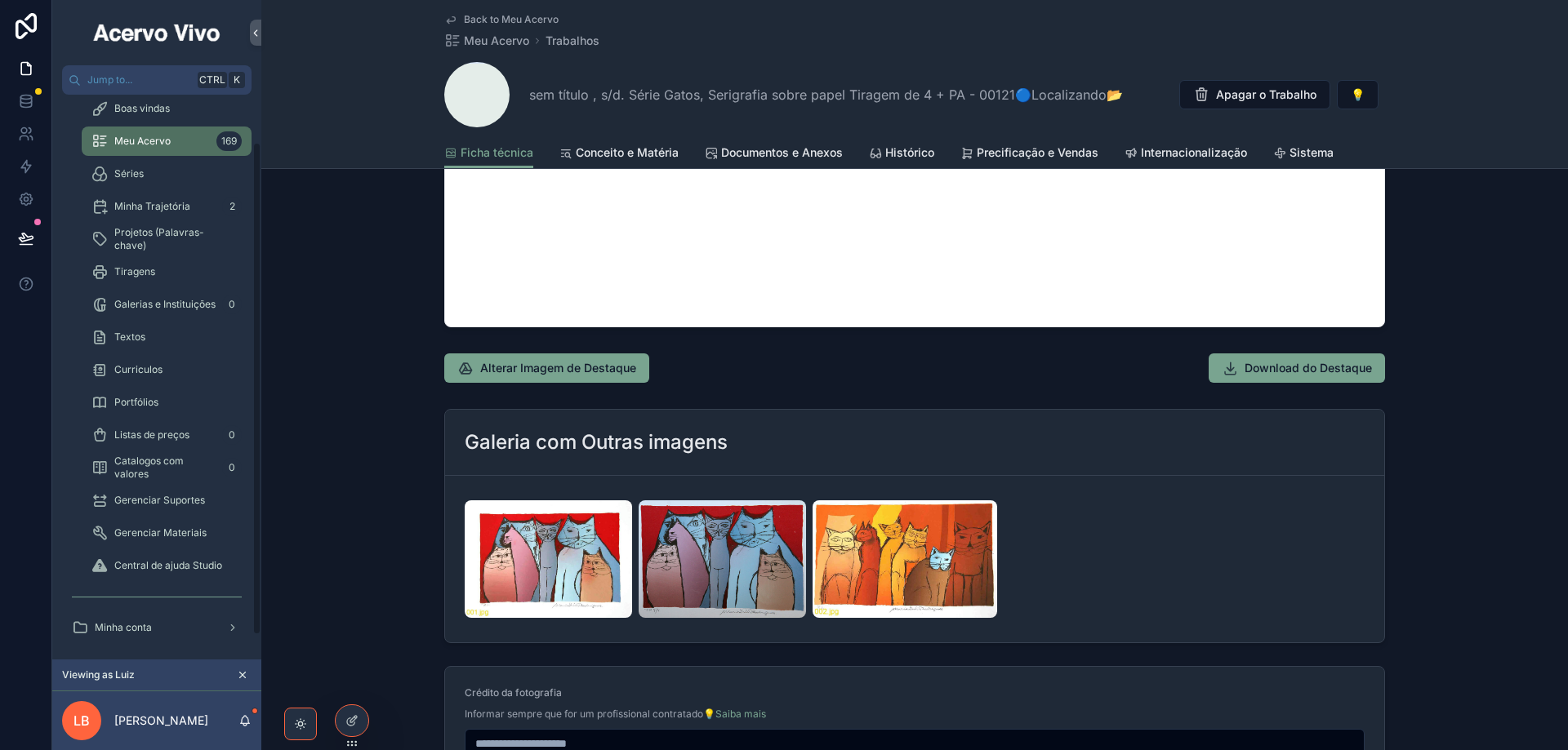
scroll to position [81, 0]
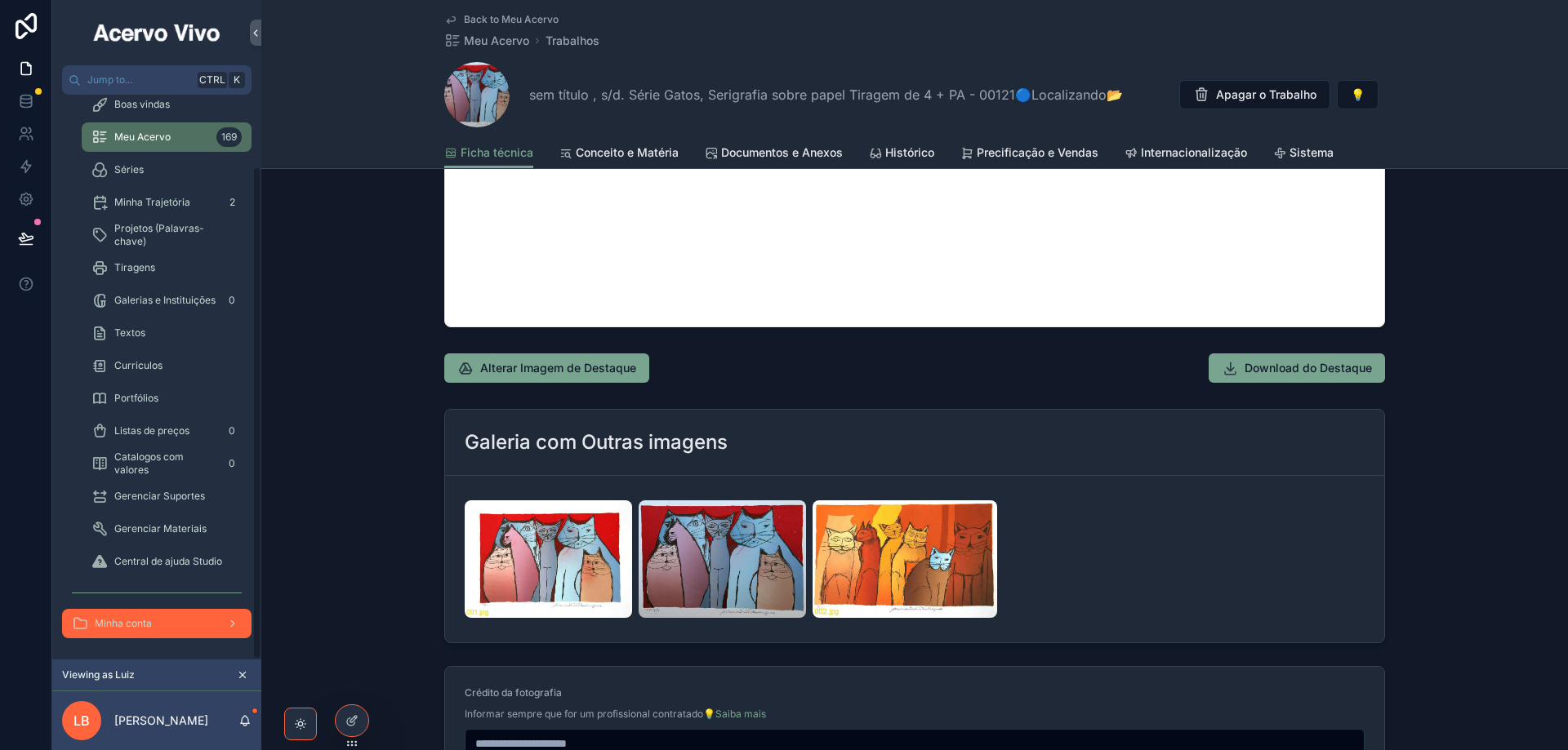
click at [151, 626] on span "Minha conta" at bounding box center [123, 623] width 57 height 13
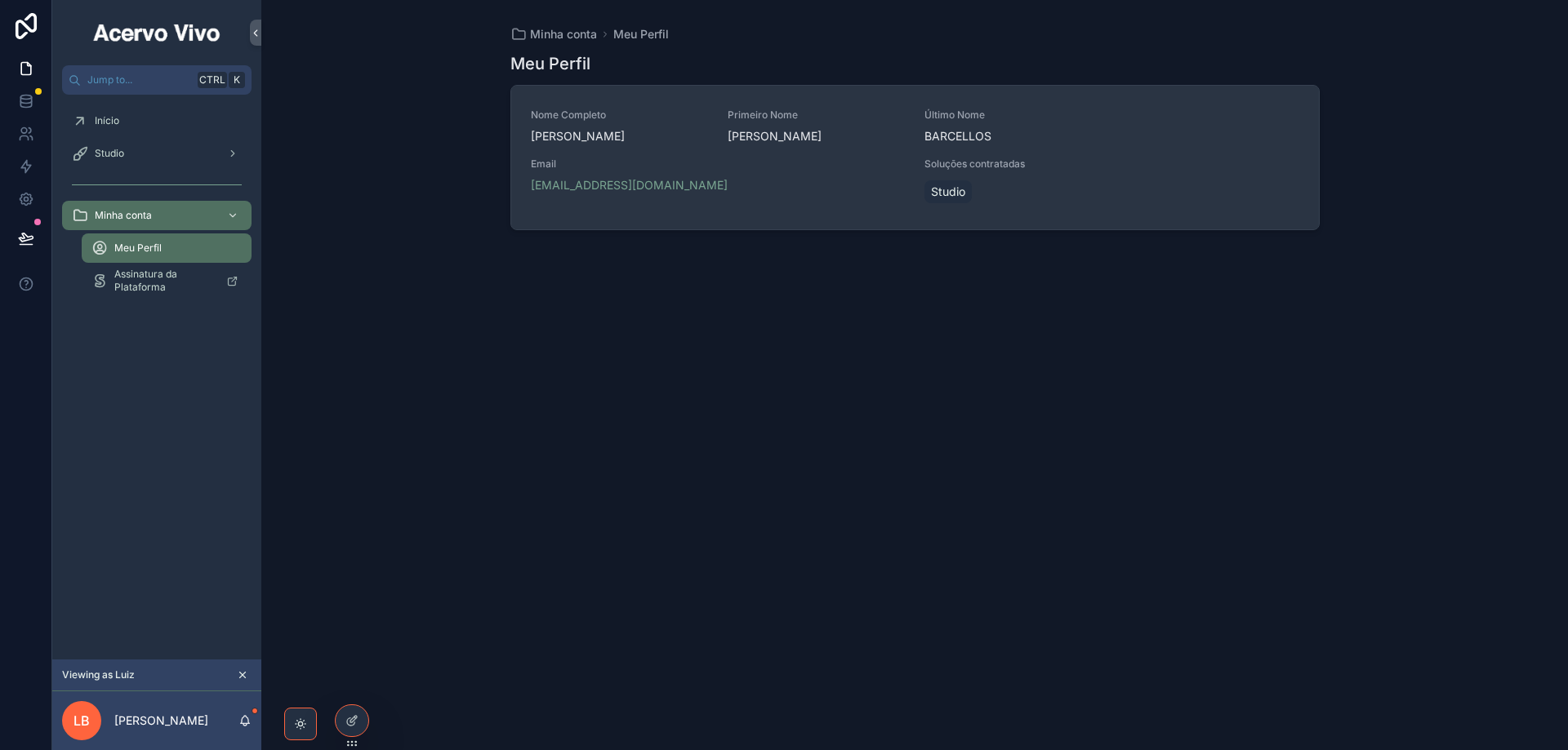
click at [800, 194] on div "[EMAIL_ADDRESS][DOMAIN_NAME]" at bounding box center [717, 185] width 375 height 16
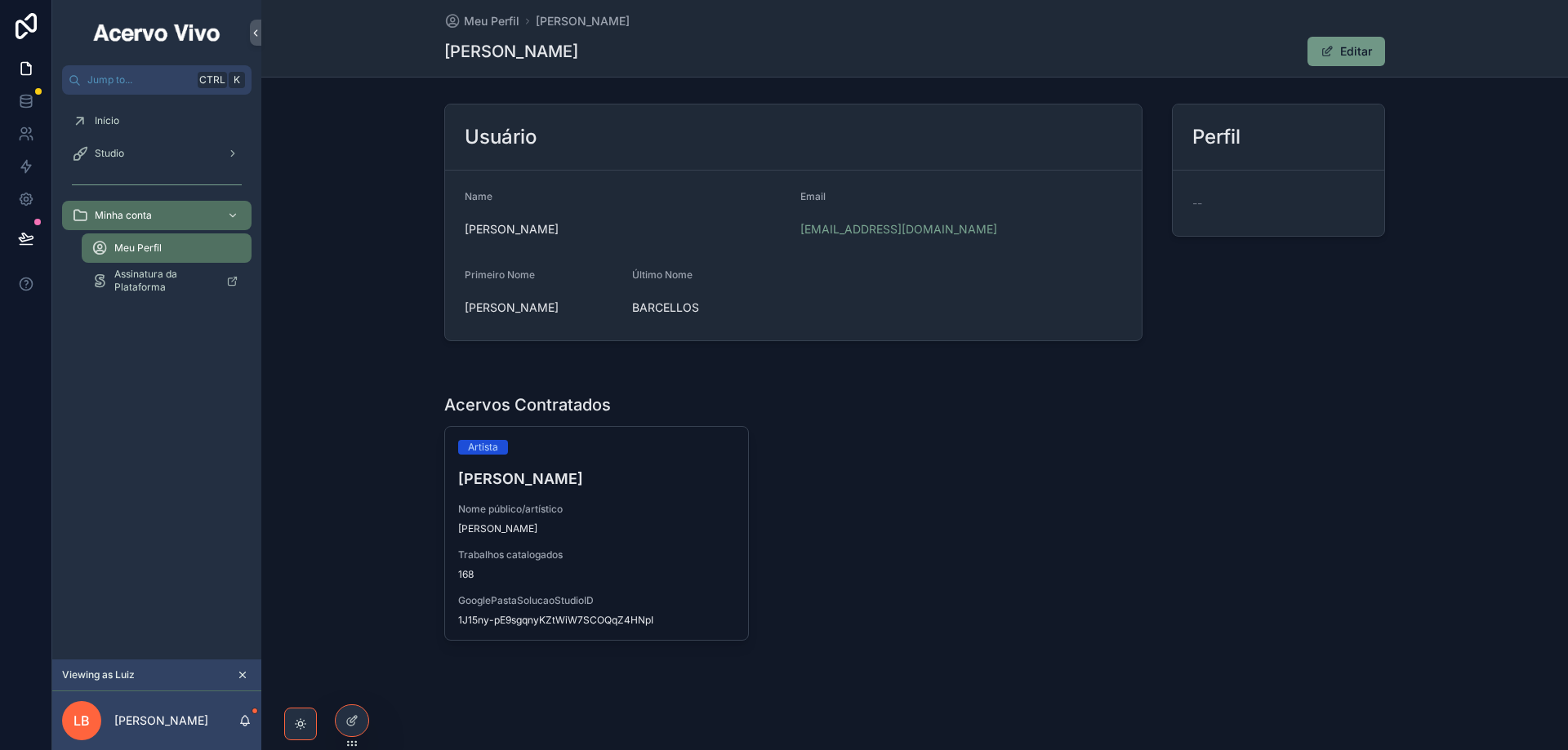
click at [1355, 51] on button "Editar" at bounding box center [1346, 51] width 78 height 29
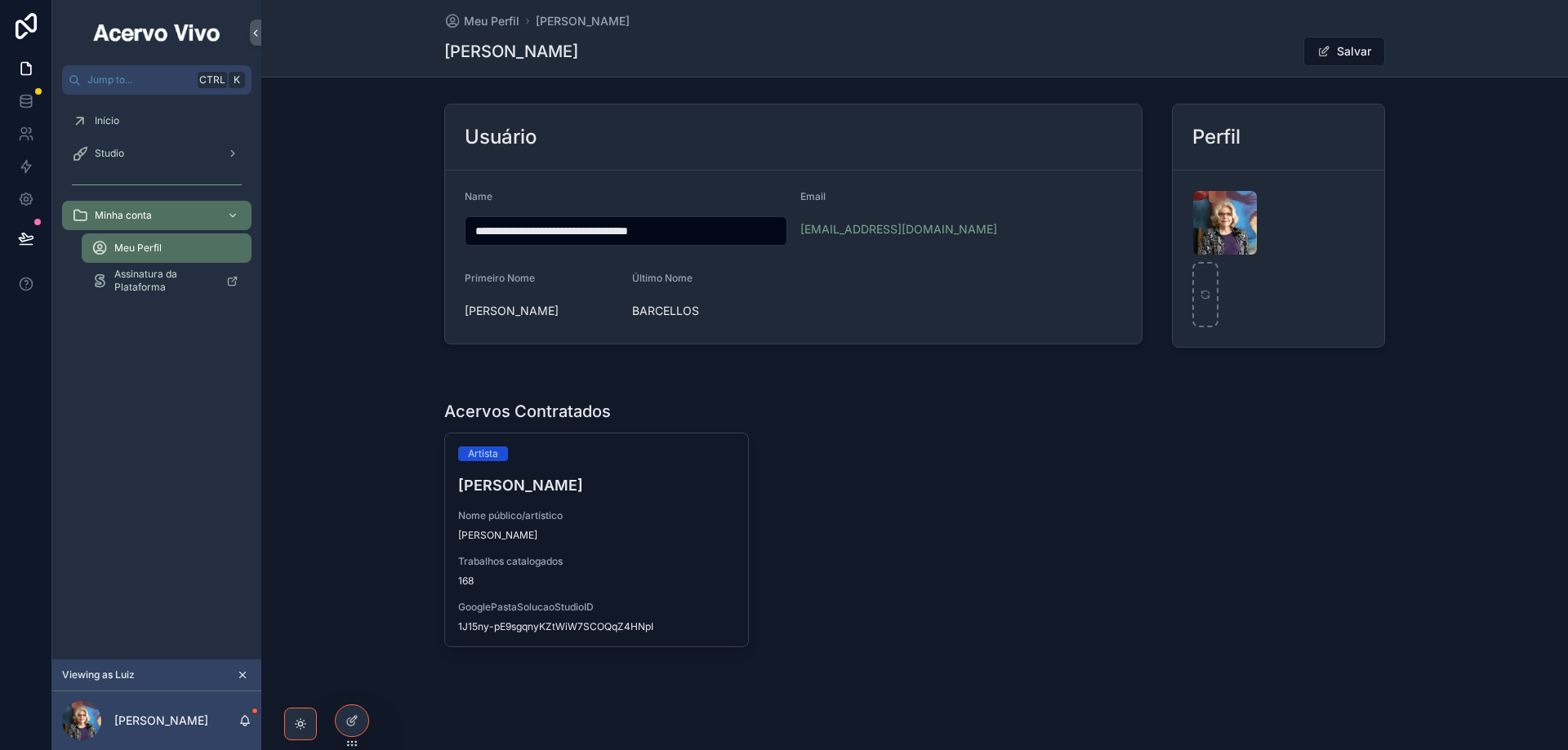
drag, startPoint x: 466, startPoint y: 233, endPoint x: 765, endPoint y: 243, distance: 299.2
click at [765, 243] on div "**********" at bounding box center [626, 231] width 323 height 29
click at [135, 155] on div "Studio" at bounding box center [157, 153] width 170 height 26
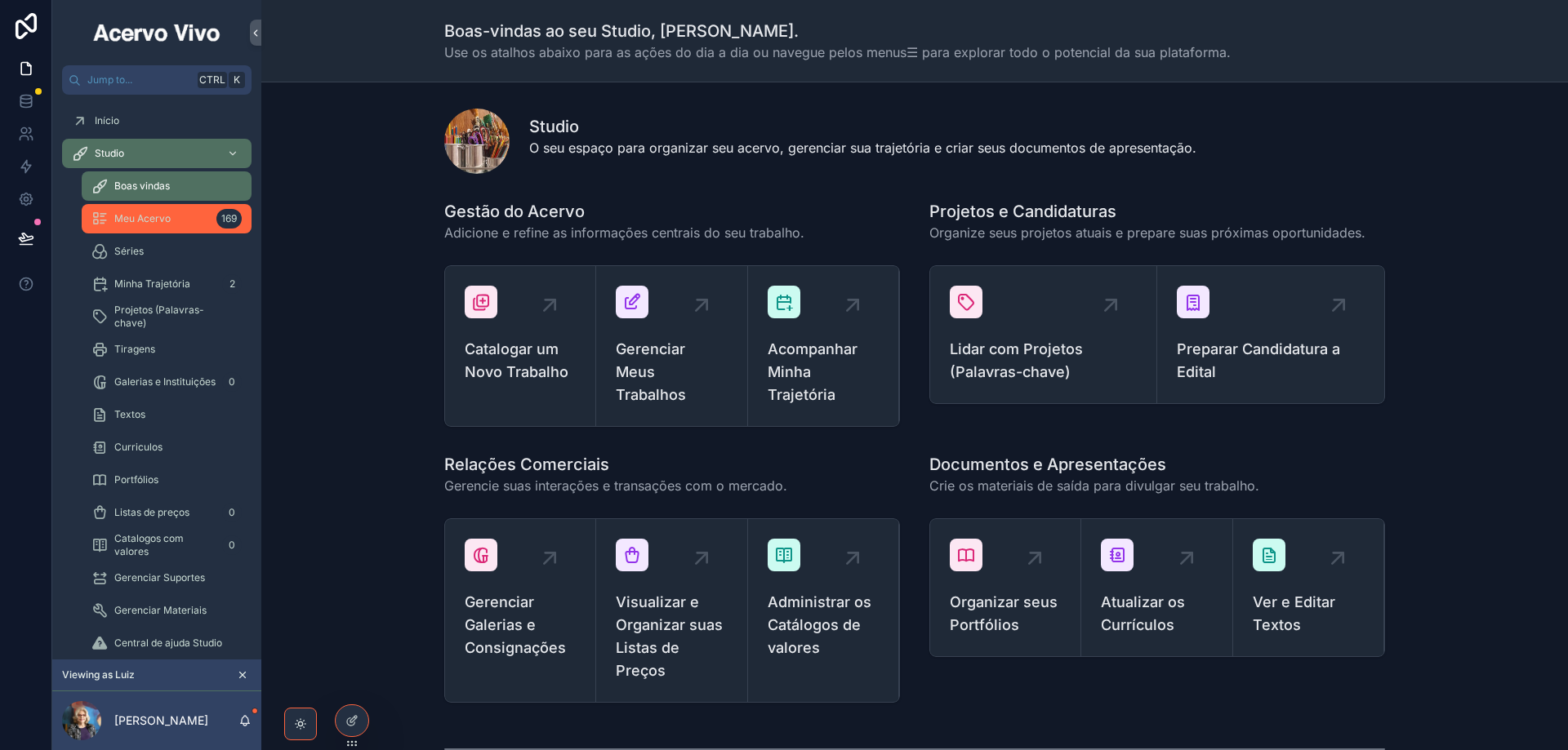
drag, startPoint x: 155, startPoint y: 225, endPoint x: 376, endPoint y: 239, distance: 221.4
click at [155, 225] on div "Meu Acervo 169" at bounding box center [167, 219] width 151 height 26
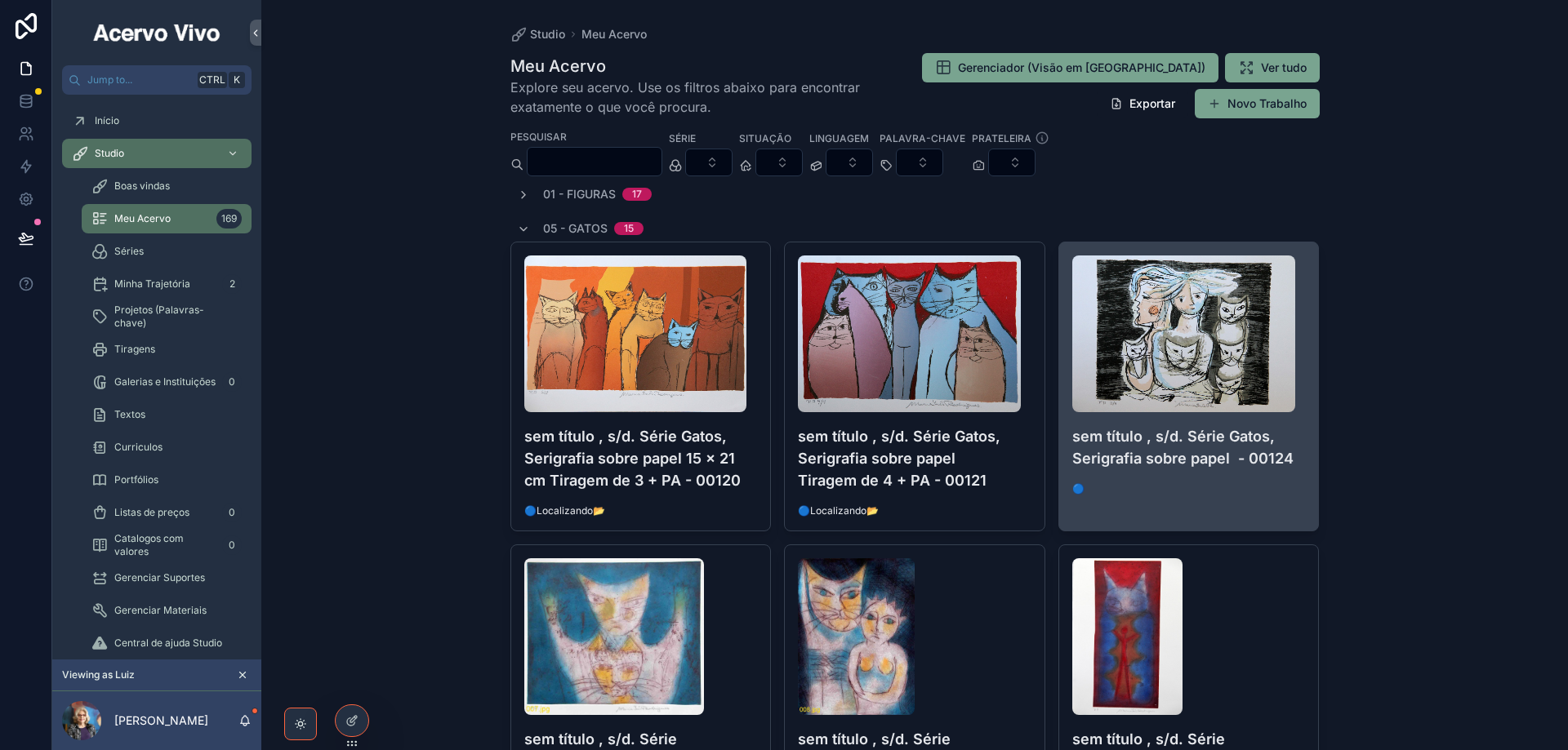
click at [1293, 428] on h4 "sem título , s/d. Série Gatos, Serigrafia sobre papel - 00124" at bounding box center [1189, 447] width 234 height 44
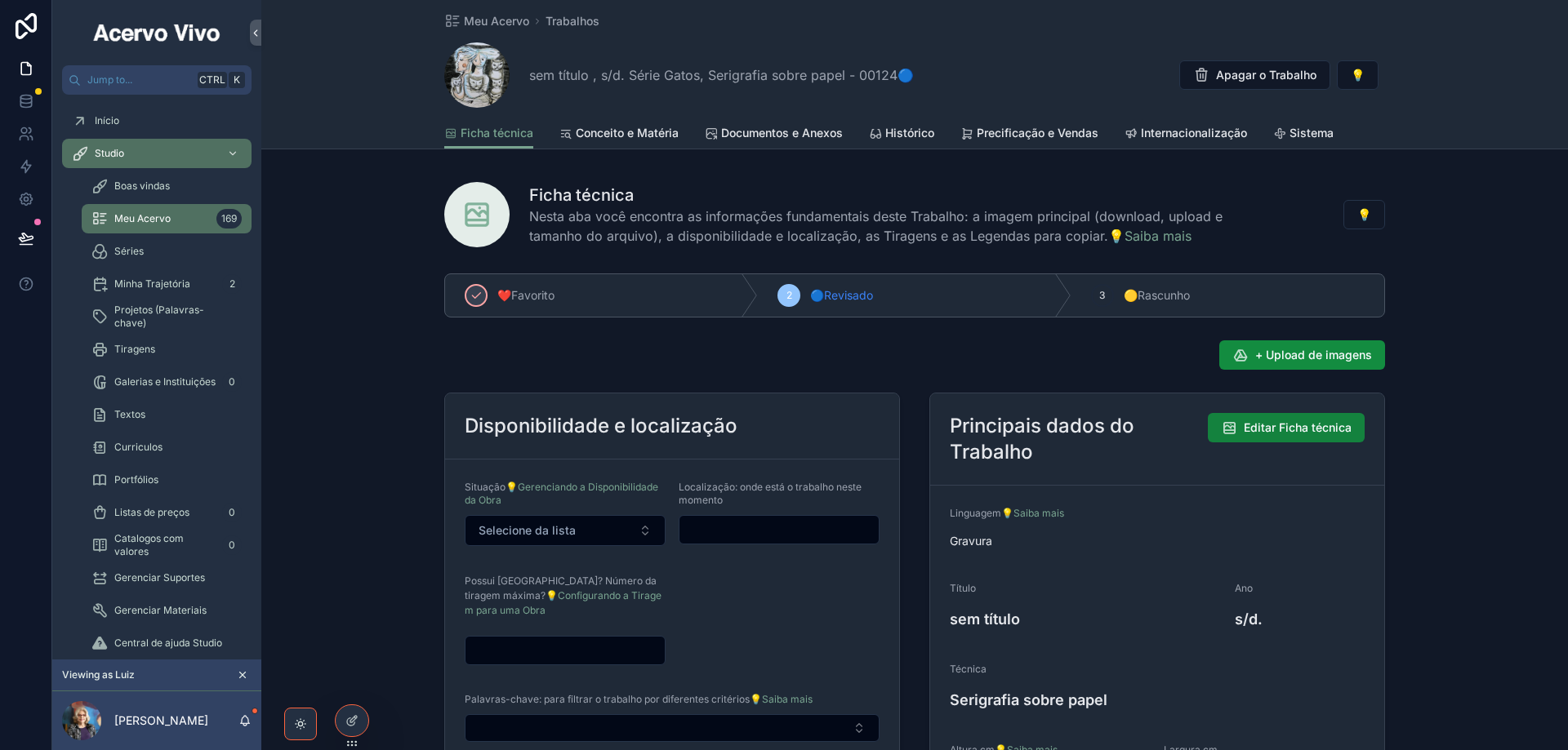
click at [1295, 429] on span "Editar Ficha técnica" at bounding box center [1297, 427] width 108 height 16
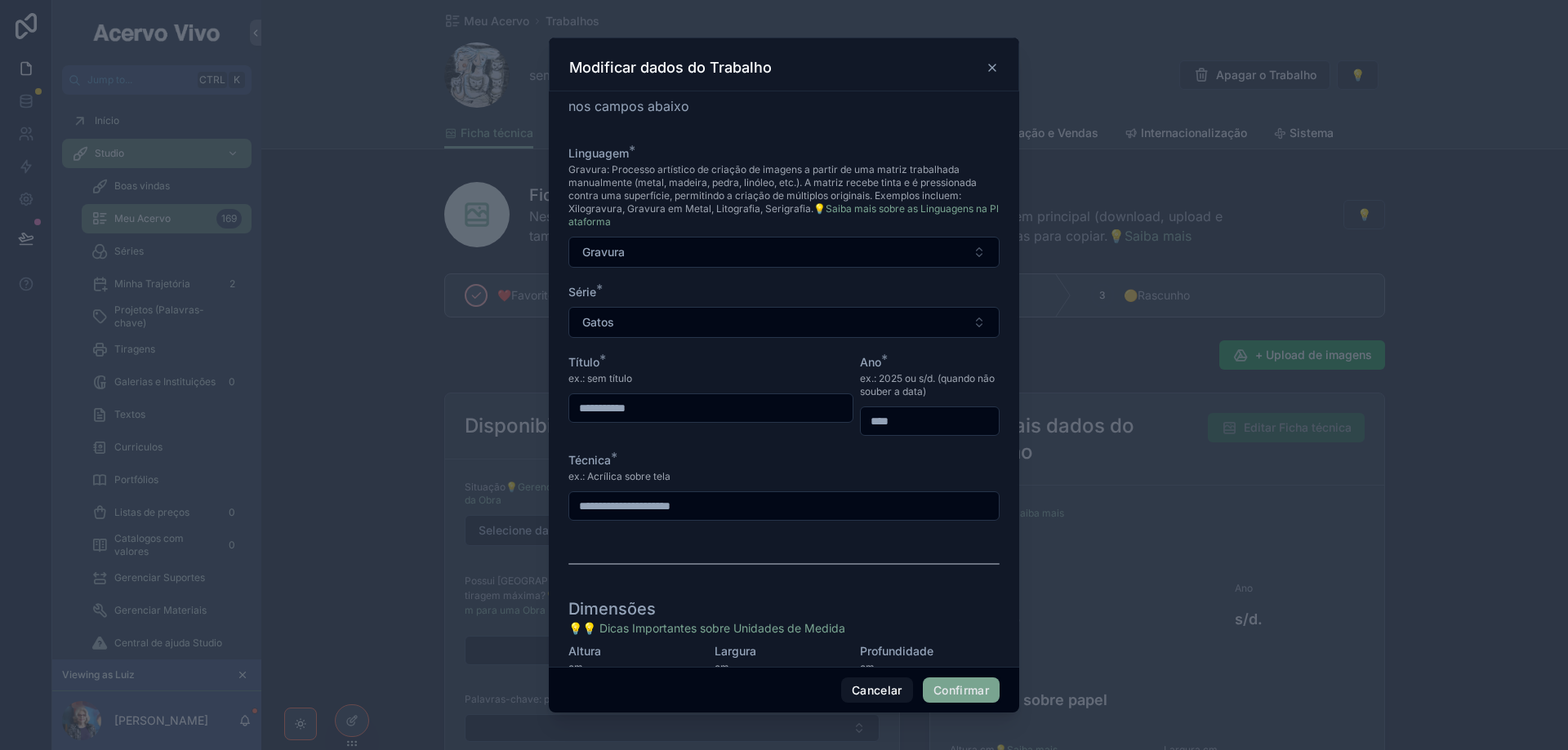
scroll to position [135, 0]
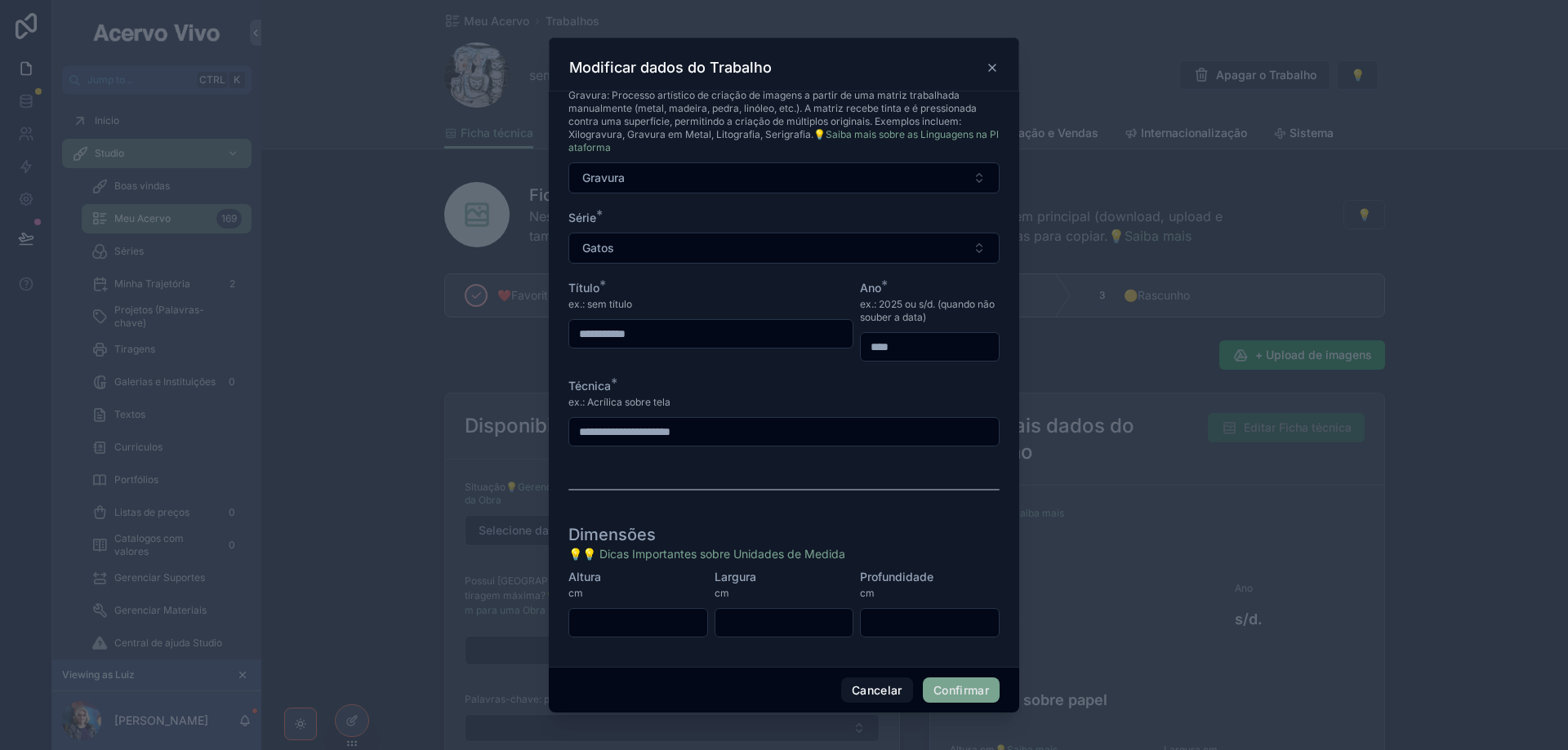
click at [651, 625] on input "text" at bounding box center [638, 623] width 138 height 22
type input "**"
click at [978, 694] on button "Confirmar" at bounding box center [961, 690] width 77 height 26
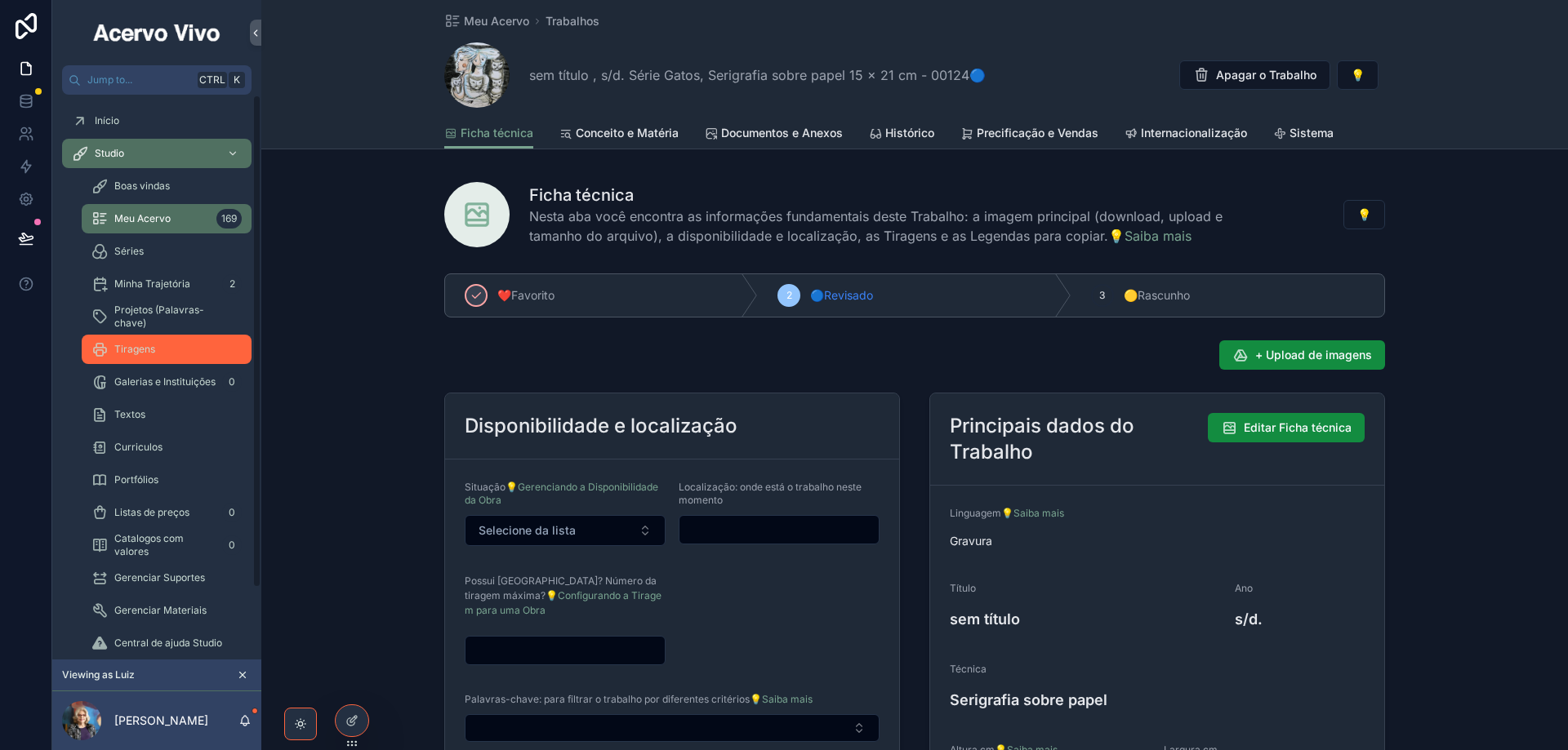
drag, startPoint x: 478, startPoint y: 24, endPoint x: 238, endPoint y: 343, distance: 399.2
click at [479, 25] on span "Meu Acervo" at bounding box center [496, 21] width 65 height 16
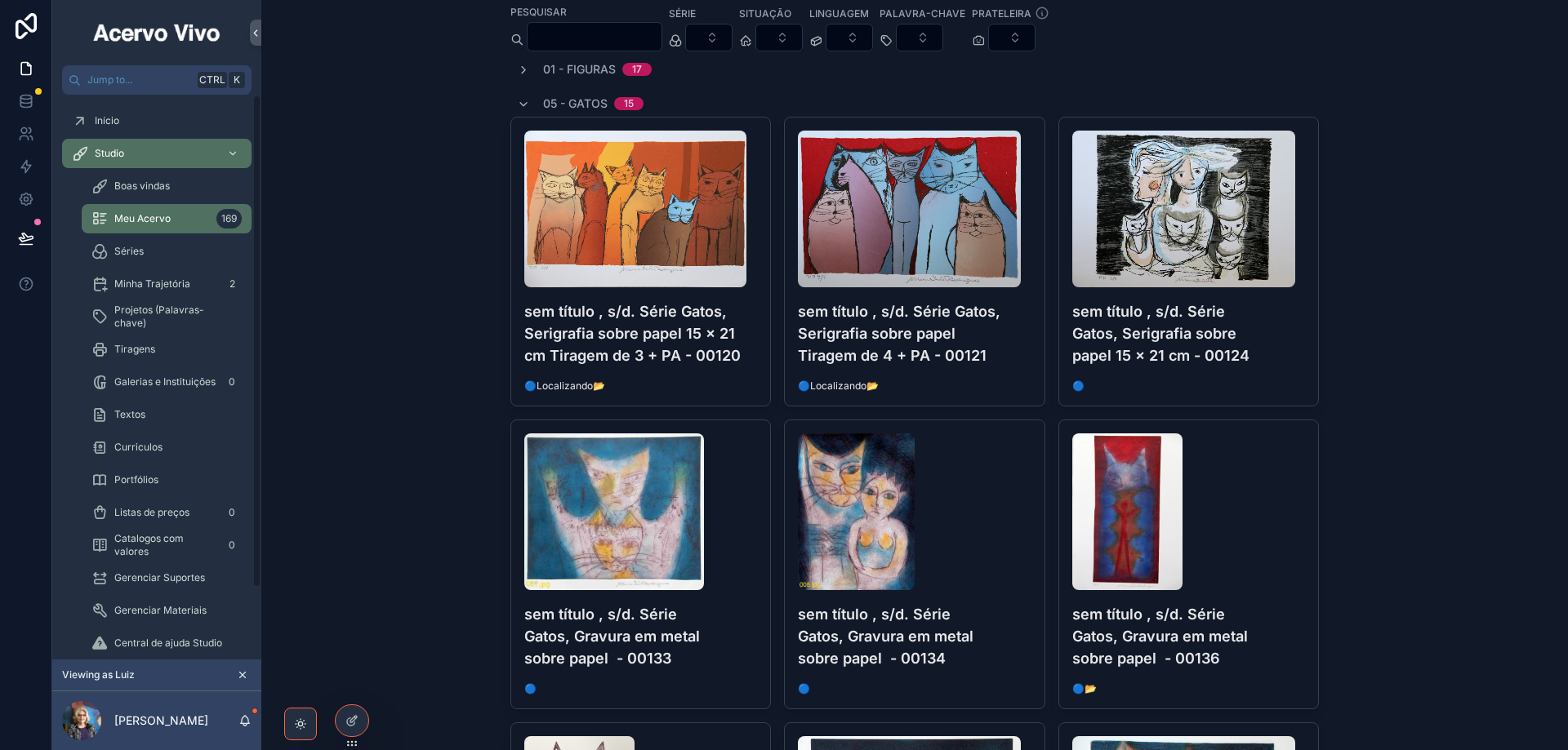
scroll to position [245, 0]
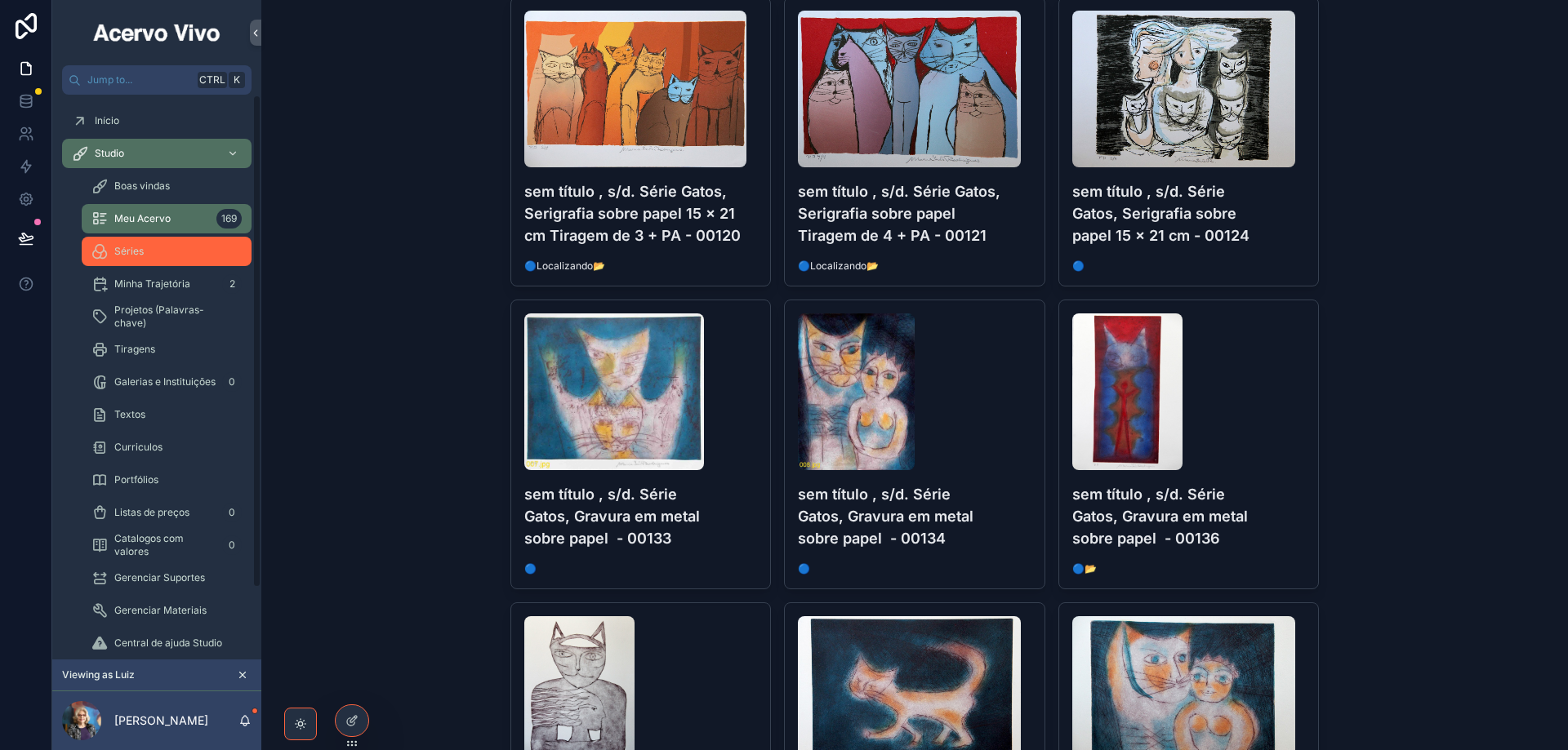
click at [144, 249] on div "Séries" at bounding box center [167, 252] width 151 height 26
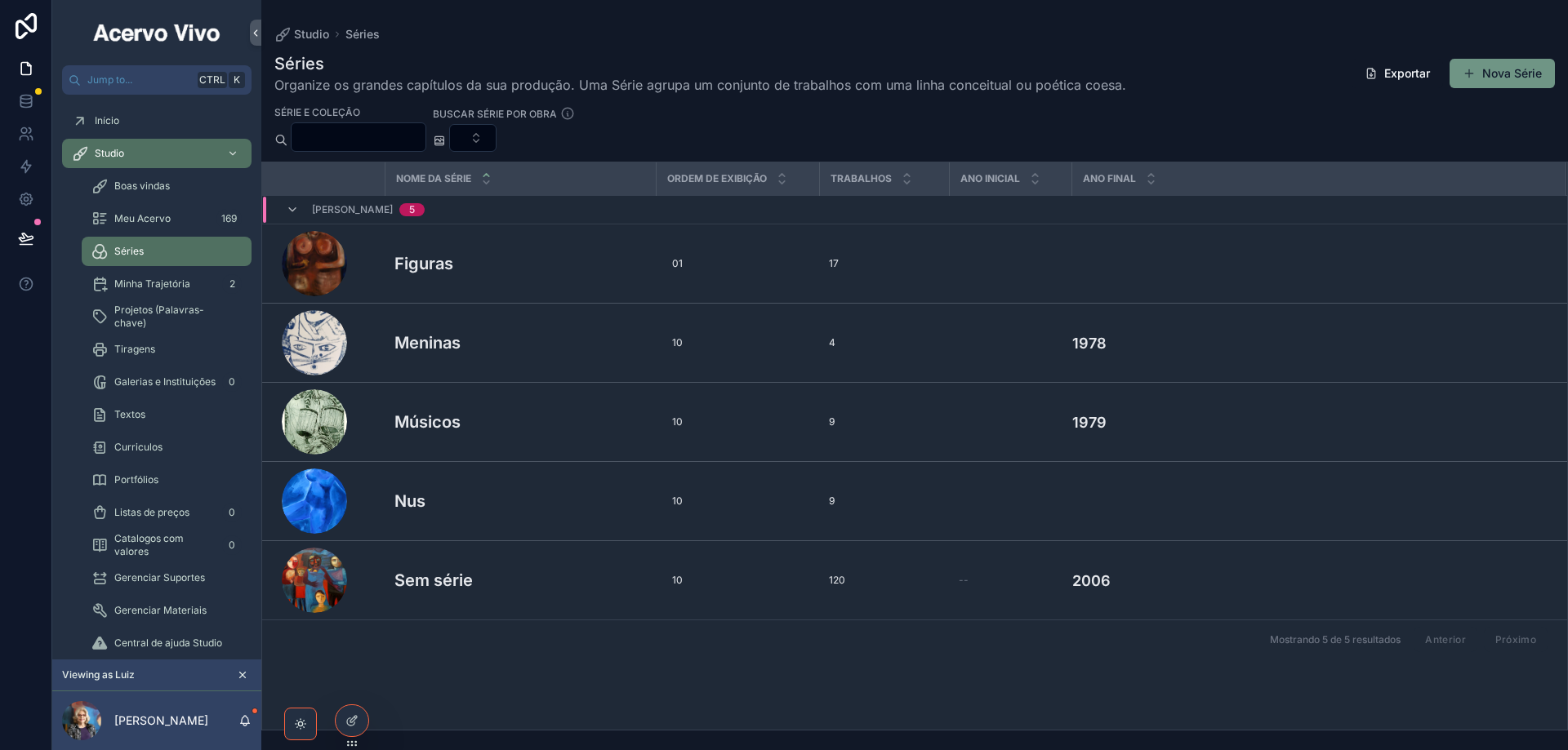
click at [1512, 76] on button "Nova Série" at bounding box center [1502, 74] width 106 height 29
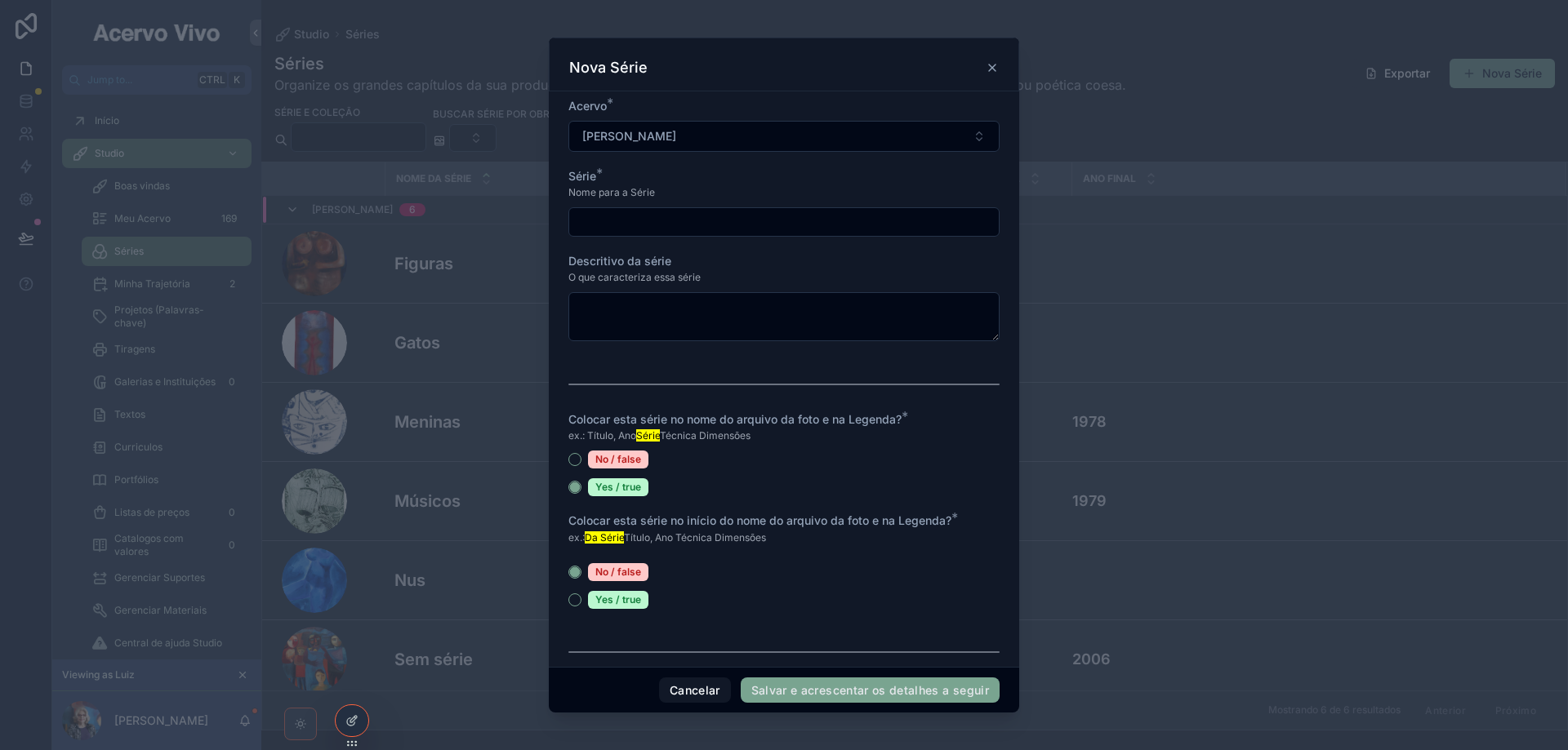
click at [652, 225] on input "scrollable content" at bounding box center [784, 221] width 429 height 22
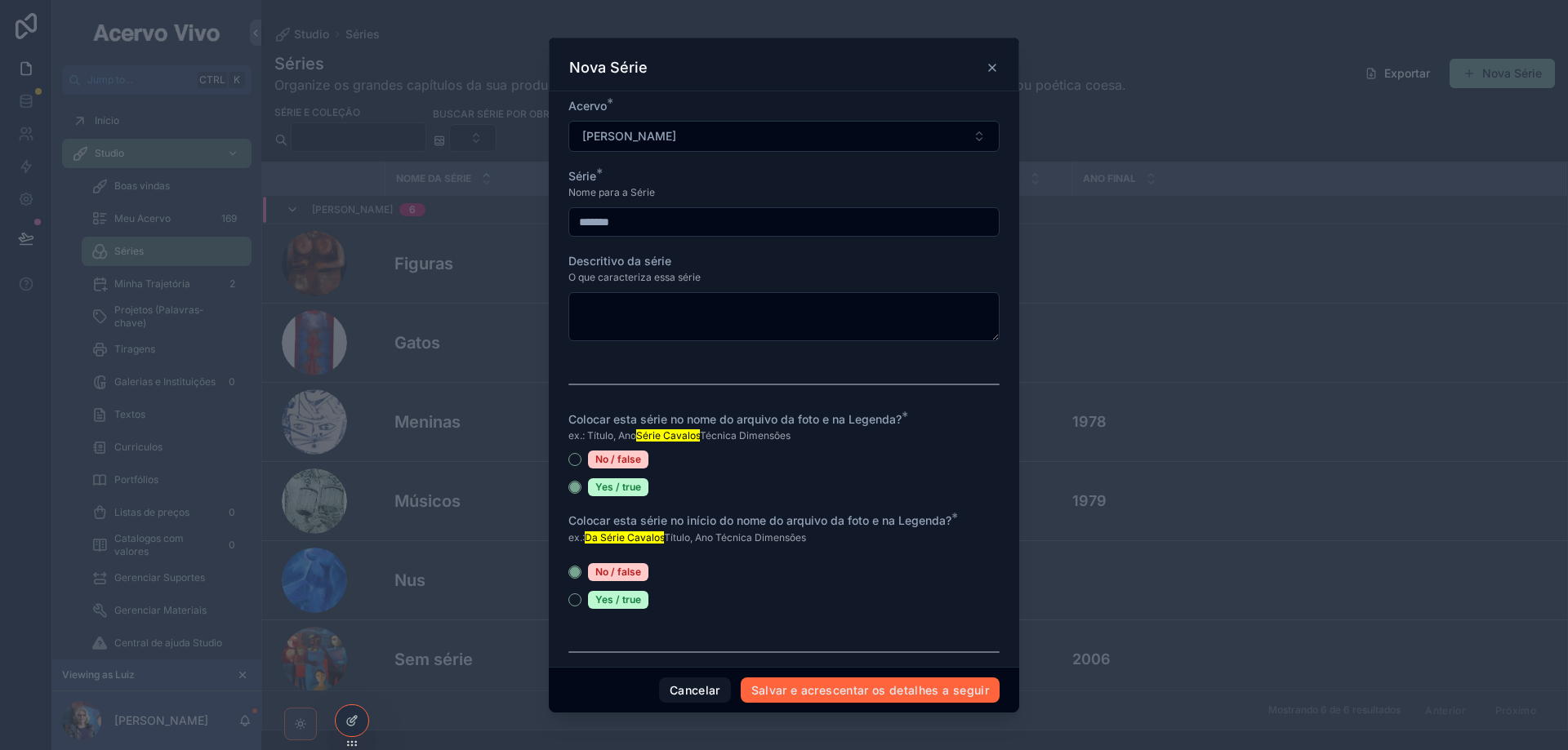
type input "*******"
click at [807, 696] on button "Salvar e acrescentar os detalhes a seguir" at bounding box center [870, 690] width 259 height 26
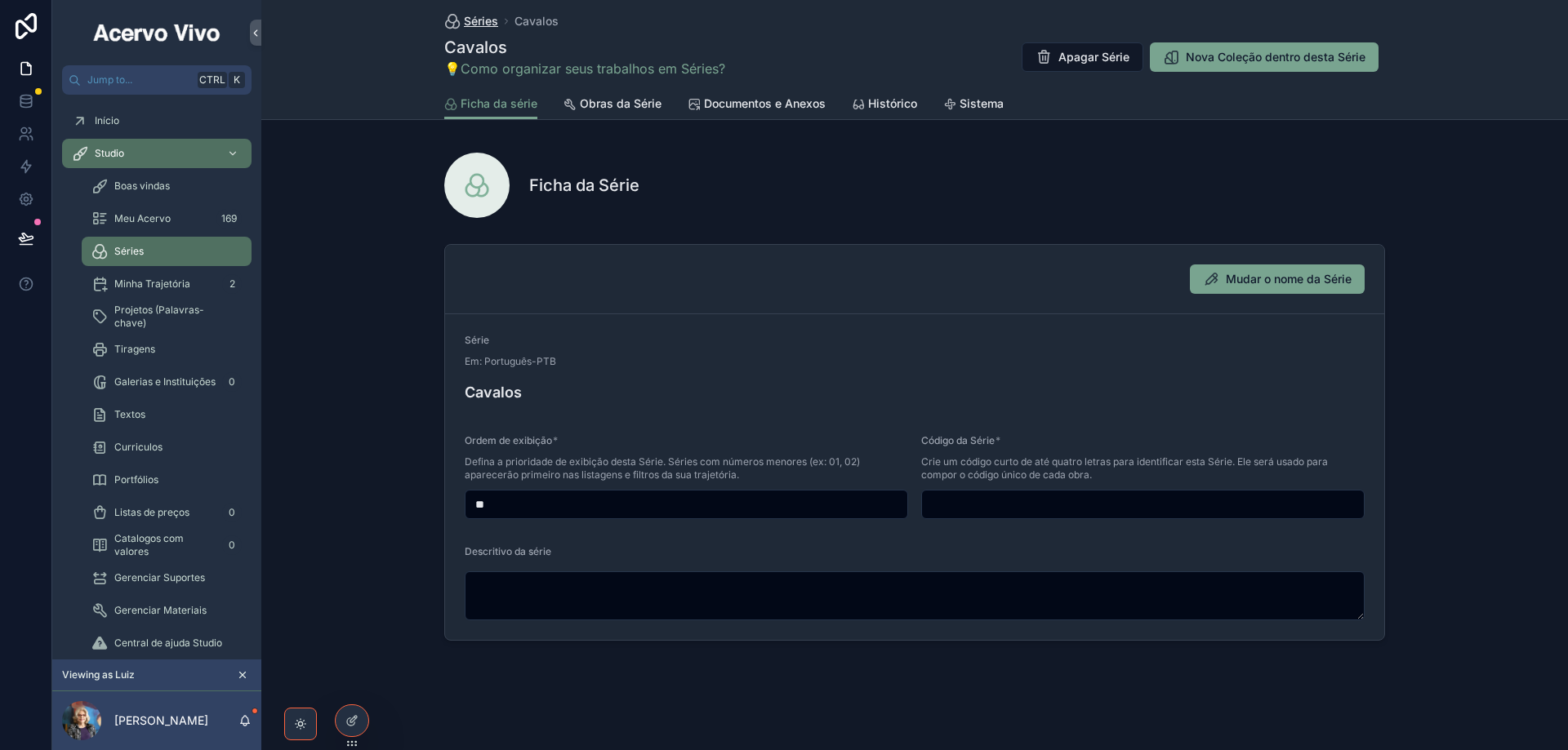
click at [483, 13] on span "Séries" at bounding box center [481, 21] width 35 height 16
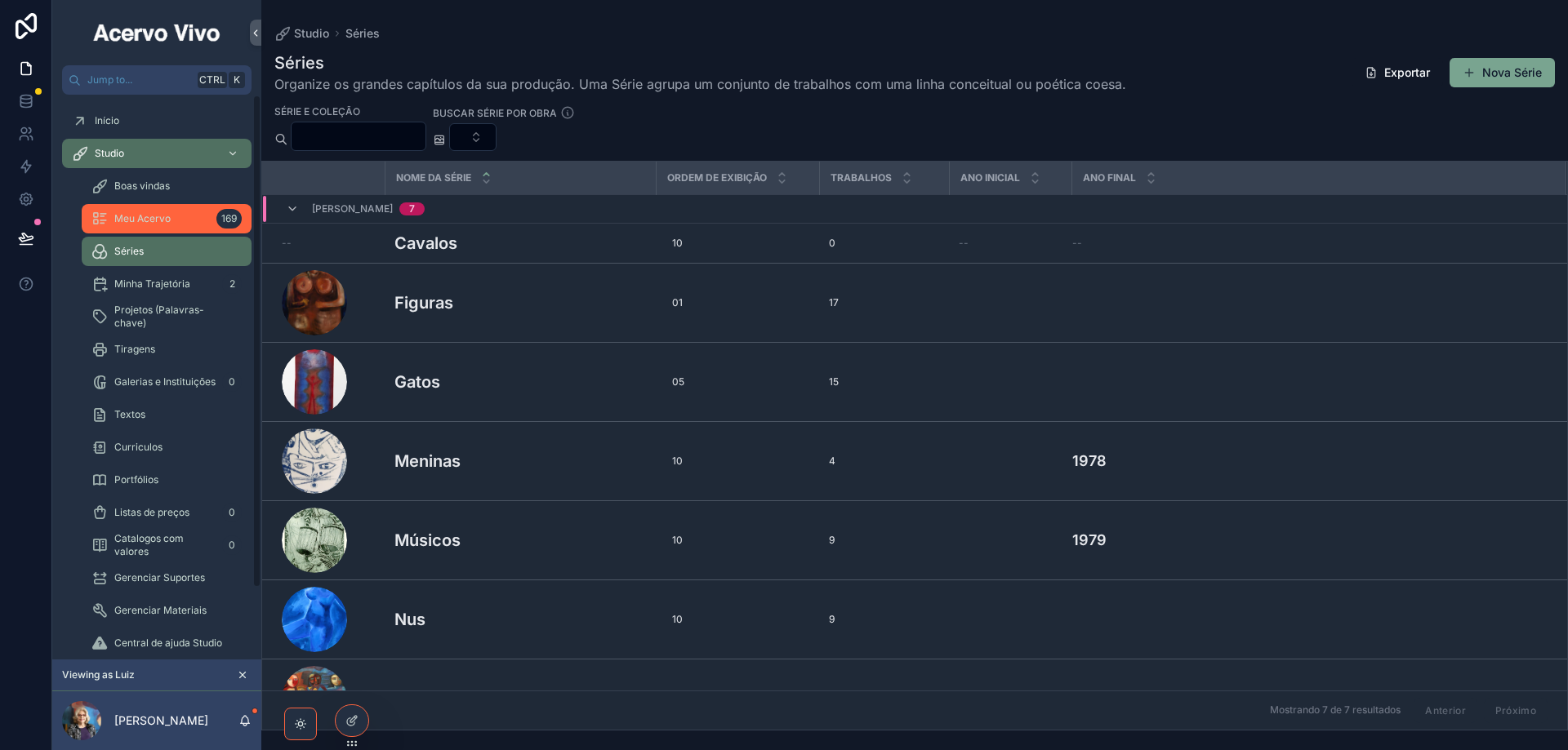
click at [166, 225] on div "Meu Acervo 169" at bounding box center [167, 219] width 151 height 26
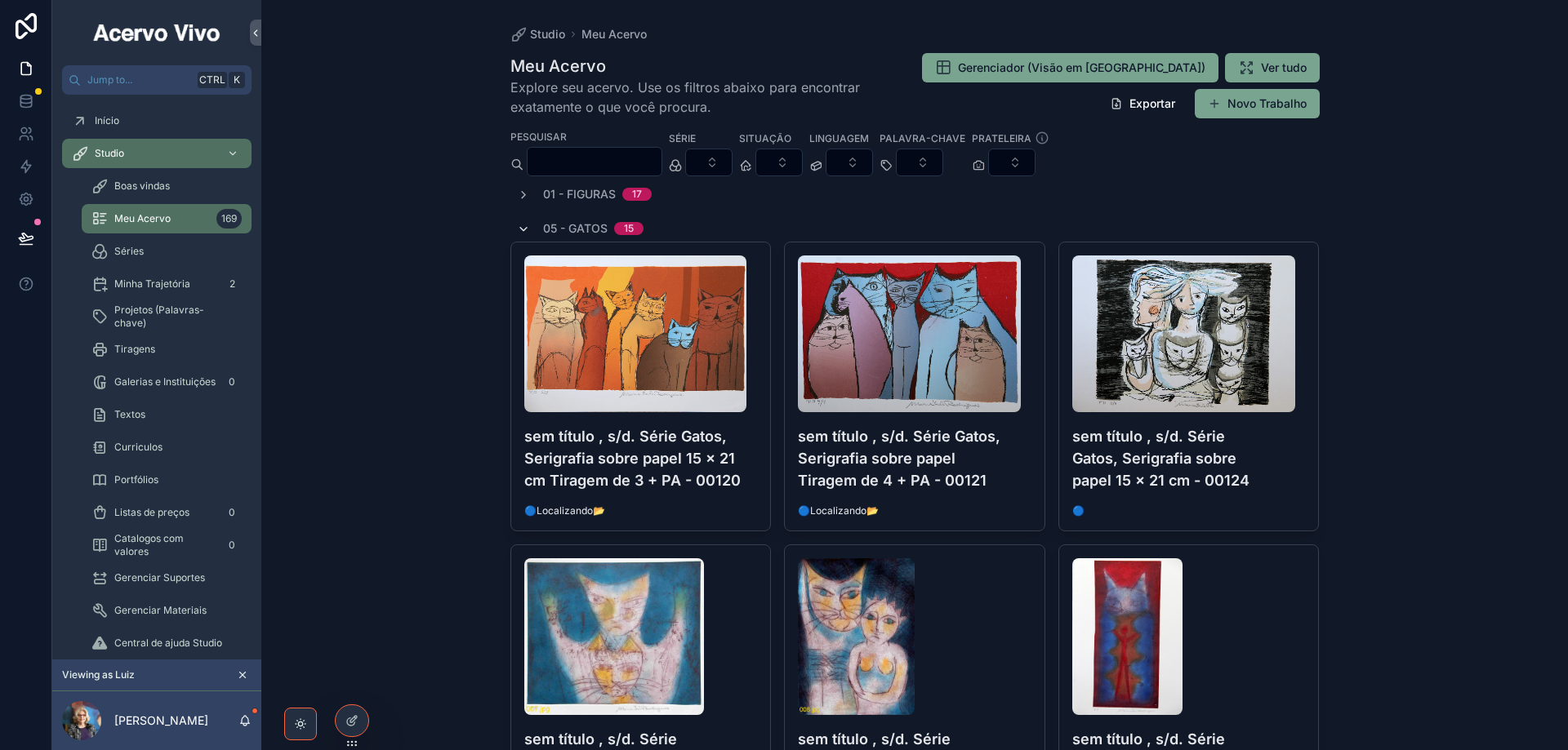
click at [523, 228] on icon "scrollable content" at bounding box center [523, 229] width 13 height 13
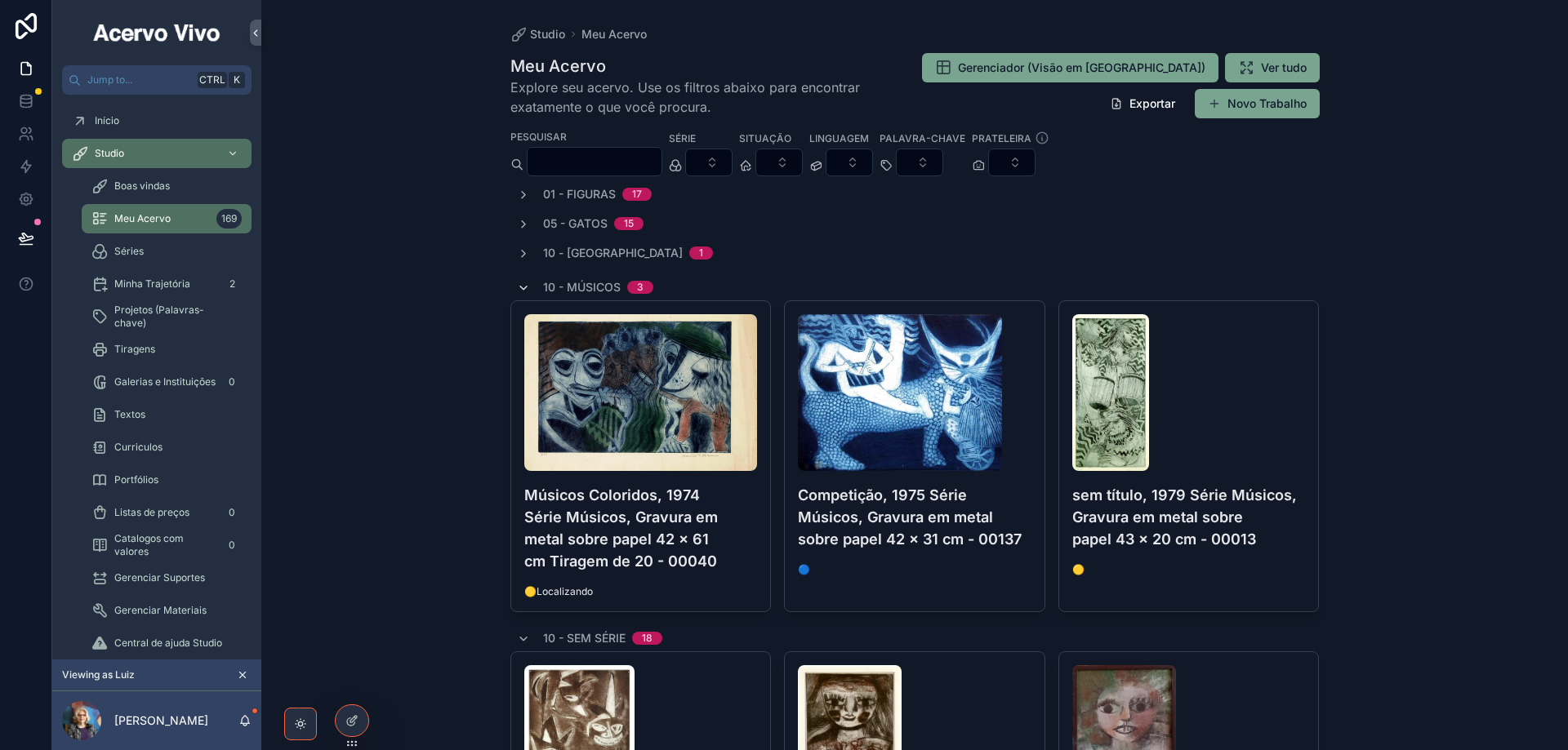
click at [522, 281] on span "scrollable content" at bounding box center [523, 287] width 13 height 13
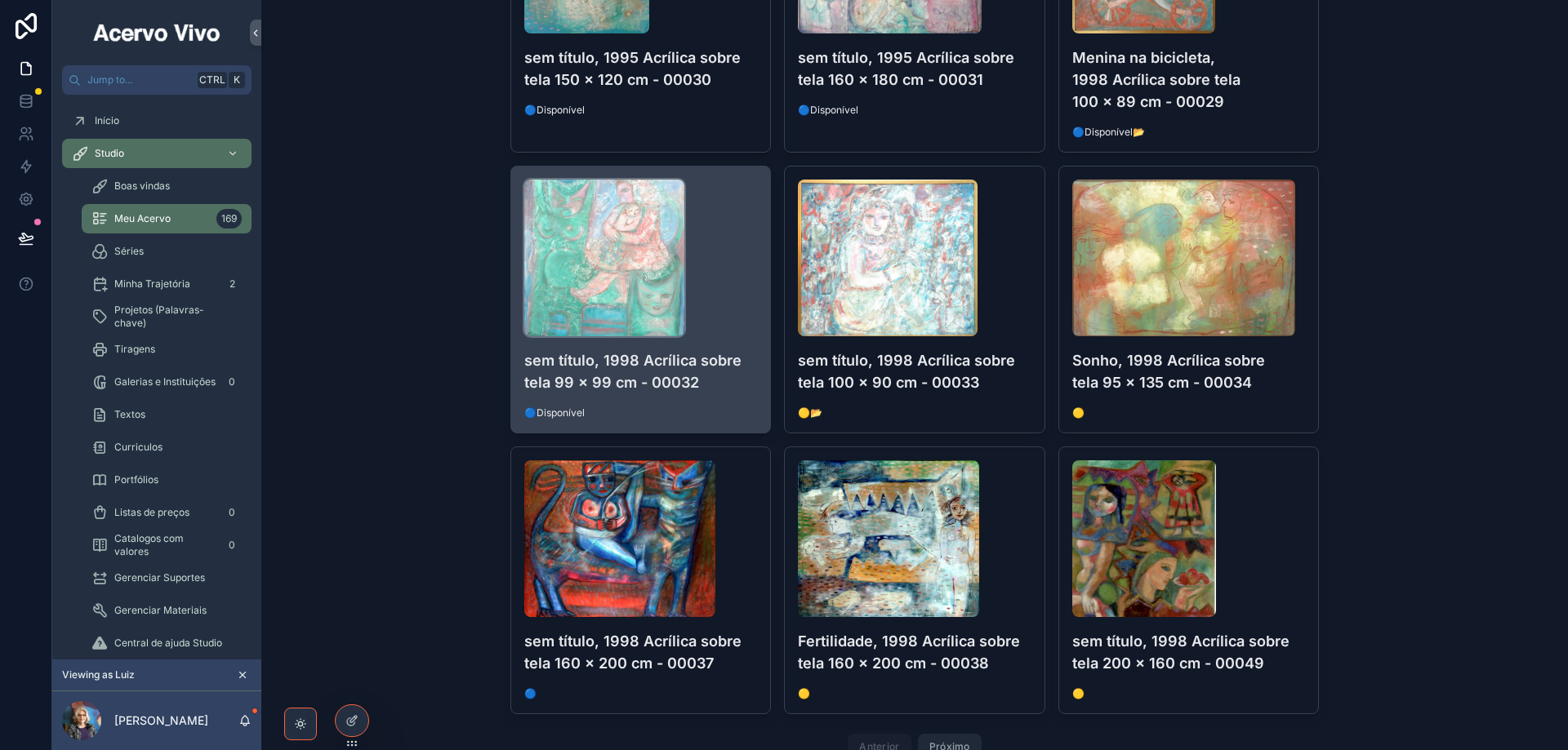
scroll to position [1443, 0]
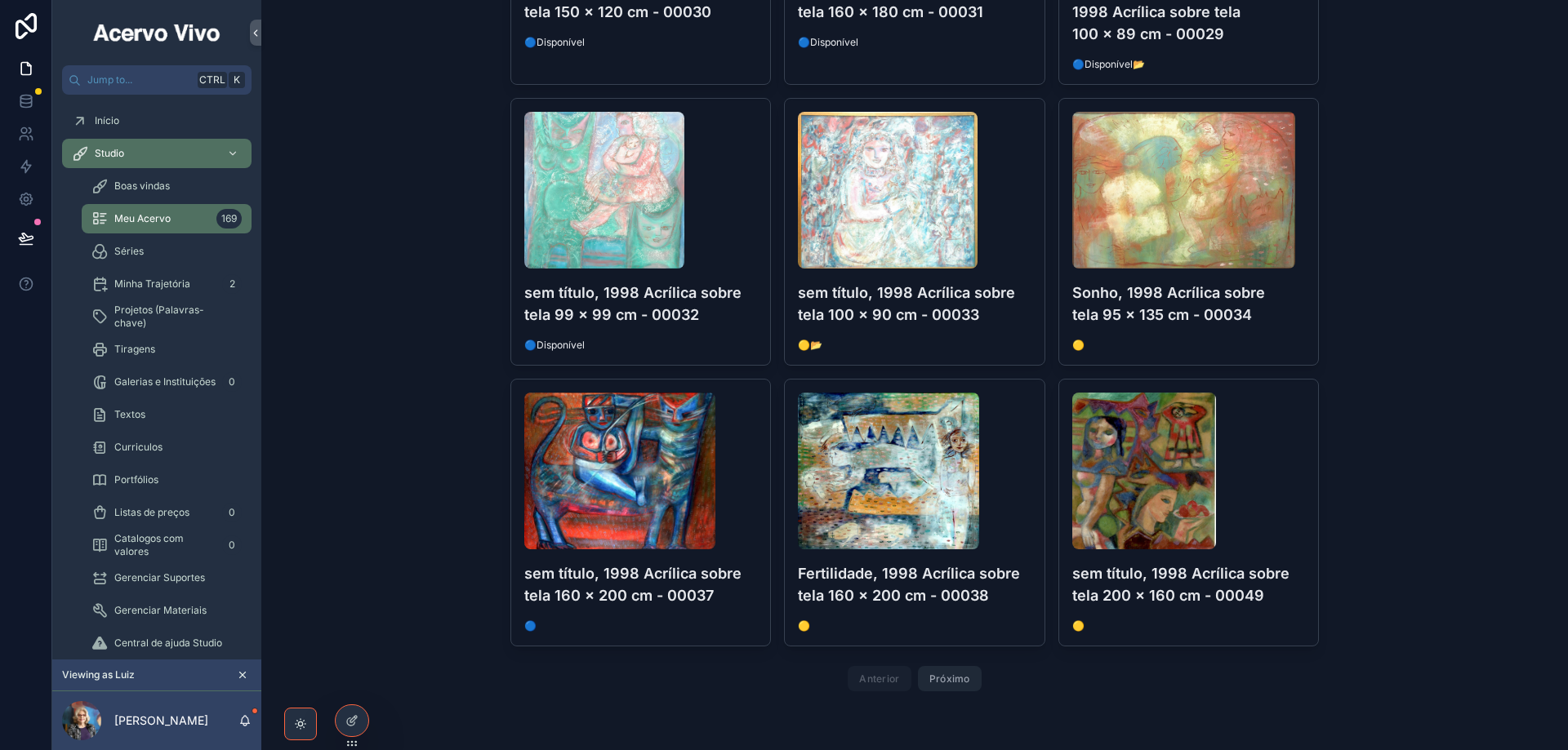
click at [953, 683] on button "Próximo" at bounding box center [950, 678] width 64 height 25
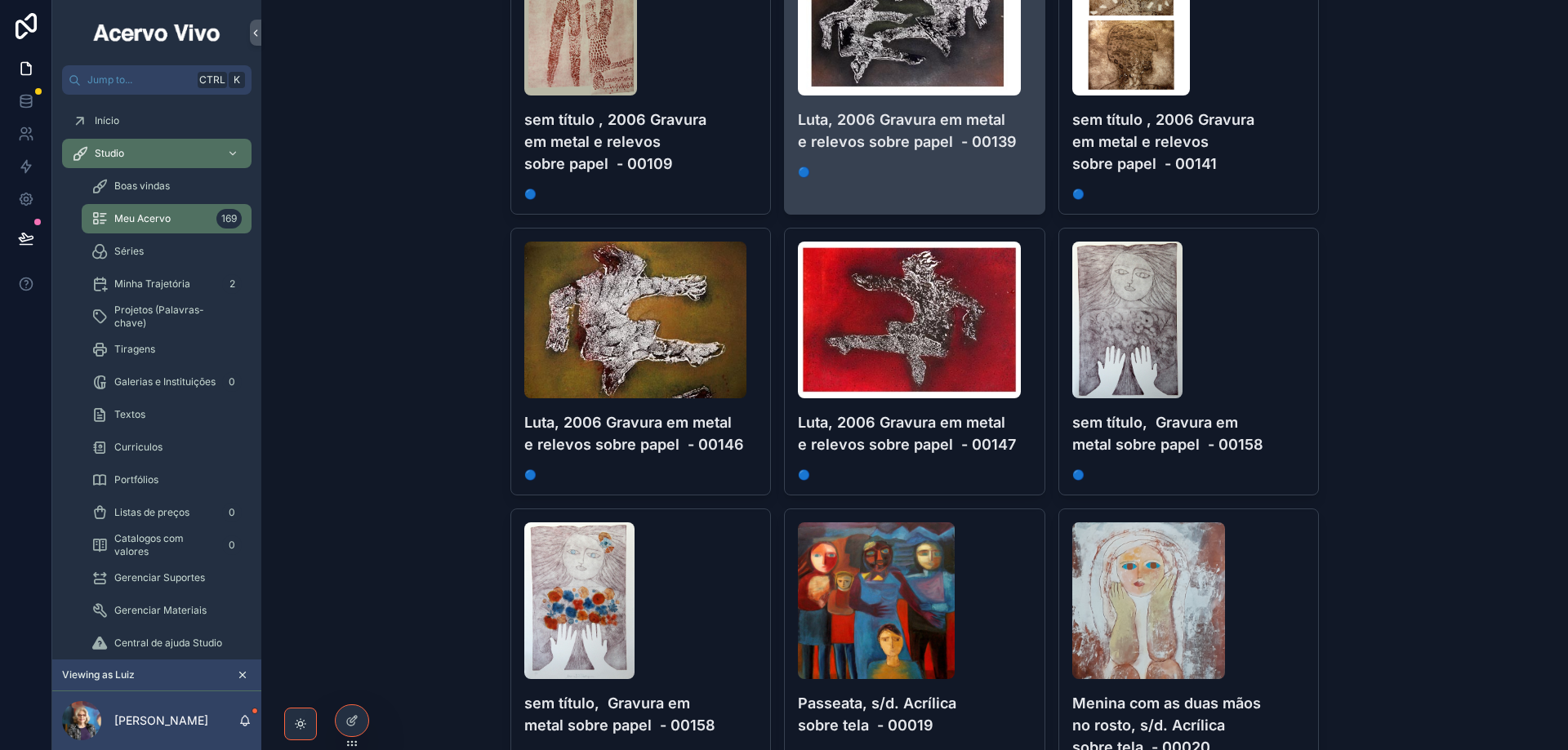
scroll to position [1143, 0]
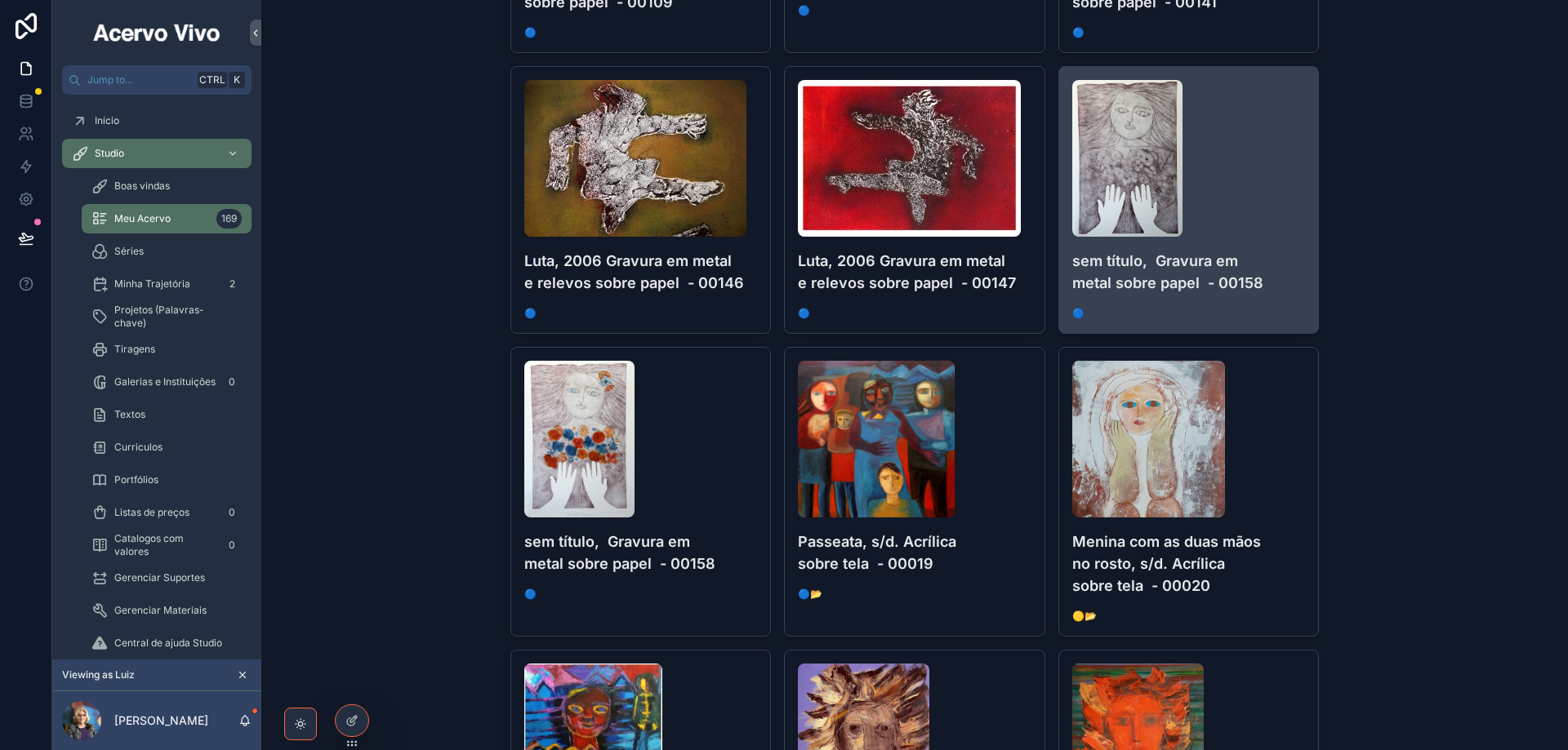
click at [1268, 204] on div "scrollable content" at bounding box center [1189, 157] width 234 height 157
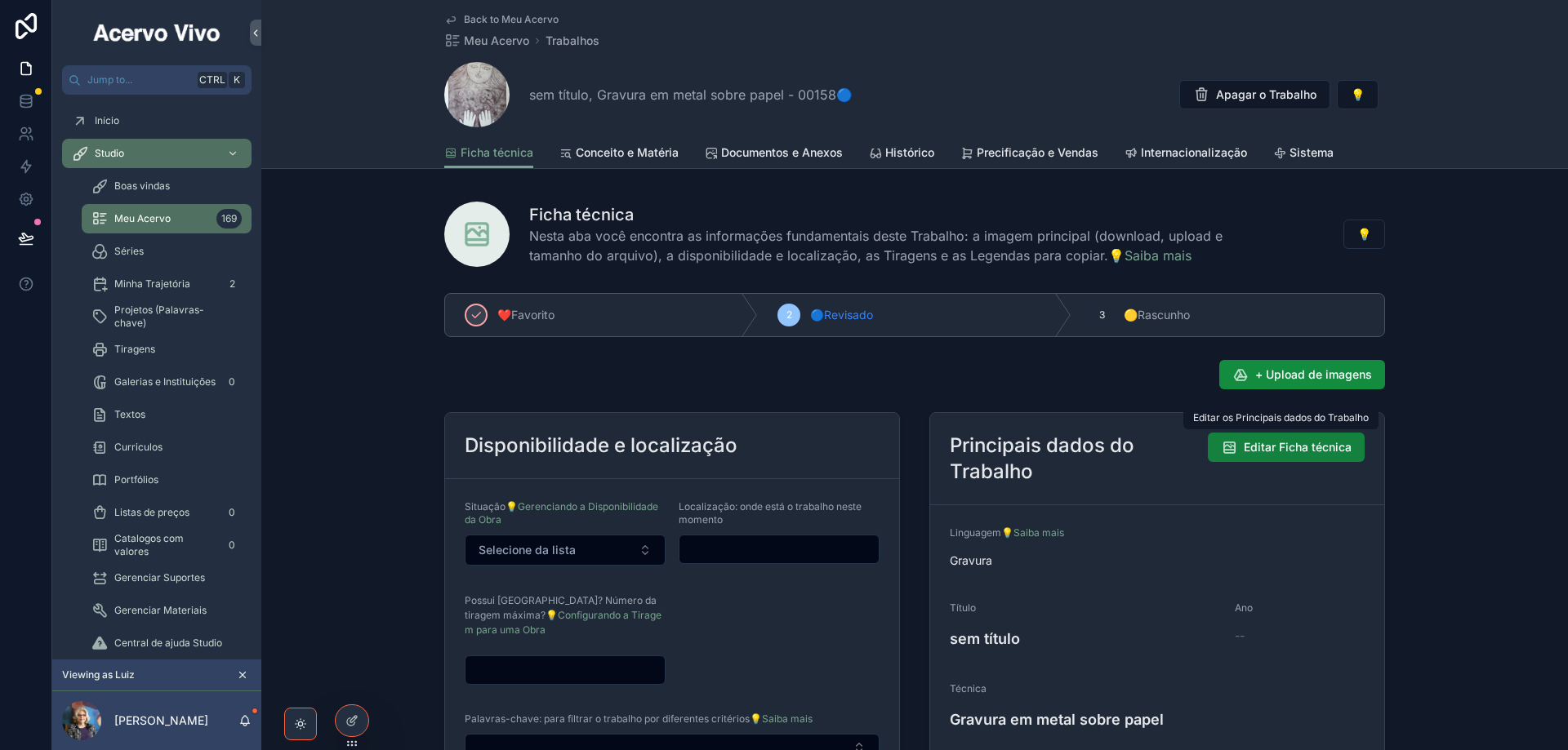
click at [1254, 453] on span "Editar Ficha técnica" at bounding box center [1297, 447] width 108 height 16
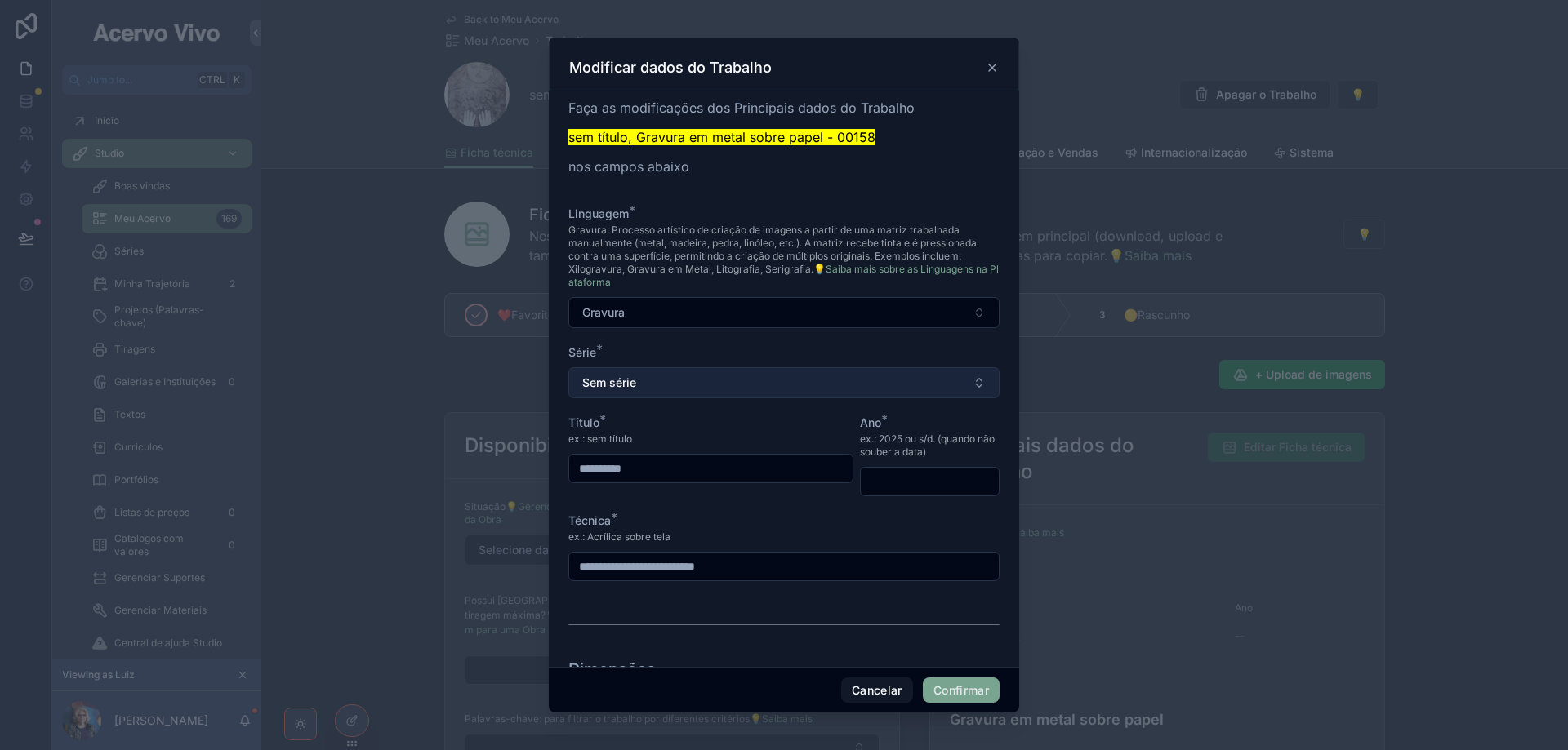
click at [754, 383] on button "Sem série" at bounding box center [784, 383] width 431 height 31
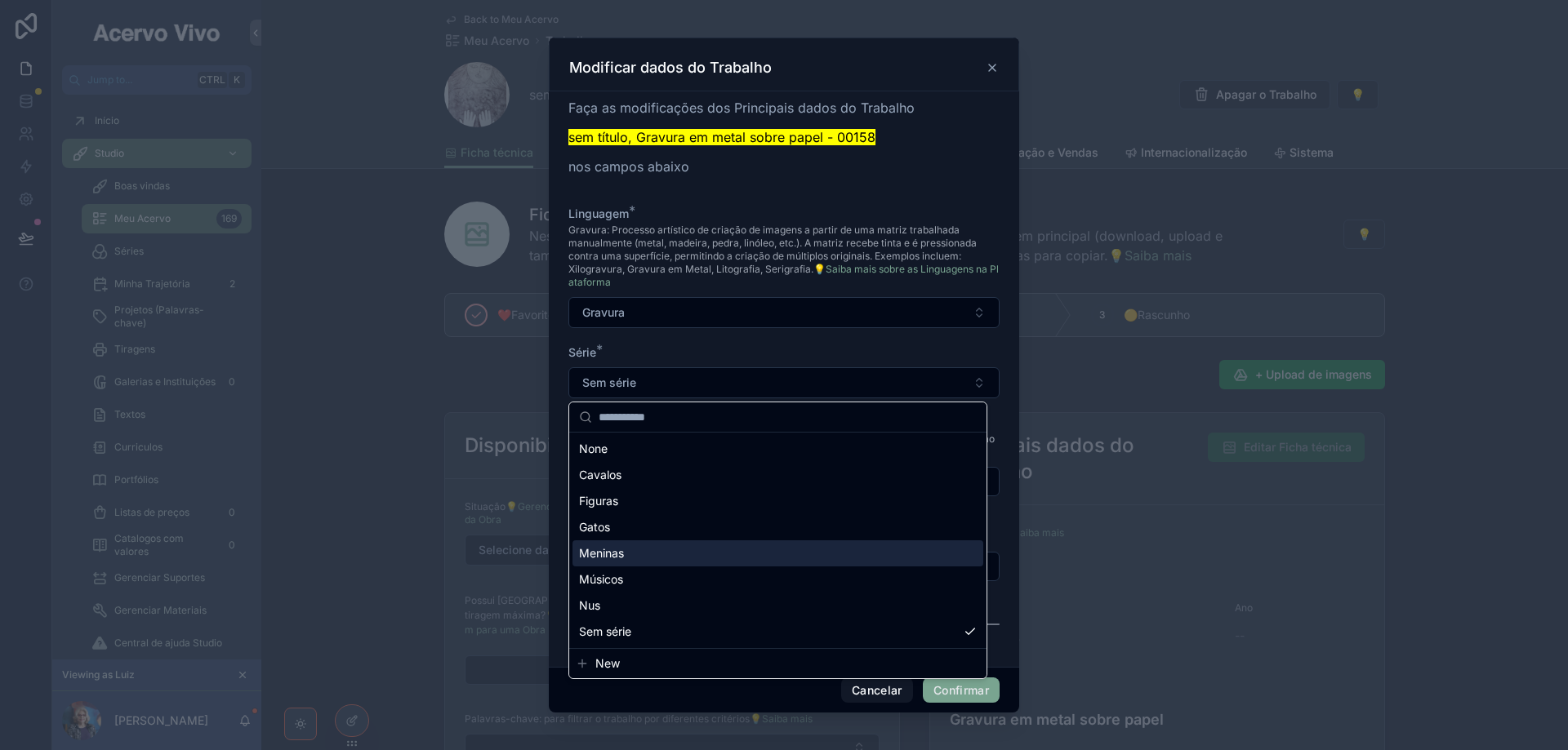
click at [704, 552] on div "Meninas" at bounding box center [778, 554] width 411 height 26
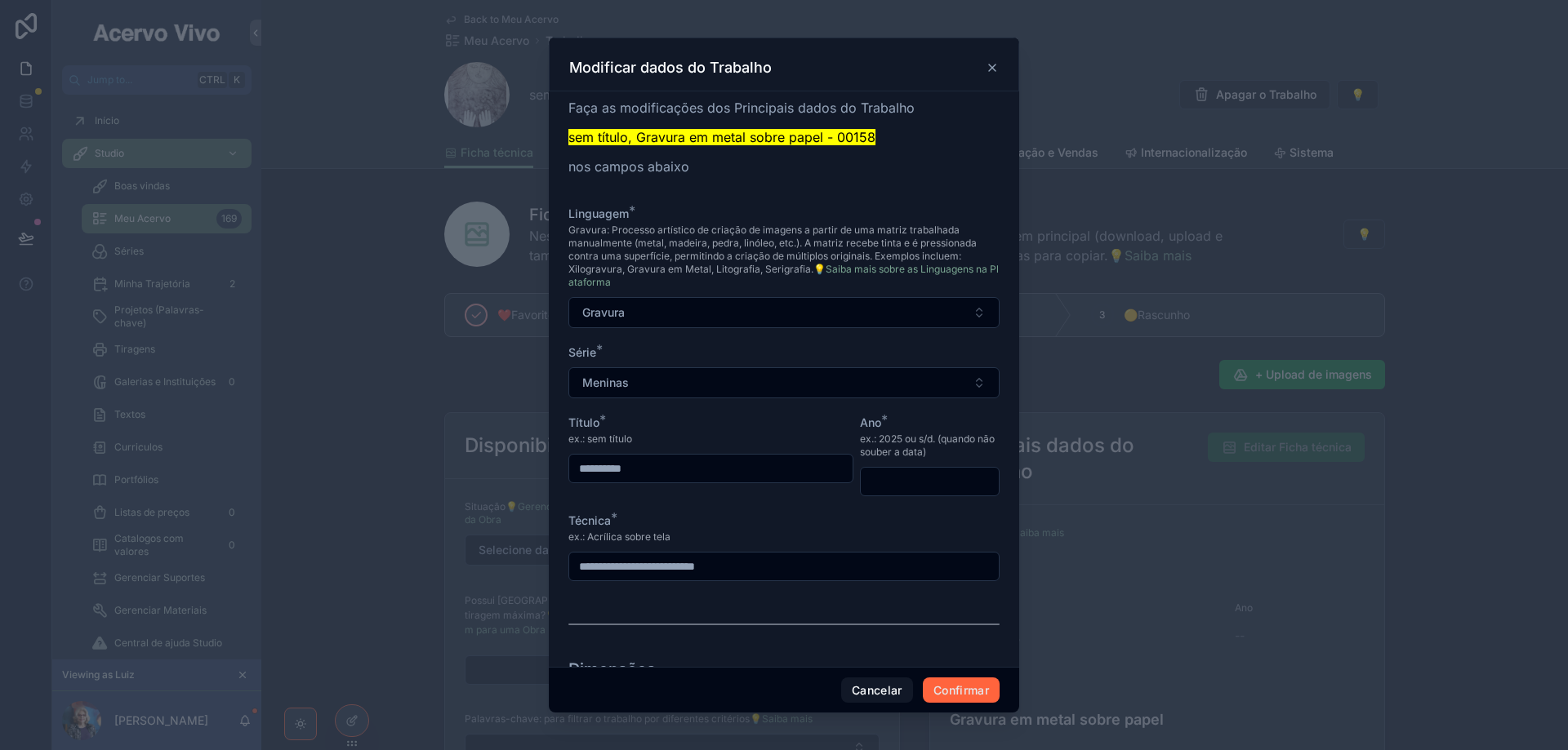
click at [973, 692] on button "Confirmar" at bounding box center [961, 690] width 77 height 26
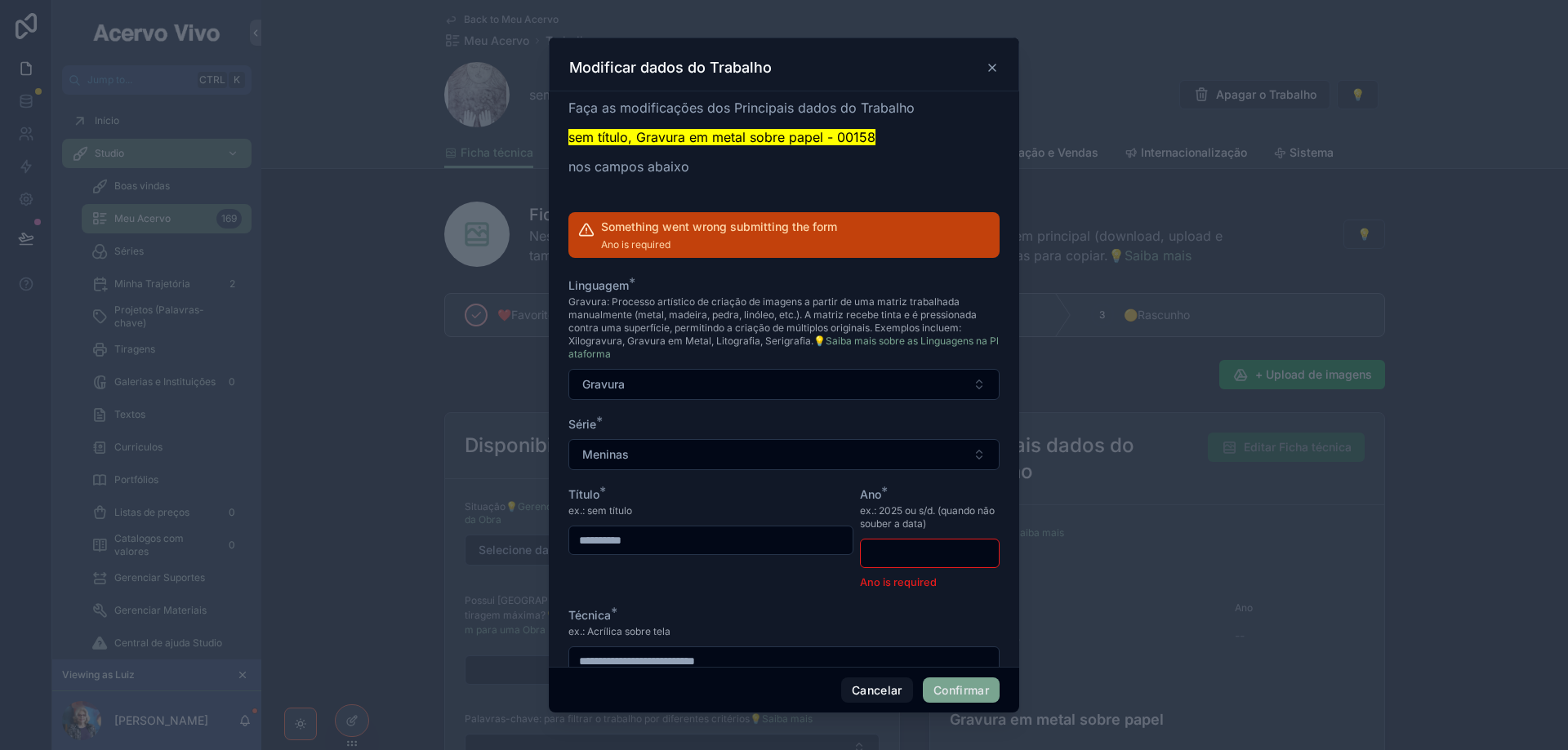
click at [903, 541] on div at bounding box center [929, 554] width 139 height 29
click at [891, 549] on input "text" at bounding box center [929, 554] width 138 height 22
type input "****"
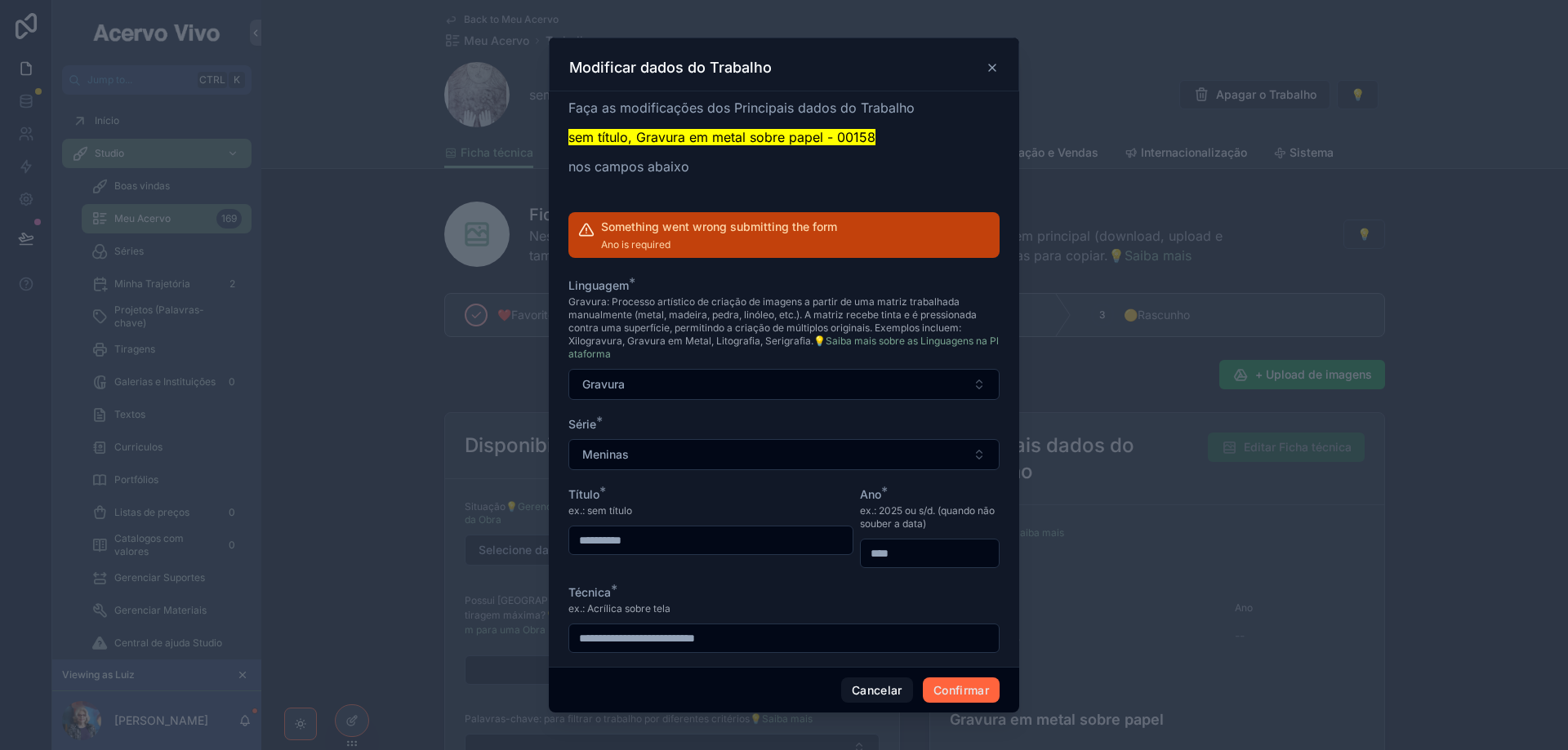
click at [961, 696] on button "Confirmar" at bounding box center [961, 690] width 77 height 26
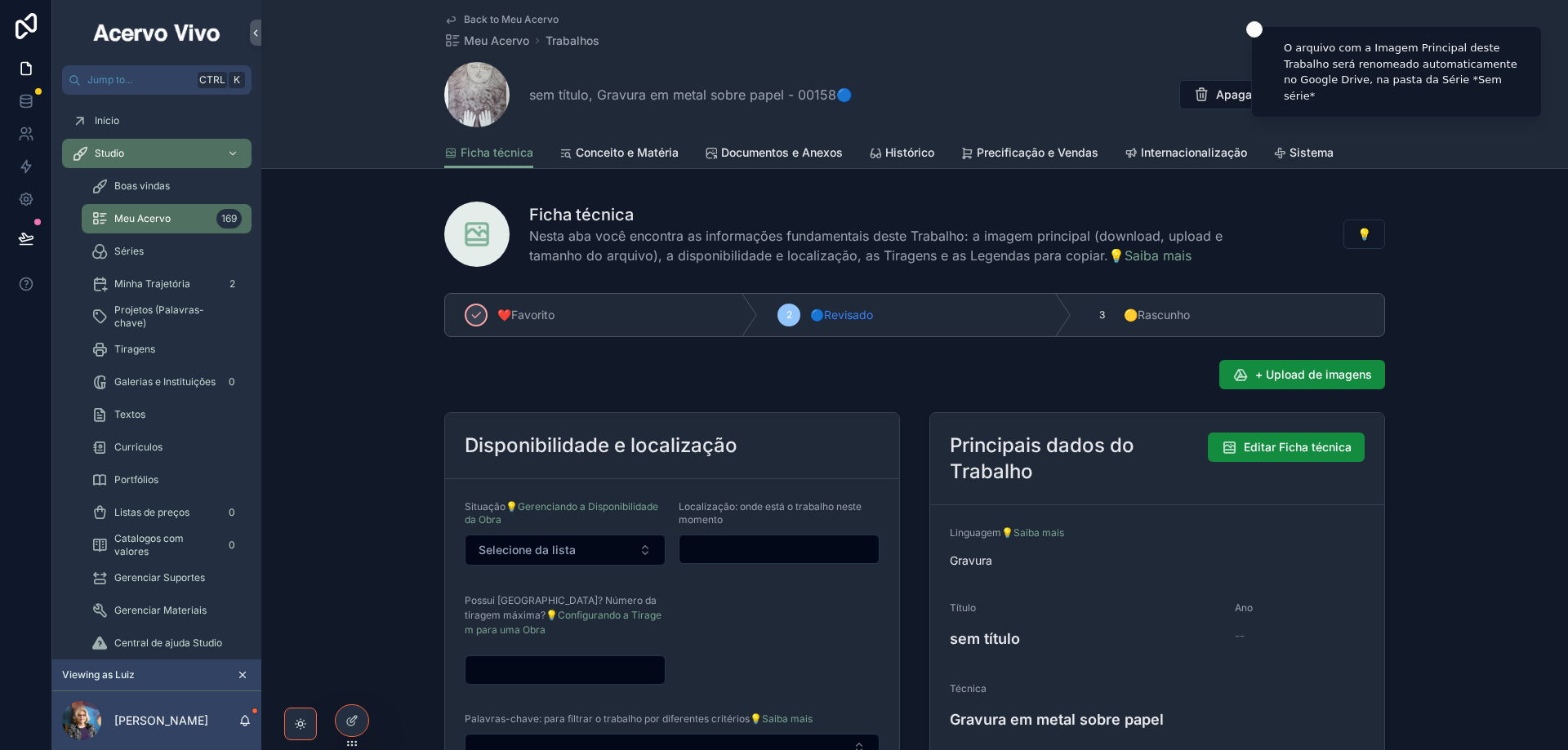
click at [527, 16] on span "Back to Meu Acervo" at bounding box center [511, 19] width 94 height 13
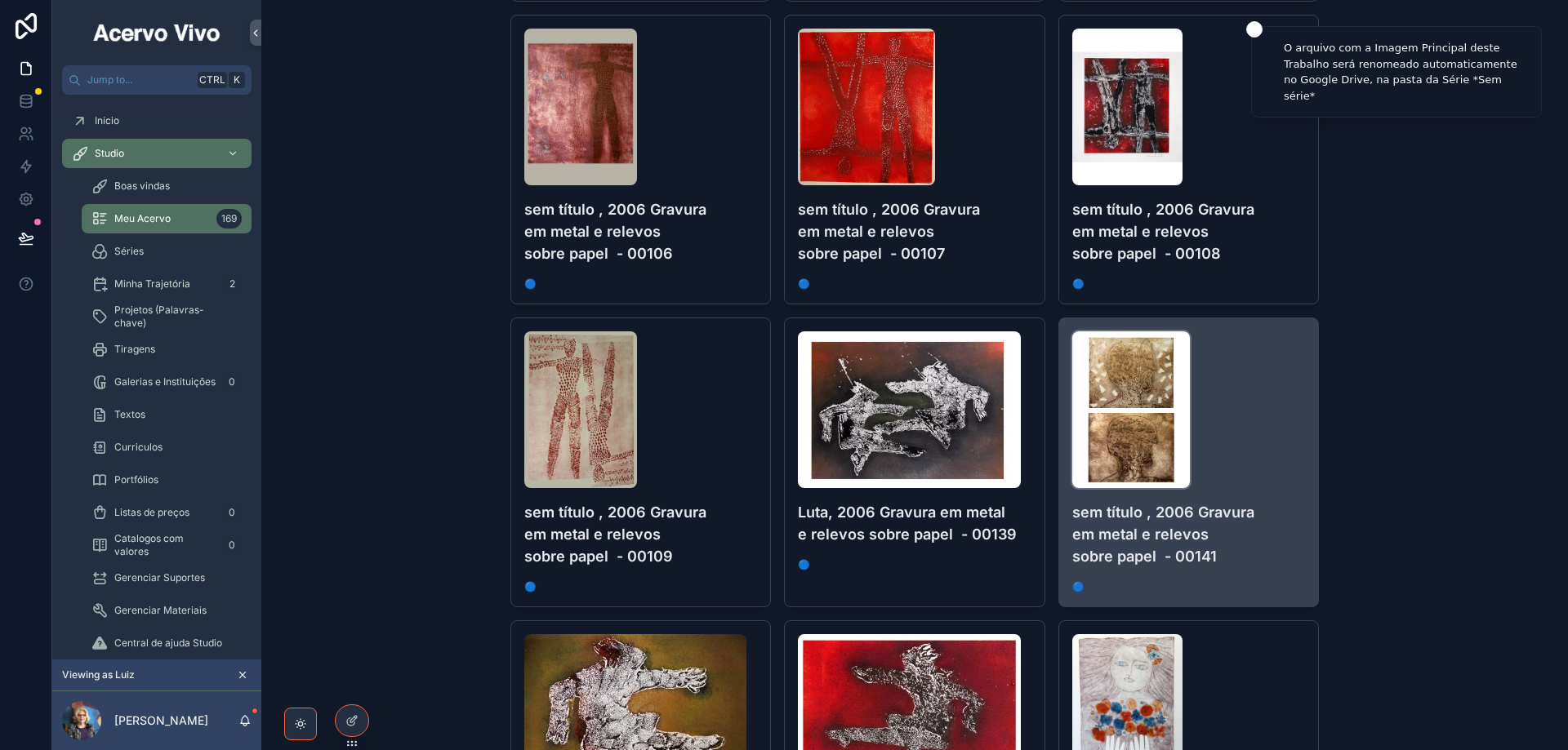
scroll to position [817, 0]
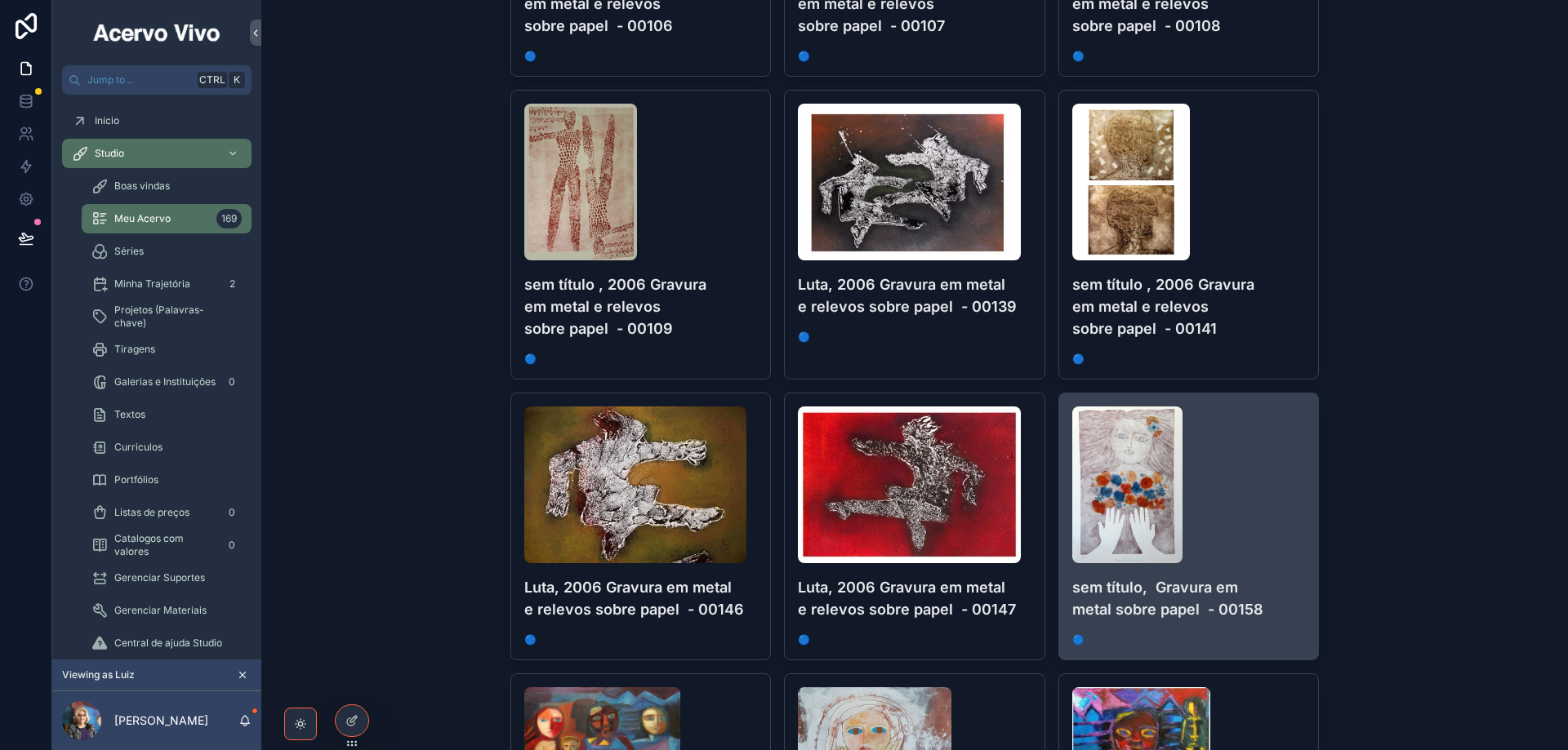
click at [1225, 525] on div "scrollable content" at bounding box center [1189, 484] width 234 height 157
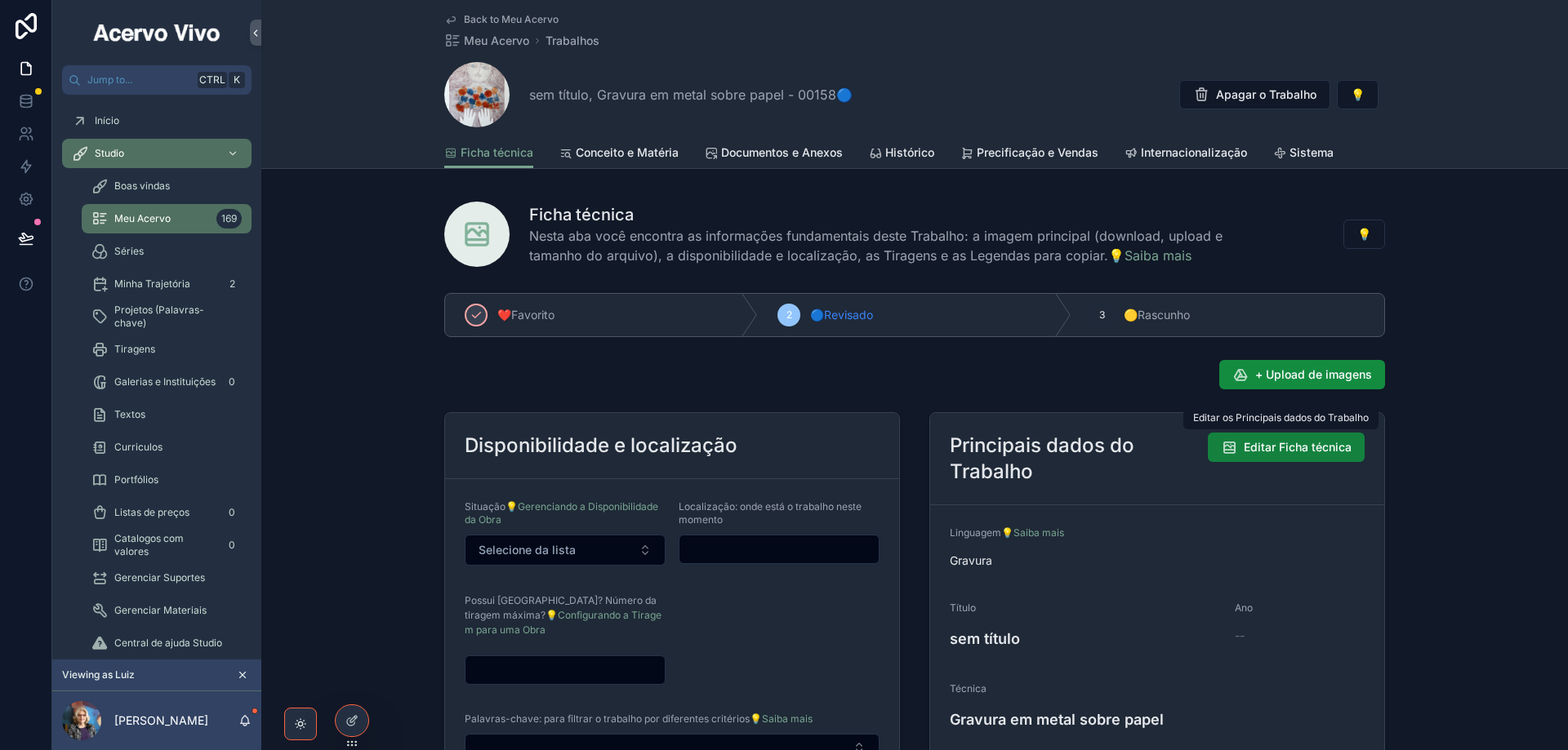
click at [1277, 442] on span "Editar Ficha técnica" at bounding box center [1297, 447] width 108 height 16
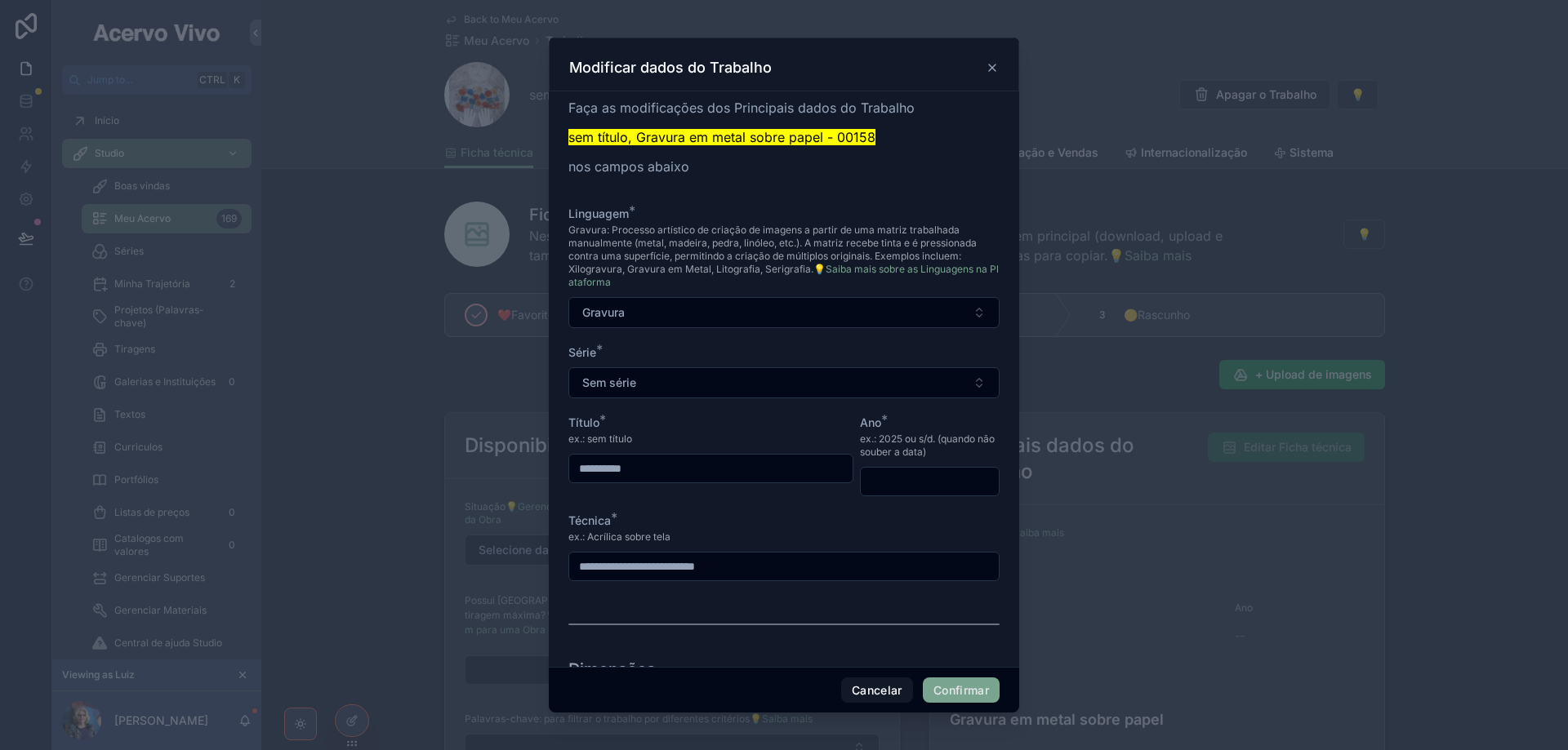
click at [922, 479] on input "text" at bounding box center [929, 482] width 138 height 22
type input "****"
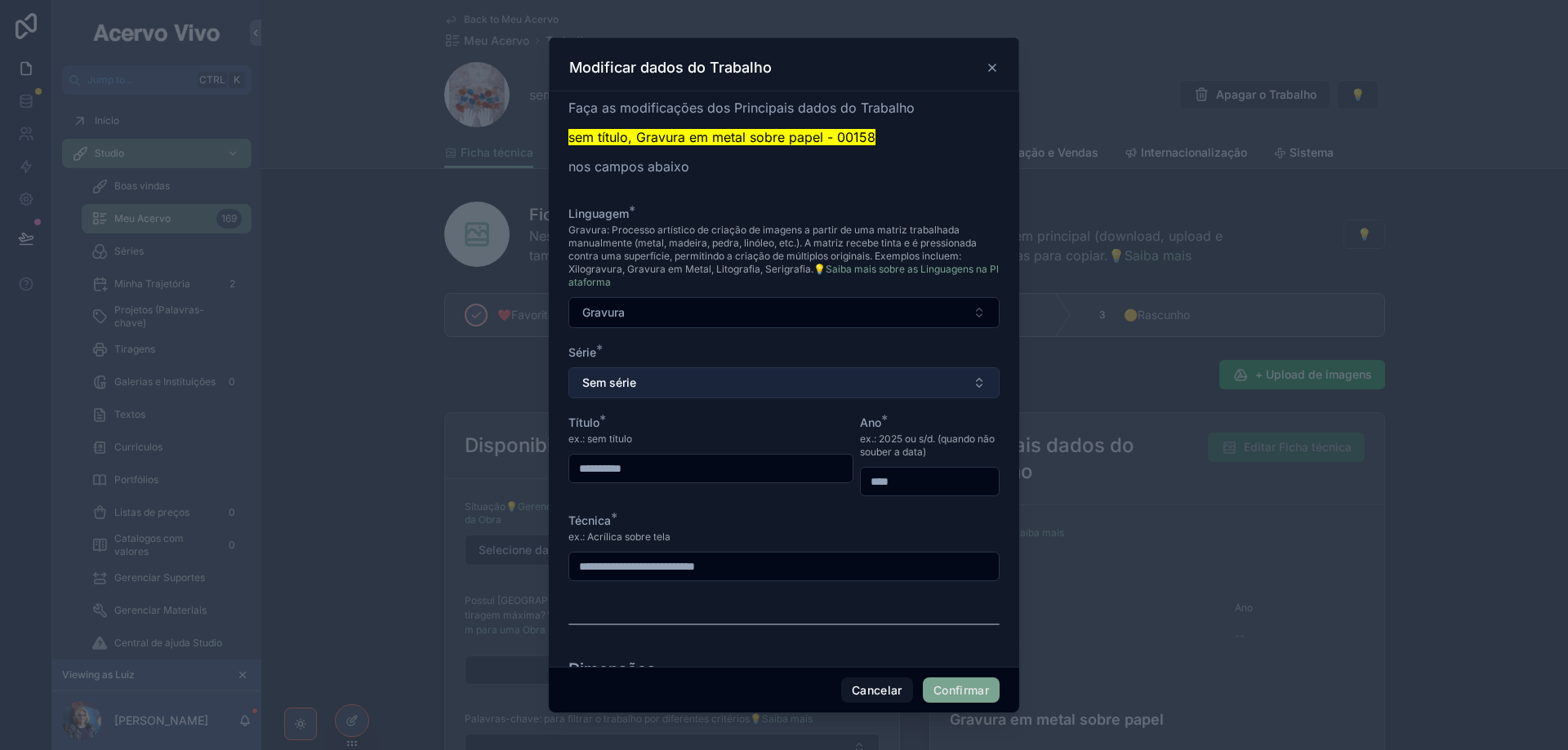
click at [791, 378] on button "Sem série" at bounding box center [784, 383] width 431 height 31
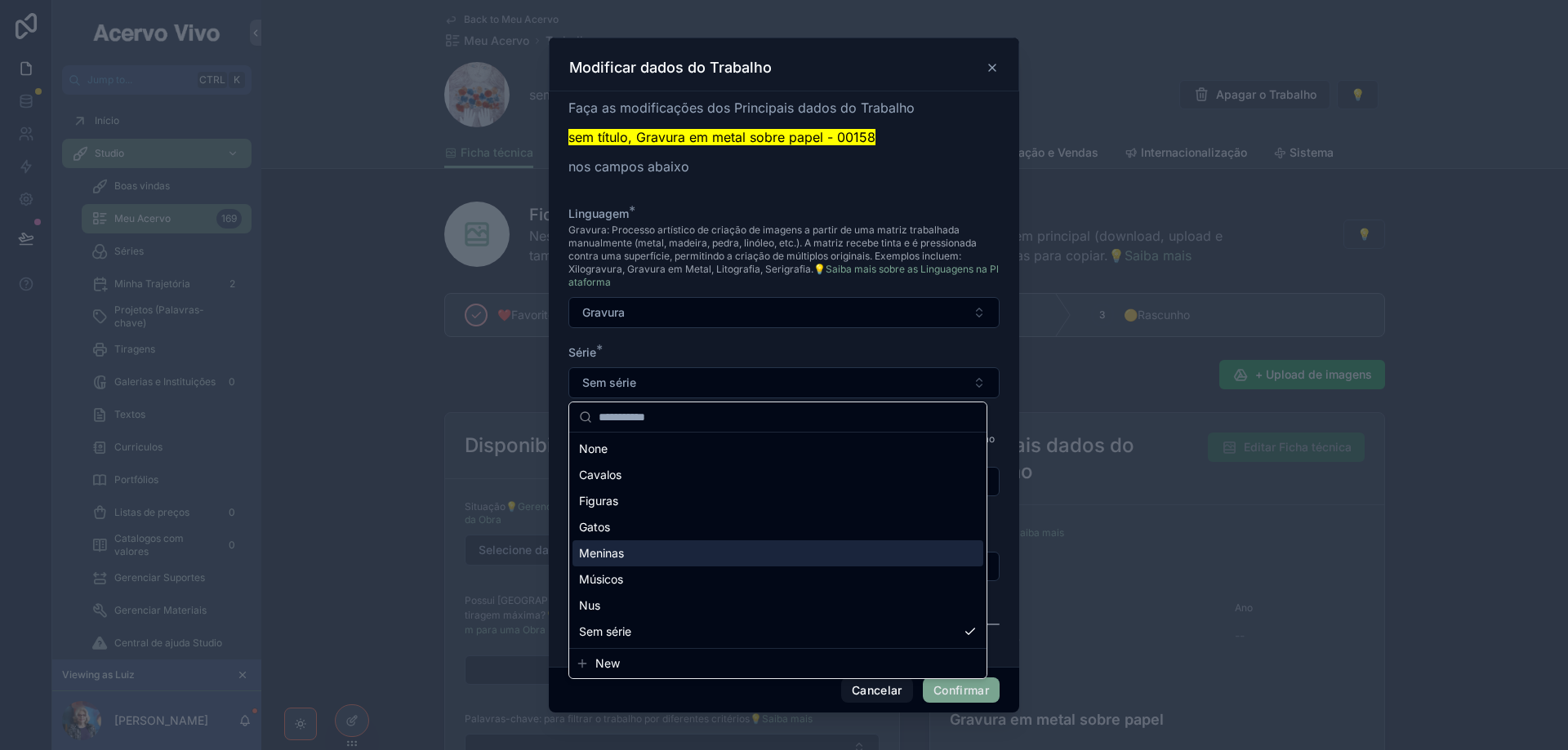
click at [675, 548] on div "Meninas" at bounding box center [778, 554] width 411 height 26
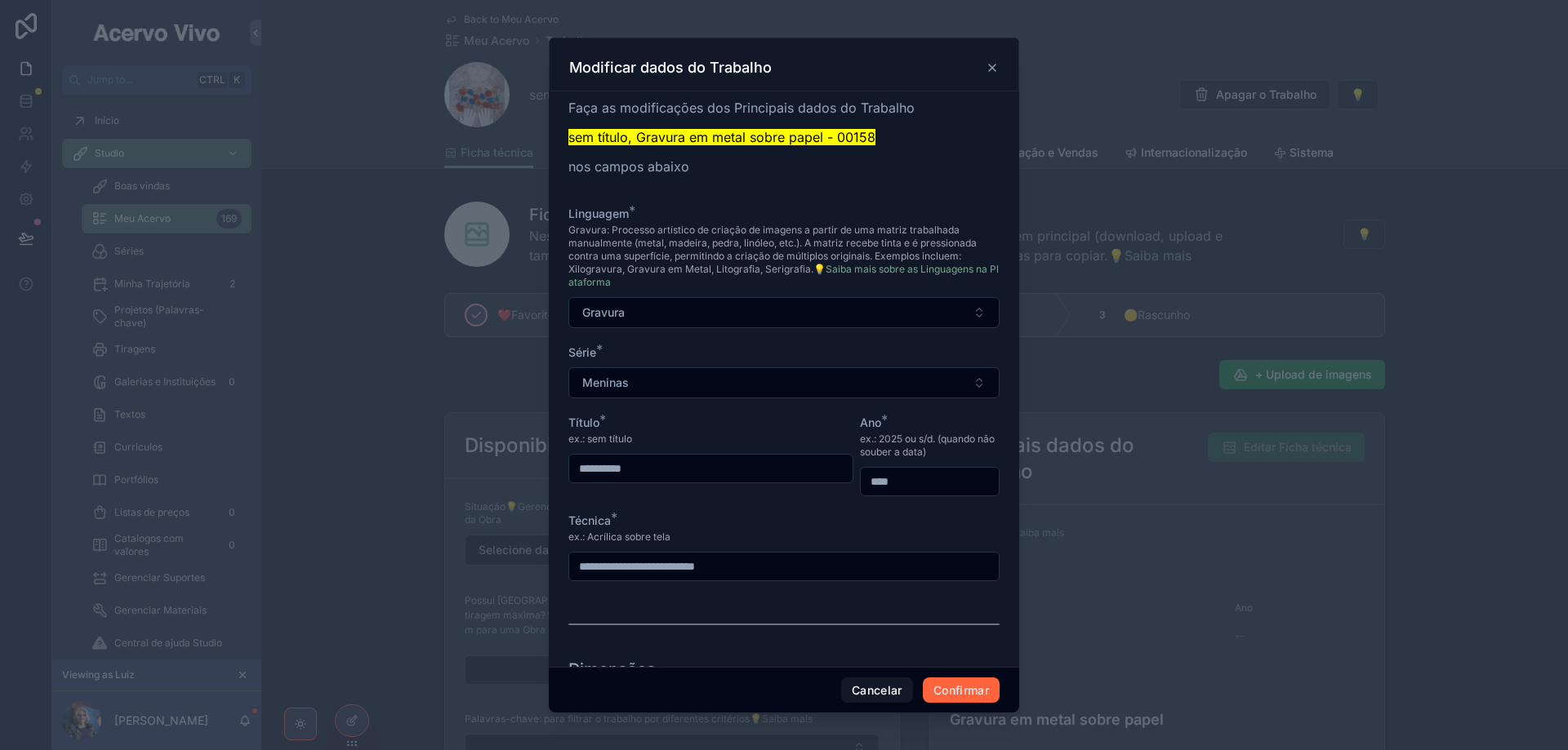
click at [961, 693] on button "Confirmar" at bounding box center [961, 690] width 77 height 26
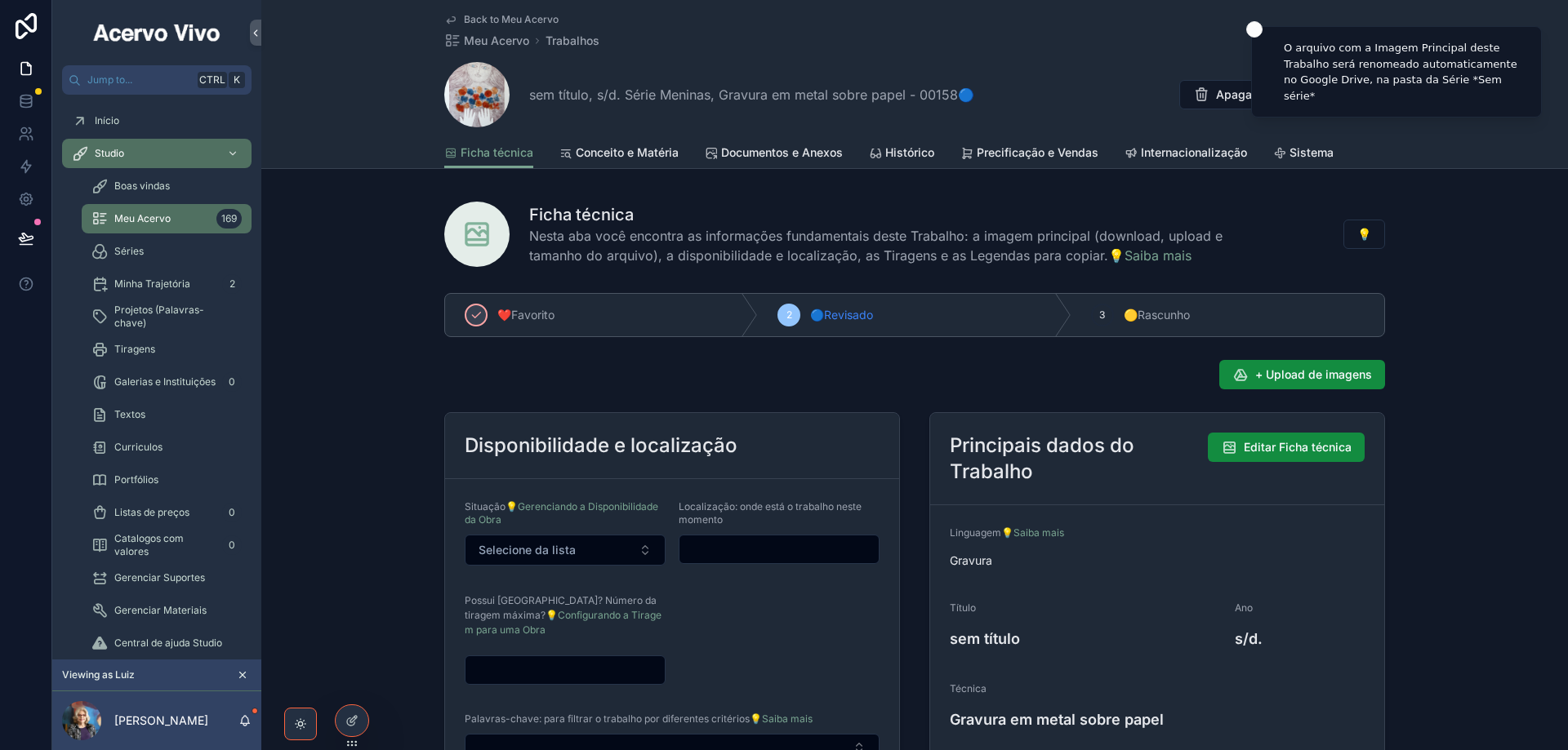
click at [523, 21] on span "Back to Meu Acervo" at bounding box center [511, 19] width 94 height 13
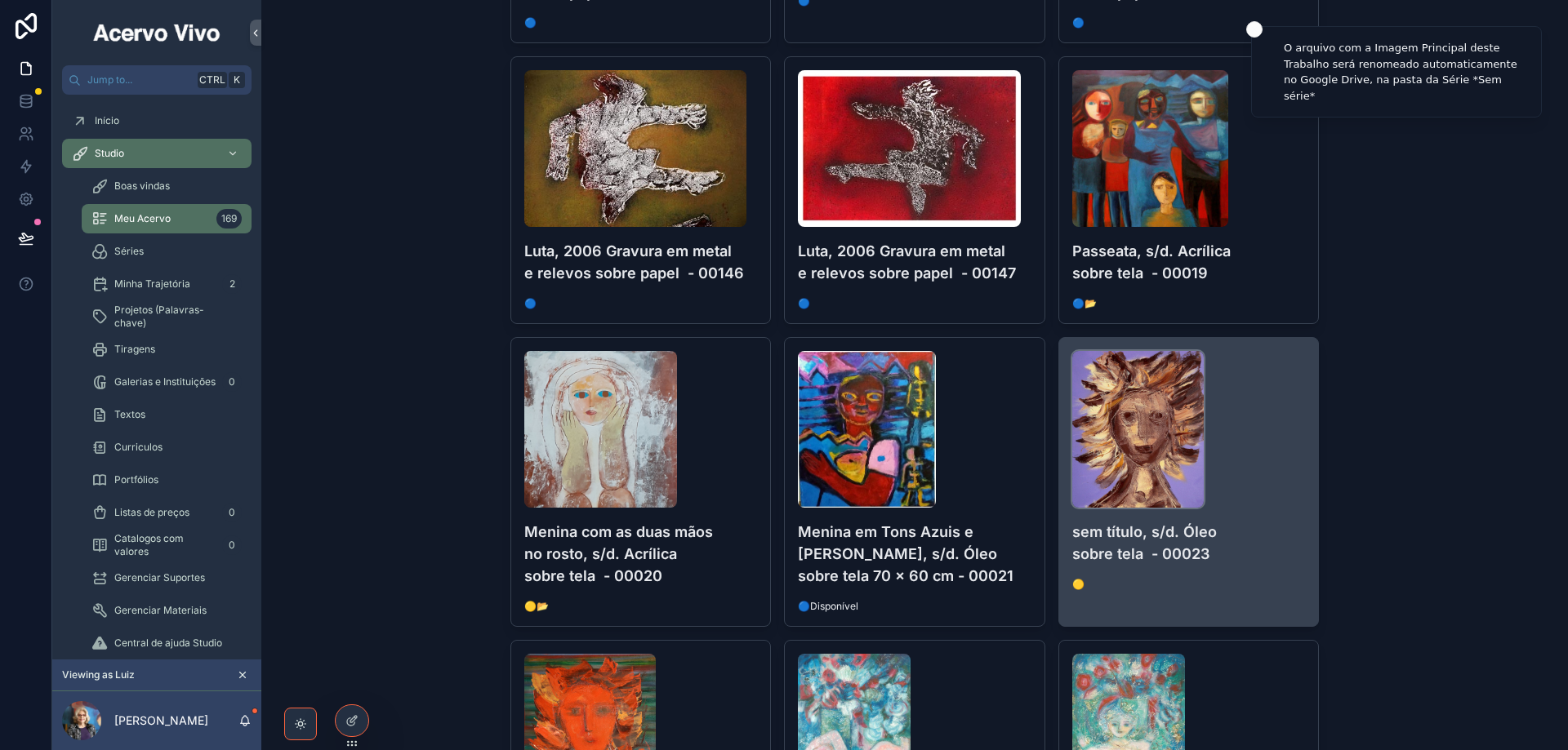
scroll to position [1388, 0]
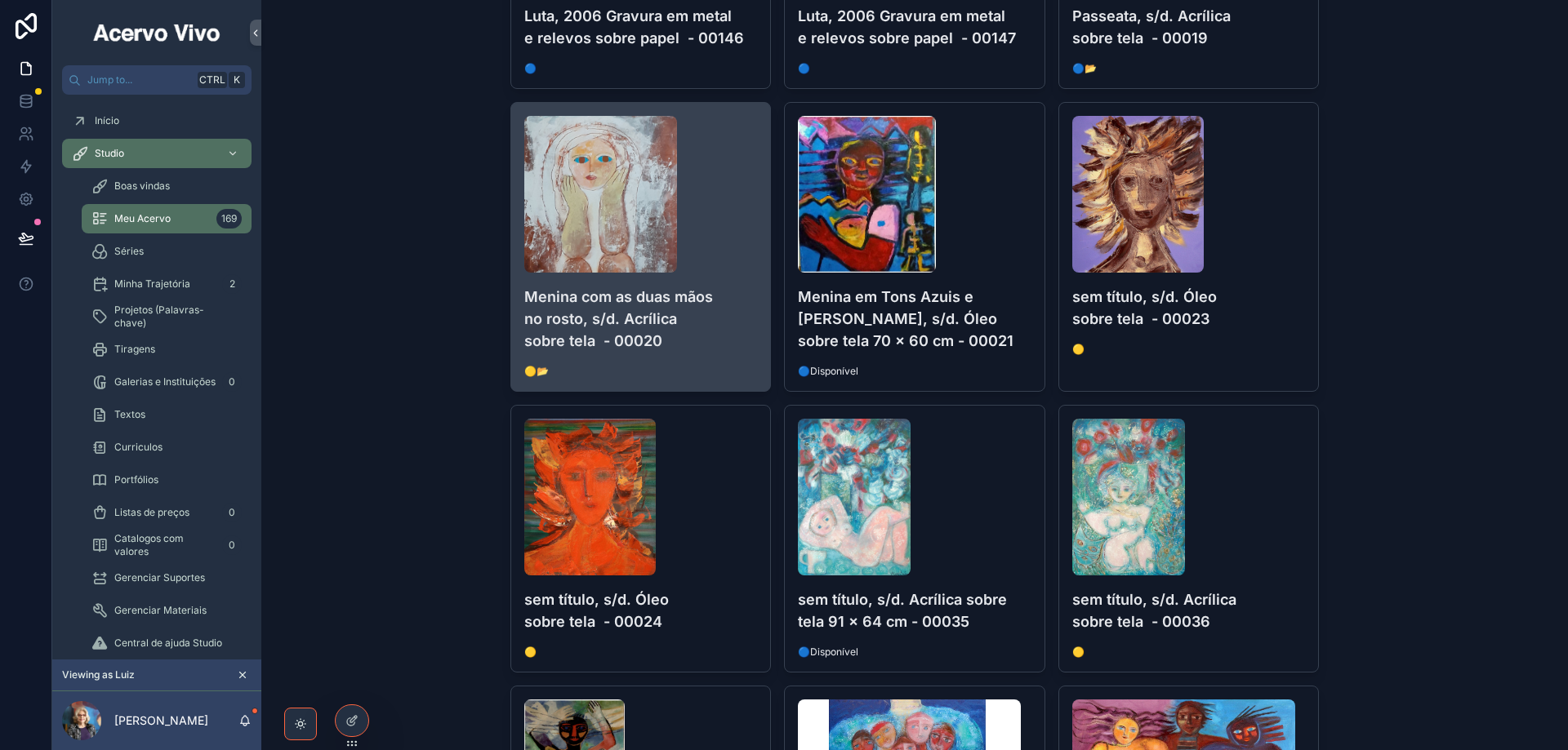
click at [729, 357] on div "Menina com as duas mãos no rosto, s/d. Acrílica sobre tela - 00020 🟡📂" at bounding box center [641, 247] width 260 height 288
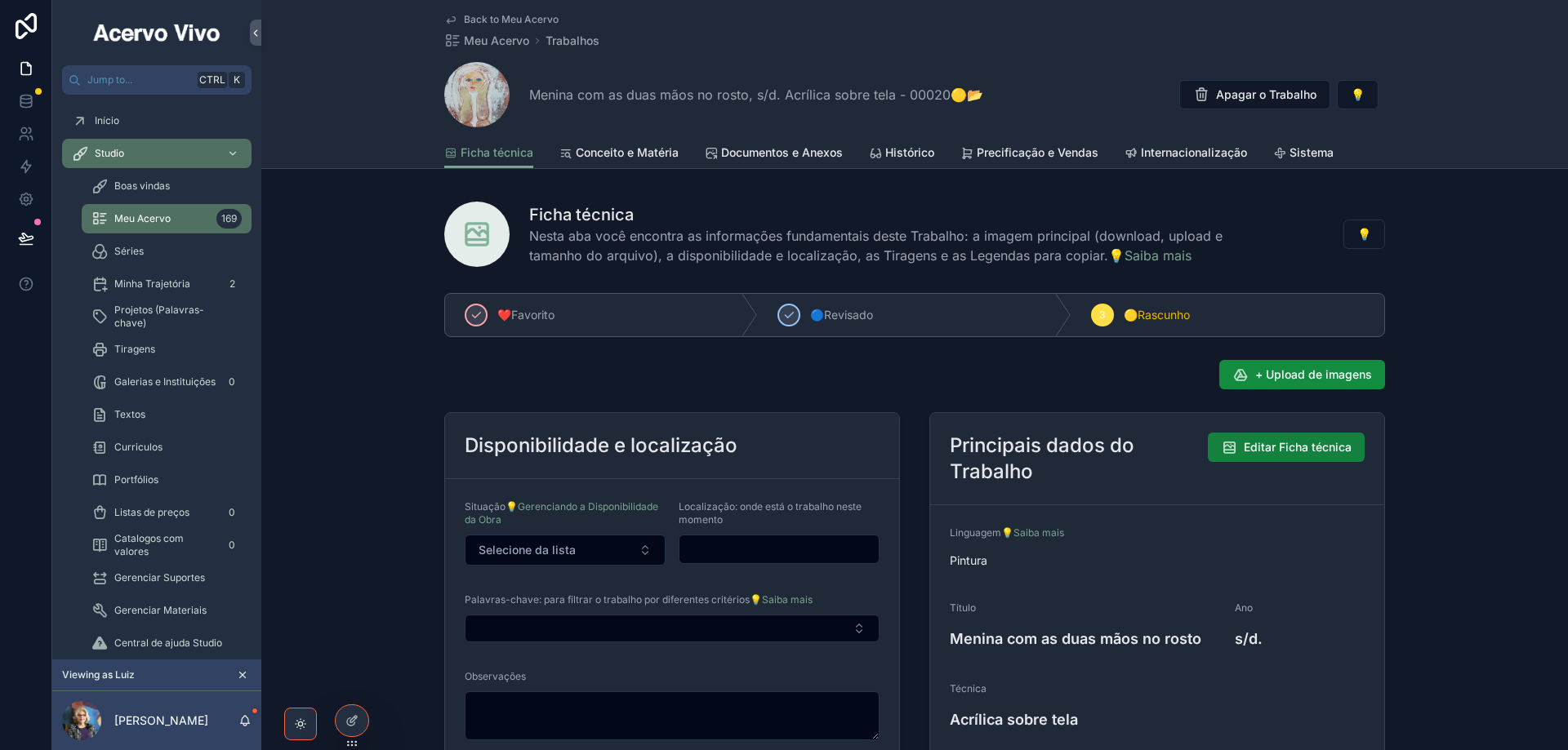
click at [1282, 454] on span "Editar Ficha técnica" at bounding box center [1297, 447] width 108 height 16
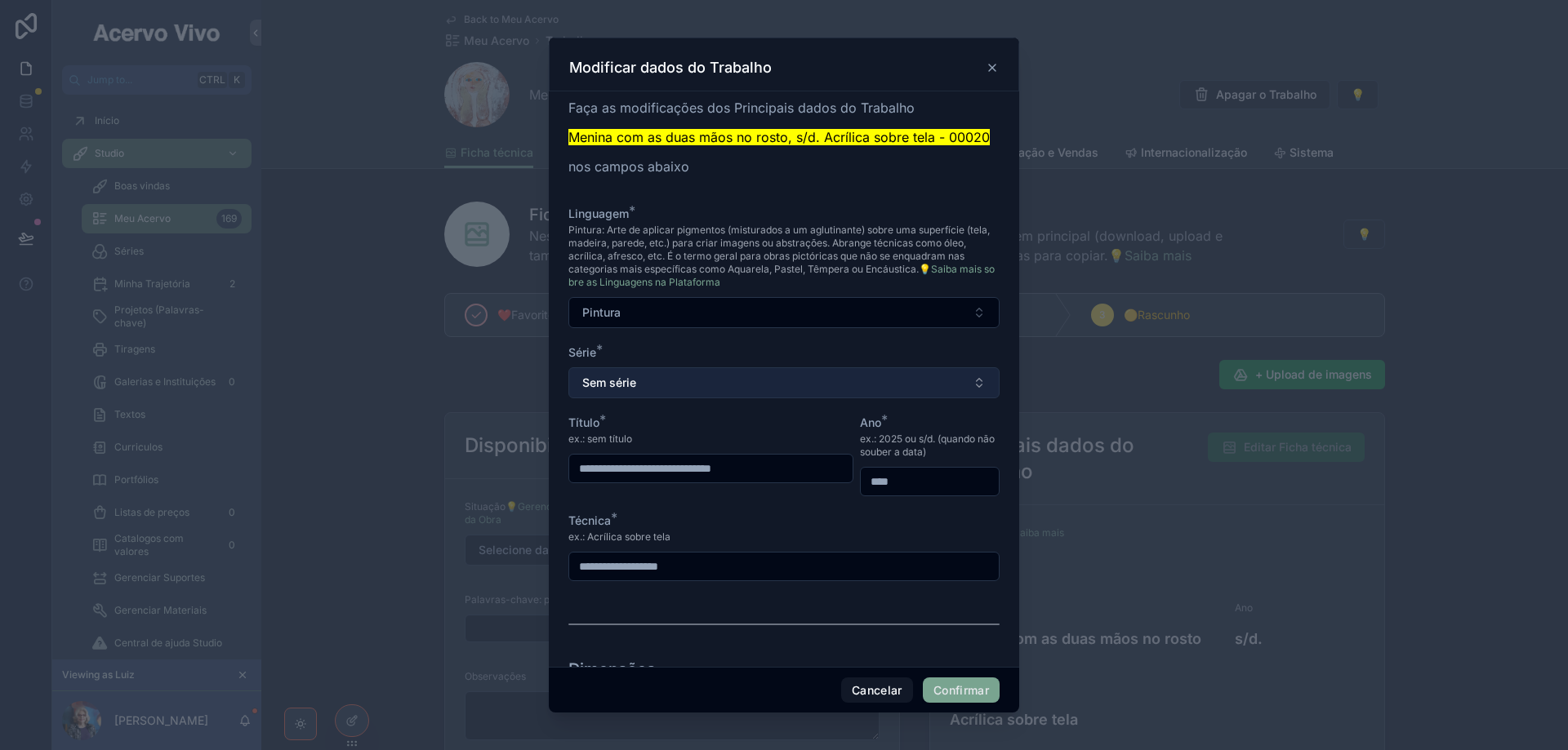
click at [710, 385] on button "Sem série" at bounding box center [784, 383] width 431 height 31
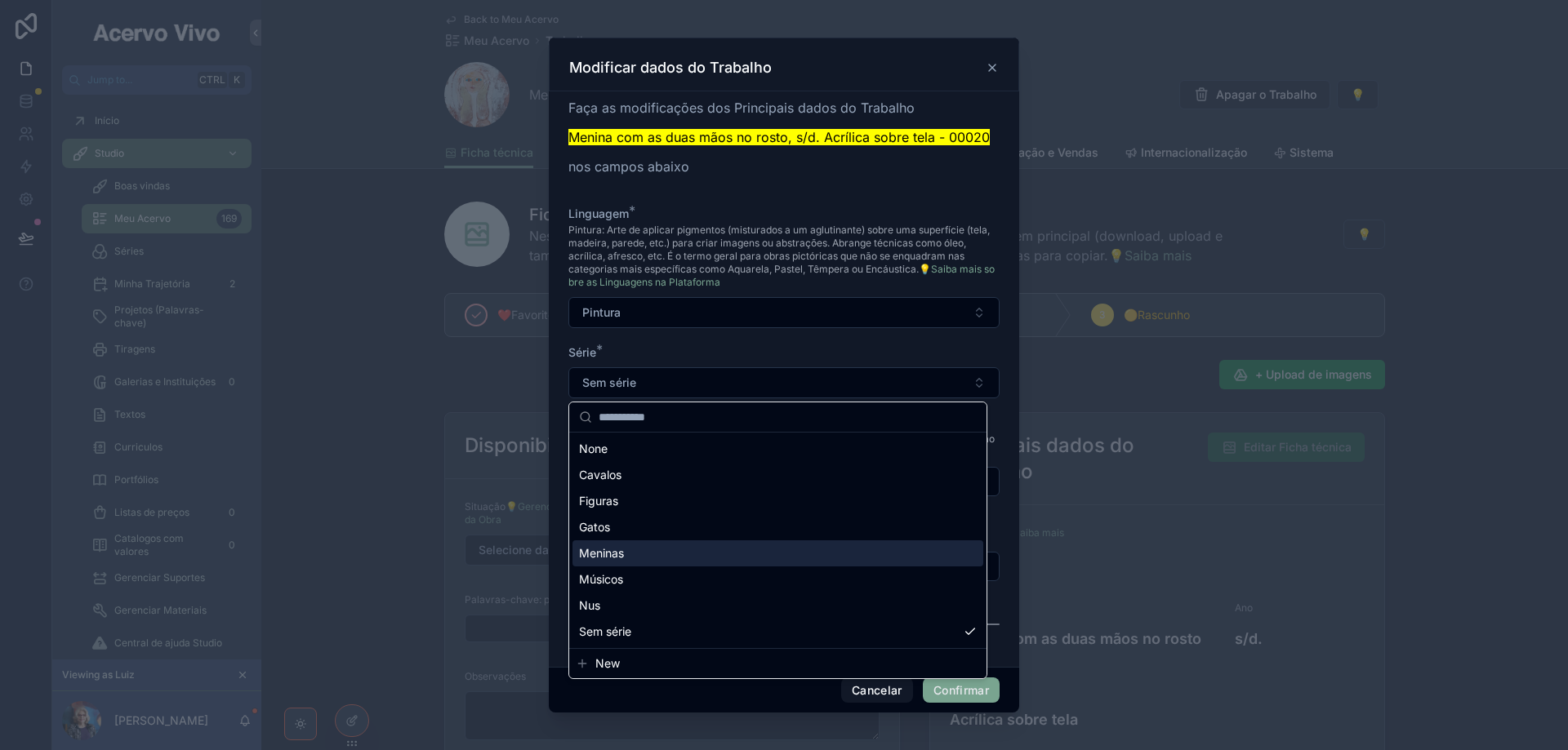
click at [677, 563] on div "Meninas" at bounding box center [778, 554] width 411 height 26
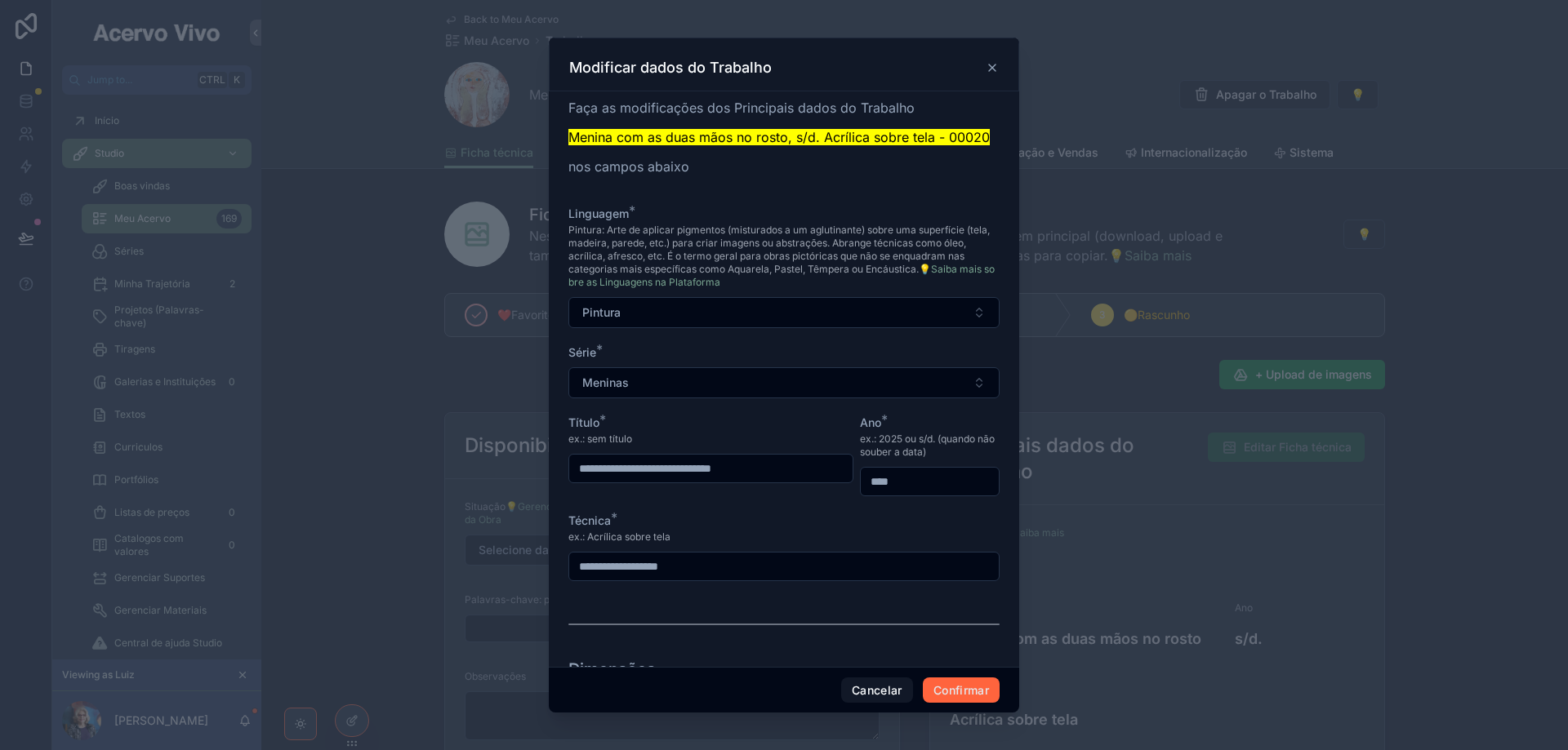
click at [954, 694] on button "Confirmar" at bounding box center [961, 690] width 77 height 26
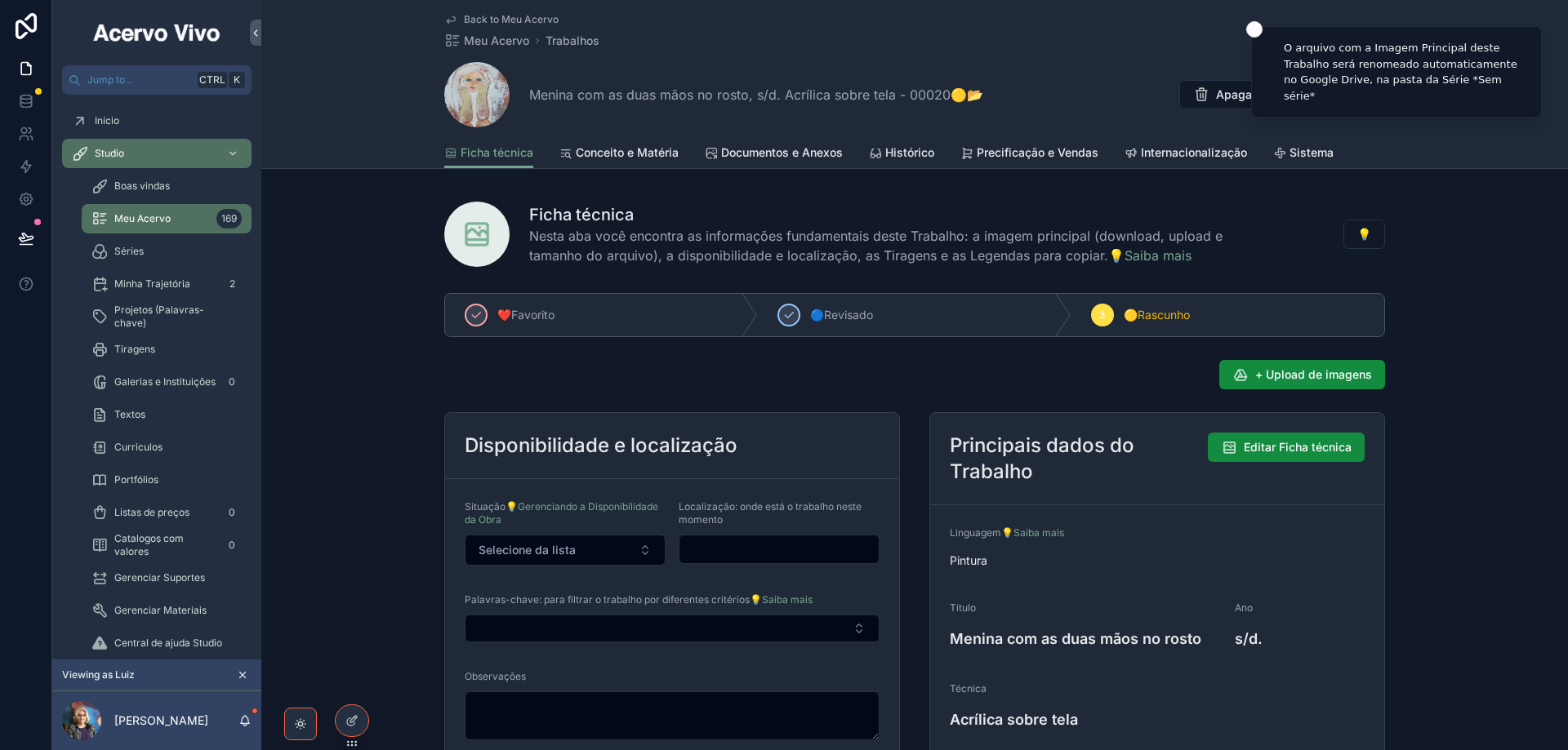
click at [503, 19] on span "Back to Meu Acervo" at bounding box center [511, 19] width 94 height 13
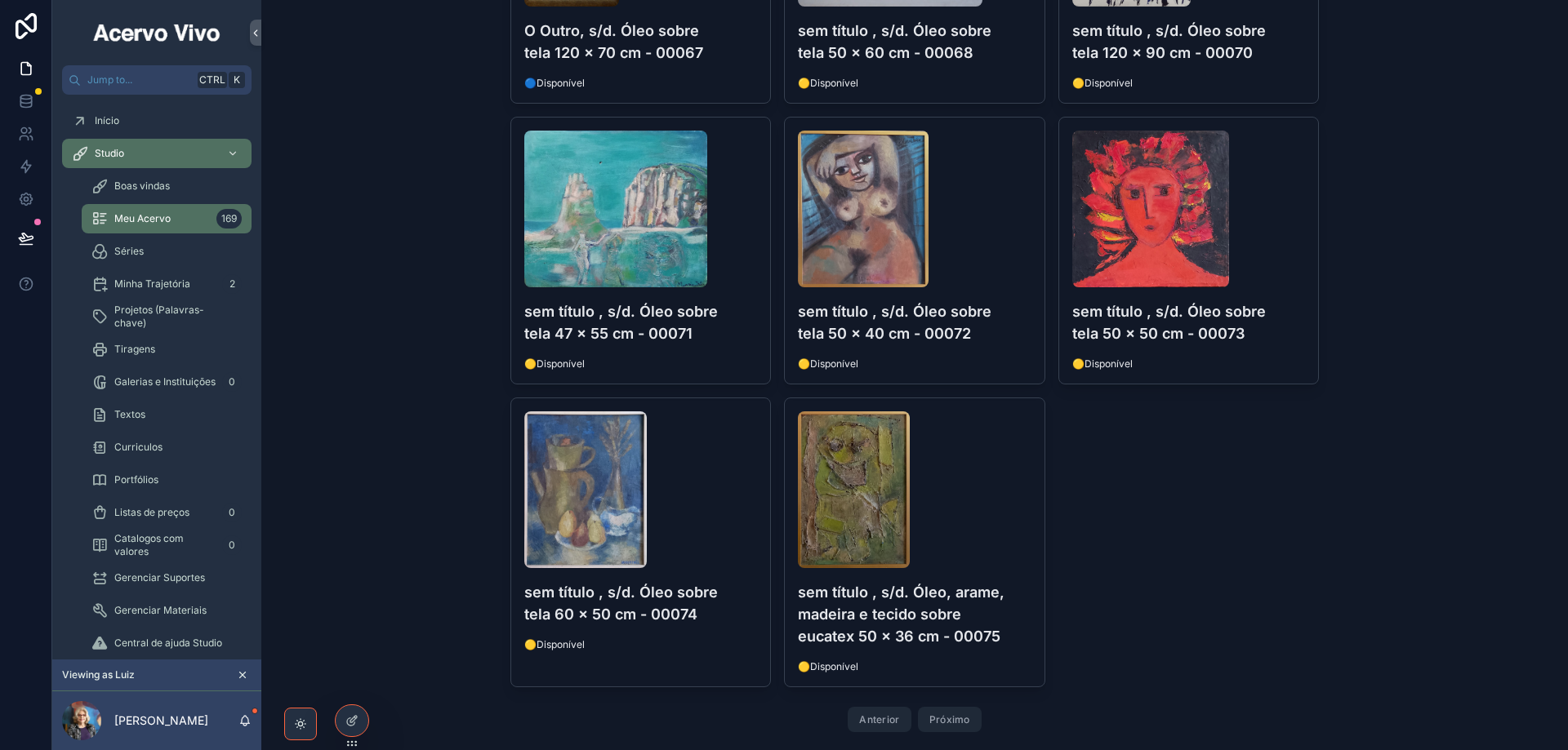
scroll to position [3143, 0]
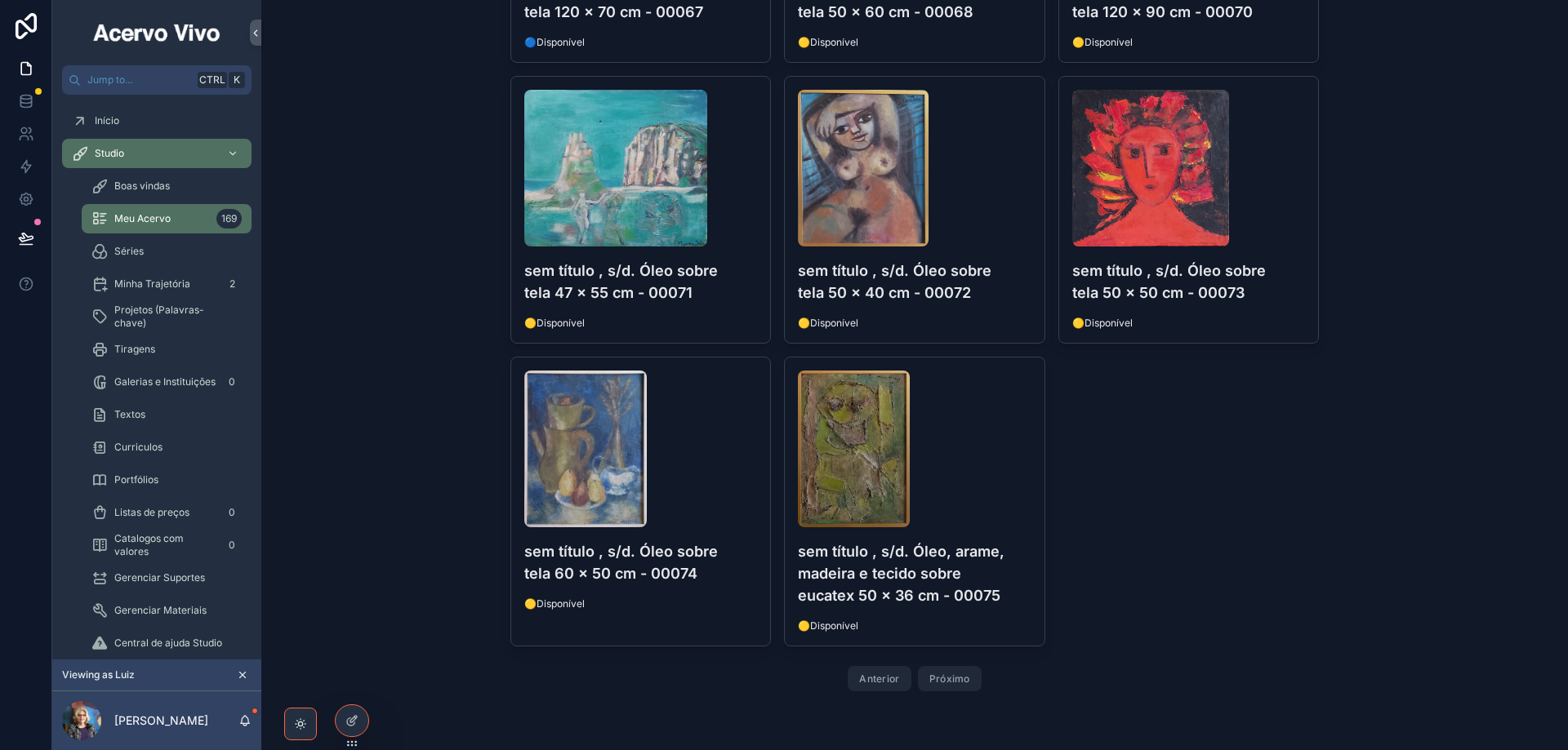
click at [950, 680] on button "Próximo" at bounding box center [950, 678] width 64 height 25
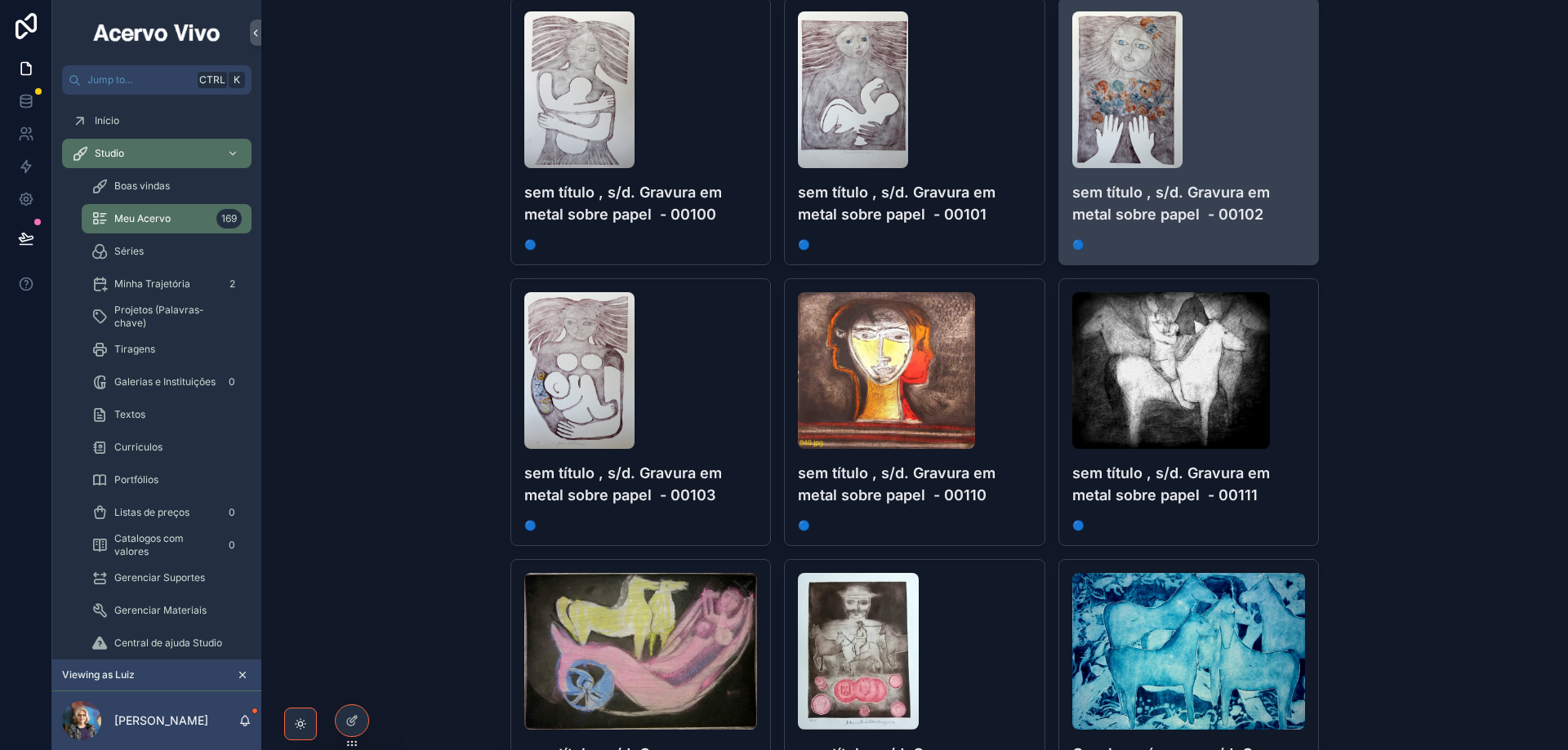
scroll to position [2285, 0]
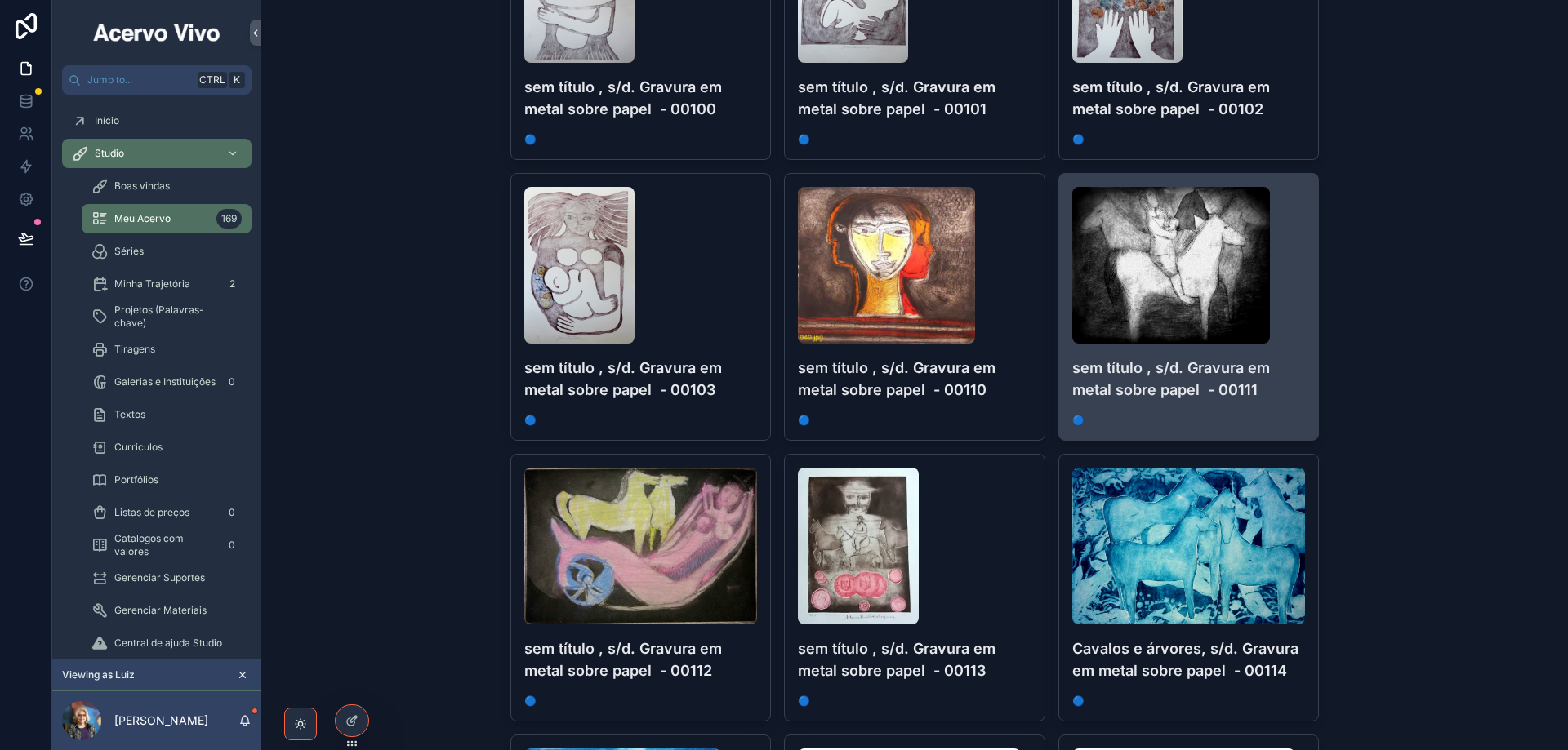
click at [1285, 380] on h4 "sem título , s/d. Gravura em metal sobre papel - 00111" at bounding box center [1189, 378] width 234 height 44
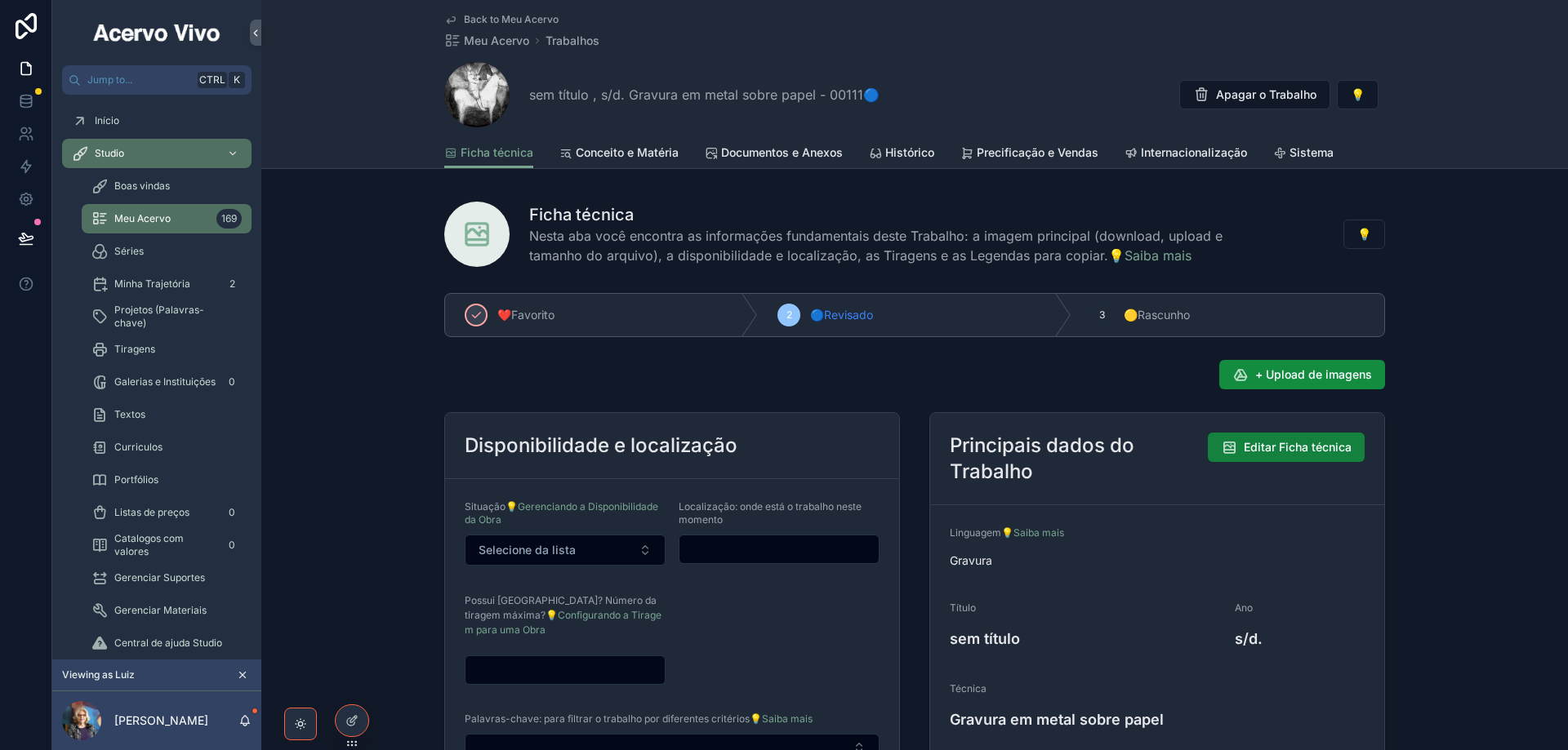
click at [1282, 442] on span "Editar Ficha técnica" at bounding box center [1297, 447] width 108 height 16
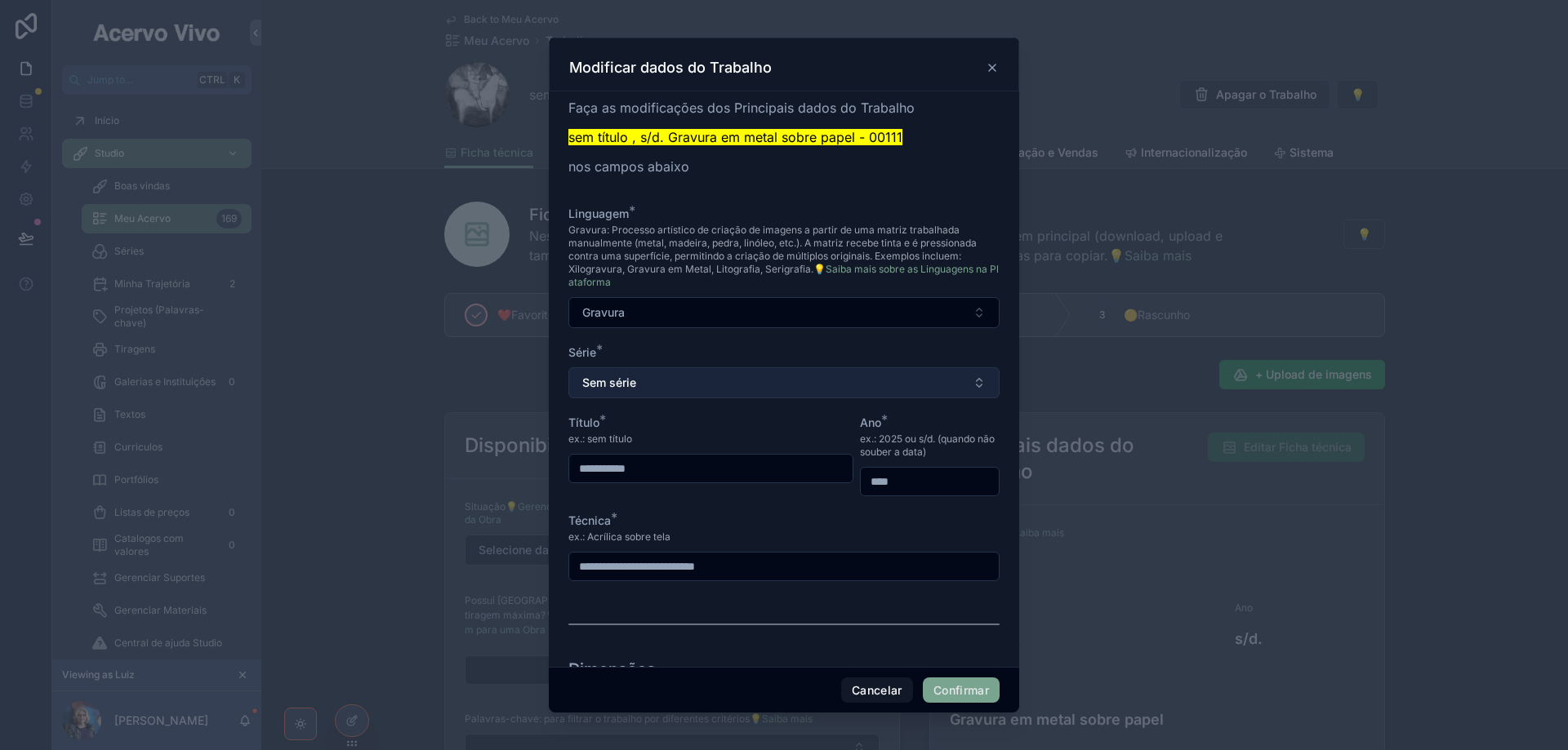
click at [741, 382] on button "Sem série" at bounding box center [784, 383] width 431 height 31
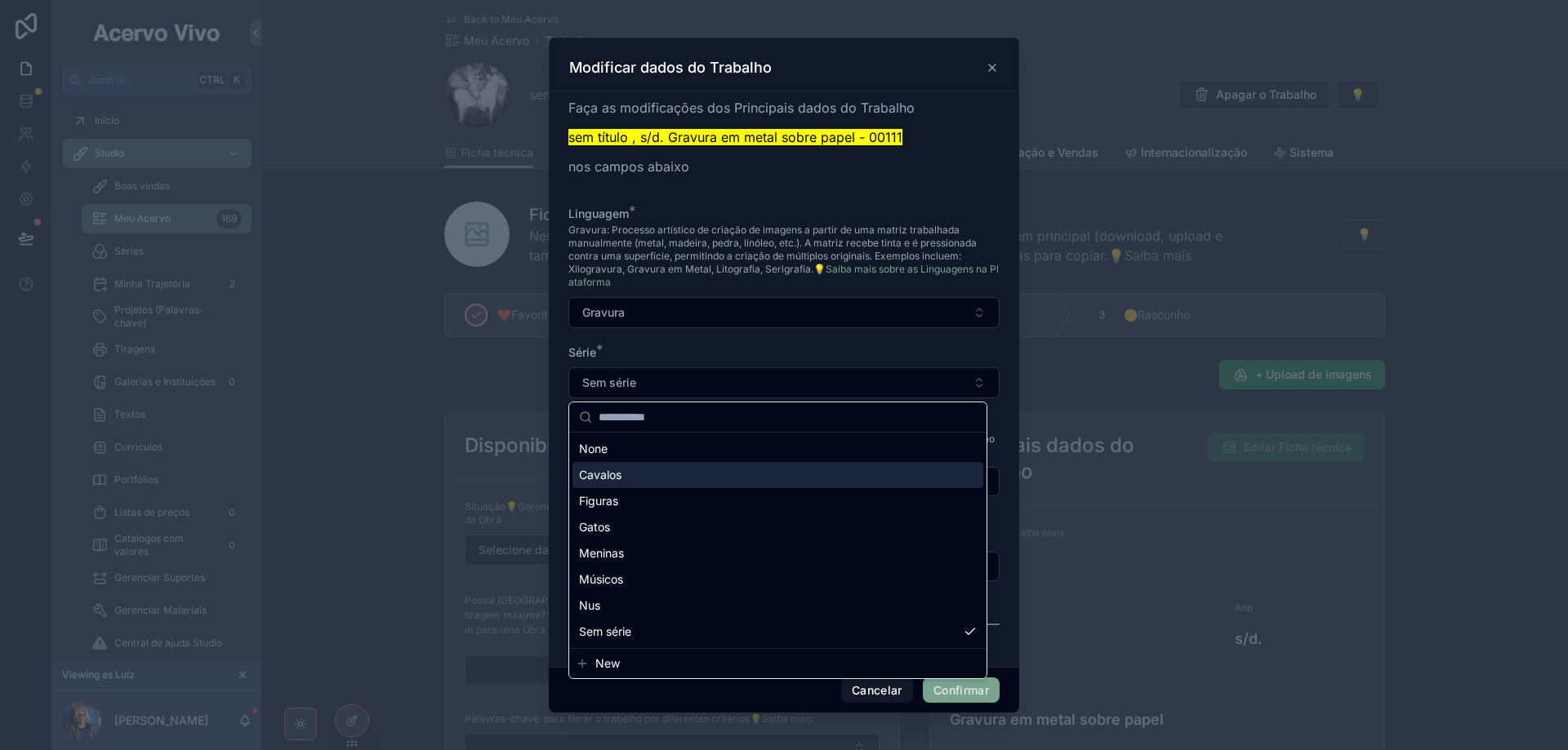
click at [689, 479] on div "Cavalos" at bounding box center [778, 475] width 411 height 26
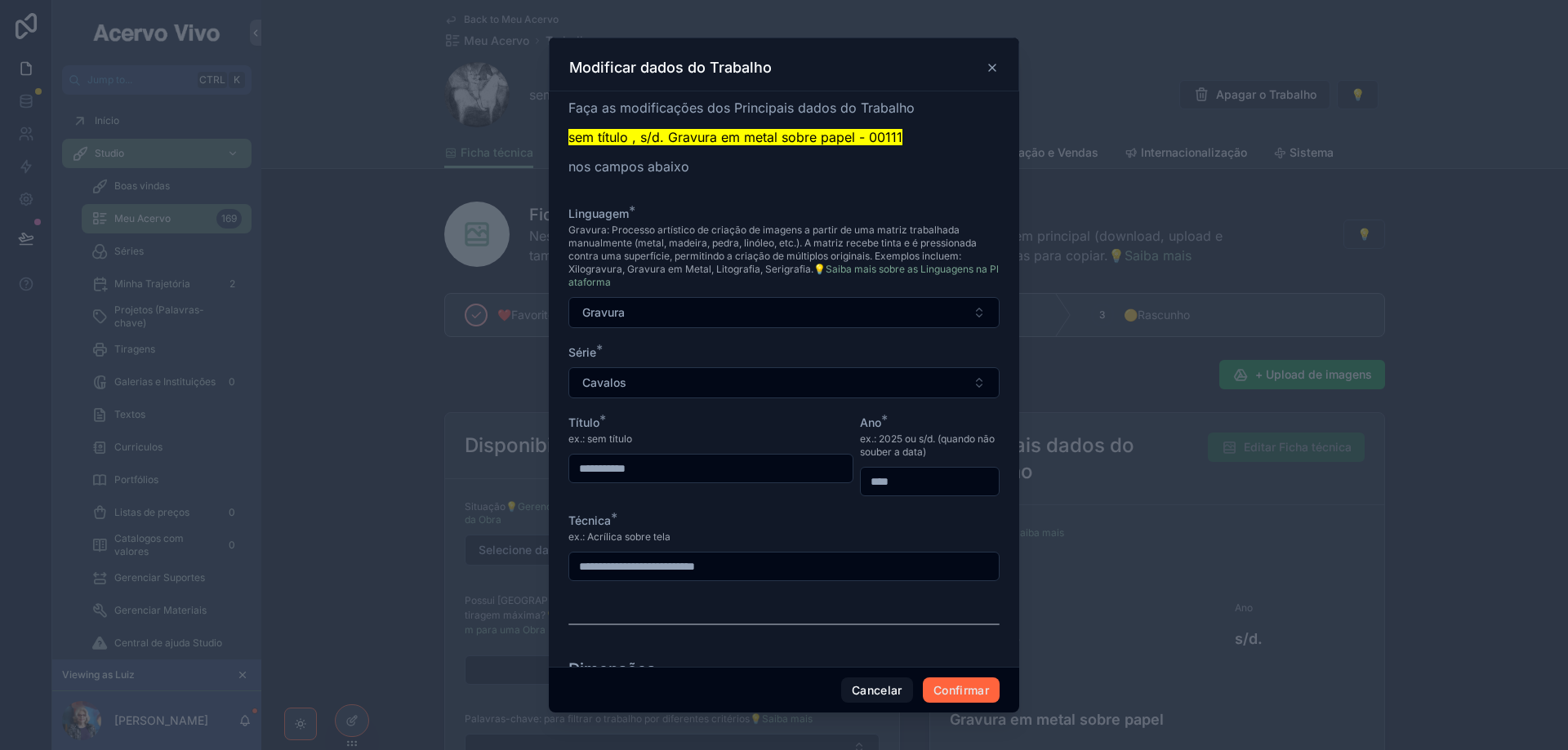
click at [974, 697] on button "Confirmar" at bounding box center [961, 690] width 77 height 26
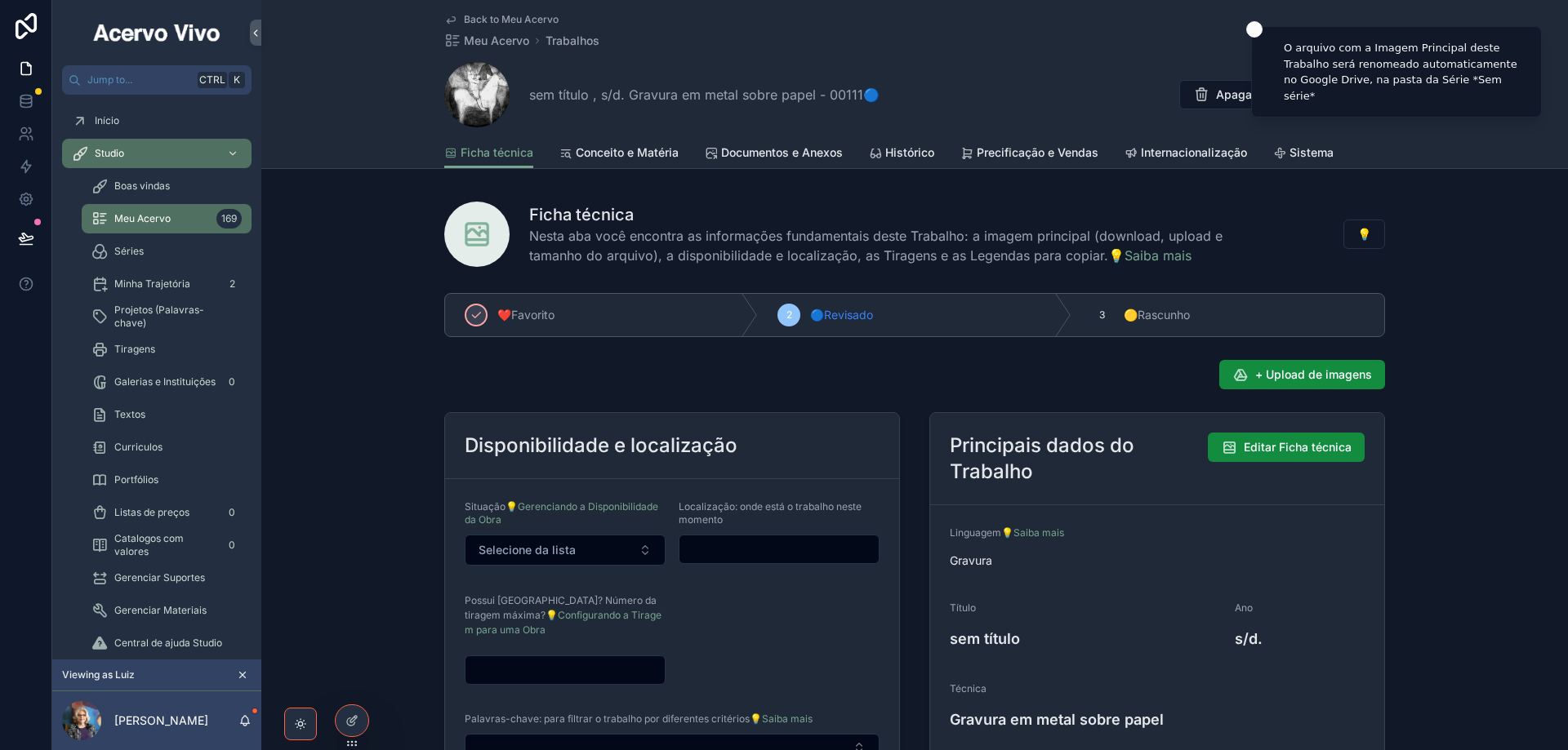
click at [494, 16] on span "Back to Meu Acervo" at bounding box center [511, 19] width 94 height 13
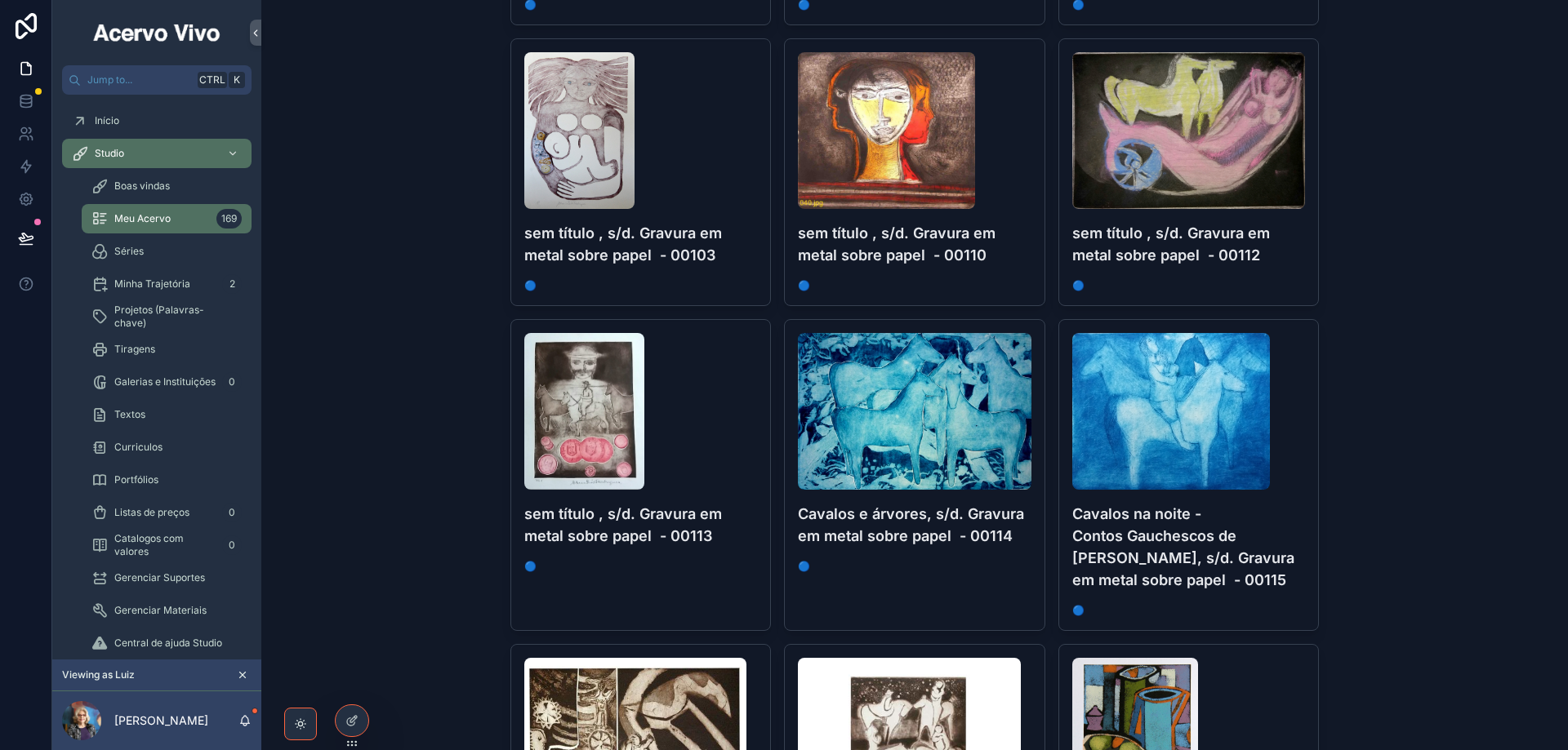
scroll to position [2775, 0]
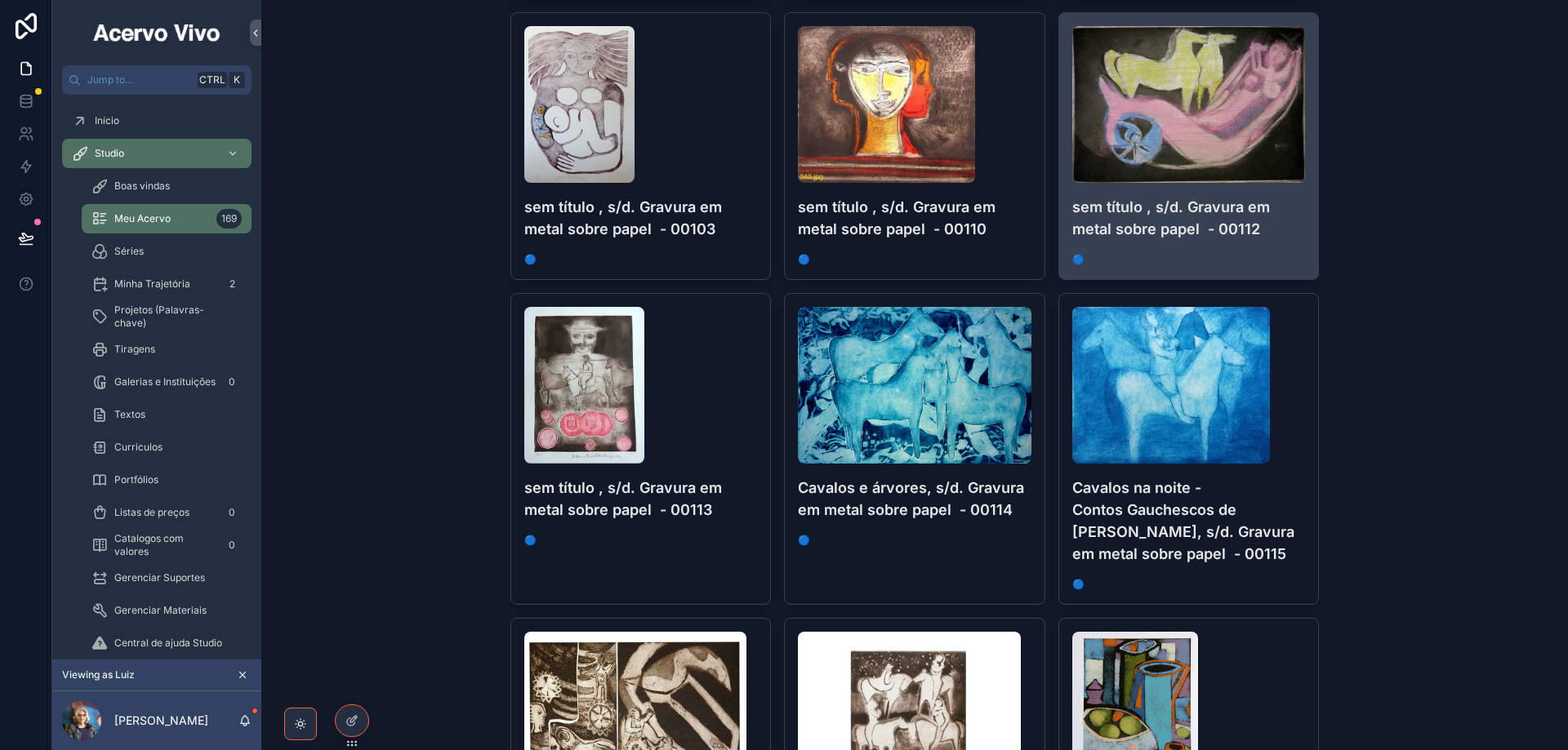
click at [1282, 253] on div "sem título , s/d. Gravura em metal sobre papel - 00112 🔵" at bounding box center [1189, 146] width 260 height 266
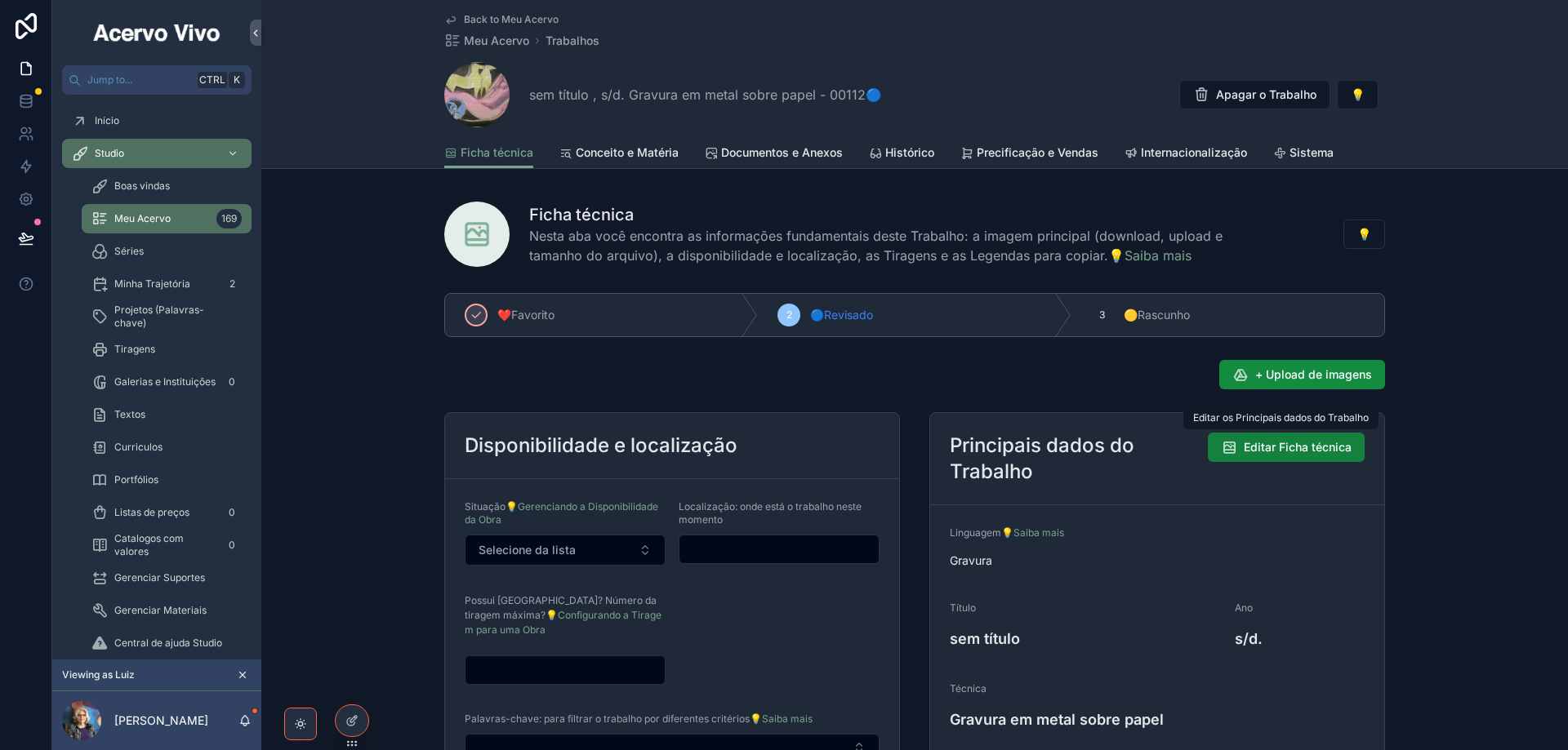
click at [1245, 450] on span "Editar Ficha técnica" at bounding box center [1297, 447] width 108 height 16
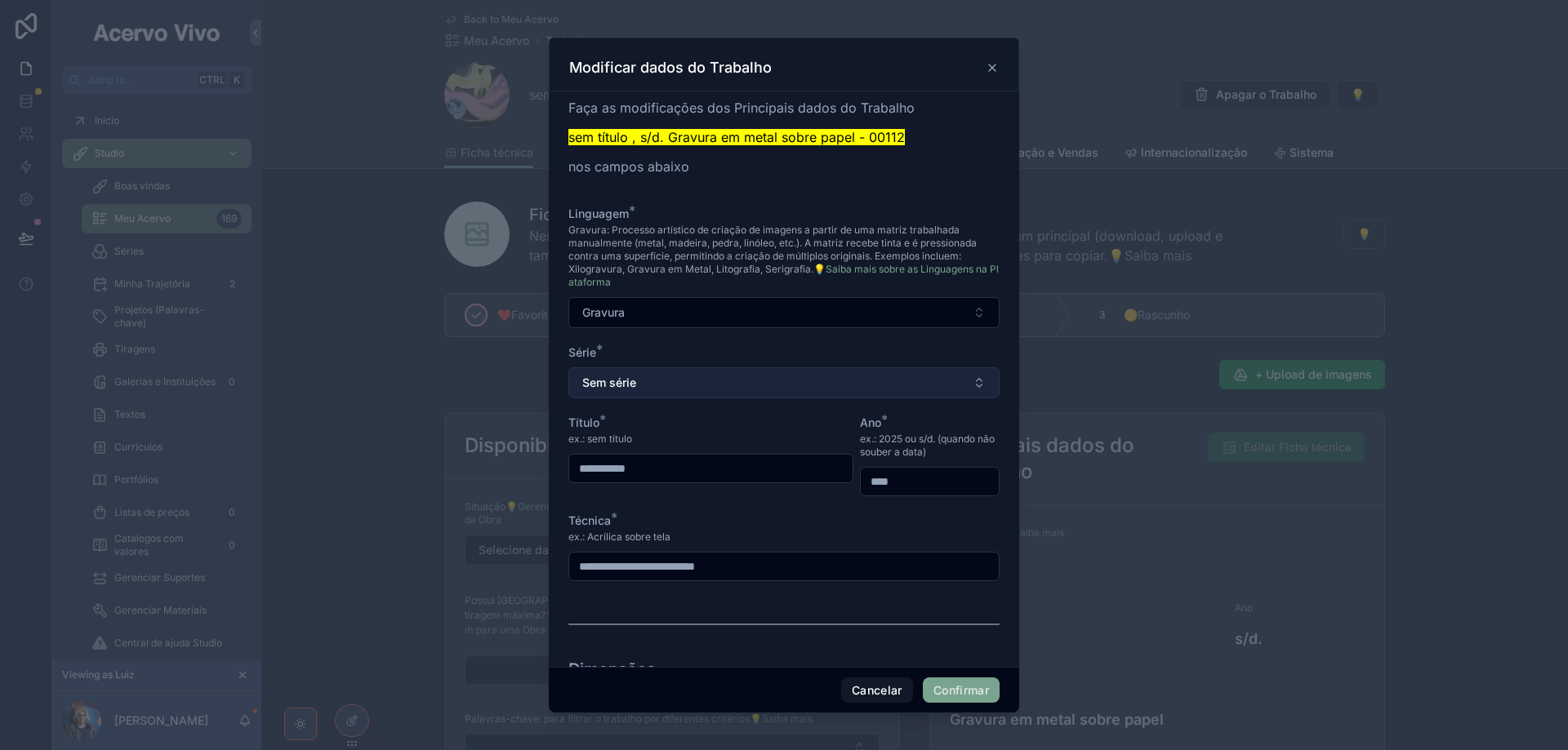
click at [752, 375] on button "Sem série" at bounding box center [784, 383] width 431 height 31
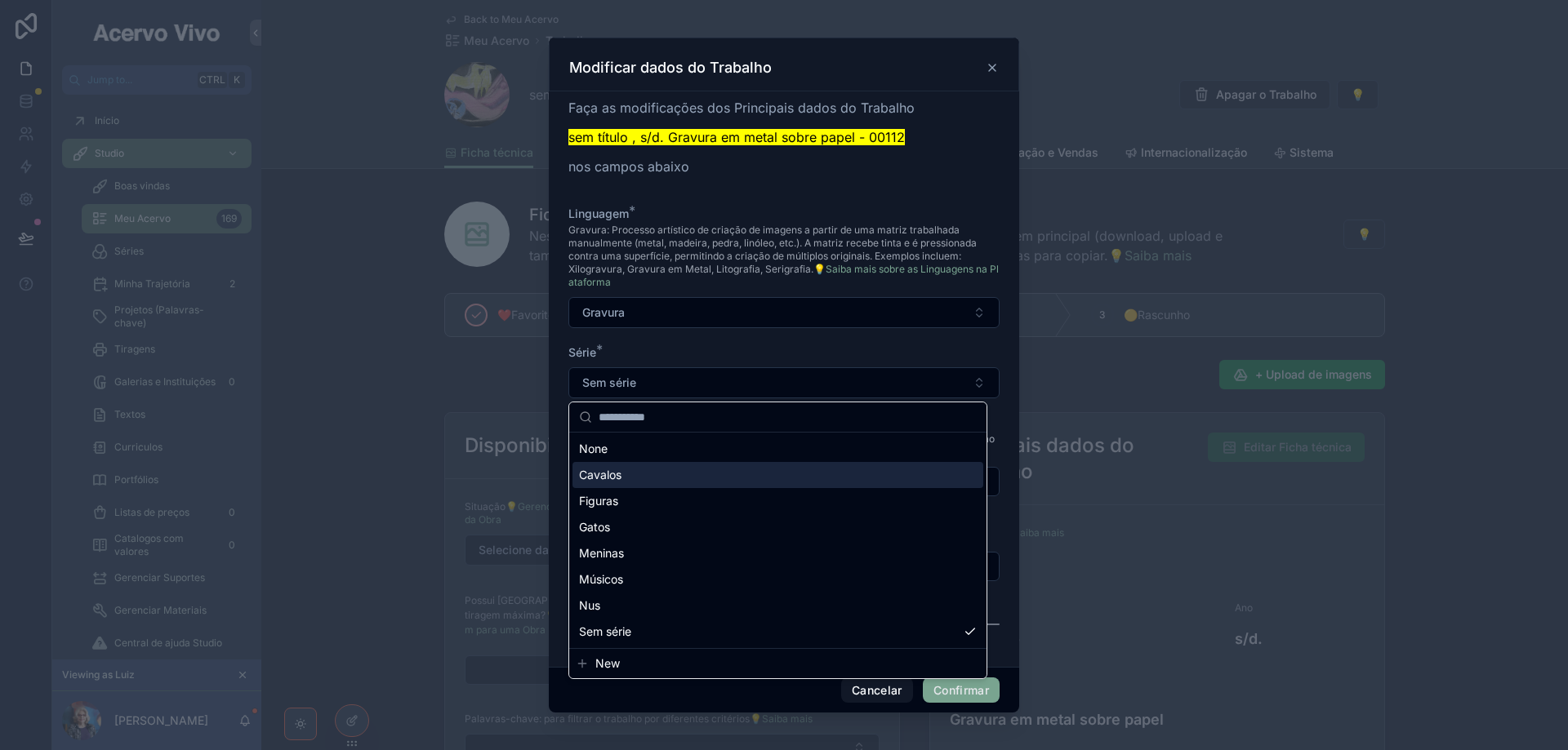
click at [740, 477] on div "Cavalos" at bounding box center [778, 475] width 411 height 26
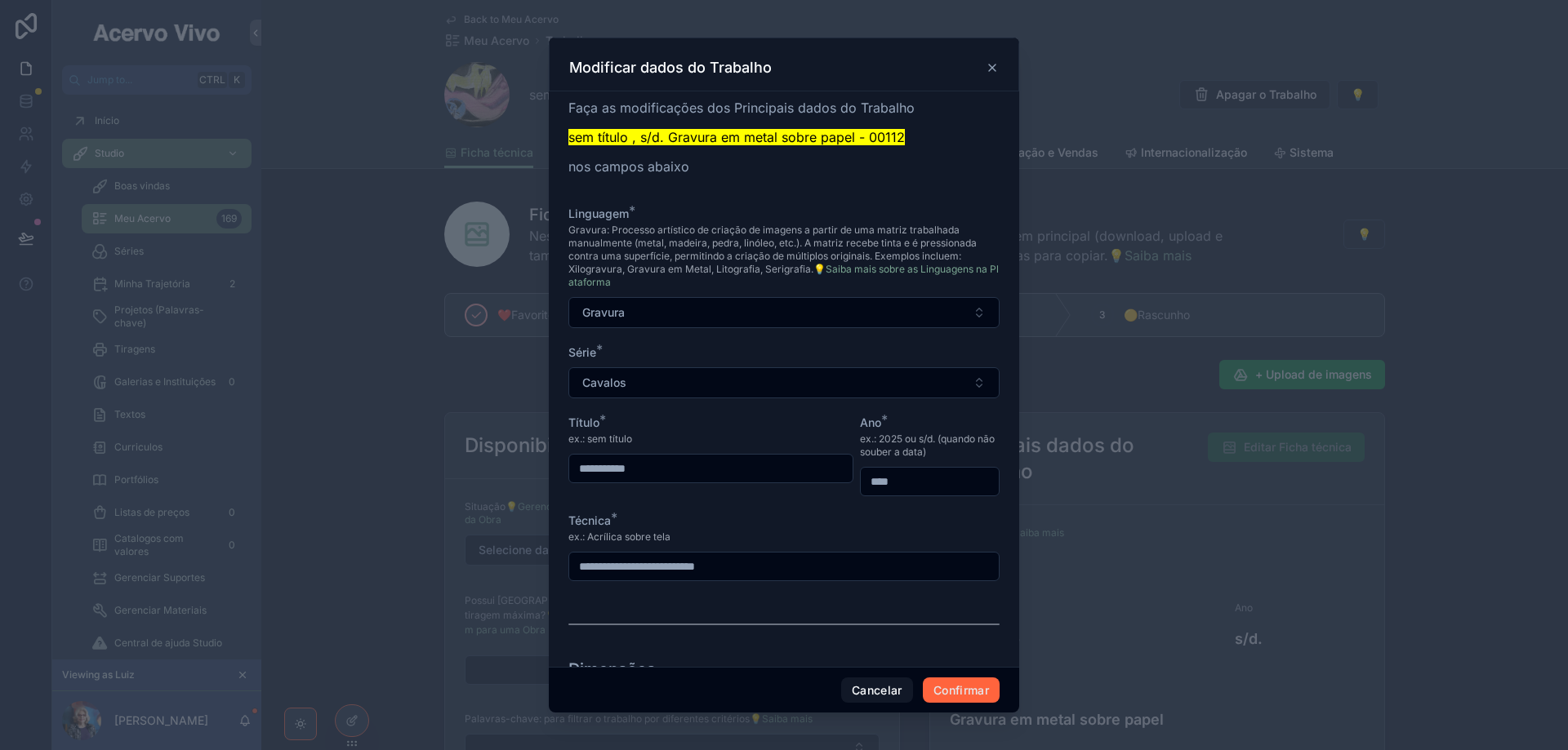
click at [949, 696] on button "Confirmar" at bounding box center [961, 690] width 77 height 26
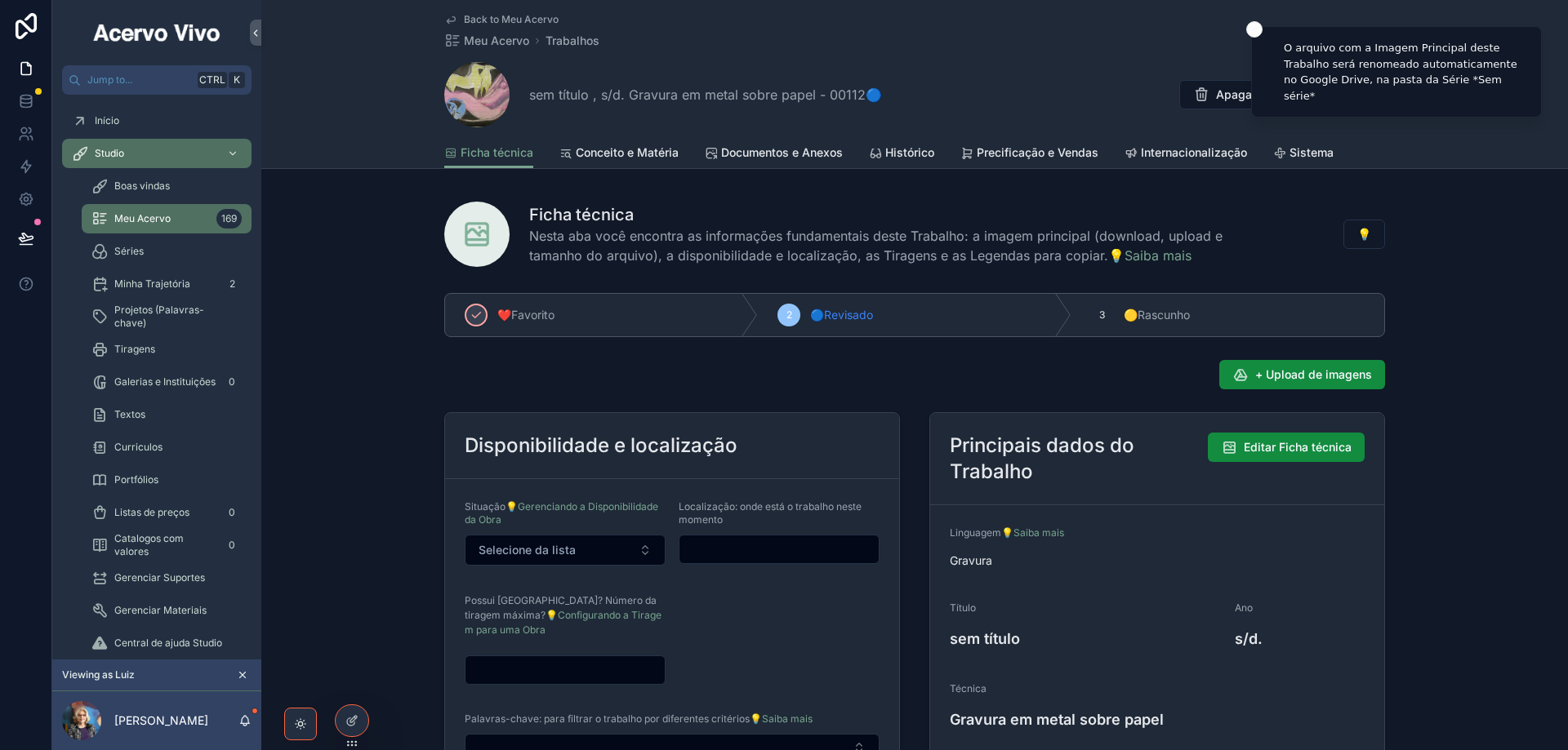
click at [495, 10] on div "Back to Meu Acervo Meu Acervo Trabalhos sem título , s/d. Gravura em metal sobr…" at bounding box center [914, 68] width 941 height 138
click at [500, 18] on span "Back to Meu Acervo" at bounding box center [511, 19] width 94 height 13
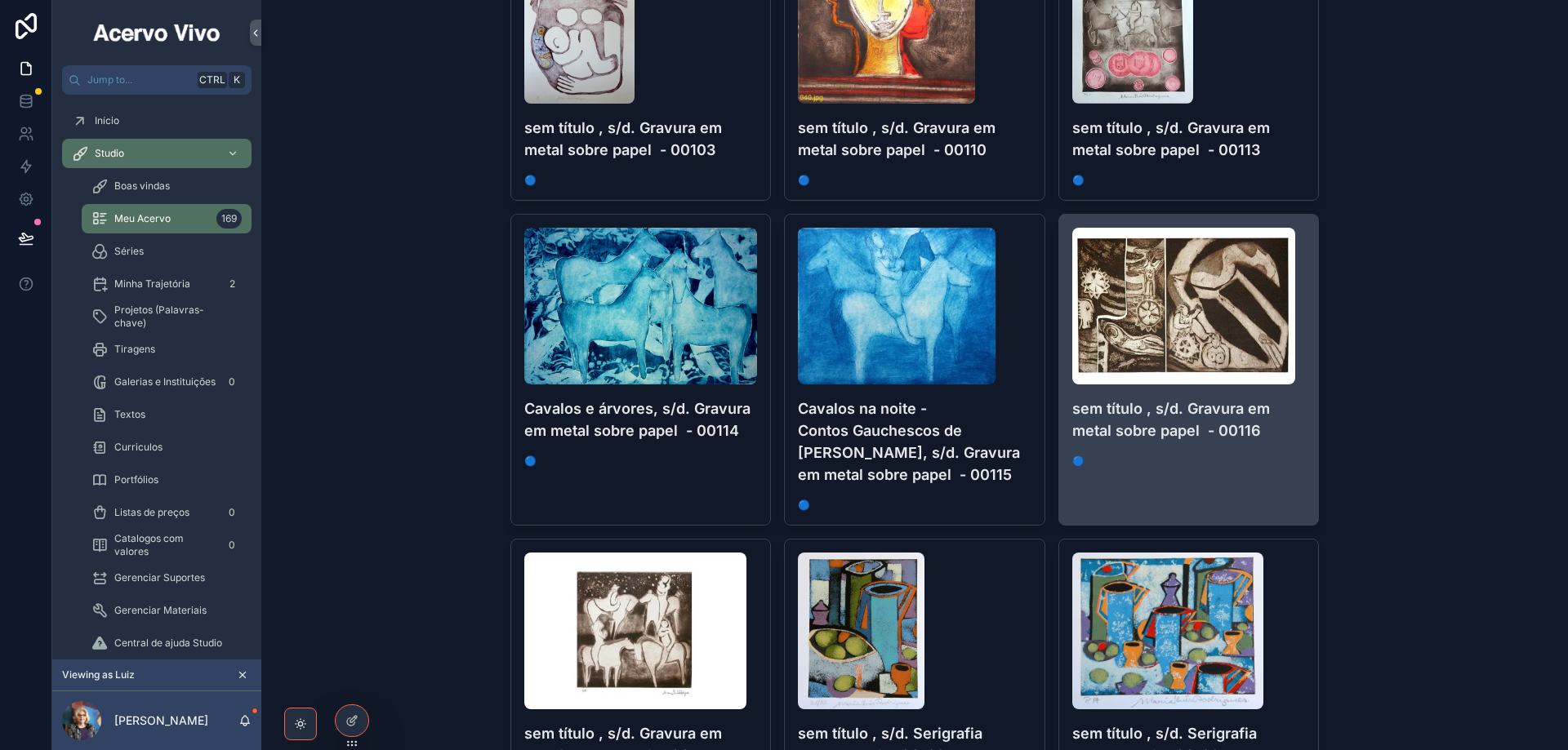
scroll to position [2857, 0]
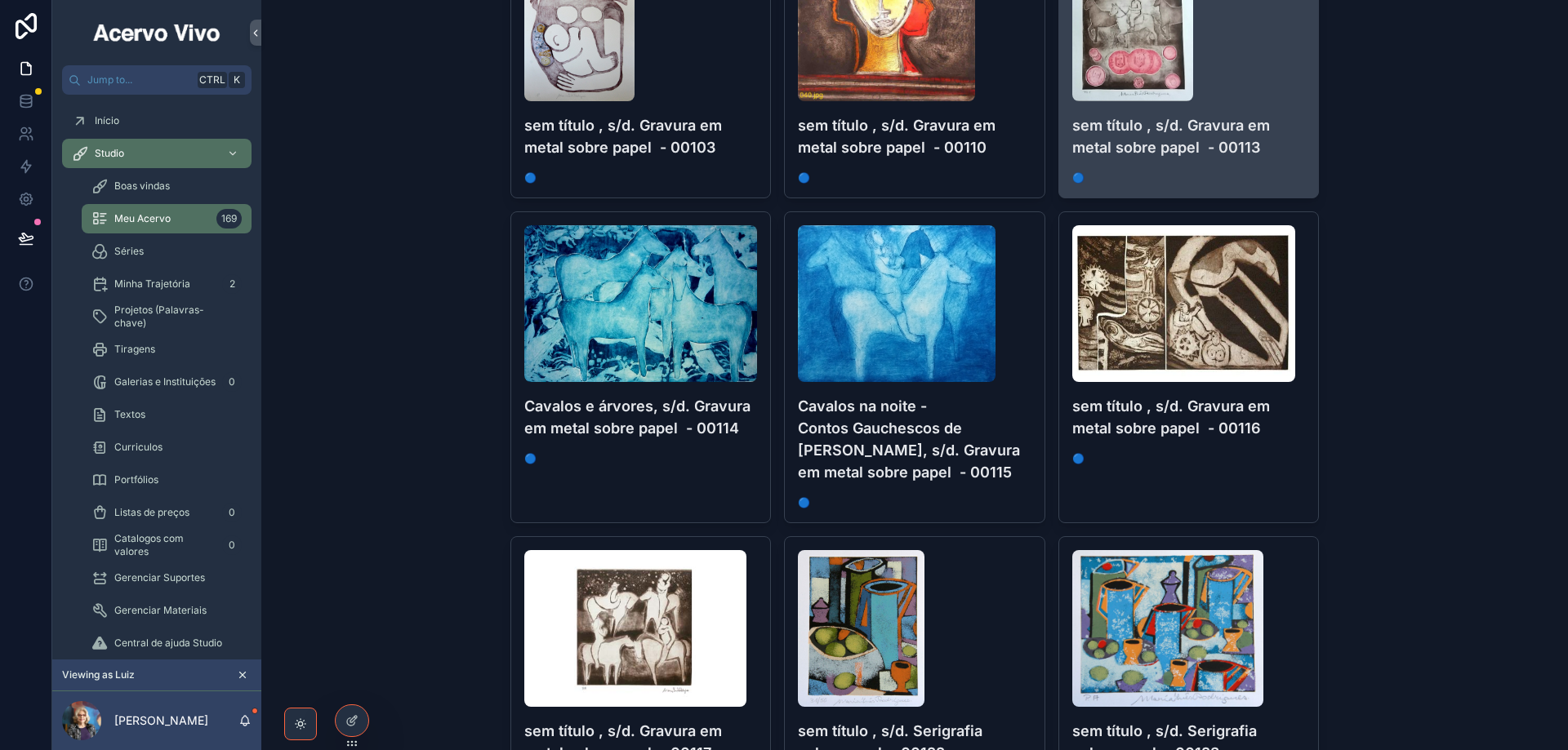
click at [1263, 45] on div "scrollable content" at bounding box center [1189, 22] width 234 height 157
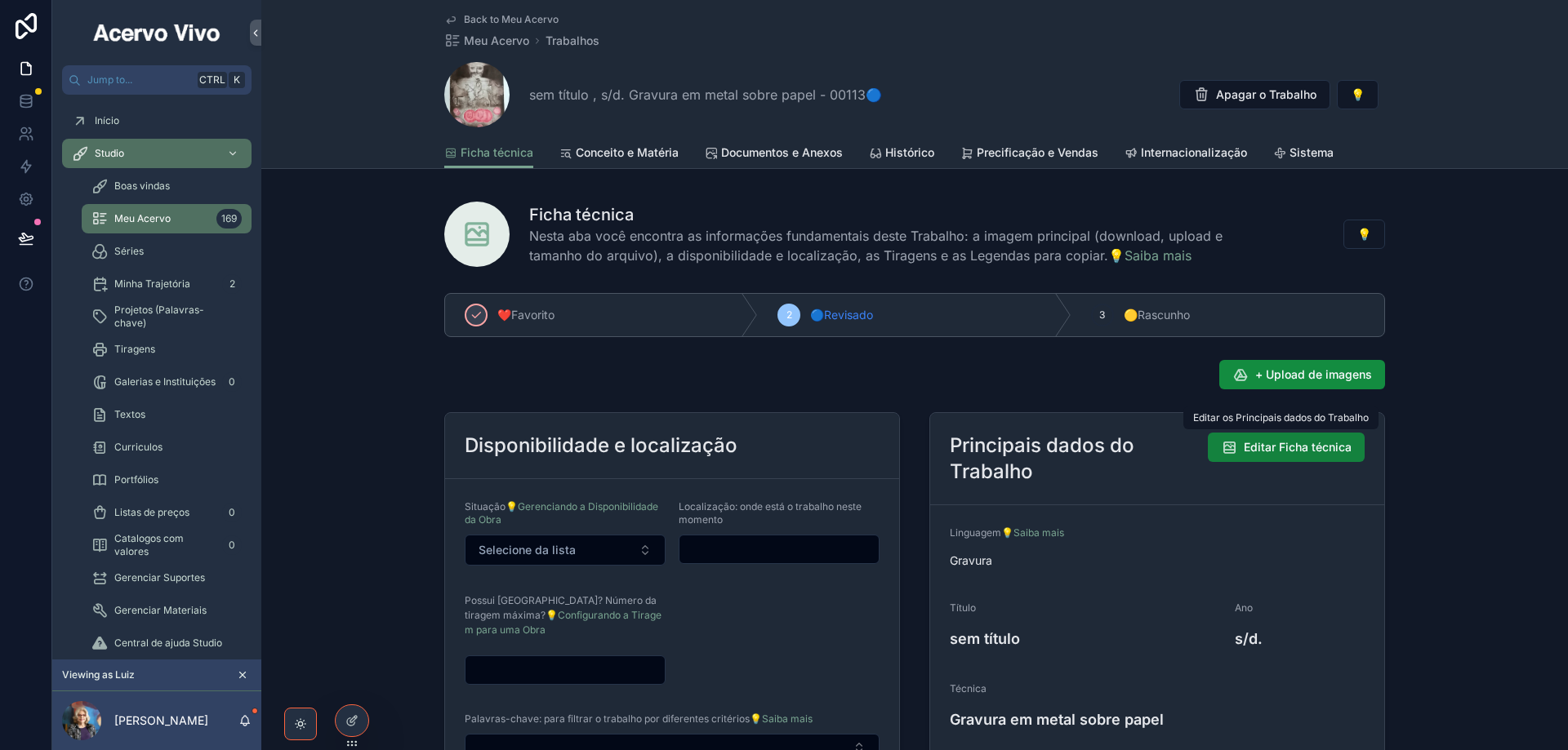
click at [1264, 446] on span "Editar Ficha técnica" at bounding box center [1297, 447] width 108 height 16
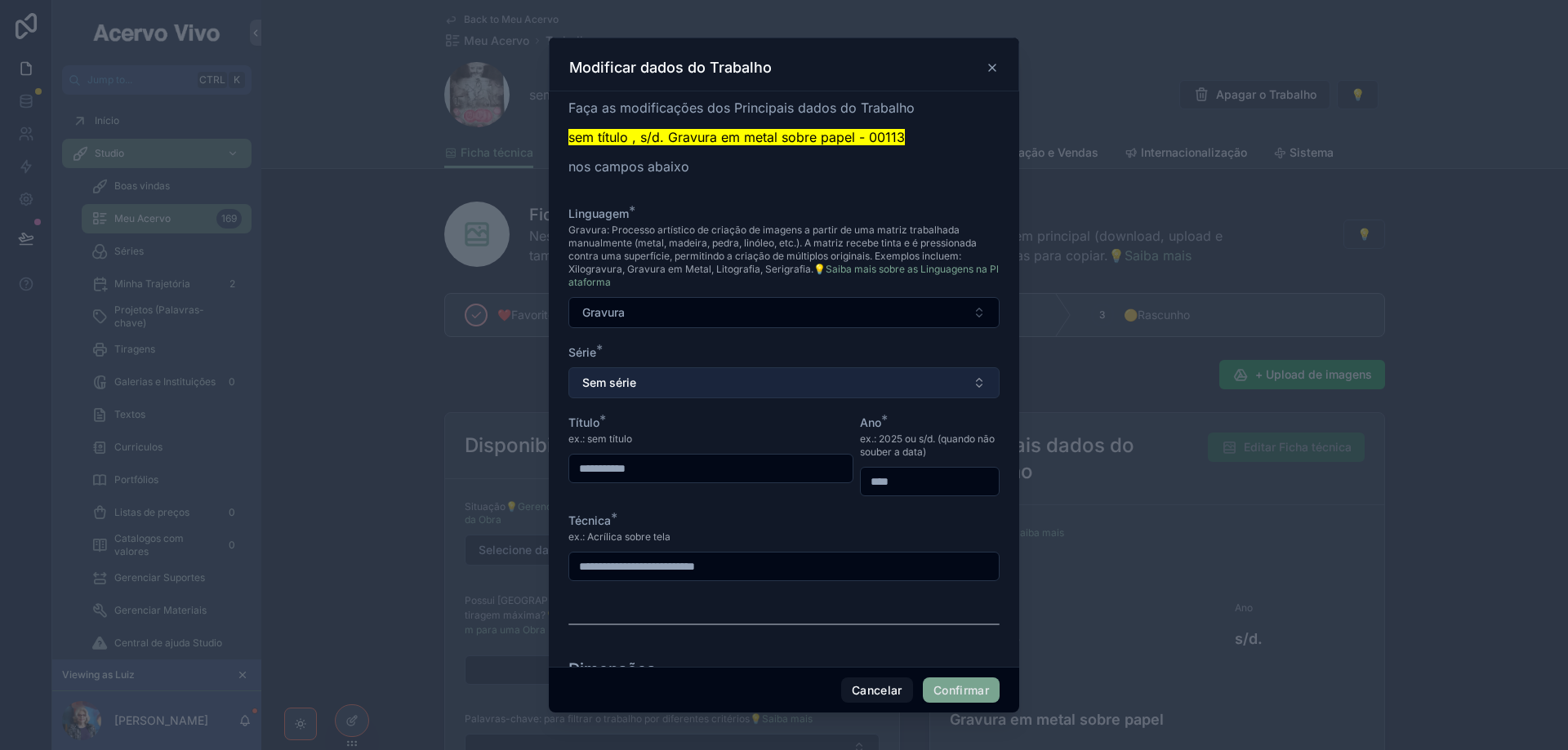
click at [778, 372] on button "Sem série" at bounding box center [784, 383] width 431 height 31
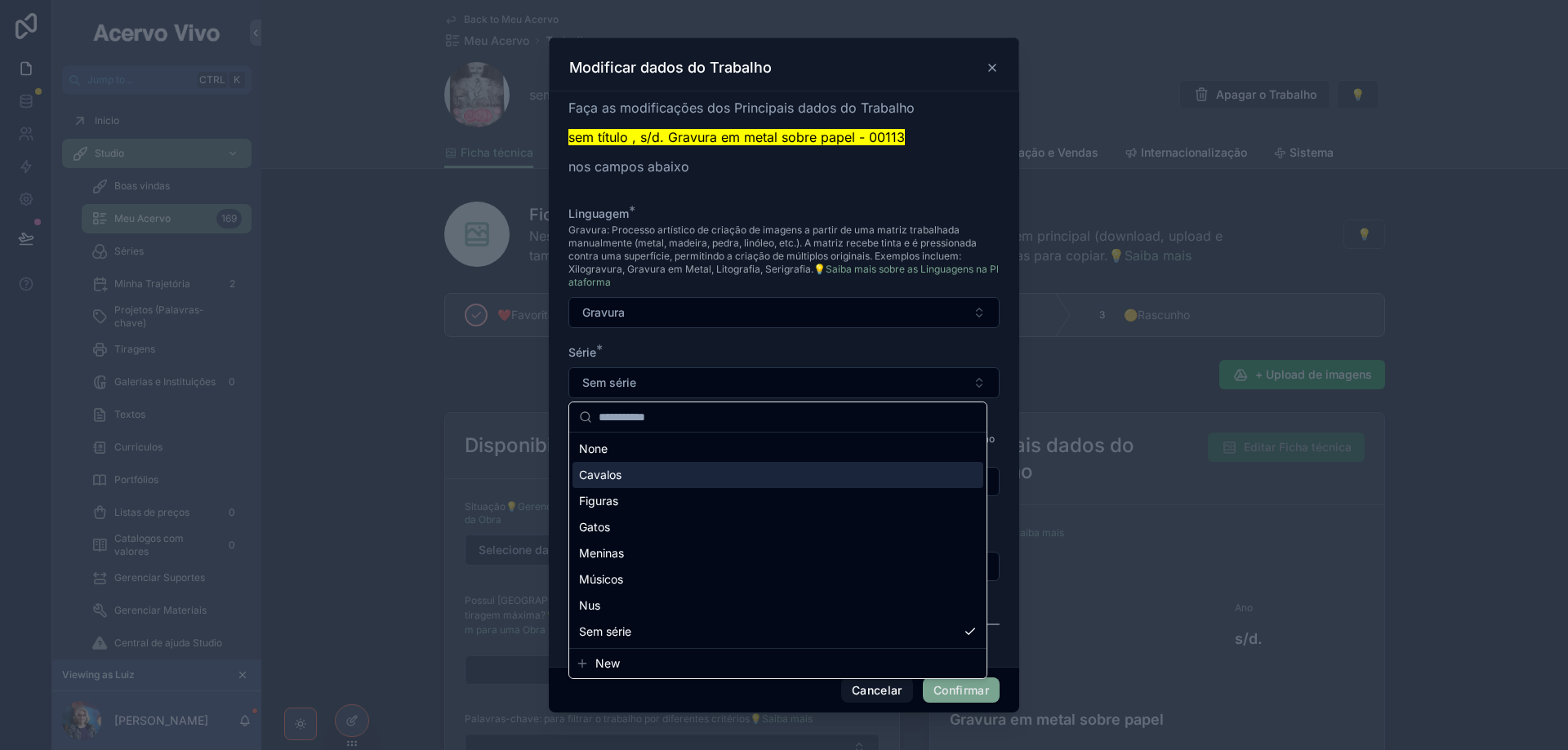
click at [736, 478] on div "Cavalos" at bounding box center [778, 475] width 411 height 26
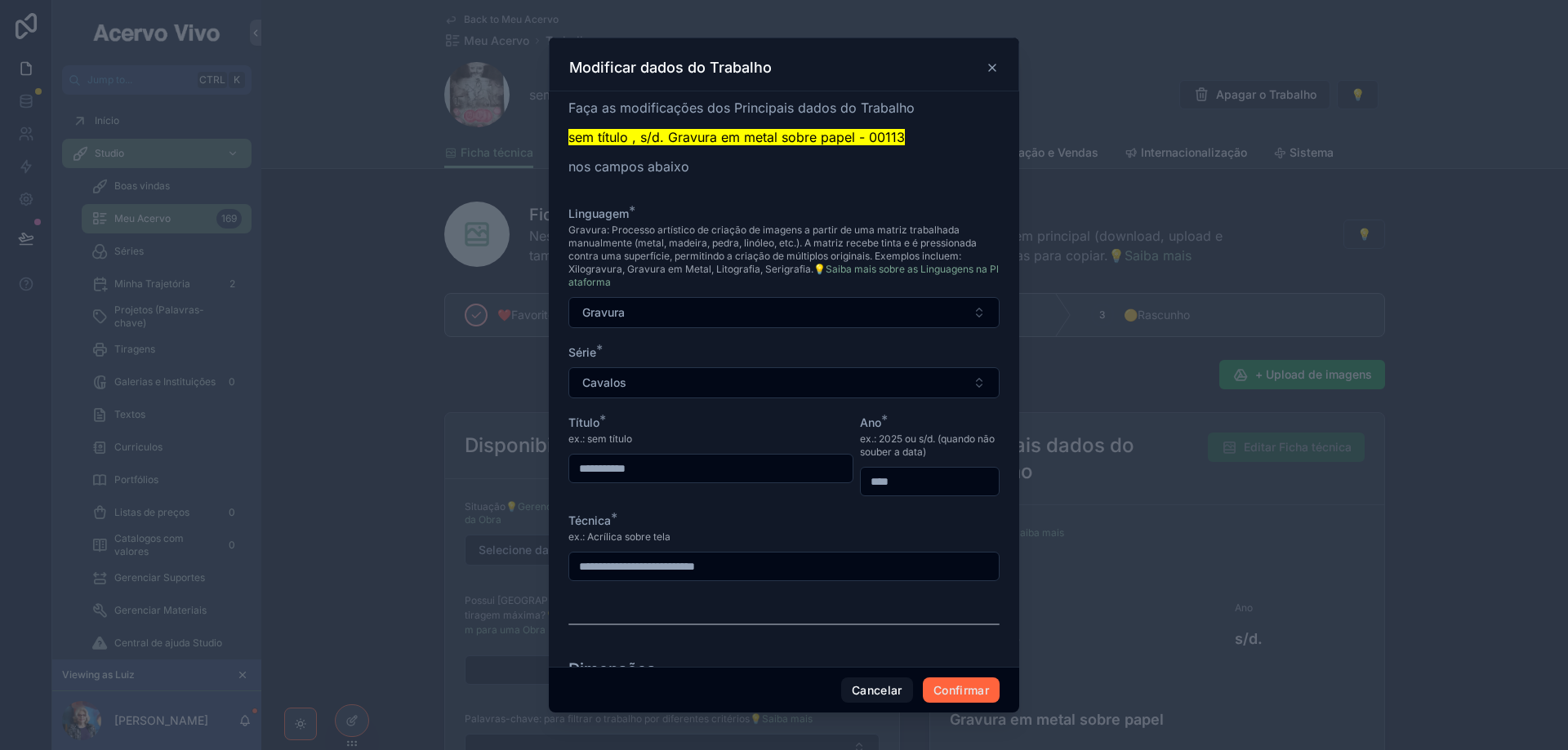
click at [953, 692] on button "Confirmar" at bounding box center [961, 690] width 77 height 26
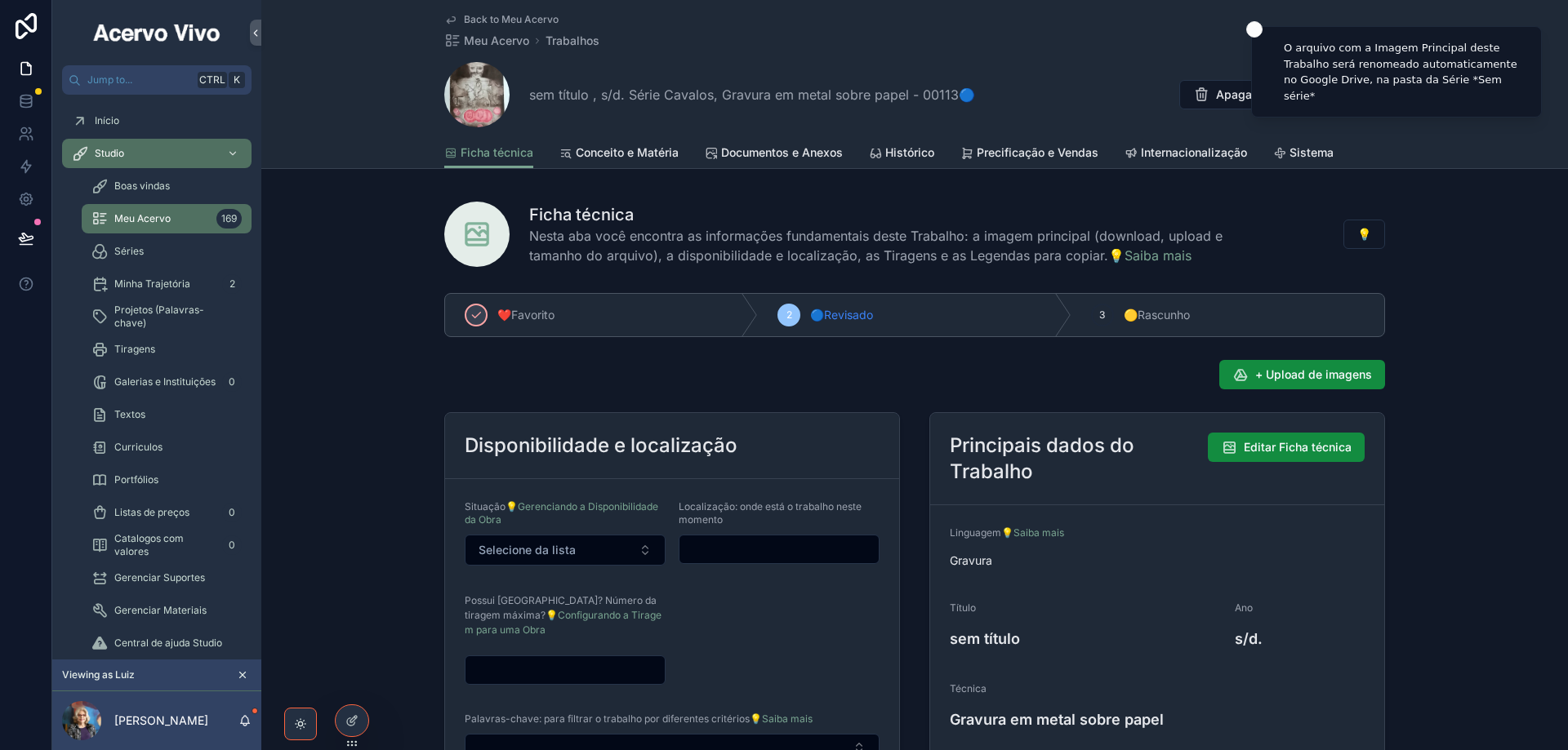
click at [482, 14] on span "Back to Meu Acervo" at bounding box center [511, 19] width 94 height 13
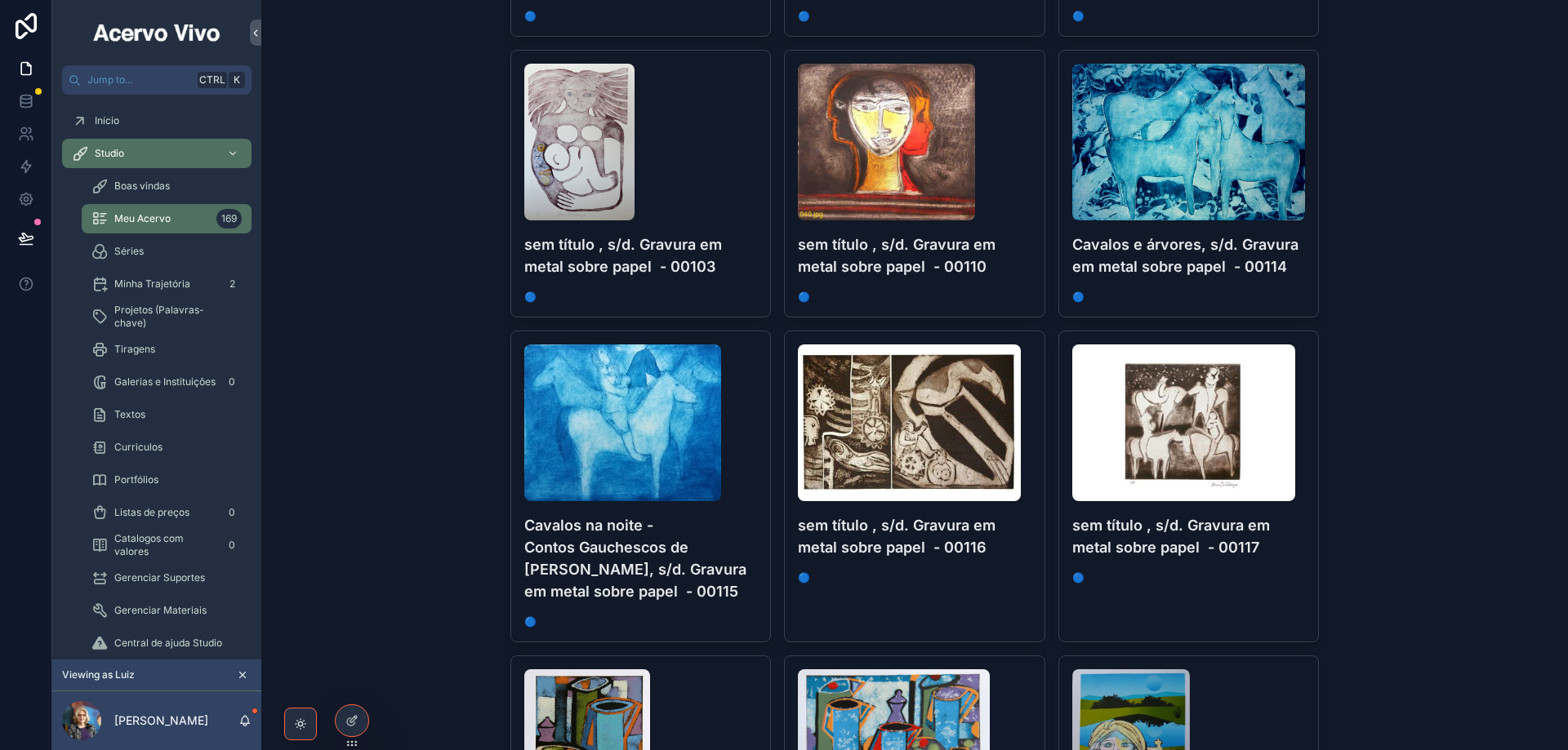
scroll to position [2775, 0]
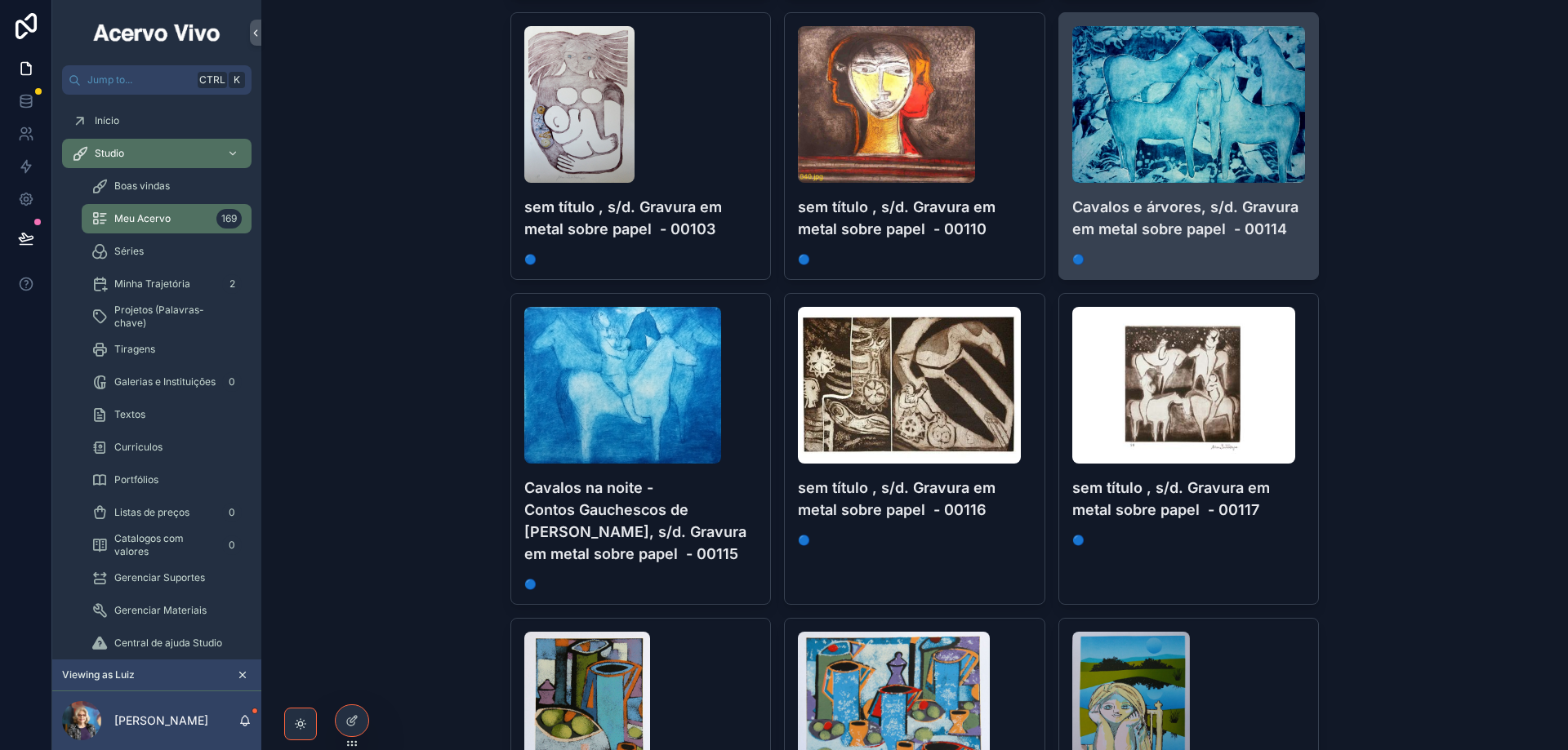
click at [1236, 256] on span "🔵" at bounding box center [1189, 260] width 234 height 13
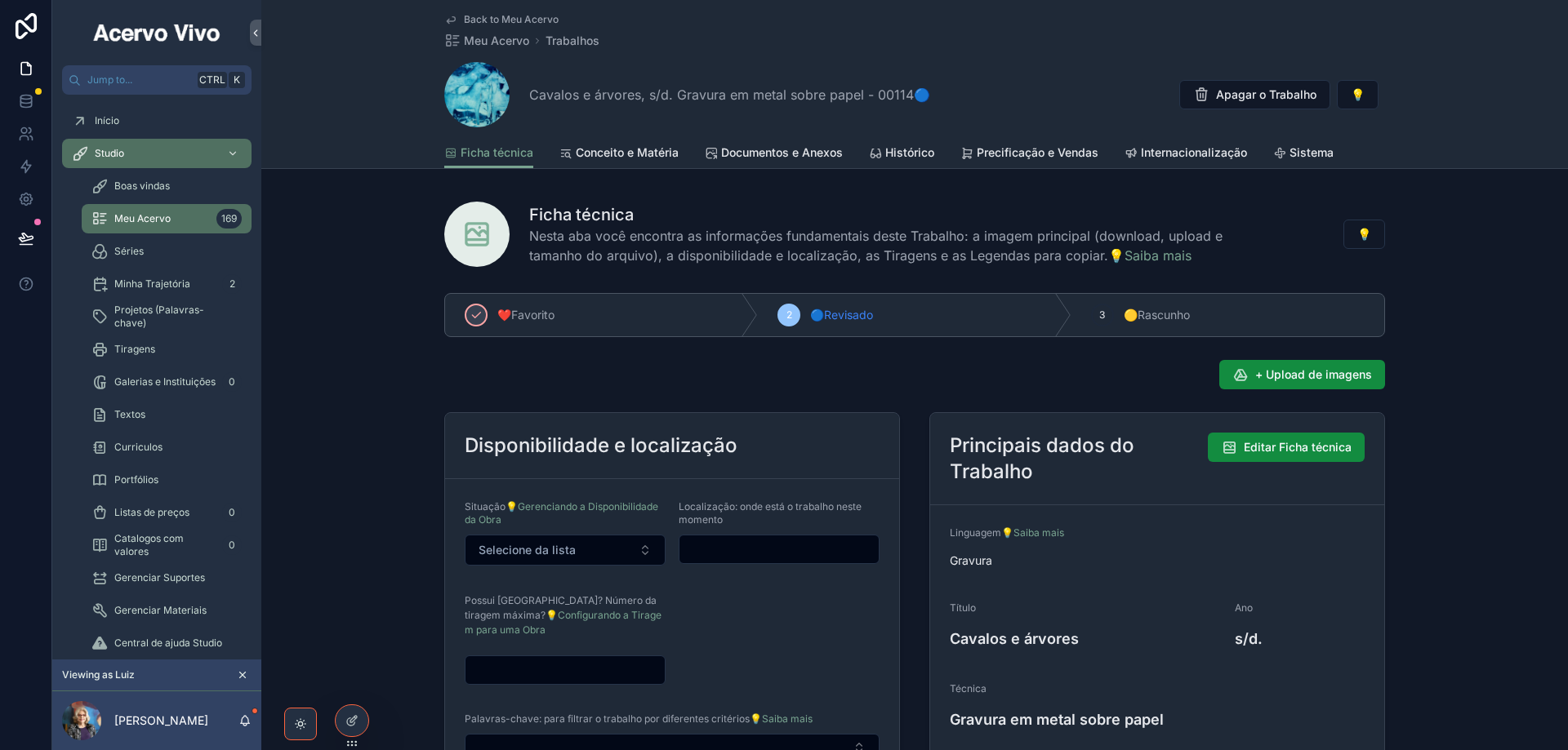
click at [1275, 420] on div "Principais dados do Trabalho Editar Ficha técnica" at bounding box center [1157, 458] width 454 height 93
click at [1285, 447] on span "Editar Ficha técnica" at bounding box center [1297, 447] width 108 height 16
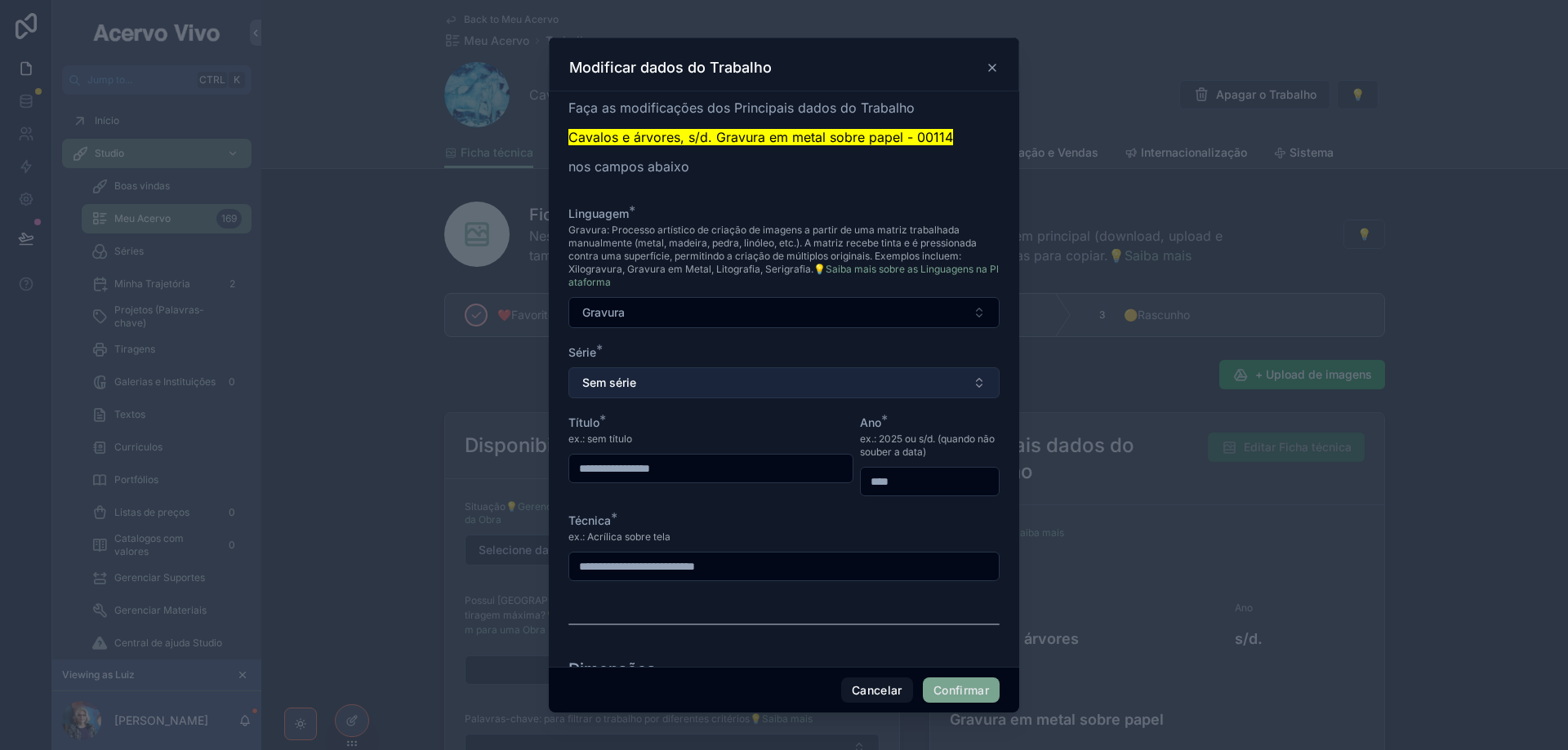
click at [800, 376] on button "Sem série" at bounding box center [784, 383] width 431 height 31
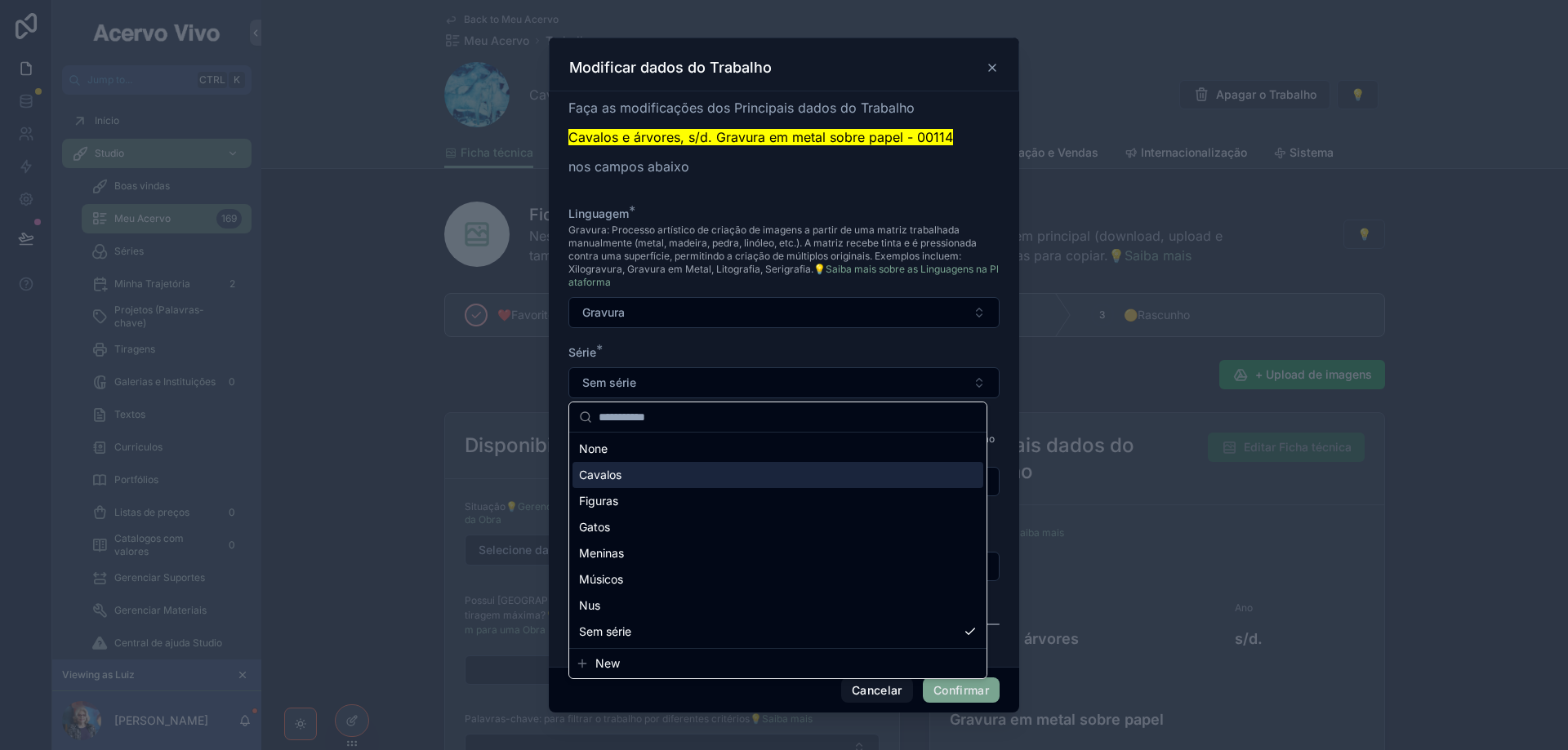
click at [747, 471] on div "Cavalos" at bounding box center [778, 475] width 411 height 26
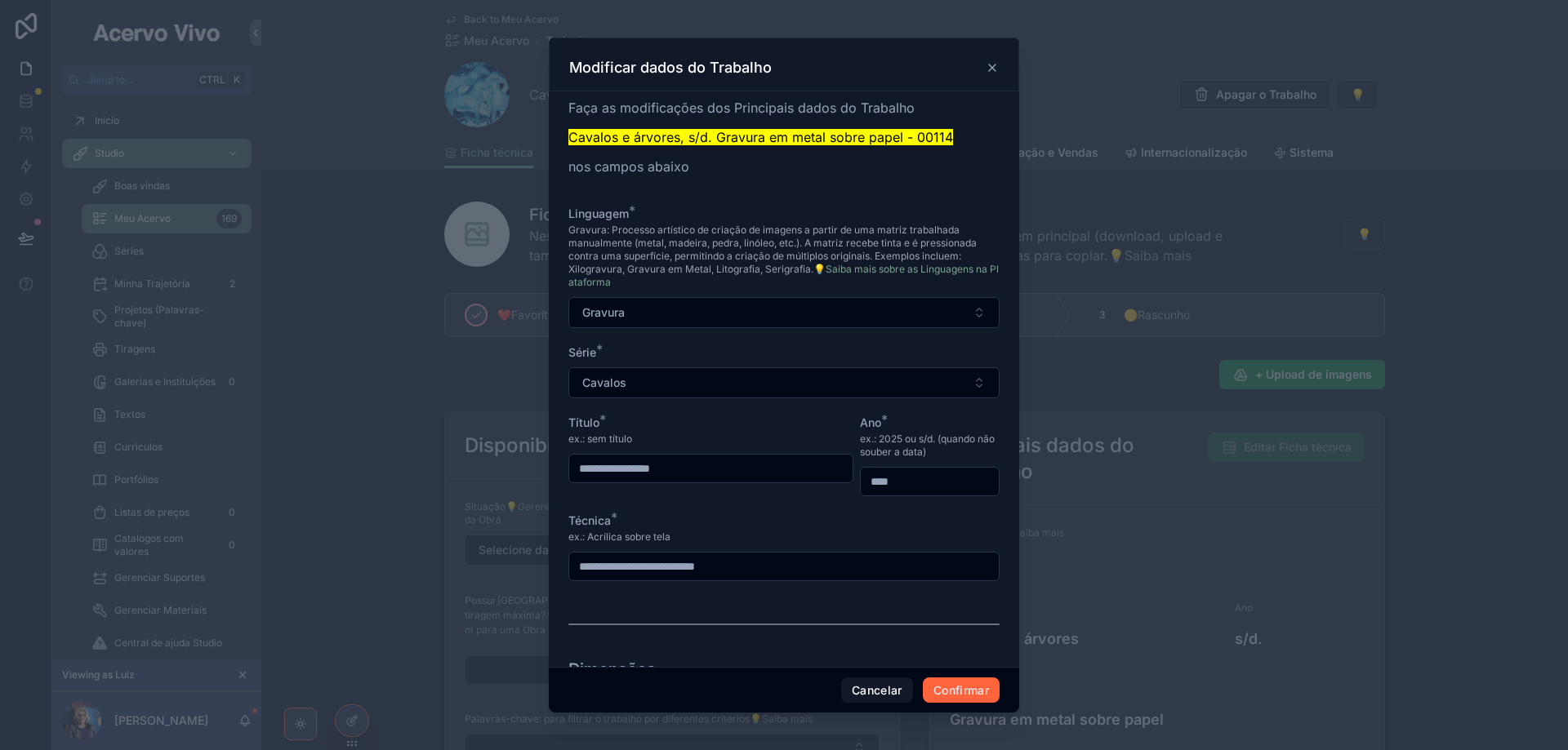
click at [946, 696] on button "Confirmar" at bounding box center [961, 690] width 77 height 26
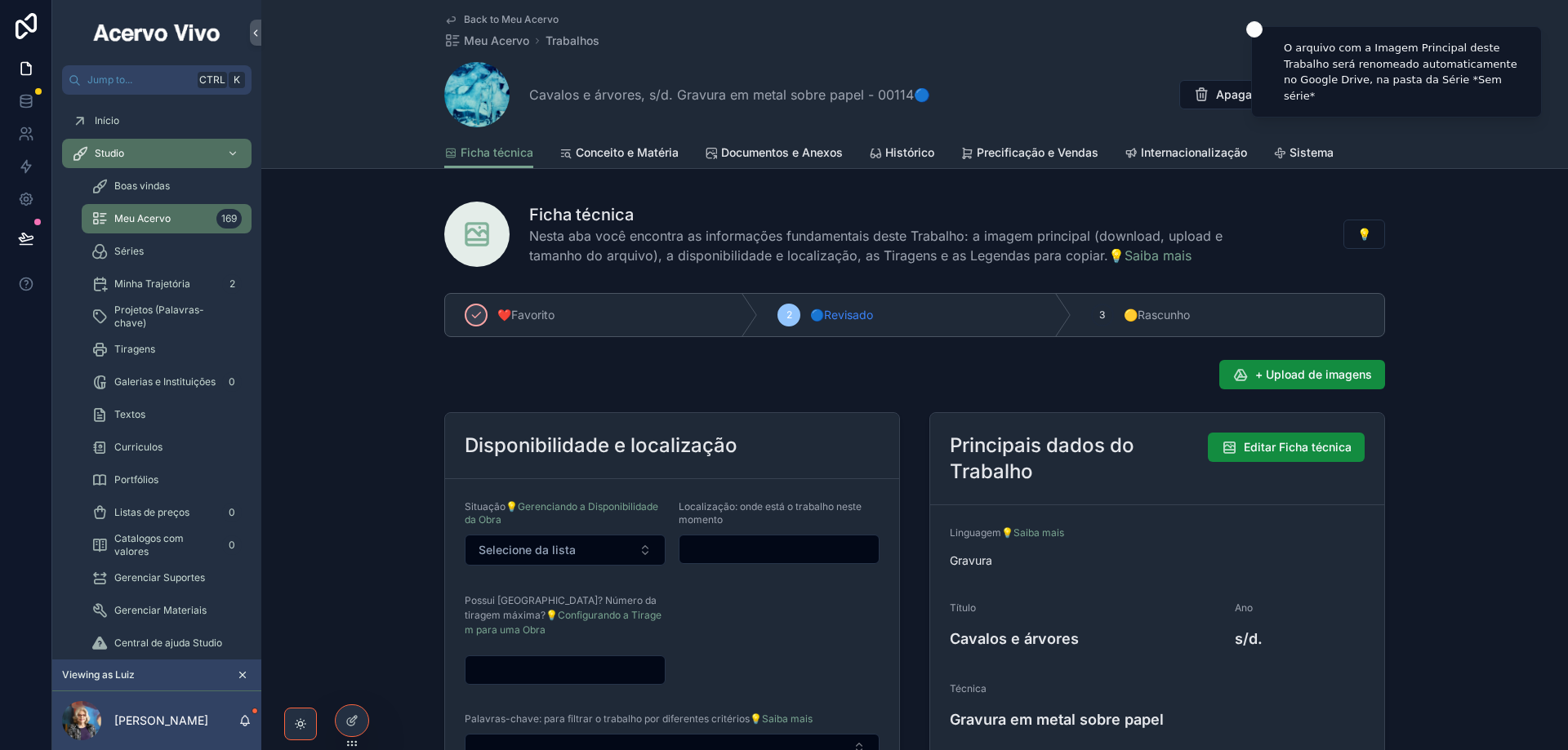
click at [478, 20] on span "Back to Meu Acervo" at bounding box center [511, 19] width 94 height 13
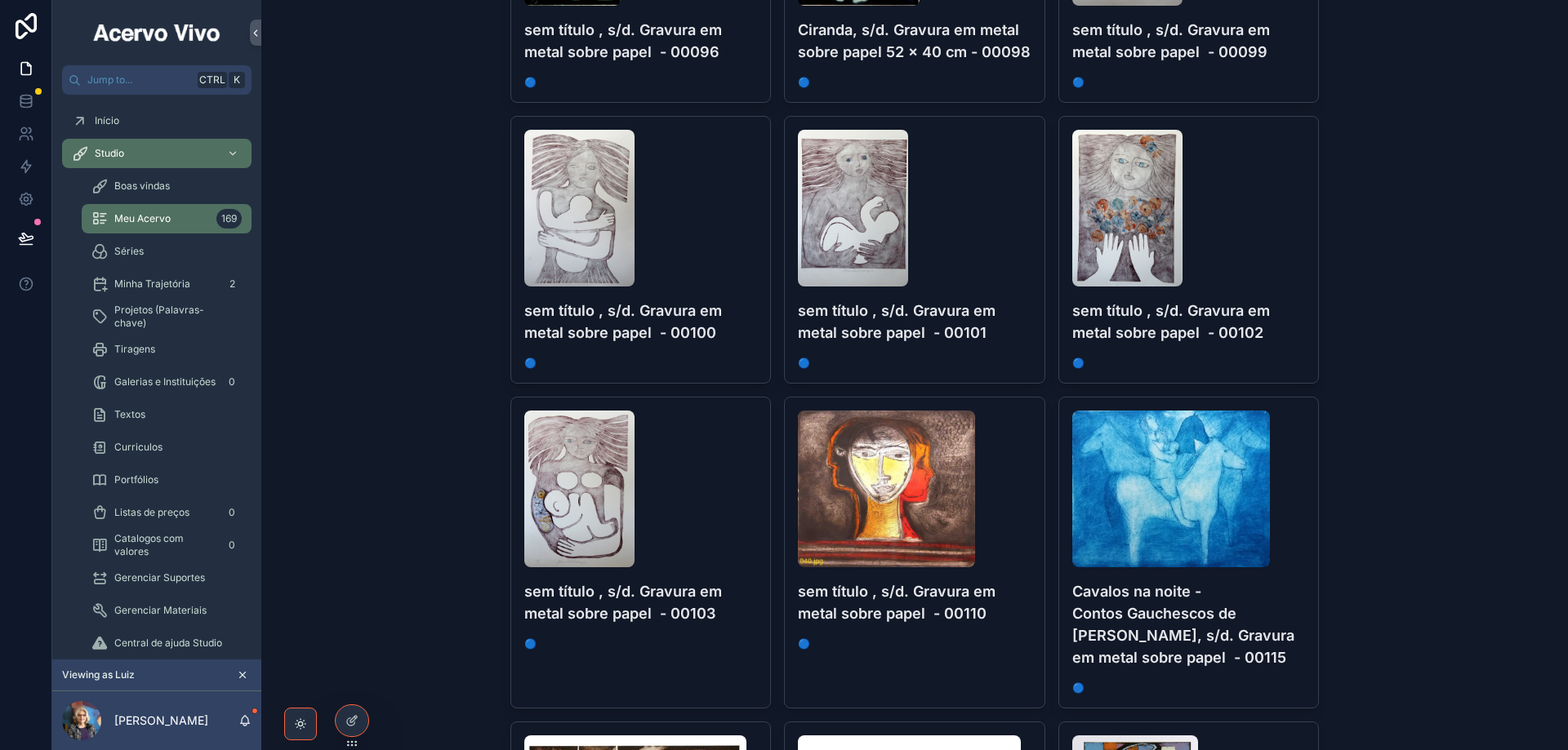
scroll to position [2857, 0]
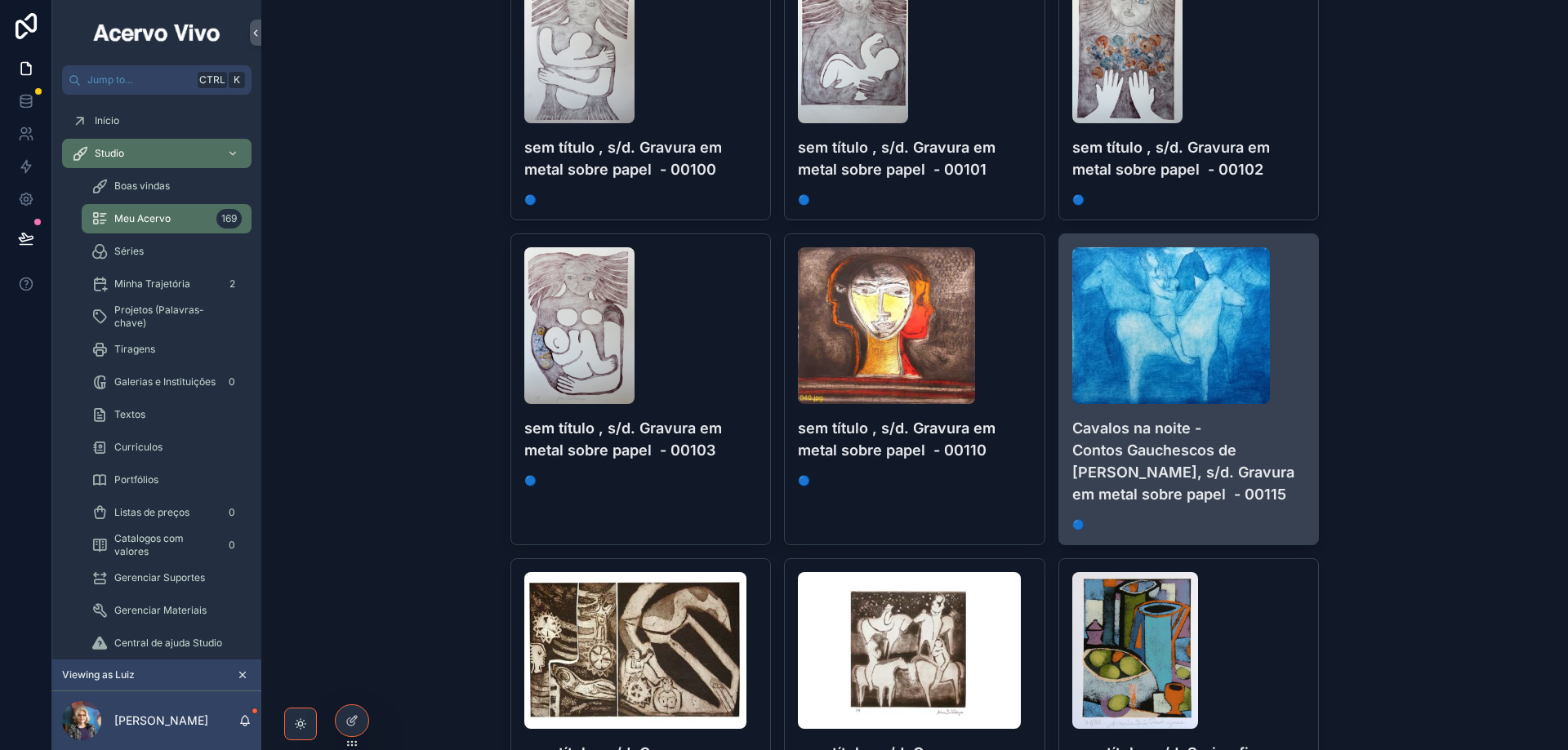
click at [1287, 533] on div "Cavalos na noite - Contos Gauchescos de [PERSON_NAME], s/d. Gravura em metal so…" at bounding box center [1189, 389] width 260 height 311
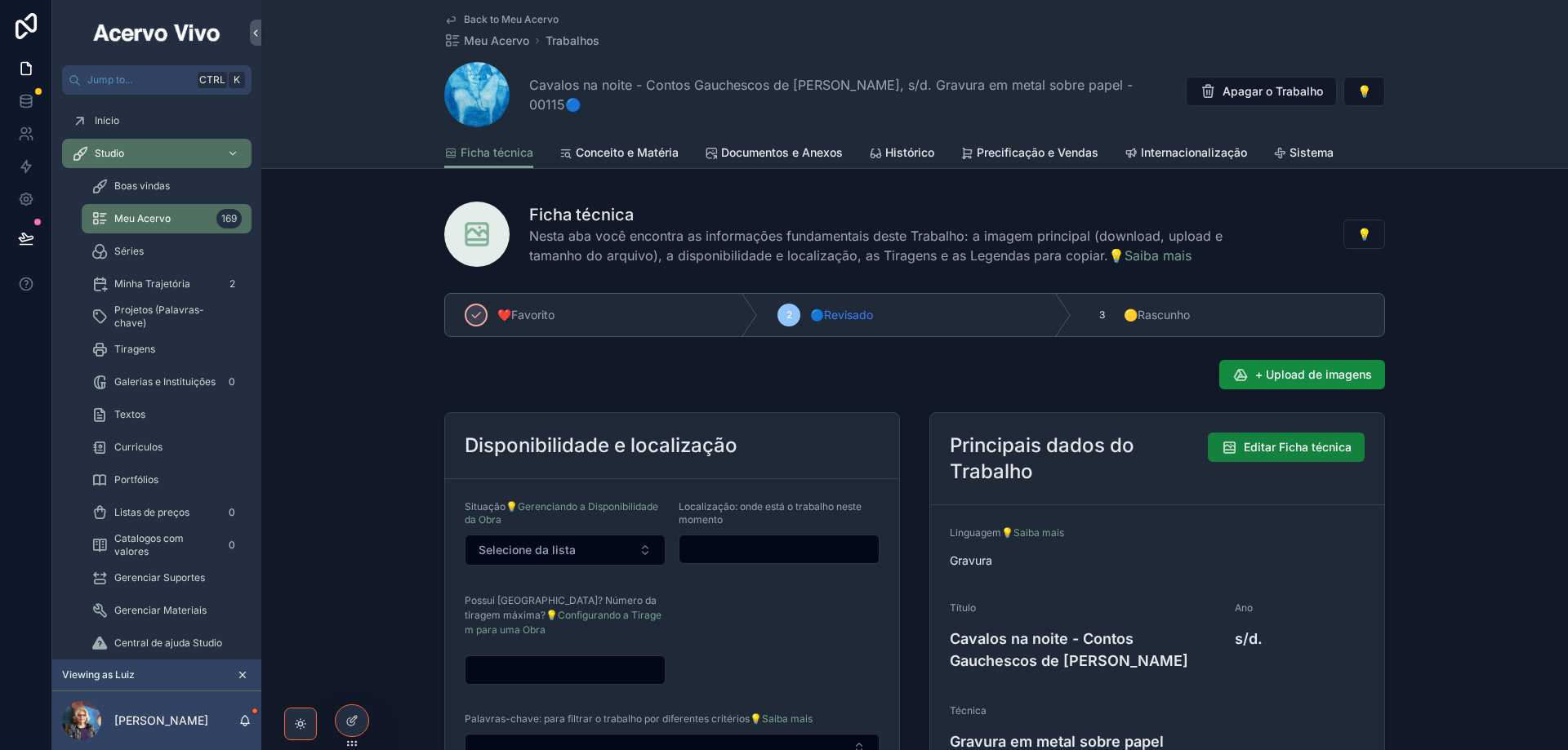
click at [1264, 448] on span "Editar Ficha técnica" at bounding box center [1297, 447] width 108 height 16
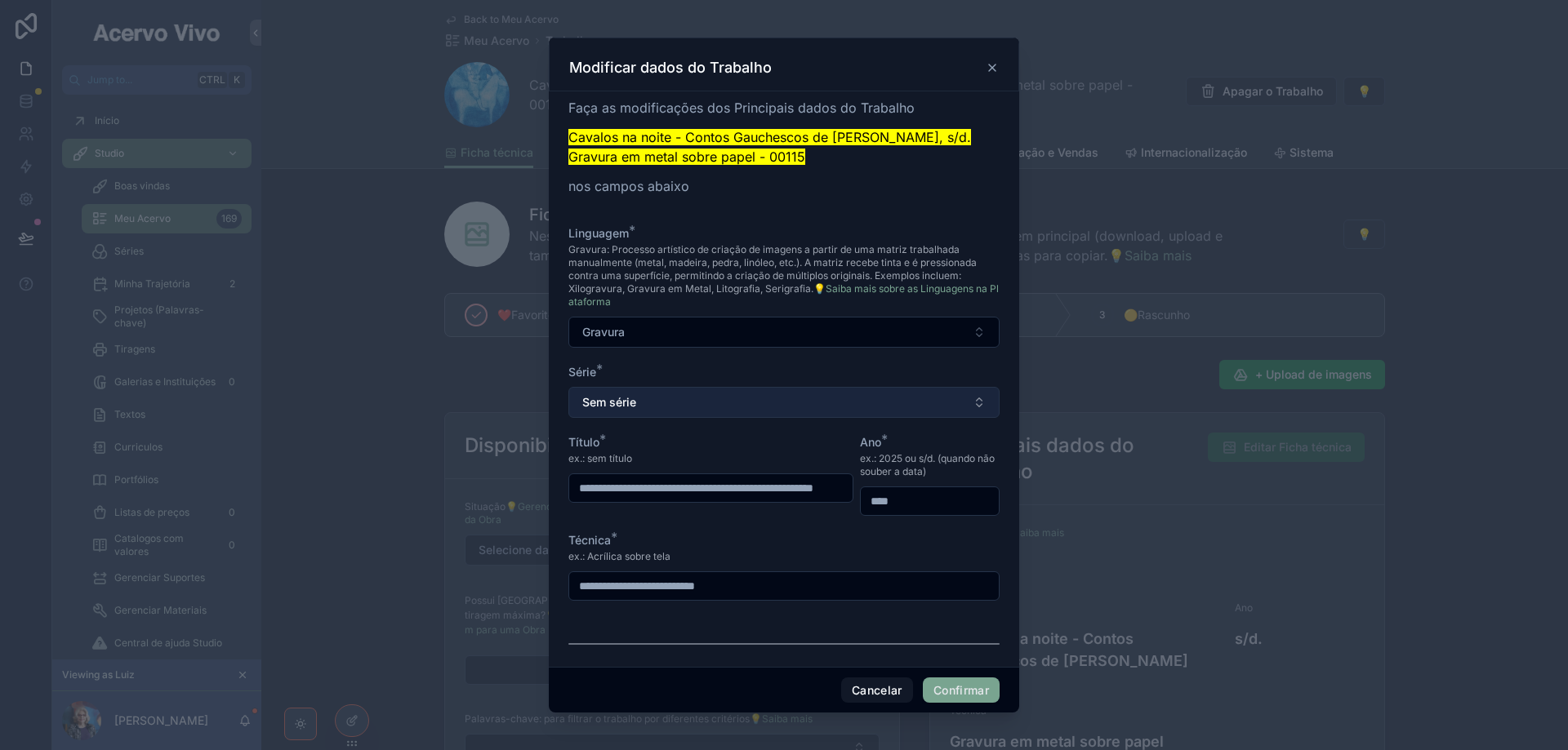
click at [764, 405] on button "Sem série" at bounding box center [784, 402] width 431 height 31
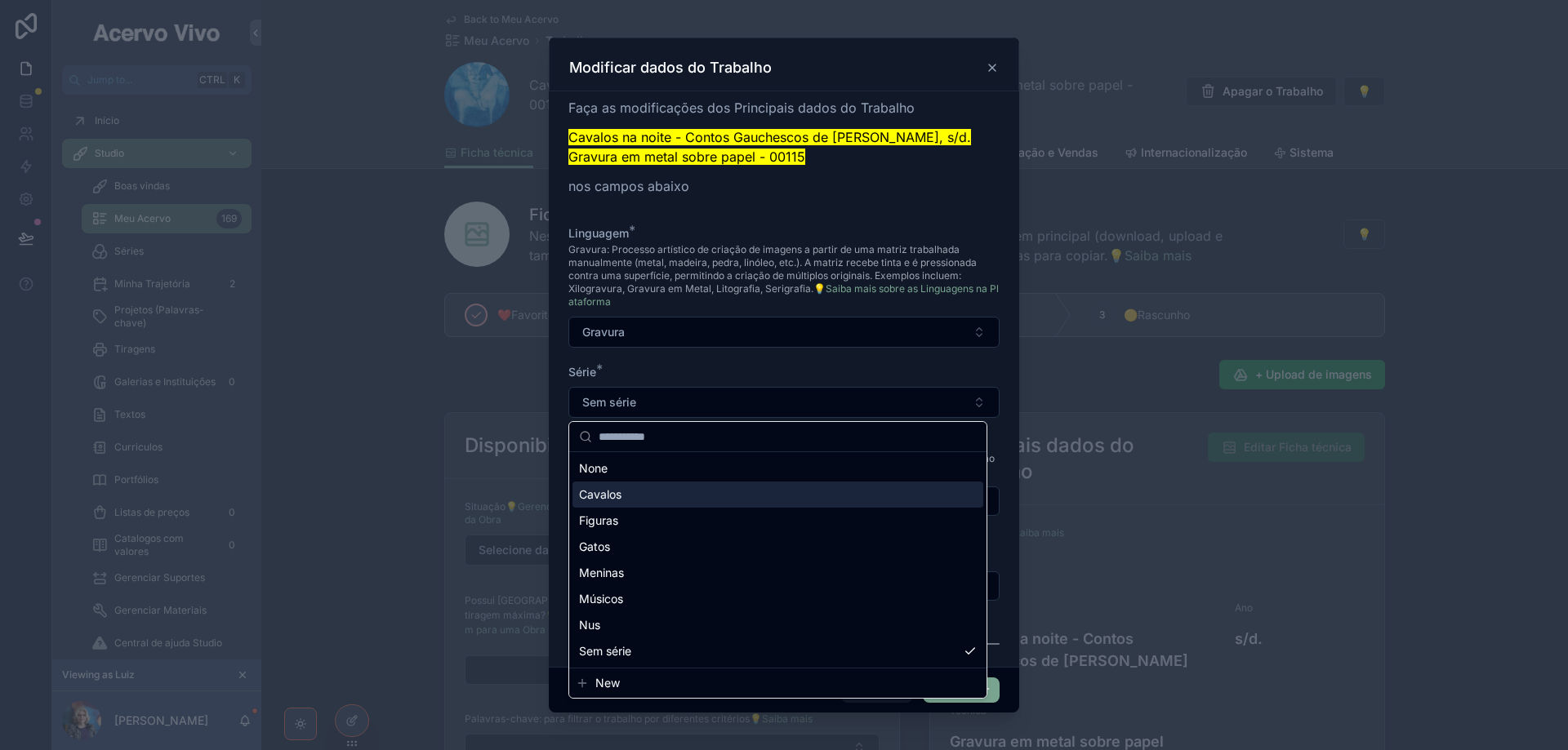
click at [717, 494] on div "Cavalos" at bounding box center [778, 495] width 411 height 26
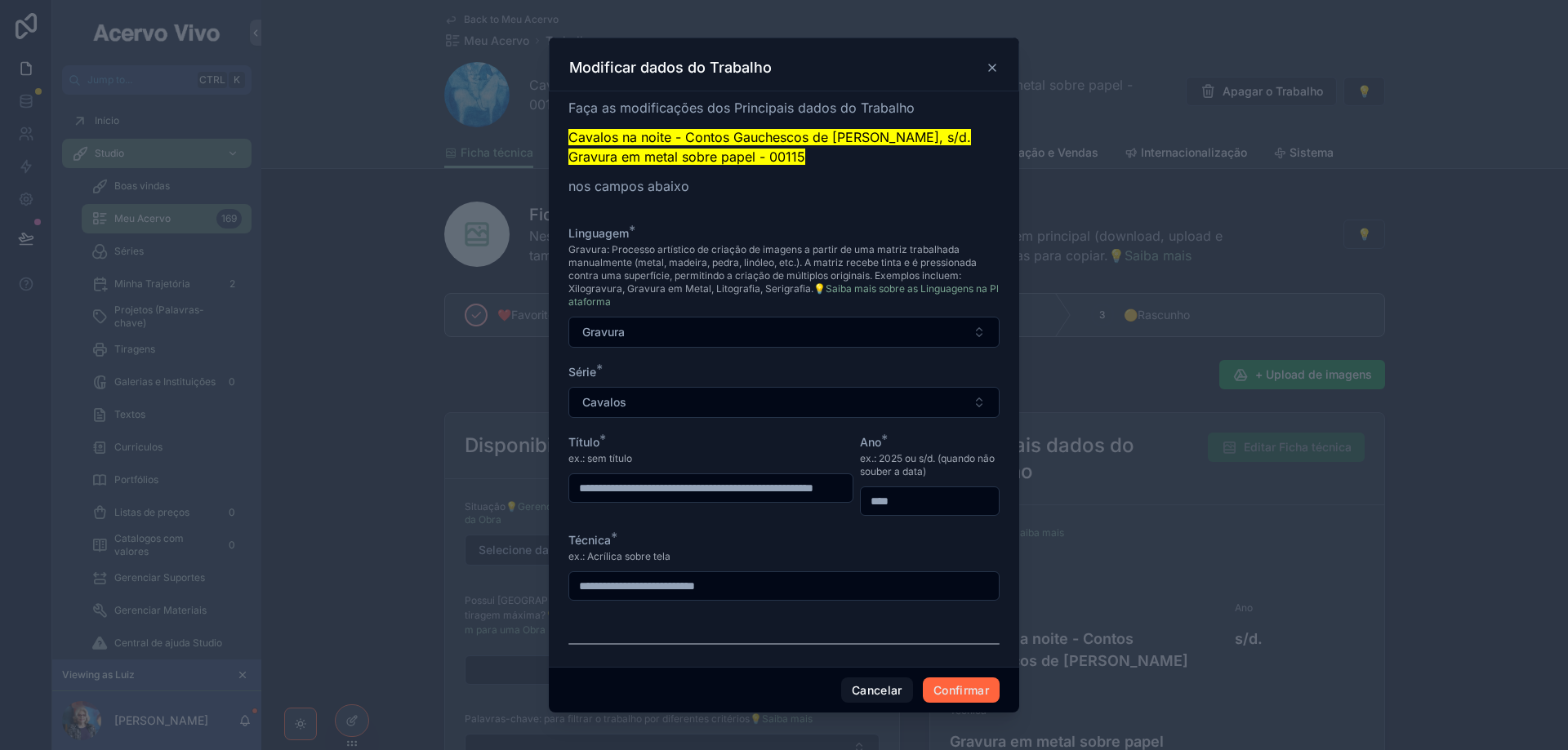
click at [951, 690] on button "Confirmar" at bounding box center [961, 690] width 77 height 26
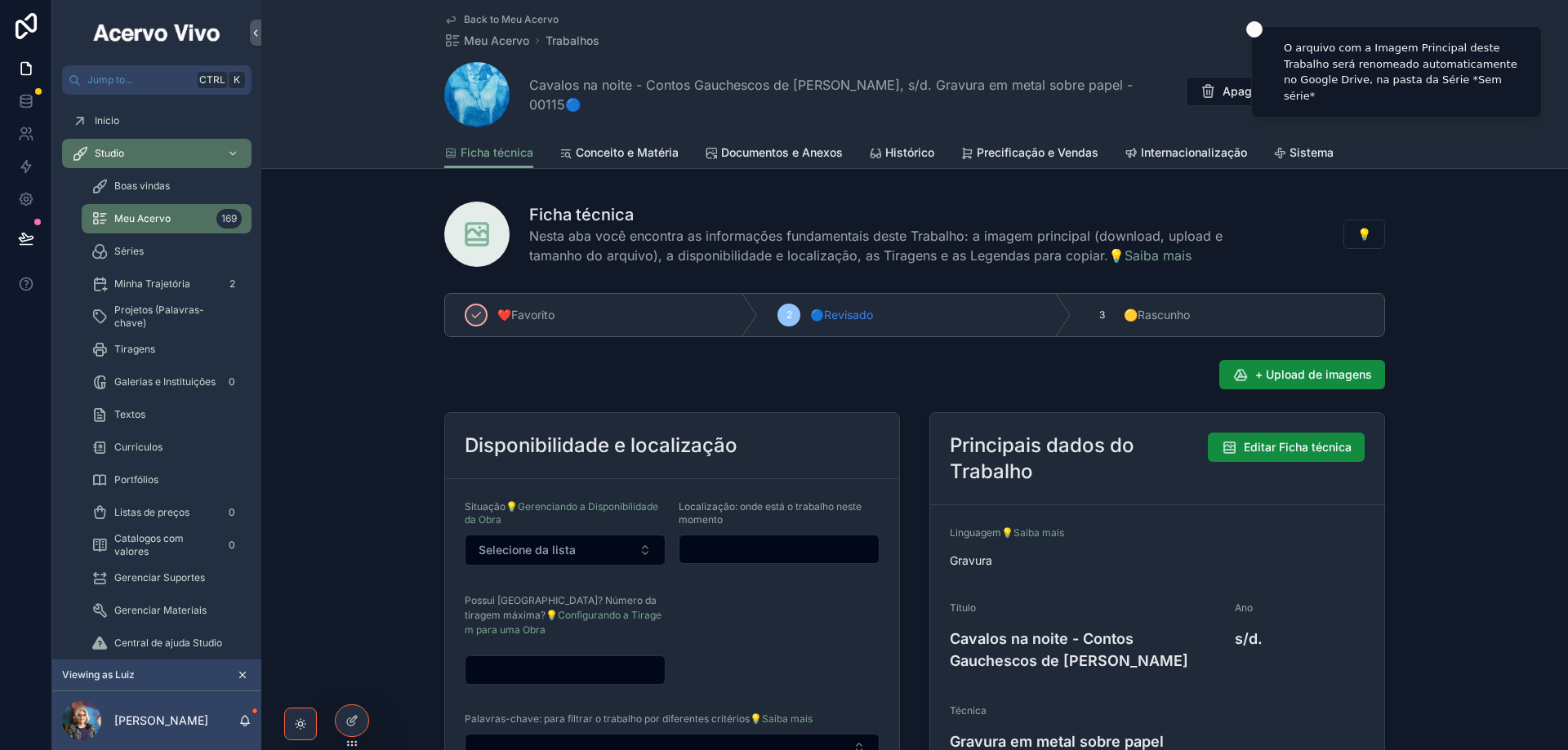
click at [489, 18] on span "Back to Meu Acervo" at bounding box center [511, 19] width 94 height 13
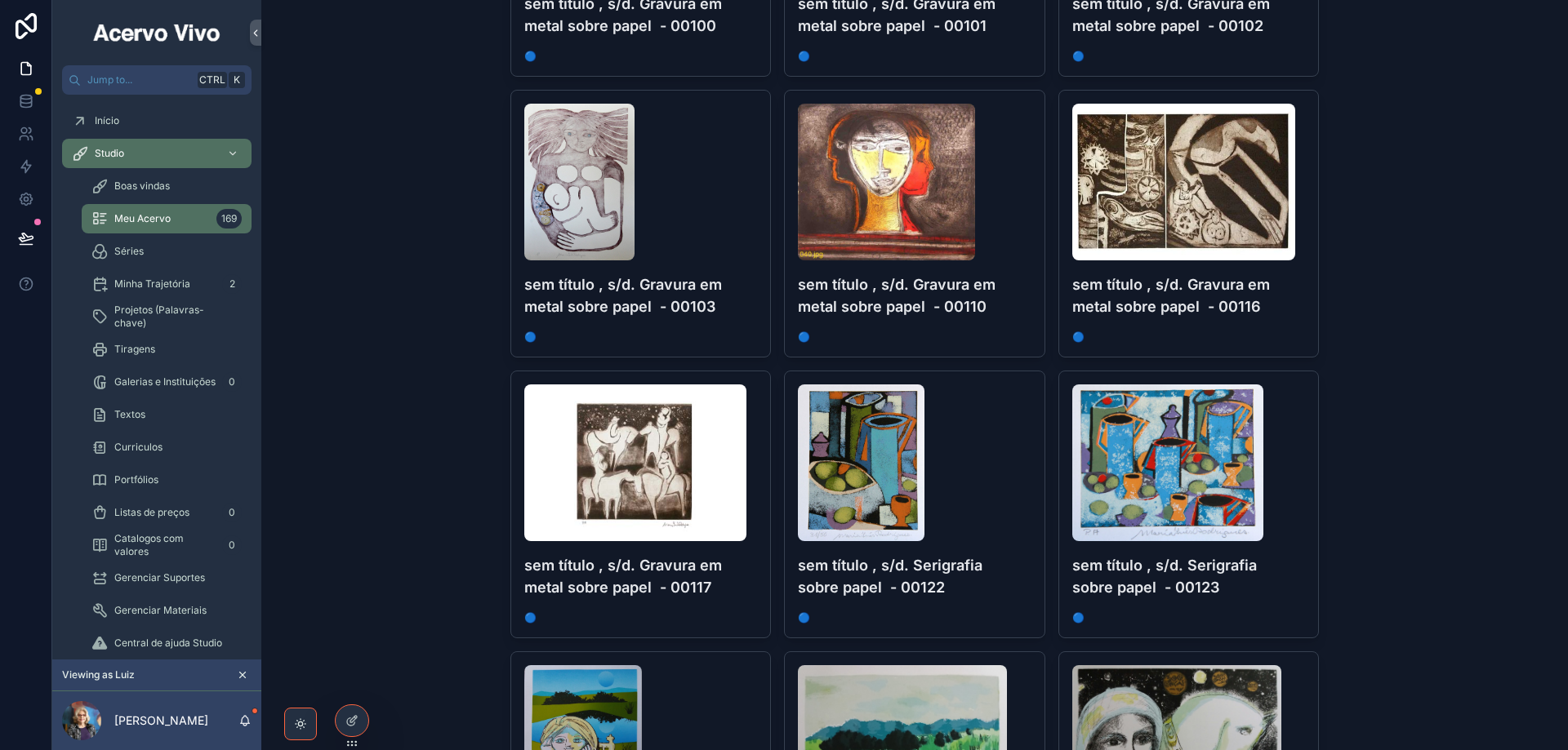
scroll to position [3183, 0]
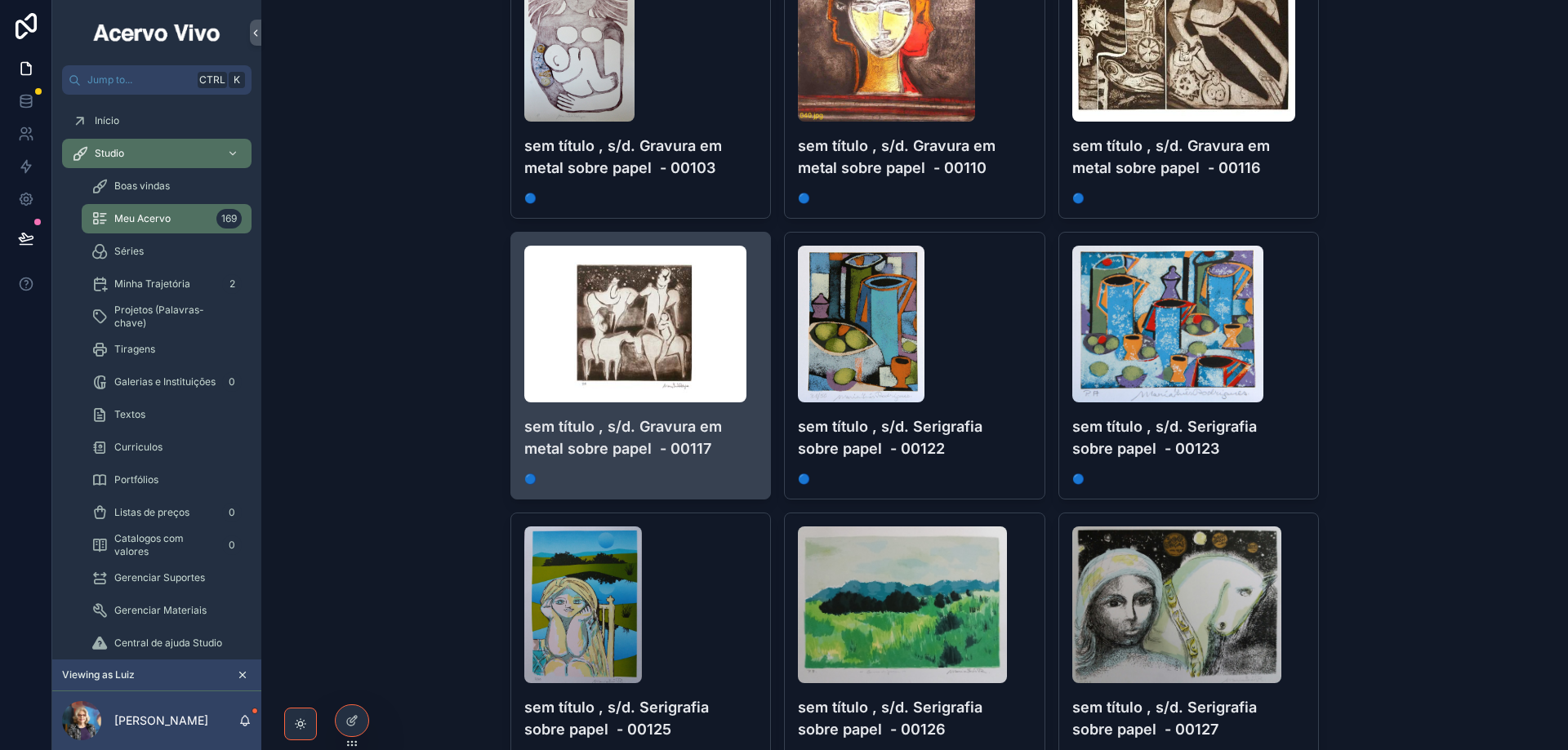
click at [745, 469] on div "sem título , s/d. Gravura em metal sobre papel - 00117 🔵" at bounding box center [641, 366] width 260 height 266
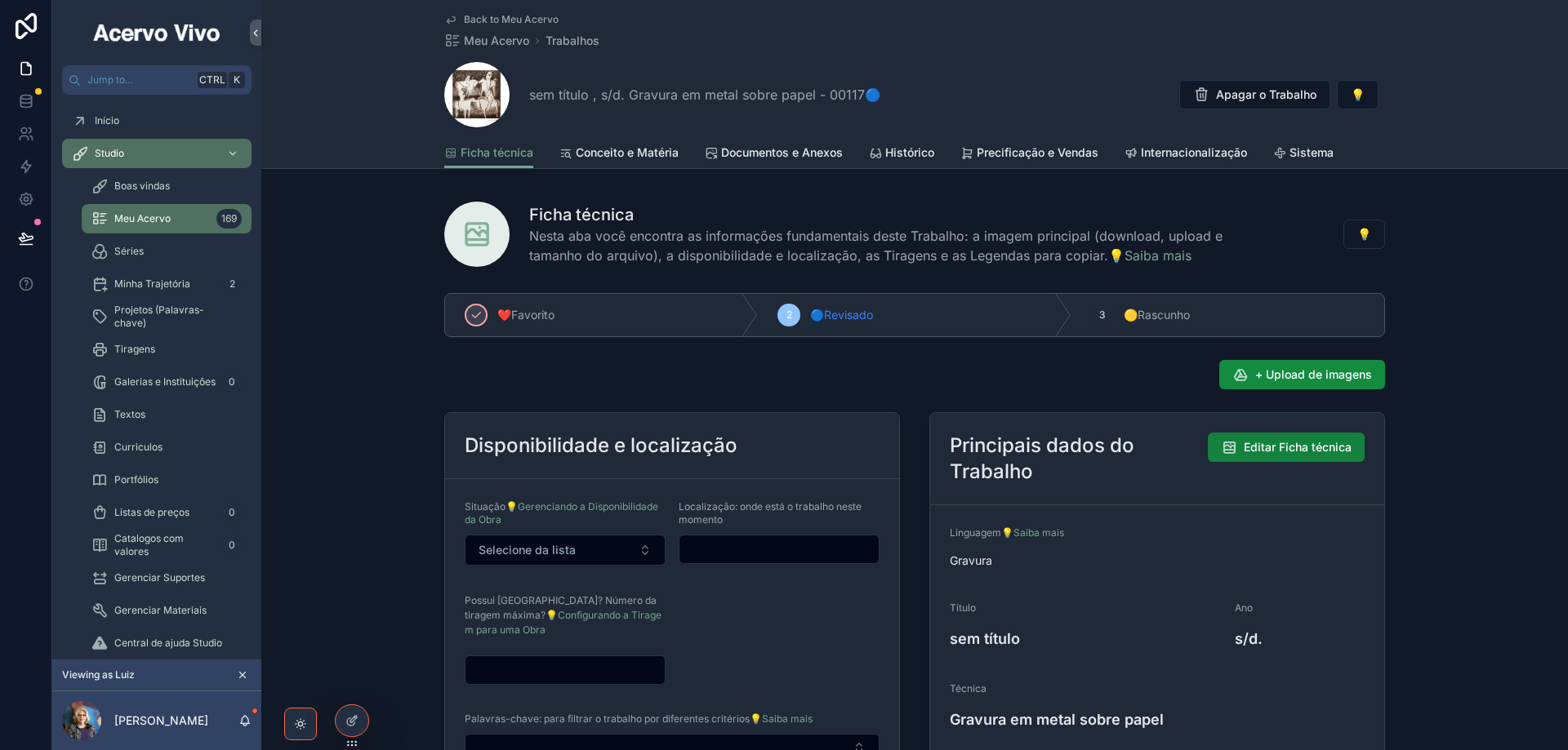
click at [1310, 450] on span "Editar Ficha técnica" at bounding box center [1297, 447] width 108 height 16
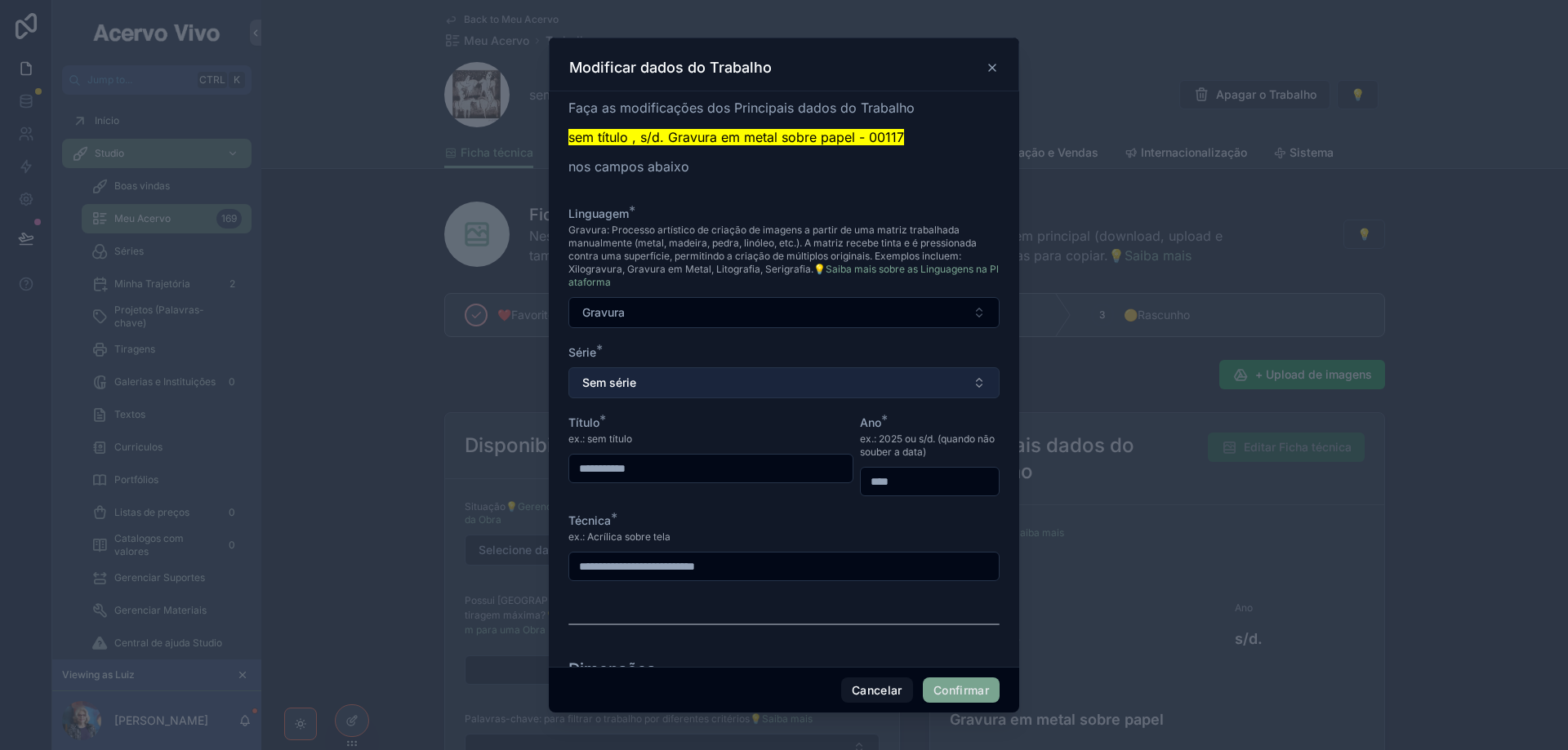
click at [819, 381] on button "Sem série" at bounding box center [784, 383] width 431 height 31
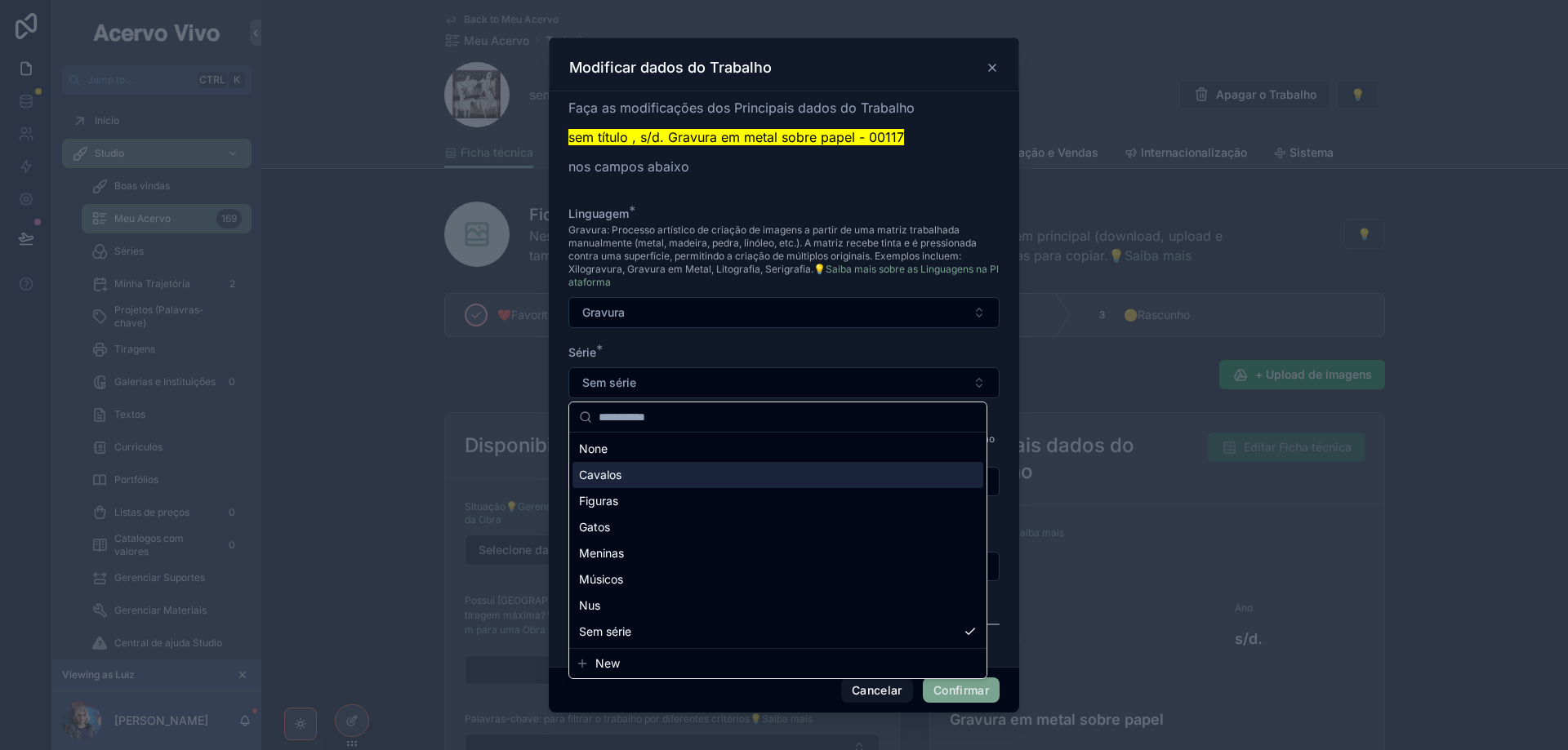
click at [771, 484] on div "Cavalos" at bounding box center [778, 475] width 411 height 26
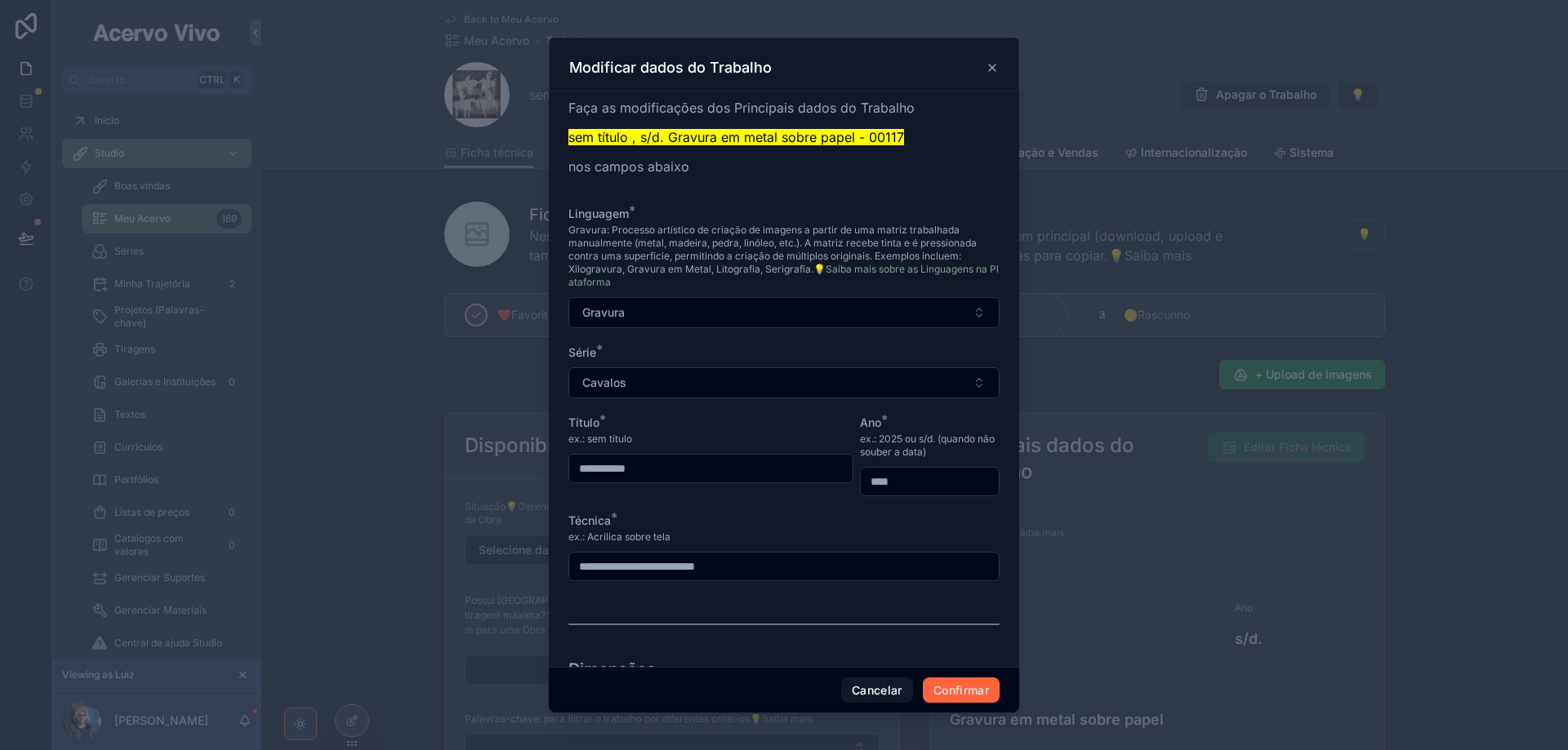
click at [943, 690] on button "Confirmar" at bounding box center [961, 690] width 77 height 26
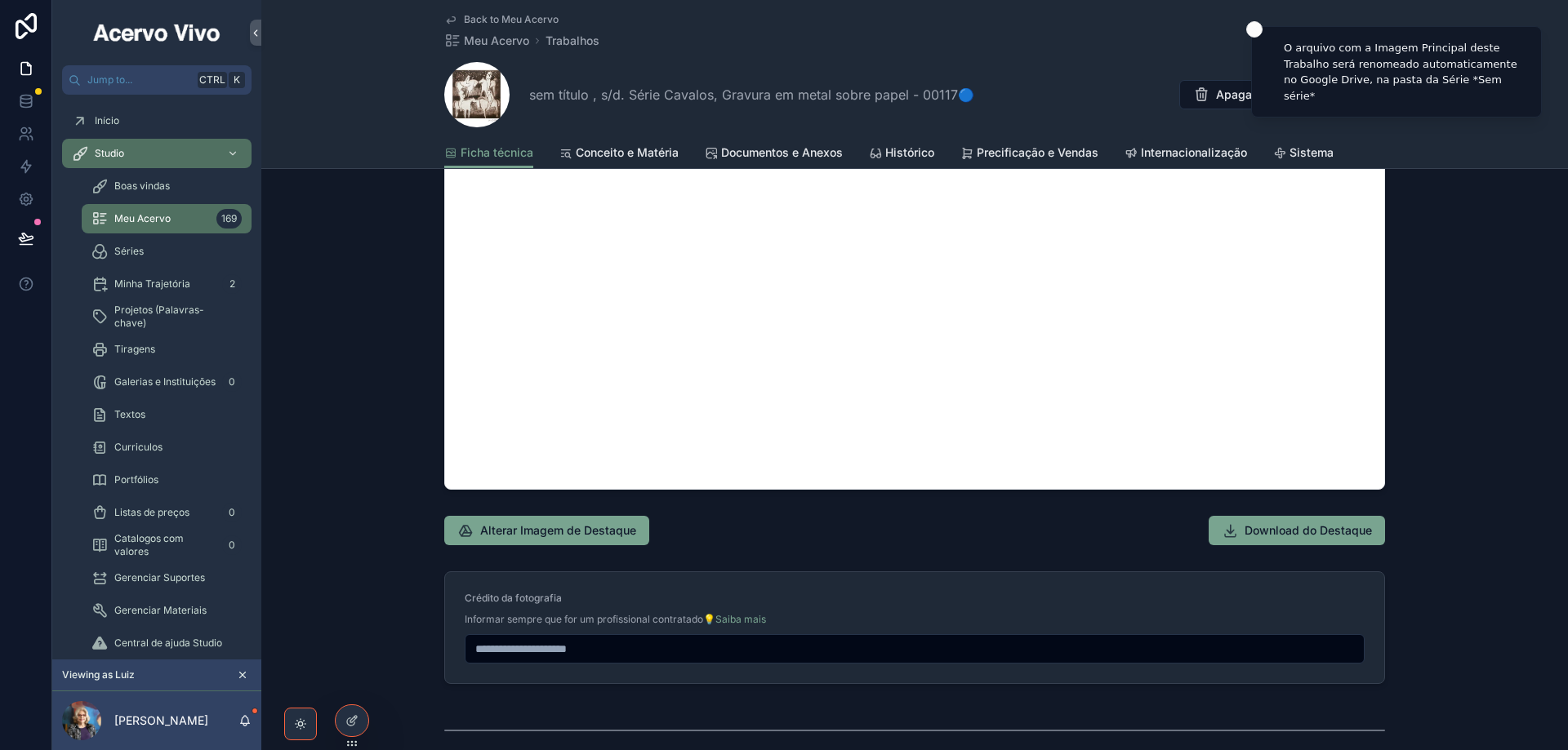
scroll to position [1306, 0]
click at [511, 18] on span "Back to Meu Acervo" at bounding box center [511, 19] width 94 height 13
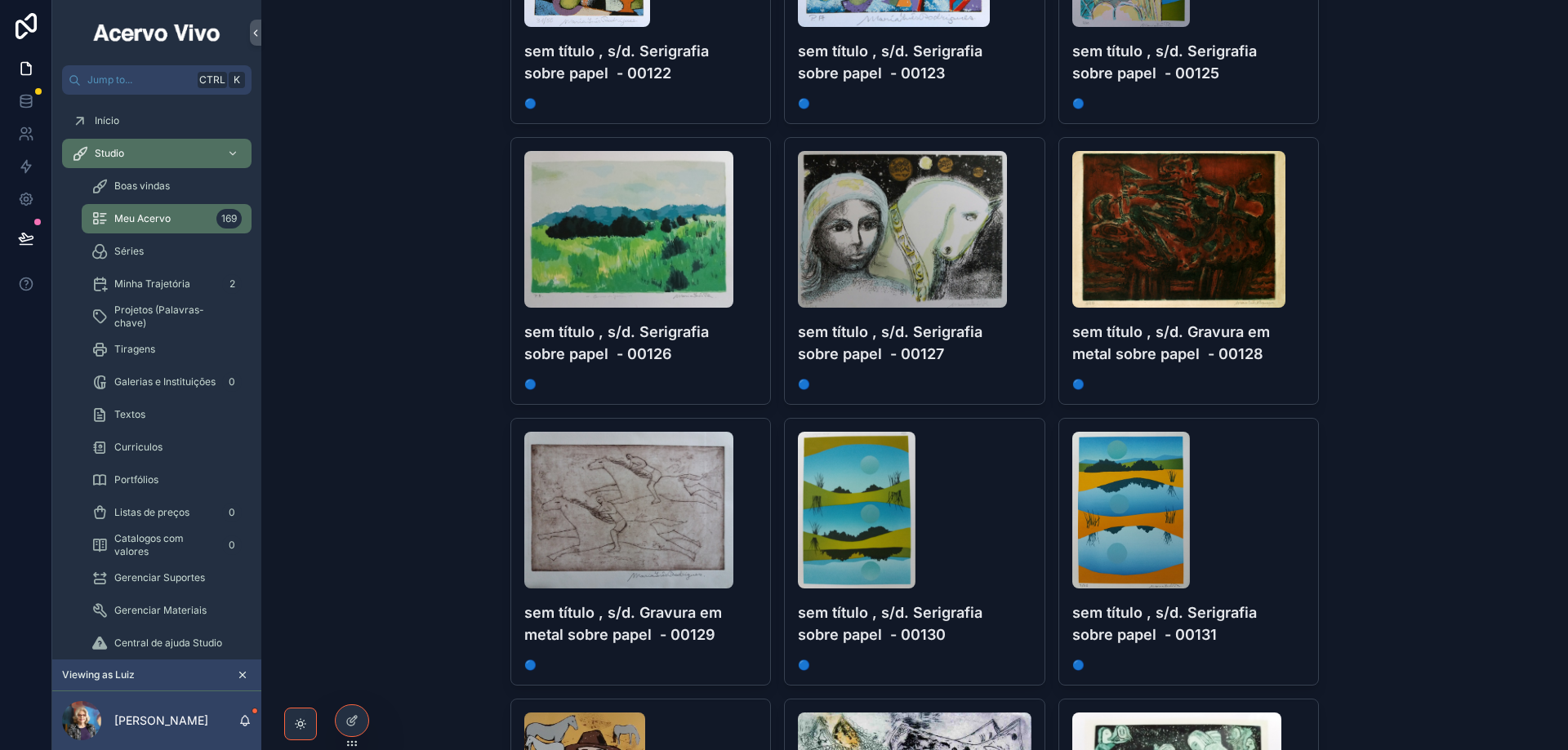
scroll to position [3673, 0]
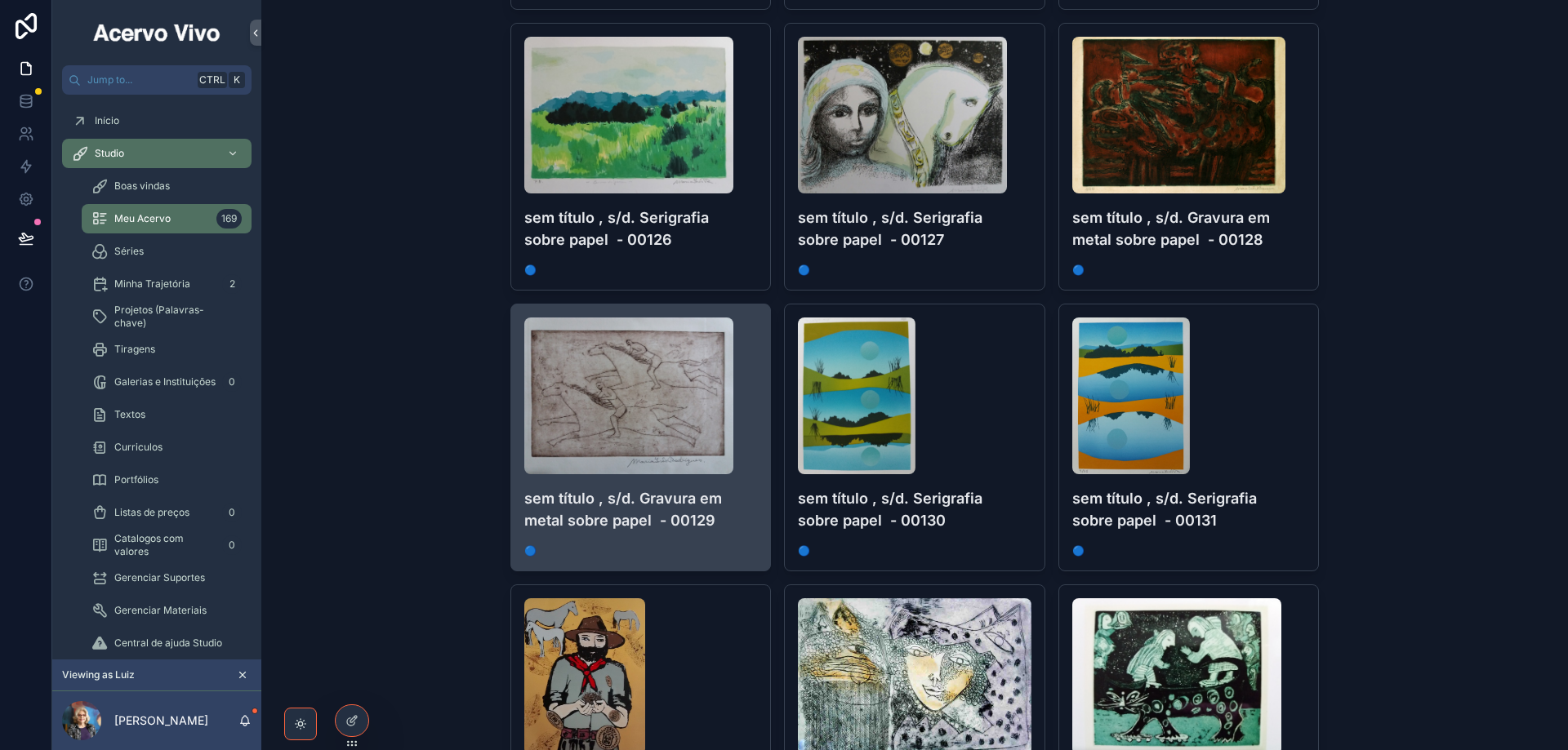
click at [742, 523] on h4 "sem título , s/d. Gravura em metal sobre papel - 00129" at bounding box center [641, 509] width 234 height 44
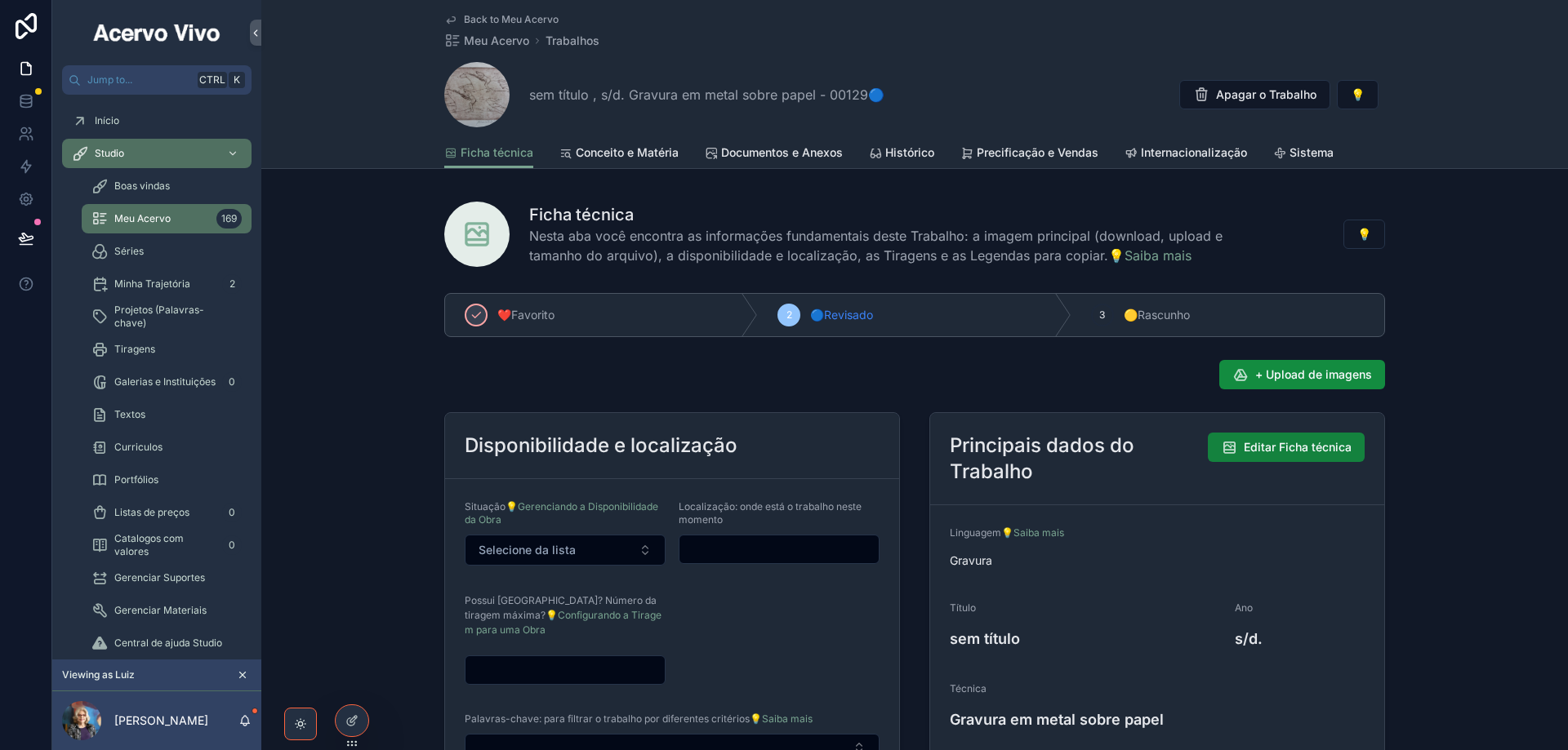
click at [1316, 440] on span "Editar Ficha técnica" at bounding box center [1297, 447] width 108 height 16
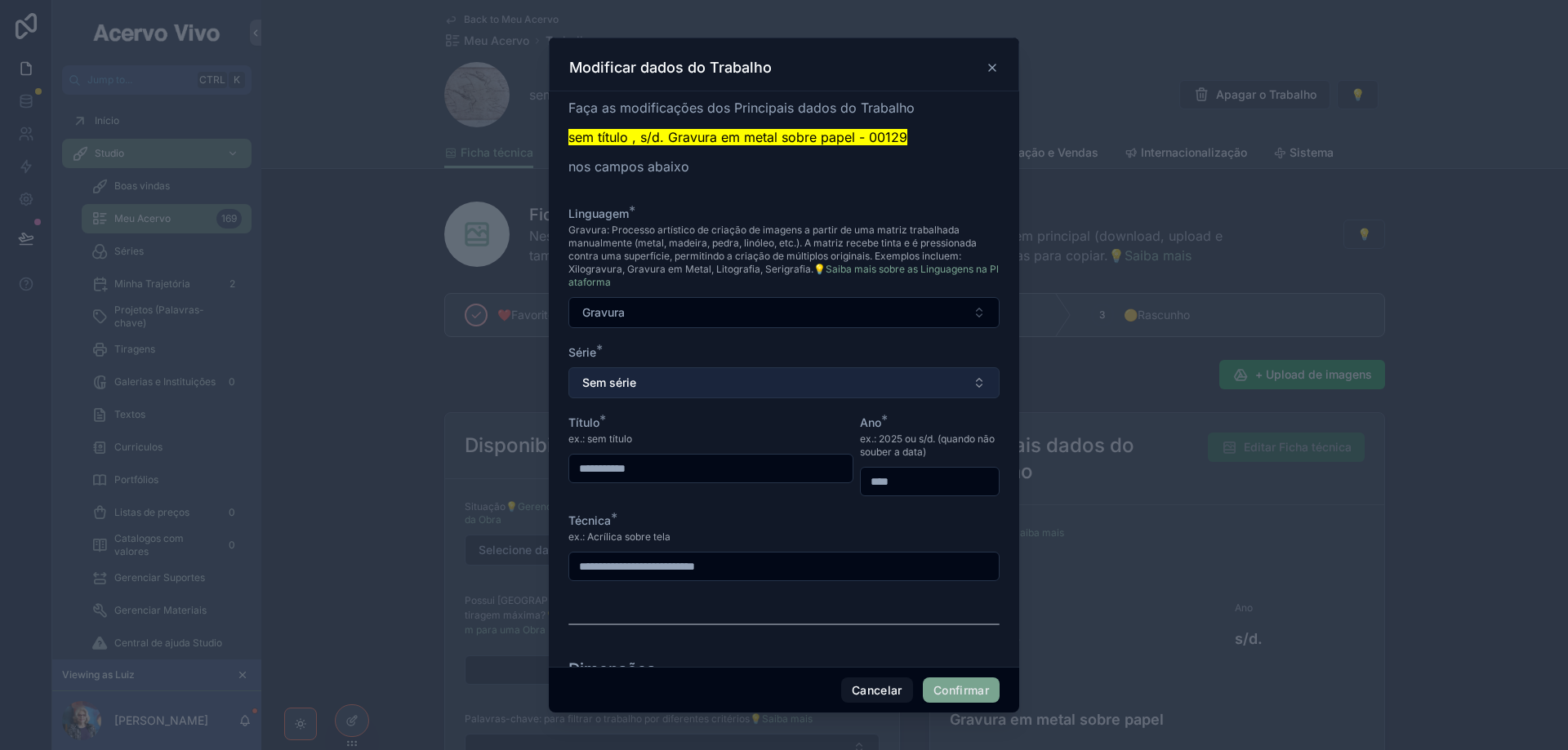
click at [708, 382] on button "Sem série" at bounding box center [784, 383] width 431 height 31
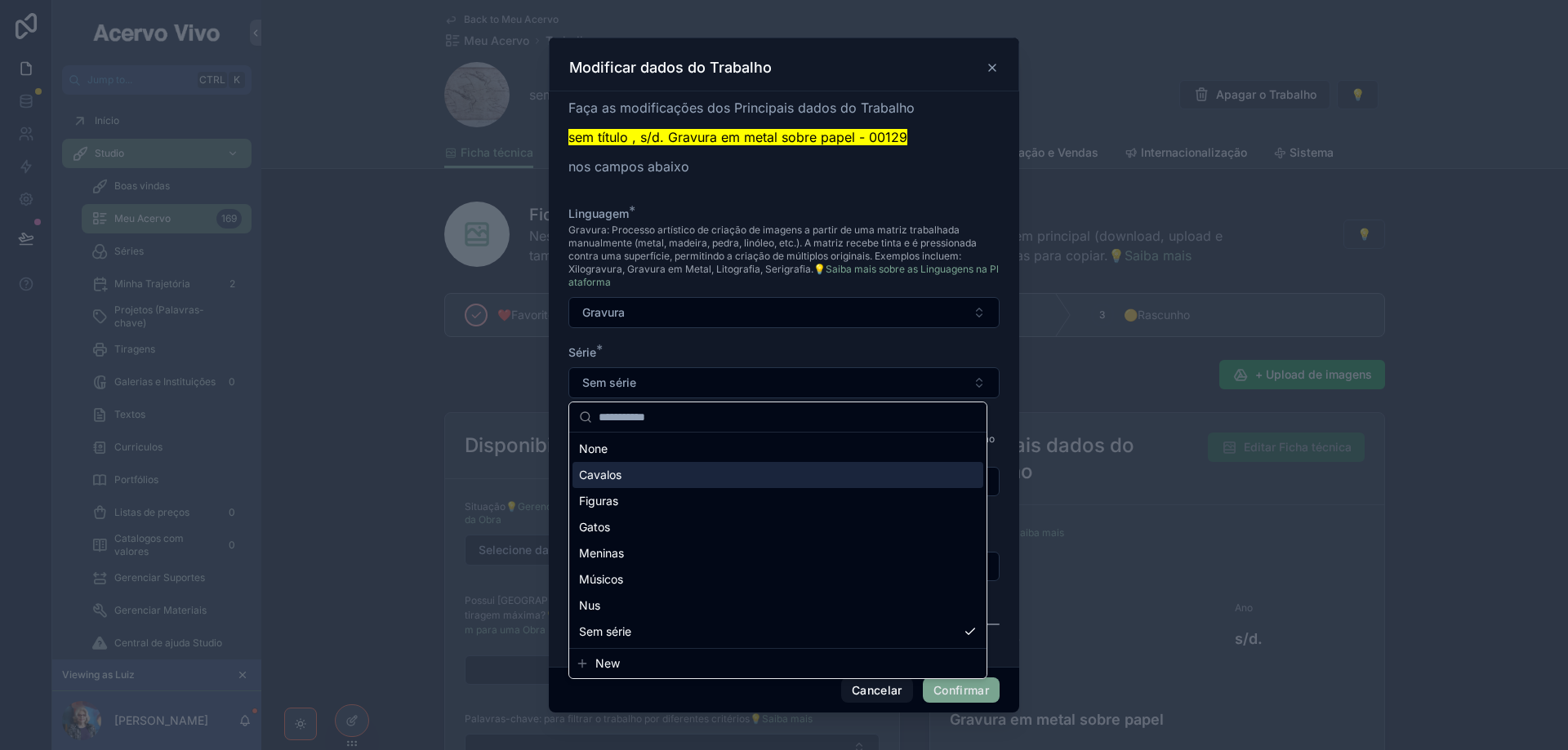
click at [700, 470] on div "Cavalos" at bounding box center [778, 475] width 411 height 26
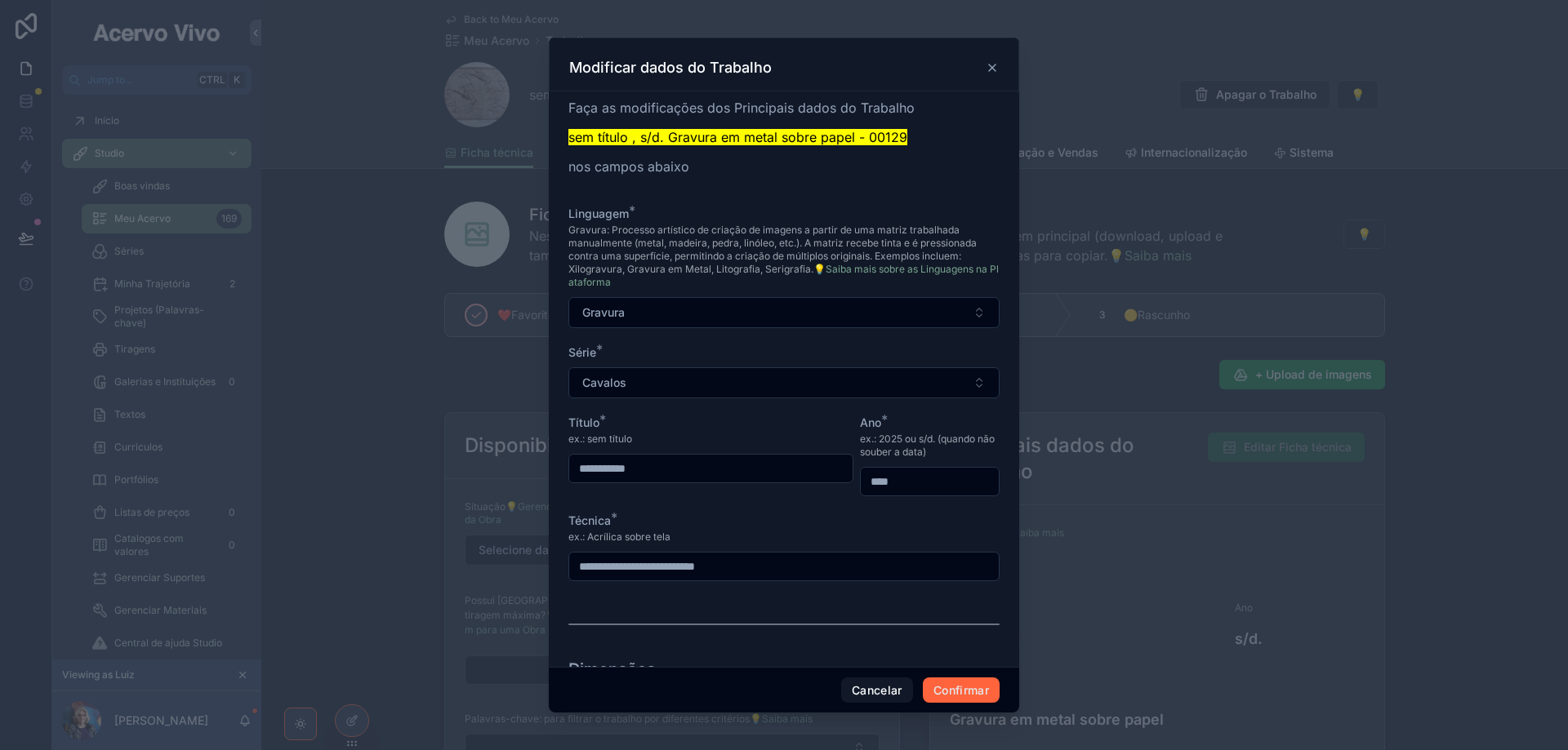
click at [968, 696] on button "Confirmar" at bounding box center [961, 690] width 77 height 26
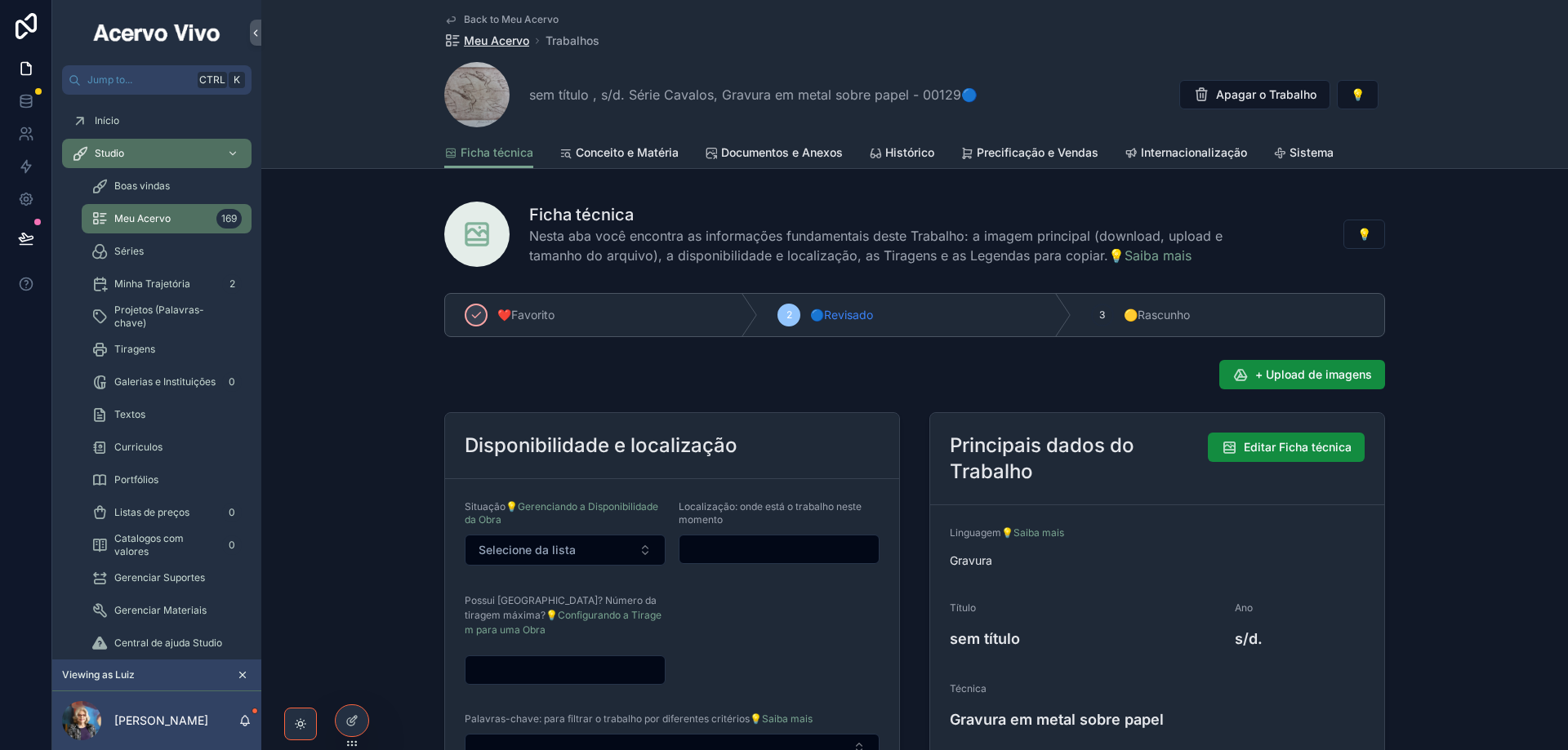
click at [469, 36] on span "Meu Acervo" at bounding box center [496, 41] width 65 height 16
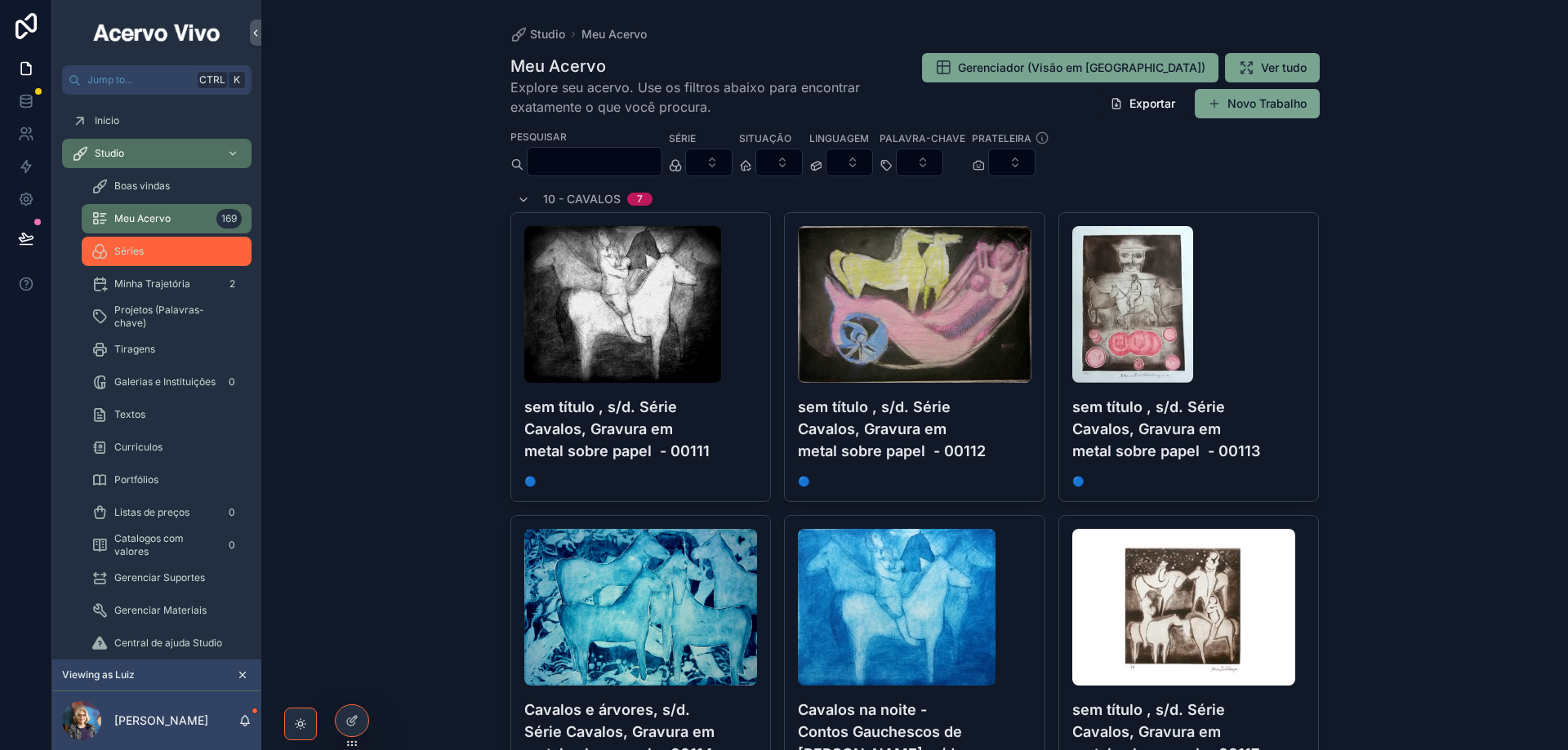
click at [143, 255] on span "Séries" at bounding box center [129, 251] width 29 height 13
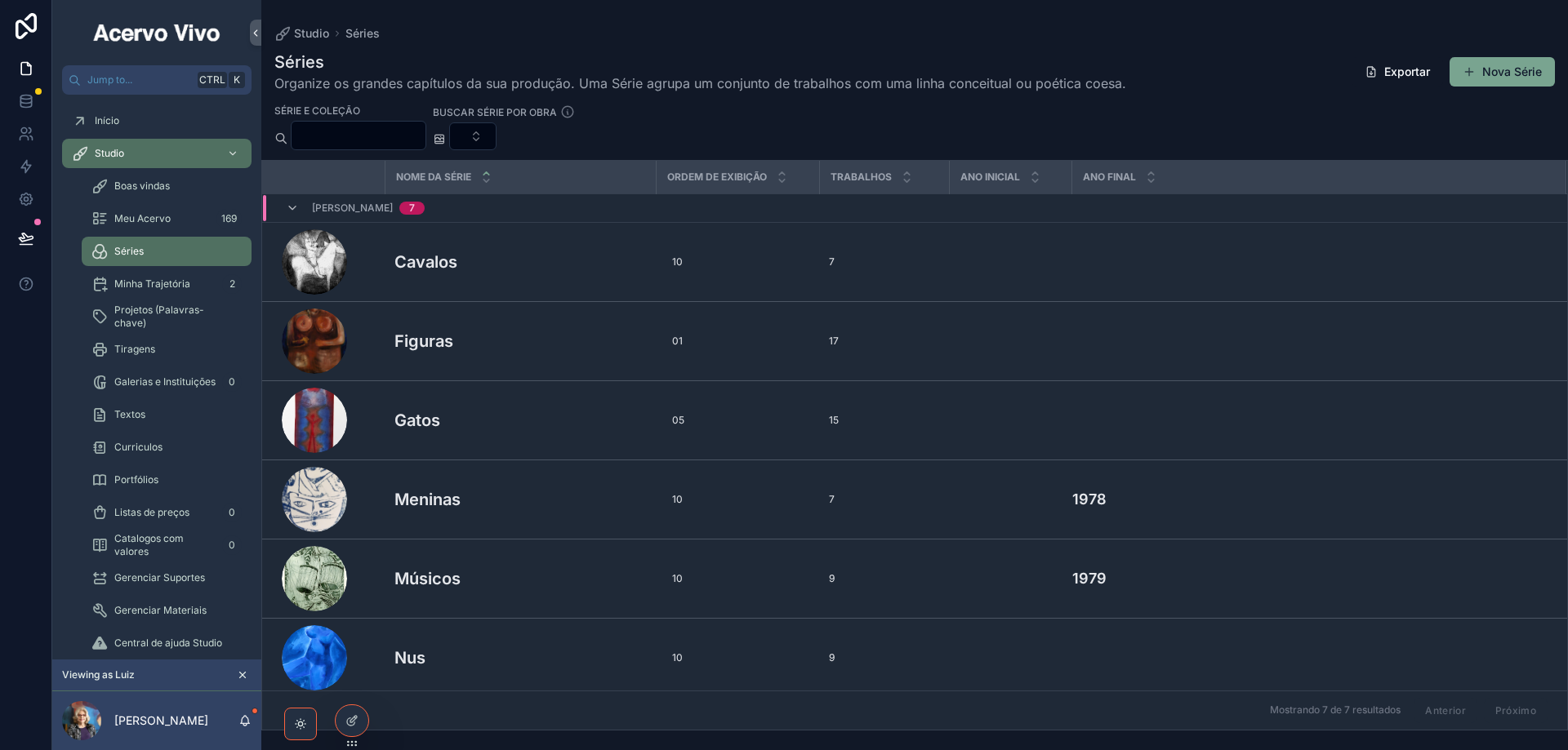
click at [690, 266] on div "10 10" at bounding box center [737, 262] width 144 height 26
type input "*"
type input "**"
click at [877, 285] on icon "scrollable content" at bounding box center [871, 284] width 13 height 13
click at [306, 30] on span "Studio" at bounding box center [312, 33] width 35 height 16
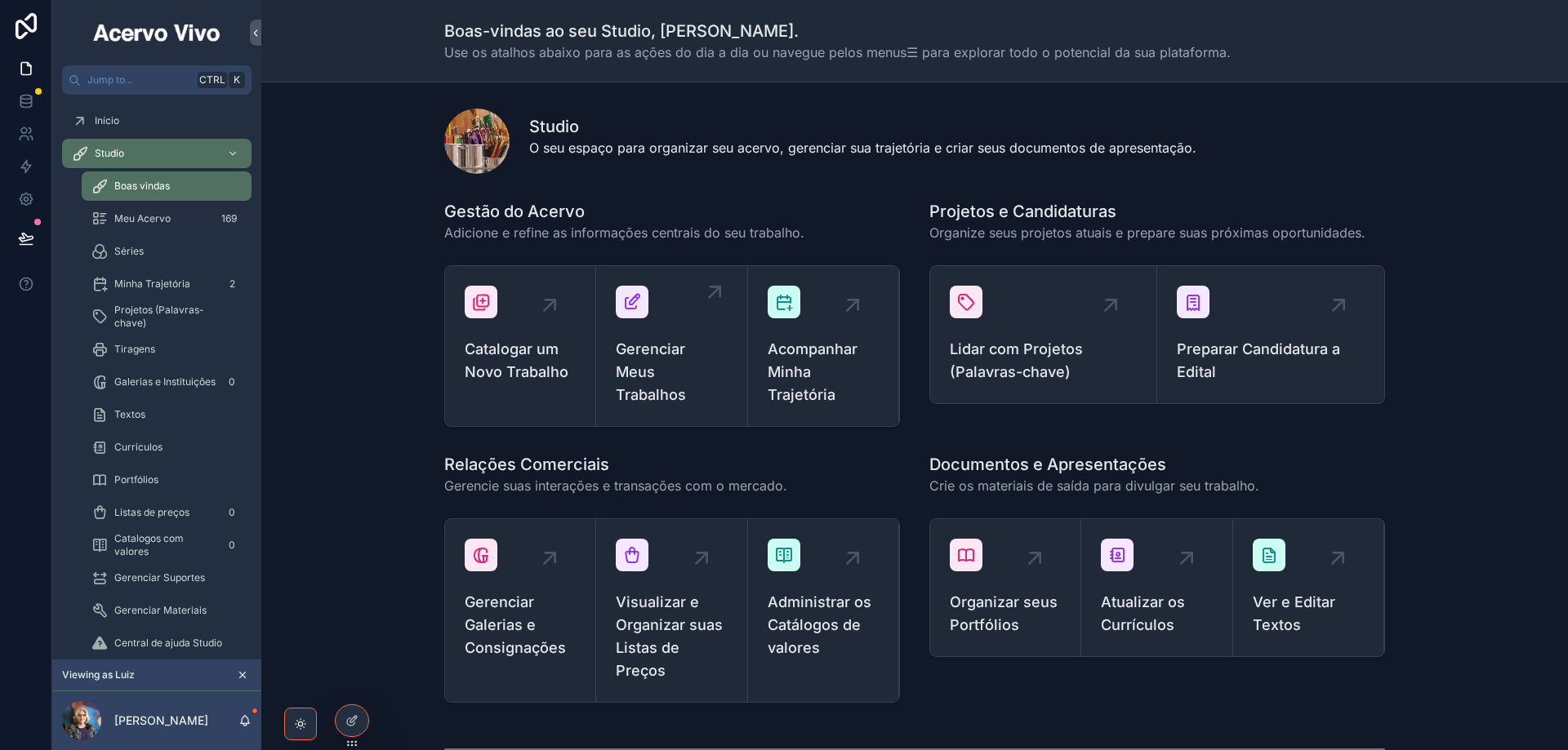
click at [684, 346] on span "Gerenciar Meus Trabalhos" at bounding box center [672, 372] width 111 height 68
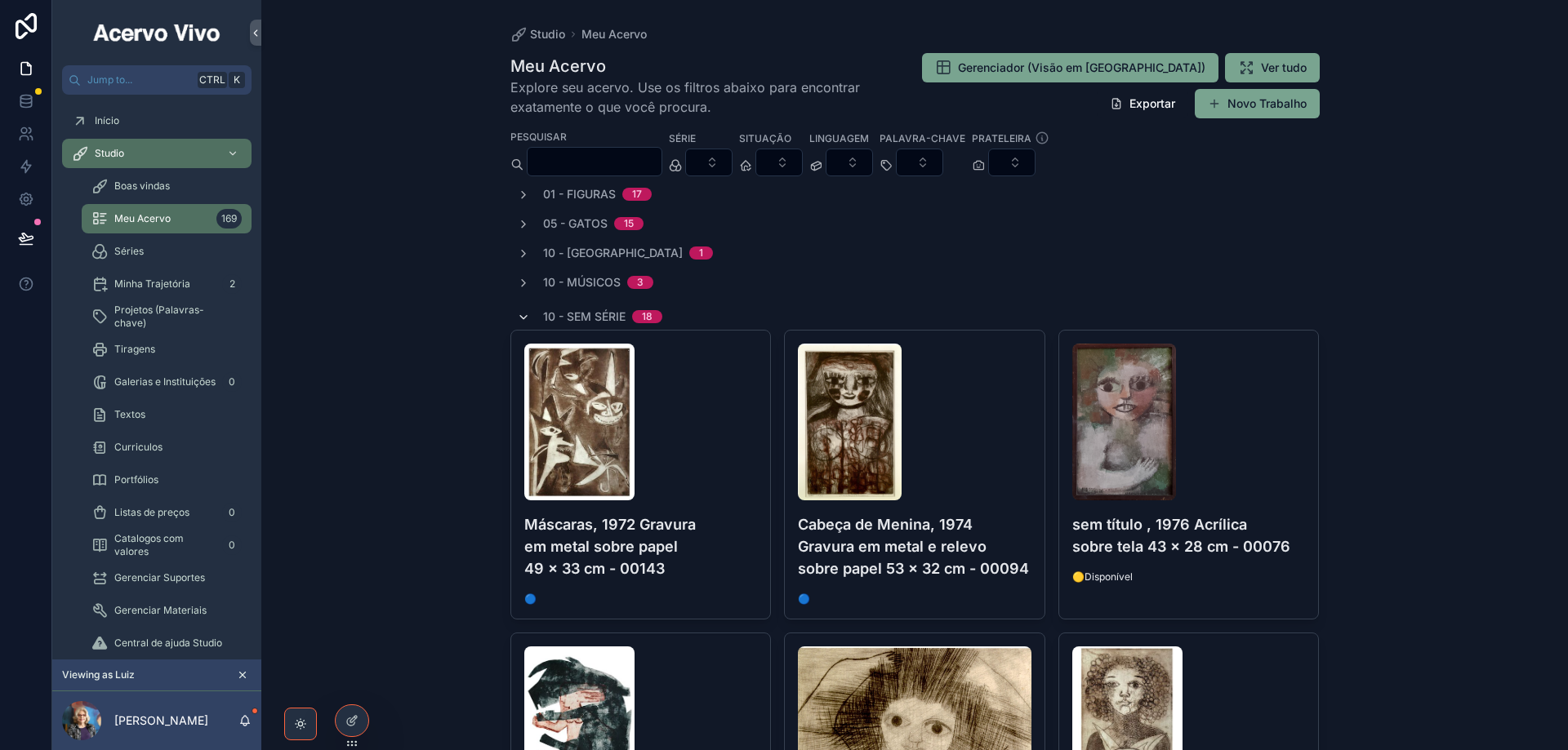
click at [521, 317] on icon "scrollable content" at bounding box center [523, 317] width 13 height 13
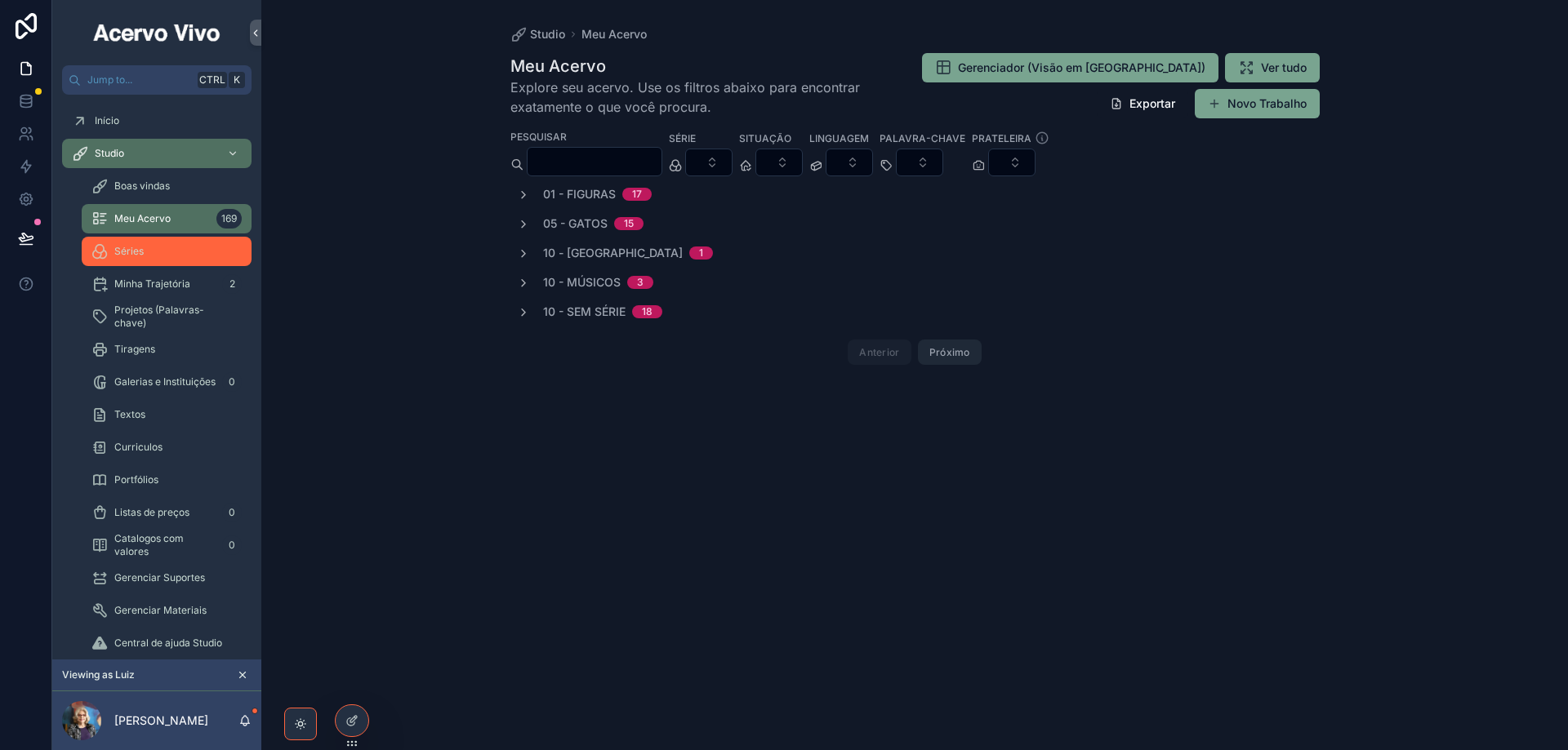
click at [165, 263] on div "Séries" at bounding box center [167, 252] width 151 height 26
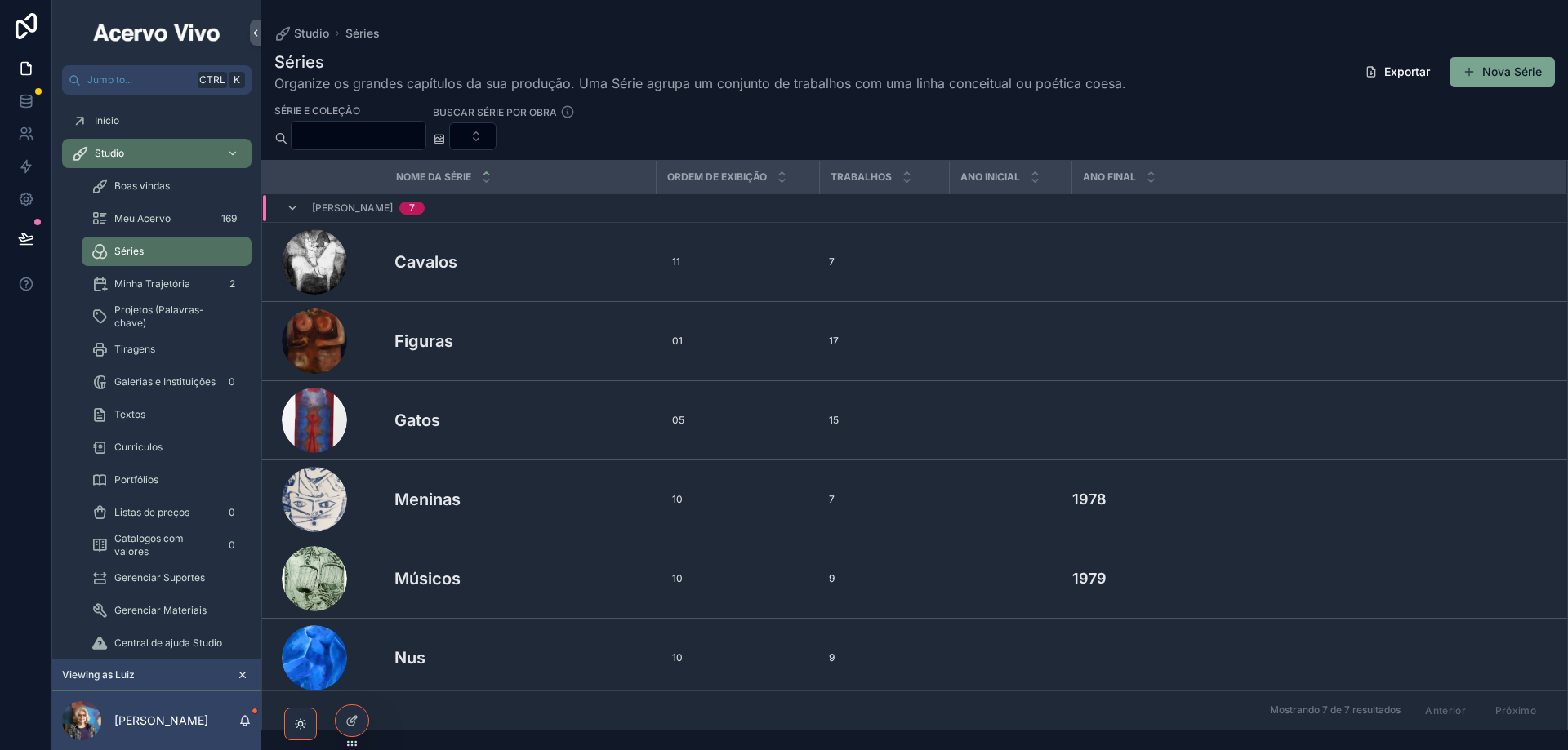
scroll to position [86, 0]
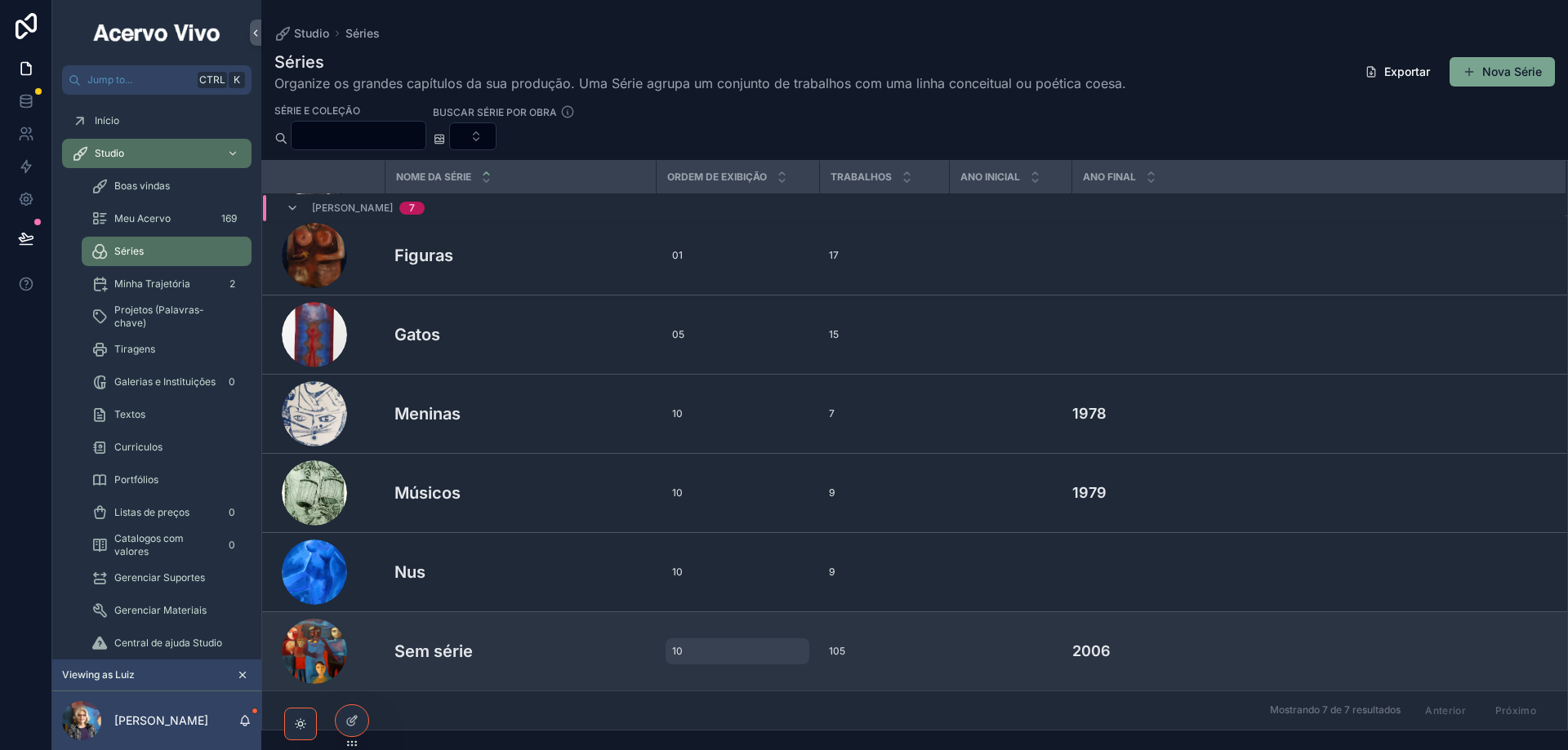
click at [679, 650] on span "10" at bounding box center [678, 651] width 10 height 13
type input "*"
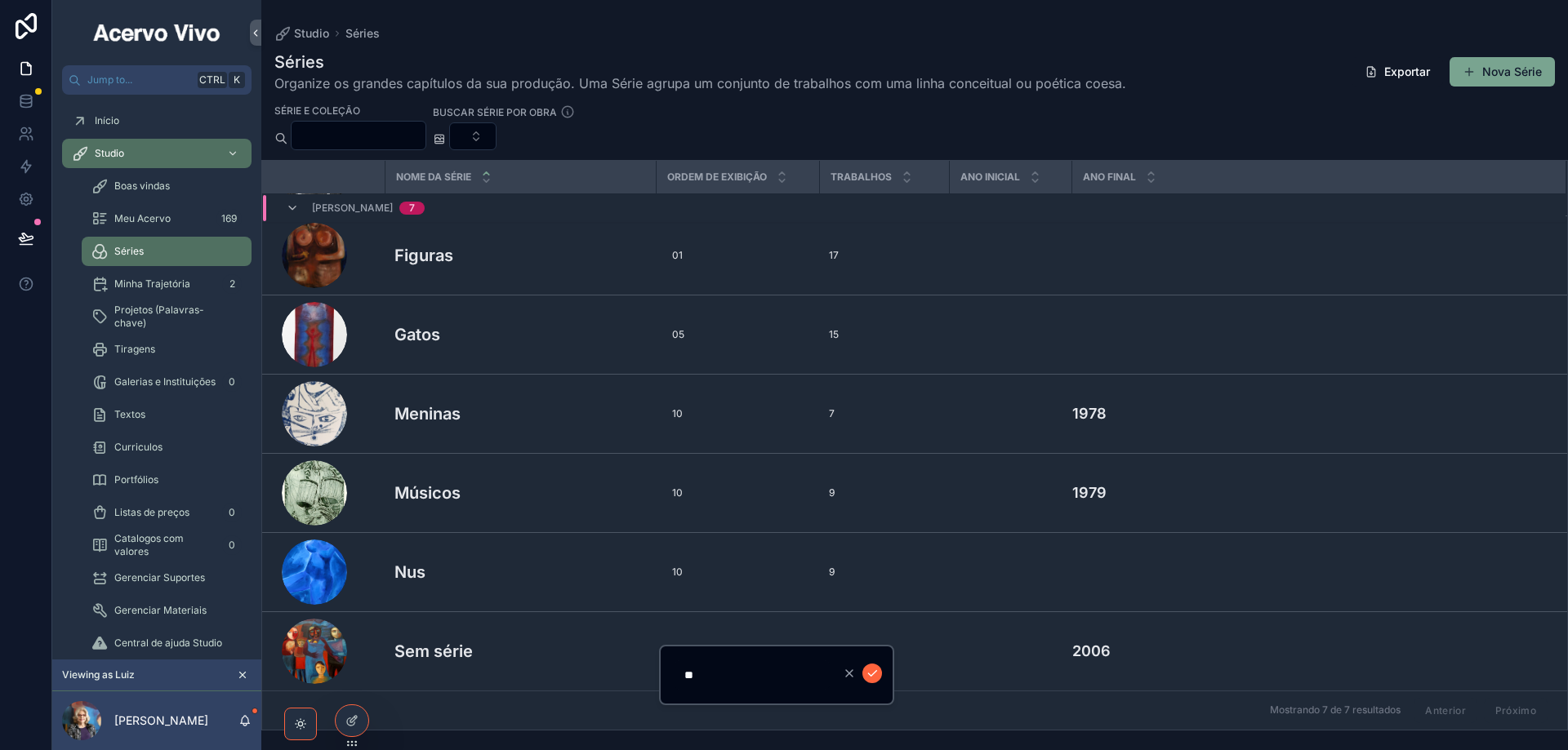
type input "**"
click at [877, 674] on icon "scrollable content" at bounding box center [871, 673] width 13 height 13
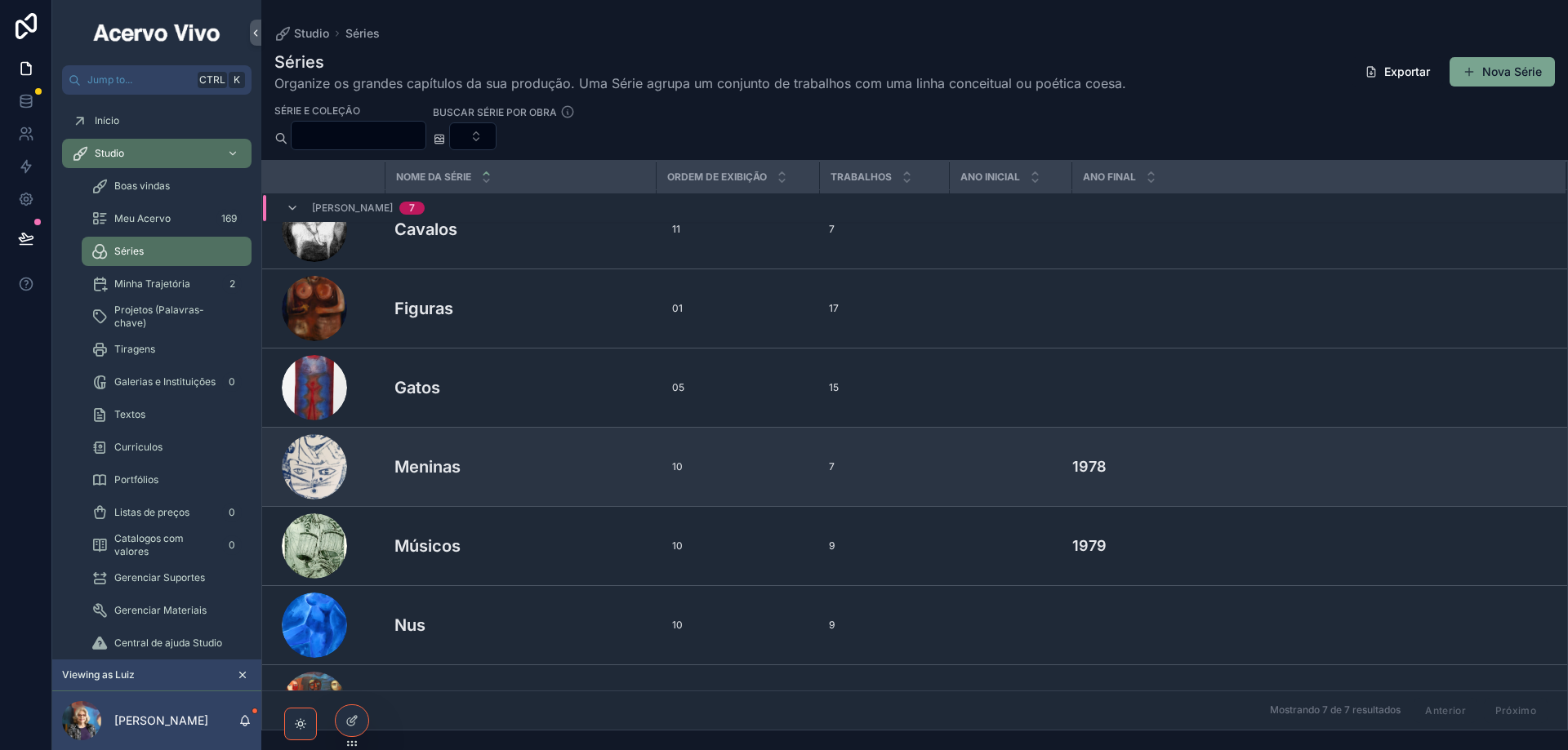
scroll to position [0, 0]
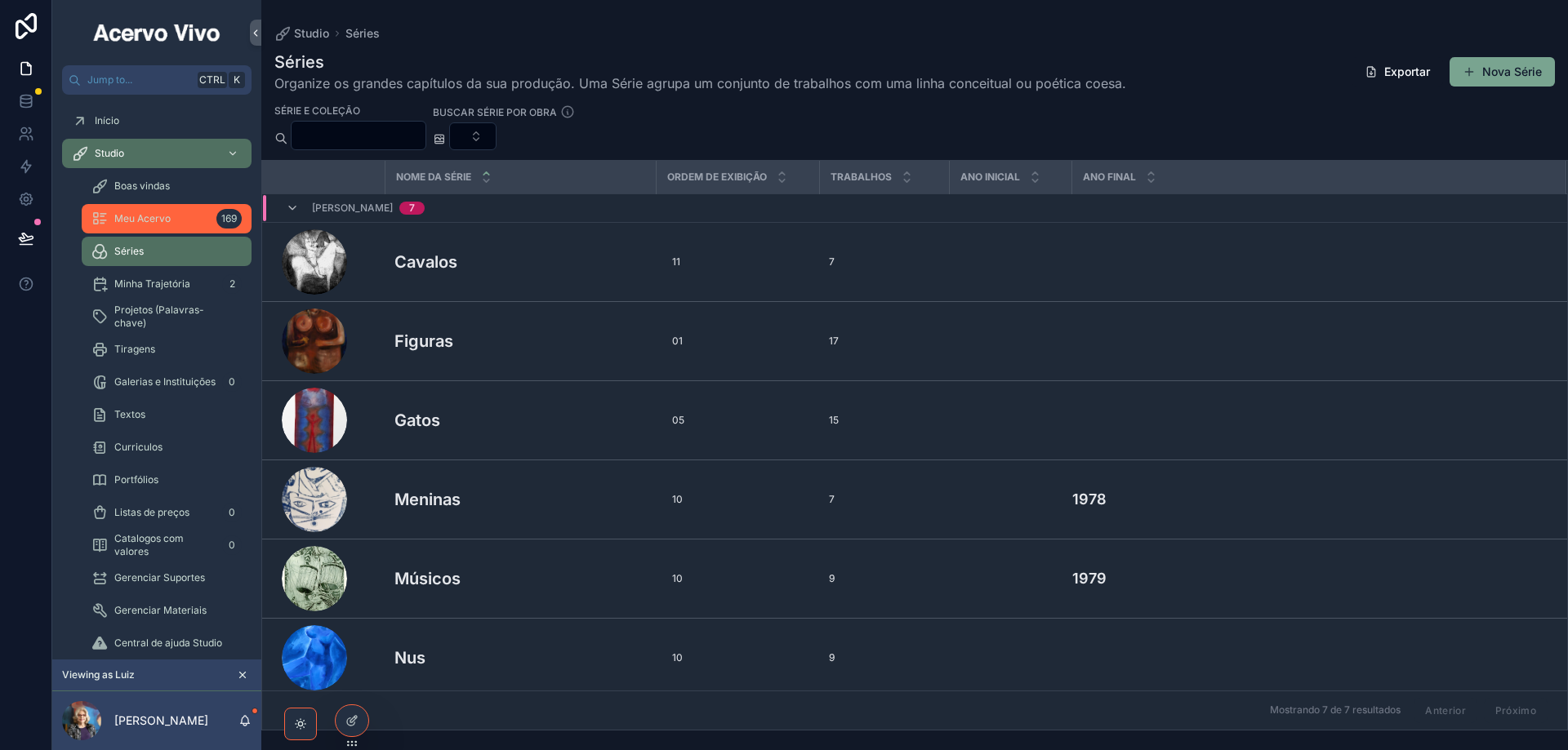
click at [166, 210] on div "Meu Acervo 169" at bounding box center [167, 219] width 151 height 26
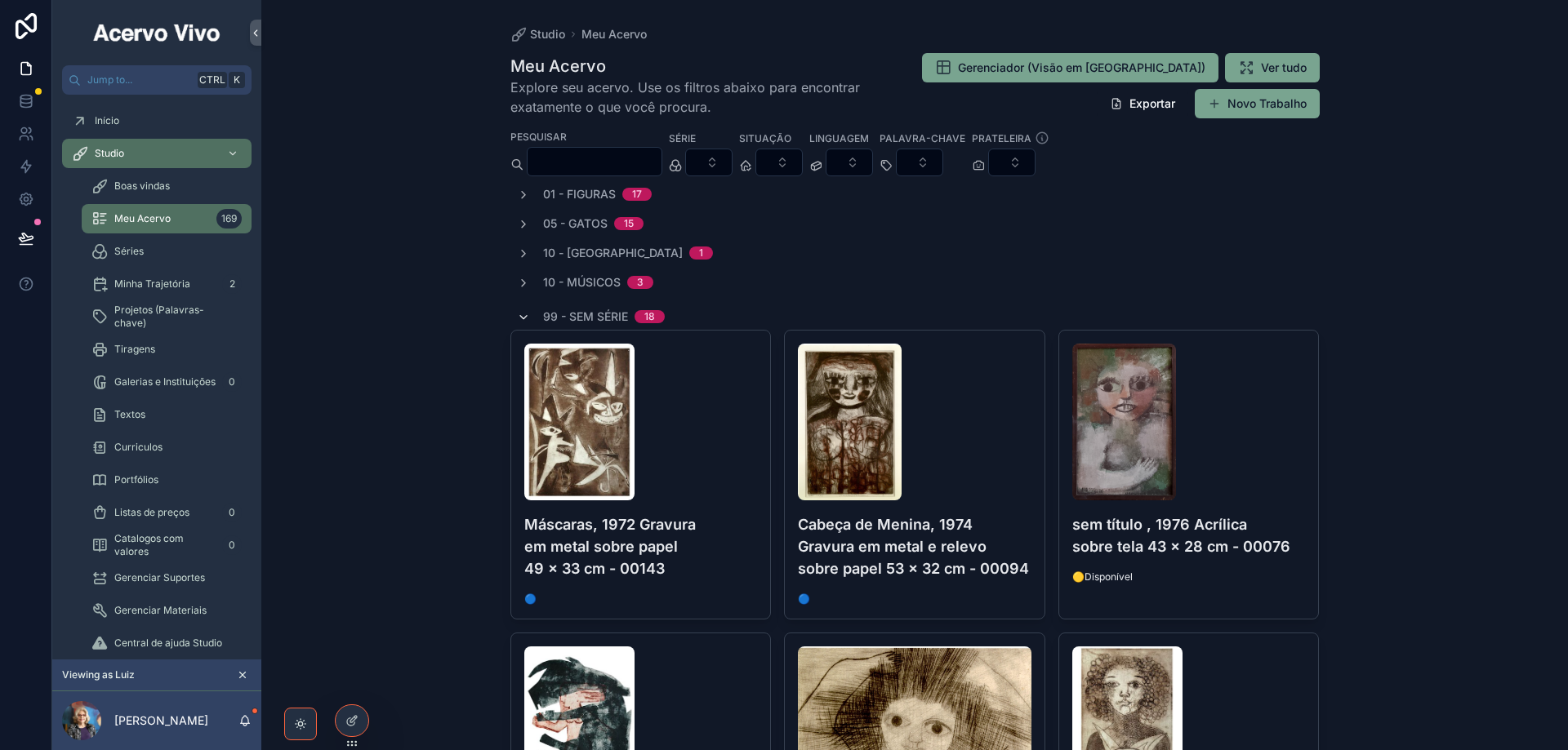
click at [520, 317] on icon "scrollable content" at bounding box center [523, 317] width 13 height 13
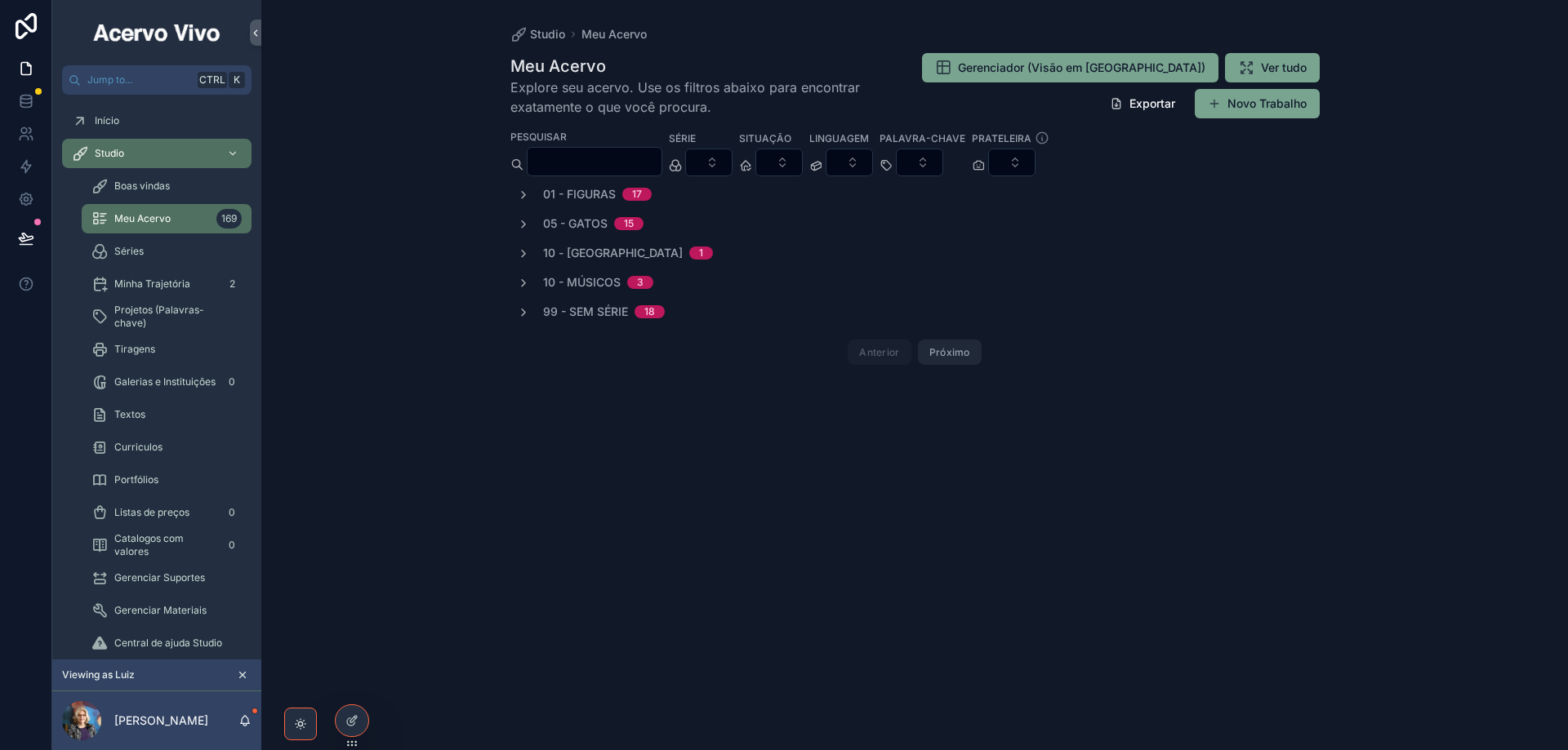
click at [964, 360] on button "Próximo" at bounding box center [950, 352] width 64 height 25
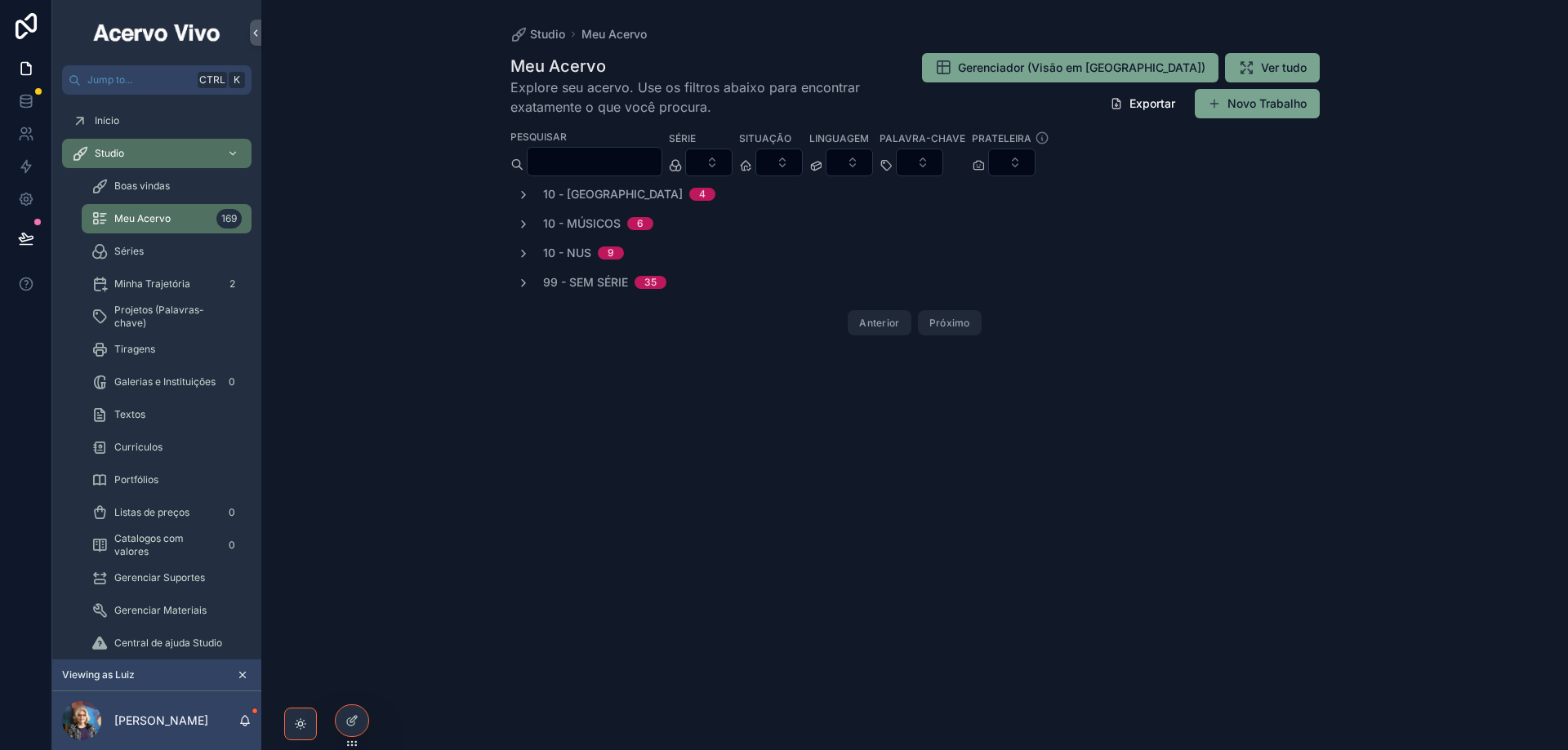
click at [891, 326] on button "Anterior" at bounding box center [879, 323] width 63 height 25
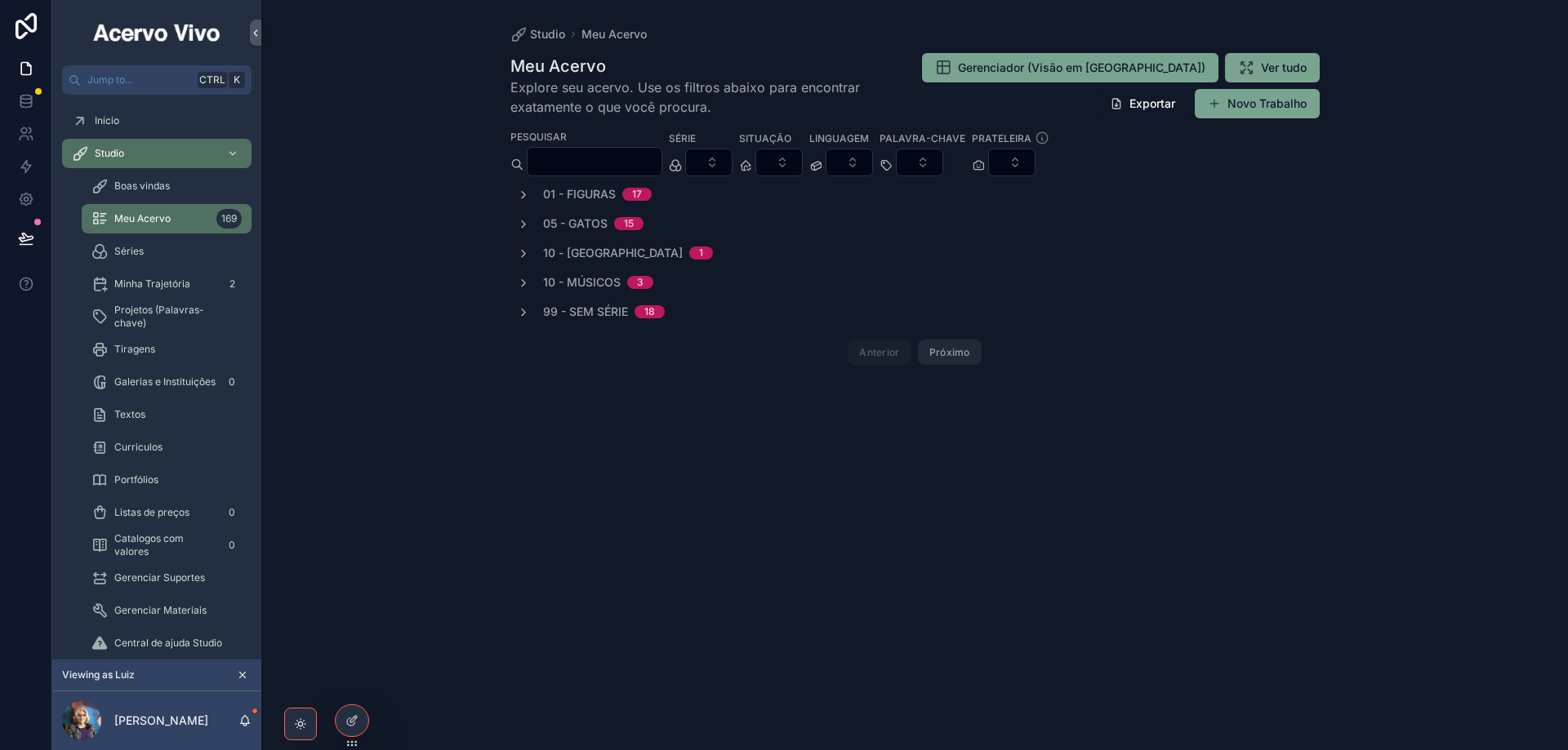
click at [944, 357] on button "Próximo" at bounding box center [950, 352] width 64 height 25
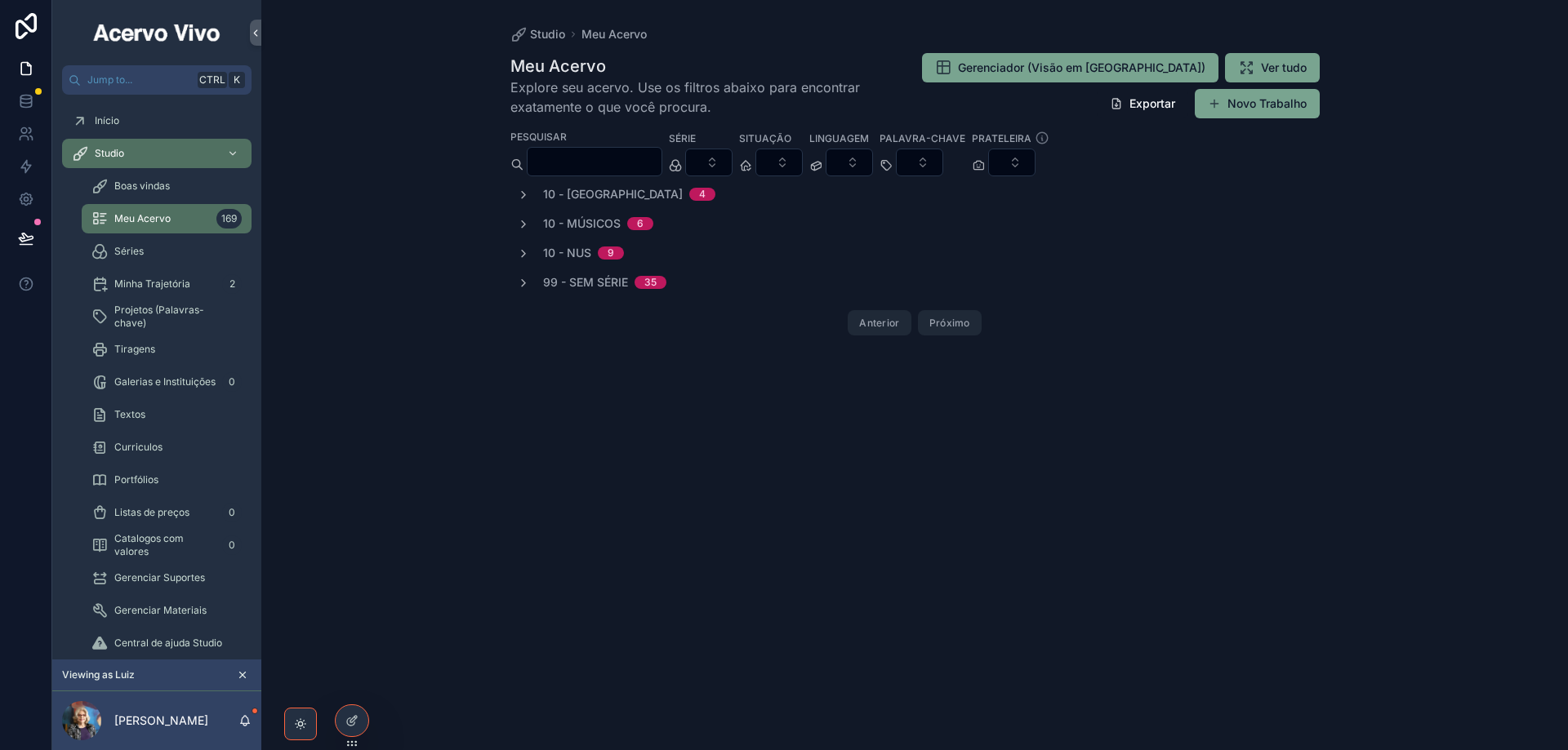
click at [869, 324] on button "Anterior" at bounding box center [879, 323] width 63 height 25
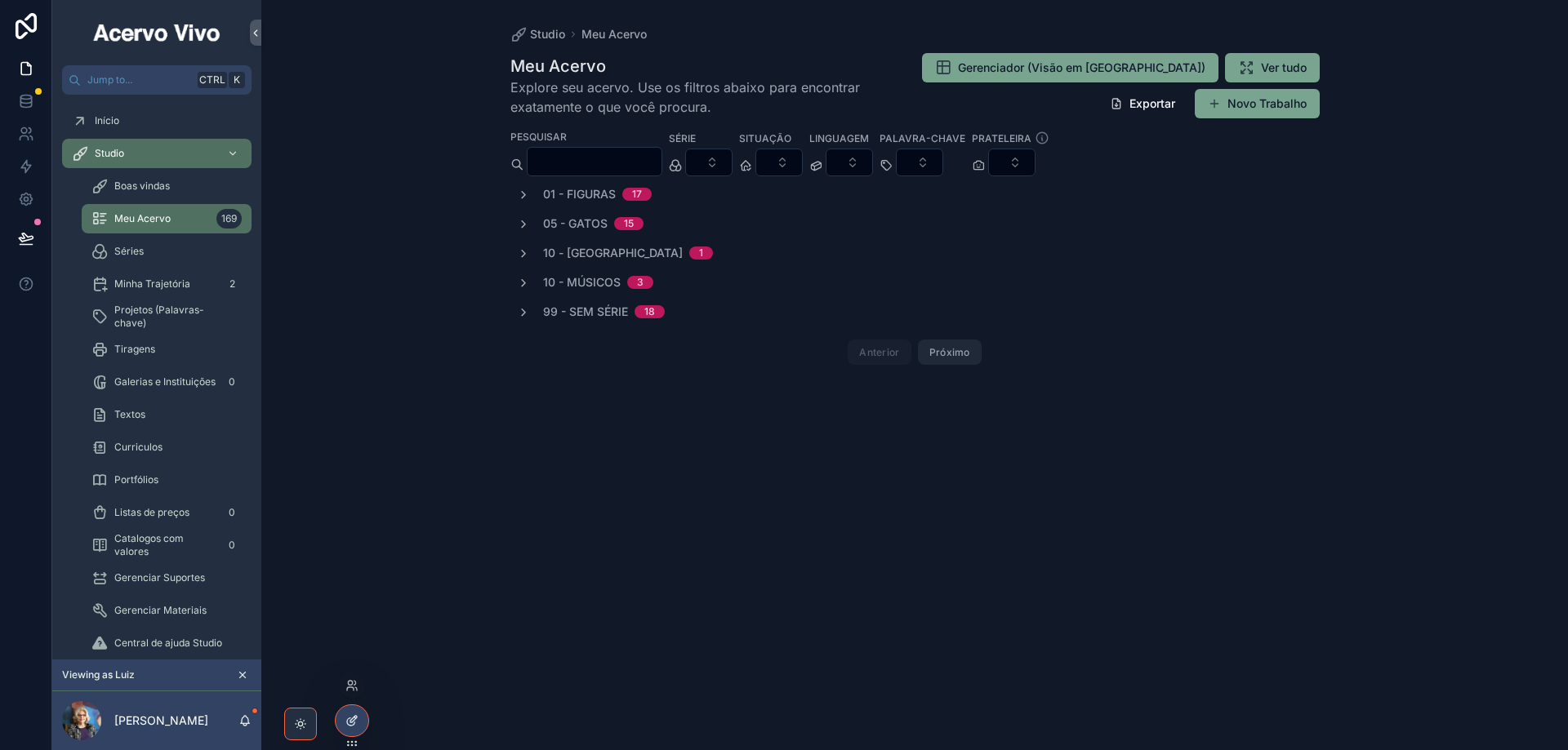
click at [344, 730] on div at bounding box center [352, 721] width 33 height 31
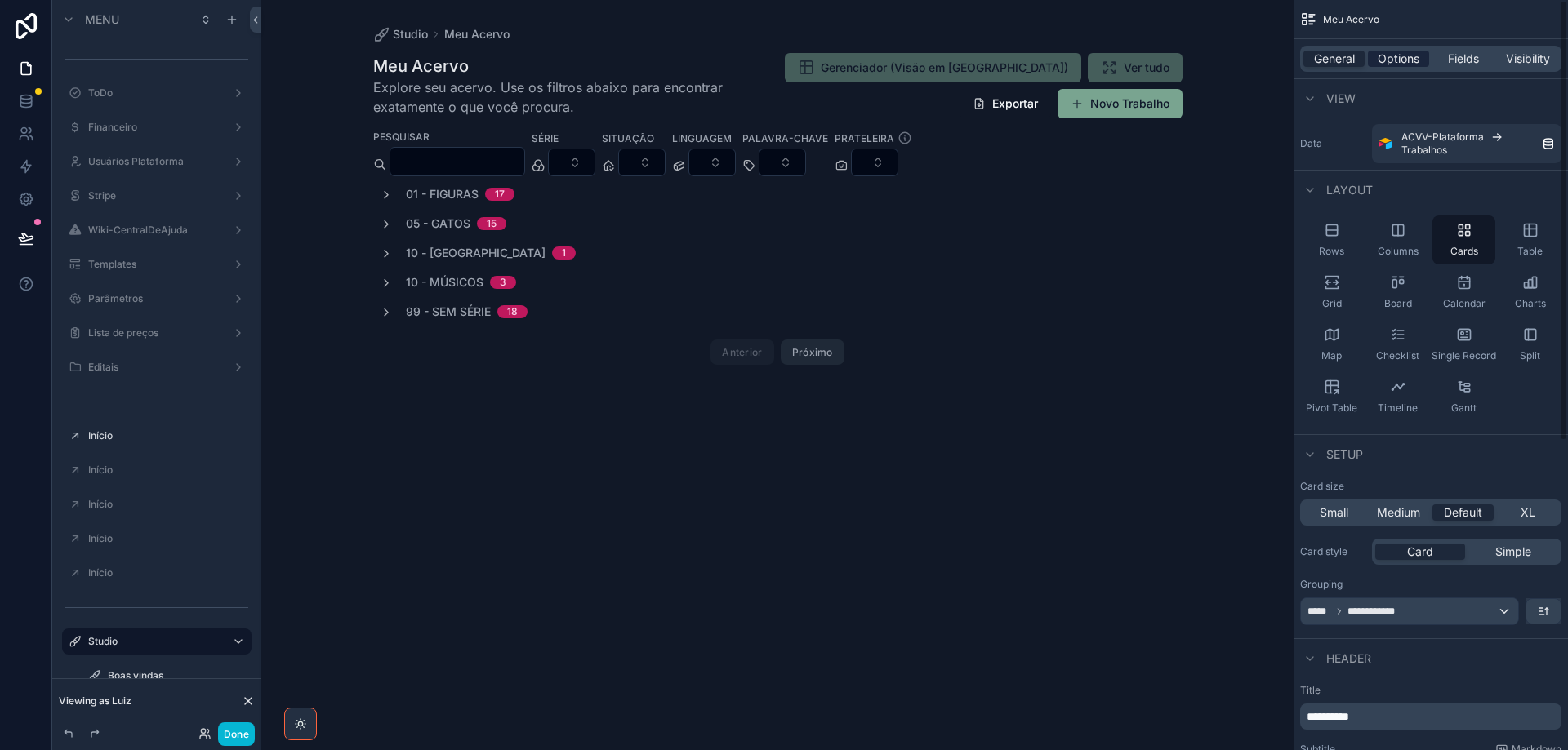
click at [1397, 63] on span "Options" at bounding box center [1398, 59] width 42 height 16
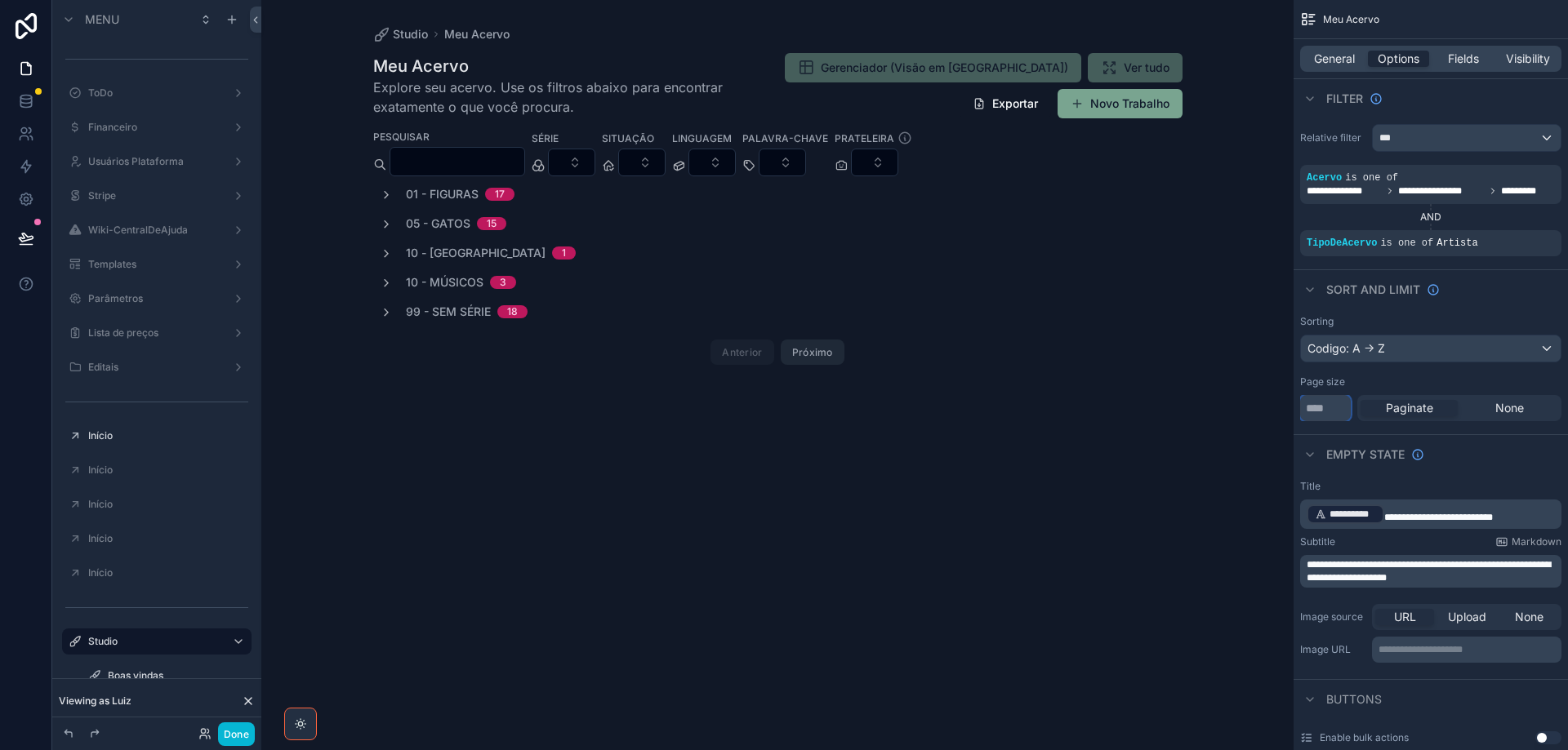
drag, startPoint x: 1324, startPoint y: 409, endPoint x: 1277, endPoint y: 407, distance: 47.0
click at [1277, 407] on div "Jump to... Ctrl K ToDo Financeiro Usuários Plataforma Stripe Wiki-CentralDeAjud…" at bounding box center [915, 375] width 1307 height 750
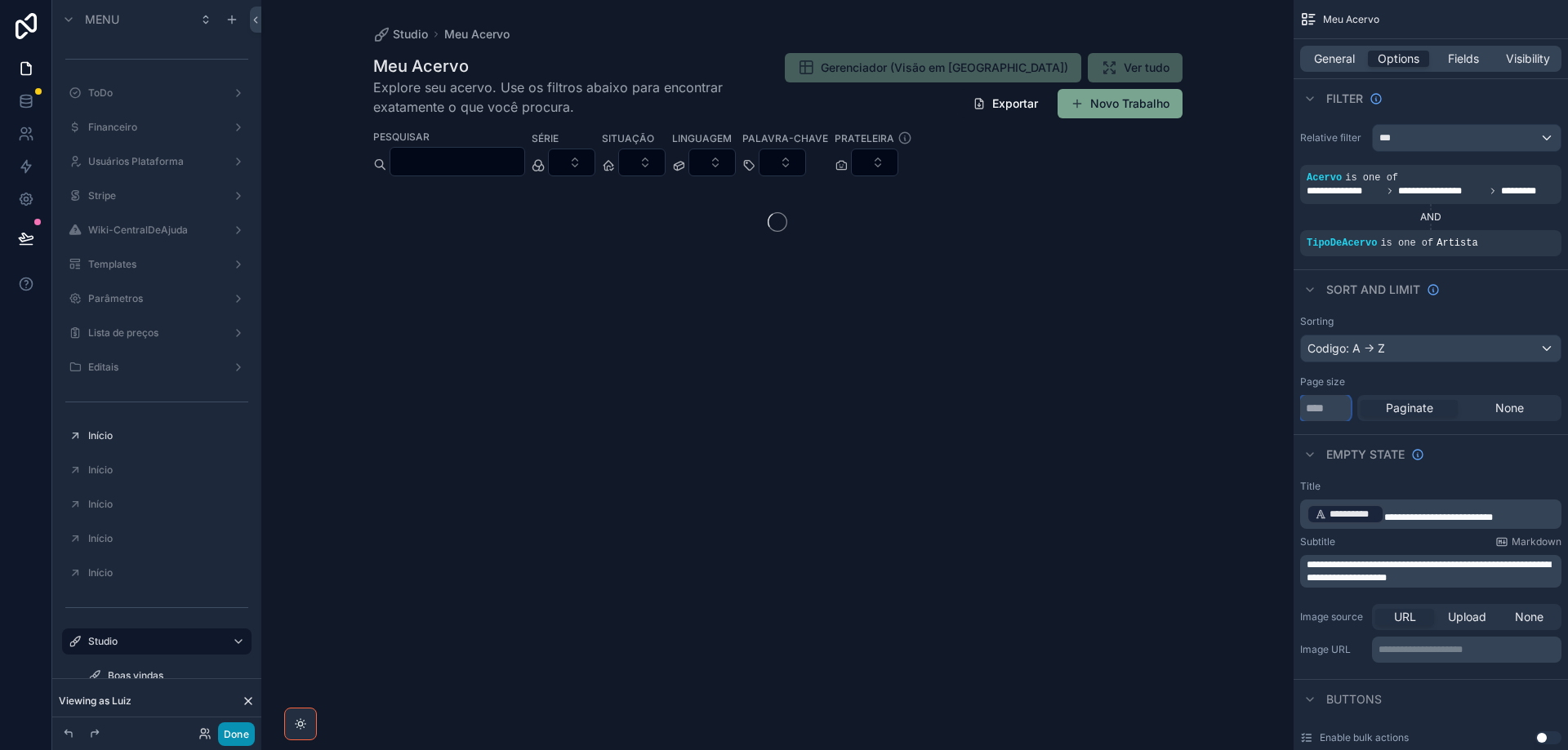
type input "***"
click at [234, 733] on button "Done" at bounding box center [236, 734] width 36 height 23
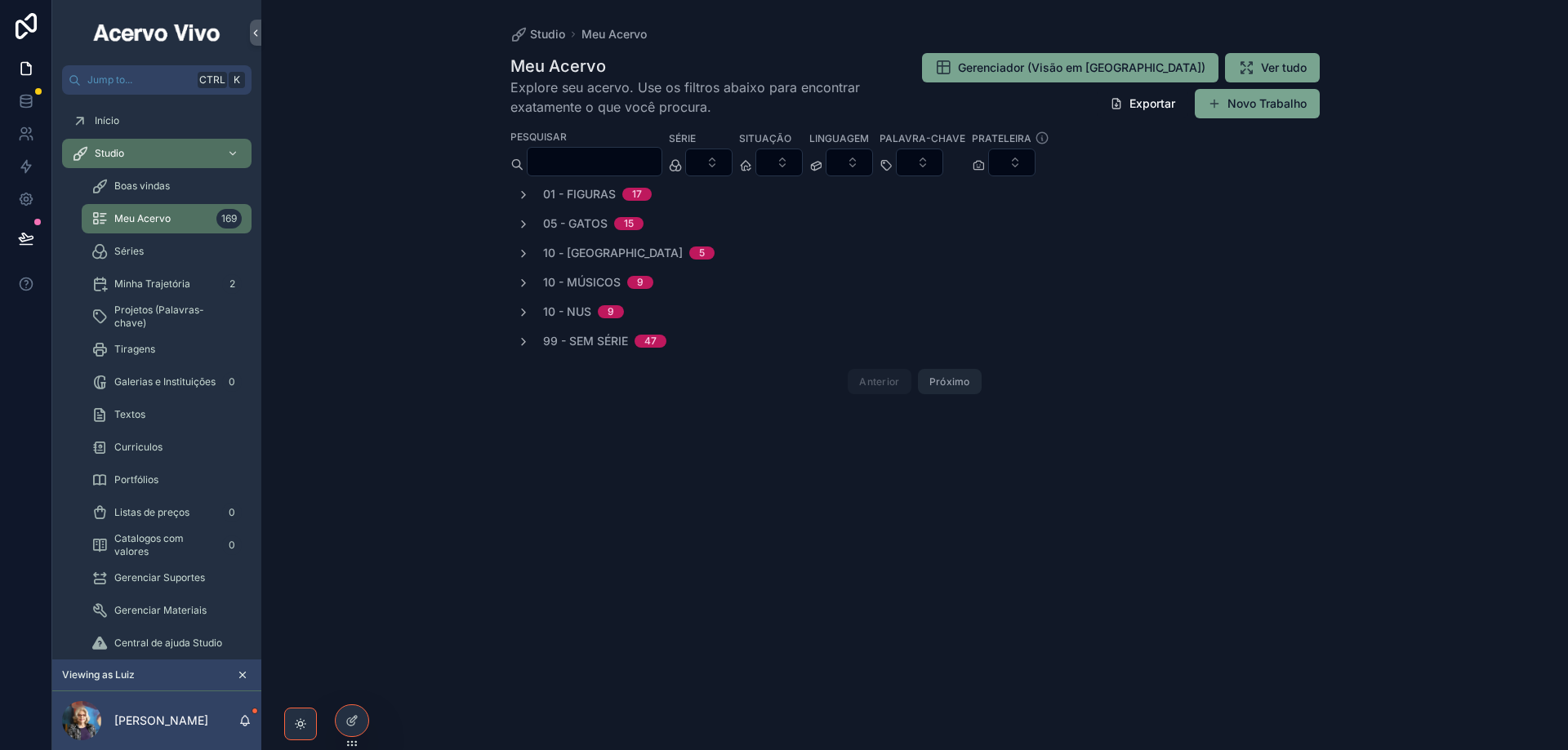
click at [964, 381] on button "Próximo" at bounding box center [950, 381] width 64 height 25
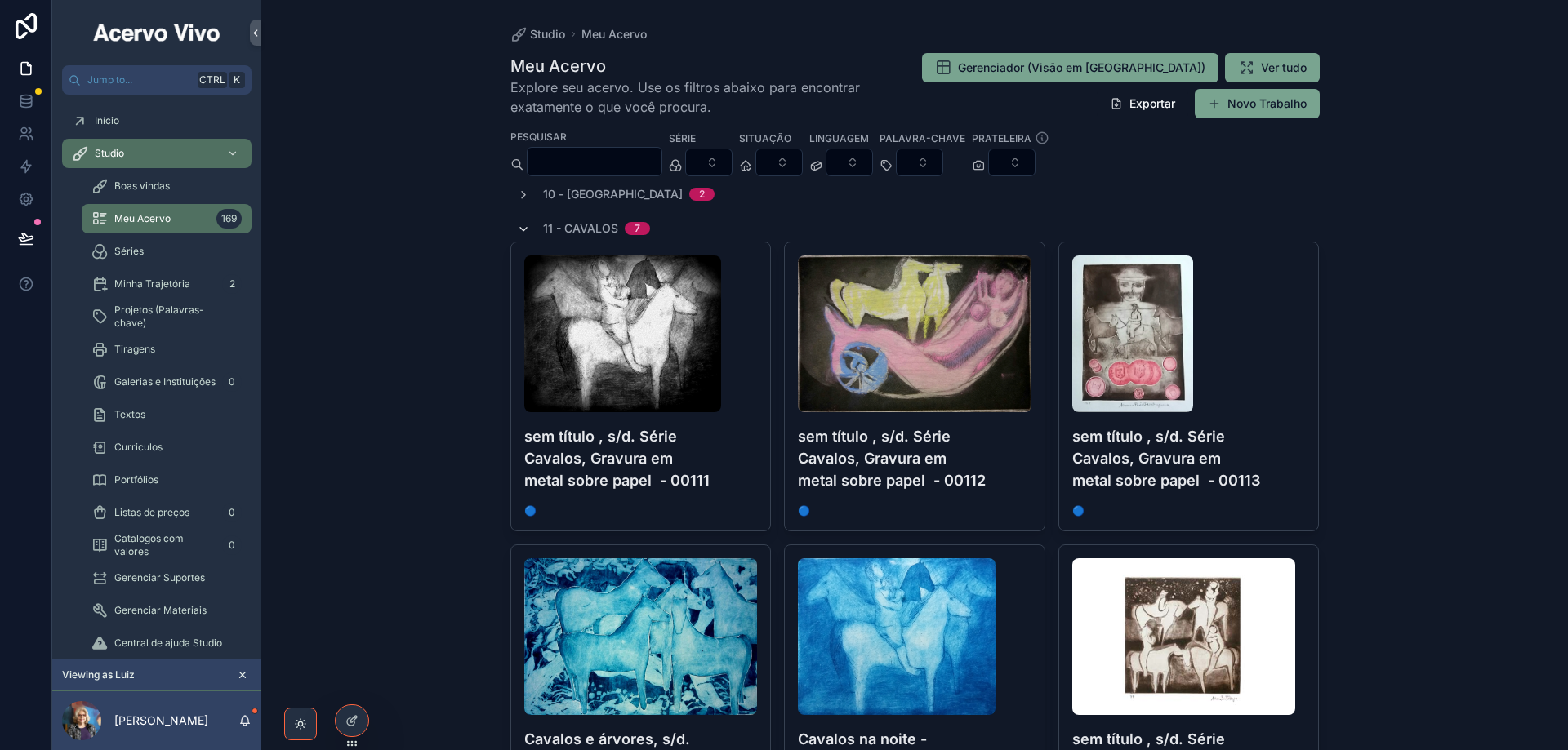
click at [517, 227] on icon "scrollable content" at bounding box center [523, 229] width 13 height 13
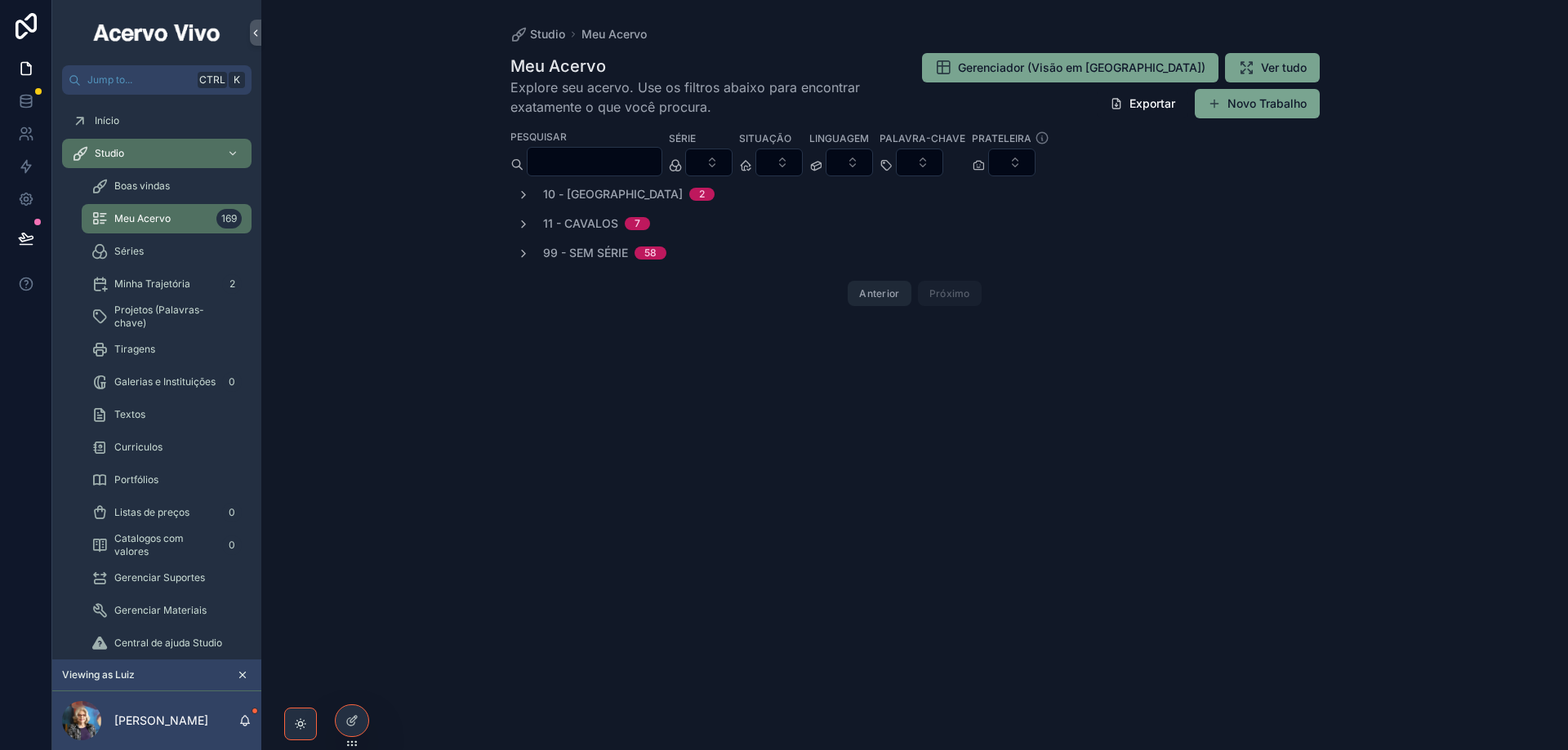
click at [877, 296] on button "Anterior" at bounding box center [879, 293] width 63 height 25
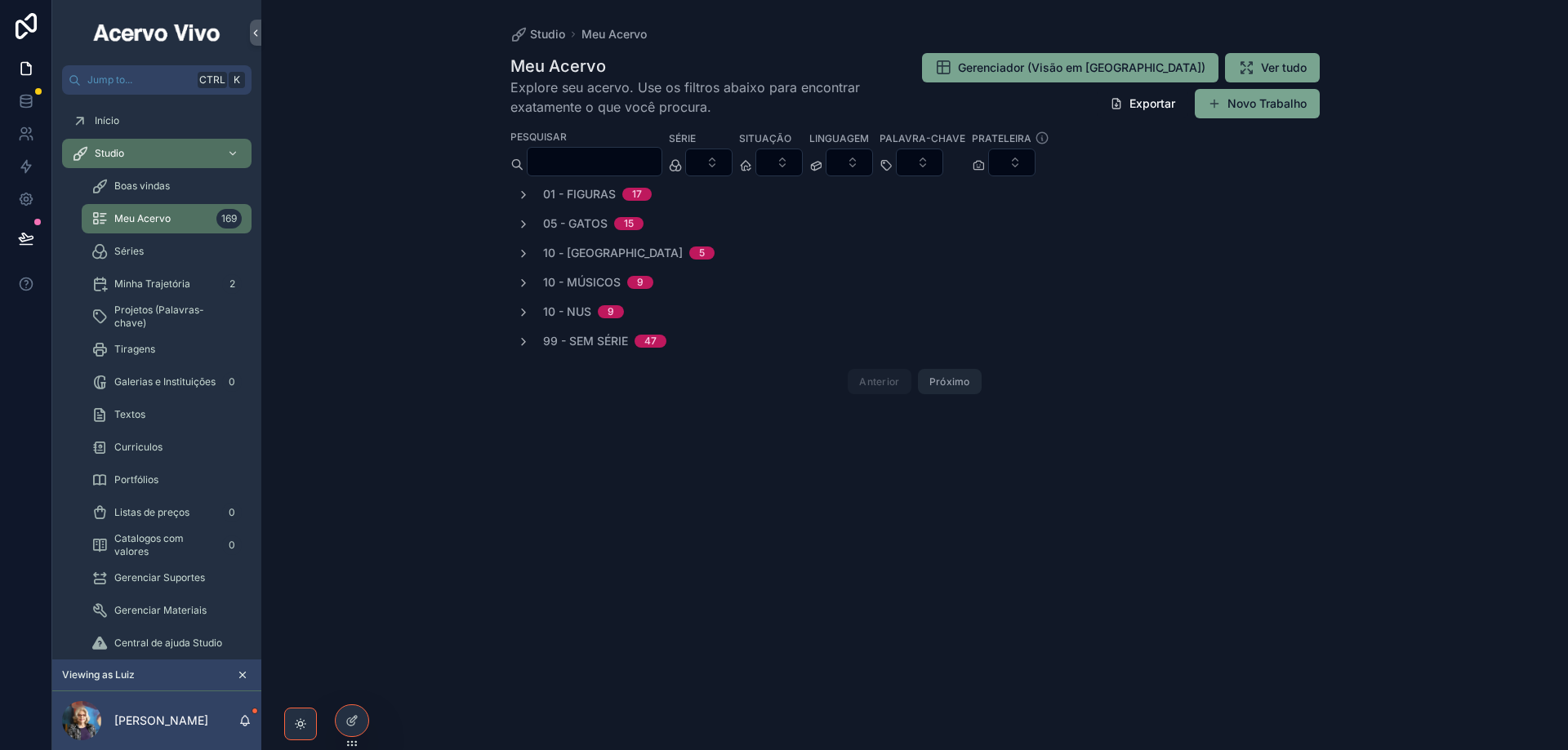
click at [960, 388] on button "Próximo" at bounding box center [950, 381] width 64 height 25
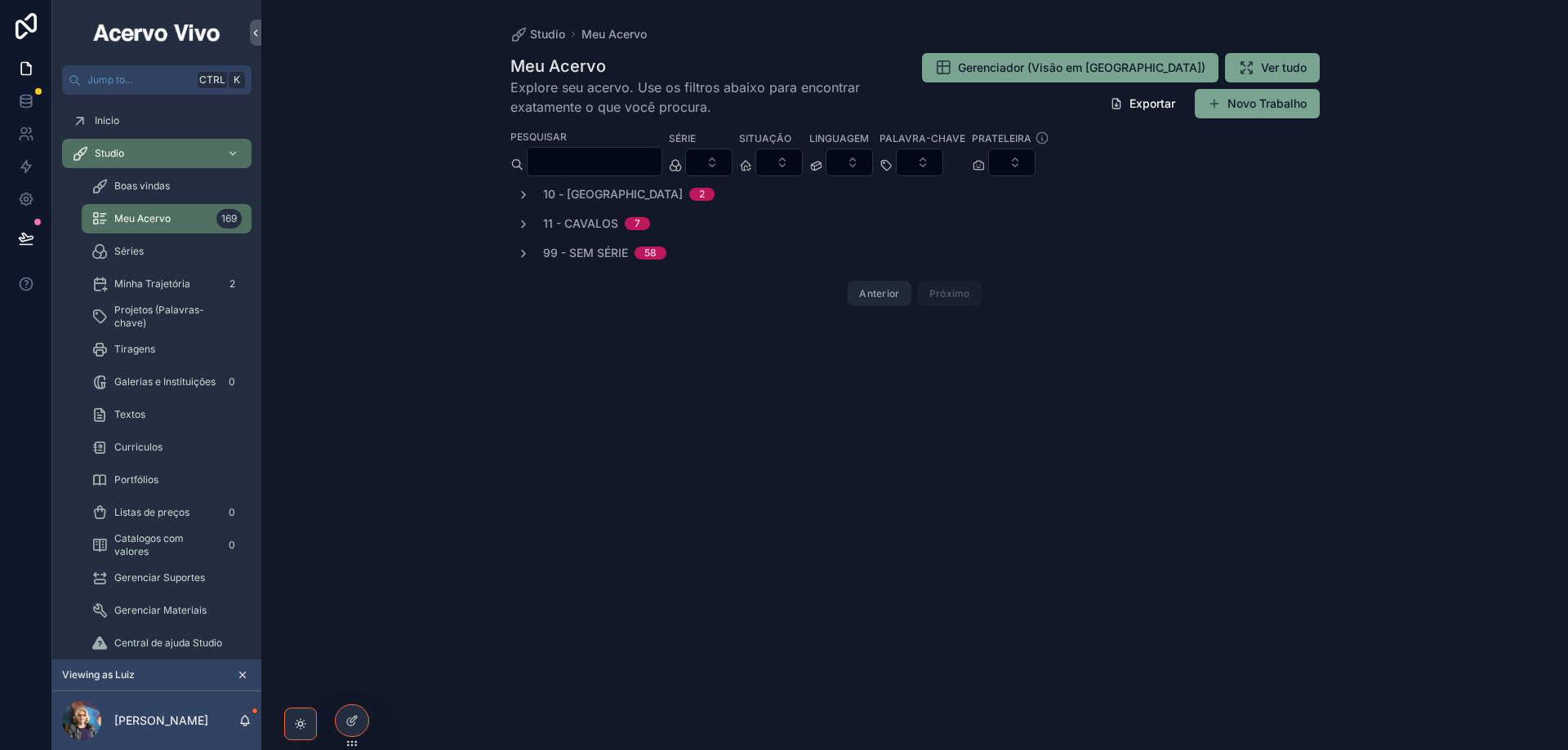
click at [872, 300] on button "Anterior" at bounding box center [879, 293] width 63 height 25
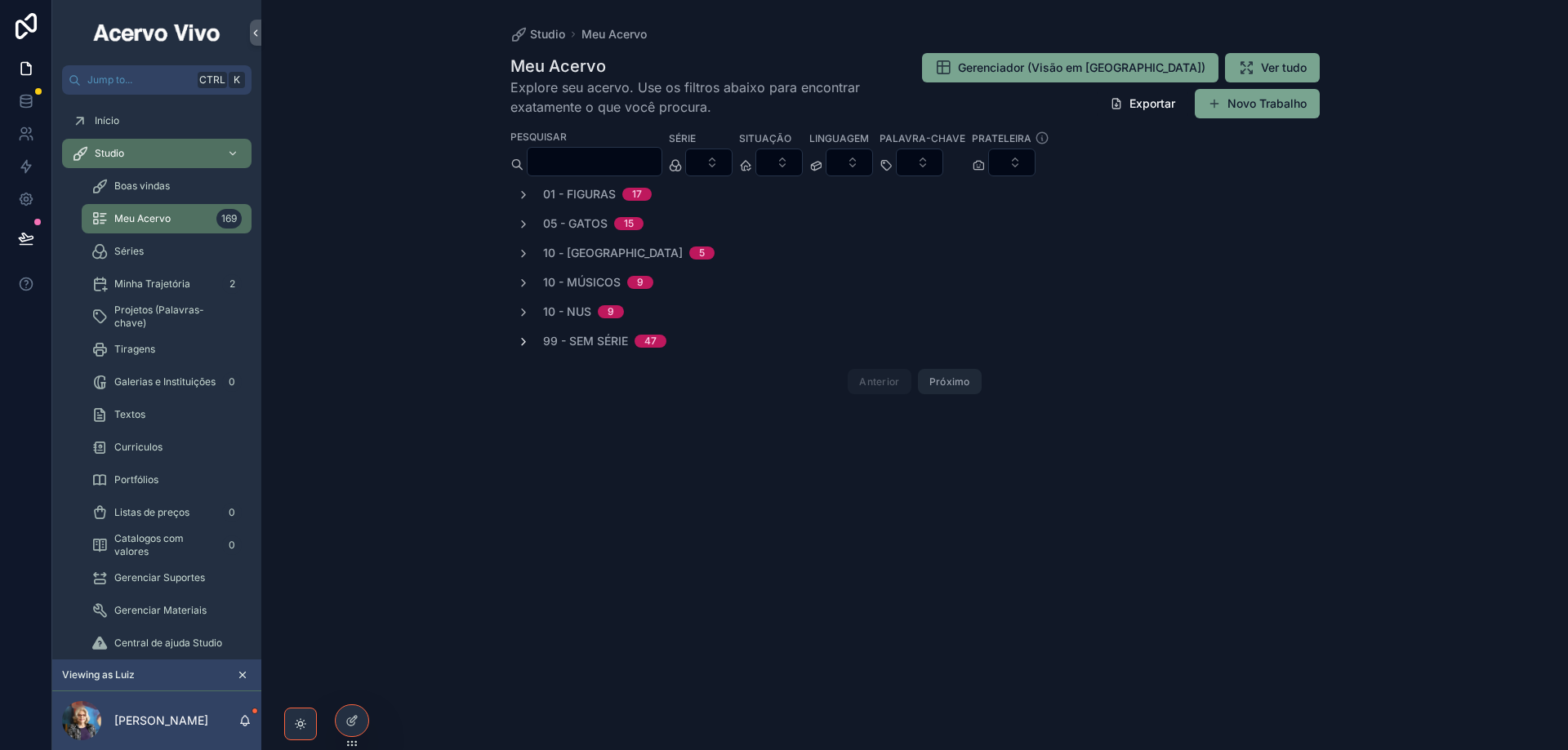
click at [519, 341] on icon "scrollable content" at bounding box center [523, 342] width 13 height 13
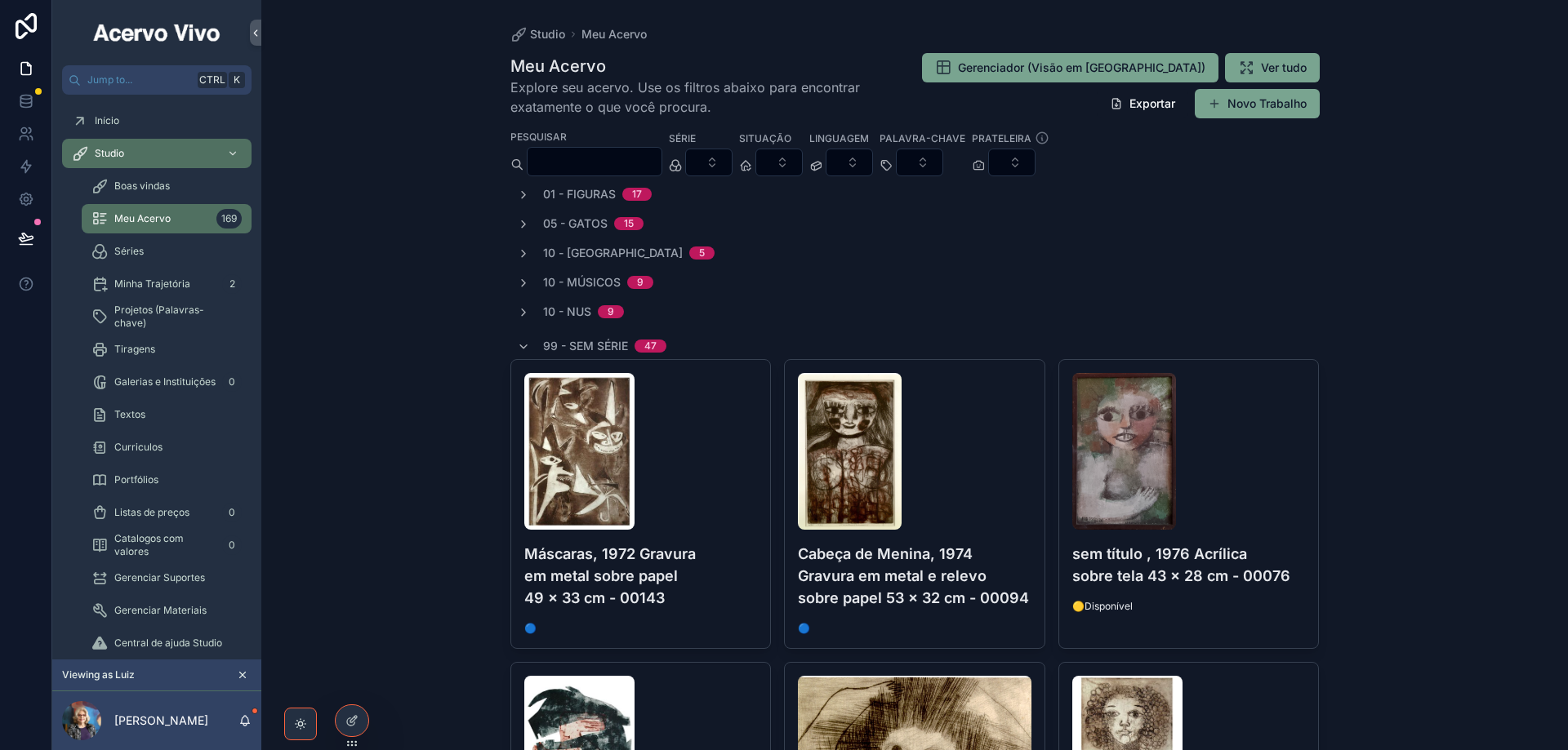
click at [511, 312] on div "10 - Nus 9" at bounding box center [915, 311] width 809 height 16
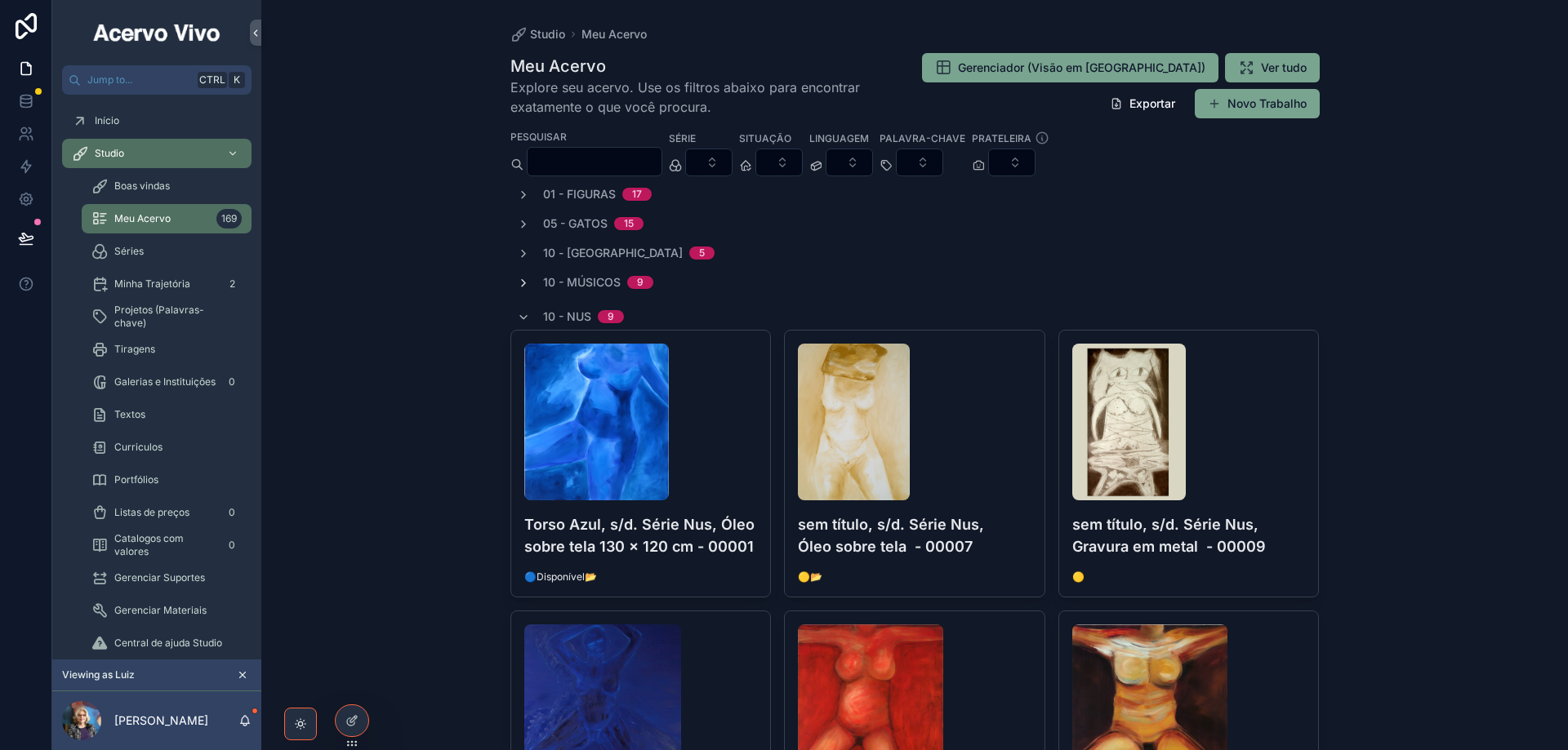
click at [523, 279] on icon "scrollable content" at bounding box center [523, 283] width 13 height 13
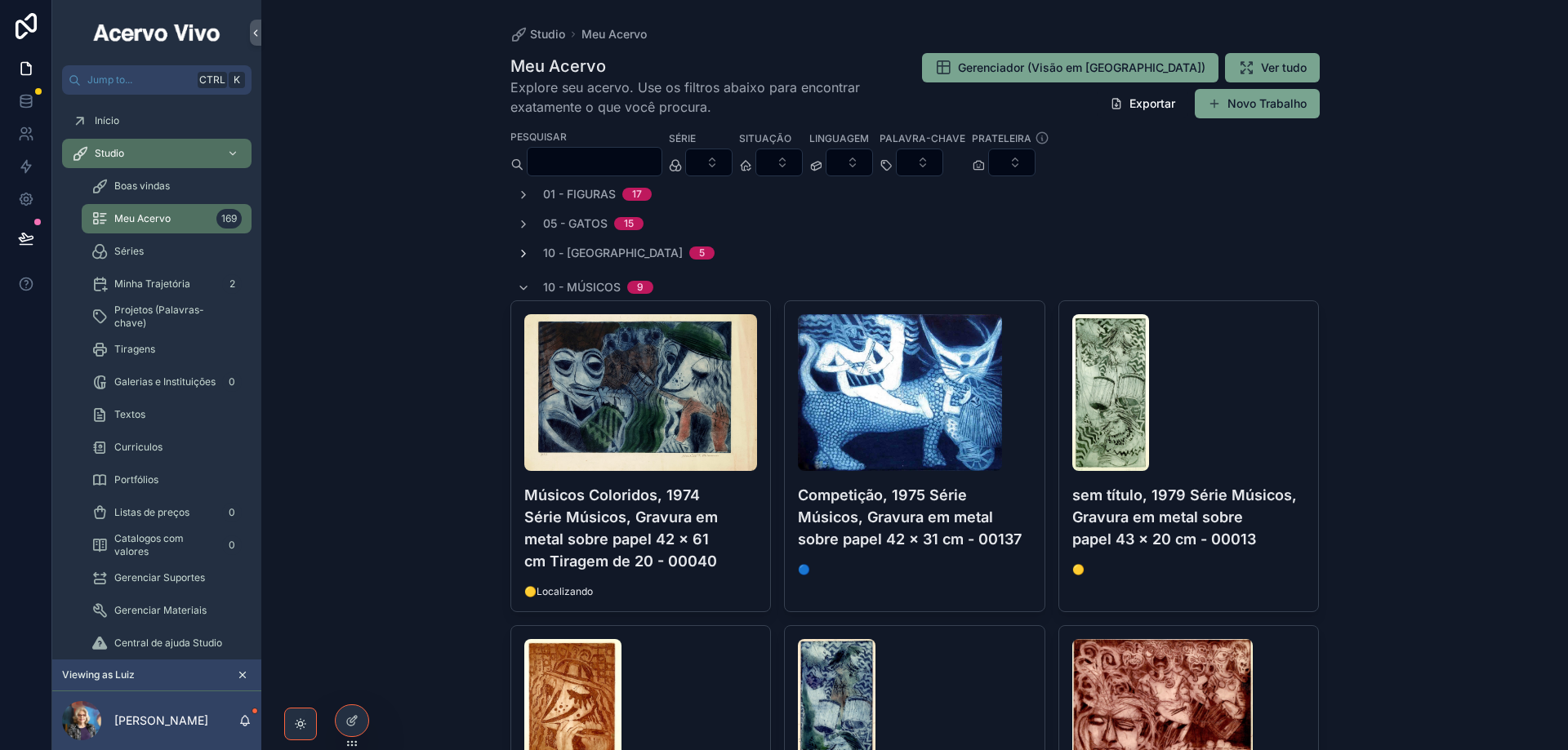
click at [517, 253] on icon "scrollable content" at bounding box center [523, 253] width 13 height 13
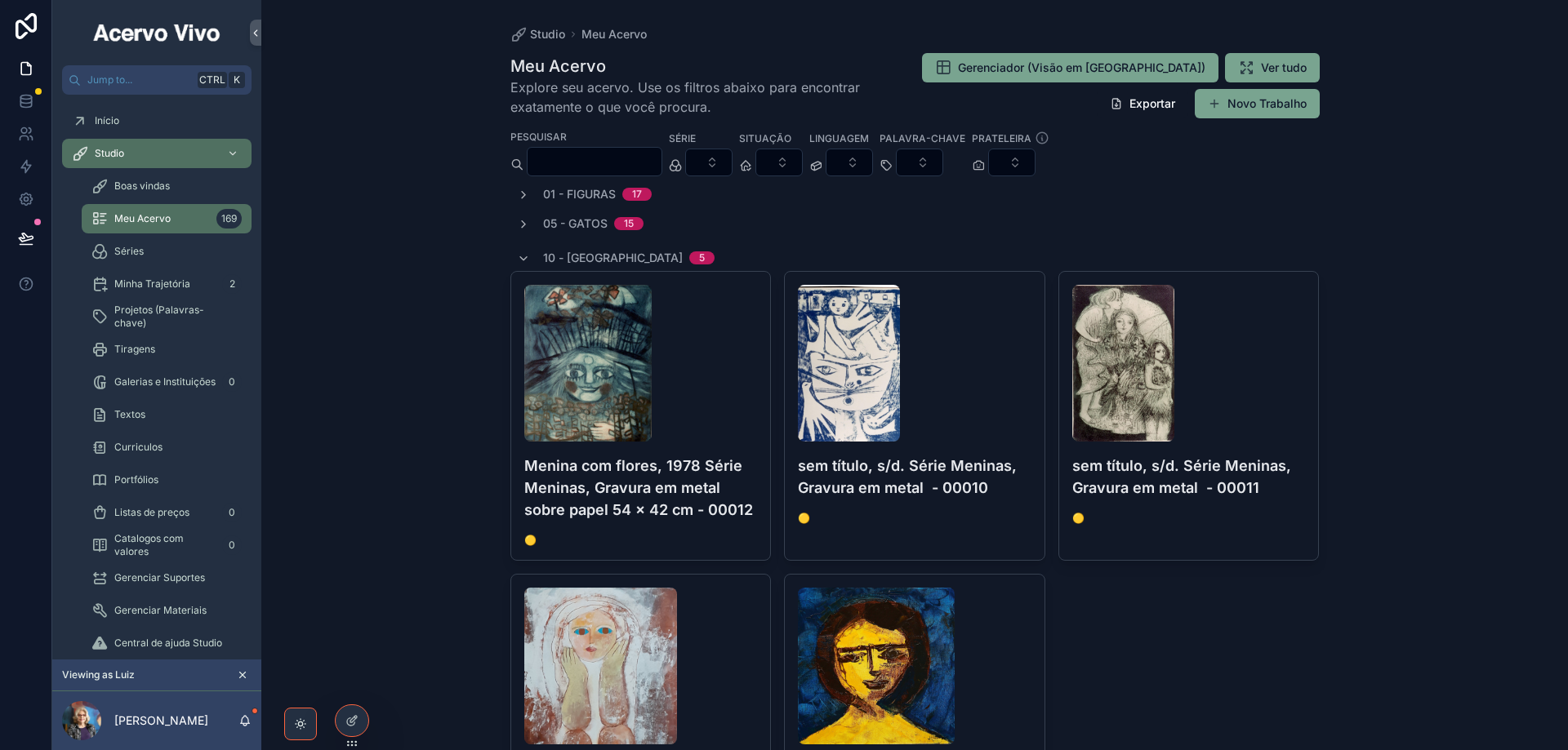
click at [511, 228] on div "05 - Gatos 15" at bounding box center [915, 223] width 809 height 16
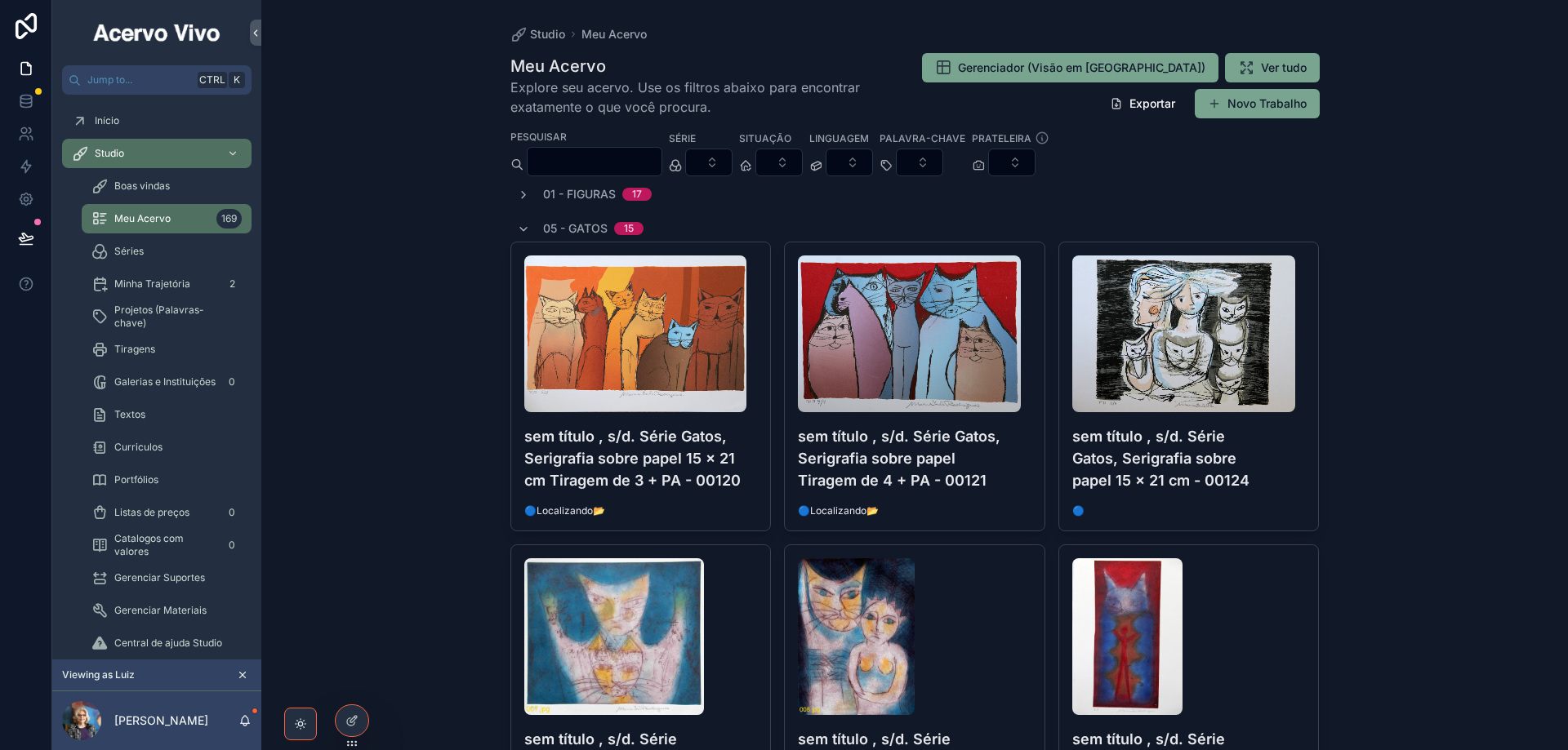
click at [511, 195] on div "01 - Figuras 17" at bounding box center [915, 194] width 809 height 16
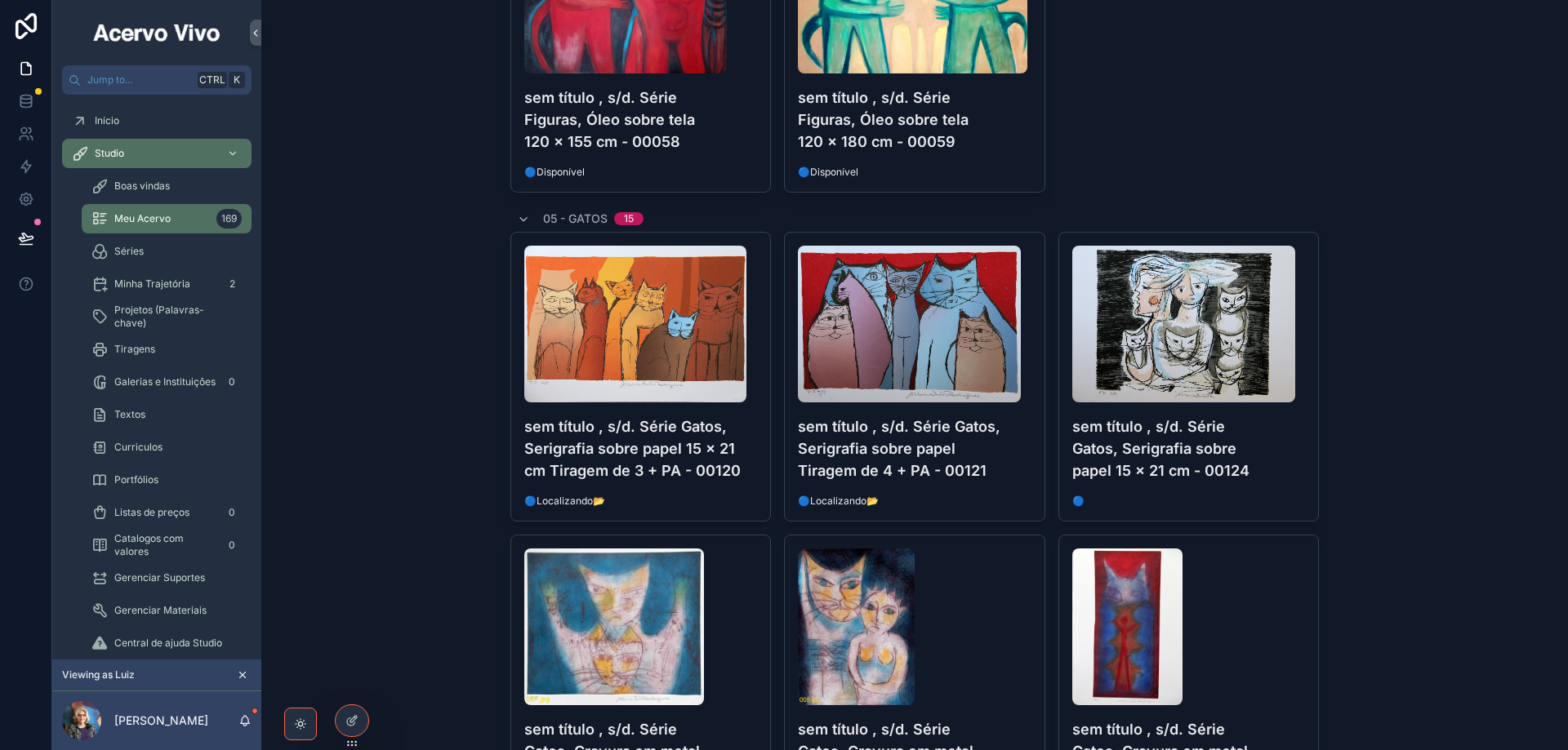
scroll to position [1715, 0]
